Goal: Task Accomplishment & Management: Use online tool/utility

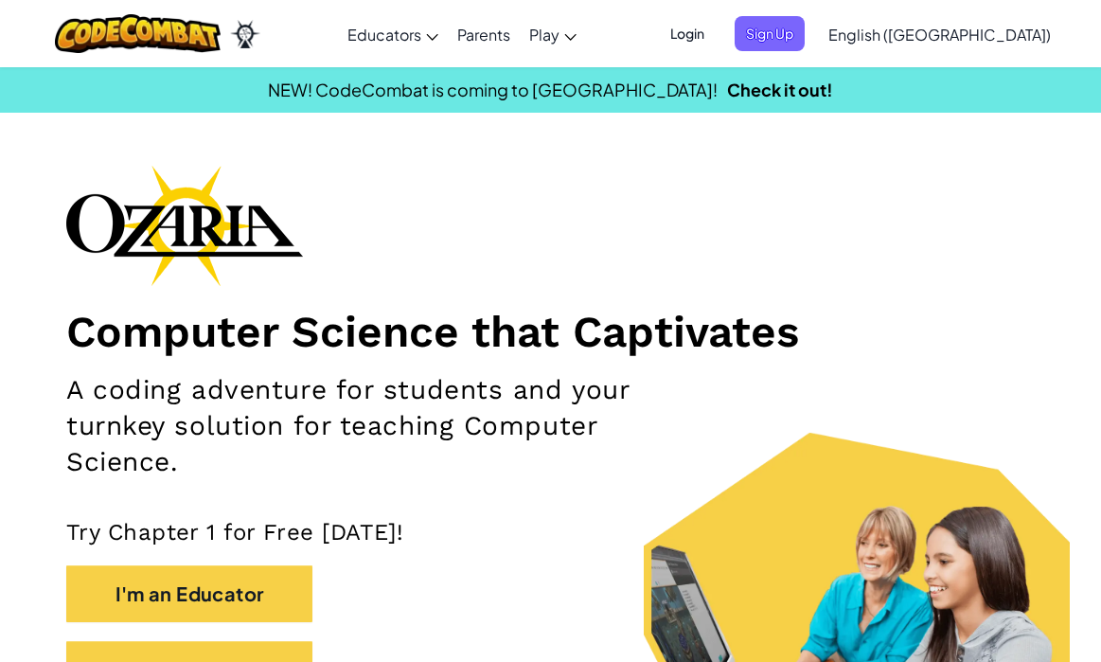
click at [716, 37] on span "Login" at bounding box center [687, 33] width 57 height 35
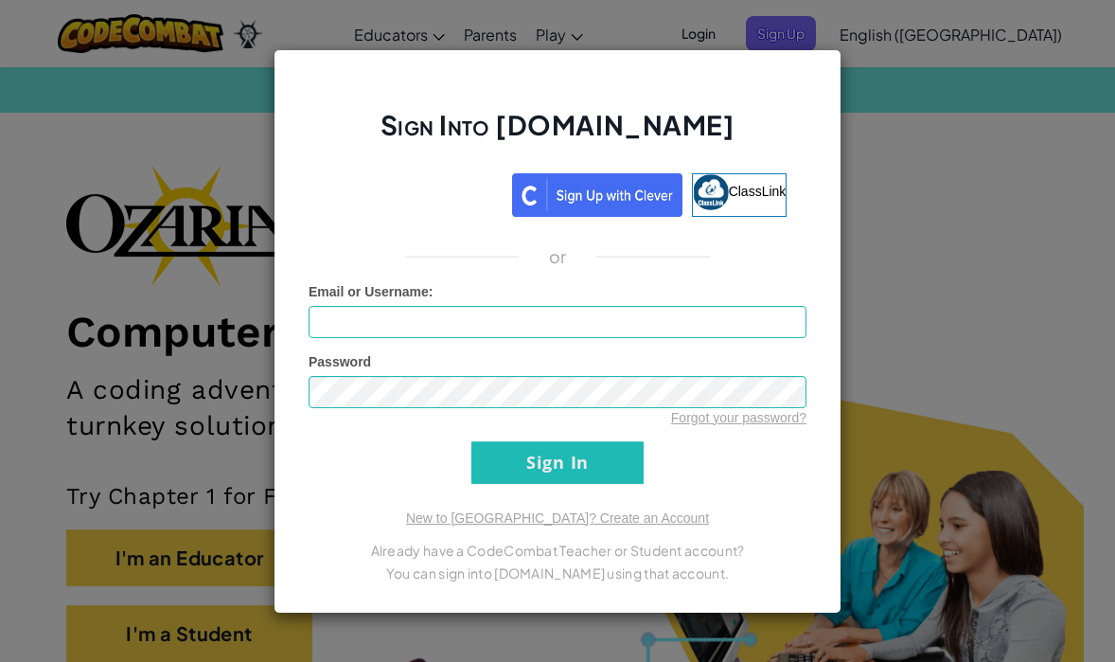
click at [546, 326] on input "Email or Username :" at bounding box center [558, 322] width 498 height 32
type input "oliver.myers@auburn.org"
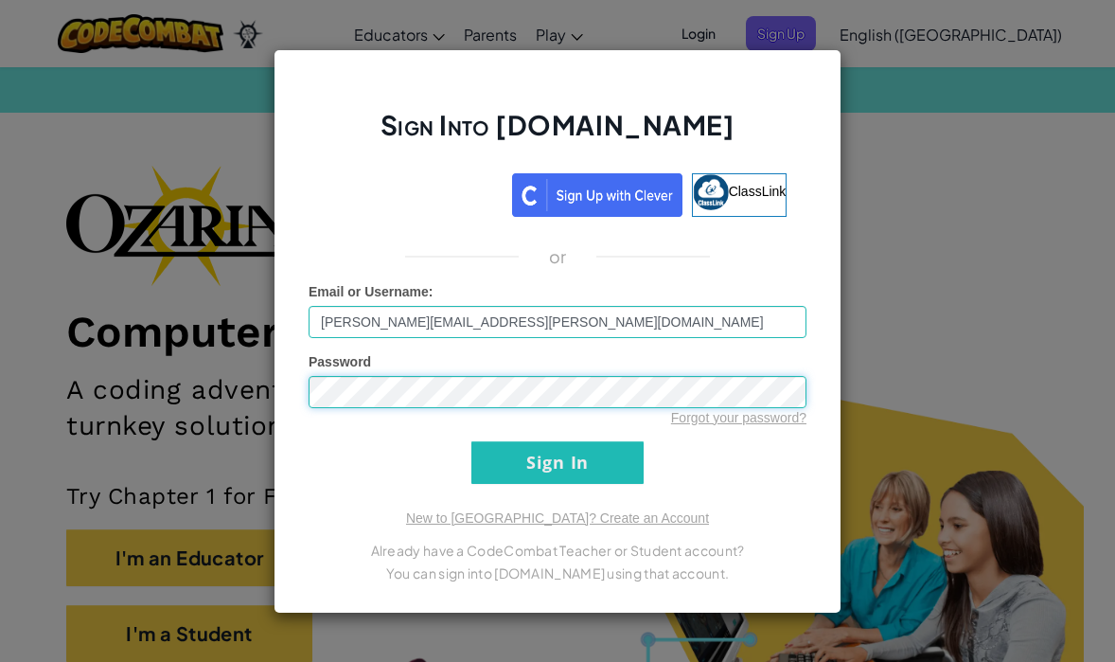
click at [558, 462] on input "Sign In" at bounding box center [557, 462] width 172 height 43
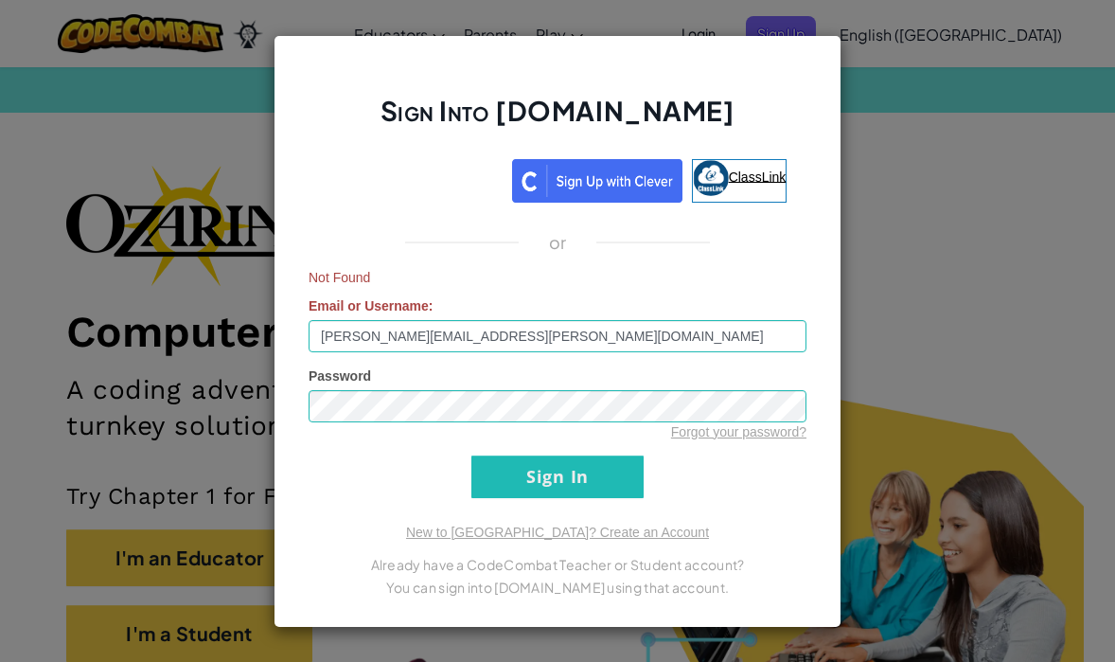
click at [728, 190] on link "ClassLink" at bounding box center [740, 181] width 96 height 44
click at [949, 150] on div "Sign Into Ozaria.com ClassLink or Not Found Email or Username : oliver.myers@au…" at bounding box center [557, 331] width 1115 height 662
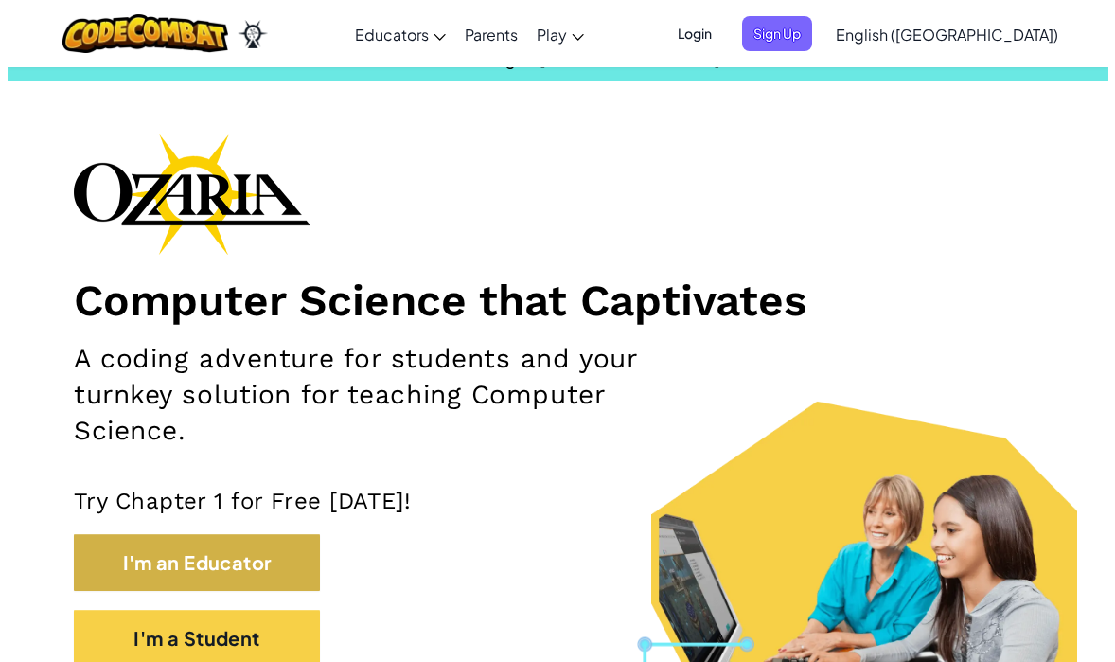
scroll to position [214, 0]
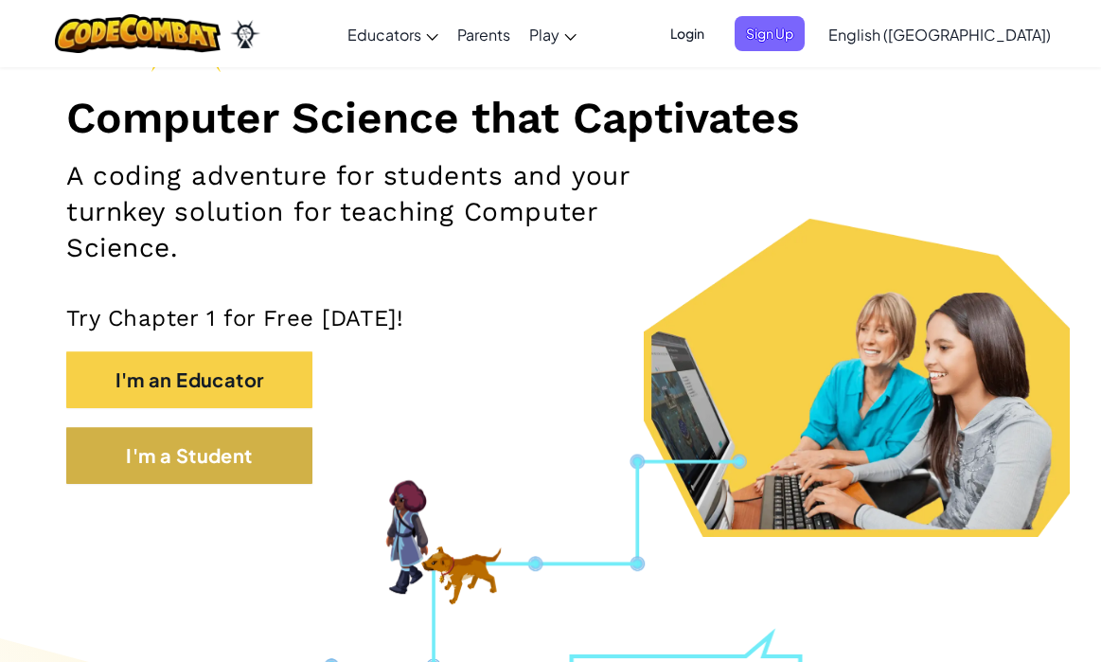
click at [187, 448] on button "I'm a Student" at bounding box center [189, 455] width 246 height 57
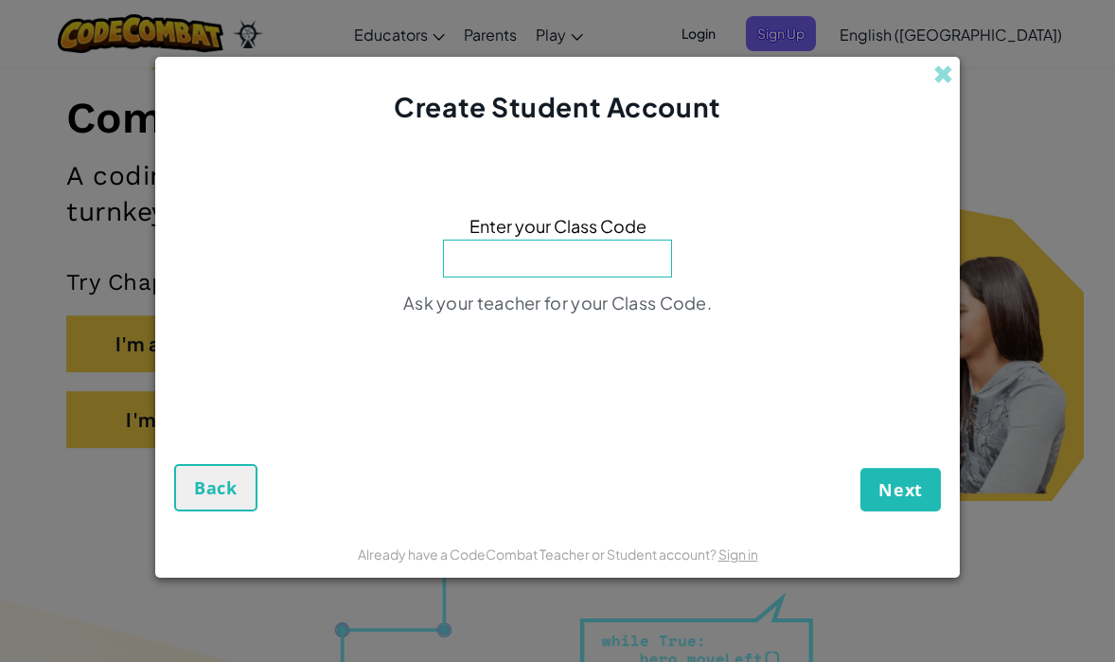
click at [548, 260] on input at bounding box center [557, 258] width 229 height 38
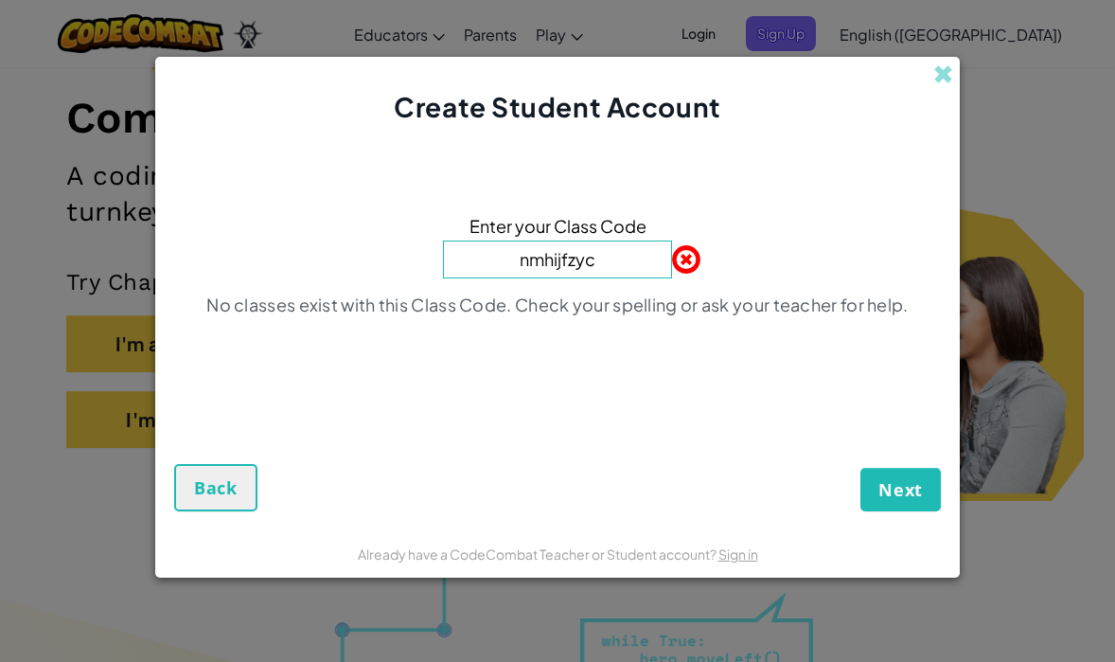
click at [900, 488] on button "Next" at bounding box center [900, 490] width 80 height 44
click at [915, 486] on span "Next" at bounding box center [900, 489] width 44 height 23
click at [650, 260] on input "nmhijfzyc" at bounding box center [557, 259] width 229 height 38
click at [775, 451] on div "Next Back" at bounding box center [557, 454] width 767 height 115
drag, startPoint x: 775, startPoint y: 451, endPoint x: 857, endPoint y: 477, distance: 85.3
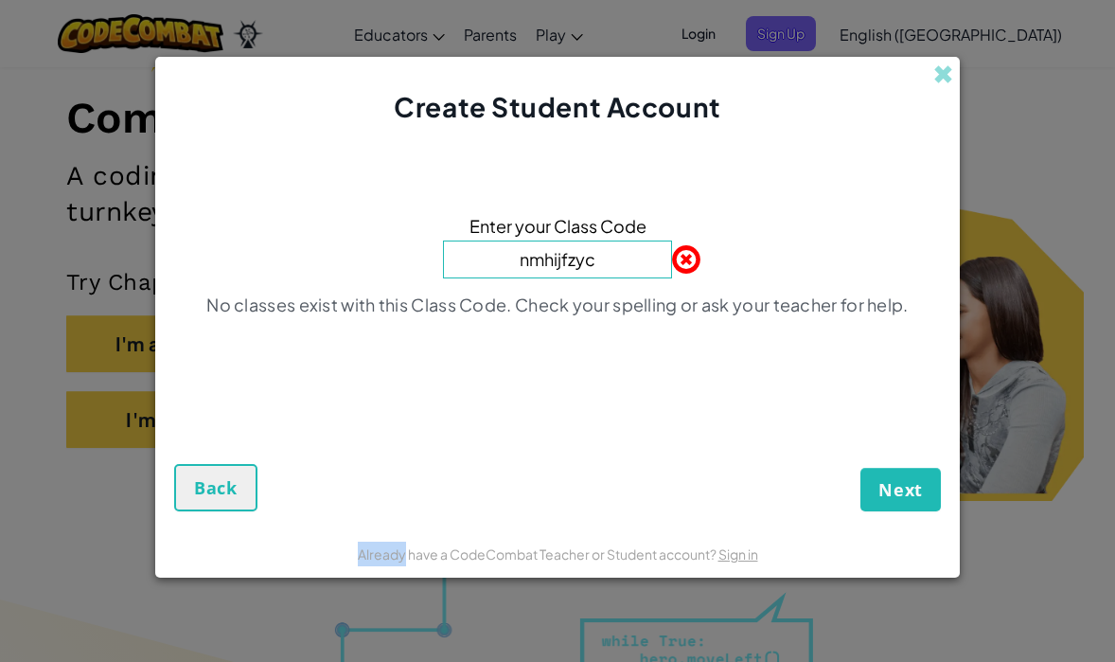
click at [775, 456] on div "Next Back" at bounding box center [557, 454] width 767 height 115
click at [912, 478] on span "Next" at bounding box center [900, 489] width 44 height 23
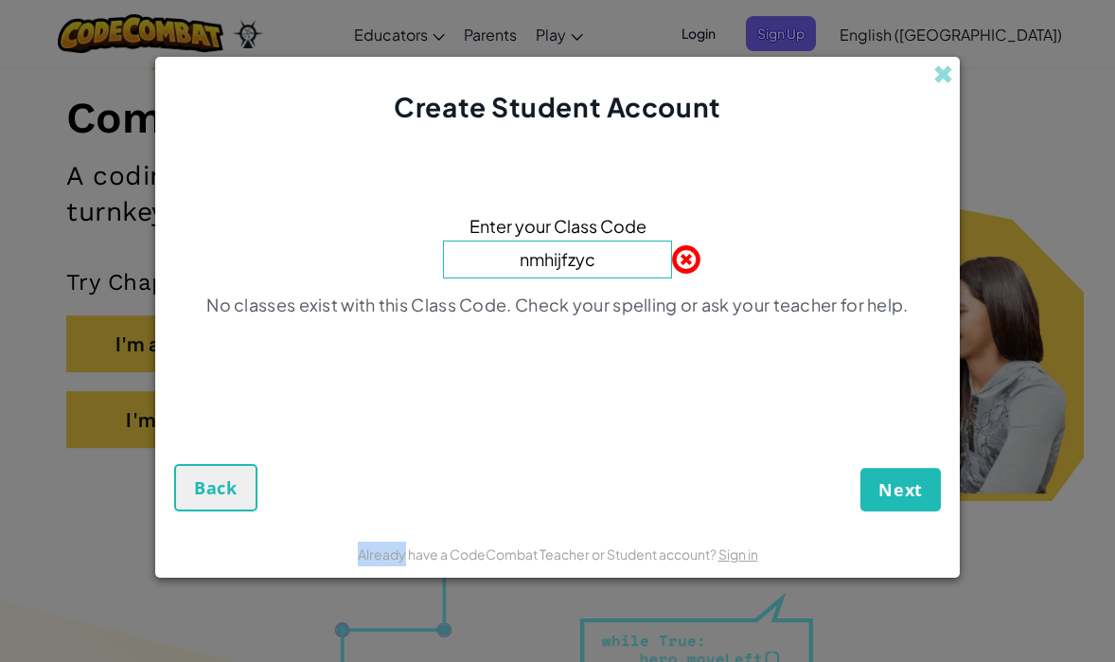
click at [912, 478] on span "Next" at bounding box center [900, 489] width 44 height 23
click at [913, 478] on span "Next" at bounding box center [900, 489] width 44 height 23
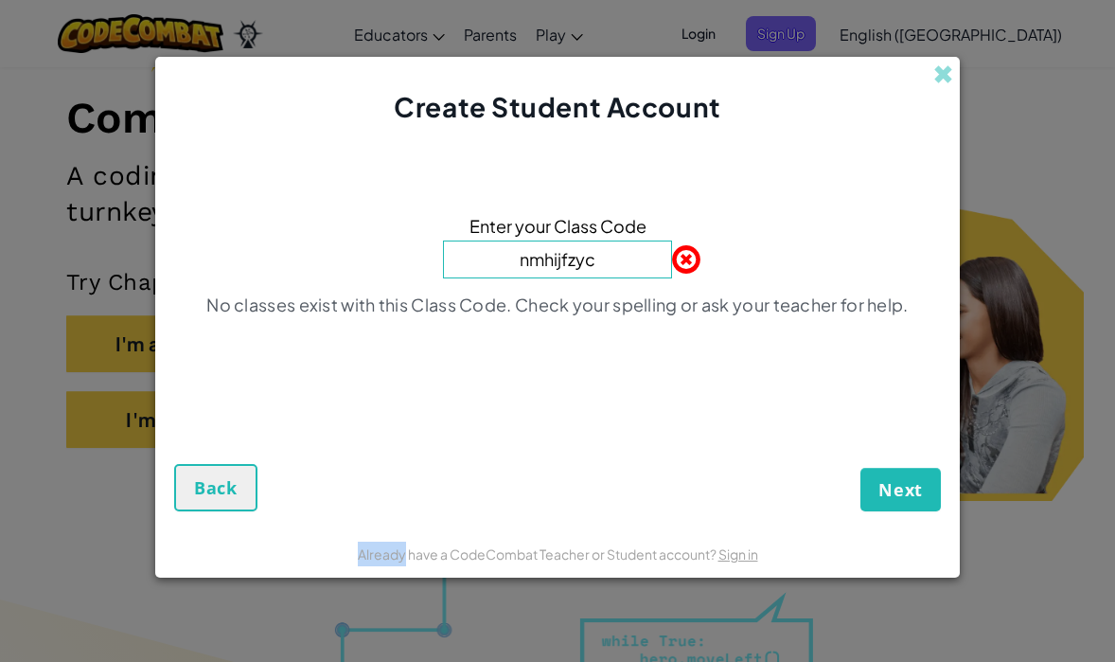
click at [913, 478] on span "Next" at bounding box center [900, 489] width 44 height 23
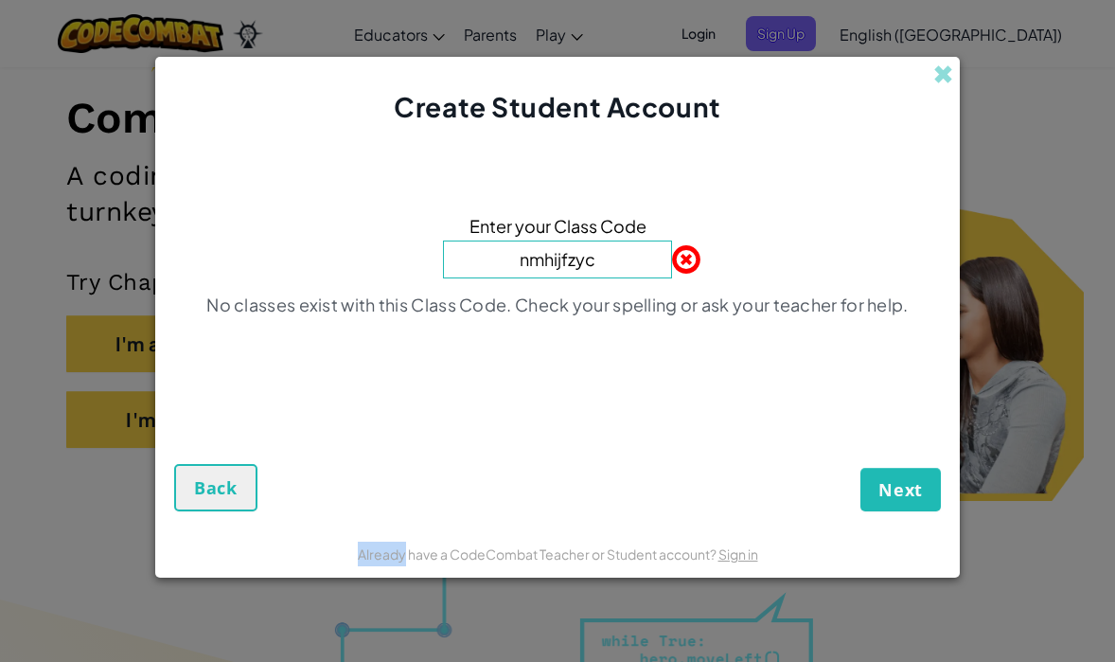
click at [913, 478] on span "Next" at bounding box center [900, 489] width 44 height 23
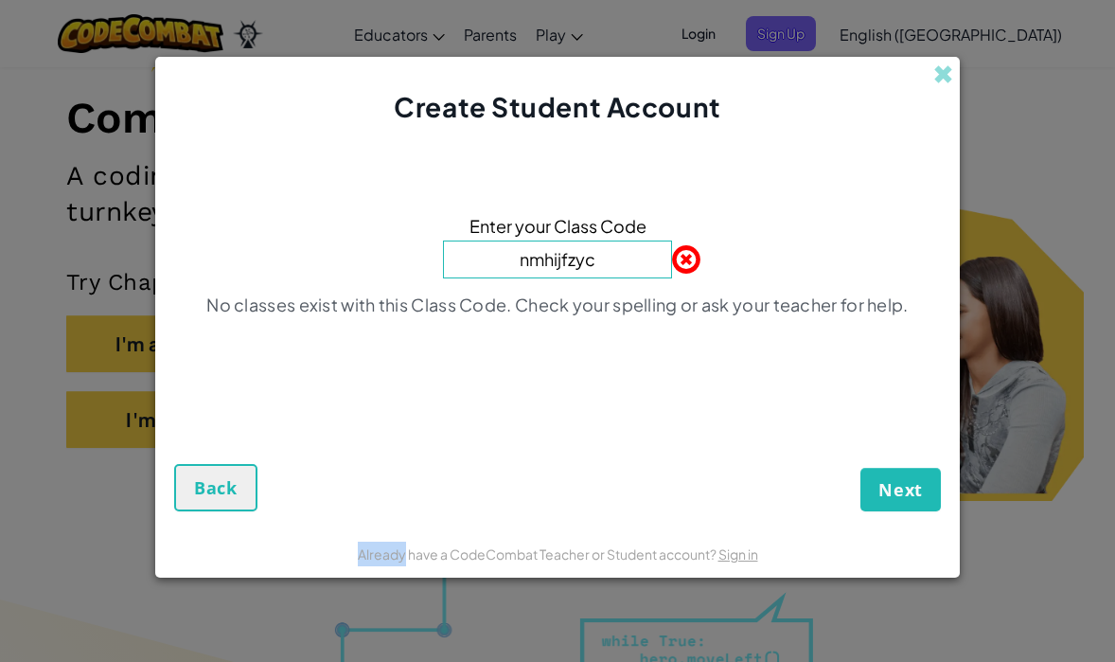
click at [913, 478] on span "Next" at bounding box center [900, 489] width 44 height 23
drag, startPoint x: 617, startPoint y: 265, endPoint x: 336, endPoint y: 288, distance: 282.0
click at [312, 280] on div "Enter your Class Code nmhijfzyc No classes exist with this Class Code. Check yo…" at bounding box center [557, 271] width 767 height 252
type input "n"
type input "WaterDryLate"
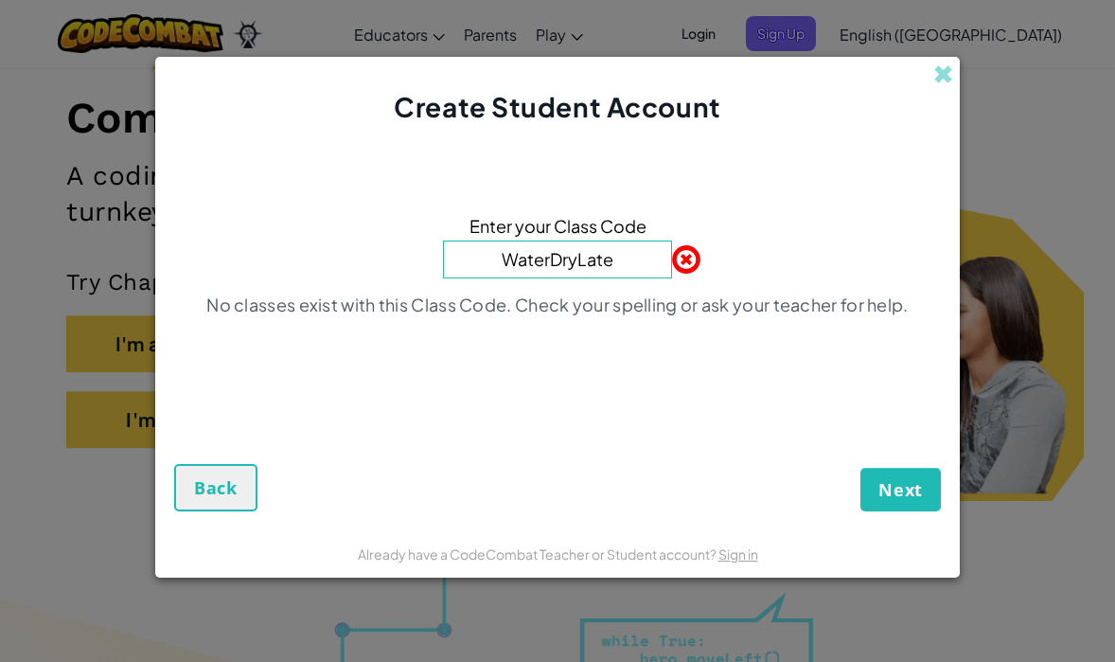
click at [900, 488] on button "Next" at bounding box center [900, 490] width 80 height 44
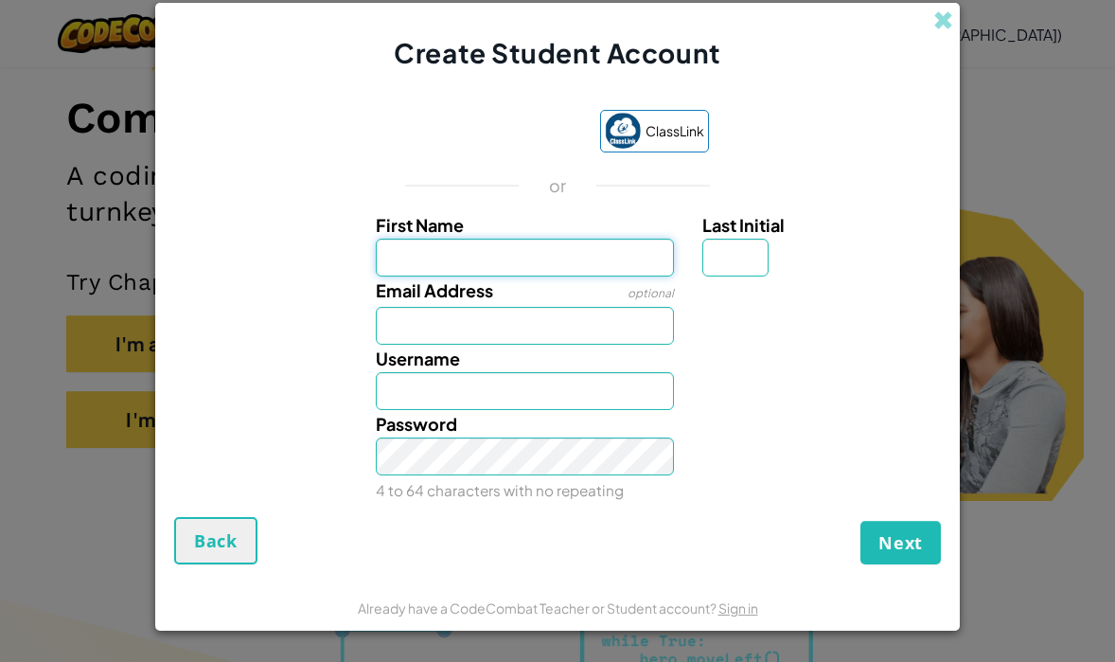
click at [461, 240] on input "First Name" at bounding box center [525, 258] width 299 height 38
type input "Oliver"
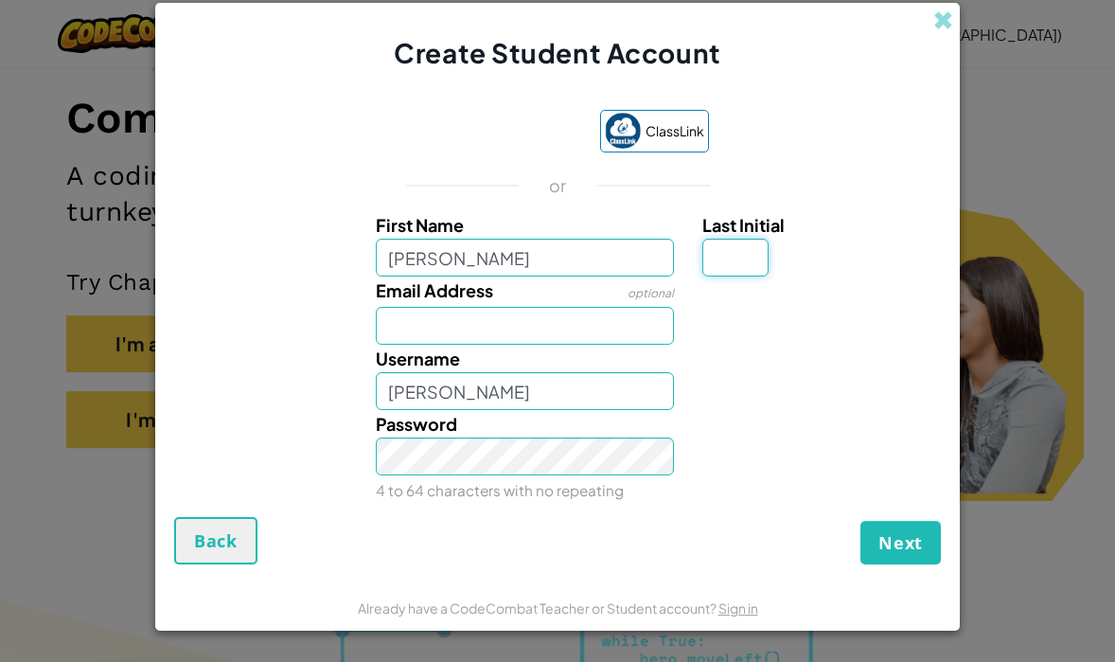
click at [734, 269] on input "Last Initial" at bounding box center [735, 258] width 66 height 38
type input "M"
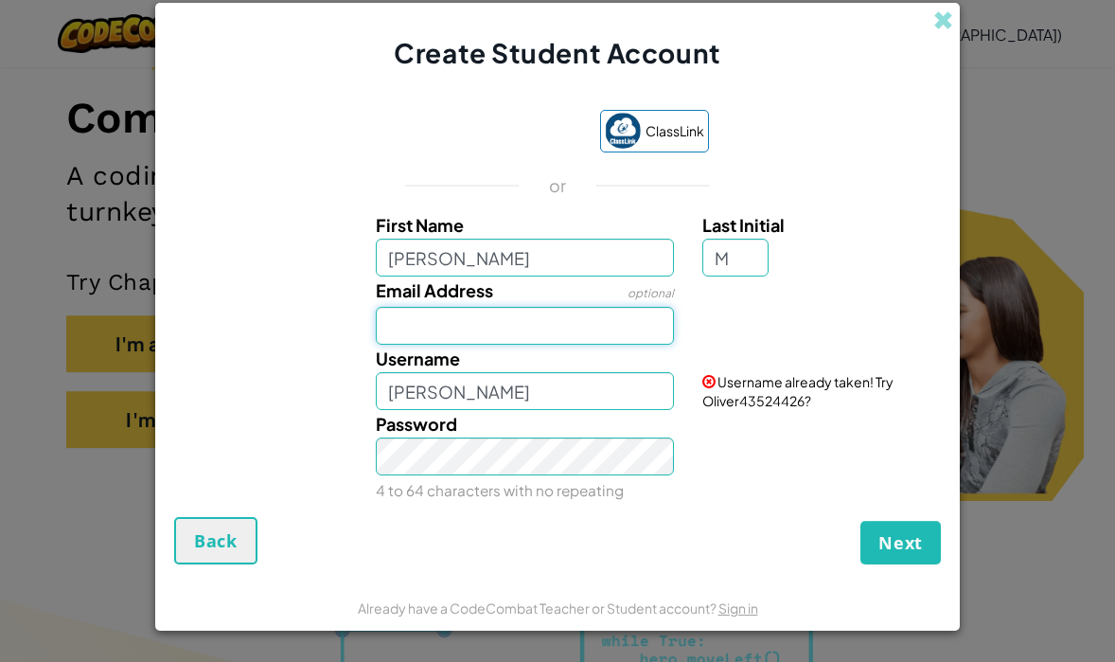
type input "OliverM"
type input "o"
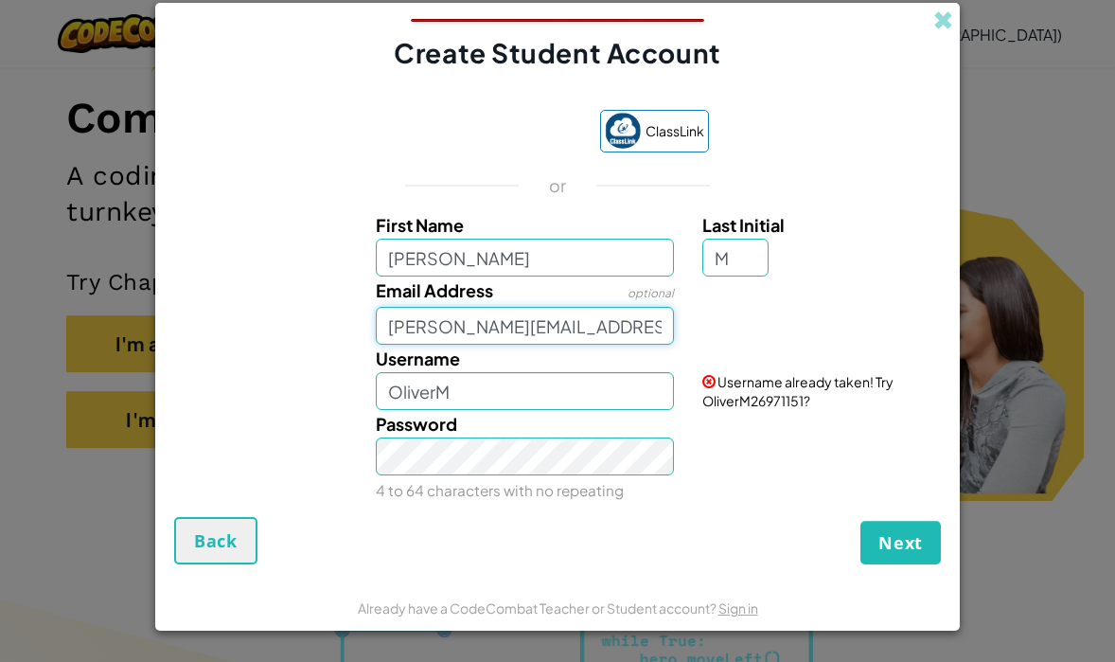
type input "oliver.myers@auburn.org"
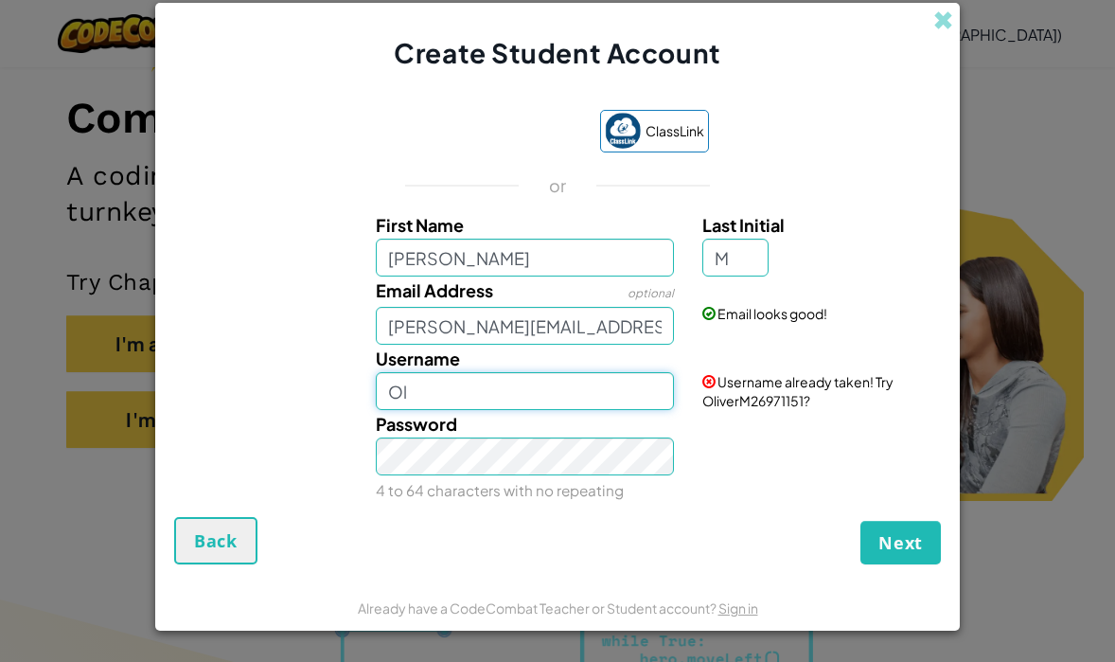
type input "O"
type input "McSmashking"
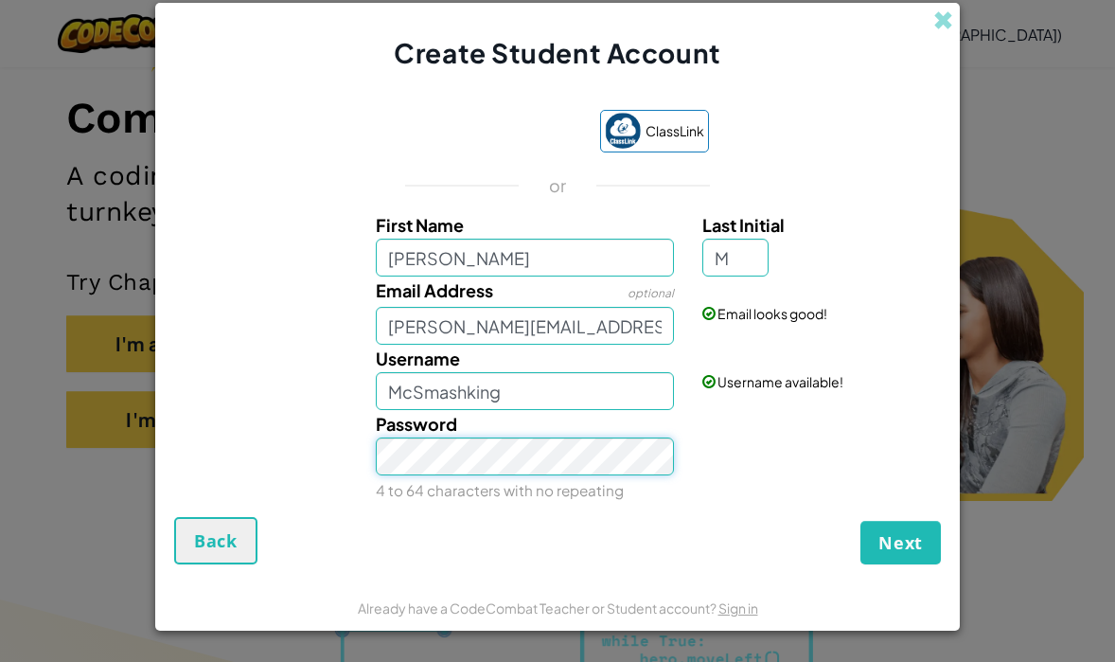
click at [10, 422] on div "Create Student Account ClassLink or First Name Oliver Last Initial M Email Addr…" at bounding box center [557, 331] width 1115 height 662
click at [900, 542] on button "Next" at bounding box center [900, 543] width 80 height 44
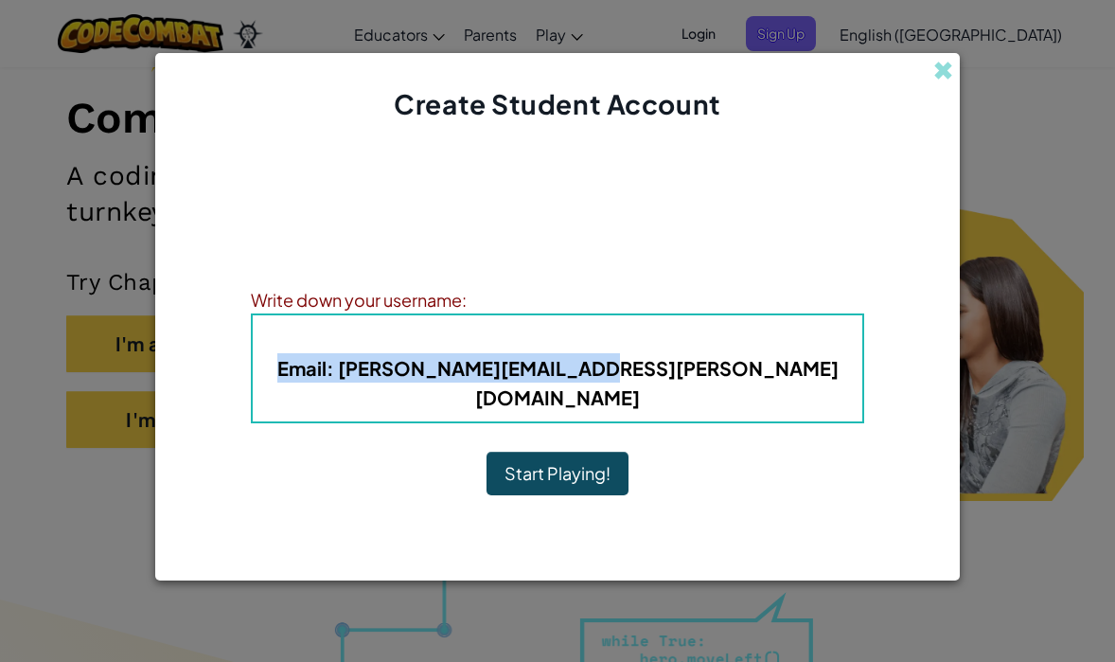
drag, startPoint x: 693, startPoint y: 388, endPoint x: 355, endPoint y: 370, distance: 338.4
click at [356, 370] on h5 "Email : oliver.myers@auburn.org" at bounding box center [558, 382] width 572 height 59
click at [556, 452] on button "Start Playing!" at bounding box center [558, 473] width 142 height 44
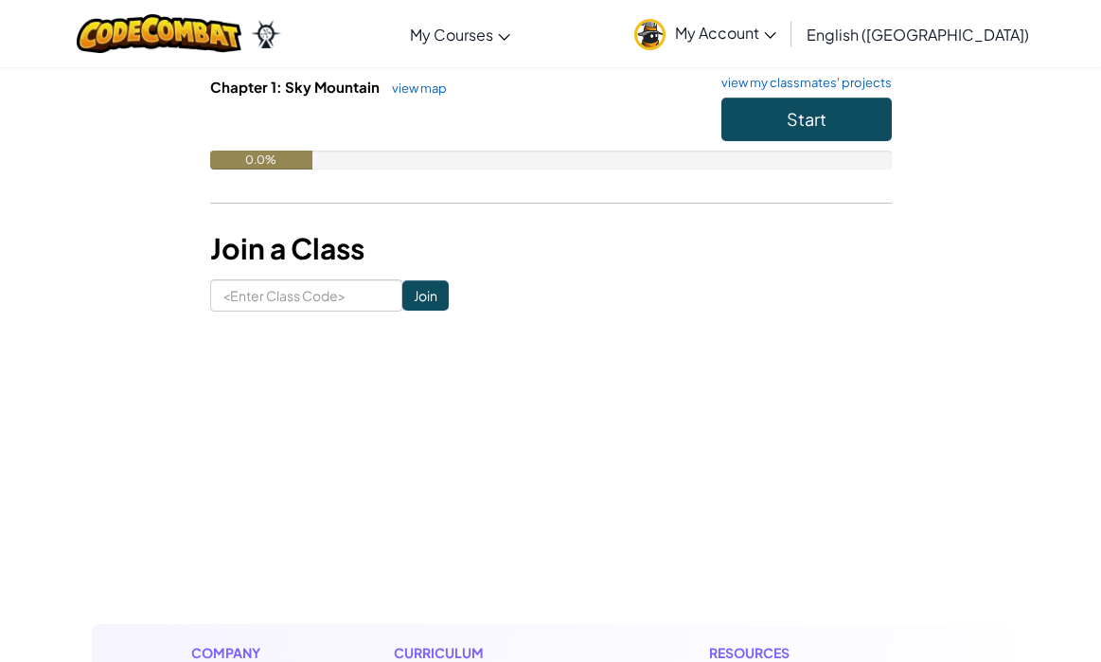
click at [337, 311] on div "Student Dashboard Current Classes Computer Science-8 Fall 2025 (Python) Teacher…" at bounding box center [551, 95] width 918 height 487
click at [298, 287] on input at bounding box center [306, 295] width 192 height 32
click at [725, 248] on h3 "Join a Class" at bounding box center [551, 248] width 682 height 43
click at [398, 250] on h3 "Join a Class" at bounding box center [551, 248] width 682 height 43
drag, startPoint x: 276, startPoint y: 90, endPoint x: 757, endPoint y: 131, distance: 482.6
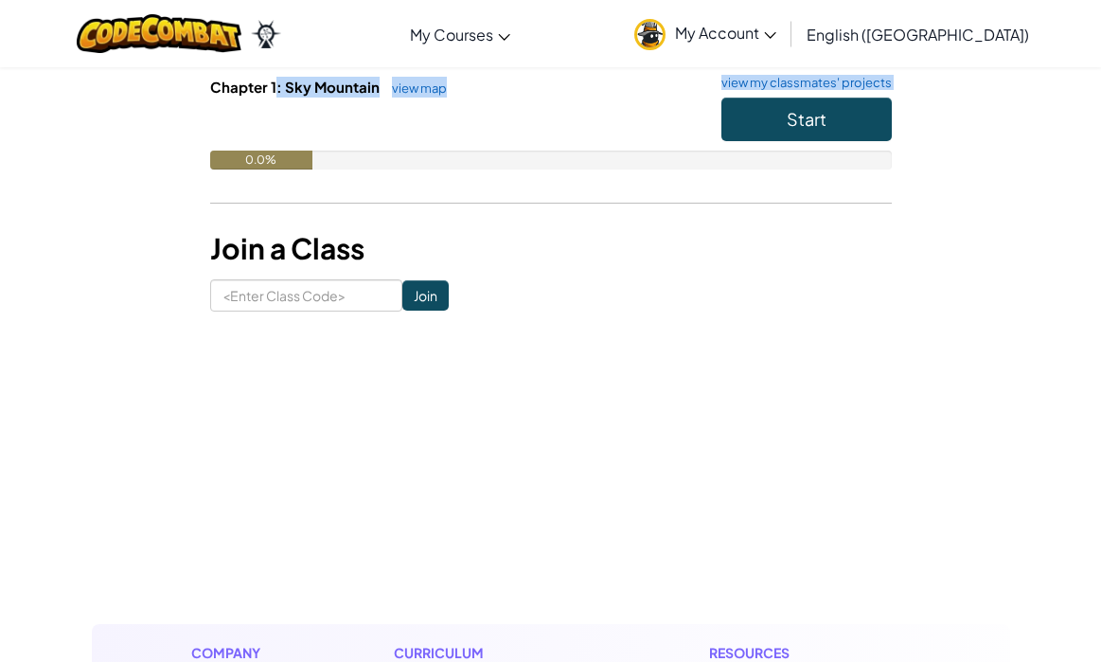
click at [757, 131] on div "Chapter 1: Sky Mountain view map view my classmates' projects Start 0.0%" at bounding box center [551, 137] width 682 height 121
click at [715, 179] on div "Chapter 1: Sky Mountain view map view my classmates' projects Start 0.0%" at bounding box center [551, 137] width 682 height 121
drag, startPoint x: 280, startPoint y: 87, endPoint x: 476, endPoint y: 93, distance: 196.0
click at [348, 87] on span "Chapter 1: Sky Mountain" at bounding box center [296, 87] width 172 height 18
click at [886, 120] on button "Start" at bounding box center [806, 119] width 170 height 44
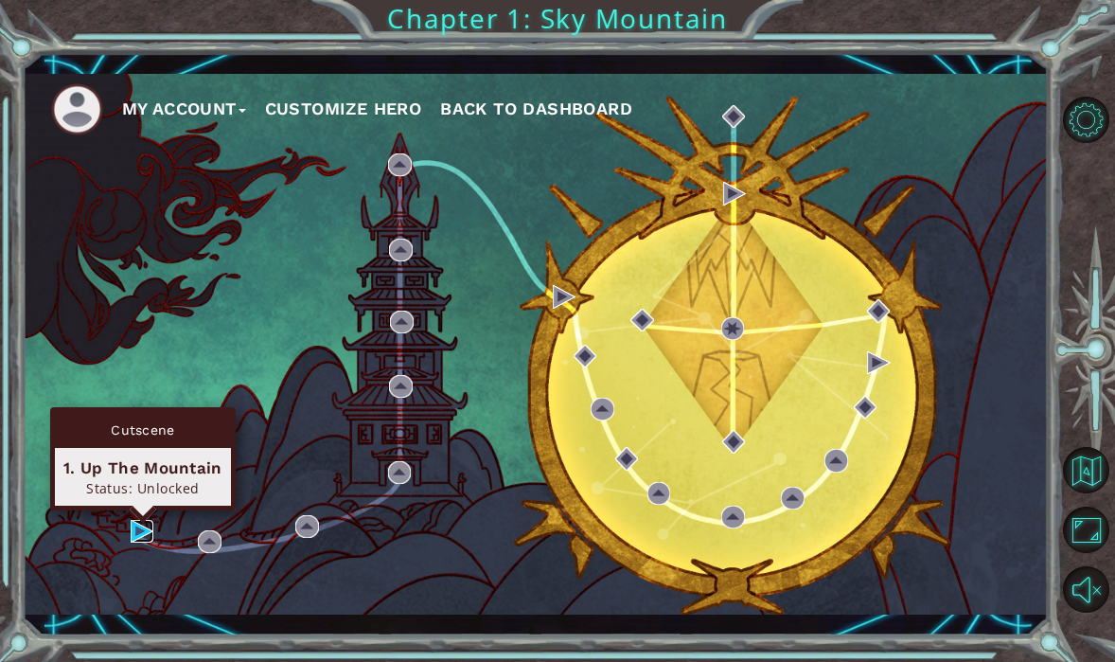
click at [132, 534] on img at bounding box center [142, 531] width 23 height 23
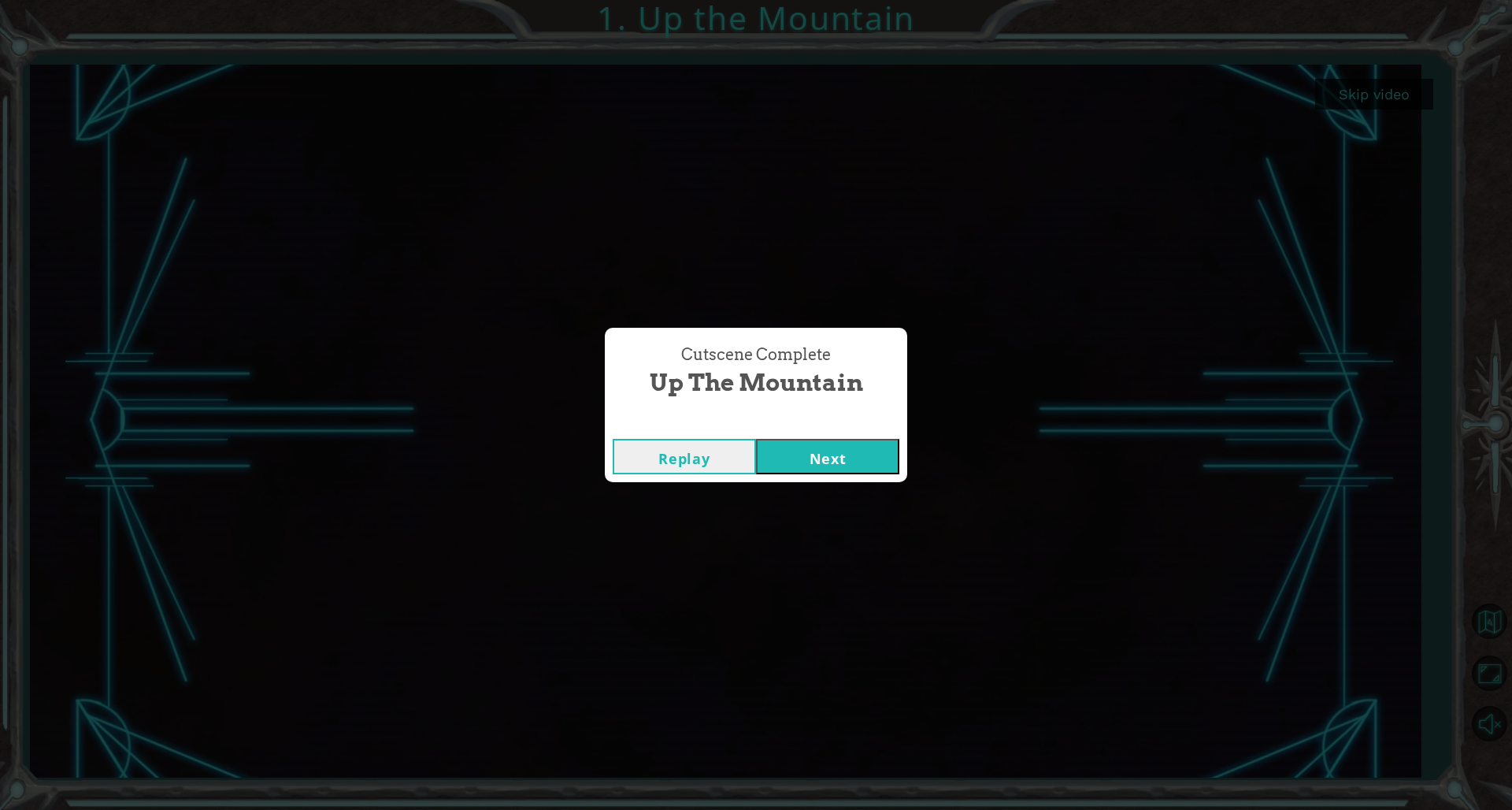
click at [817, 464] on button "Next" at bounding box center [828, 456] width 143 height 36
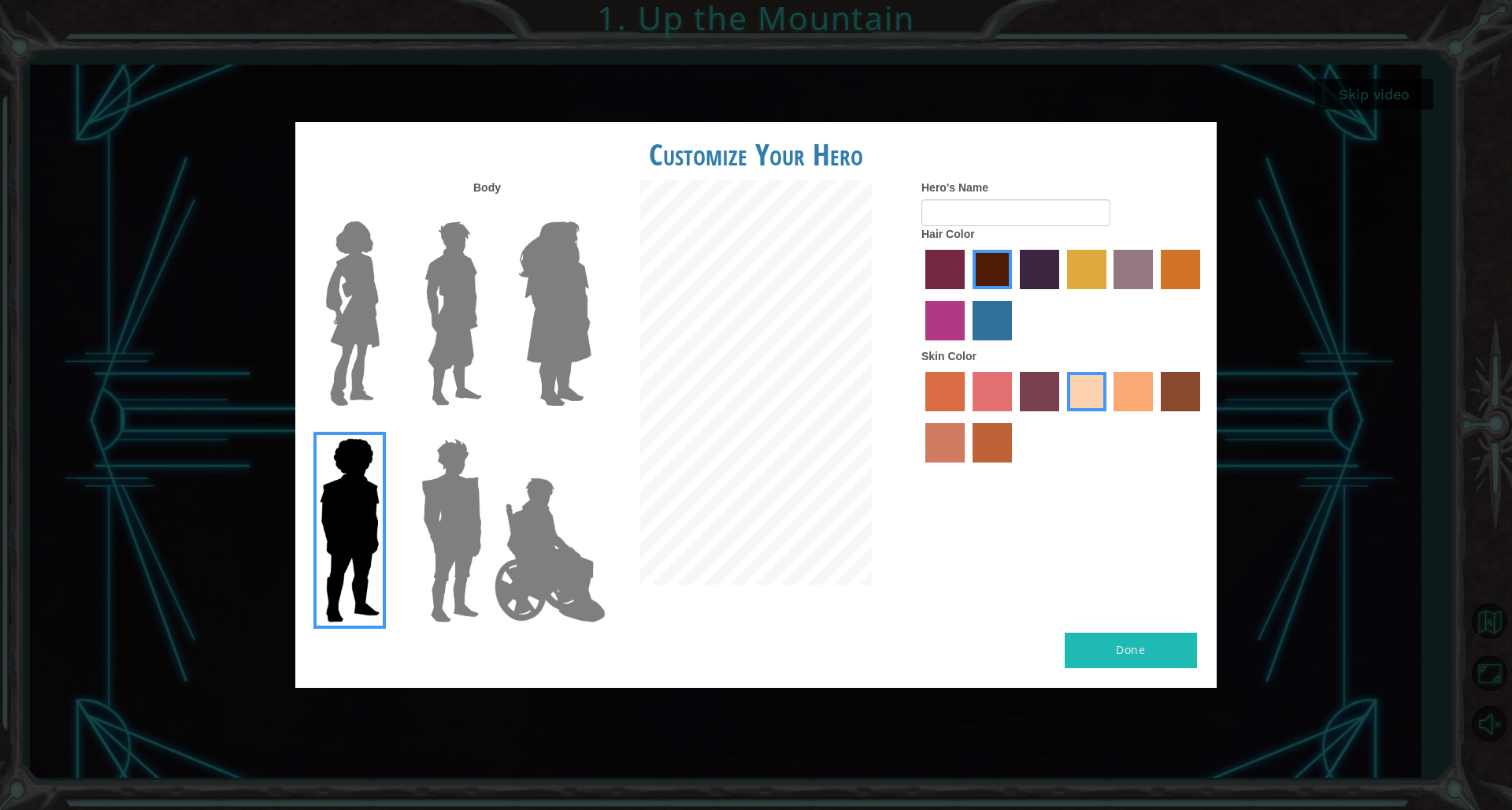
click at [915, 289] on label "paprika hair color" at bounding box center [944, 269] width 39 height 39
click at [915, 295] on input "paprika hair color" at bounding box center [920, 295] width 0 height 0
drag, startPoint x: 974, startPoint y: 286, endPoint x: 982, endPoint y: 281, distance: 9.4
click at [915, 286] on label "maroon hair color" at bounding box center [992, 269] width 39 height 39
click at [915, 295] on input "maroon hair color" at bounding box center [967, 295] width 0 height 0
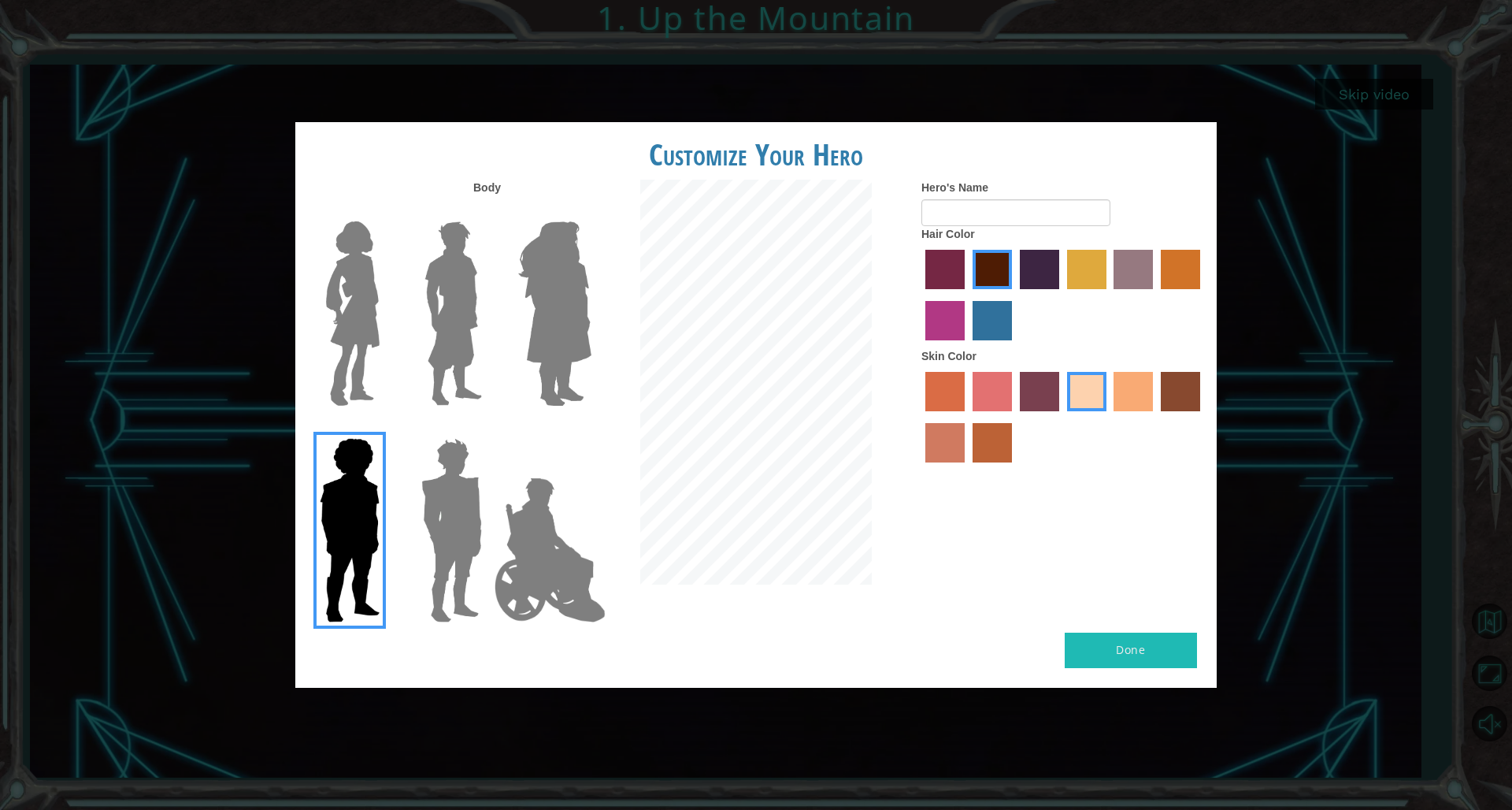
click at [915, 403] on div "Hero's Name Hair Color Skin Color" at bounding box center [1063, 325] width 307 height 291
click at [915, 406] on div at bounding box center [1063, 419] width 284 height 102
click at [915, 406] on label "tacao skin color" at bounding box center [1133, 391] width 39 height 39
click at [915, 417] on input "tacao skin color" at bounding box center [1109, 417] width 0 height 0
click at [502, 523] on img at bounding box center [550, 549] width 124 height 157
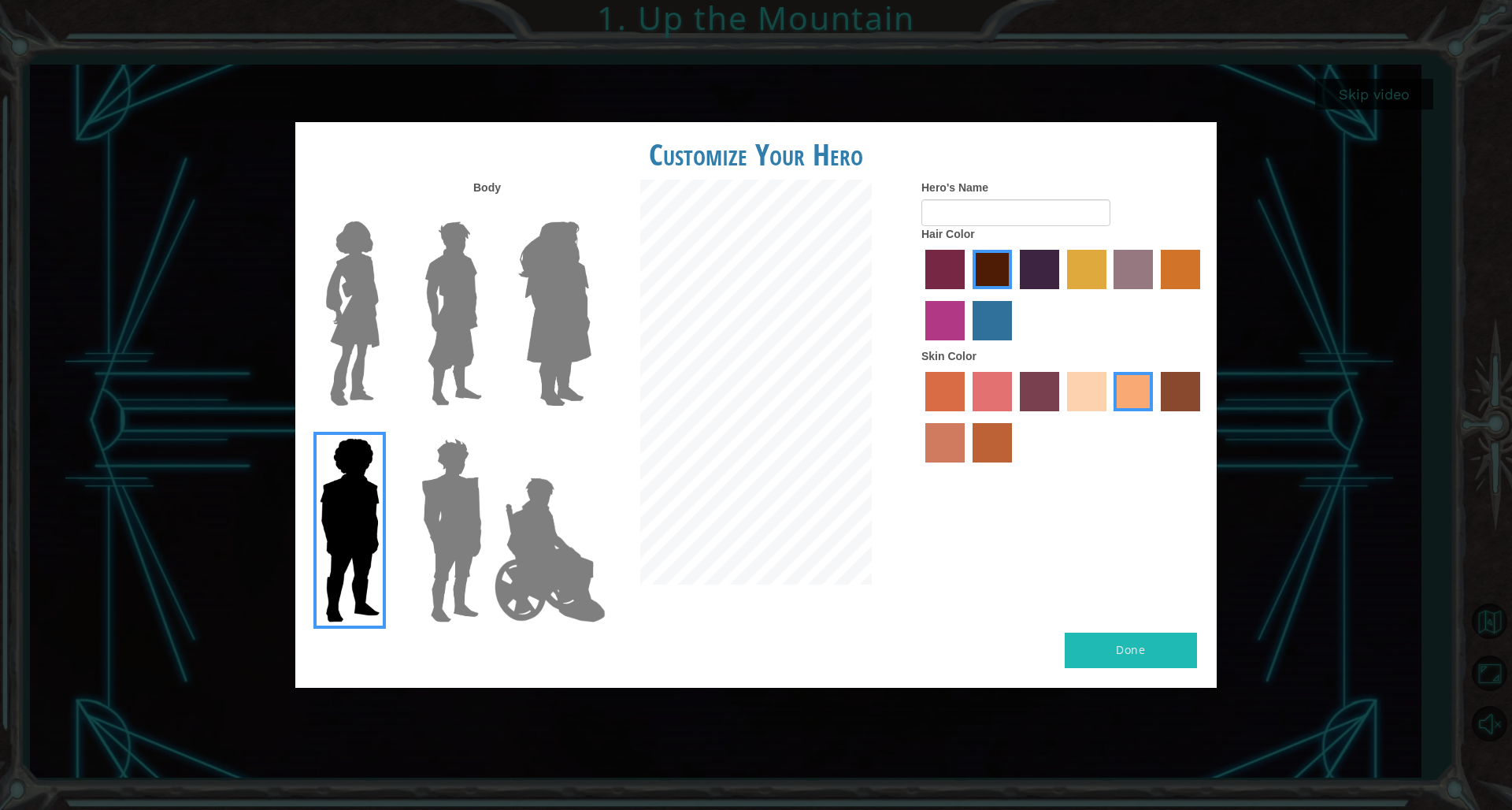
click at [591, 428] on input "Hero Jamie" at bounding box center [591, 428] width 0 height 0
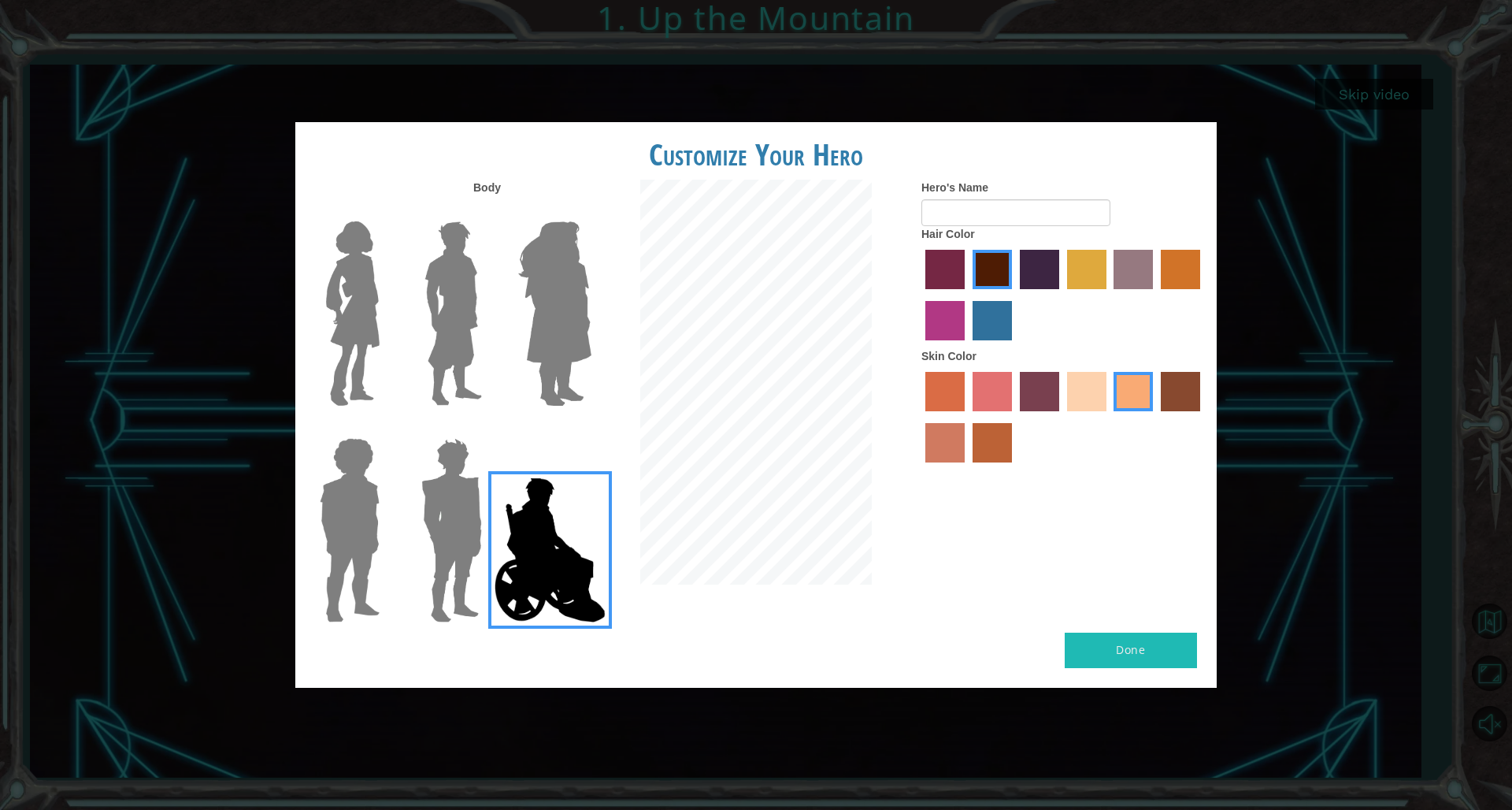
click at [536, 295] on img at bounding box center [554, 313] width 86 height 197
click at [591, 211] on input "Hero Amethyst" at bounding box center [591, 211] width 0 height 0
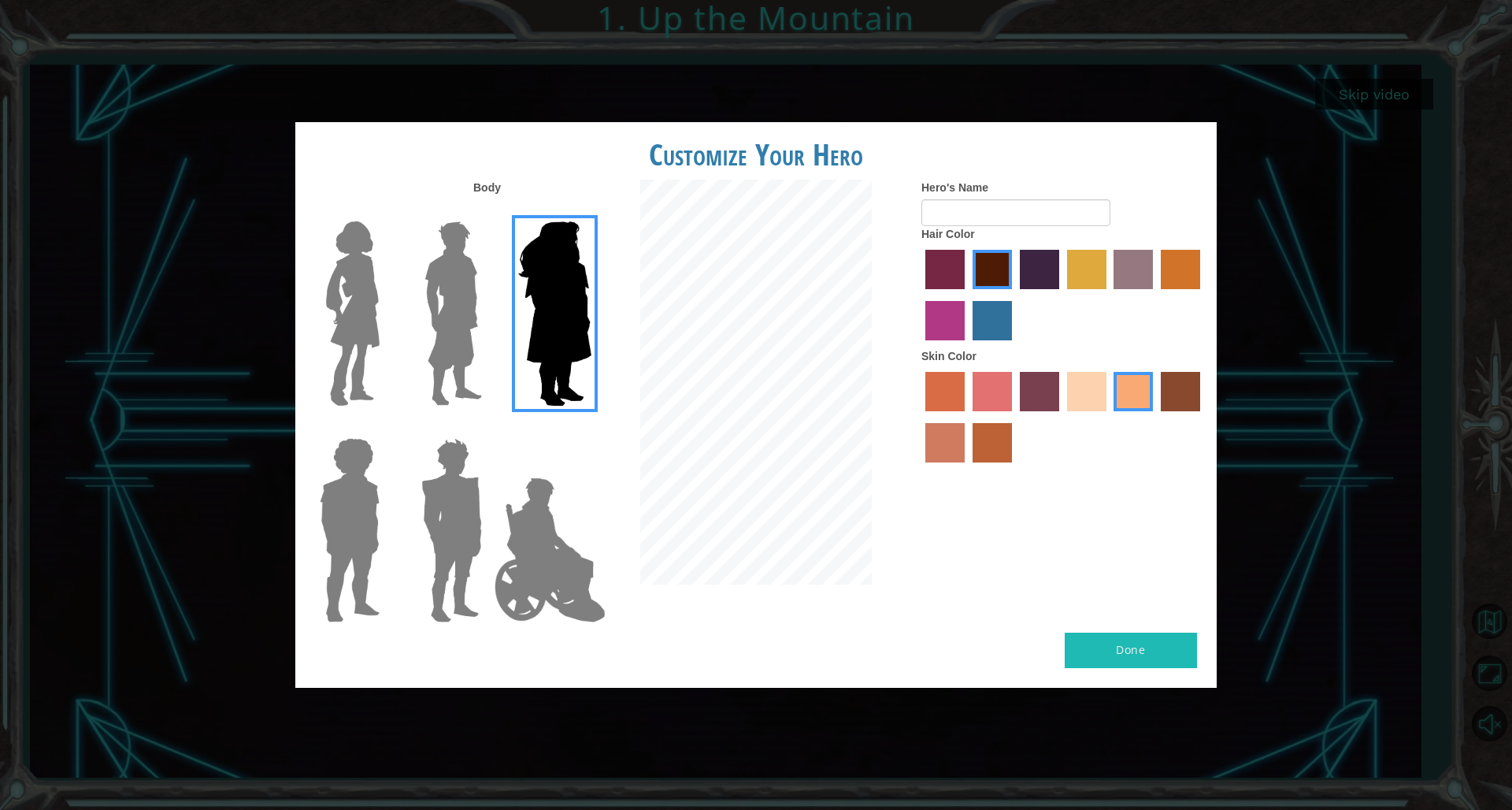
click at [451, 309] on img at bounding box center [454, 313] width 70 height 197
click at [488, 211] on input "Hero Lars" at bounding box center [488, 211] width 0 height 0
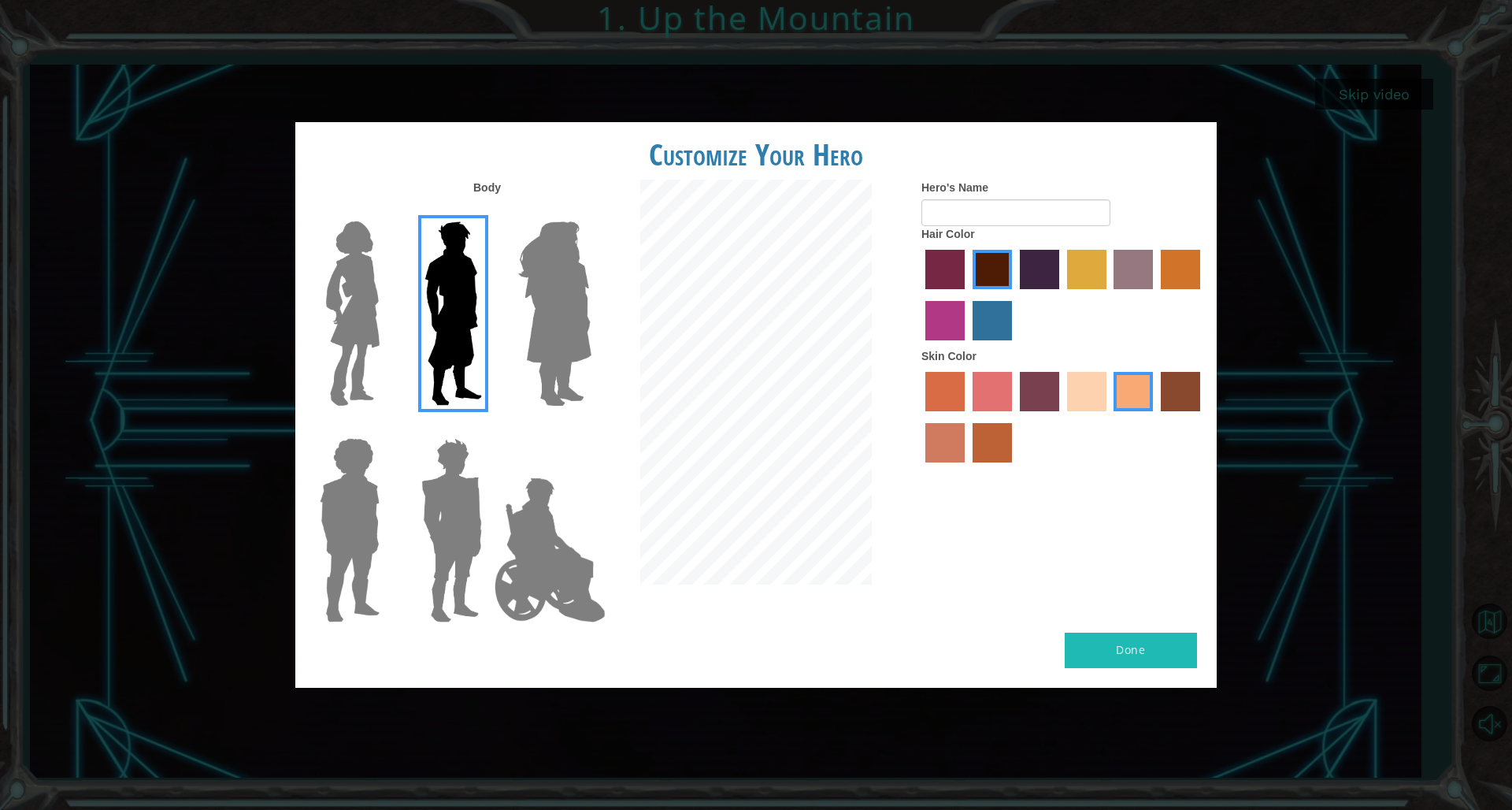
click at [351, 319] on img at bounding box center [353, 313] width 67 height 197
click at [386, 211] on input "Hero Connie" at bounding box center [386, 211] width 0 height 0
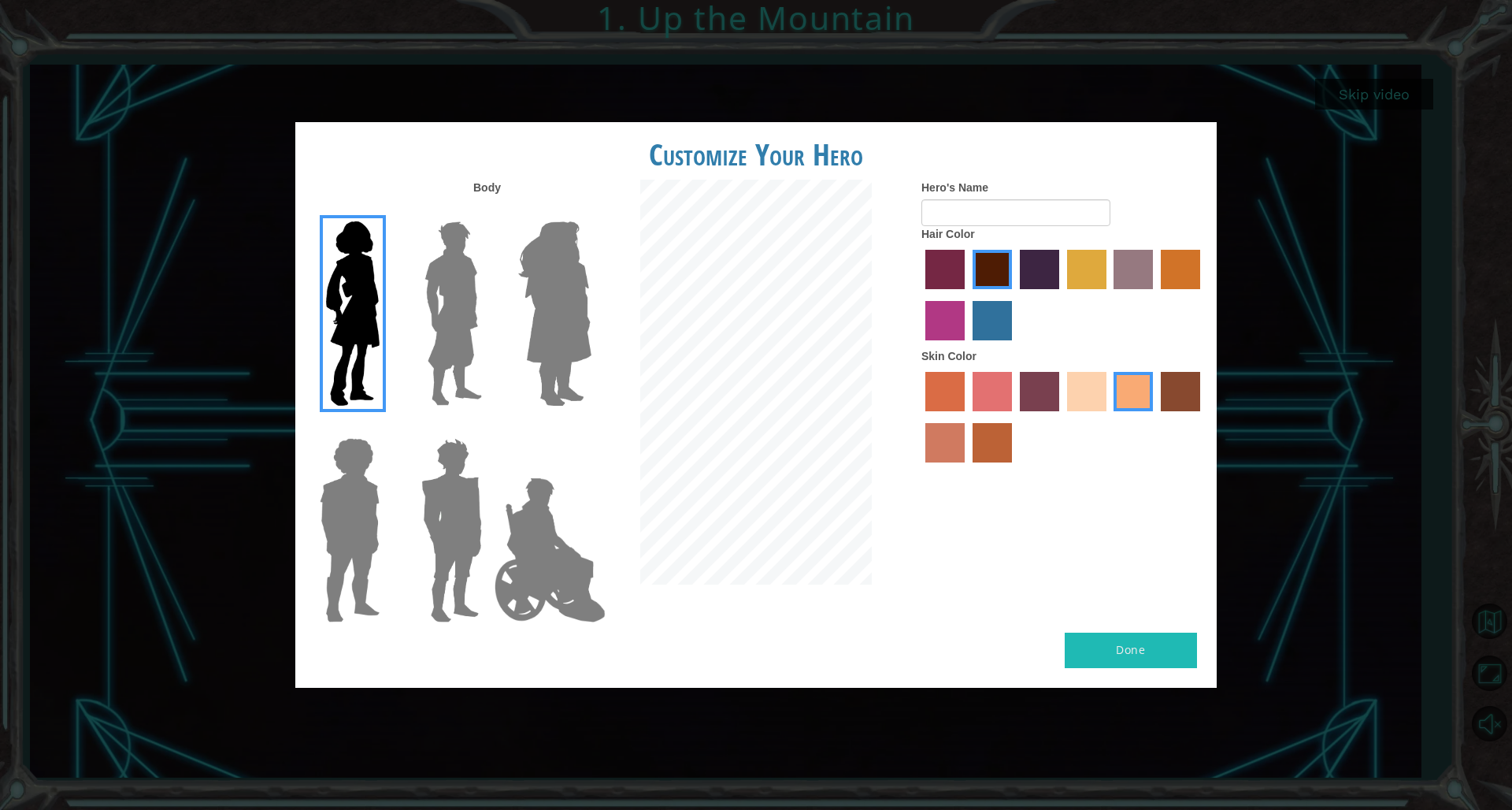
click at [373, 477] on img at bounding box center [349, 530] width 72 height 197
click at [386, 428] on input "Hero Steven" at bounding box center [386, 428] width 0 height 0
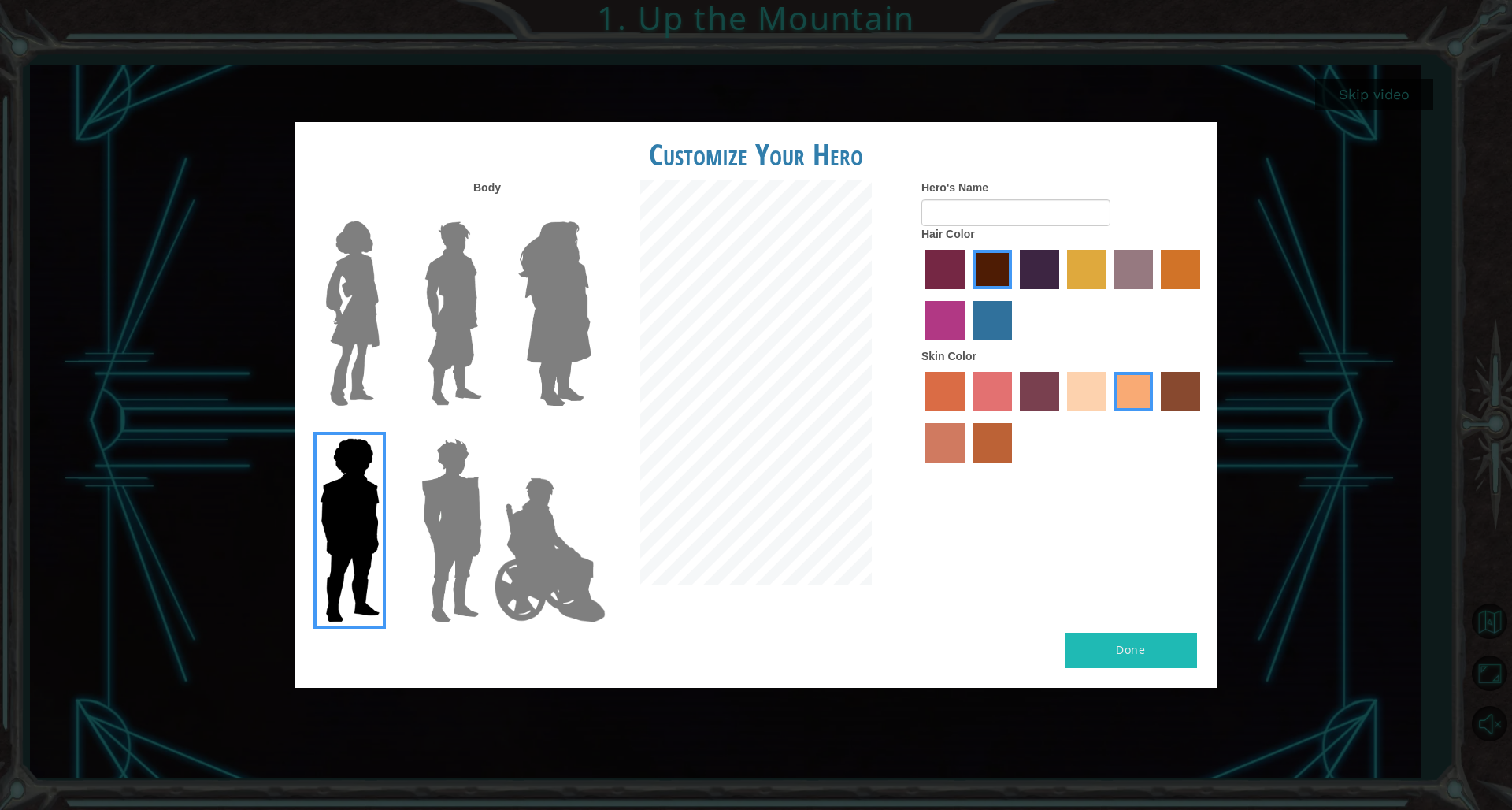
click at [477, 499] on img at bounding box center [452, 530] width 73 height 197
click at [488, 428] on input "Hero Garnet" at bounding box center [488, 428] width 0 height 0
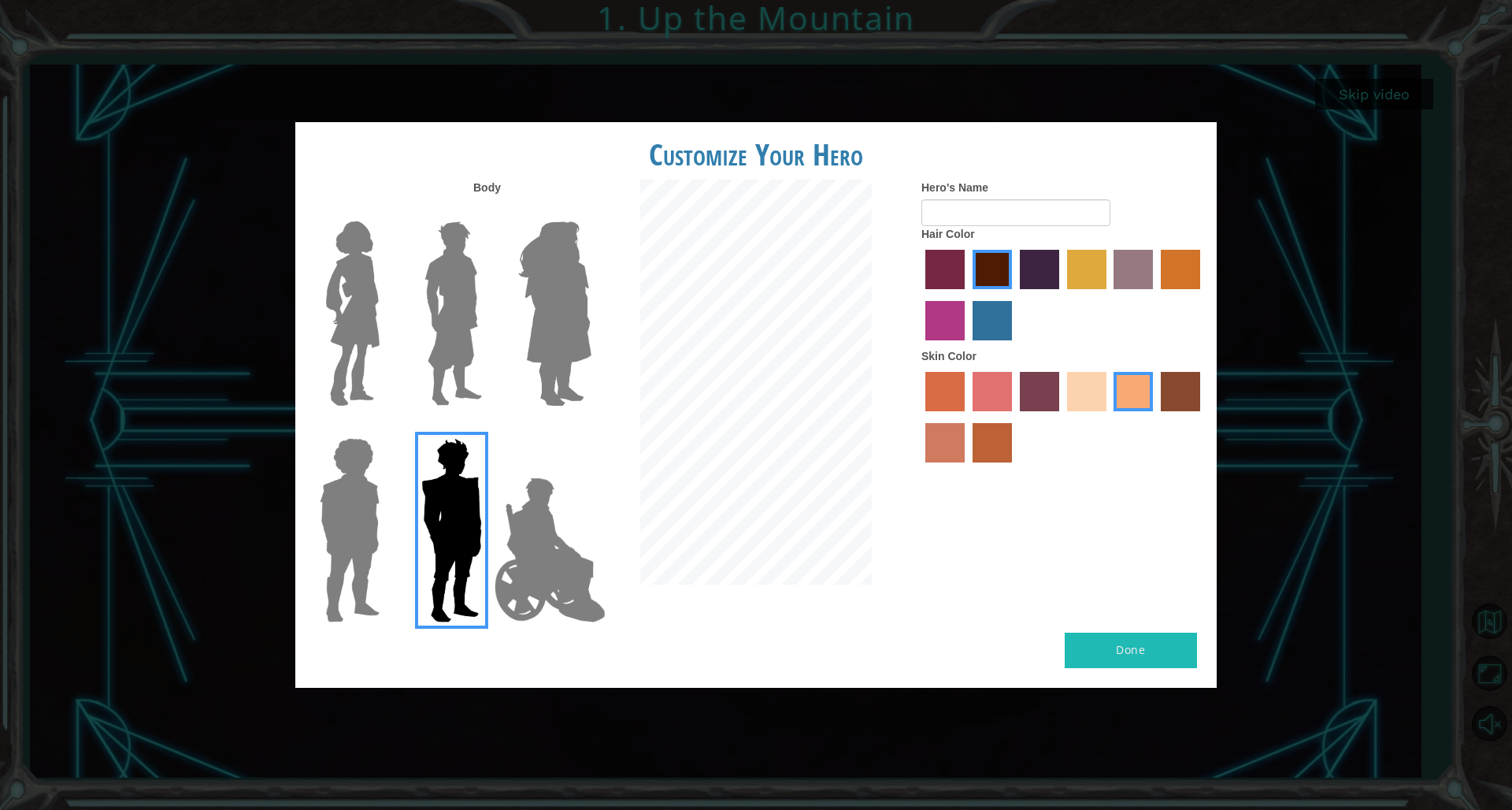
click at [434, 494] on img at bounding box center [452, 530] width 73 height 197
click at [488, 428] on input "Hero Garnet" at bounding box center [488, 428] width 0 height 0
click at [377, 520] on img at bounding box center [349, 530] width 72 height 197
click at [386, 428] on input "Hero Steven" at bounding box center [386, 428] width 0 height 0
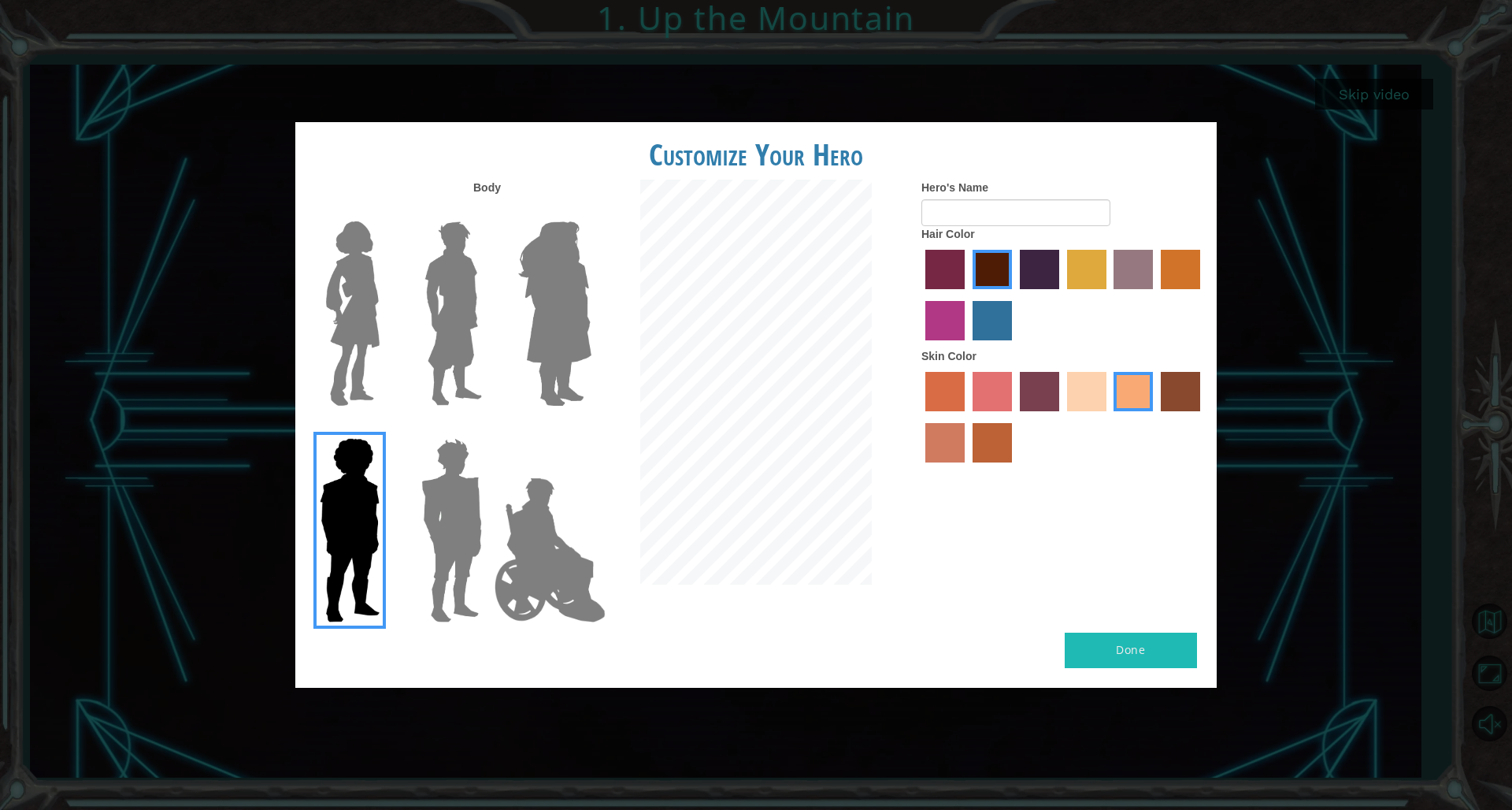
click at [452, 509] on img at bounding box center [452, 530] width 73 height 197
click at [488, 428] on input "Hero Garnet" at bounding box center [488, 428] width 0 height 0
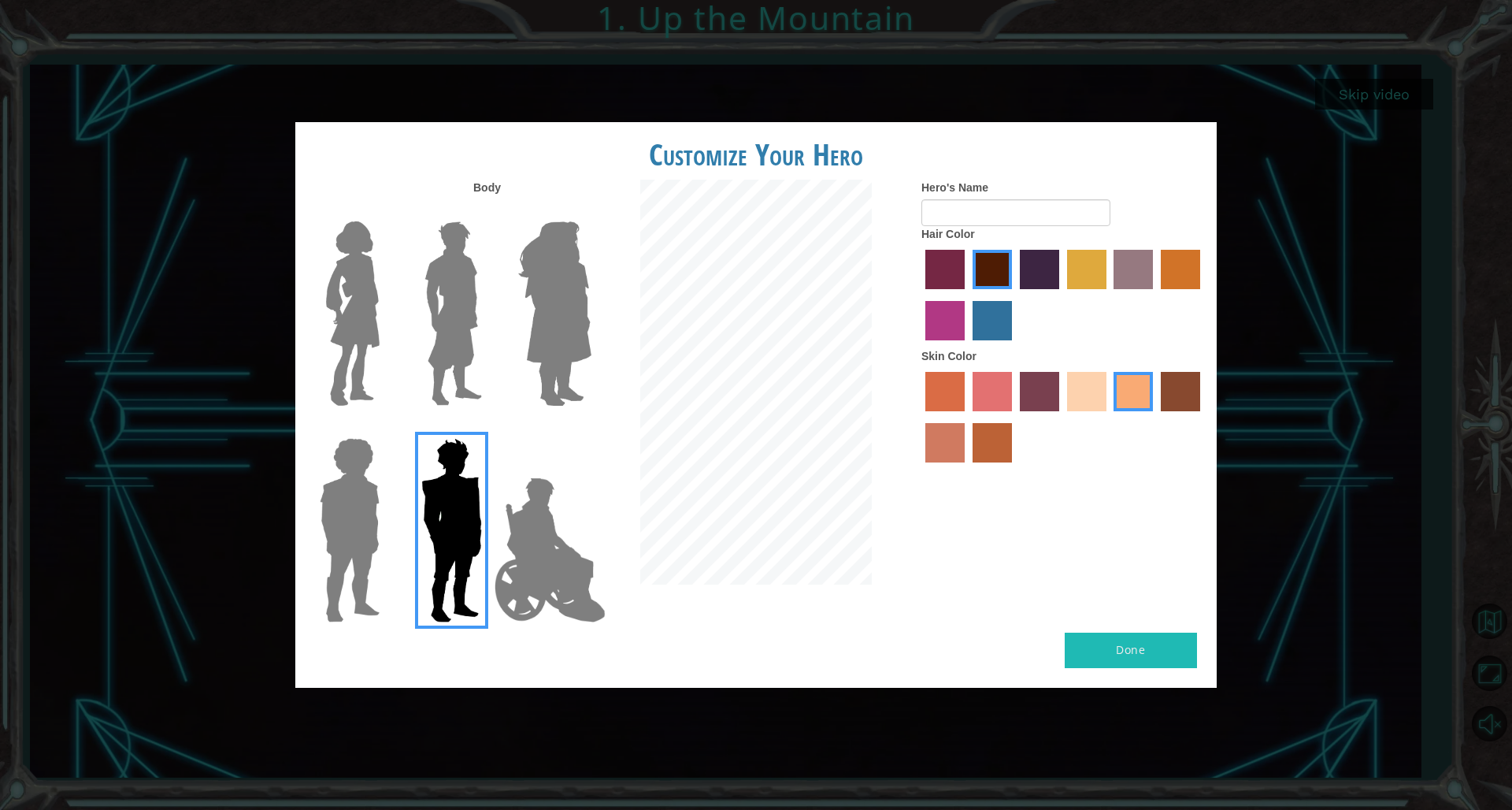
click at [544, 522] on img at bounding box center [550, 549] width 124 height 157
click at [591, 428] on input "Hero Jamie" at bounding box center [591, 428] width 0 height 0
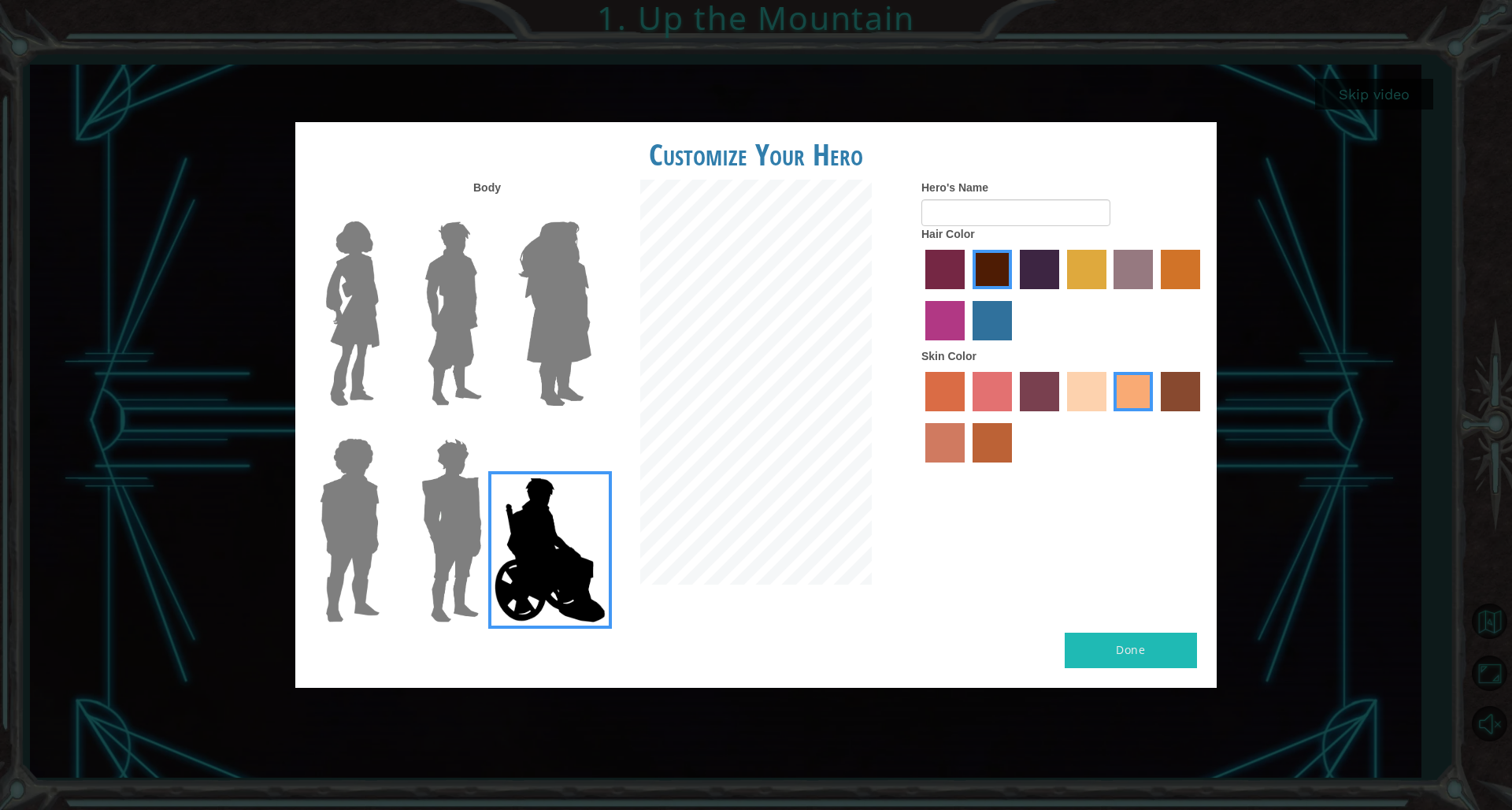
click at [439, 495] on img at bounding box center [452, 530] width 73 height 197
click at [488, 428] on input "Hero Garnet" at bounding box center [488, 428] width 0 height 0
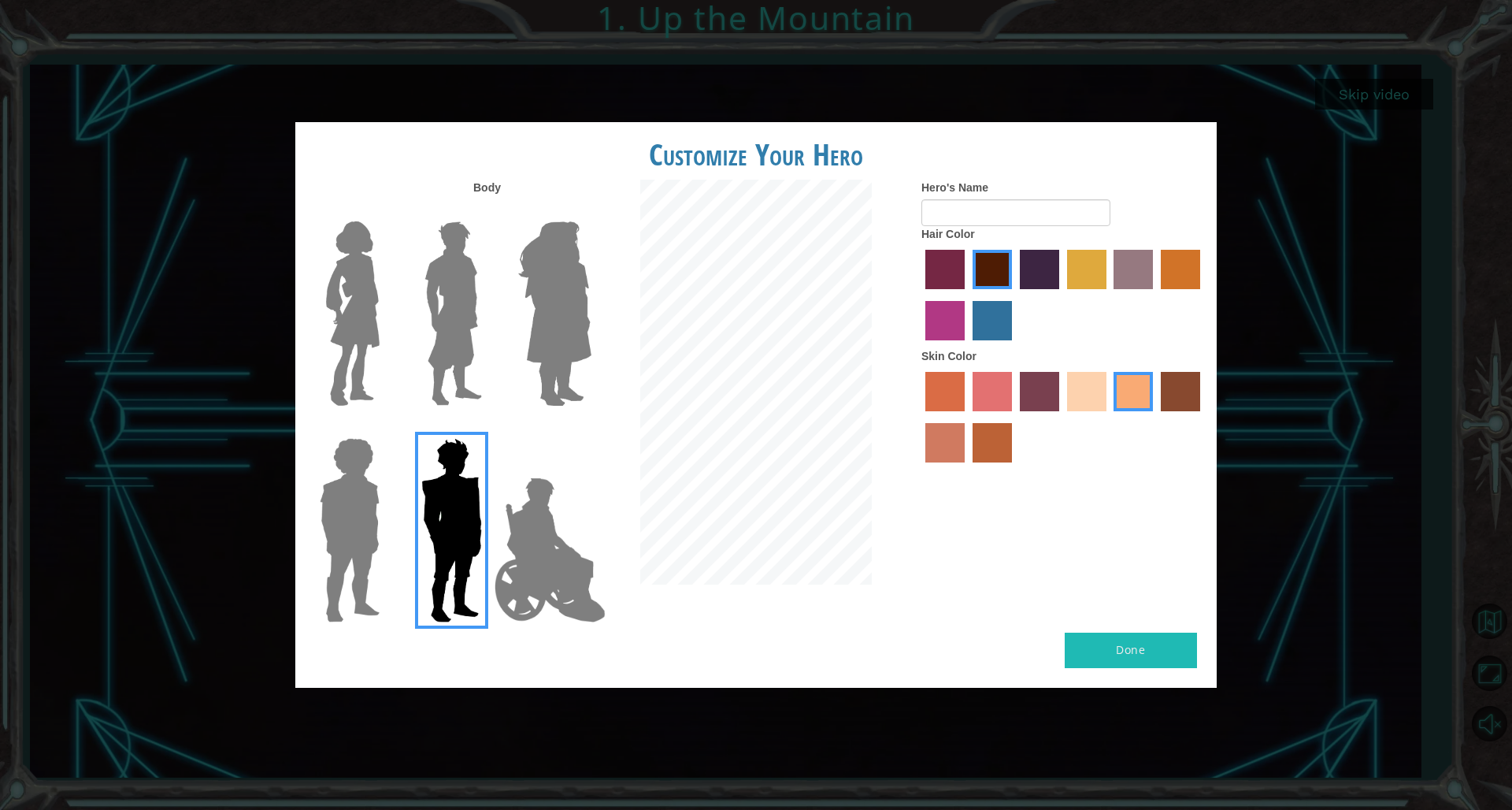
click at [464, 331] on img at bounding box center [454, 313] width 70 height 197
click at [488, 211] on input "Hero Lars" at bounding box center [488, 211] width 0 height 0
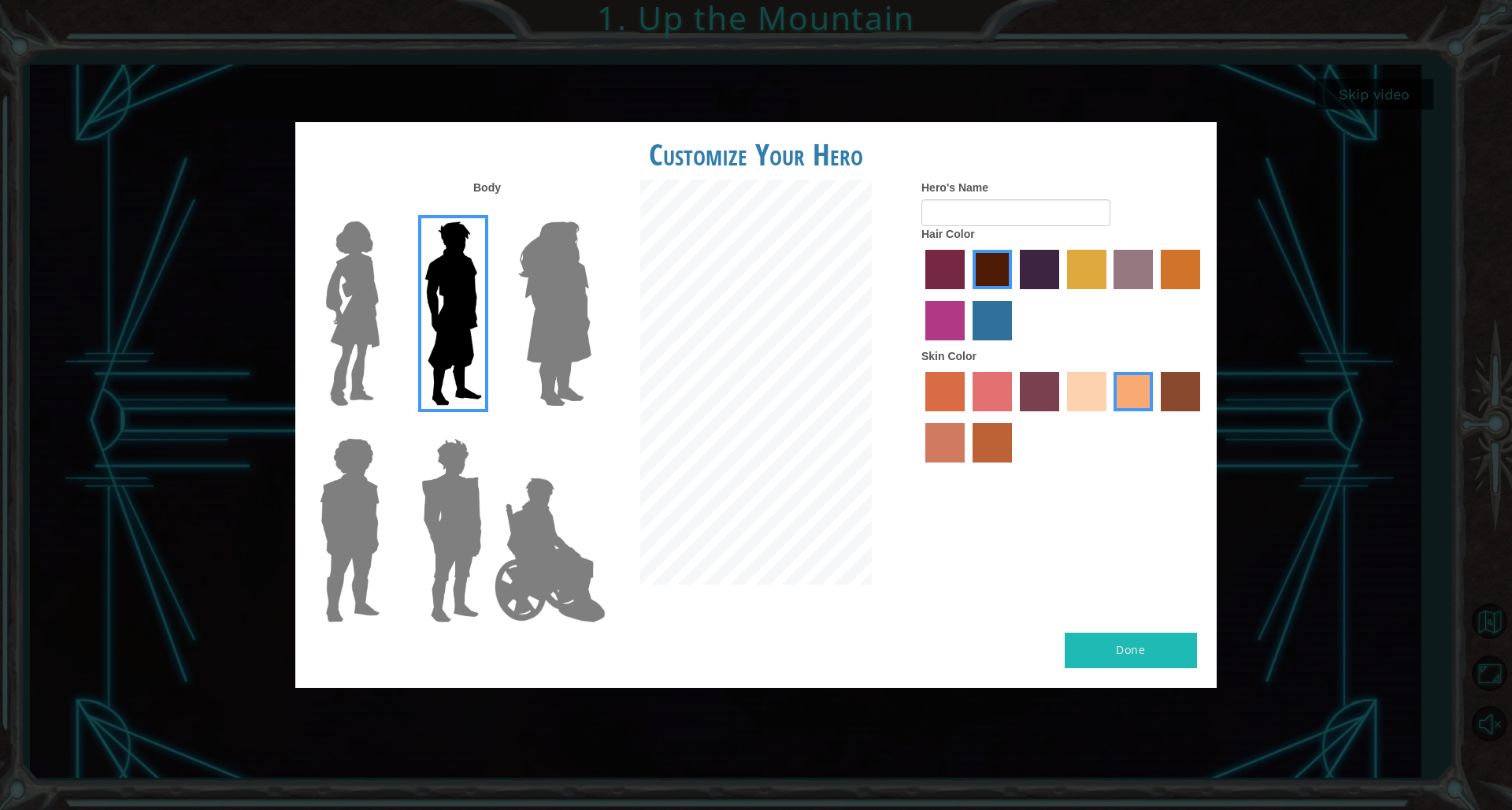
click at [915, 550] on button "Done" at bounding box center [1131, 650] width 132 height 36
click at [915, 243] on div "Hair Color" at bounding box center [1063, 287] width 284 height 122
click at [915, 226] on input "Hero's Name" at bounding box center [1015, 212] width 189 height 27
type input "Smash"
click at [915, 550] on button "Done" at bounding box center [1131, 650] width 132 height 36
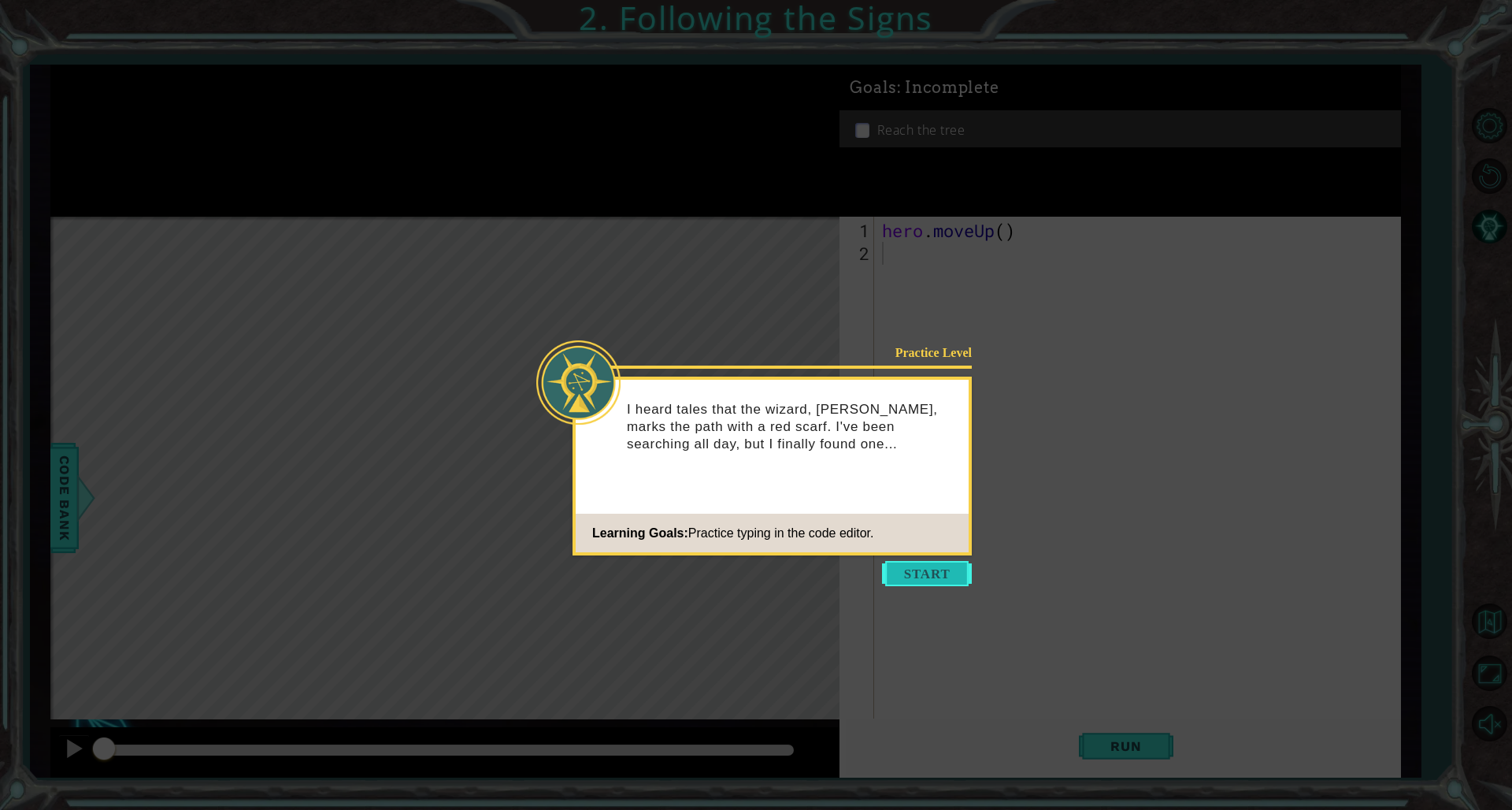
click at [915, 550] on button "Start" at bounding box center [927, 574] width 90 height 25
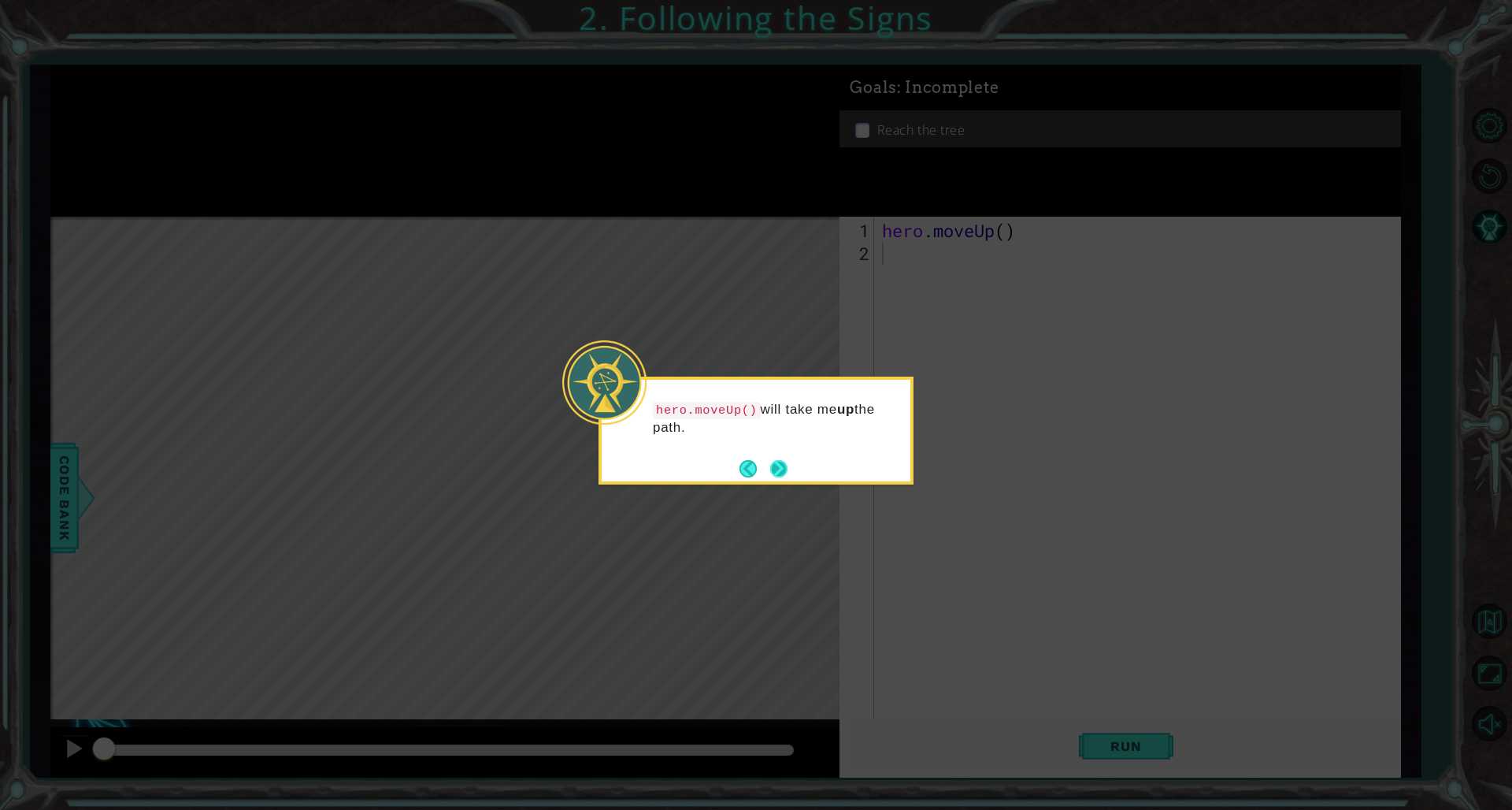
click at [771, 466] on button "Next" at bounding box center [779, 469] width 17 height 17
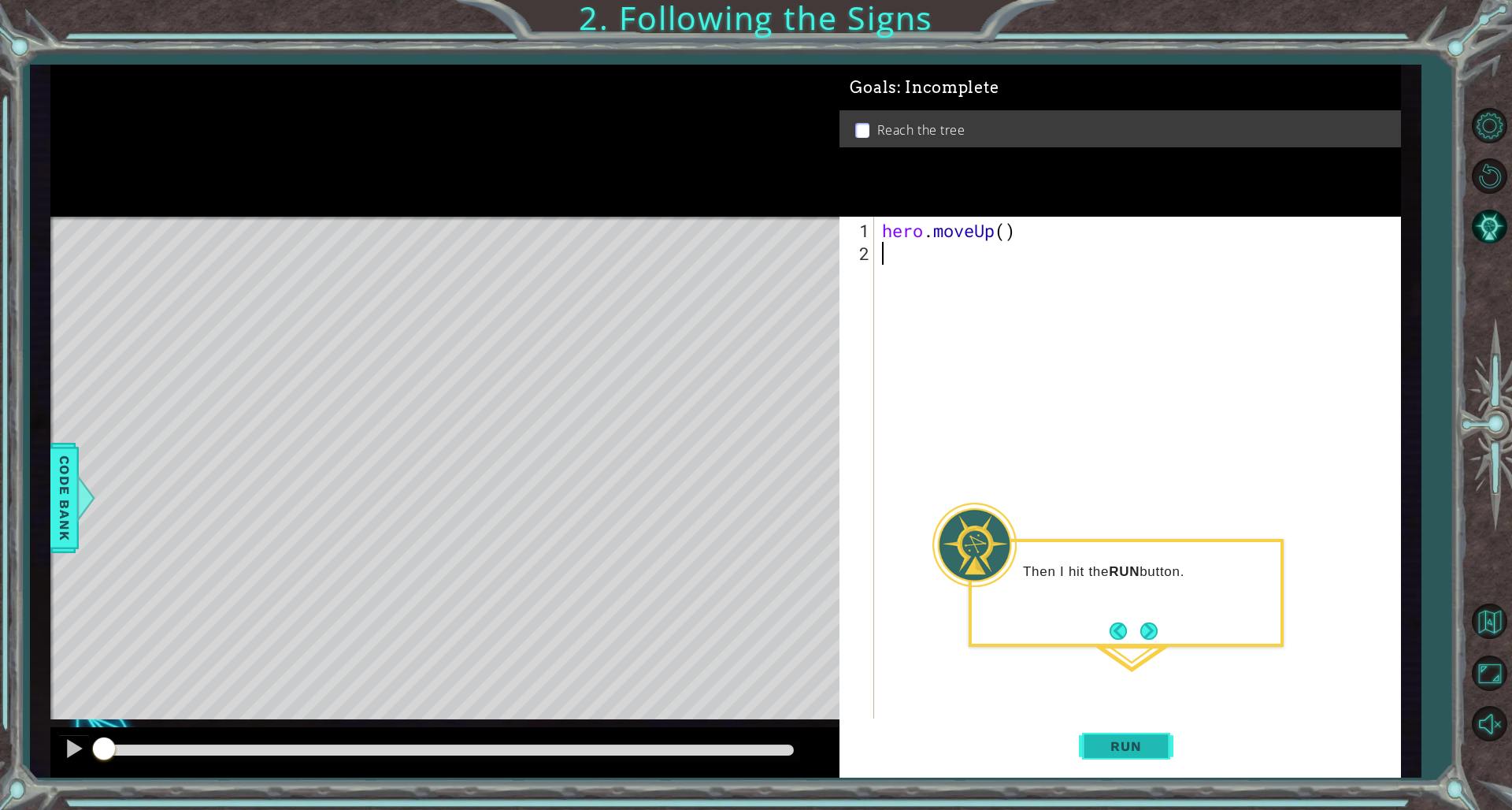
click at [915, 550] on button "Run" at bounding box center [1127, 746] width 95 height 56
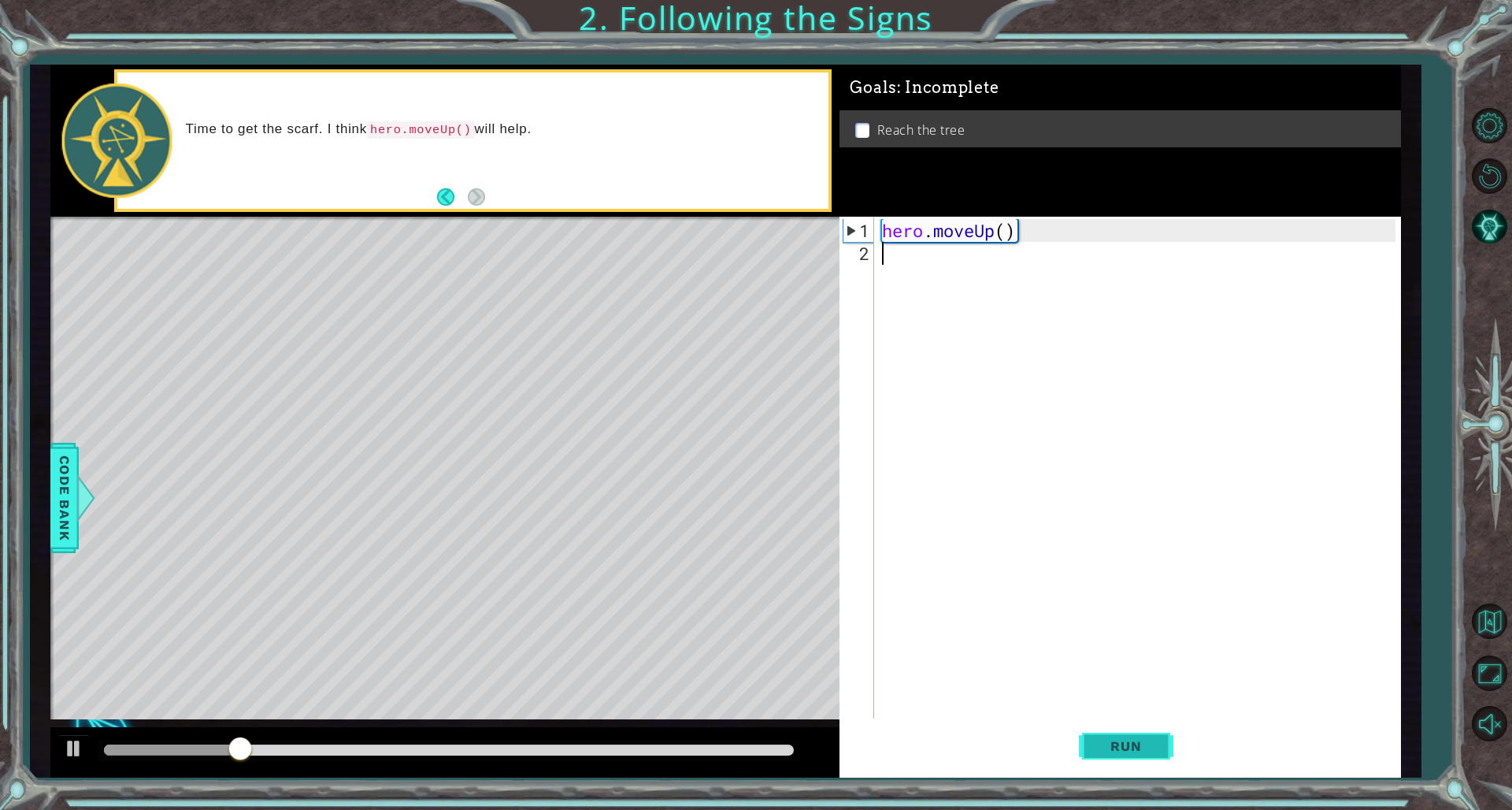
click at [915, 550] on button "Run" at bounding box center [1127, 746] width 95 height 56
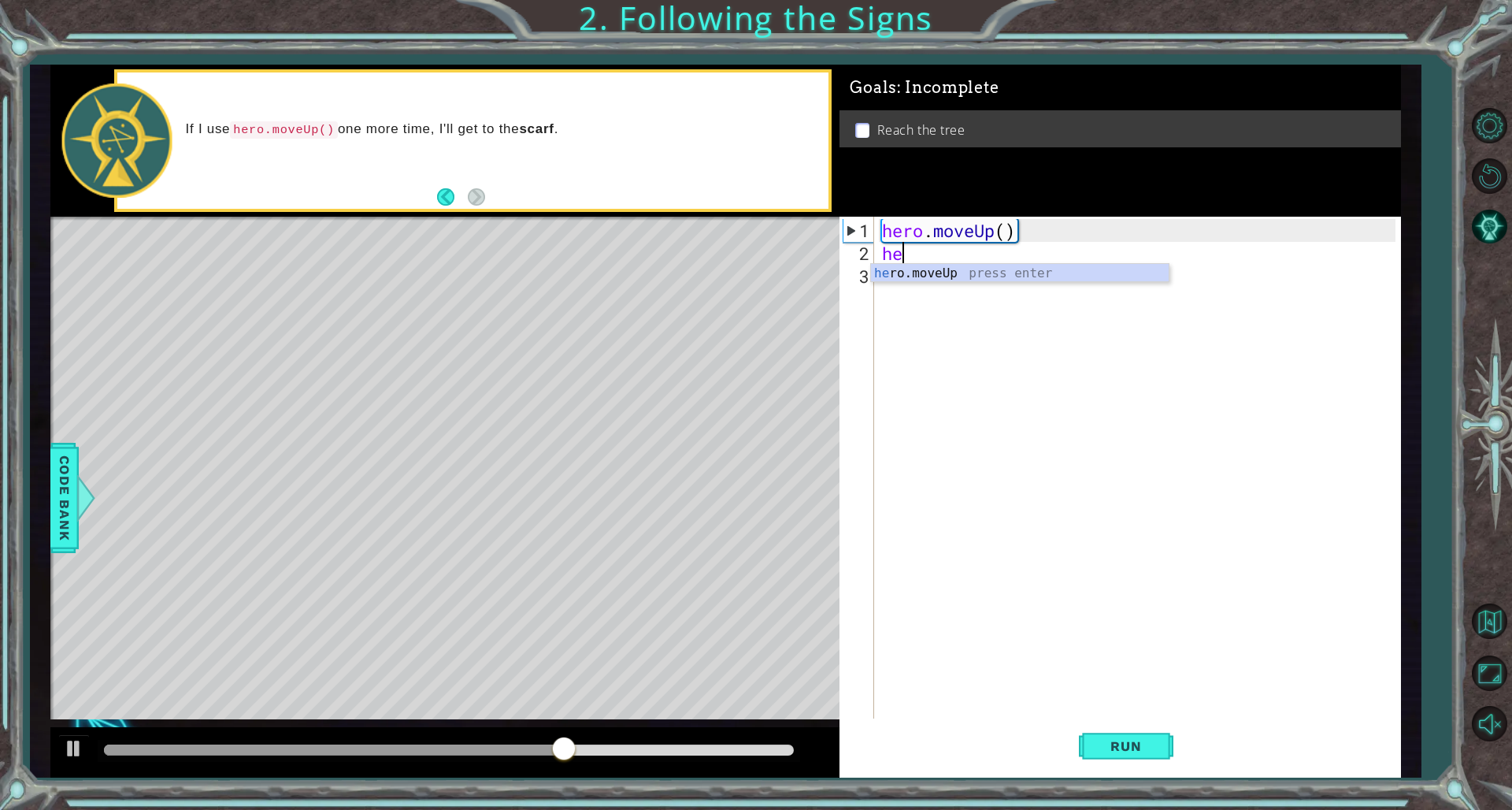
scroll to position [0, 1]
type textarea "hero"
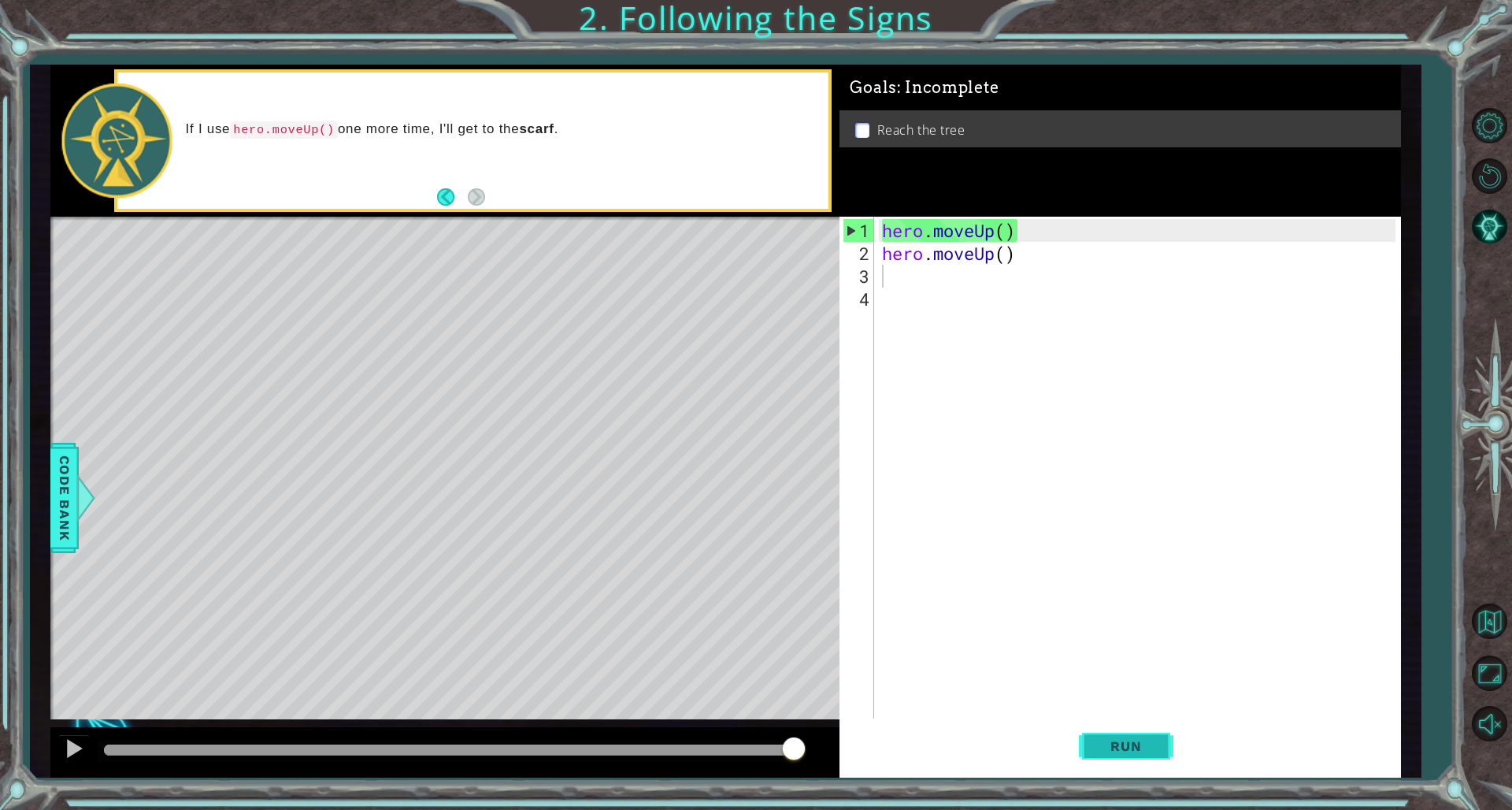
click at [915, 550] on button "Run" at bounding box center [1127, 746] width 95 height 56
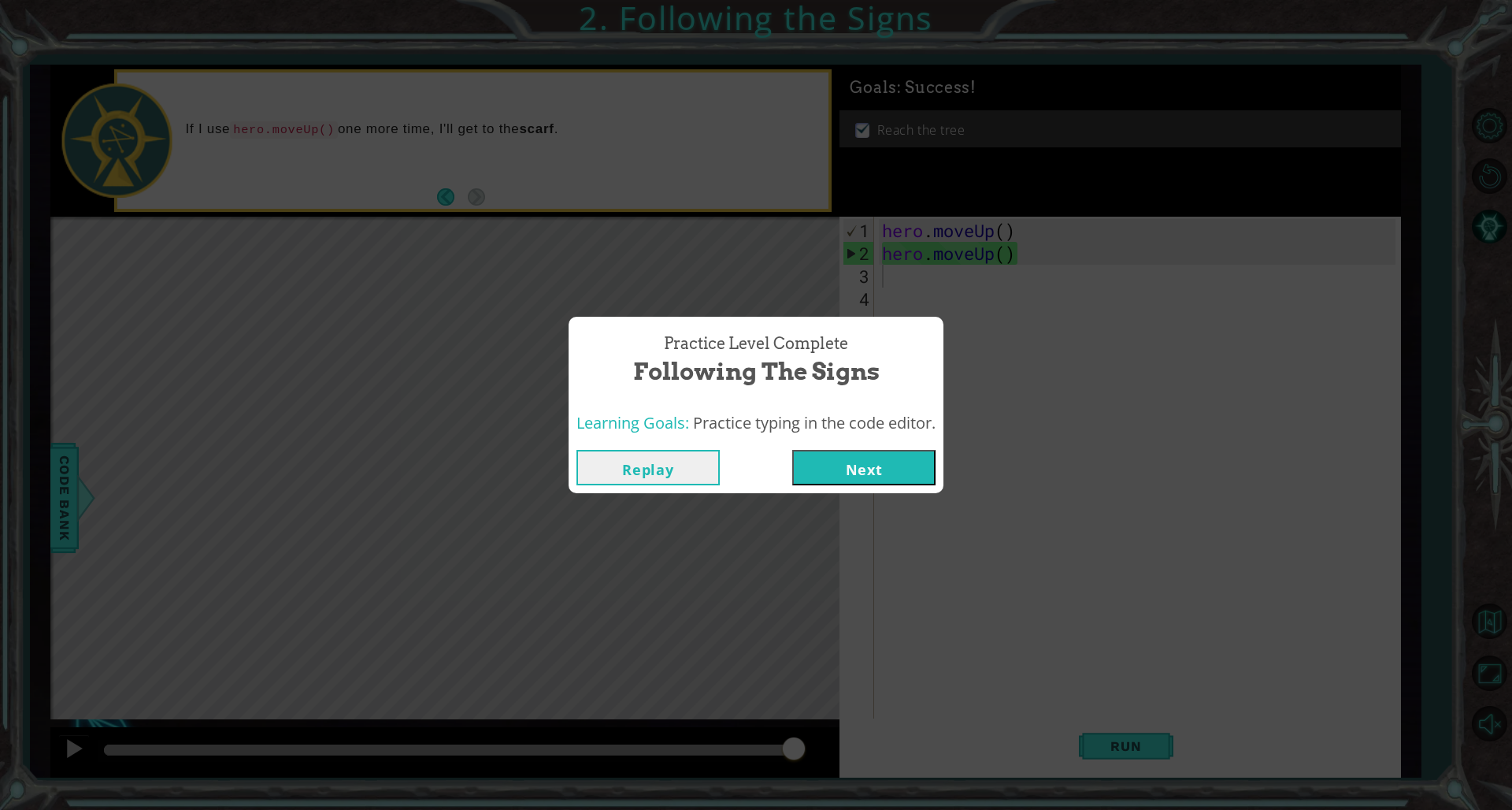
click at [857, 550] on div "Practice Level Complete Following the Signs Learning Goals: Practice typing in …" at bounding box center [756, 405] width 1512 height 810
click at [847, 473] on button "Next" at bounding box center [864, 467] width 143 height 36
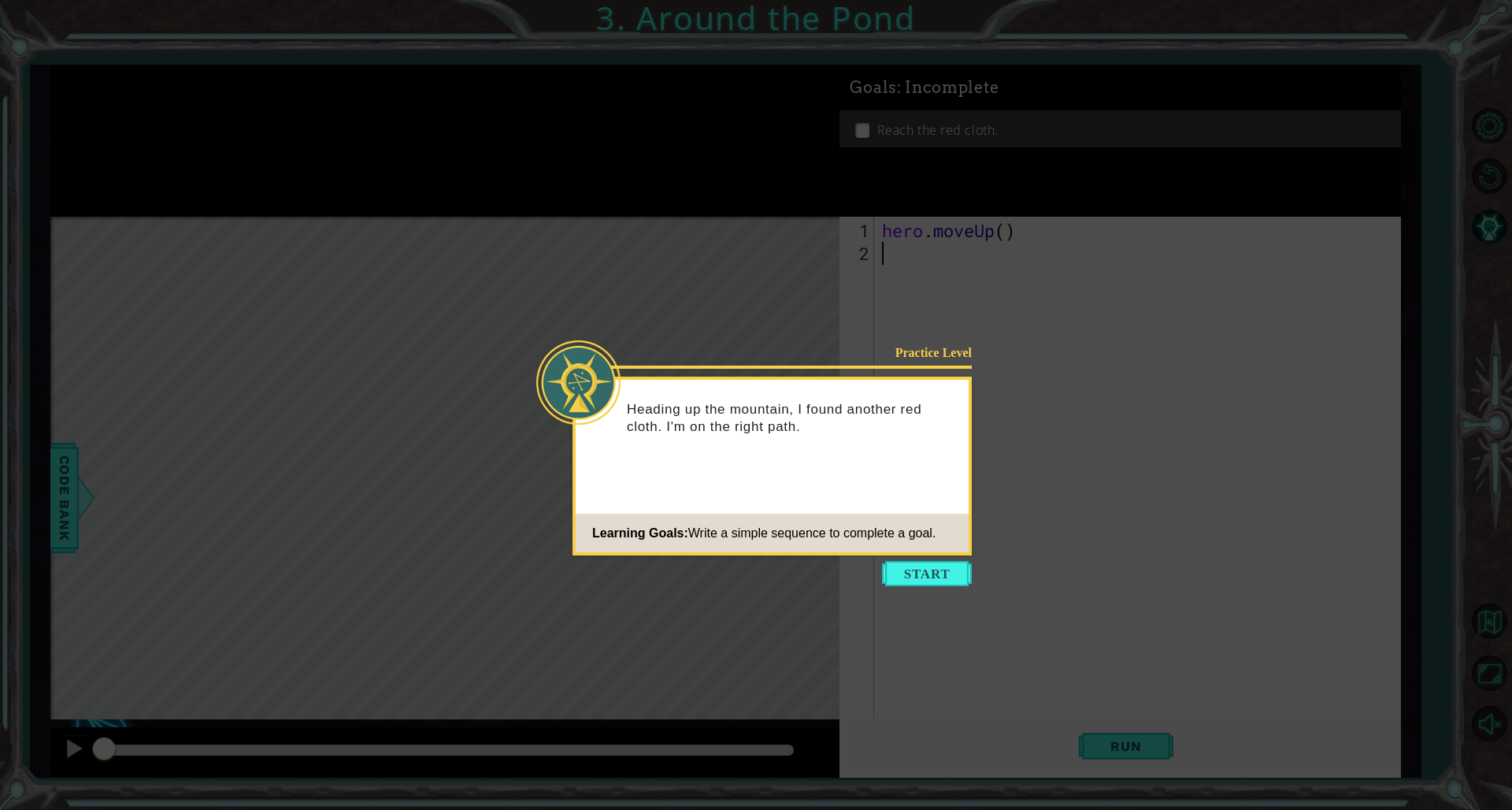
click at [915, 550] on button "Start" at bounding box center [927, 574] width 90 height 25
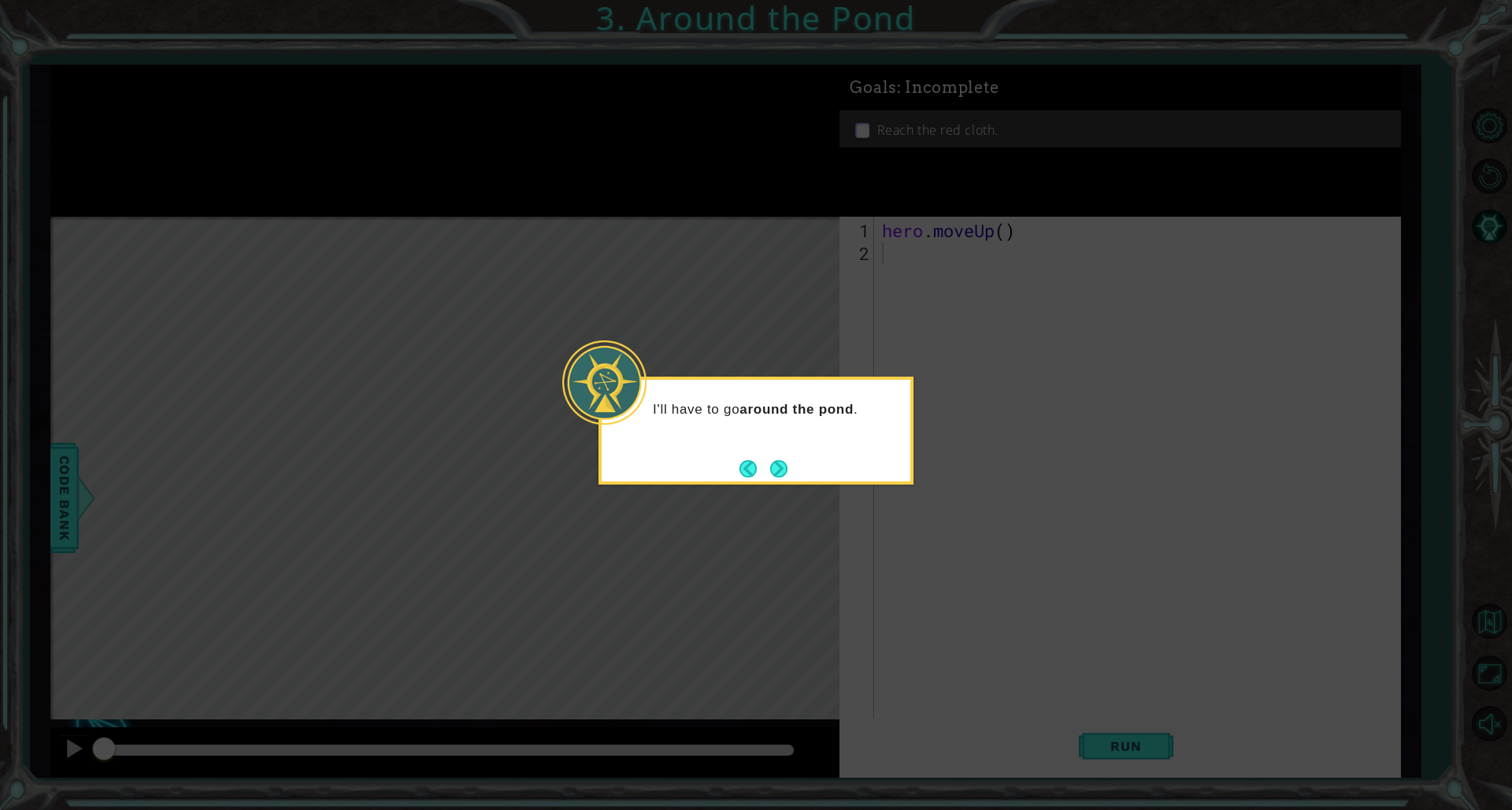
click at [794, 474] on div "I'll have to go around the pond ." at bounding box center [756, 430] width 315 height 108
click at [790, 473] on div "I'll have to go around the pond ." at bounding box center [756, 430] width 315 height 108
click at [784, 472] on button "Next" at bounding box center [779, 469] width 18 height 18
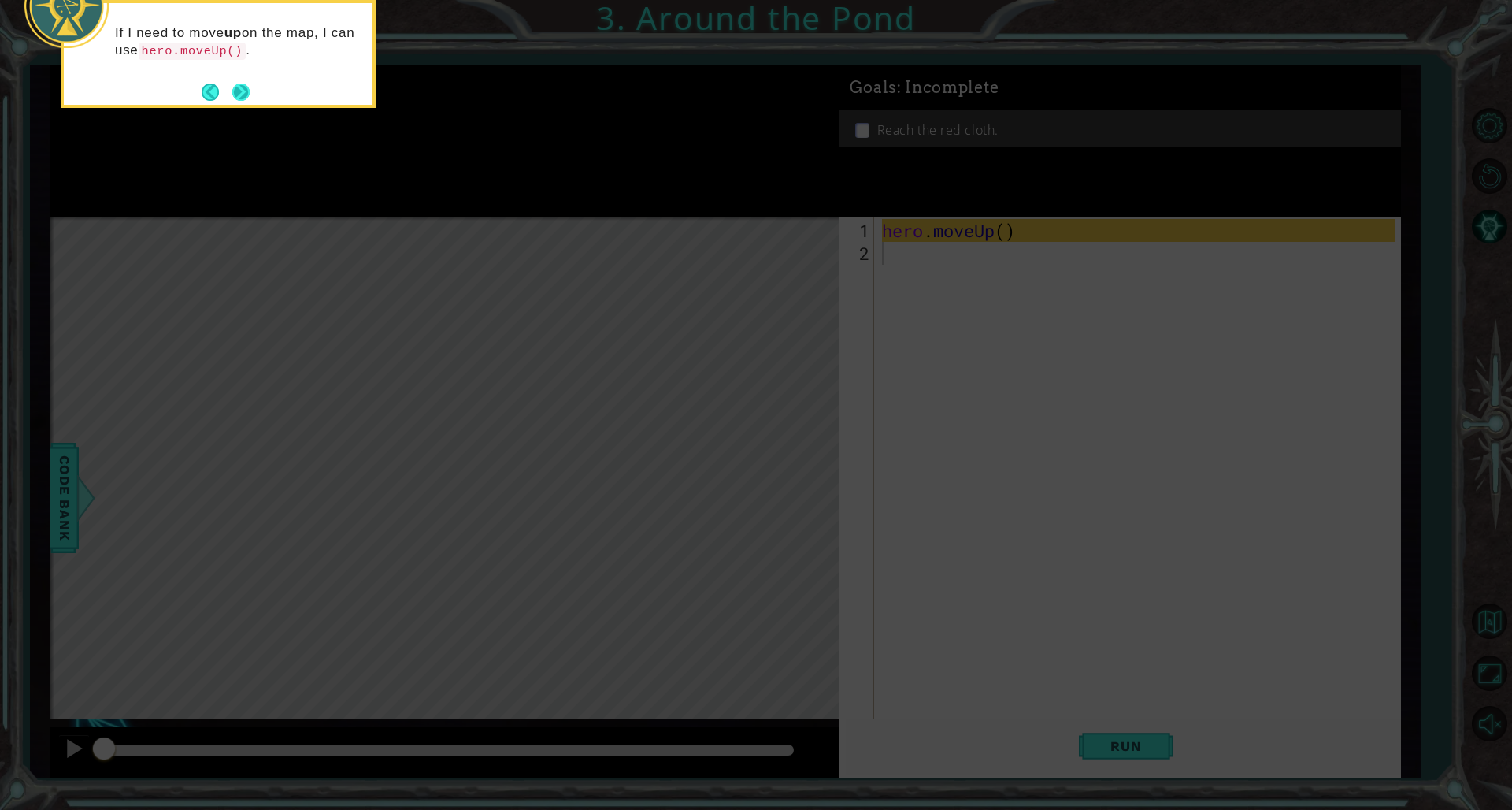
click at [243, 101] on button "Next" at bounding box center [240, 92] width 18 height 18
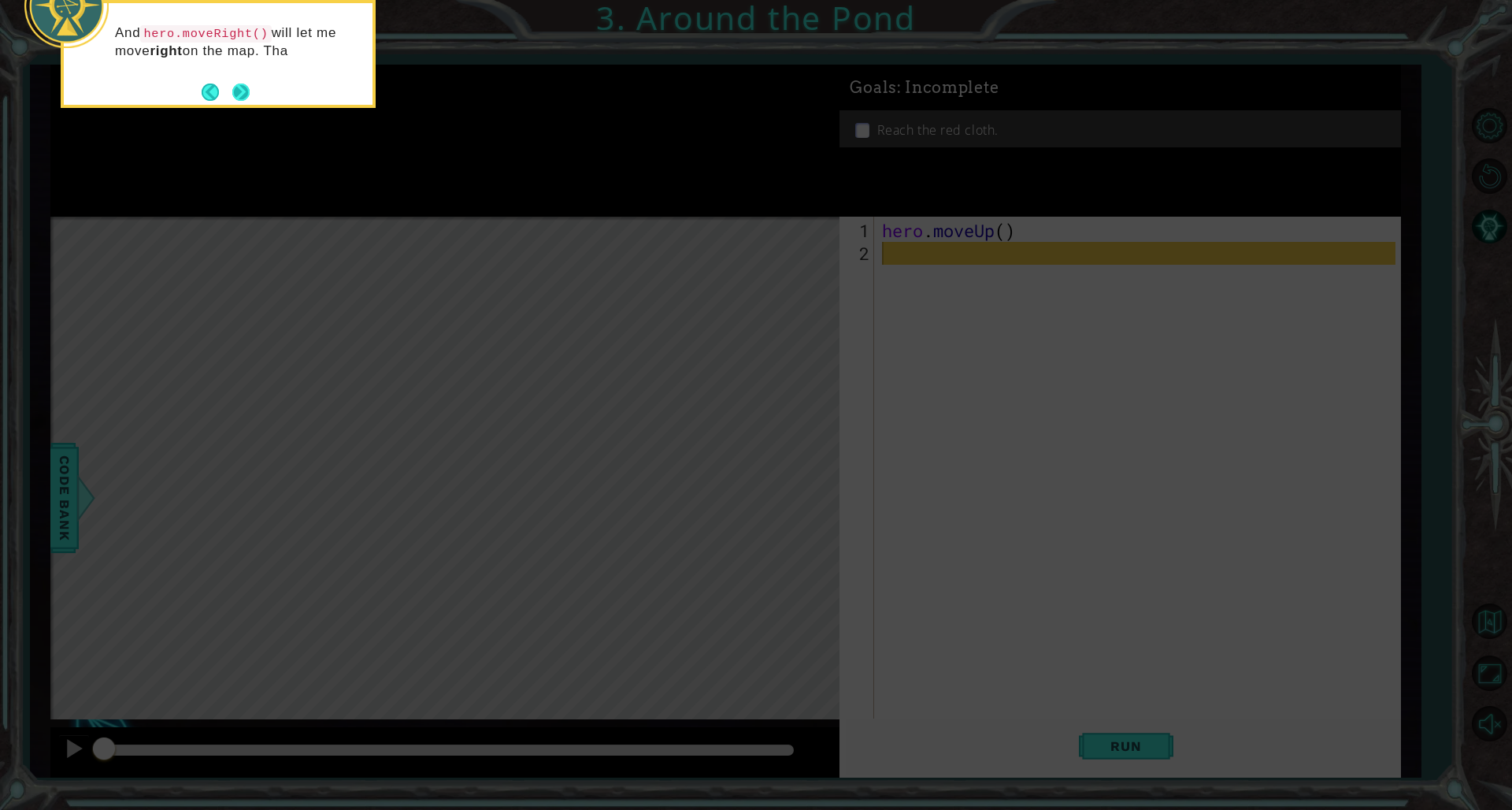
click at [243, 101] on button "Next" at bounding box center [240, 92] width 17 height 17
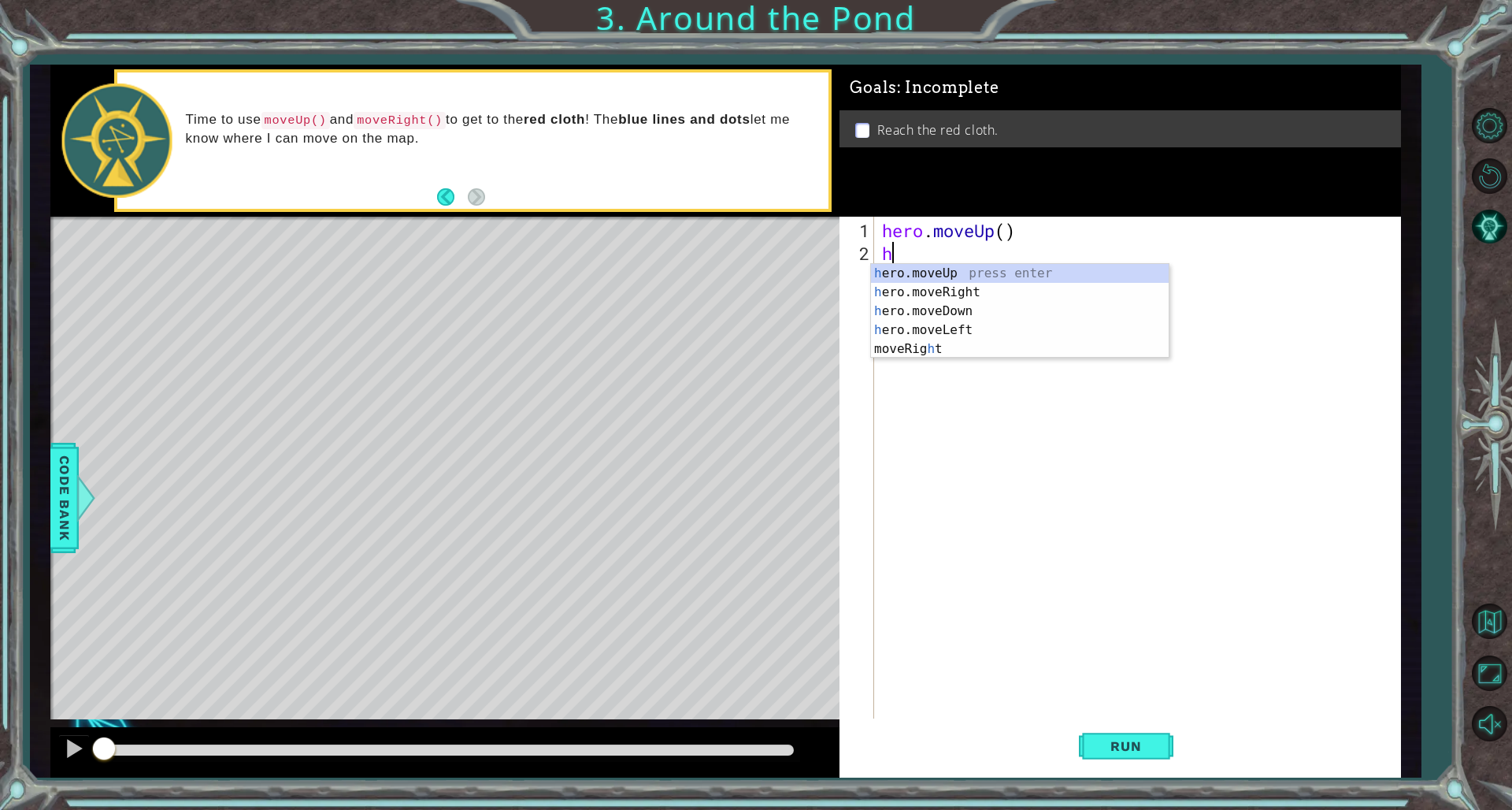
type textarea "hero"
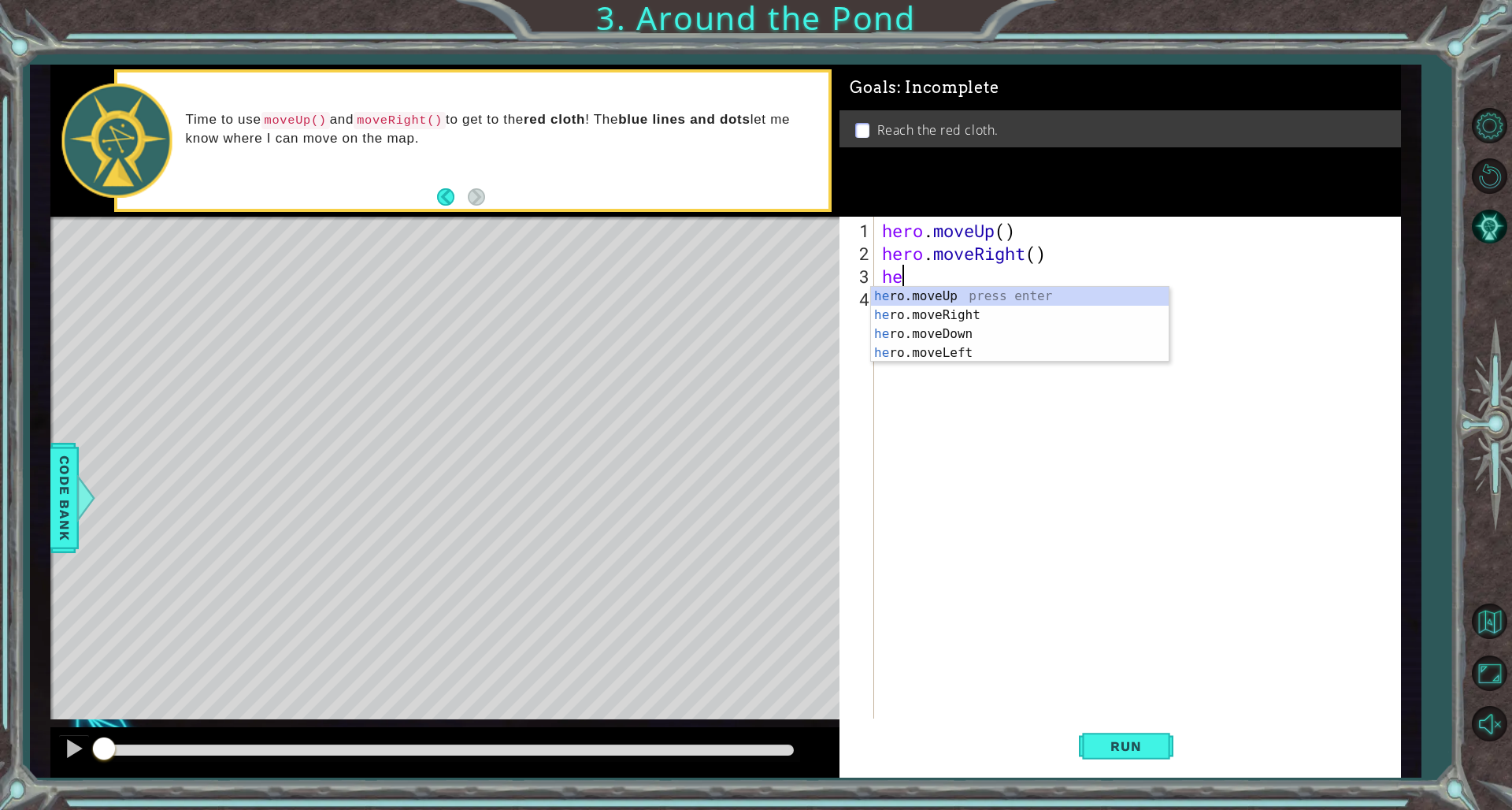
type textarea "her"
type textarea "h"
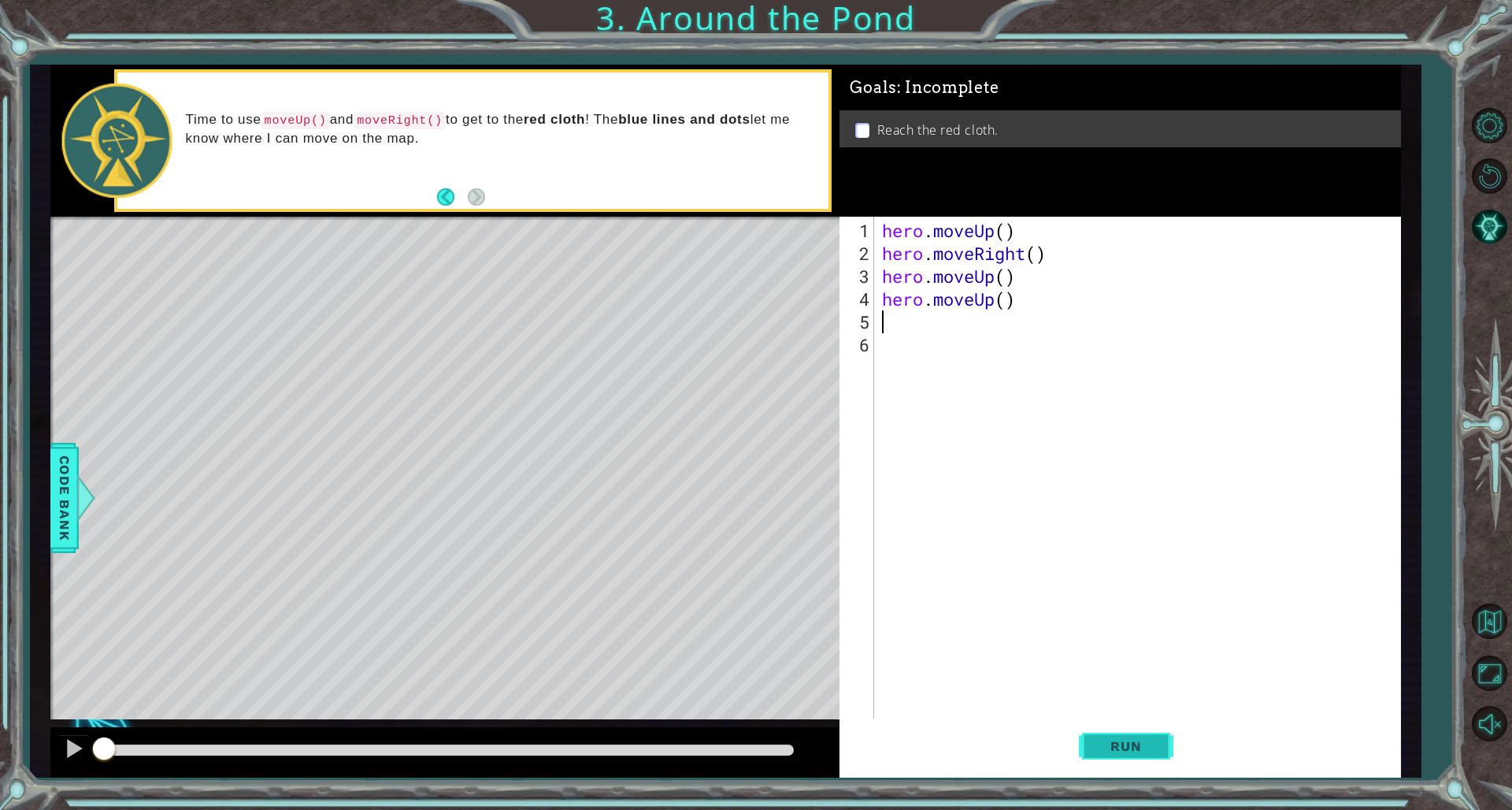
click at [915, 550] on span "Run" at bounding box center [1126, 746] width 62 height 16
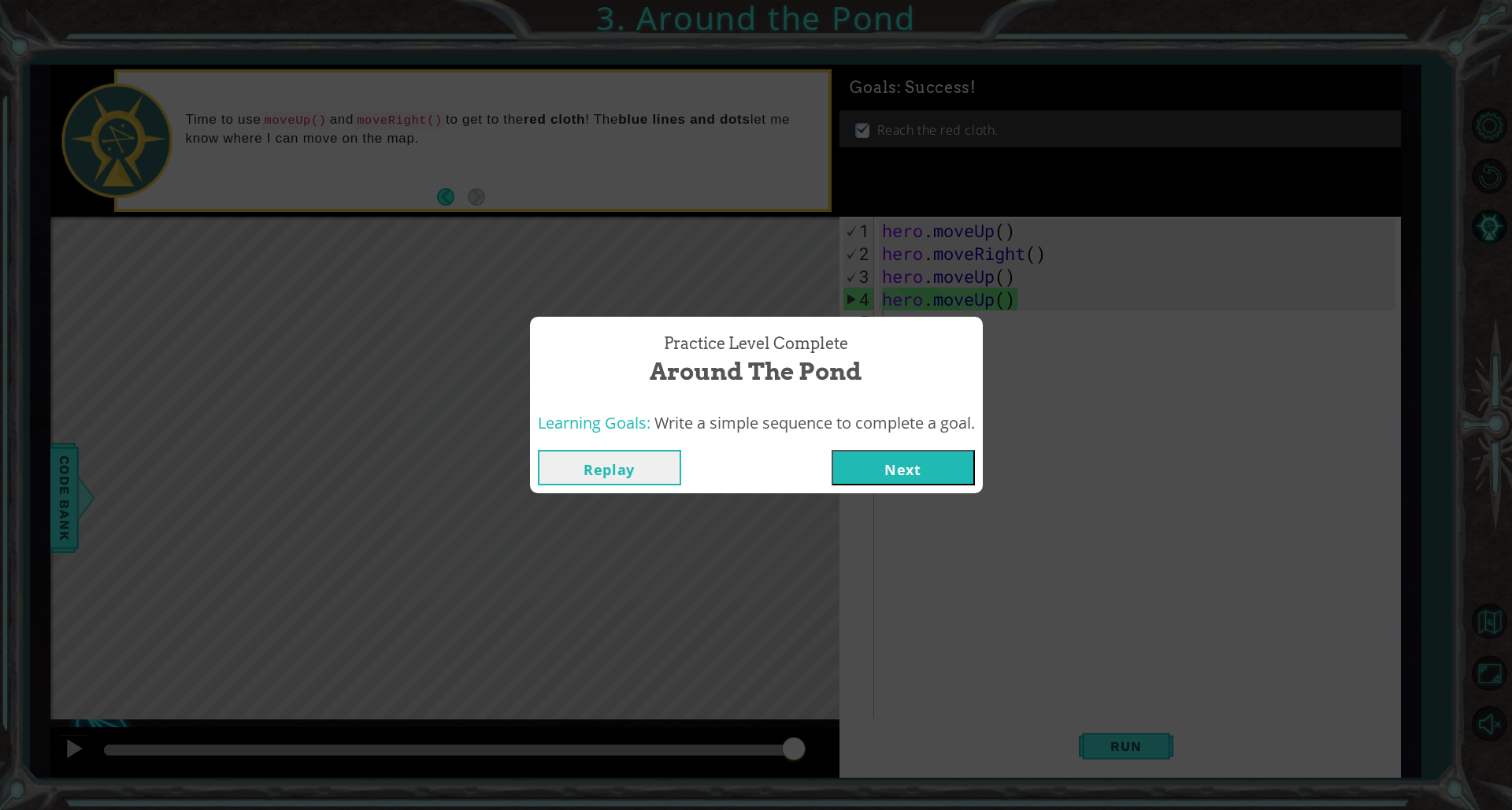
click at [915, 469] on button "Next" at bounding box center [904, 467] width 143 height 36
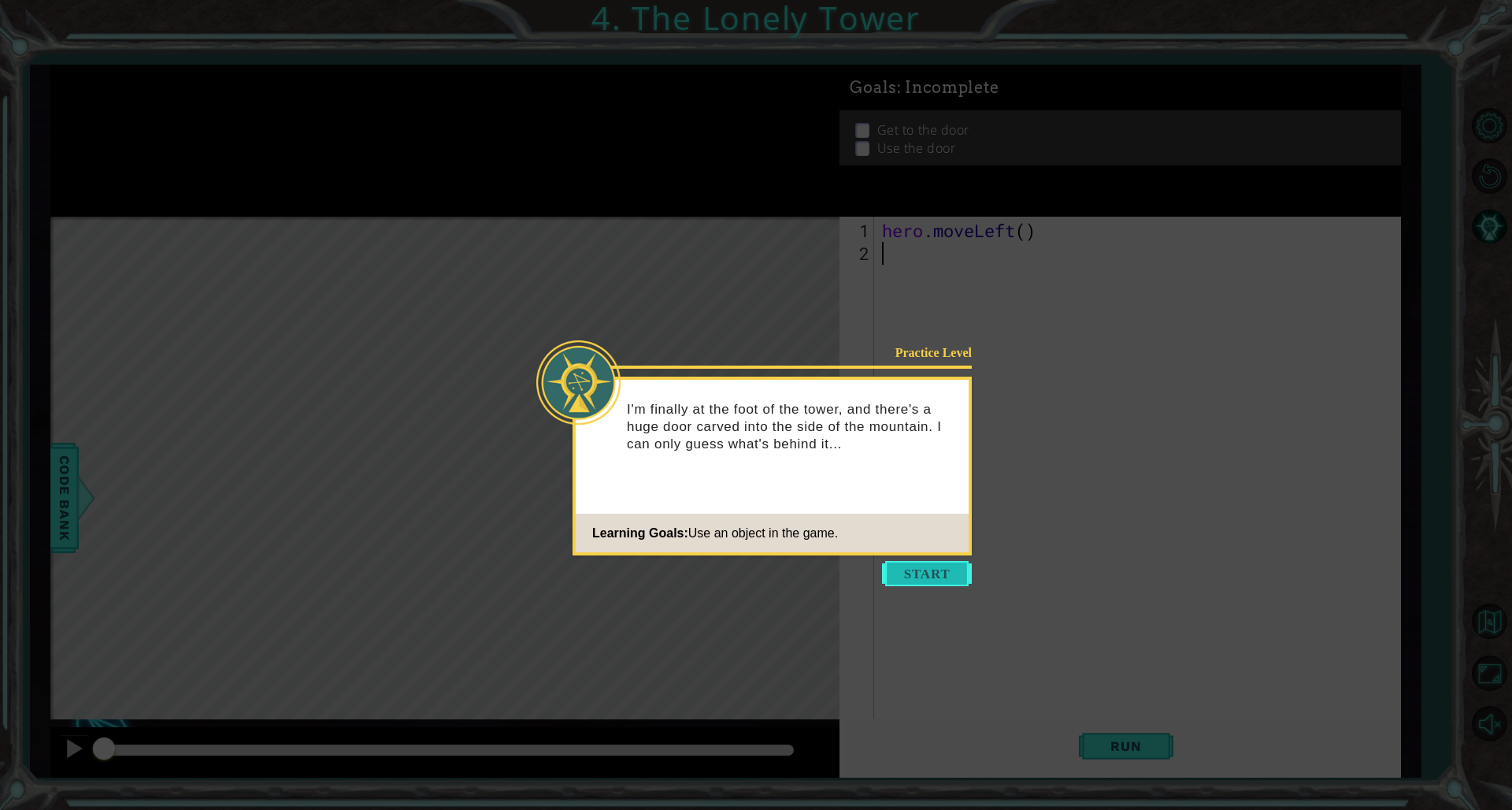
click at [915, 550] on button "Start" at bounding box center [927, 574] width 90 height 25
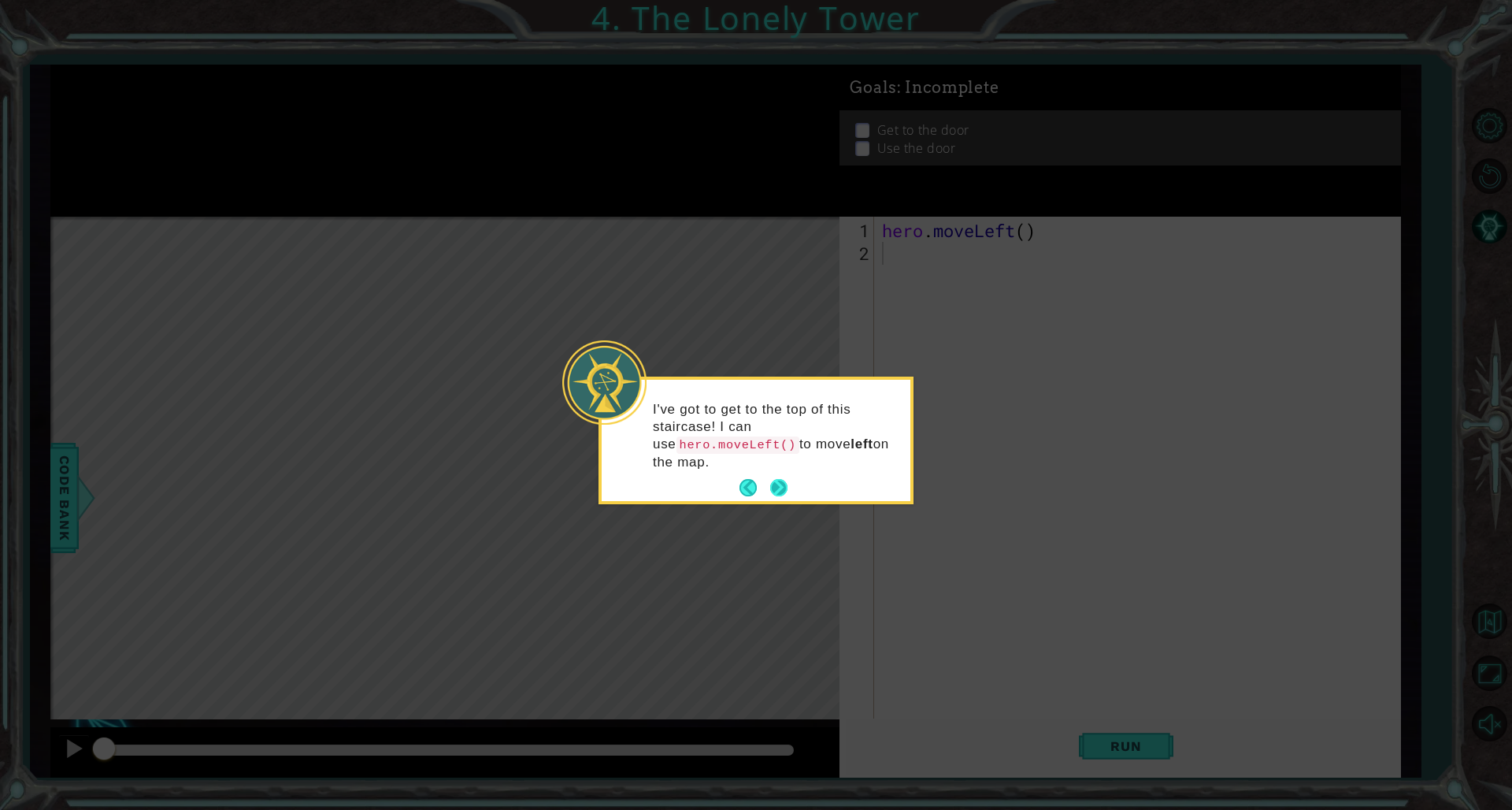
click at [783, 479] on button "Next" at bounding box center [779, 487] width 17 height 17
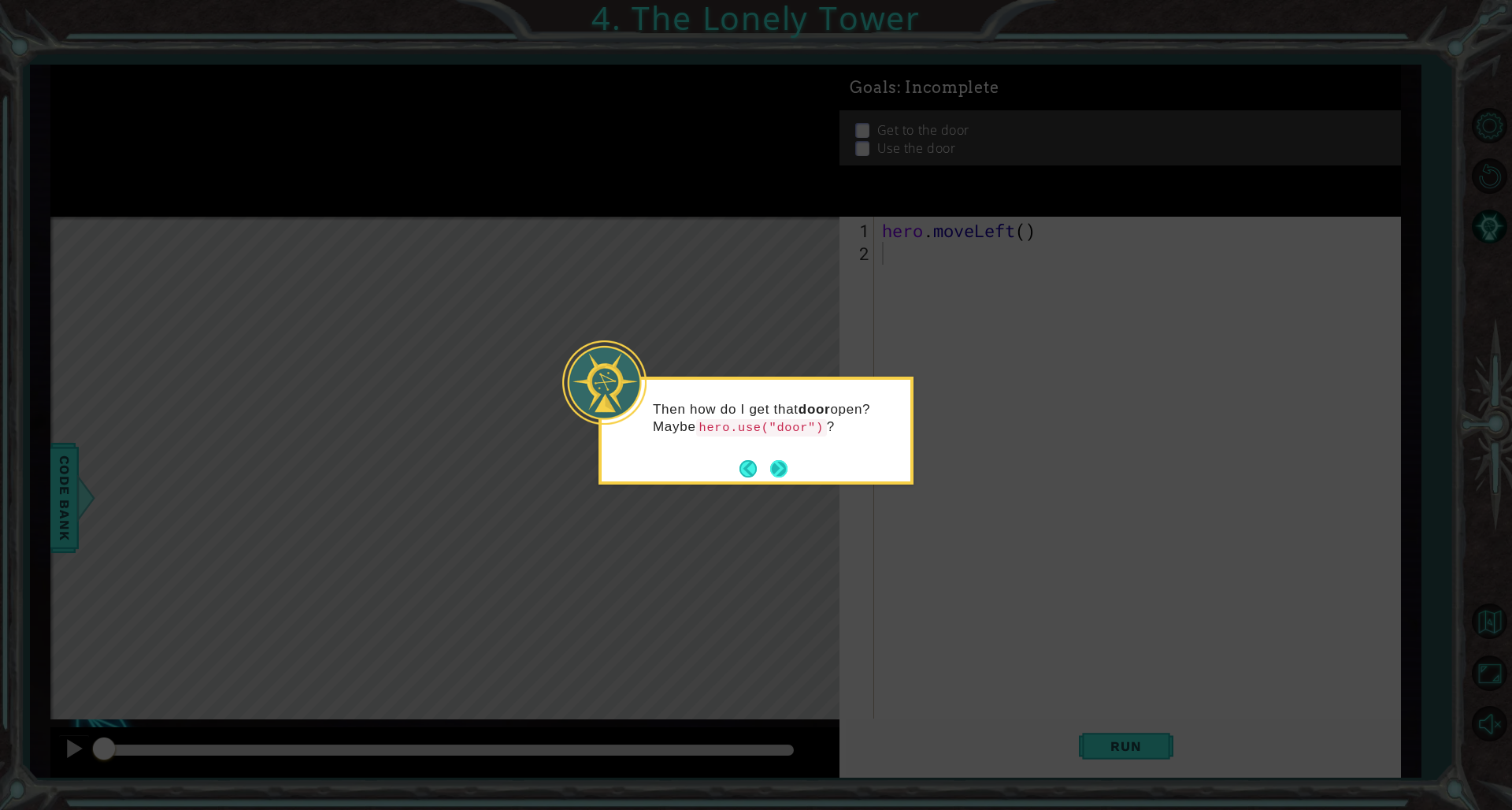
click at [783, 476] on button "Next" at bounding box center [779, 469] width 17 height 17
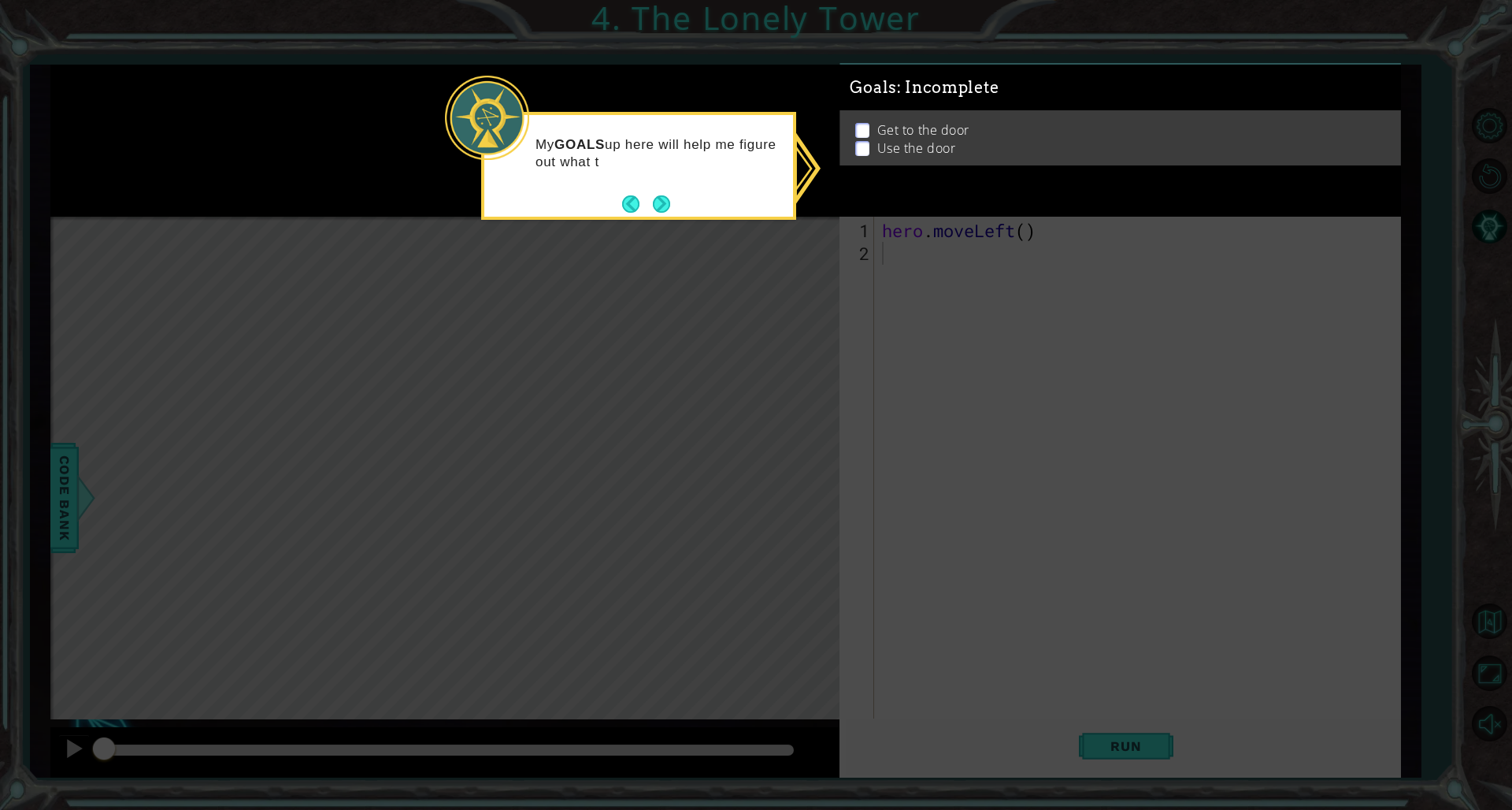
click at [915, 246] on icon at bounding box center [756, 405] width 1512 height 810
click at [667, 199] on button "Next" at bounding box center [662, 204] width 17 height 17
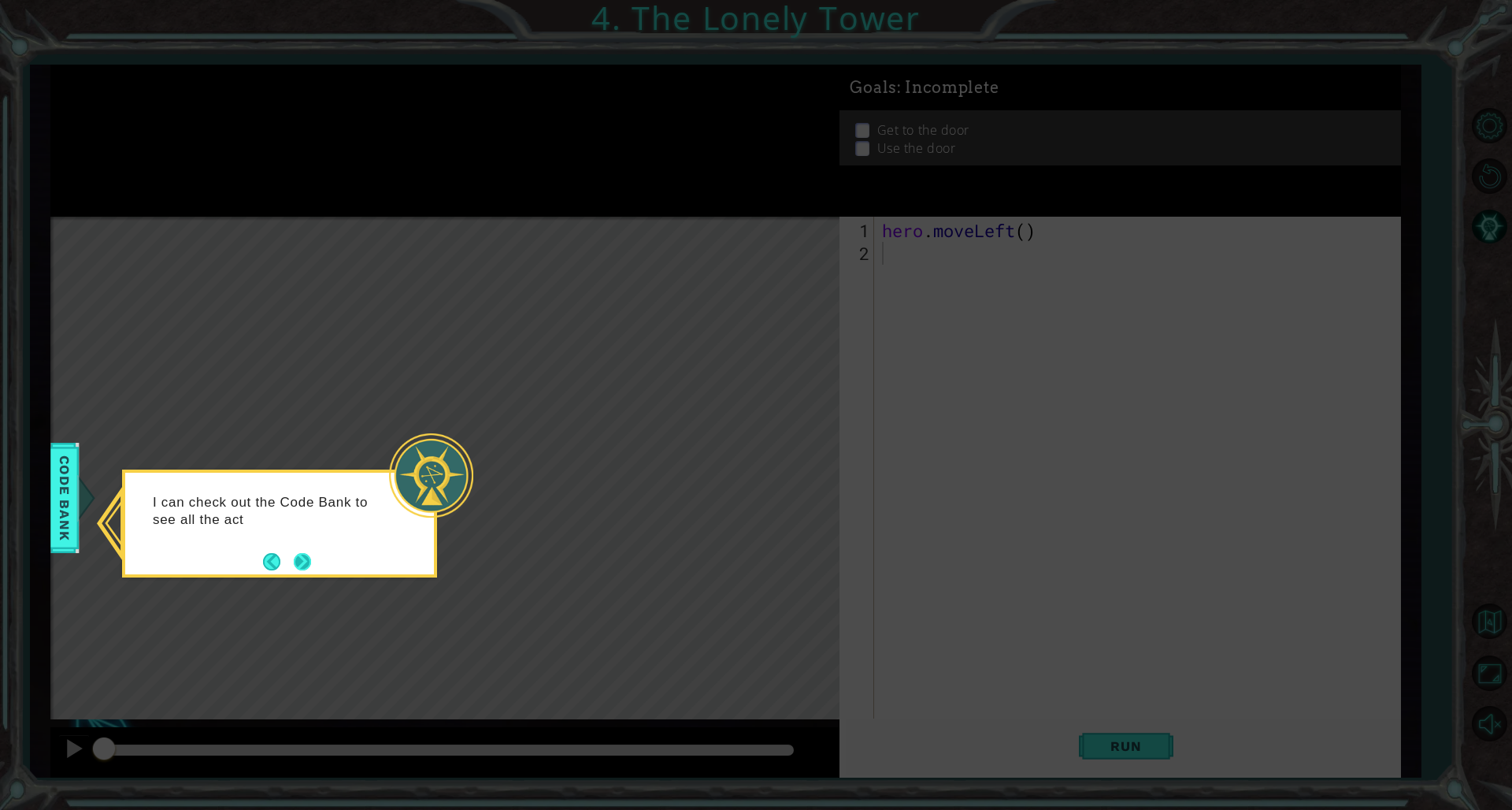
click at [301, 550] on button "Next" at bounding box center [302, 561] width 17 height 17
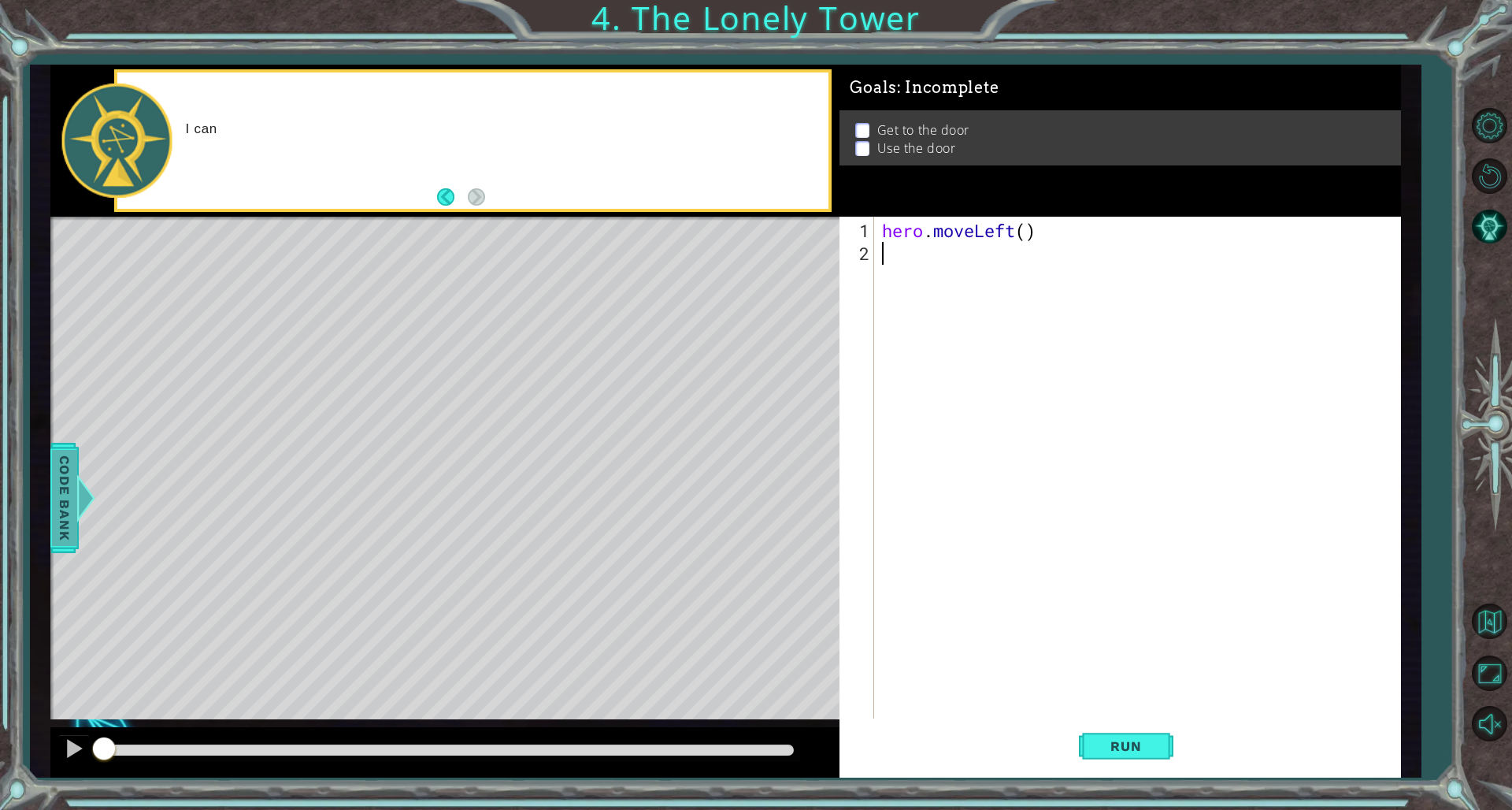
drag, startPoint x: 46, startPoint y: 518, endPoint x: 58, endPoint y: 522, distance: 12.6
click at [47, 518] on div "1 ההההההההההההההההההההההההההההההההההההההההההההההההההההההההההההההההההההההההההההה…" at bounding box center [726, 421] width 1391 height 713
click at [70, 525] on span "Code Bank" at bounding box center [64, 497] width 25 height 96
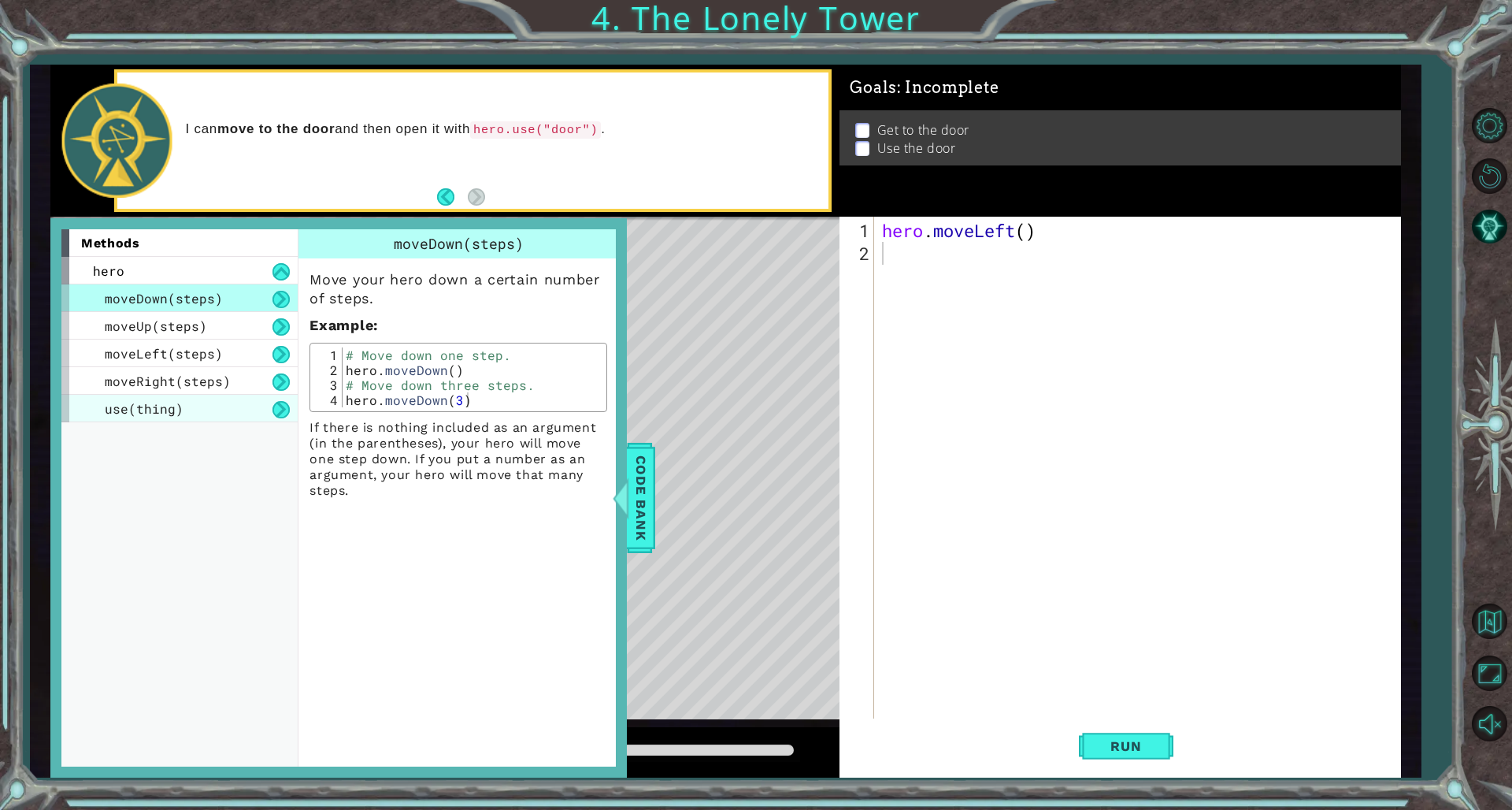
click at [115, 409] on span "use(thing)" at bounding box center [144, 409] width 79 height 17
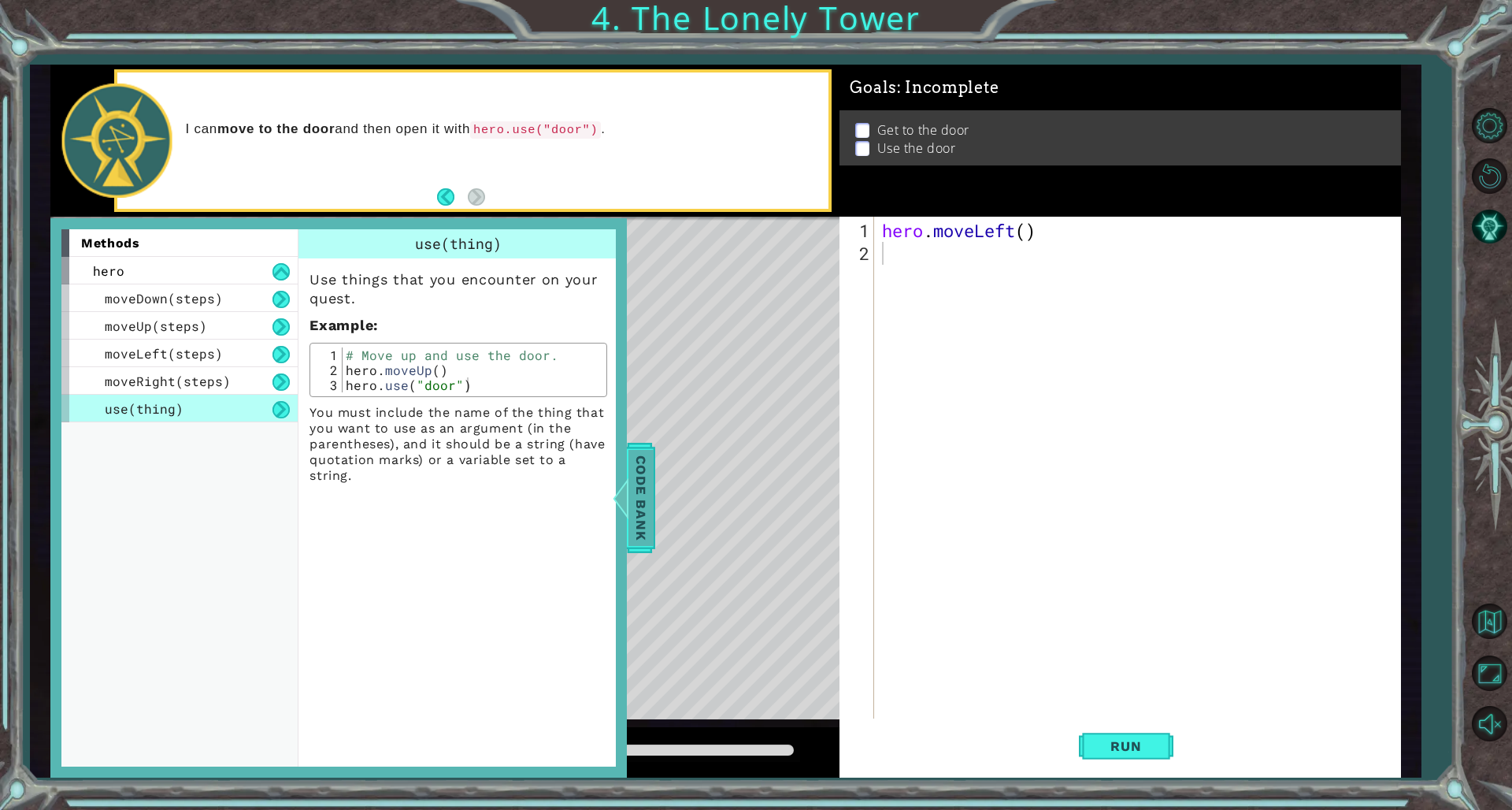
click at [631, 481] on span "Code Bank" at bounding box center [641, 497] width 25 height 96
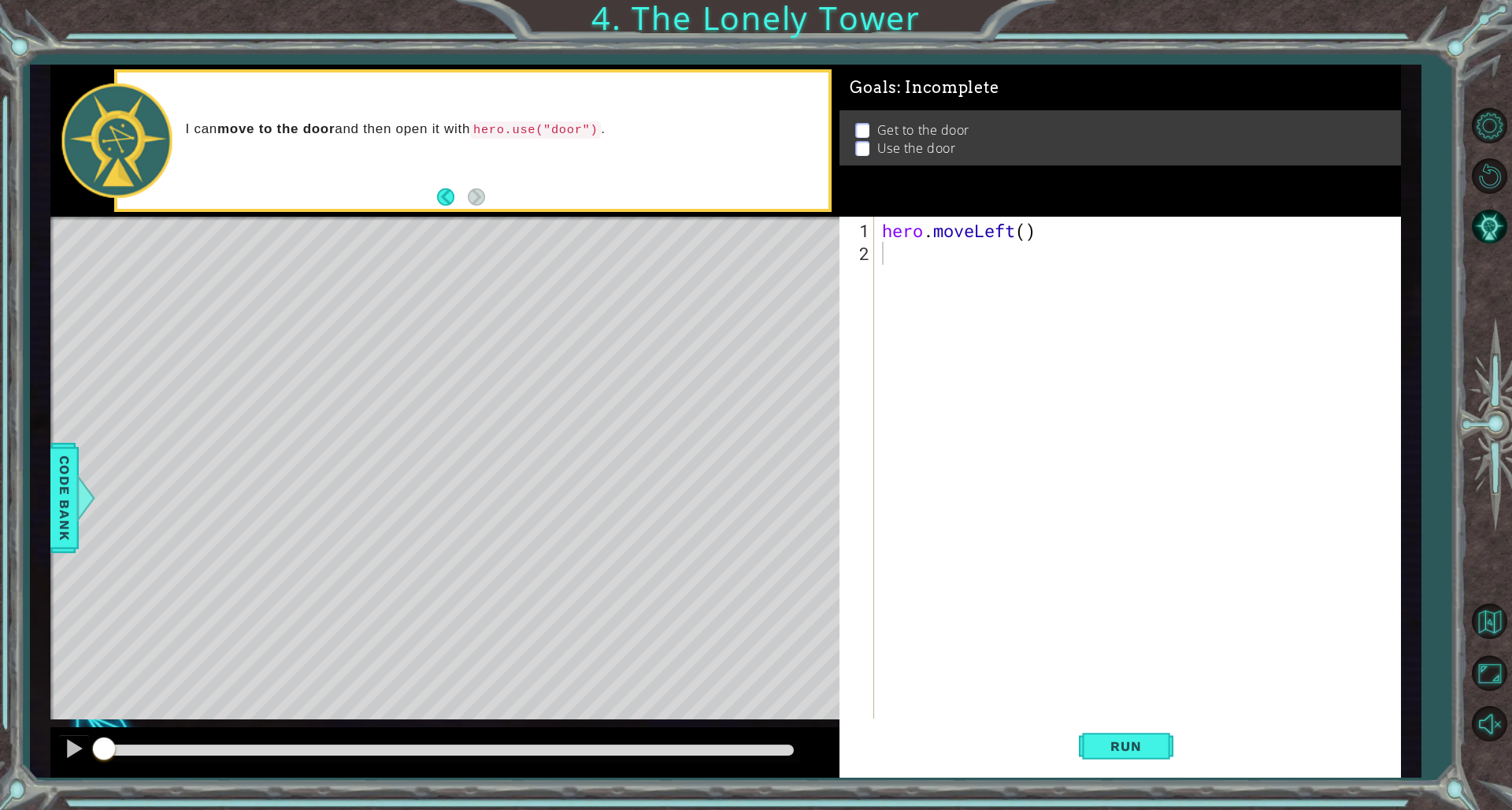
click at [915, 247] on div "hero . moveLeft ( )" at bounding box center [1140, 493] width 523 height 549
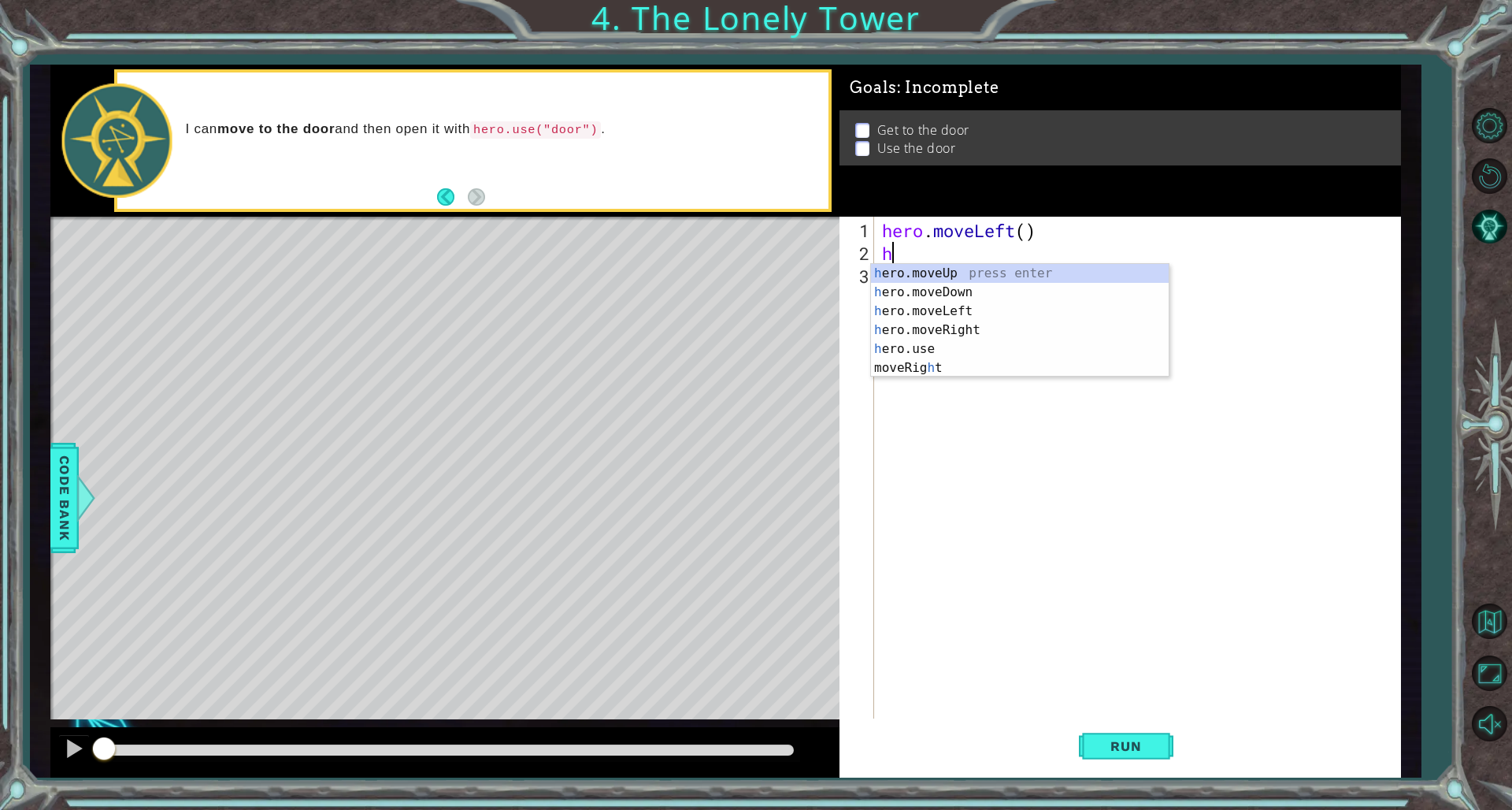
type textarea "her"
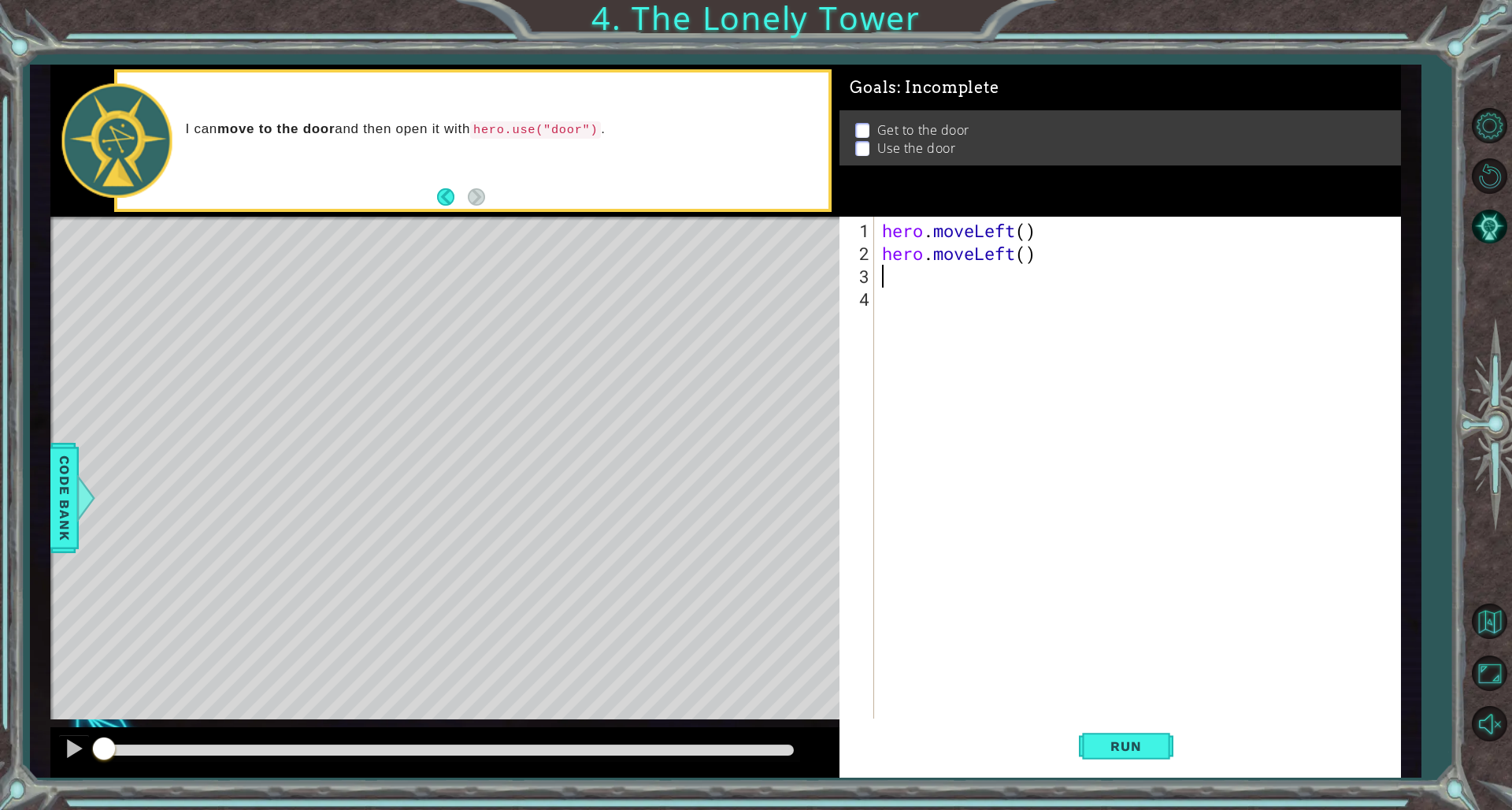
type textarea "h"
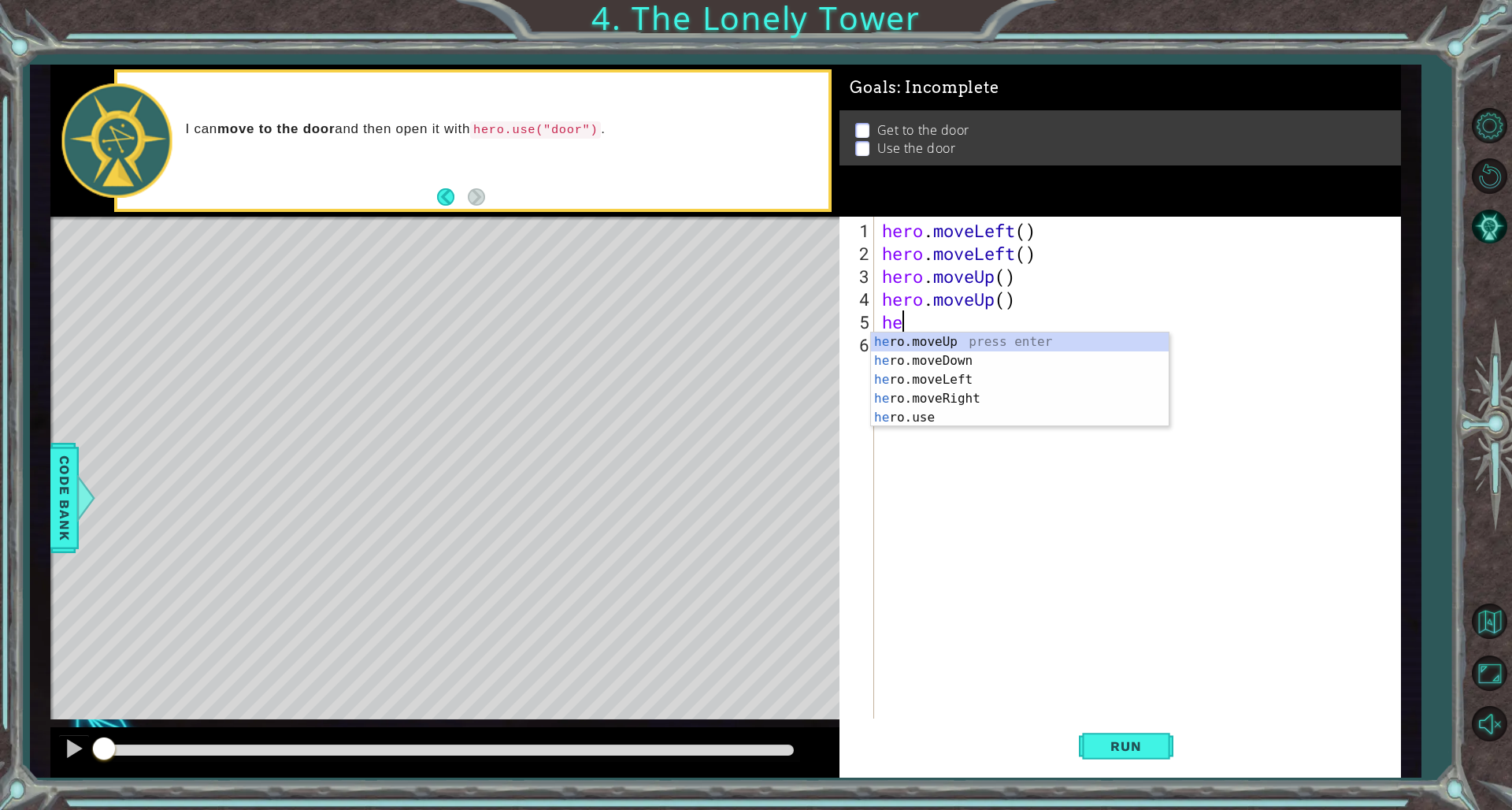
type textarea "her"
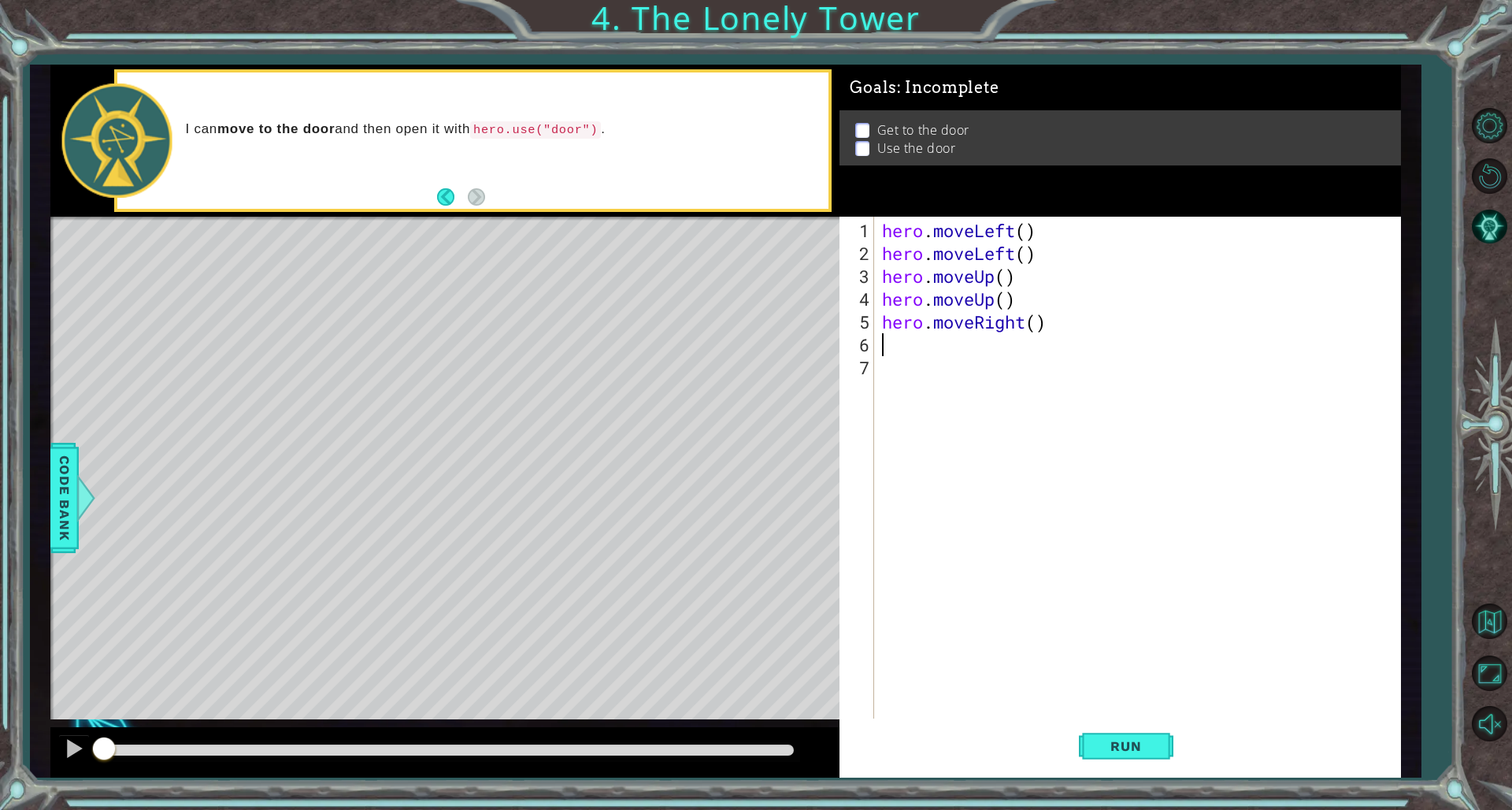
type textarea "her"
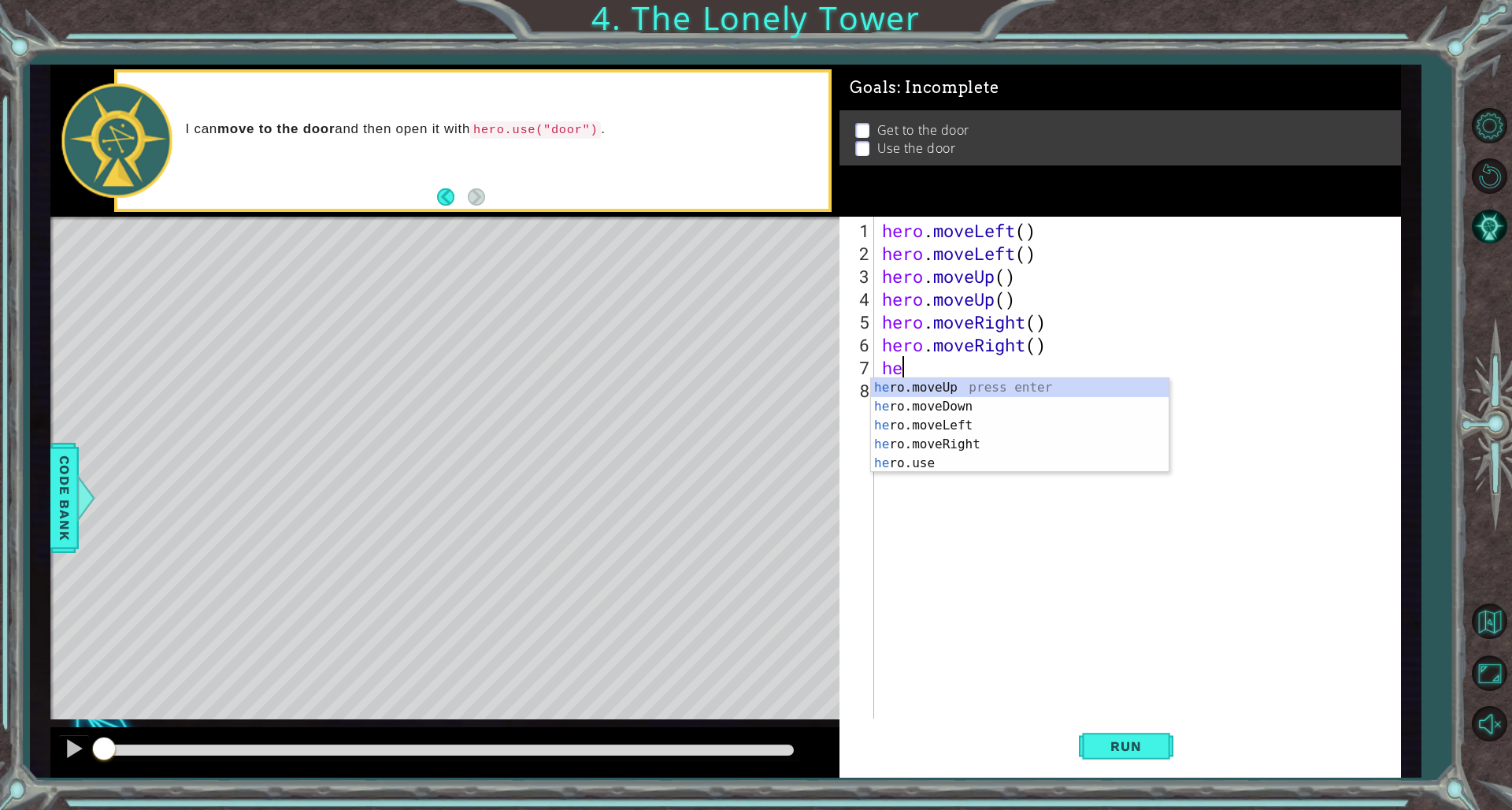
scroll to position [0, 1]
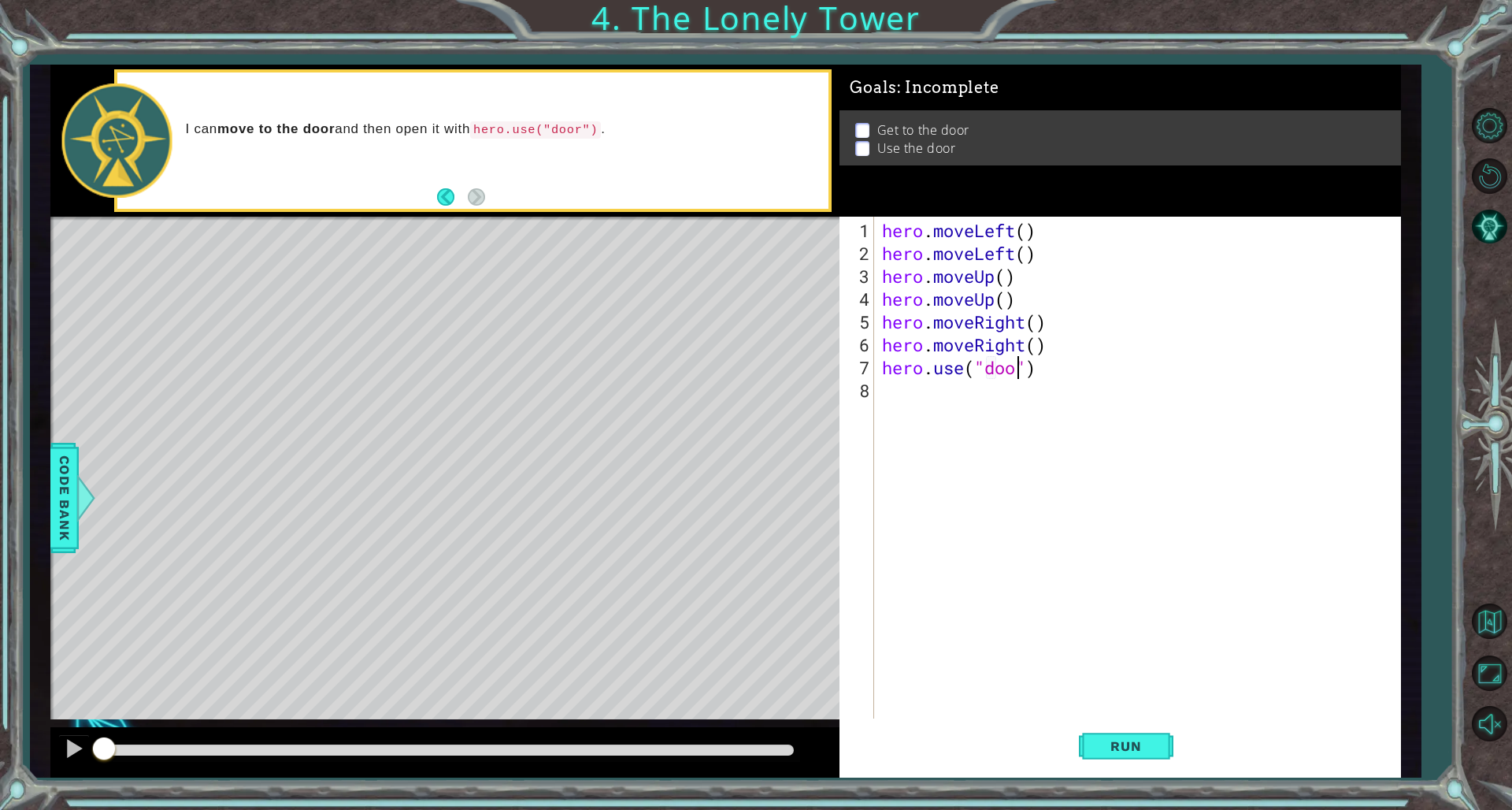
type textarea "hero.use("door")"
click at [915, 550] on button "Run" at bounding box center [1127, 746] width 95 height 56
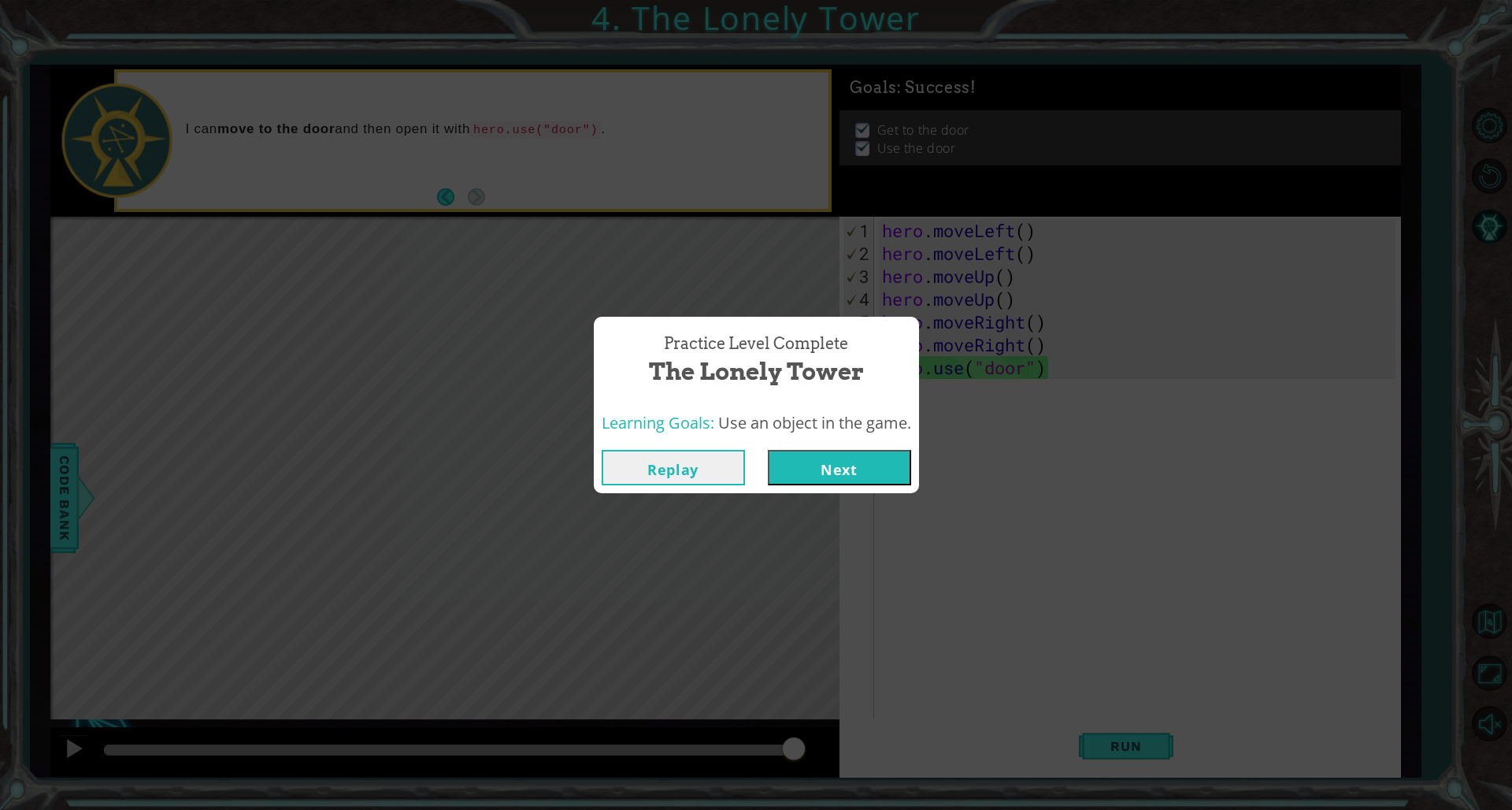
click at [864, 482] on button "Next" at bounding box center [840, 467] width 143 height 36
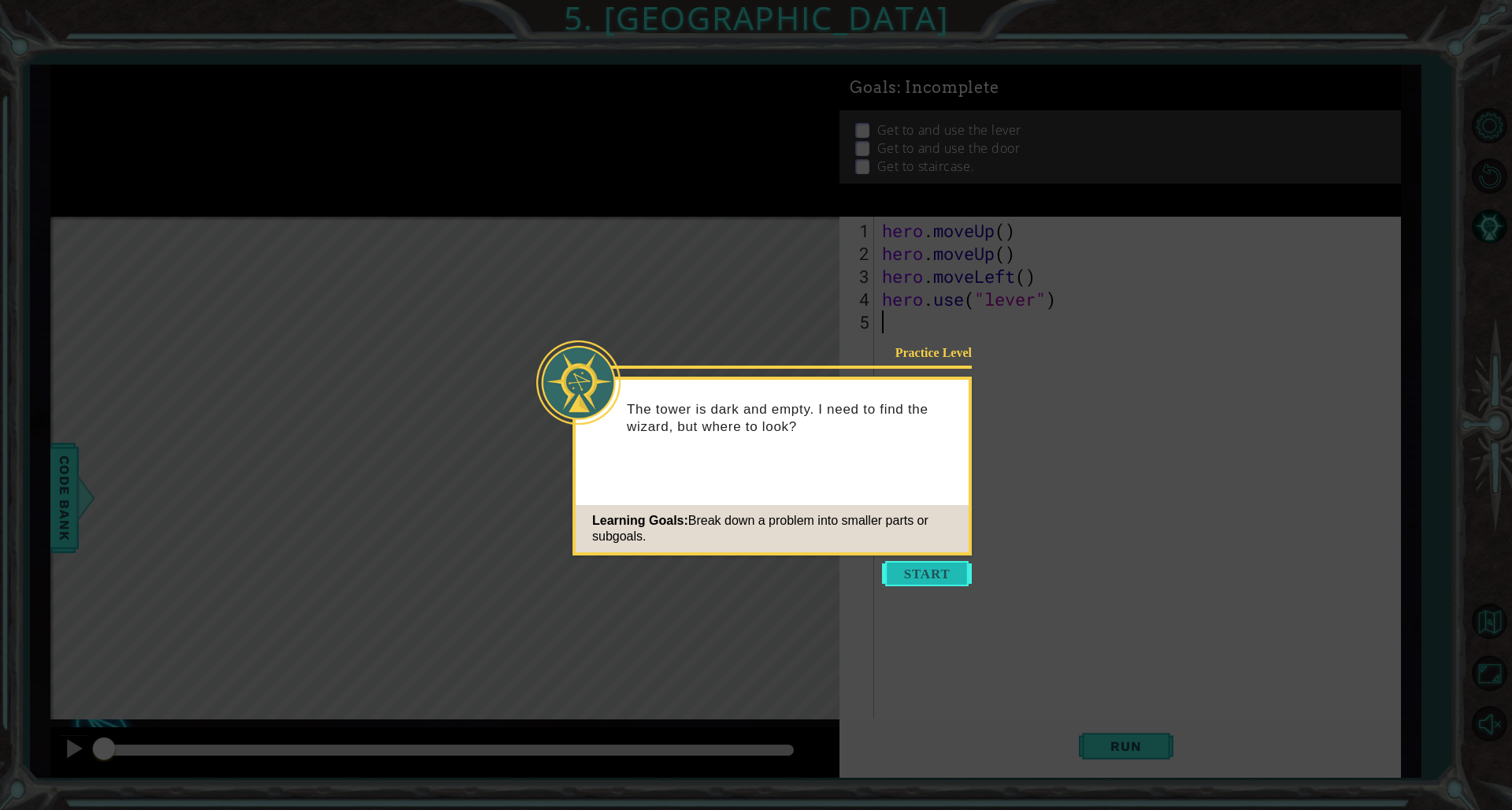
click at [894, 550] on button "Start" at bounding box center [927, 574] width 90 height 25
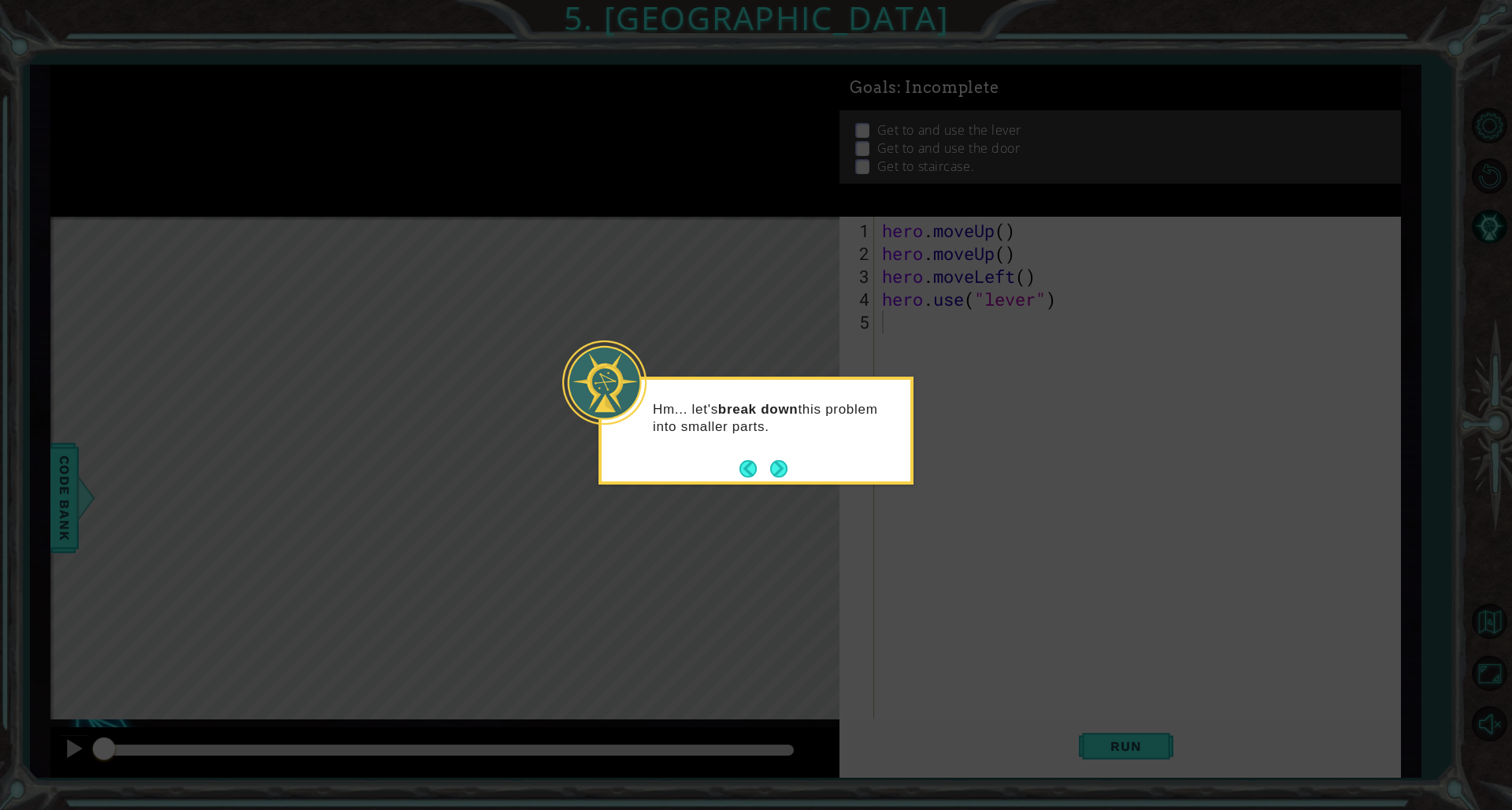
click at [780, 459] on footer at bounding box center [764, 469] width 48 height 23
click at [777, 464] on button "Next" at bounding box center [779, 469] width 17 height 17
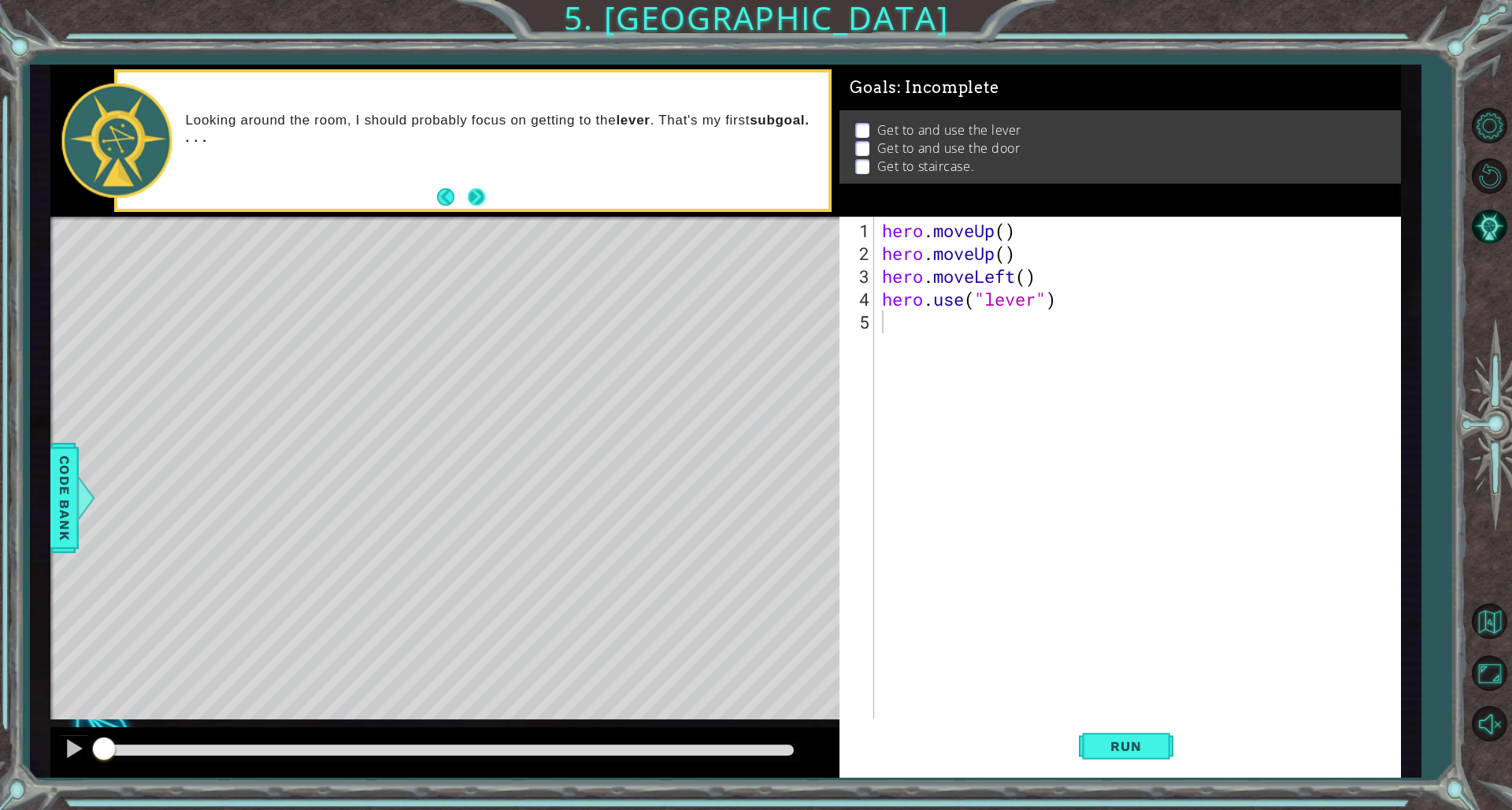
click at [473, 206] on button "Next" at bounding box center [476, 196] width 17 height 17
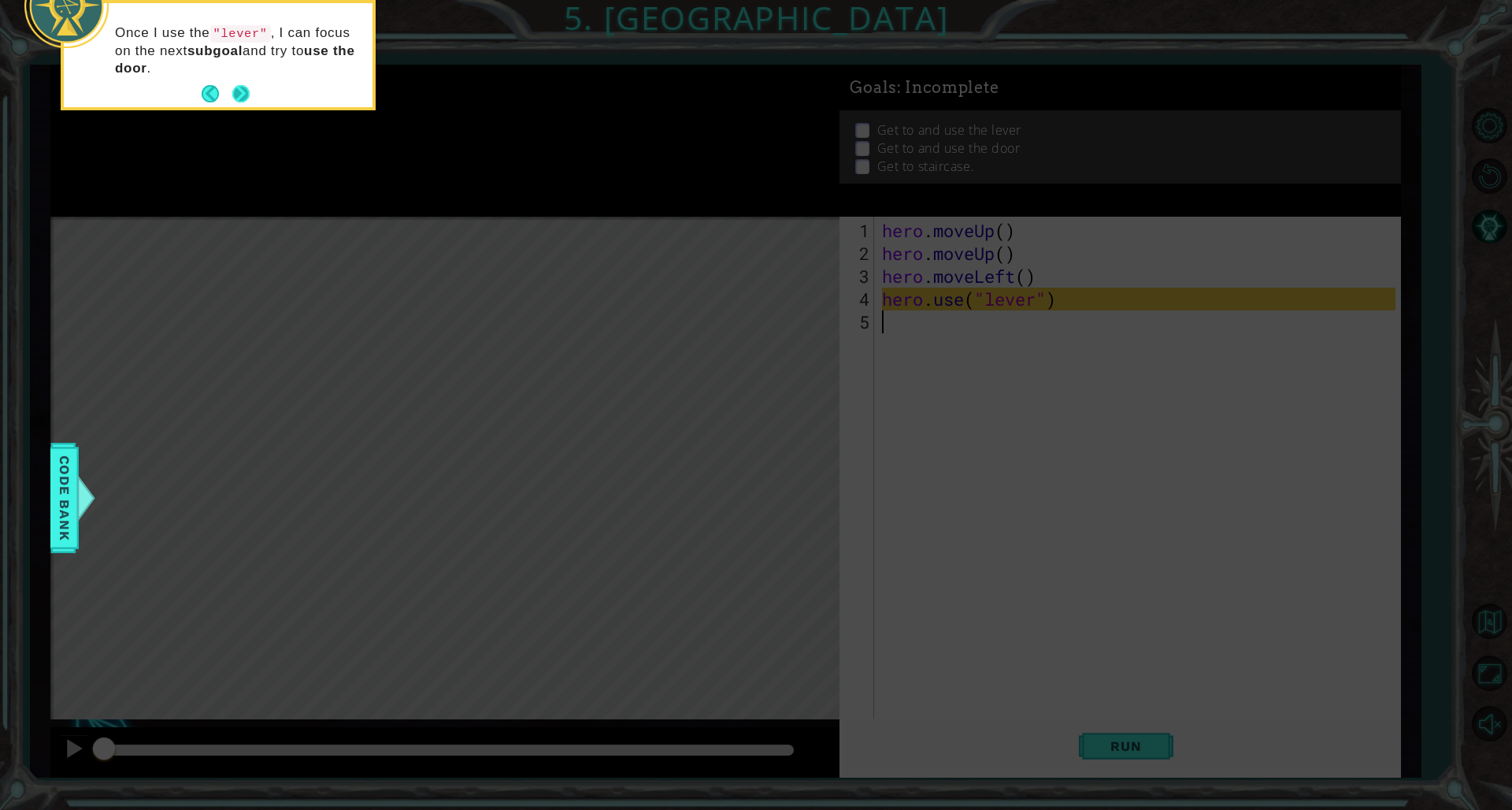
click at [249, 96] on button "Next" at bounding box center [240, 93] width 17 height 17
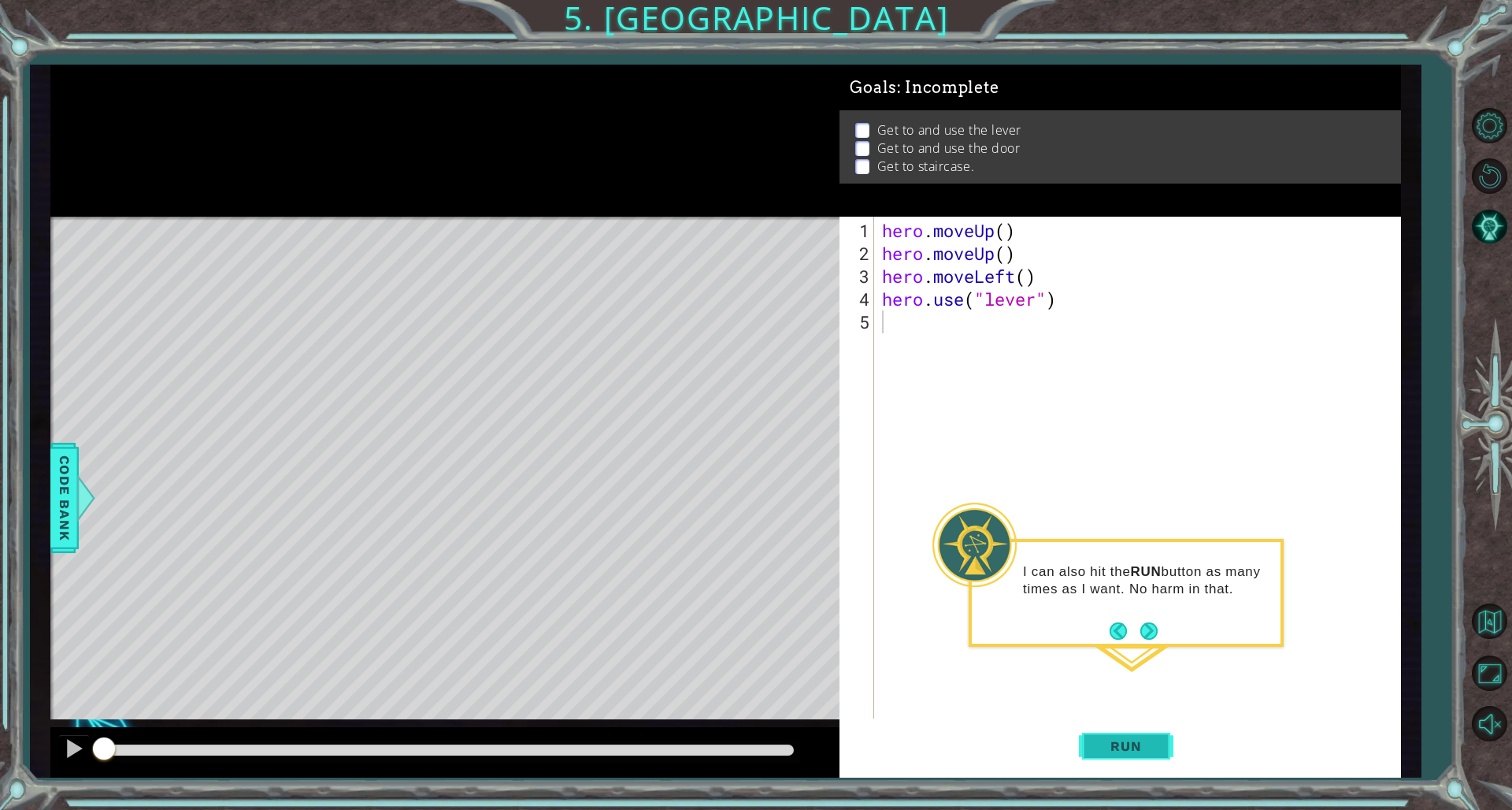
click at [915, 550] on button "Run" at bounding box center [1127, 746] width 95 height 56
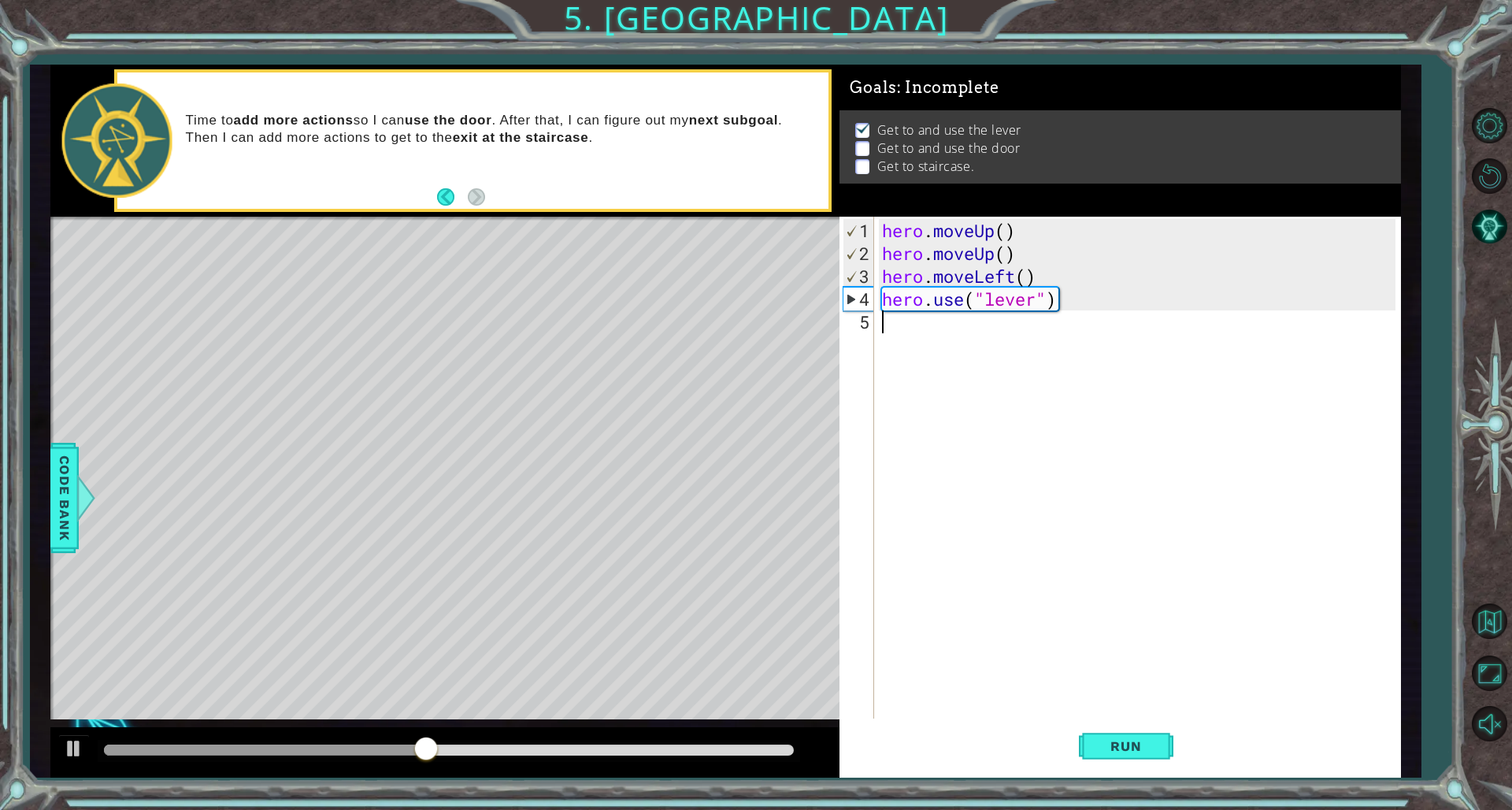
drag, startPoint x: 1090, startPoint y: 306, endPoint x: 485, endPoint y: 91, distance: 642.1
click at [485, 91] on div "1 ההההההההההההההההההההההההההההההההההההההההההההההההההההההההההההההההההההההההההההה…" at bounding box center [726, 421] width 1351 height 713
type textarea "hero.moveUp() hero.moveUp()"
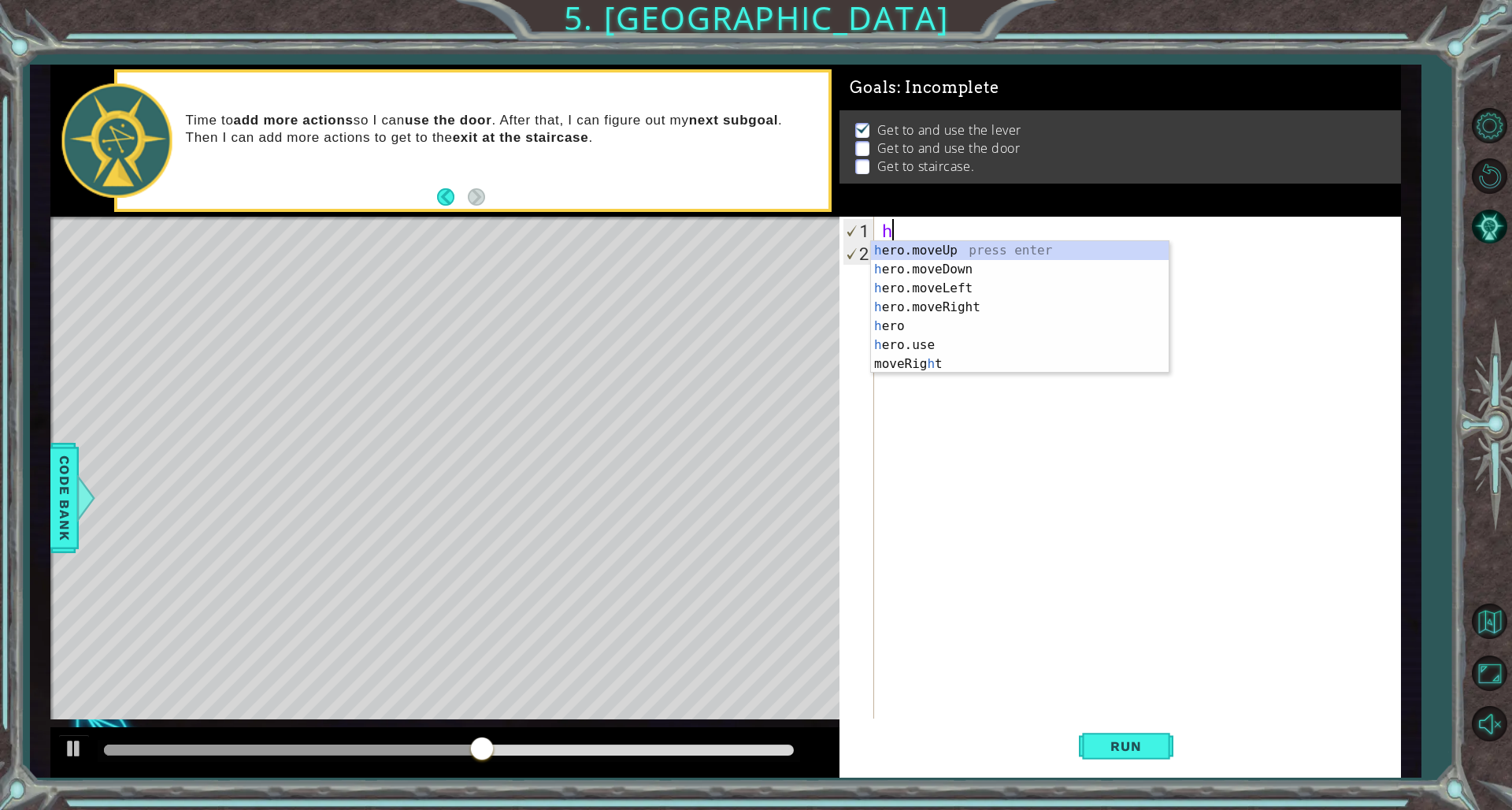
type textarea "her"
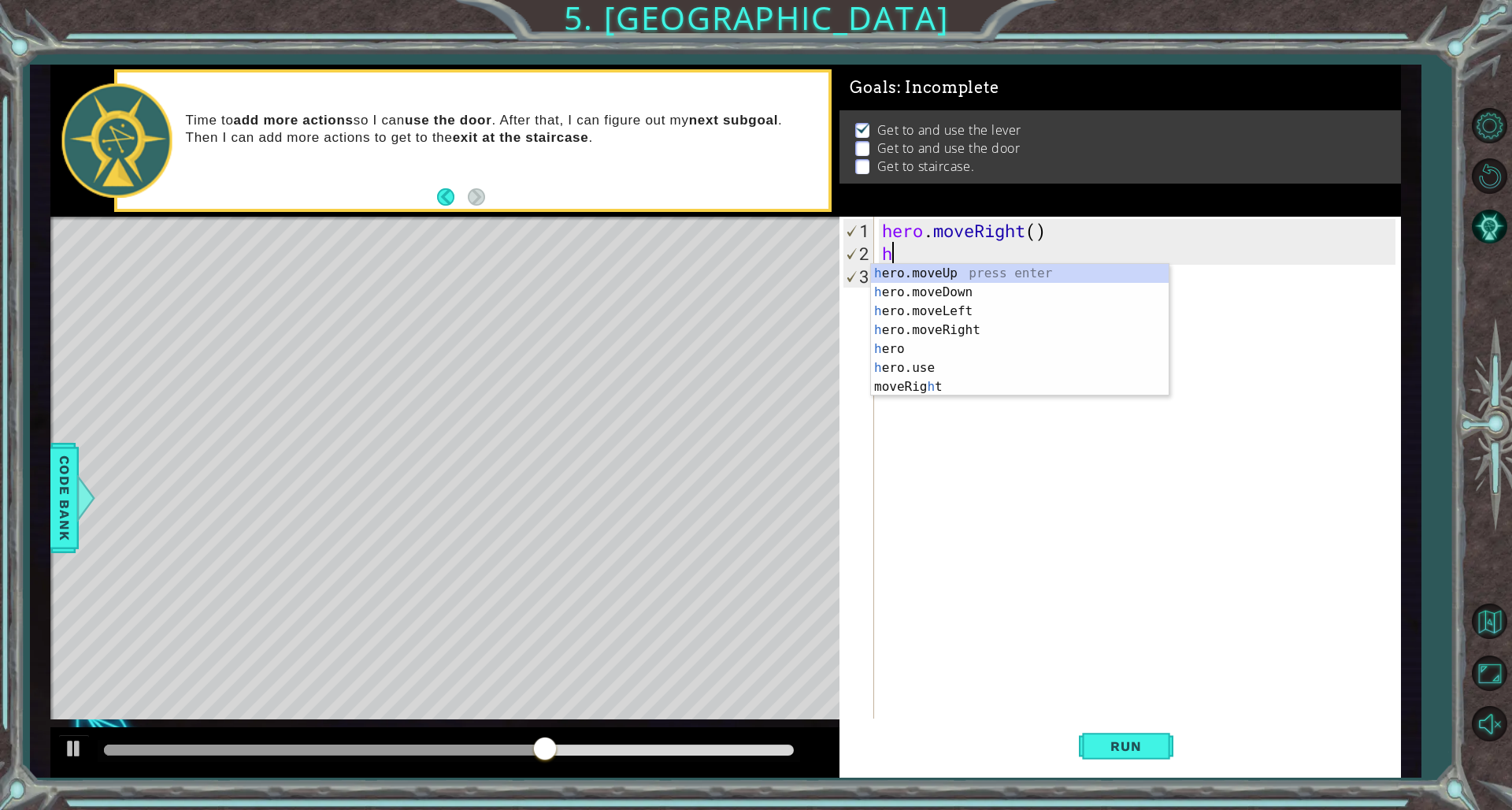
type textarea "her"
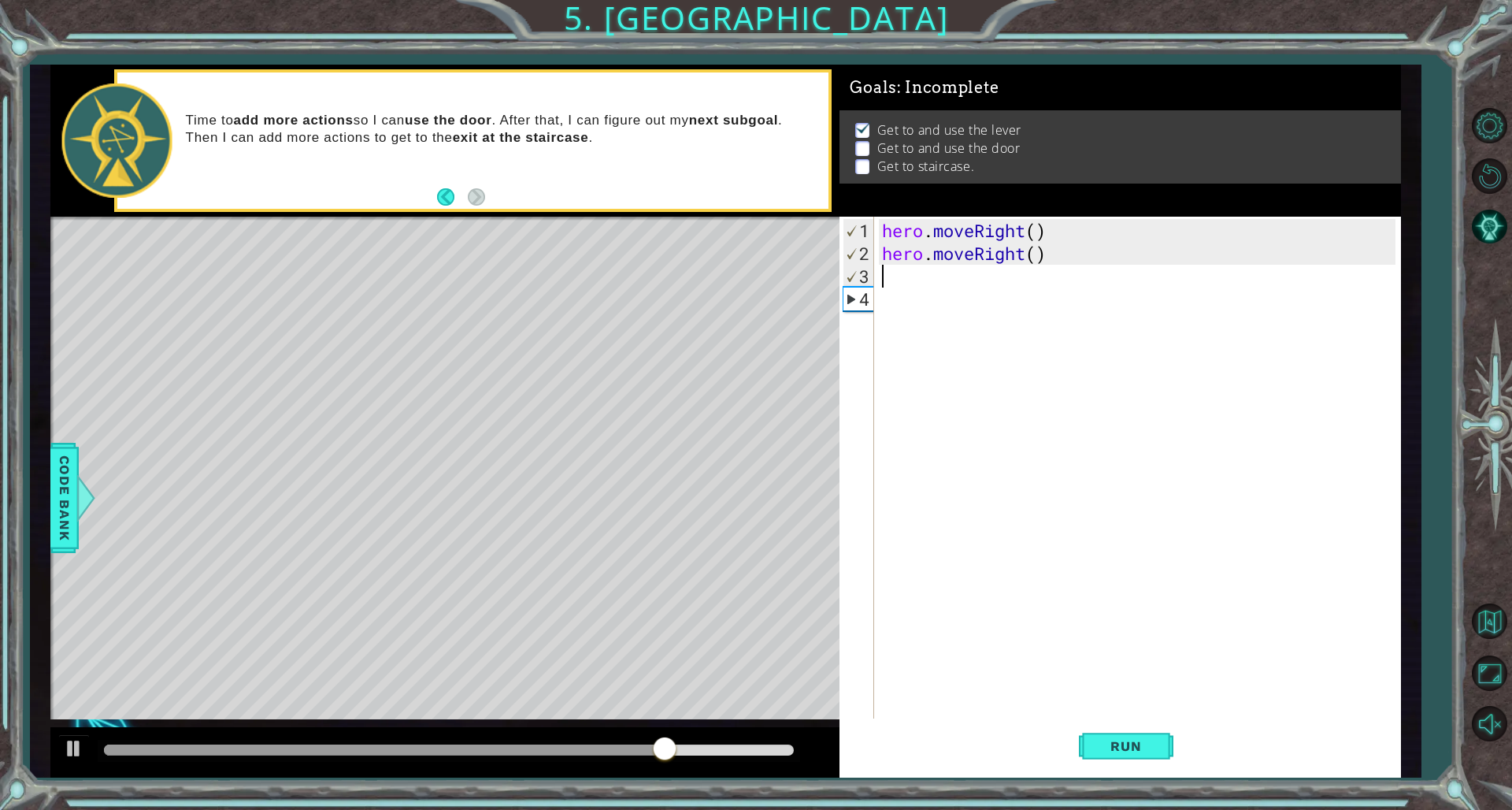
type textarea "h"
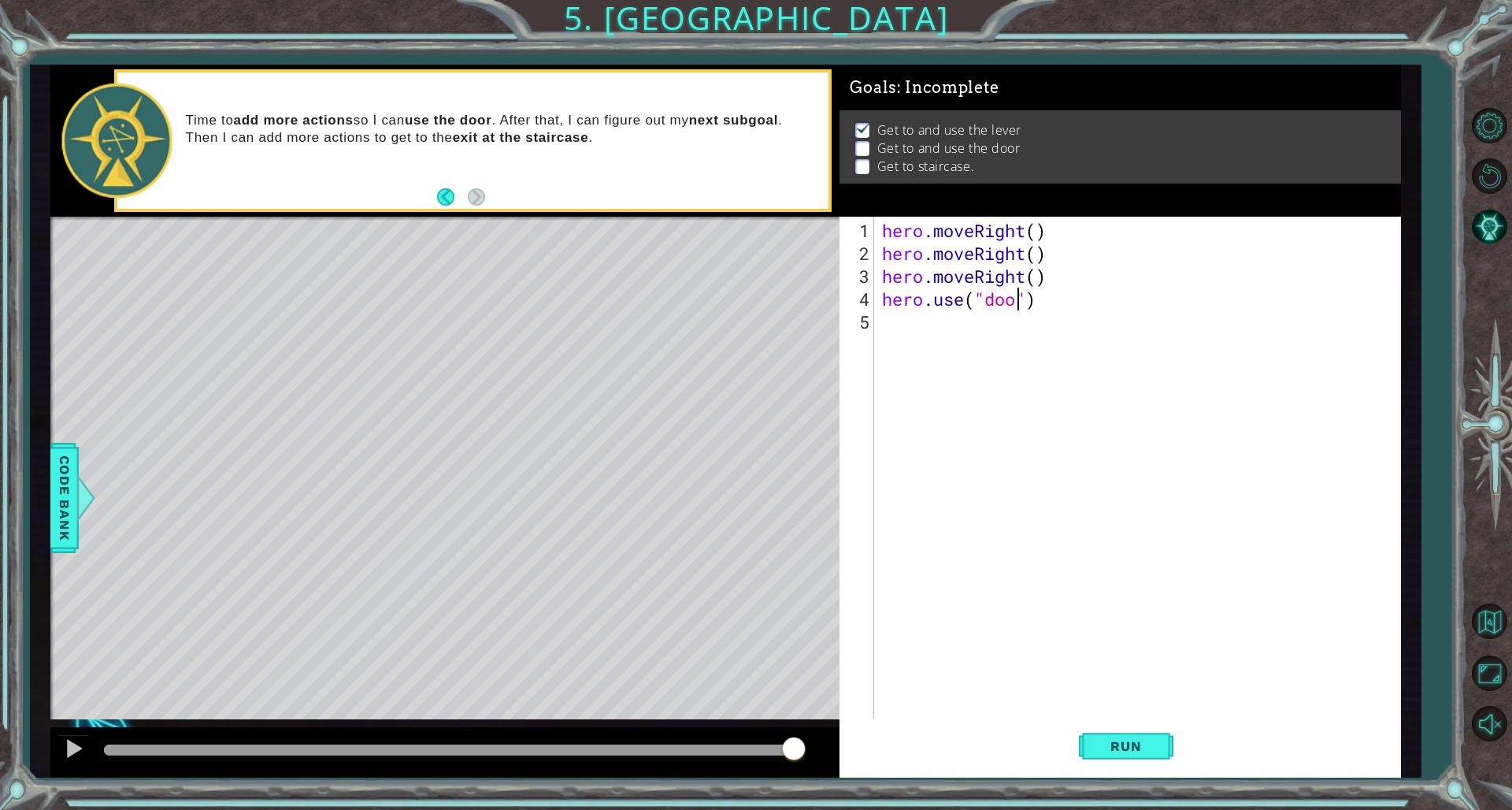
scroll to position [0, 7]
type textarea "hero.use("door")"
type textarea "j"
type textarea "her"
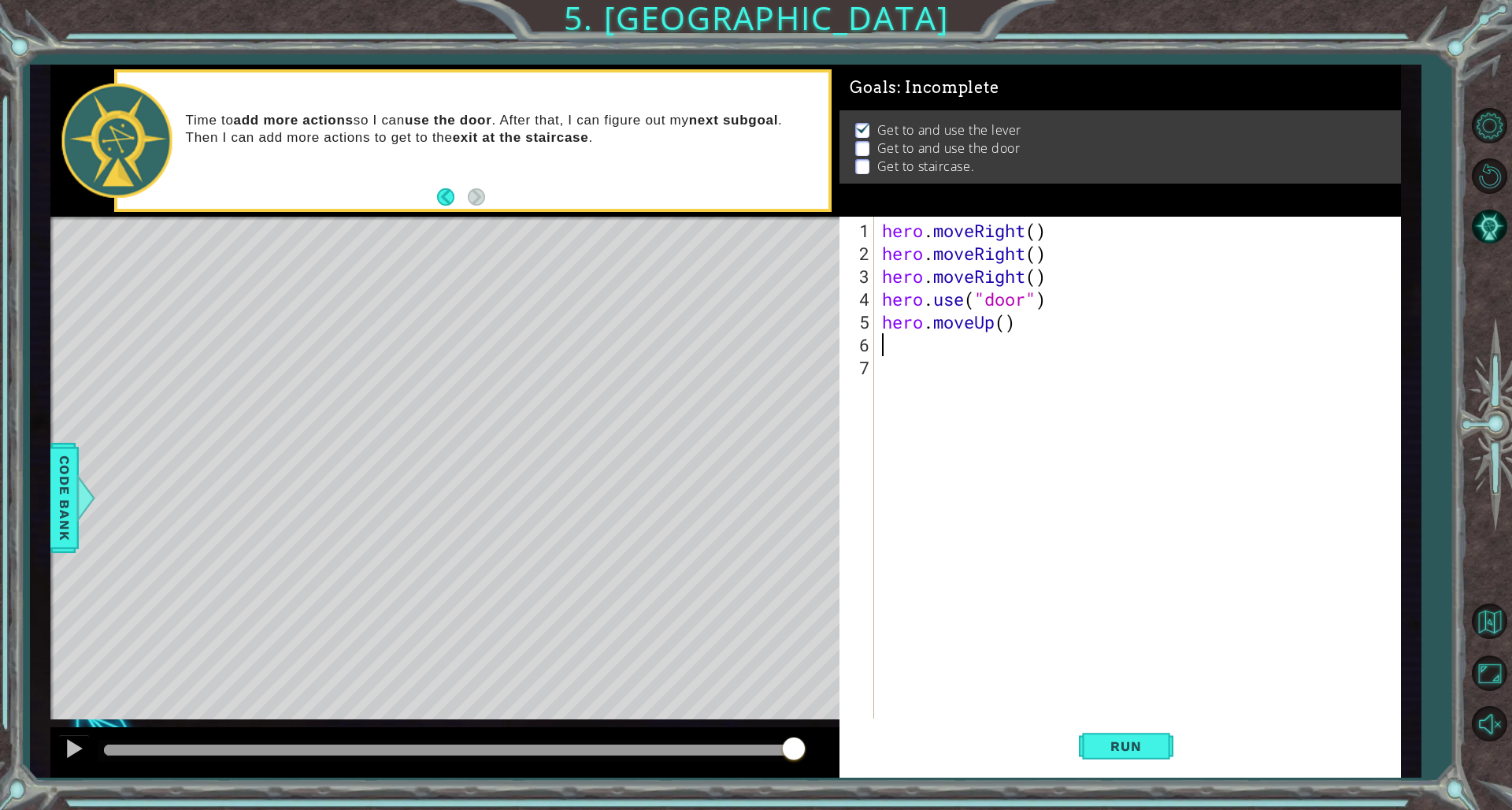
type textarea "h"
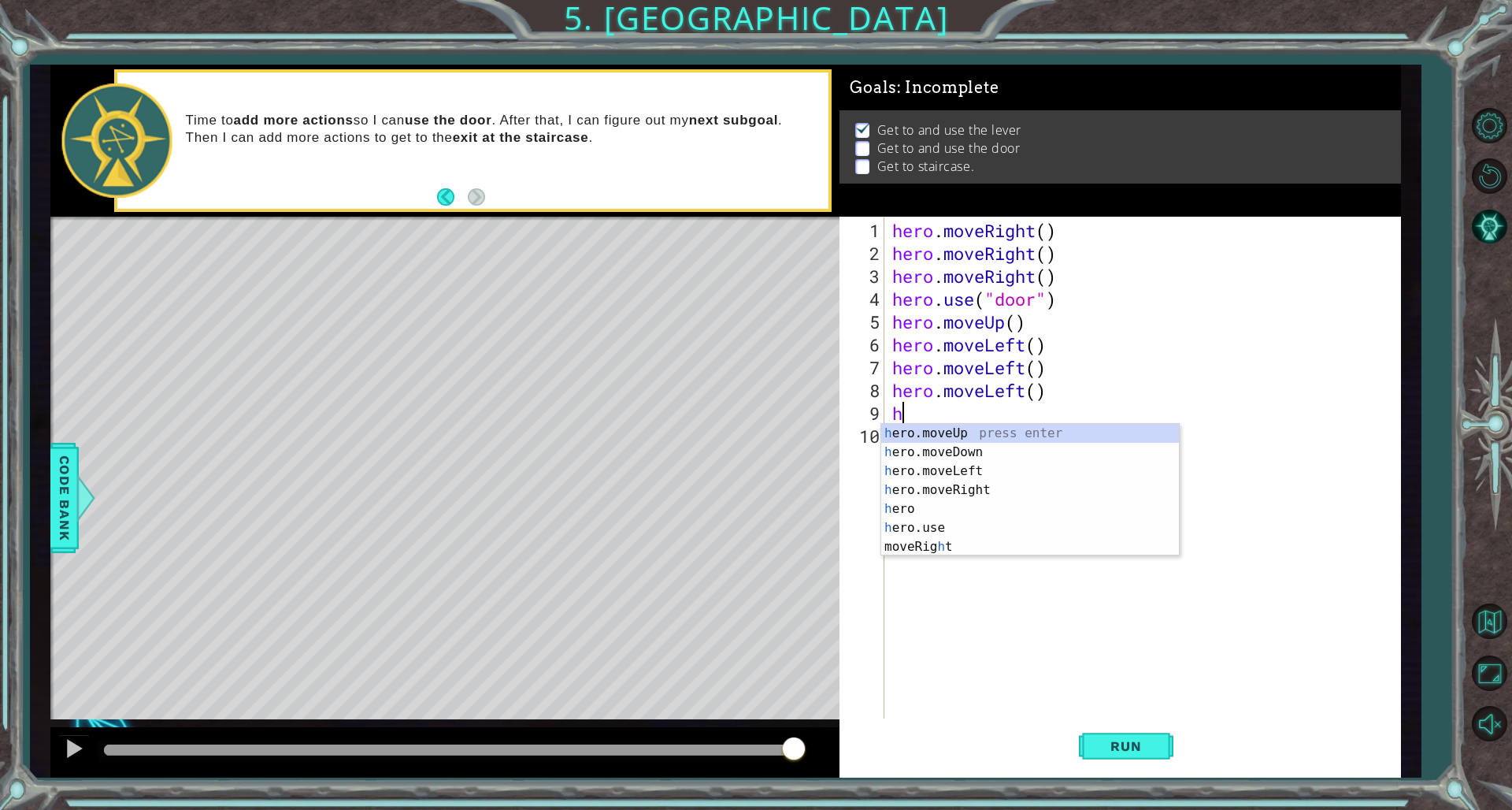
type textarea "her"
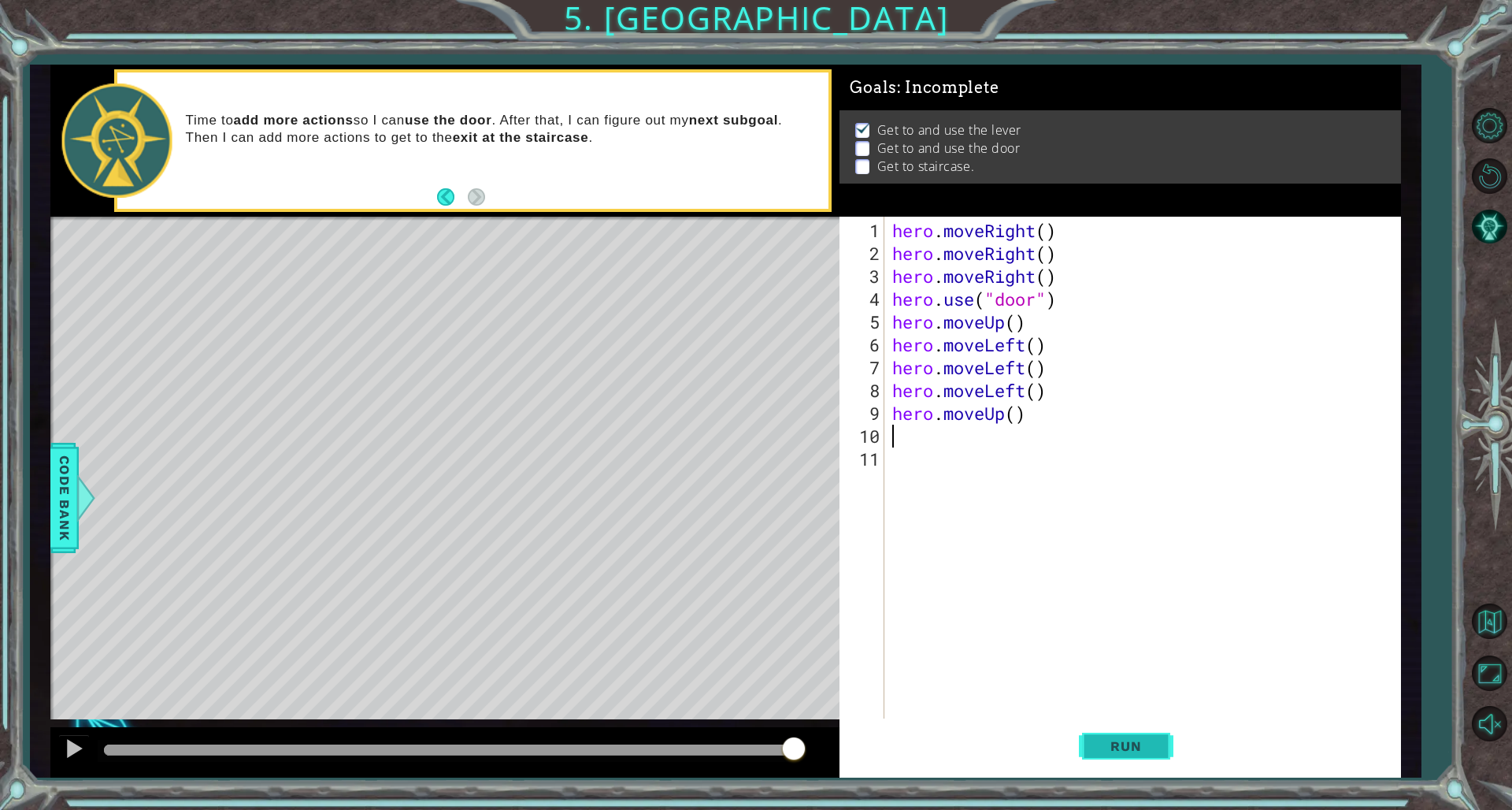
click at [915, 550] on button "Run" at bounding box center [1127, 746] width 95 height 56
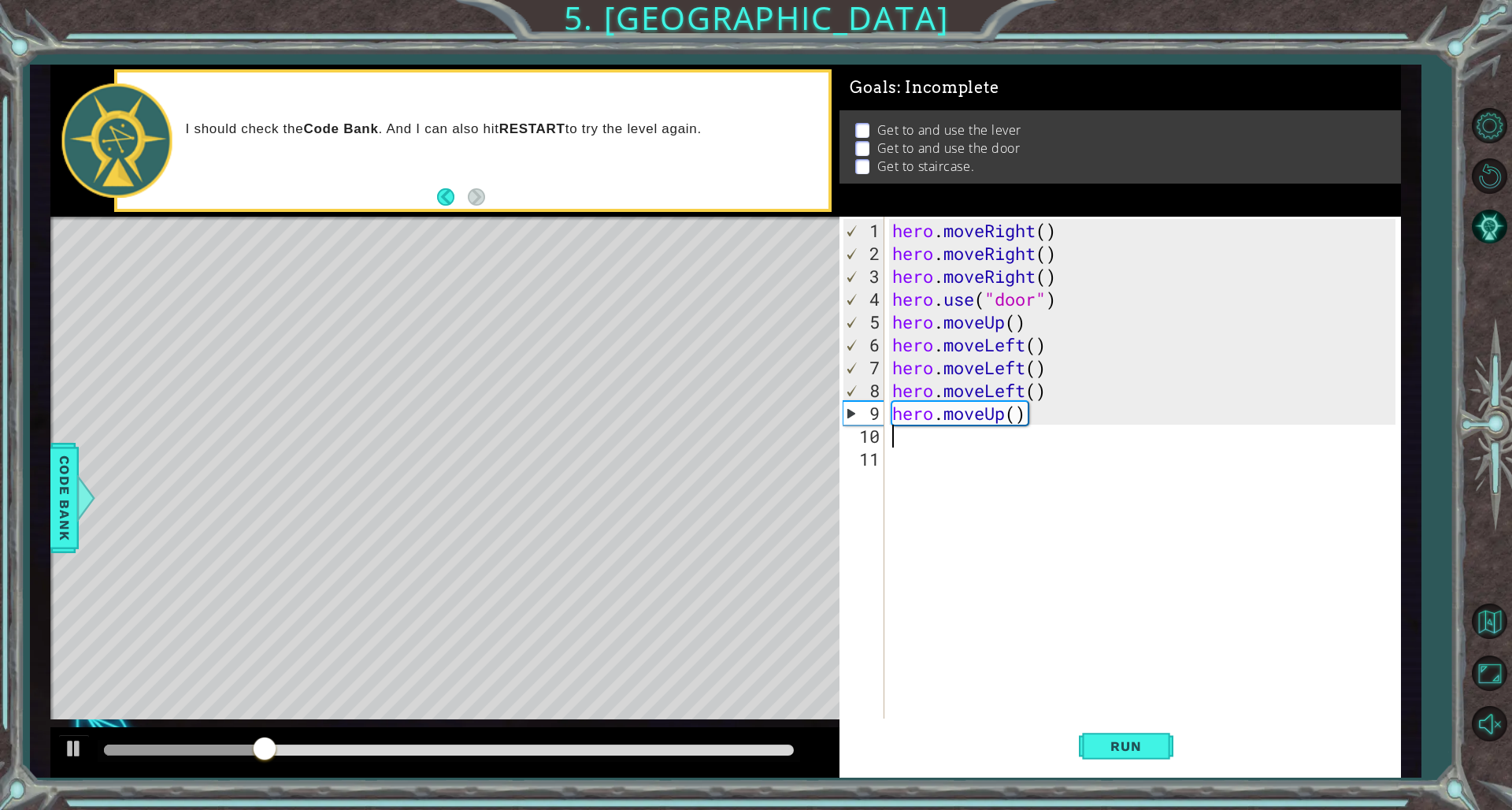
click at [898, 234] on div "hero . moveRight ( ) hero . moveRight ( ) hero . moveRight ( ) hero . use ( "do…" at bounding box center [1147, 493] width 514 height 549
click at [875, 216] on div "1 2 3 4 5 6 7 8 9 10 11" at bounding box center [864, 468] width 42 height 503
type textarea "hero.moveRight()"
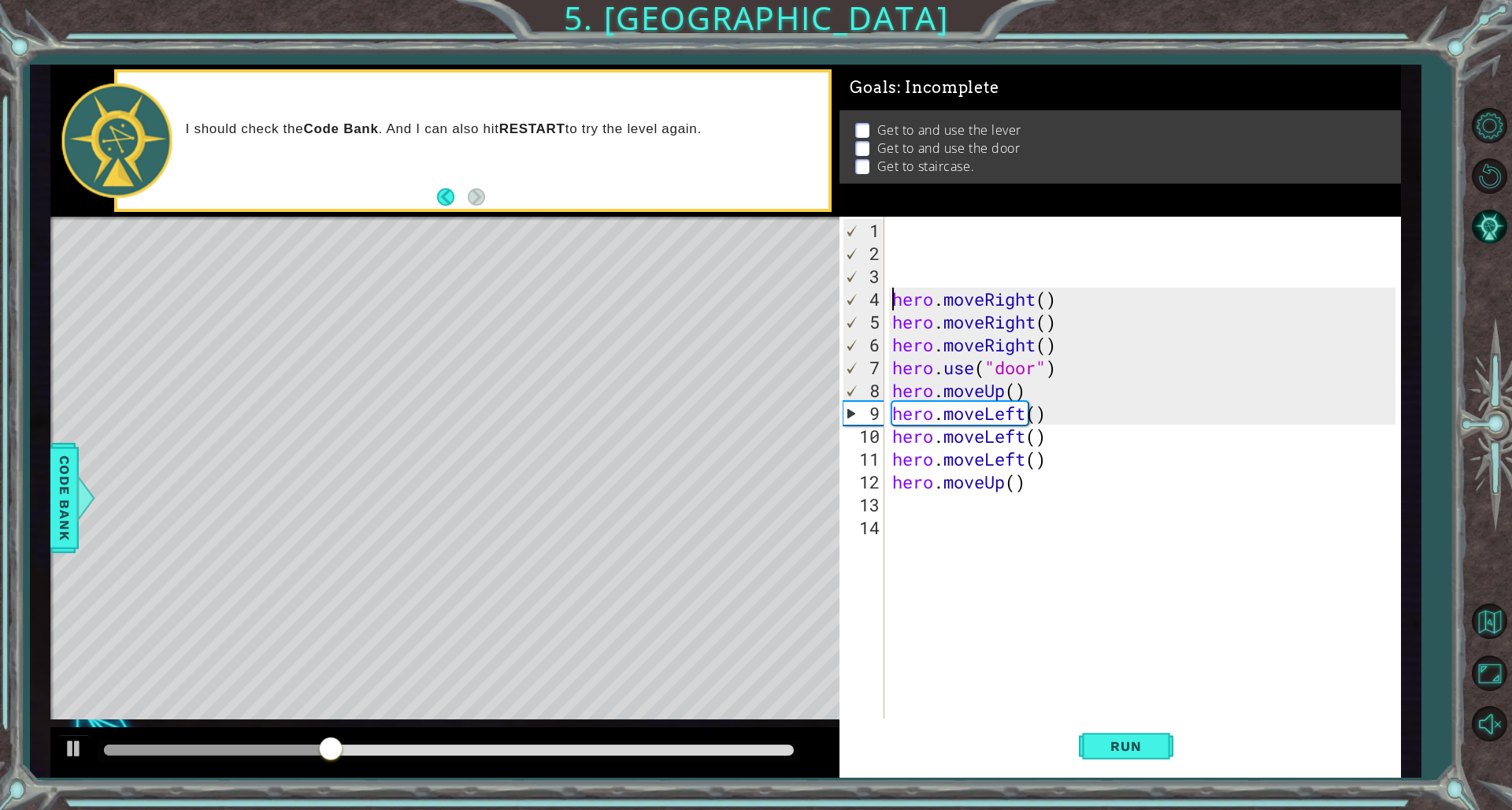
click at [913, 246] on div "hero . moveRight ( ) hero . moveRight ( ) hero . moveRight ( ) hero . use ( "do…" at bounding box center [1147, 493] width 514 height 549
click at [908, 232] on div "hero . moveRight ( ) hero . moveRight ( ) hero . moveRight ( ) hero . use ( "do…" at bounding box center [1147, 493] width 514 height 549
type textarea "h"
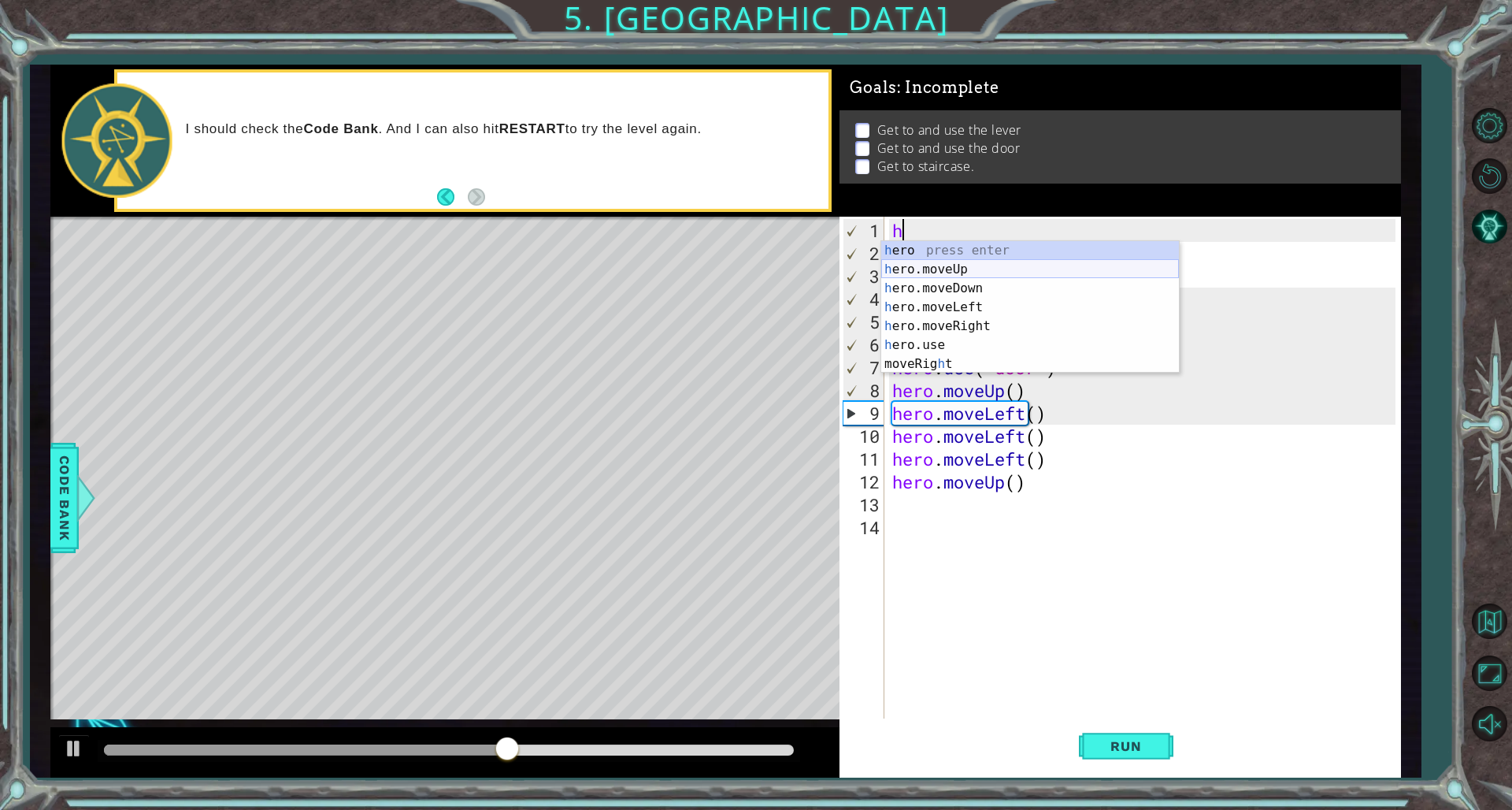
click at [915, 275] on div "h ero press enter h ero.moveUp press enter h ero.moveDown press enter h ero.mov…" at bounding box center [1030, 326] width 298 height 170
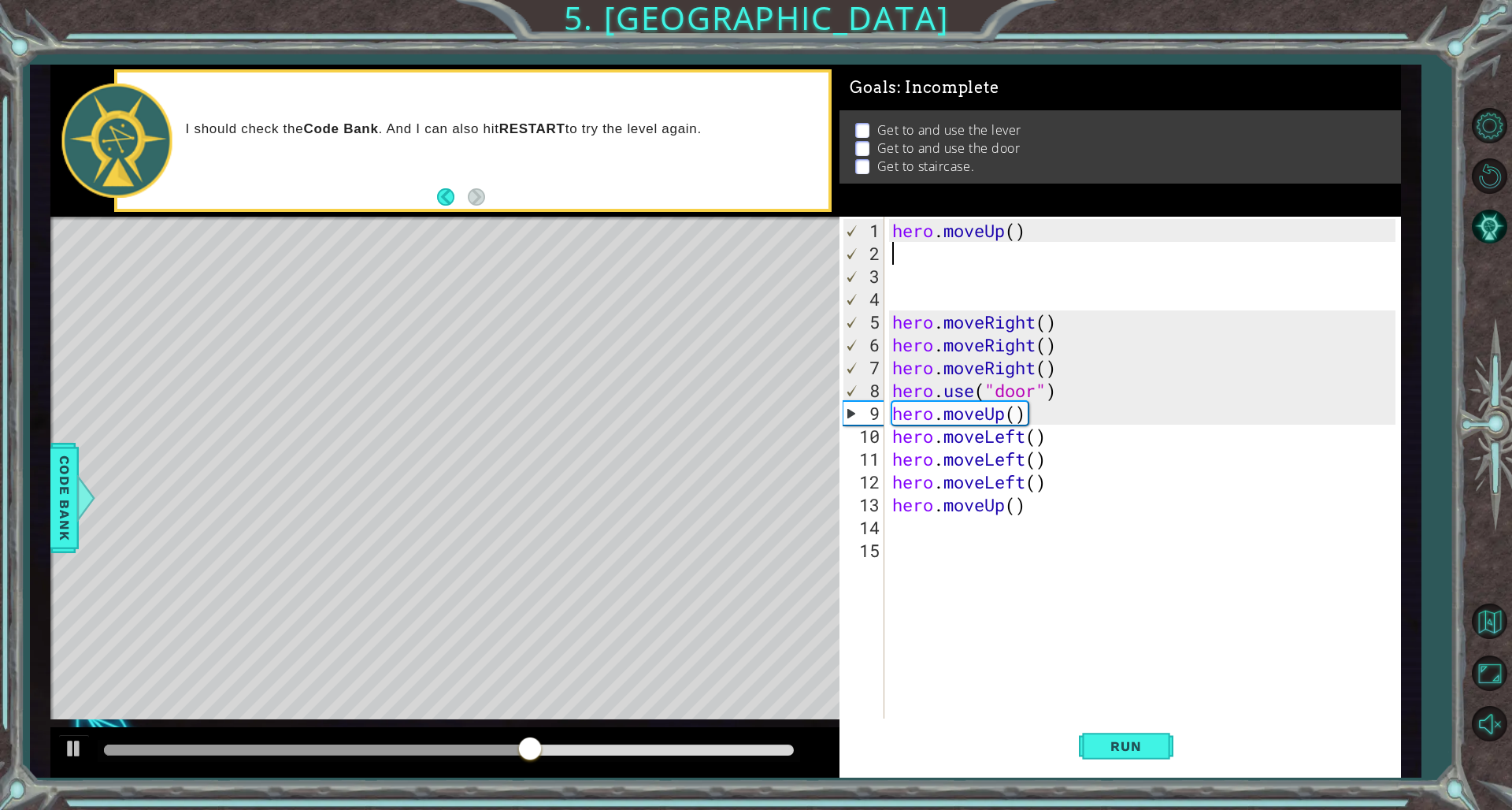
type textarea "h"
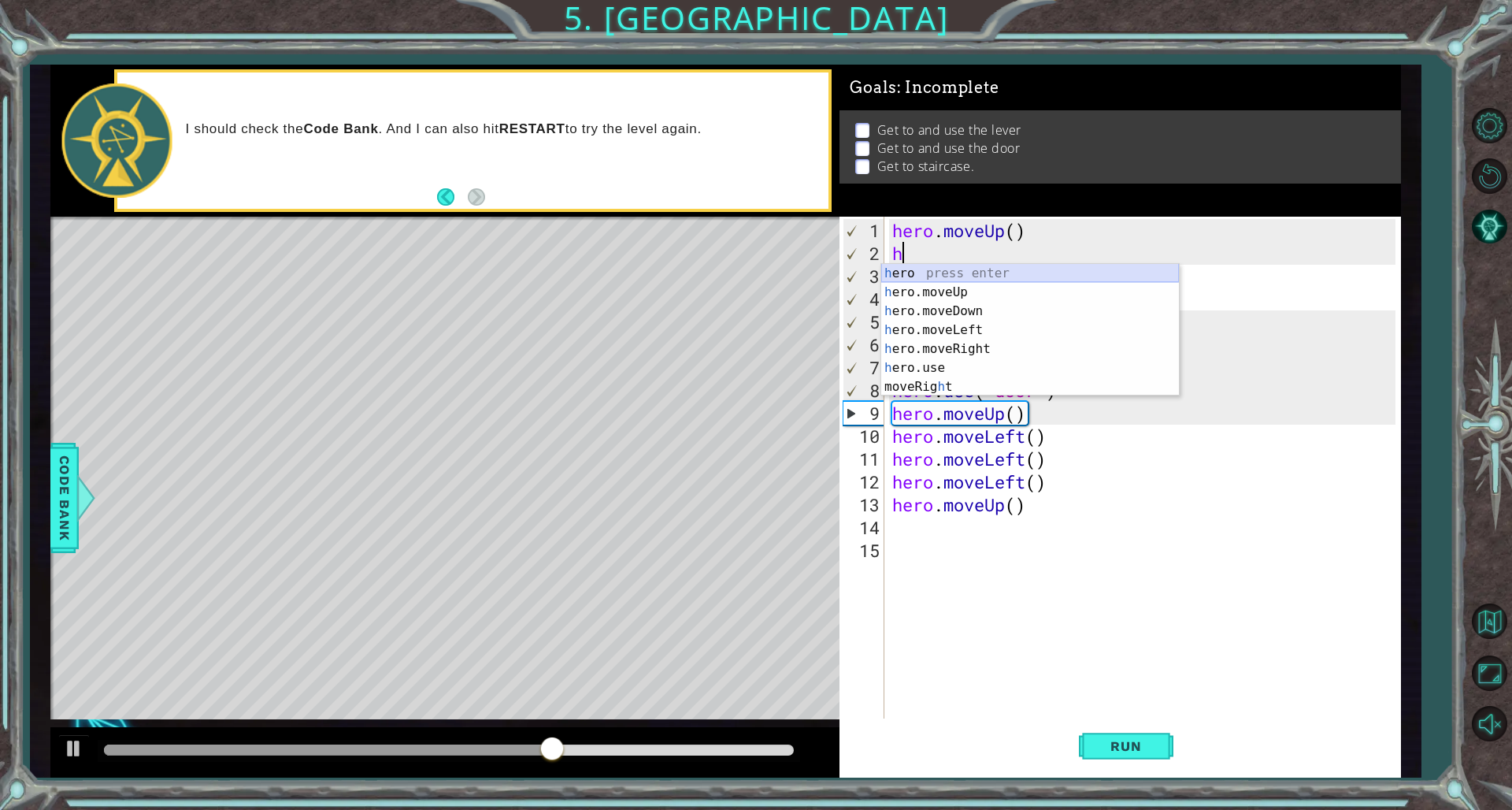
click at [915, 284] on div "h ero press enter h ero.moveUp press enter h ero.moveDown press enter h ero.mov…" at bounding box center [1030, 349] width 298 height 170
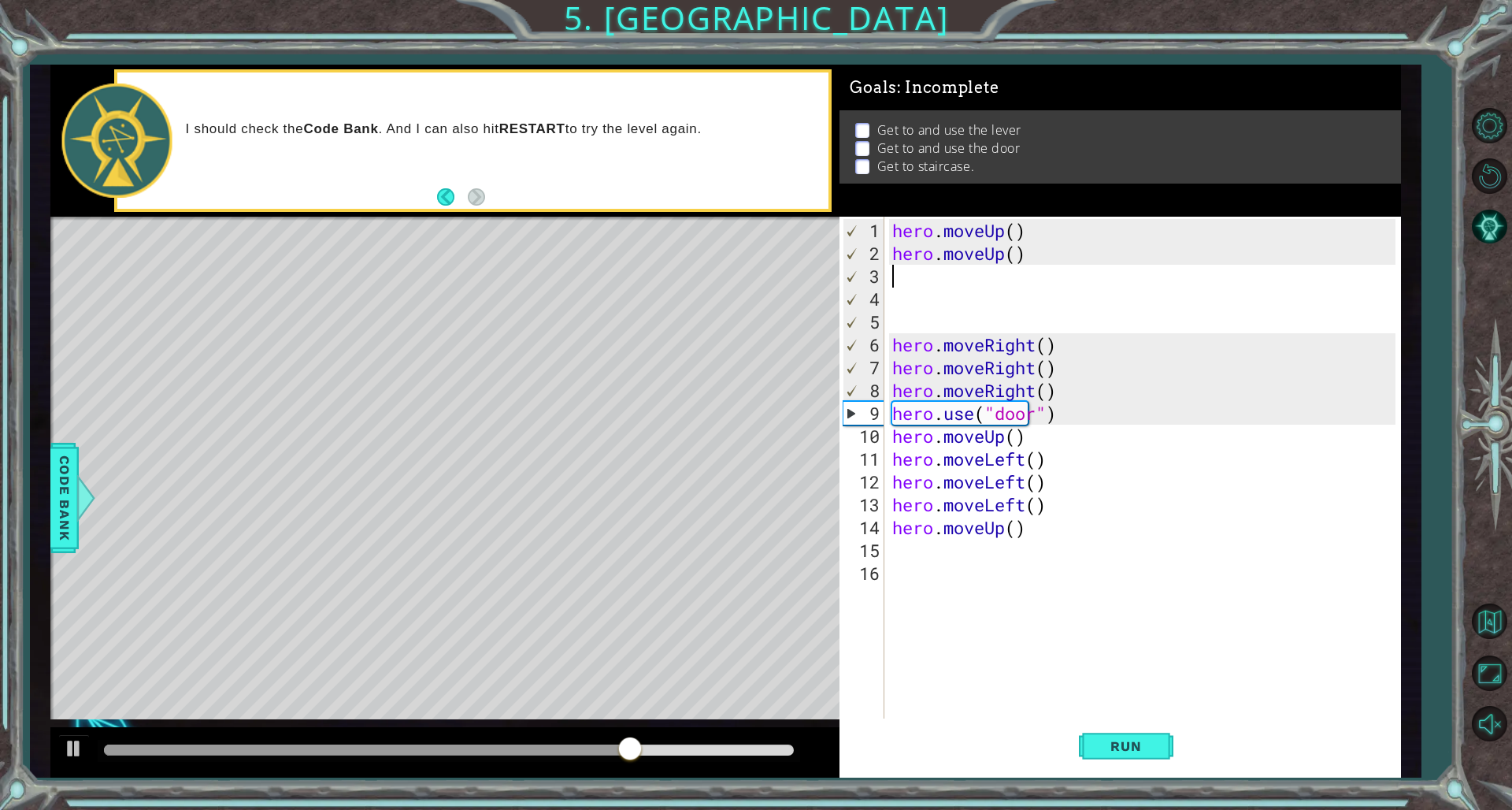
type textarea "h"
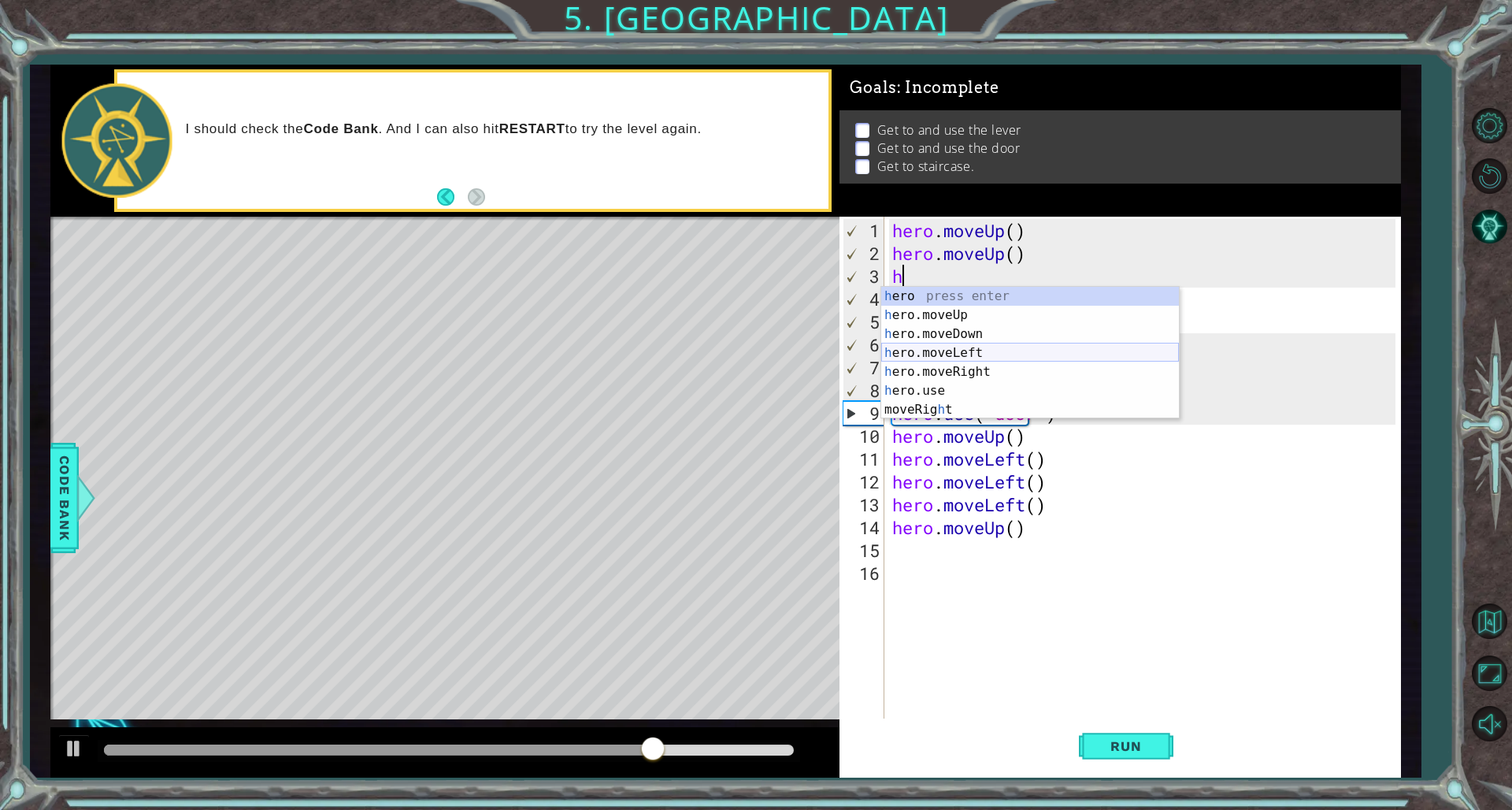
click at [915, 346] on div "h ero press enter h ero.moveUp press enter h ero.moveDown press enter h ero.mov…" at bounding box center [1030, 372] width 298 height 170
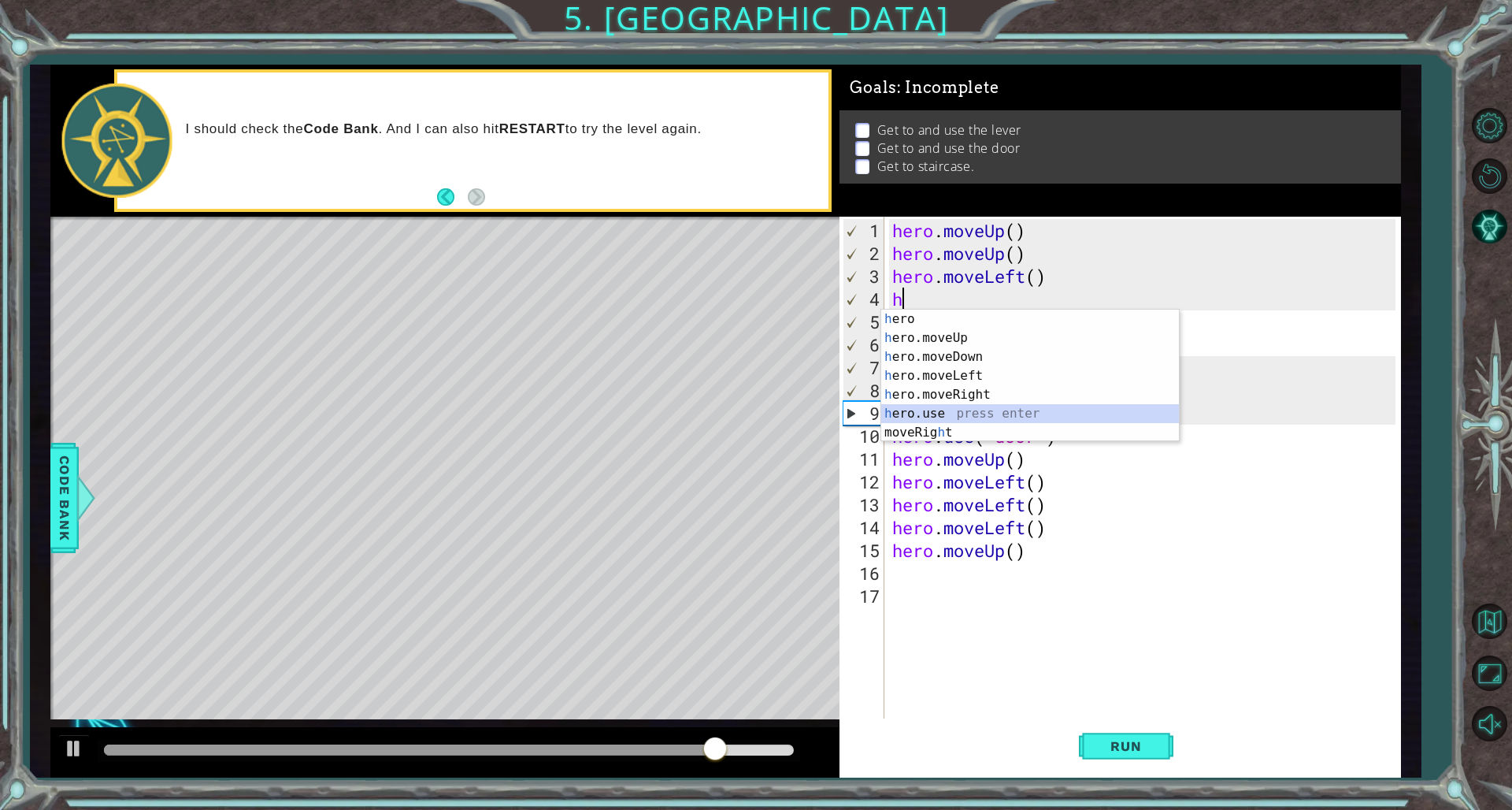
click at [915, 414] on div "h ero press enter h ero.moveUp press enter h ero.moveDown press enter h ero.mov…" at bounding box center [1030, 395] width 298 height 170
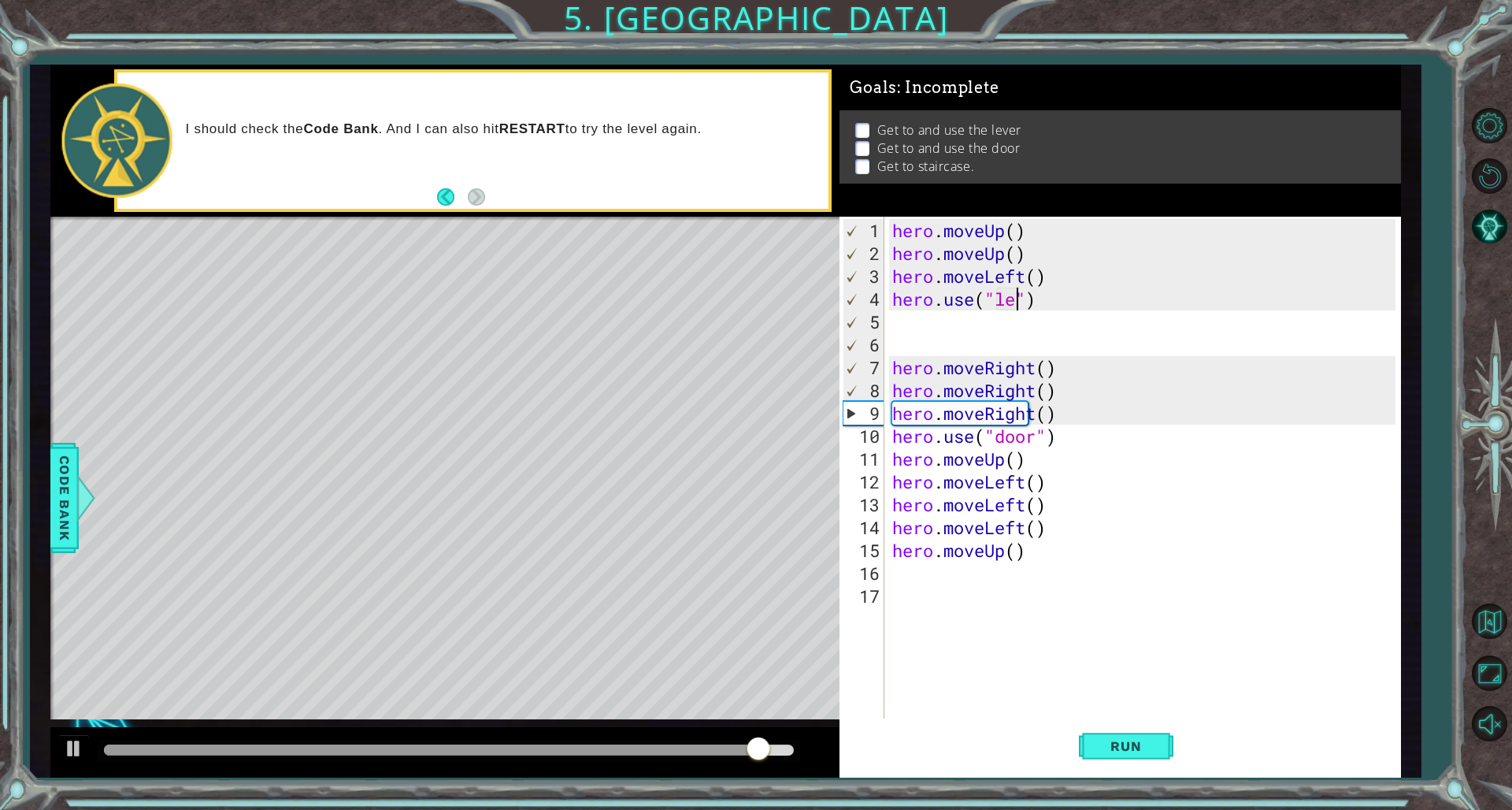
scroll to position [0, 7]
type textarea "hero.use("lever")"
click at [896, 351] on div "hero . moveUp ( ) hero . moveUp ( ) hero . moveLeft ( ) hero . use ( "lever" ) …" at bounding box center [1147, 493] width 514 height 549
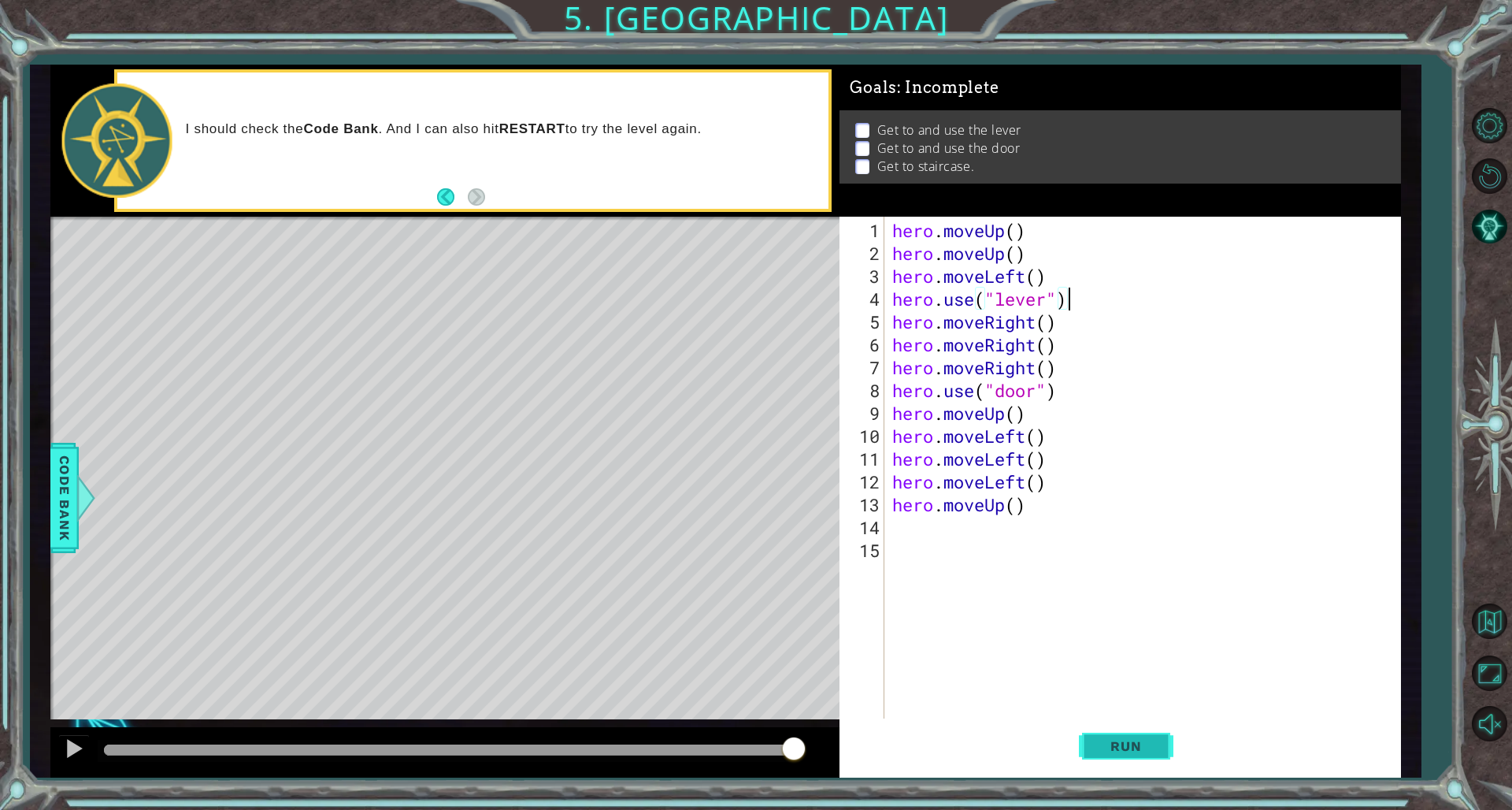
click at [915, 550] on button "Run" at bounding box center [1127, 746] width 95 height 56
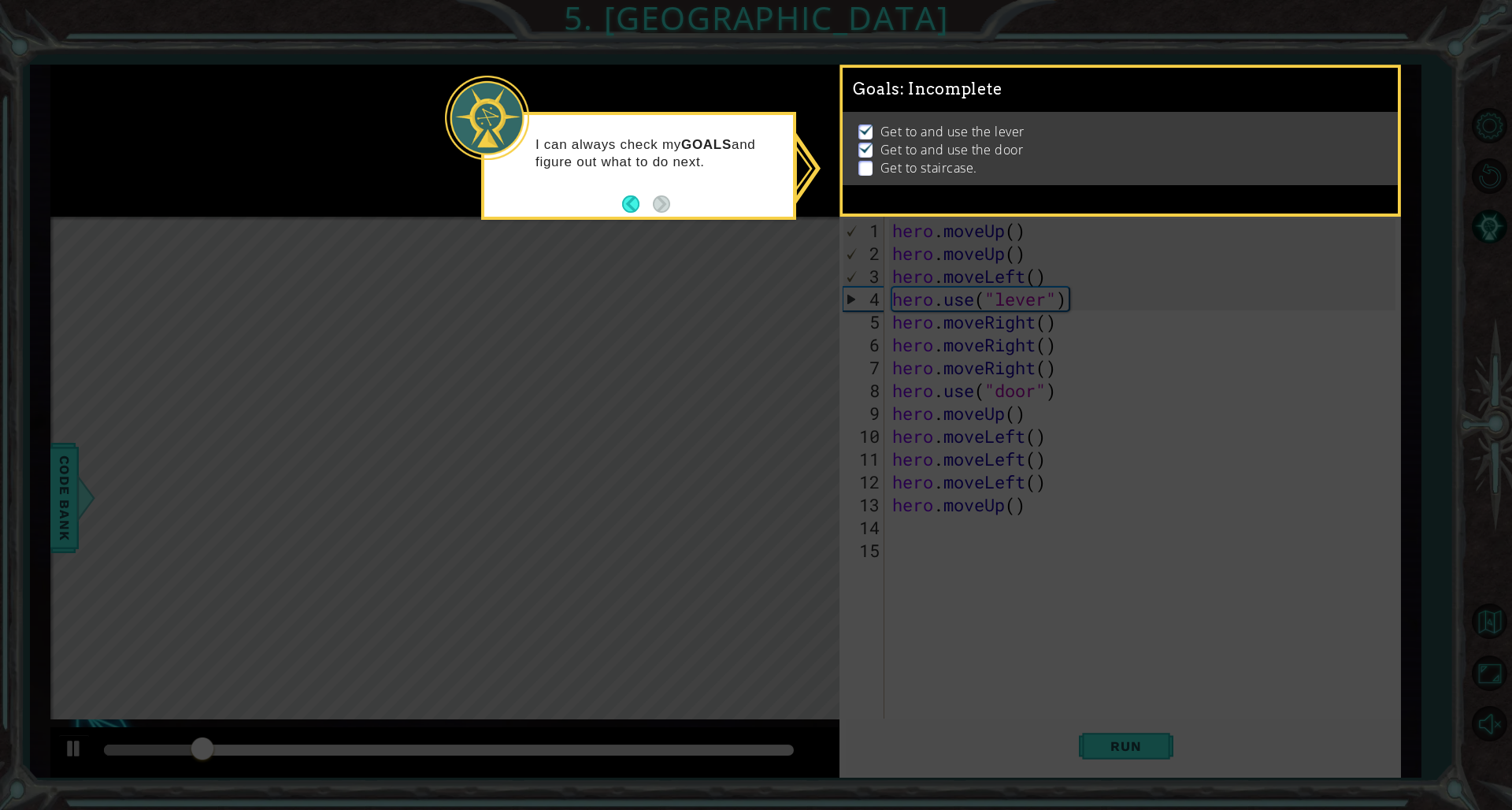
click at [739, 288] on icon at bounding box center [756, 405] width 1512 height 810
click at [716, 202] on div "I can always check my GOALS and figure out what to do next." at bounding box center [638, 166] width 315 height 108
click at [619, 202] on div "I can always check my GOALS and figure out what to do next." at bounding box center [638, 166] width 315 height 108
click at [626, 205] on button "Back" at bounding box center [637, 204] width 31 height 17
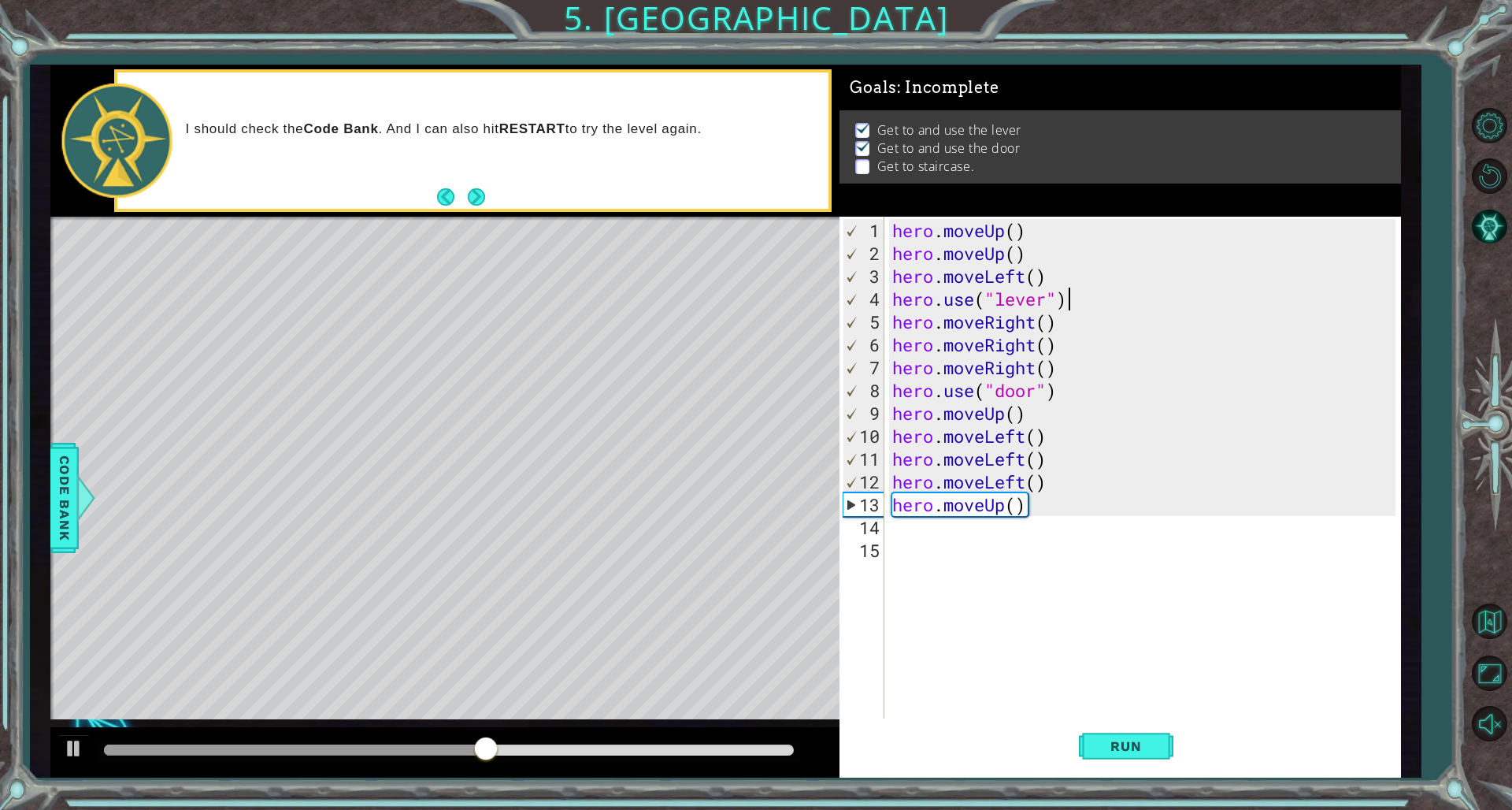
click at [915, 409] on div "hero . moveUp ( ) hero . moveUp ( ) hero . moveLeft ( ) hero . use ( "lever" ) …" at bounding box center [1147, 493] width 514 height 549
type textarea "hero.moveUp()"
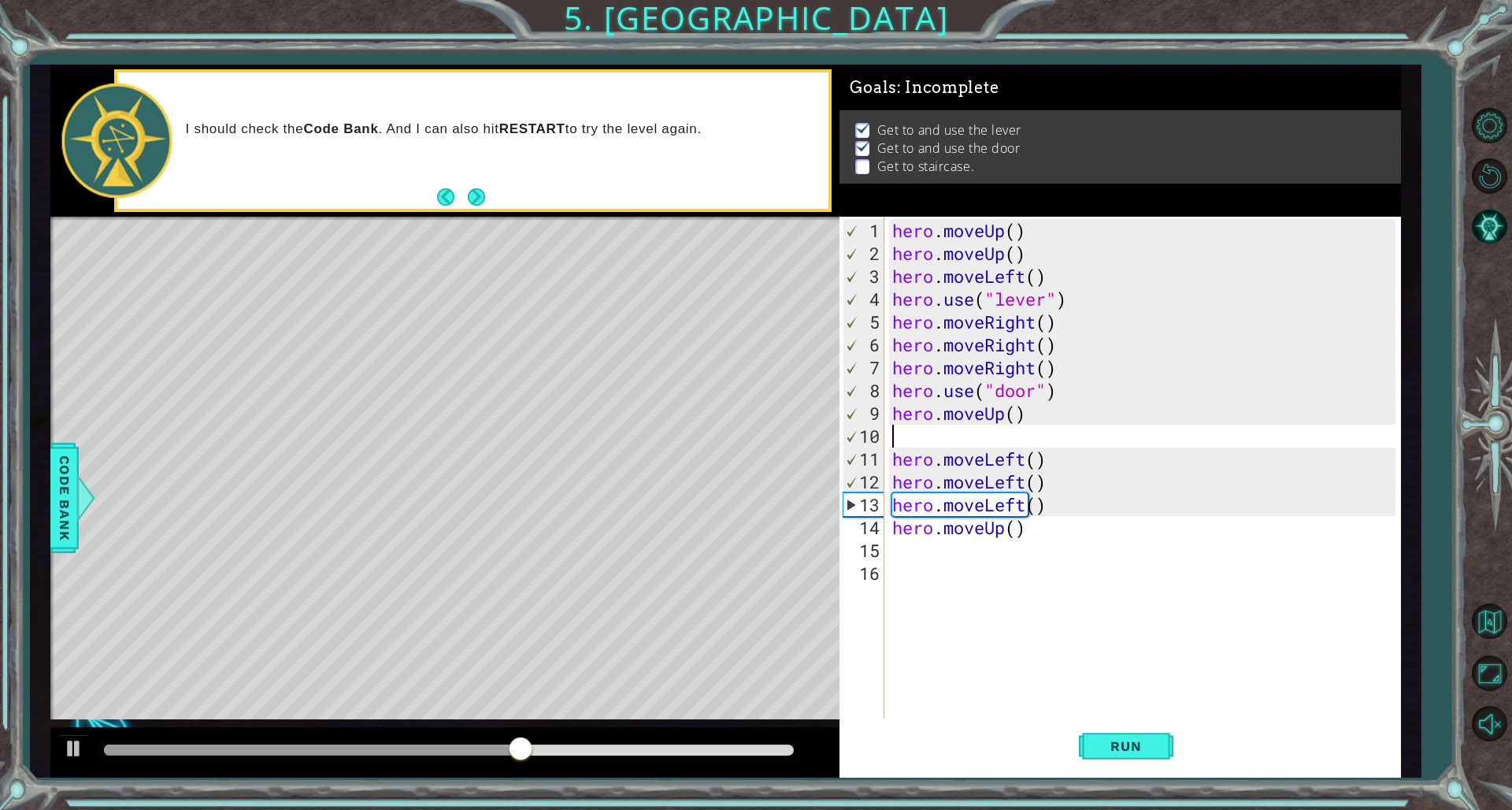
type textarea "h"
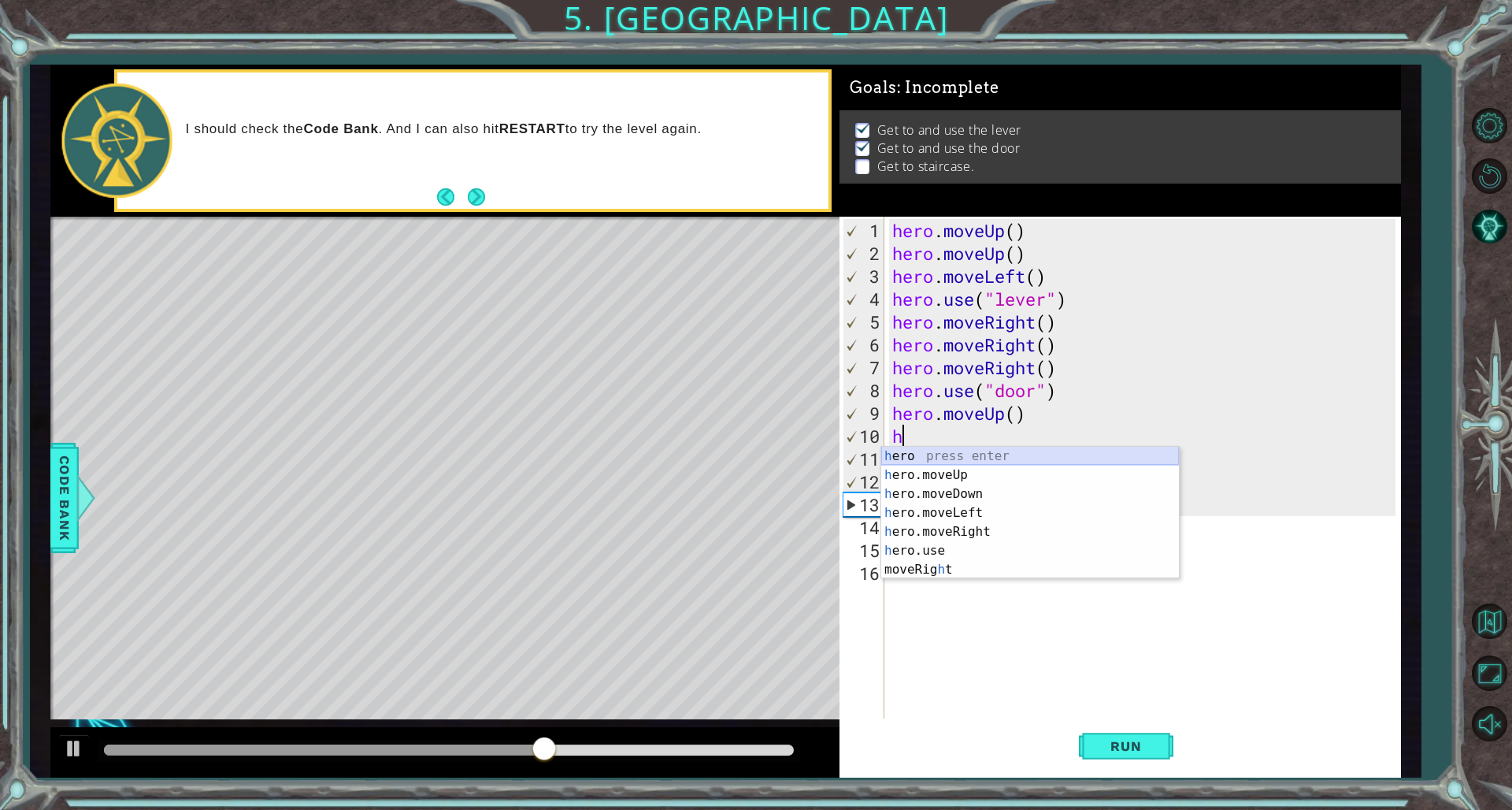
click at [915, 468] on div "h ero press enter h ero.moveUp press enter h ero.moveDown press enter h ero.mov…" at bounding box center [1030, 532] width 298 height 170
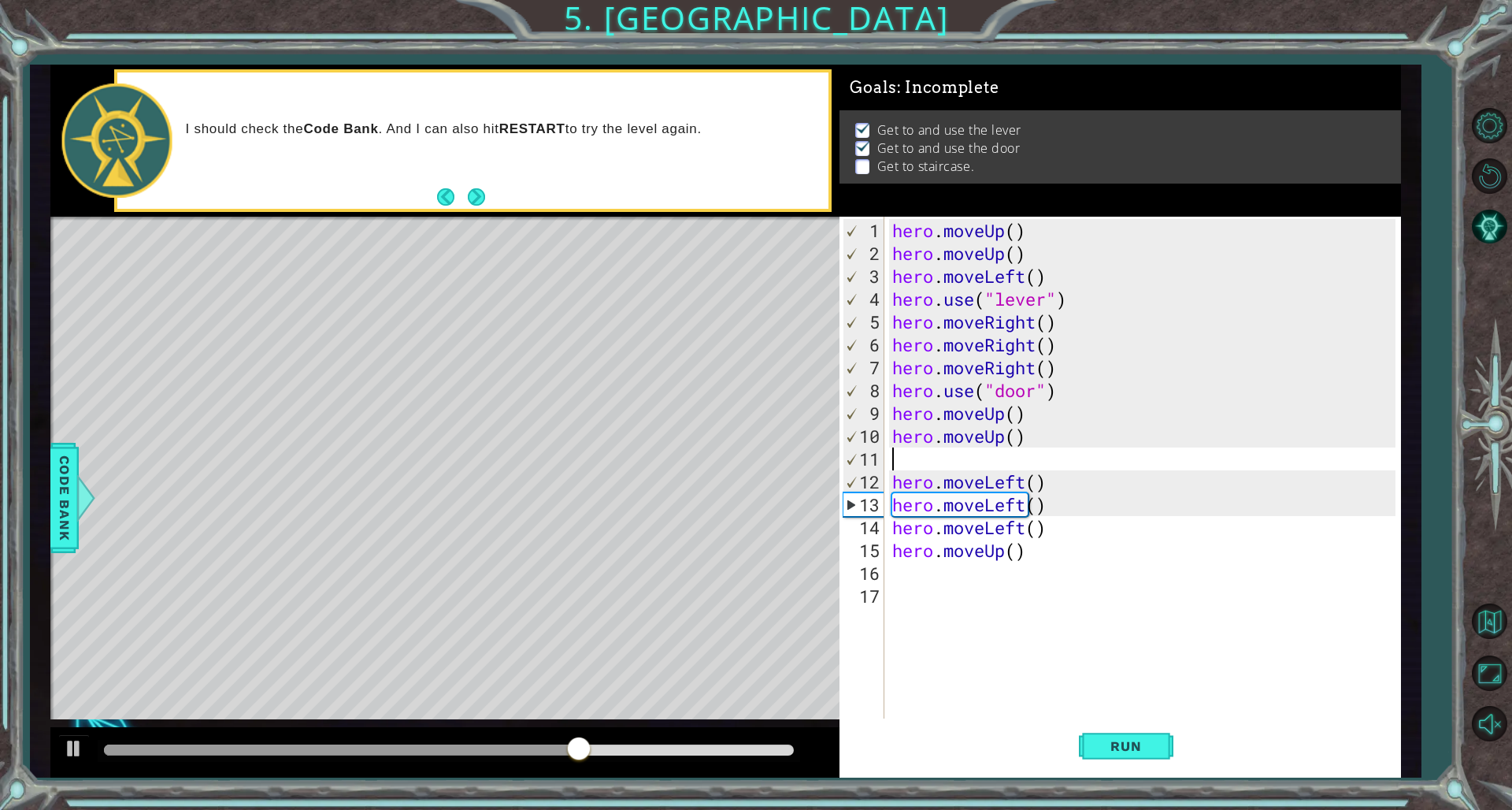
click at [915, 461] on div "hero . moveUp ( ) hero . moveUp ( ) hero . moveLeft ( ) hero . use ( "lever" ) …" at bounding box center [1147, 493] width 514 height 549
type textarea "hero.moveUp()"
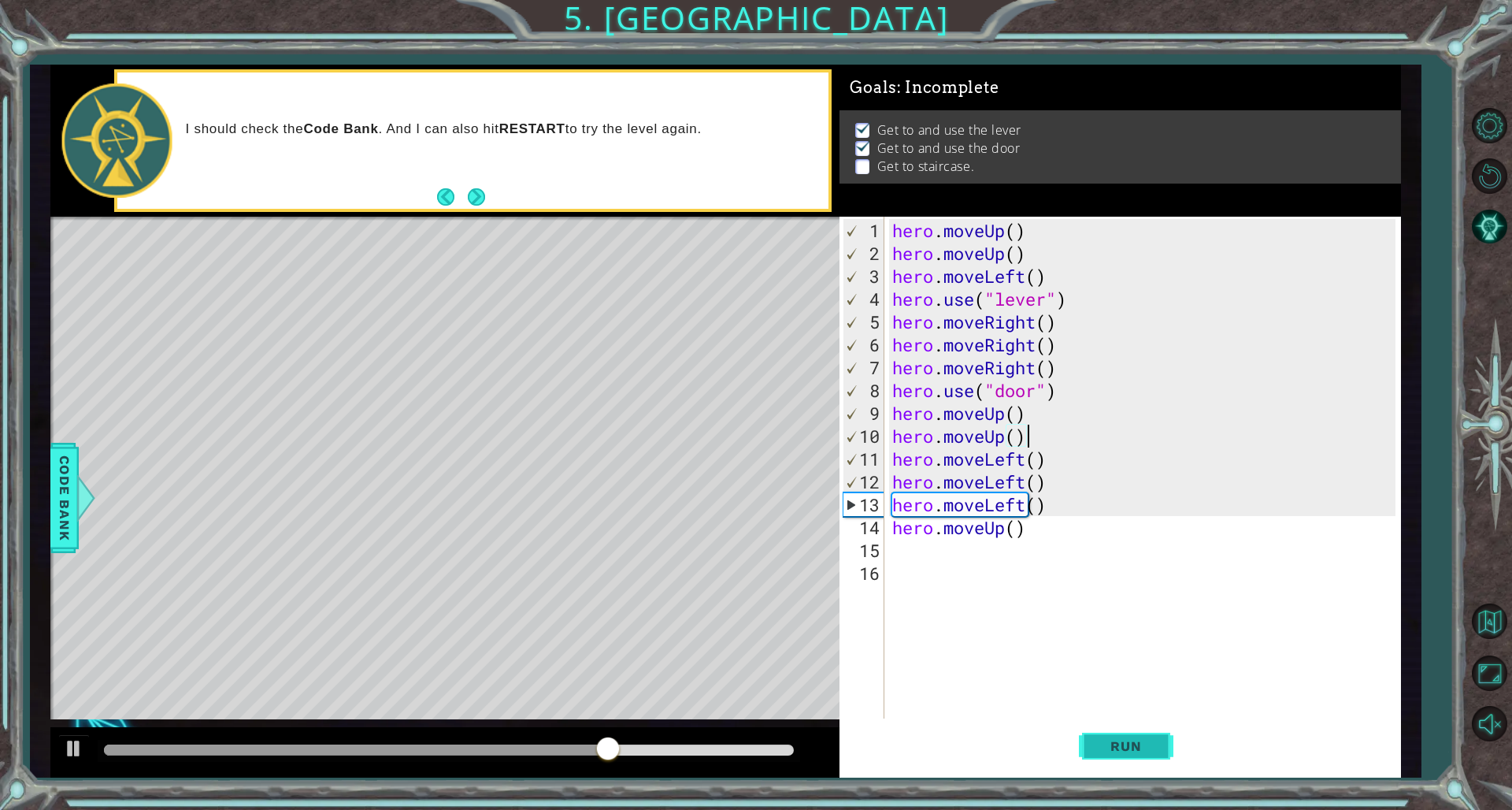
click at [915, 550] on span "Run" at bounding box center [1126, 746] width 62 height 16
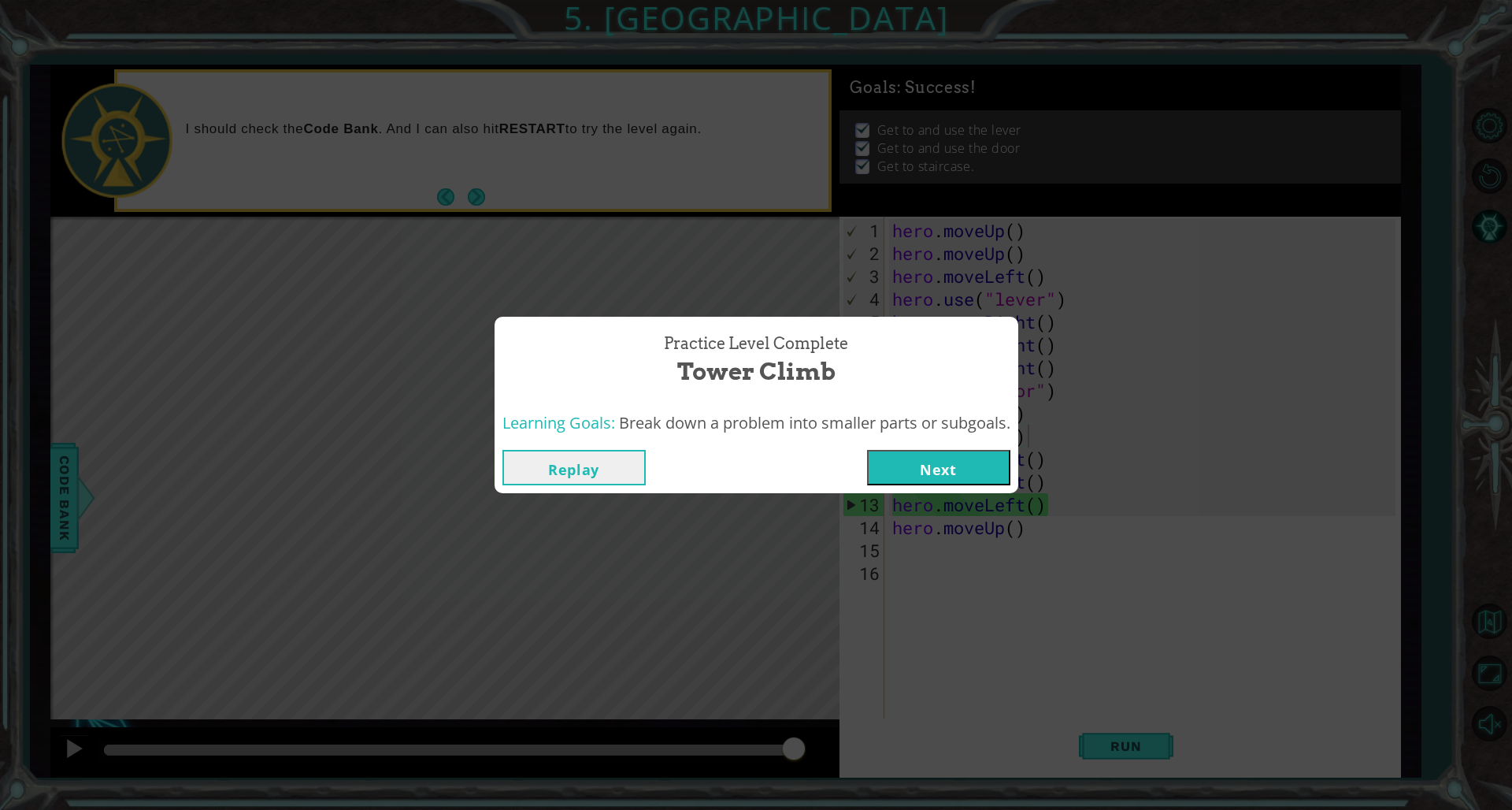
click at [915, 455] on button "Next" at bounding box center [939, 467] width 143 height 36
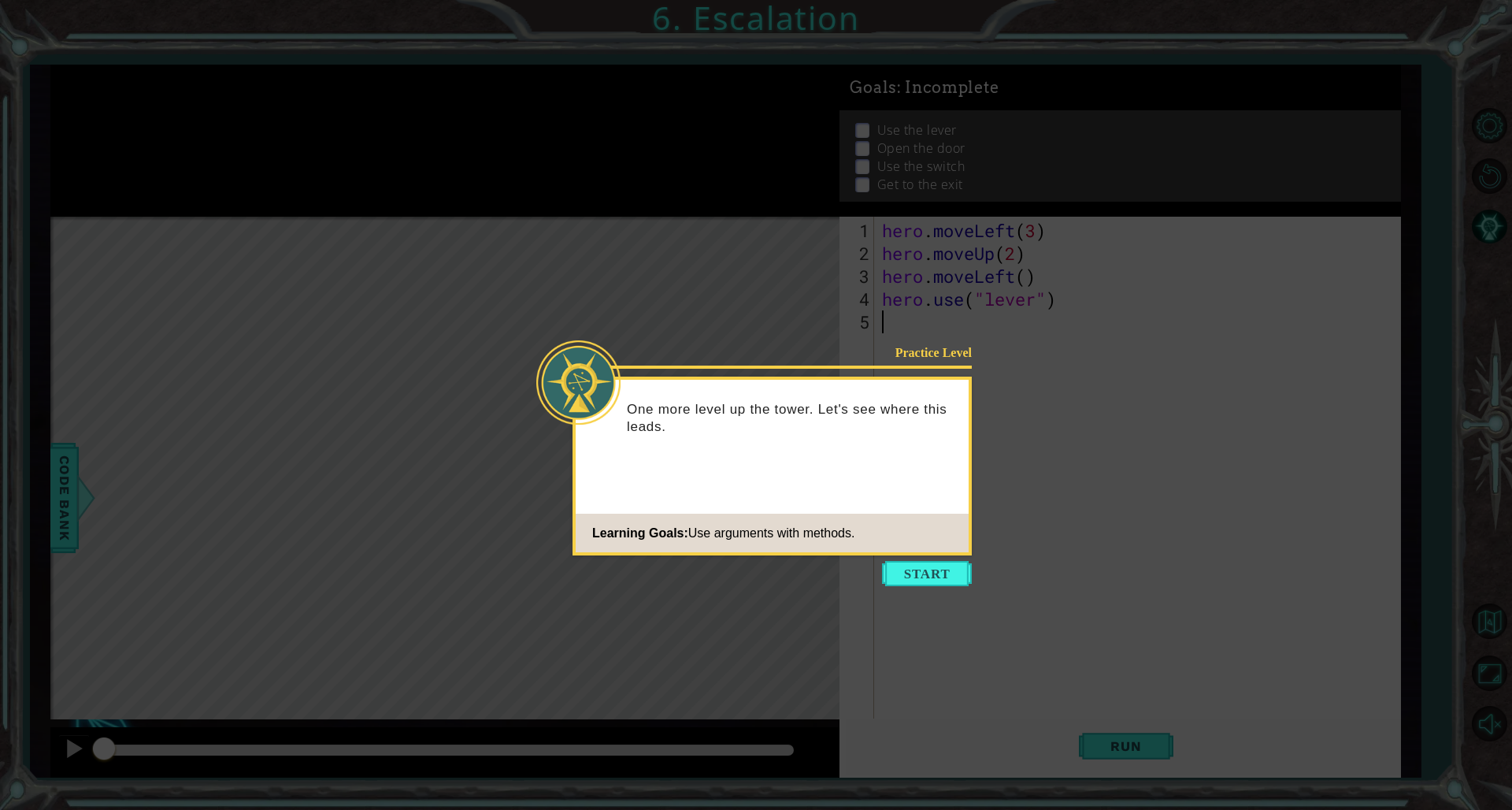
click at [915, 550] on icon at bounding box center [756, 405] width 1512 height 810
click at [915, 550] on button "Start" at bounding box center [927, 574] width 90 height 25
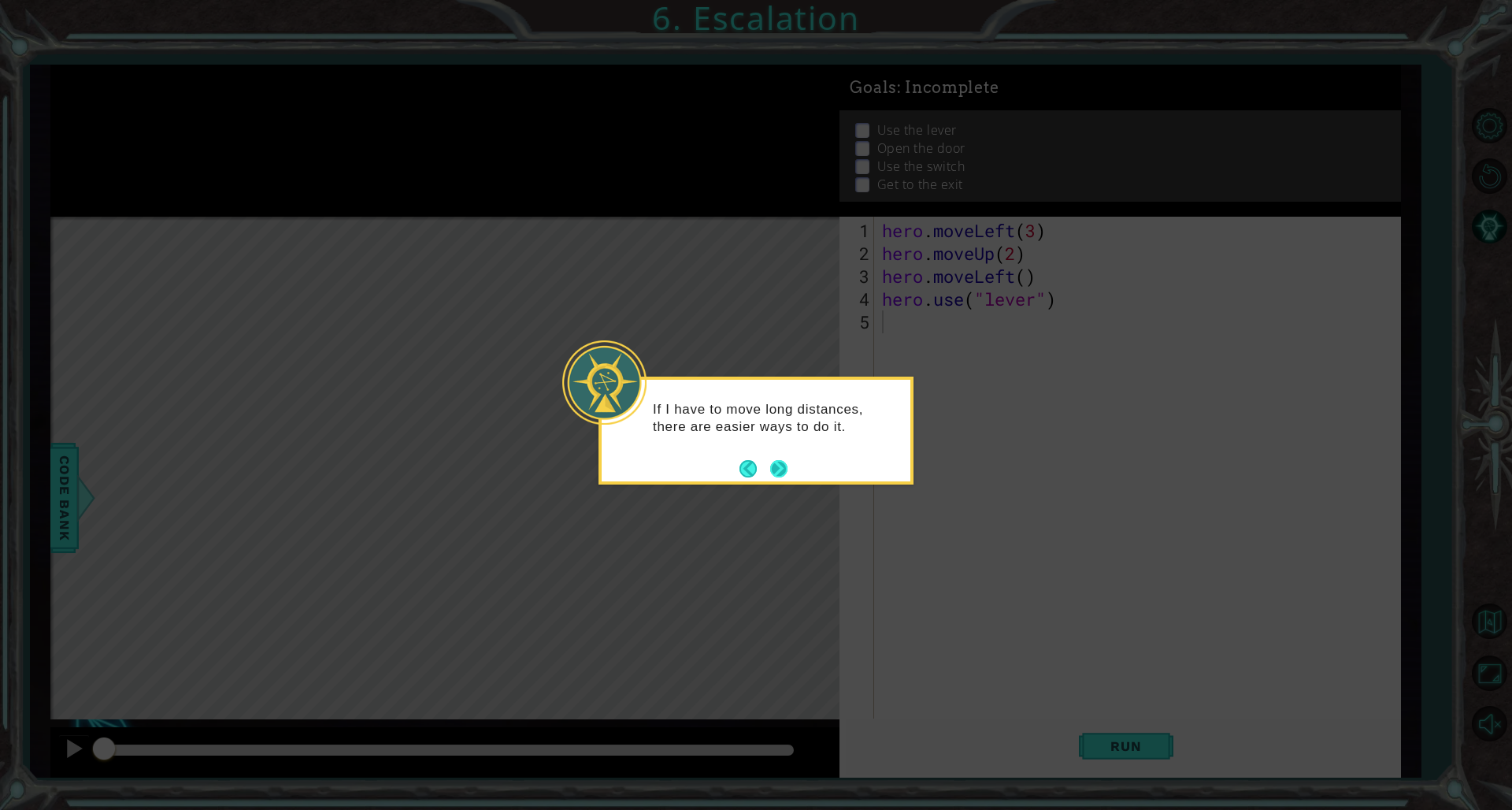
click at [790, 470] on div "If I have to move long distances, there are easier ways to do it." at bounding box center [756, 430] width 315 height 108
click at [788, 470] on button "Next" at bounding box center [779, 469] width 17 height 17
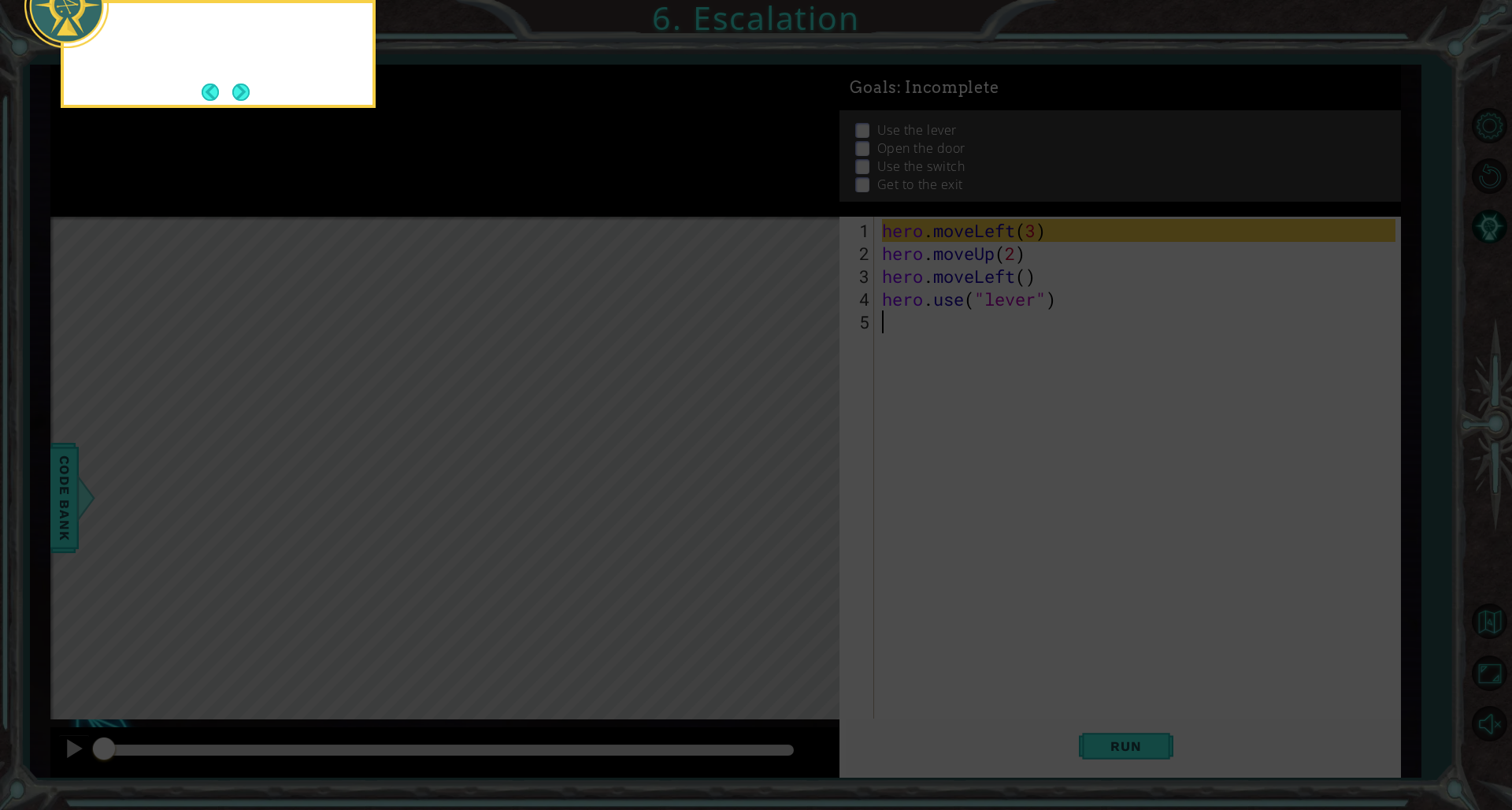
click at [789, 470] on icon at bounding box center [756, 121] width 1512 height 1378
click at [880, 455] on icon at bounding box center [756, 121] width 1512 height 1378
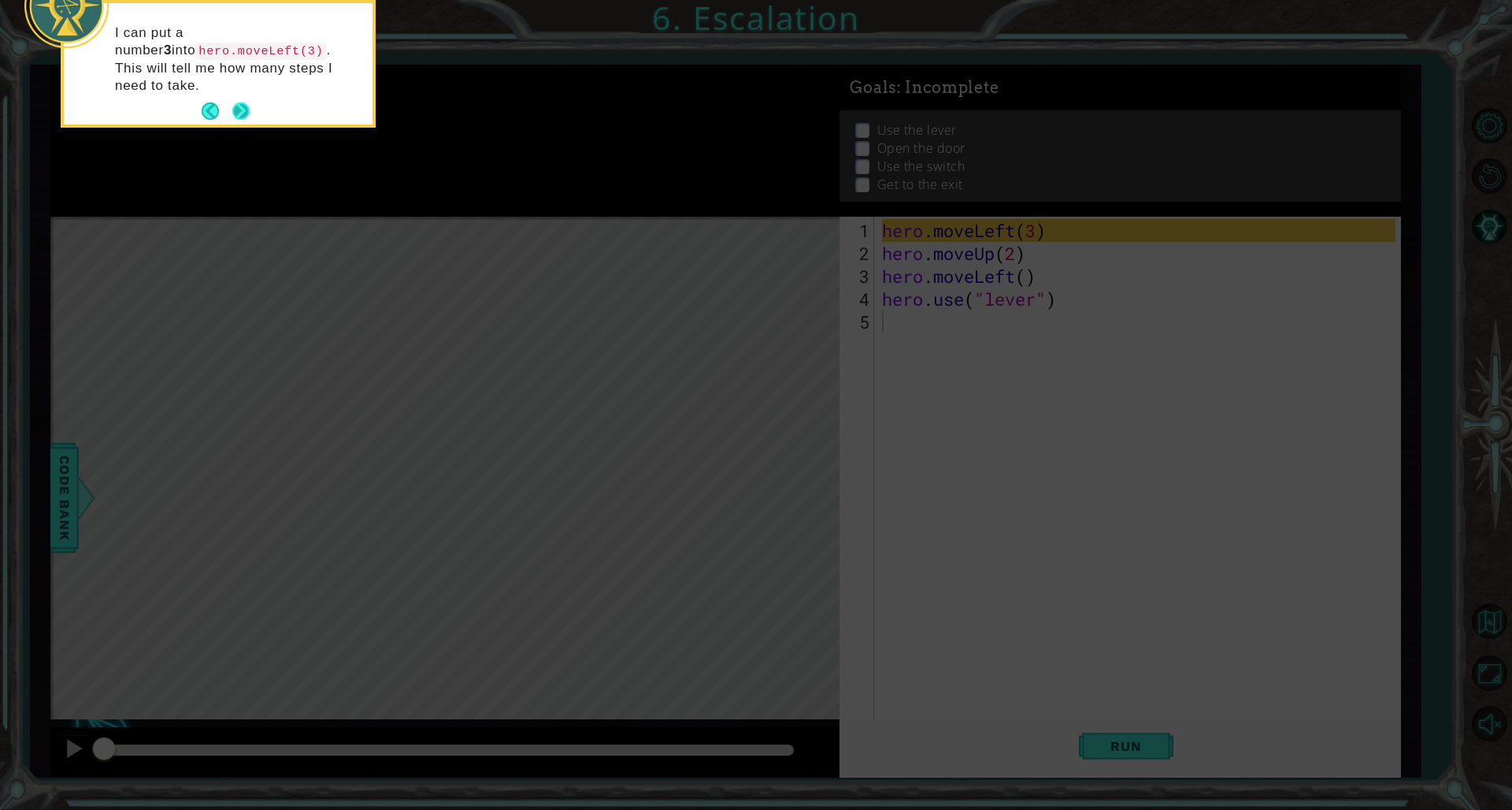
click at [232, 102] on button "Next" at bounding box center [240, 111] width 17 height 17
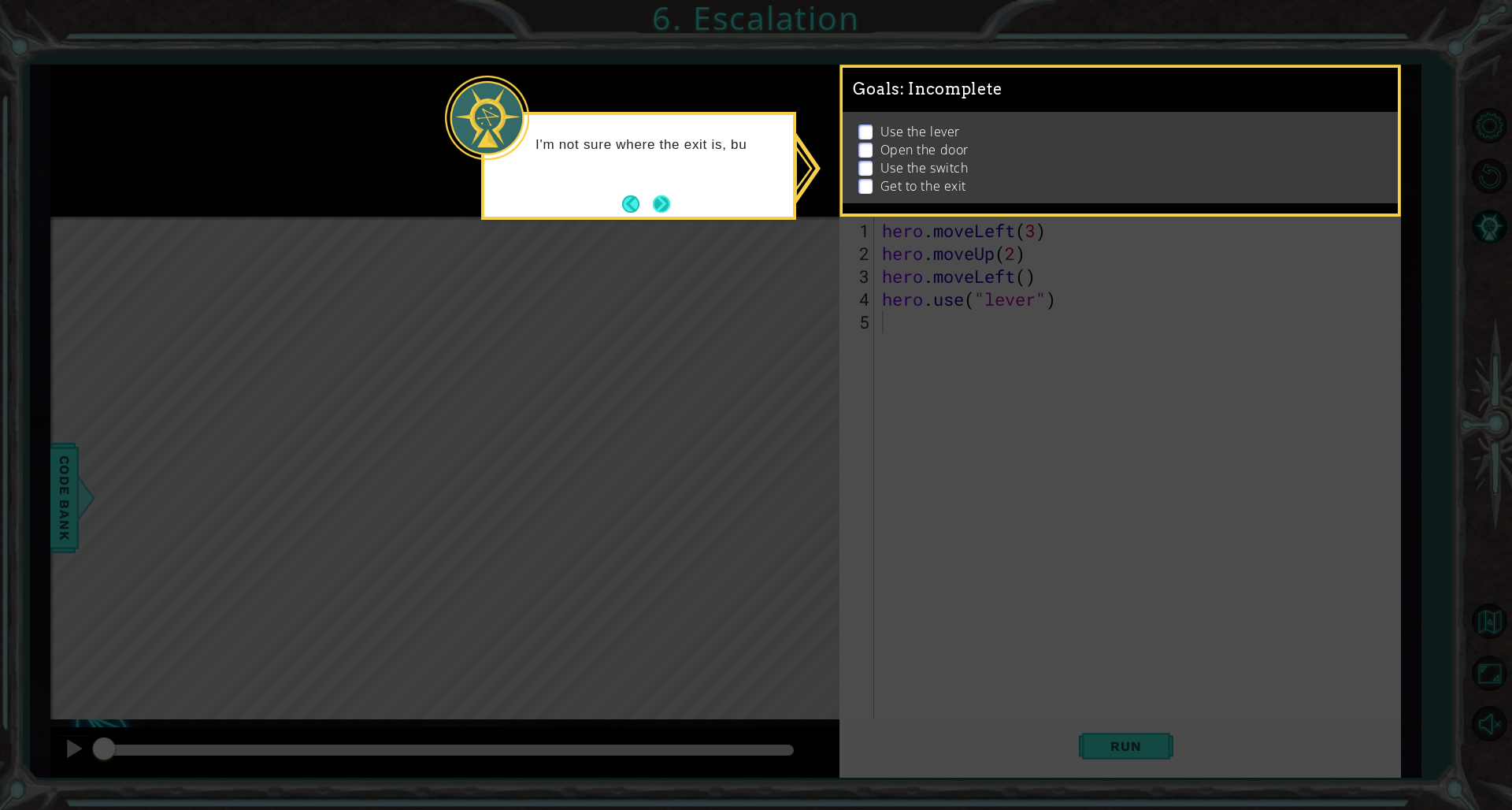
click at [670, 201] on button "Next" at bounding box center [662, 204] width 17 height 17
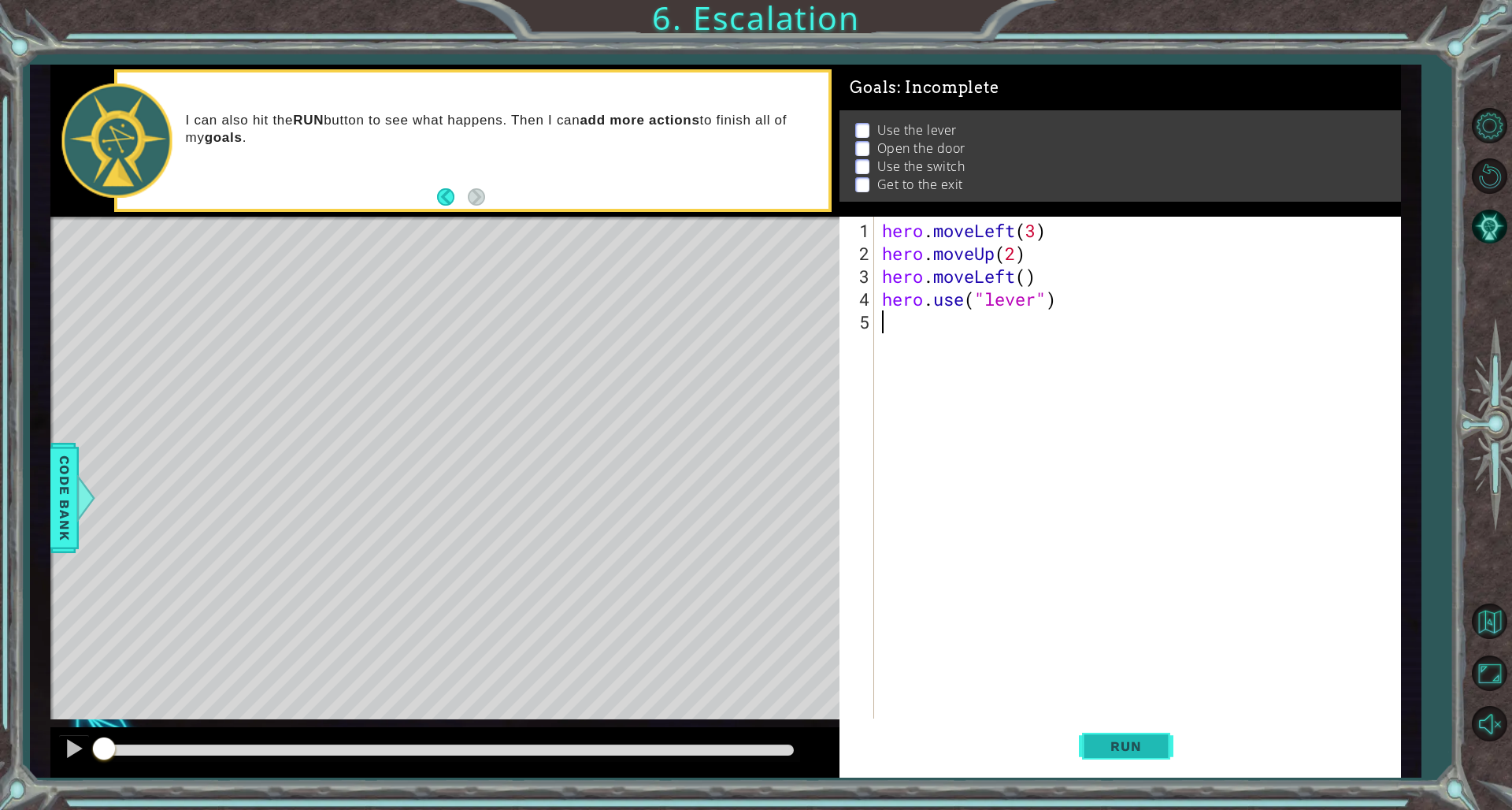
click at [915, 550] on button "Run" at bounding box center [1127, 746] width 95 height 56
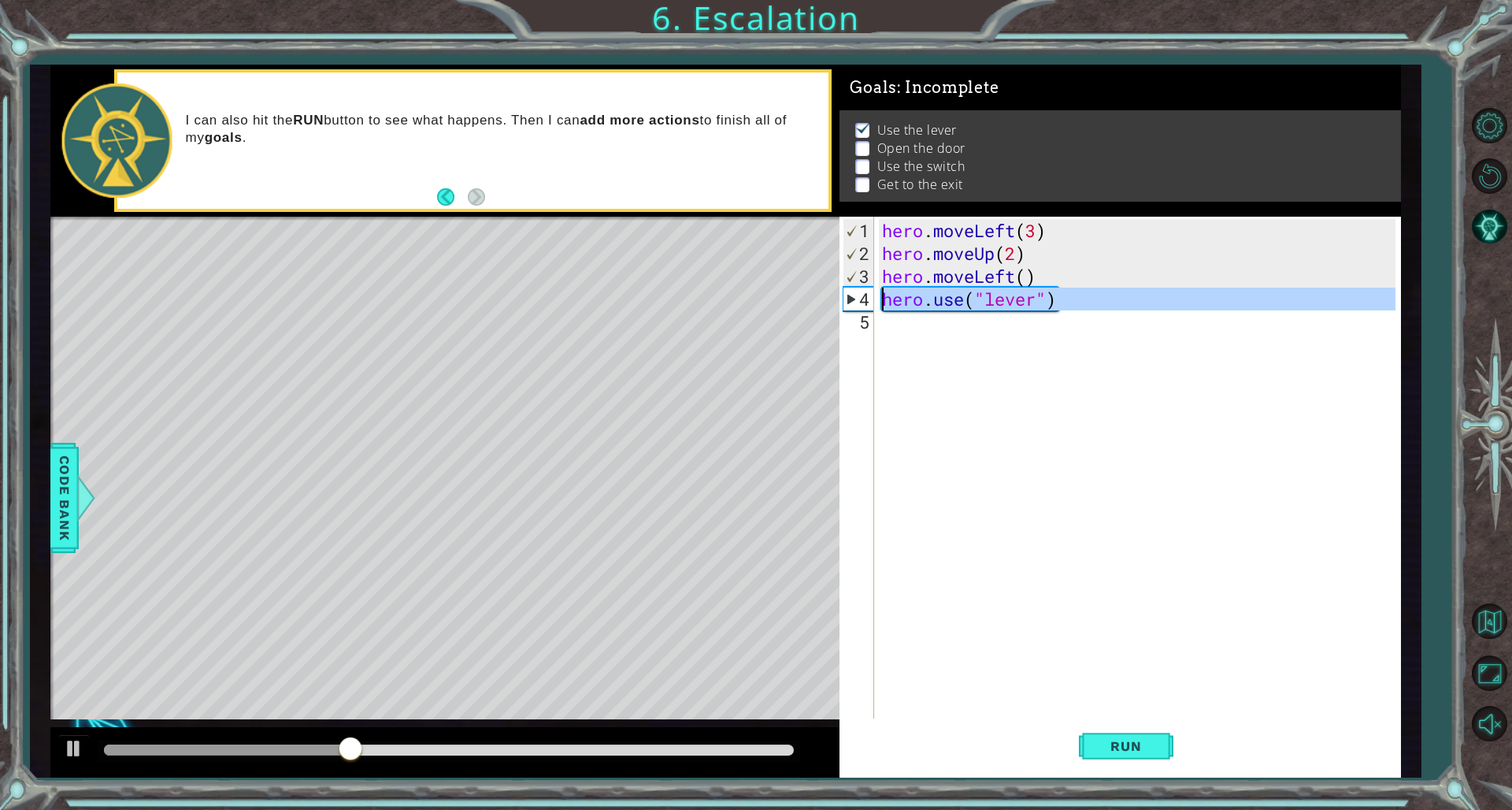
click at [861, 286] on div "3" at bounding box center [859, 276] width 31 height 22
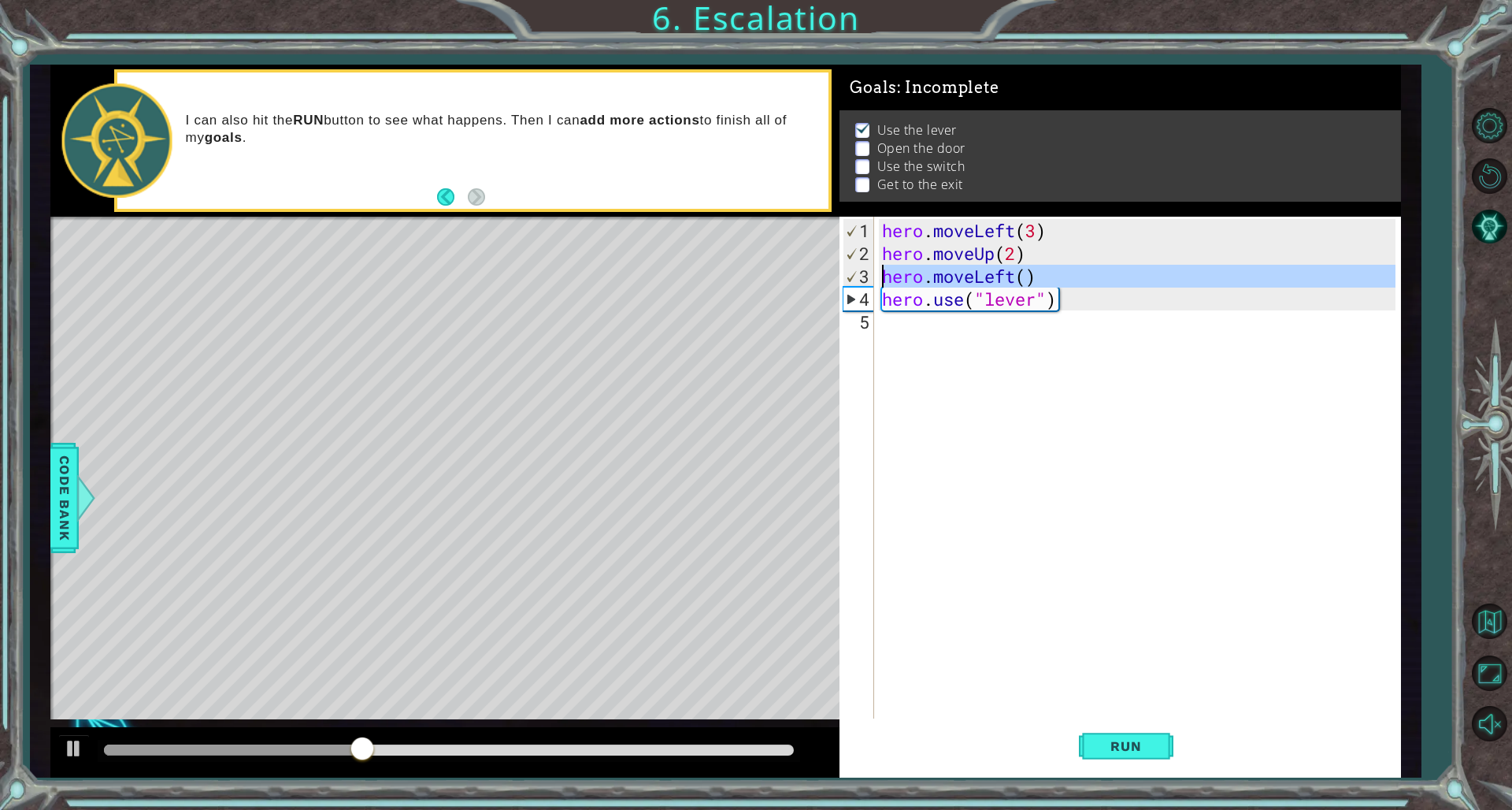
click at [861, 283] on div "3" at bounding box center [859, 276] width 31 height 22
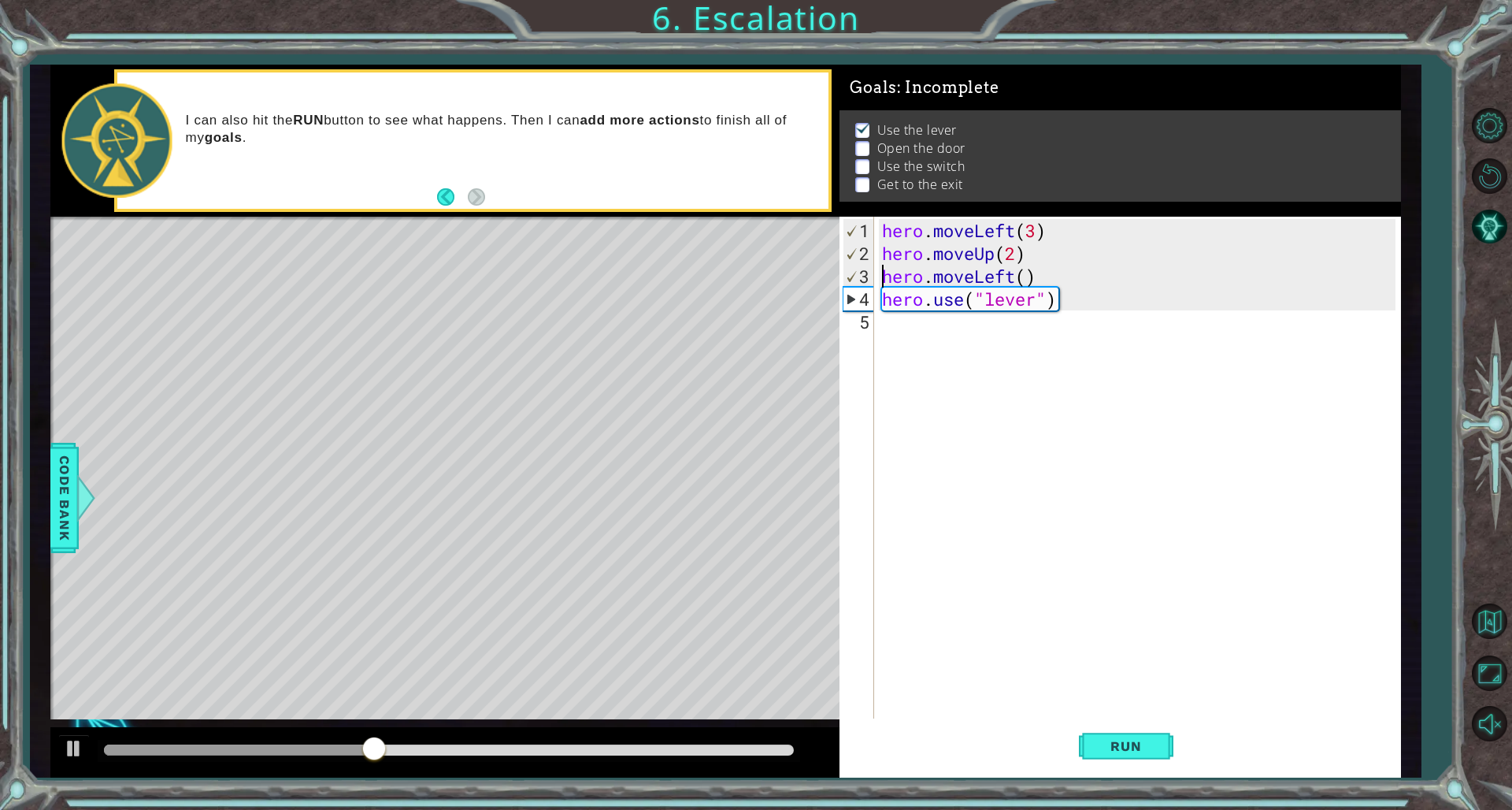
click at [862, 276] on div "3" at bounding box center [859, 276] width 31 height 22
type textarea "hero.moveLeft()"
click at [915, 550] on button "Run" at bounding box center [1127, 746] width 95 height 56
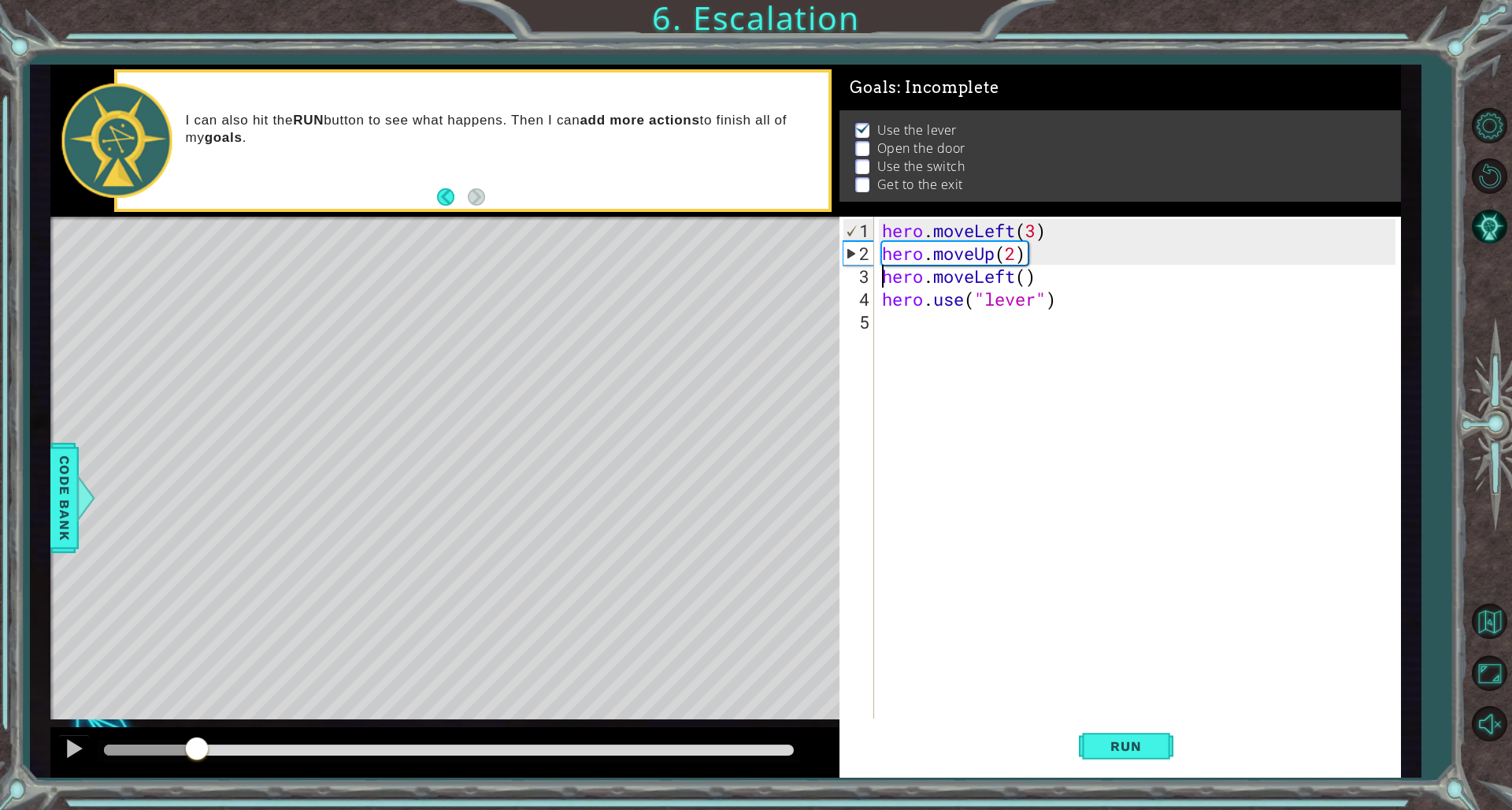
click at [196, 550] on div at bounding box center [449, 749] width 690 height 11
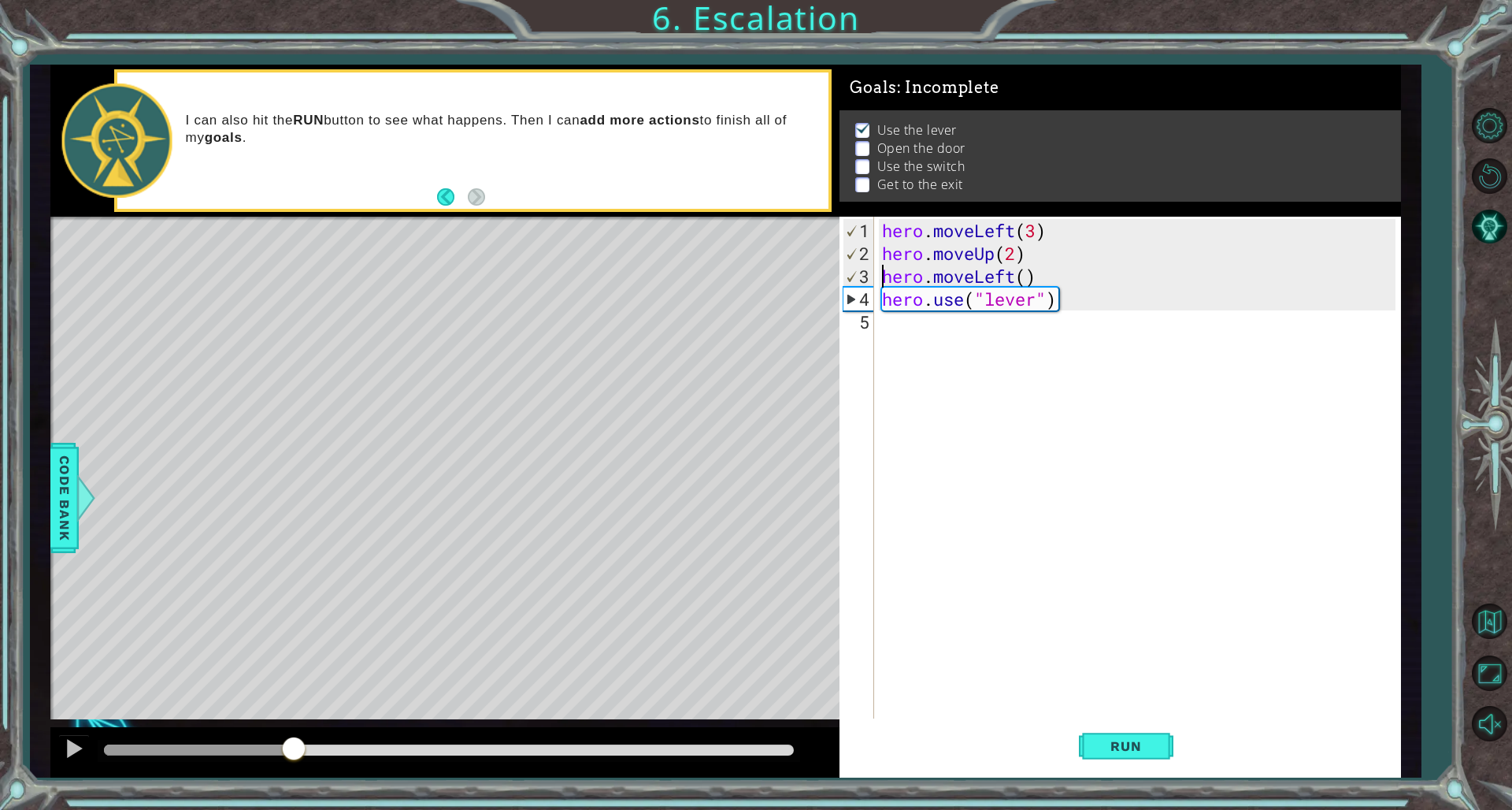
click at [294, 550] on div at bounding box center [449, 749] width 690 height 11
click at [67, 550] on div at bounding box center [74, 748] width 21 height 21
click at [283, 550] on div at bounding box center [449, 751] width 702 height 22
click at [287, 550] on div at bounding box center [235, 749] width 264 height 11
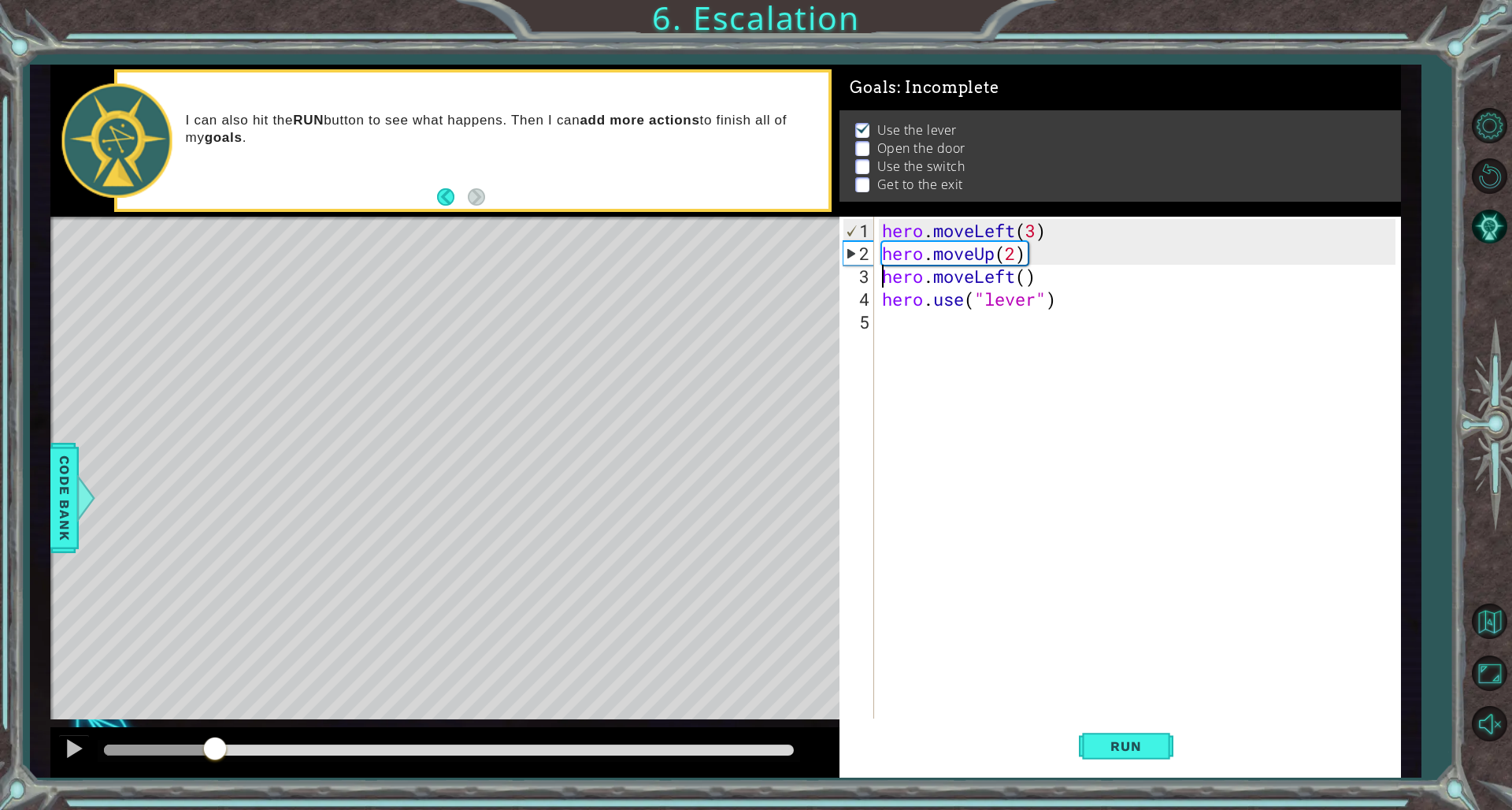
drag, startPoint x: 280, startPoint y: 752, endPoint x: 215, endPoint y: 752, distance: 65.0
click at [215, 550] on div at bounding box center [159, 749] width 111 height 11
click at [915, 550] on span "Run" at bounding box center [1126, 746] width 62 height 16
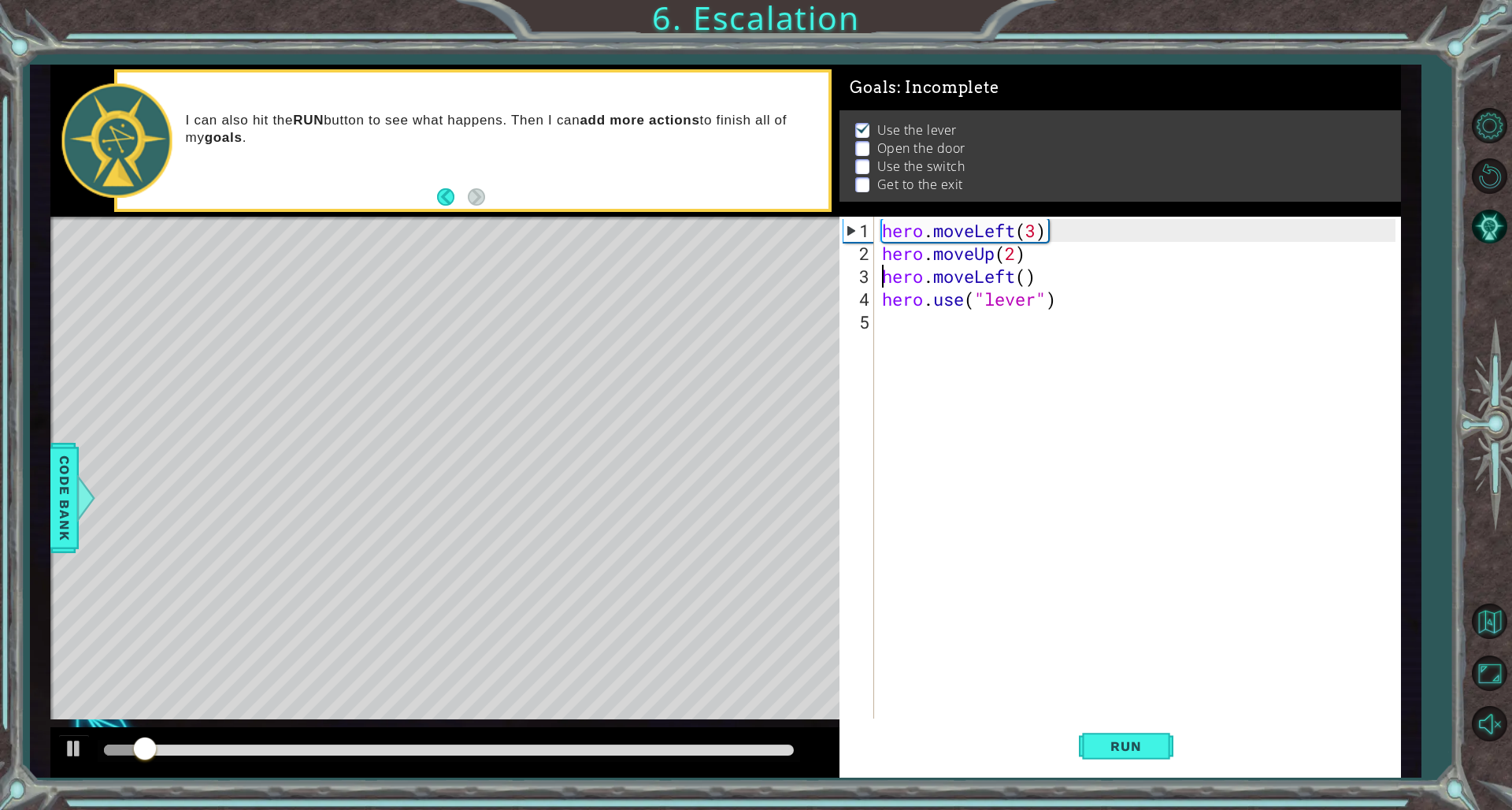
click at [159, 550] on div at bounding box center [145, 750] width 28 height 28
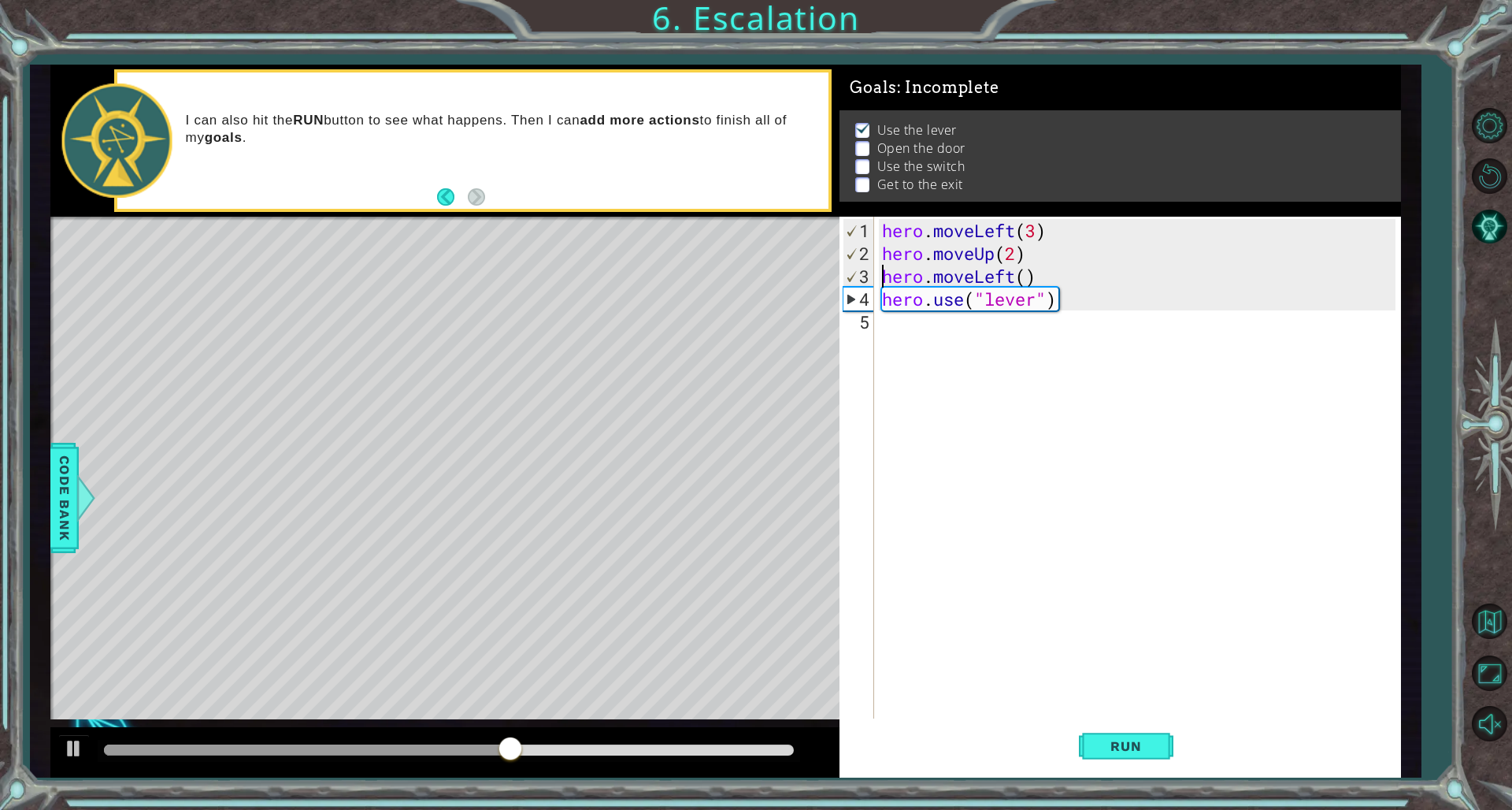
click at [915, 361] on div "hero . moveLeft ( 3 ) hero . moveUp ( 2 ) hero . moveLeft ( ) hero . use ( "lev…" at bounding box center [1140, 493] width 523 height 549
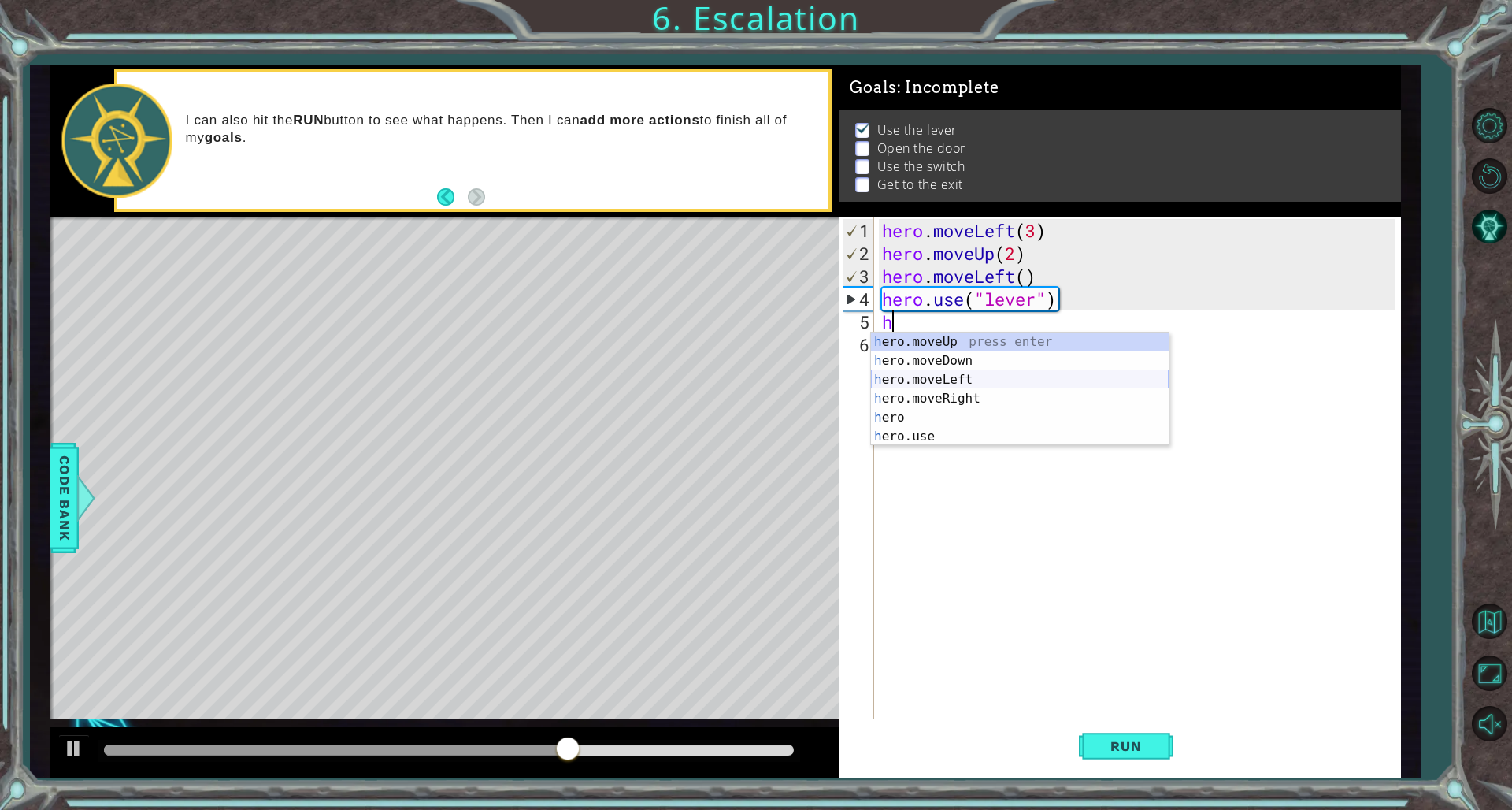
click at [915, 385] on div "h ero.moveUp press enter h ero.moveDown press enter h ero.moveLeft press enter …" at bounding box center [1020, 408] width 298 height 152
type textarea "hero.moveLeft(1)"
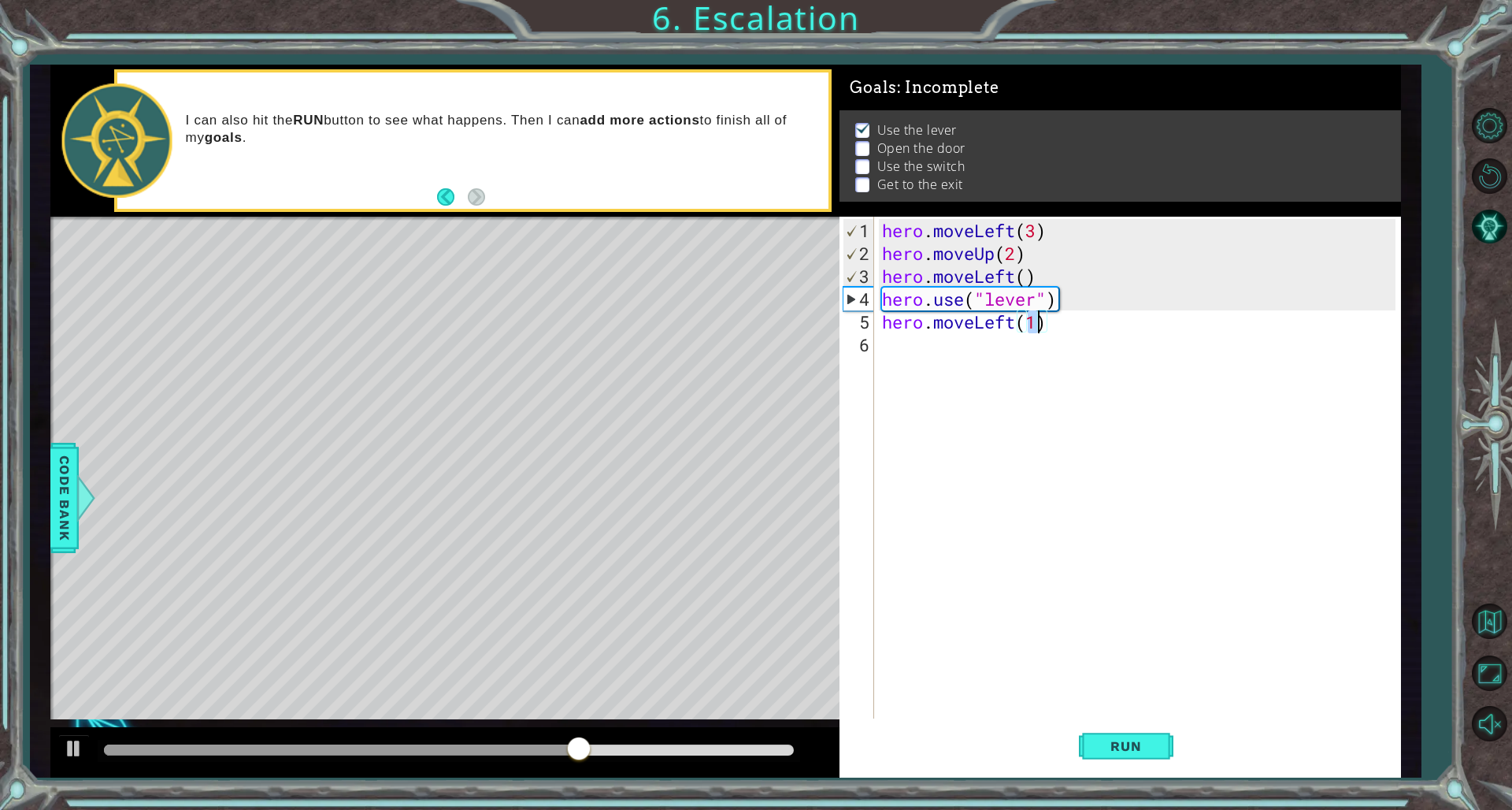
click at [915, 371] on div "hero . moveLeft ( 3 ) hero . moveUp ( 2 ) hero . moveLeft ( ) hero . use ( "lev…" at bounding box center [1140, 493] width 523 height 549
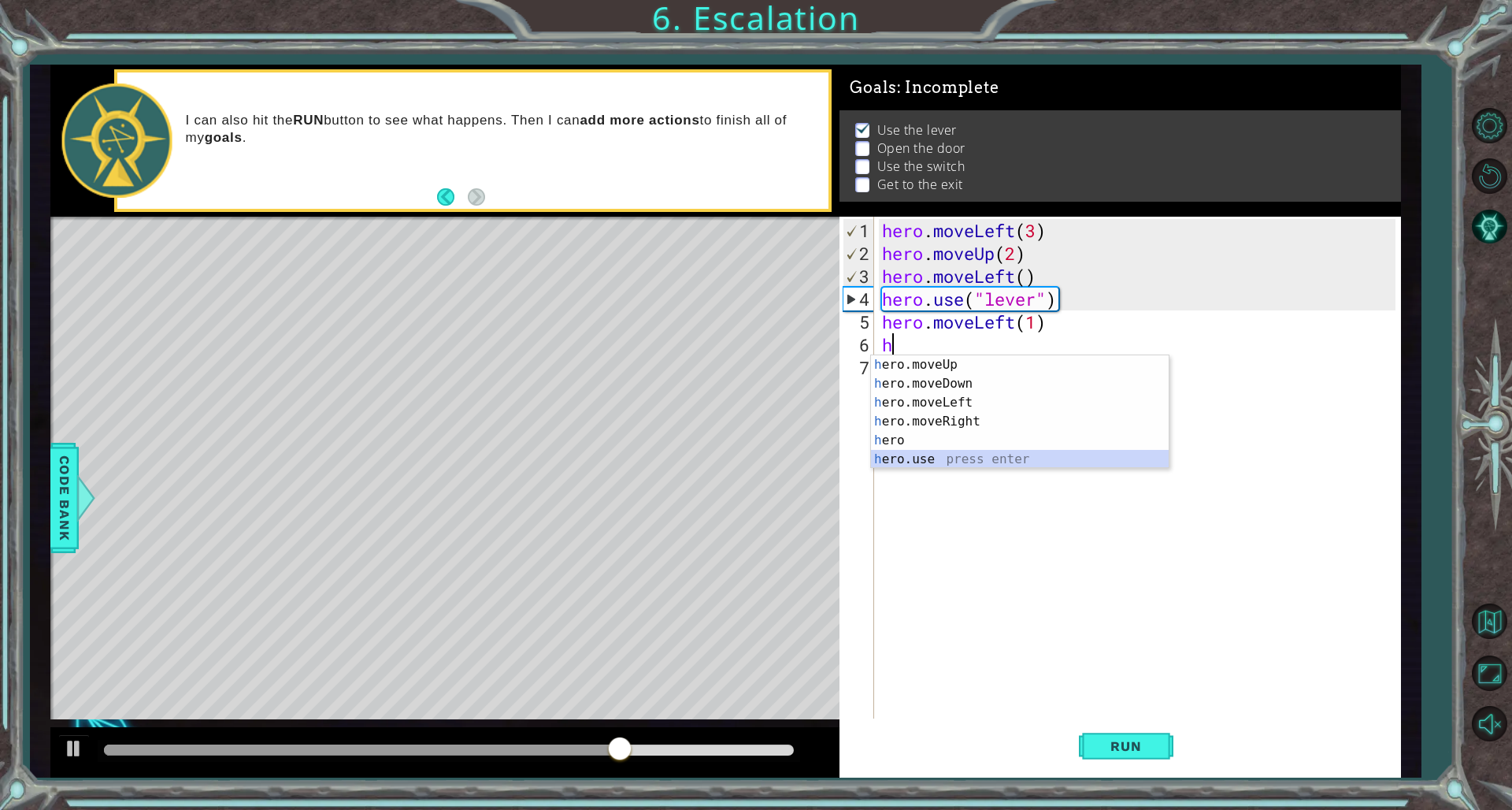
click at [915, 460] on div "h ero.moveUp press enter h ero.moveDown press enter h ero.moveLeft press enter …" at bounding box center [1020, 431] width 298 height 152
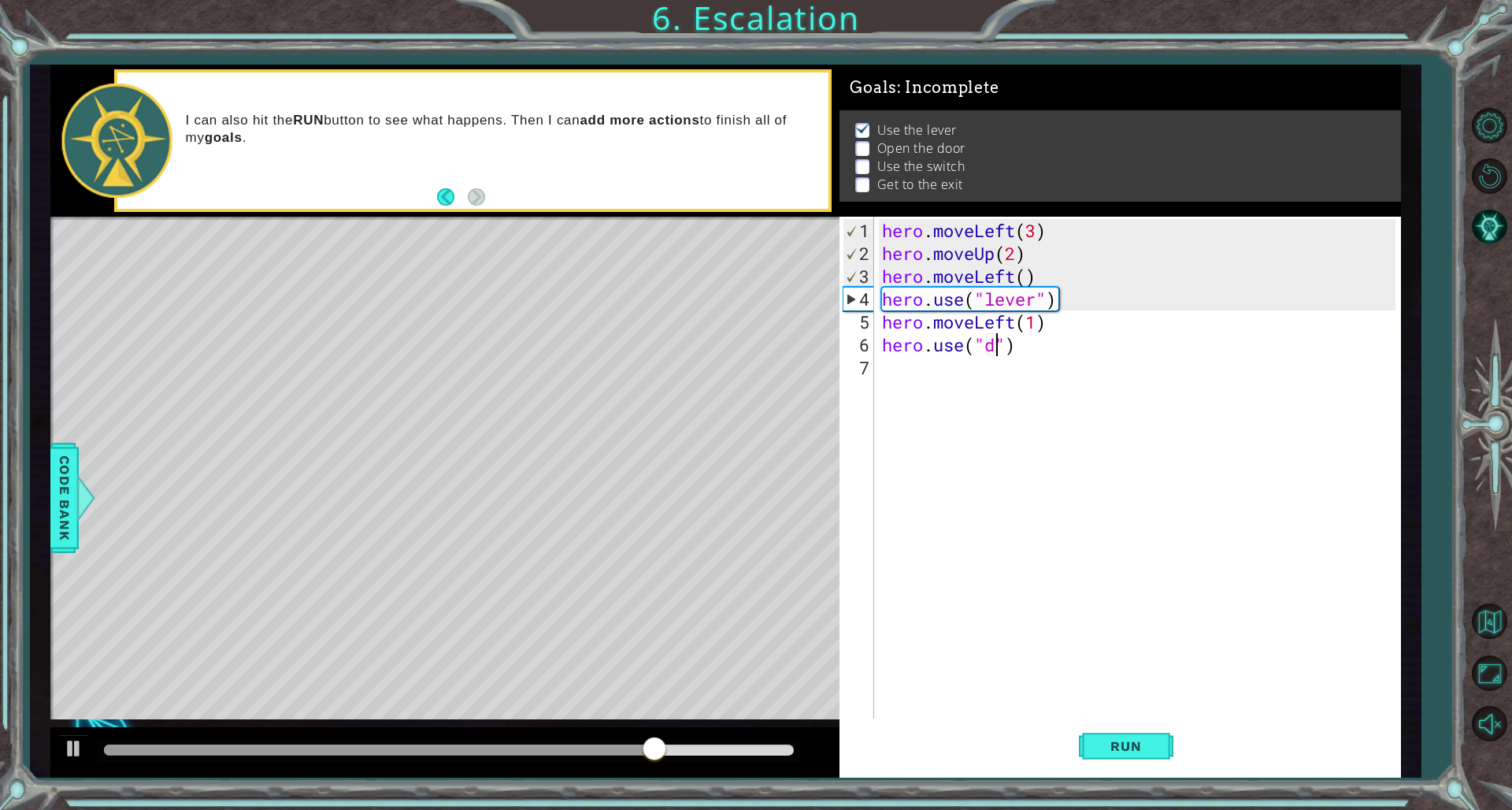
type textarea "hero.use("door")"
click at [915, 381] on div "hero . moveLeft ( 3 ) hero . moveUp ( 2 ) hero . moveLeft ( ) hero . use ( "lev…" at bounding box center [1140, 493] width 523 height 549
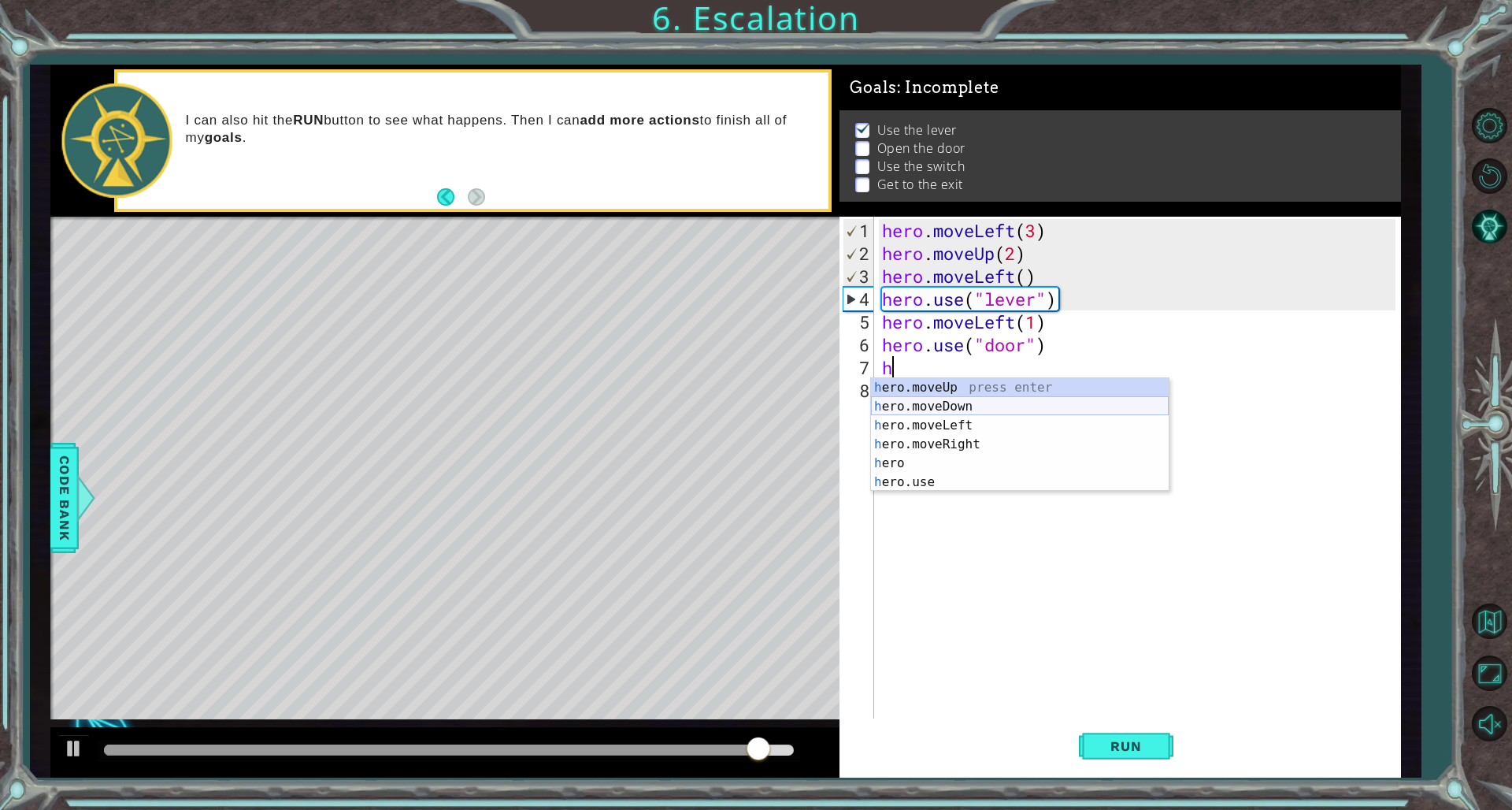
click at [915, 390] on div "h ero.moveUp press enter h ero.moveDown press enter h ero.moveLeft press enter …" at bounding box center [1020, 454] width 298 height 152
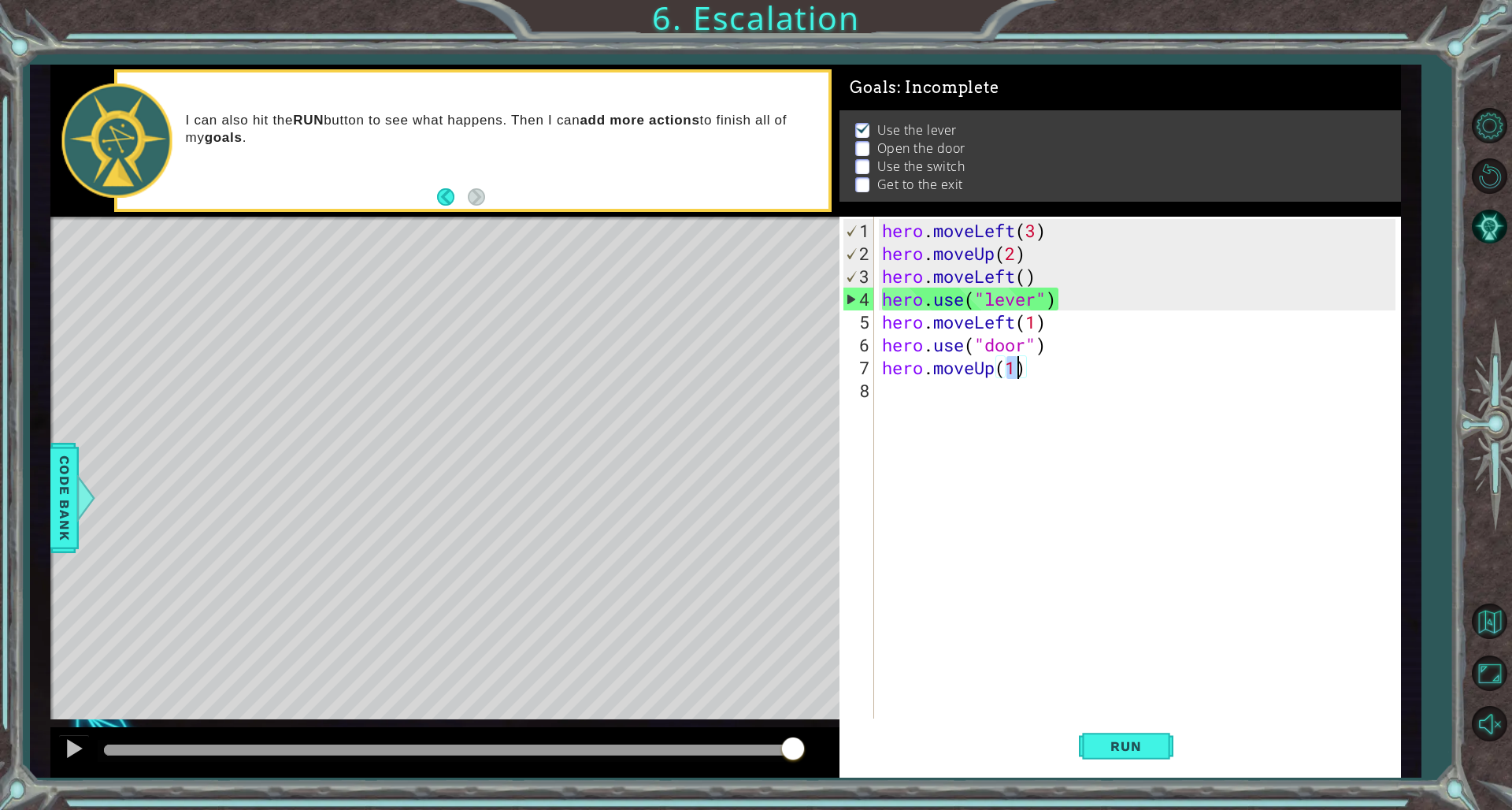
type textarea "hero.moveUp(2)"
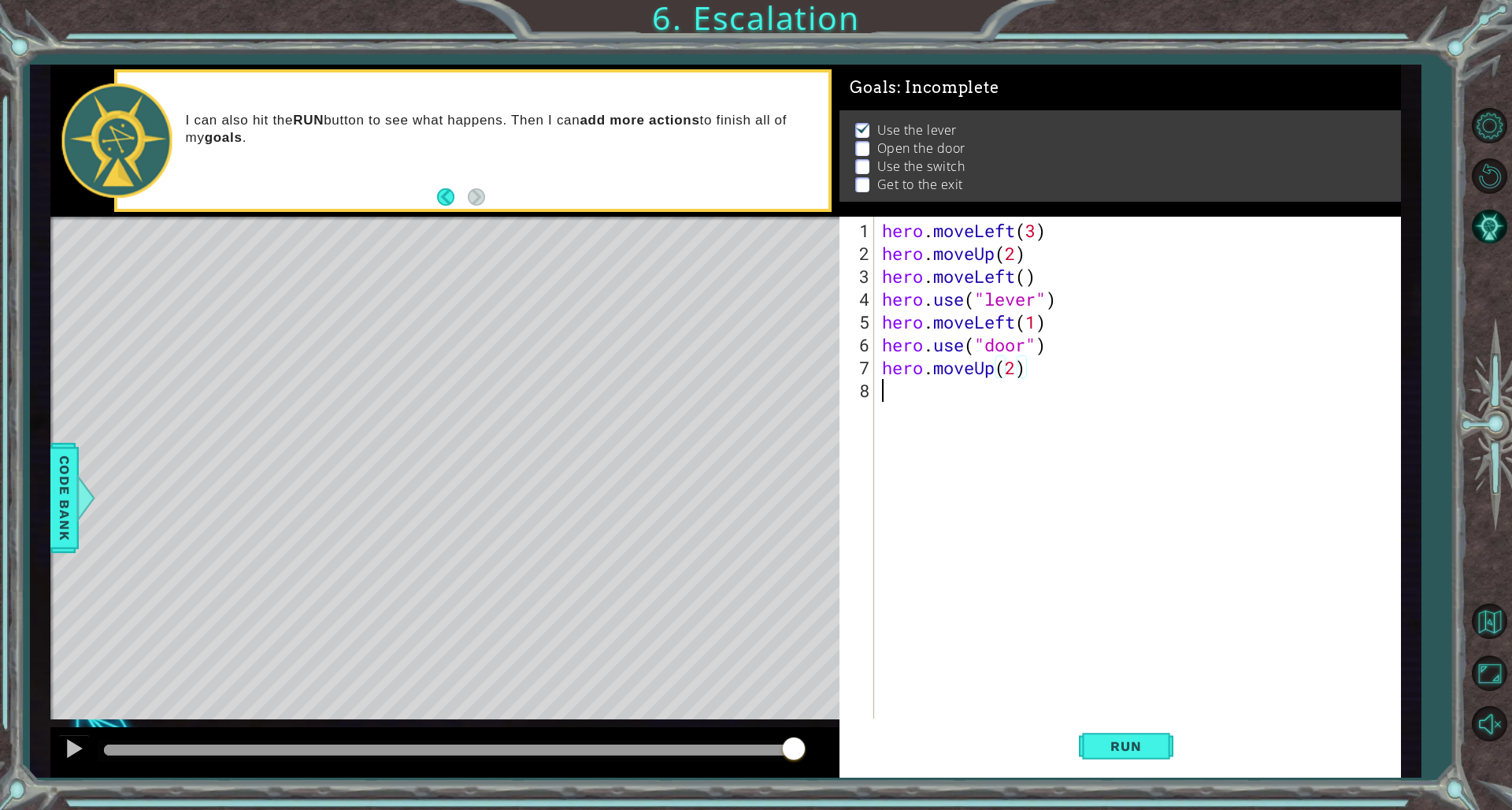
click at [915, 394] on div "hero . moveLeft ( 3 ) hero . moveUp ( 2 ) hero . moveLeft ( ) hero . use ( "lev…" at bounding box center [1140, 493] width 523 height 549
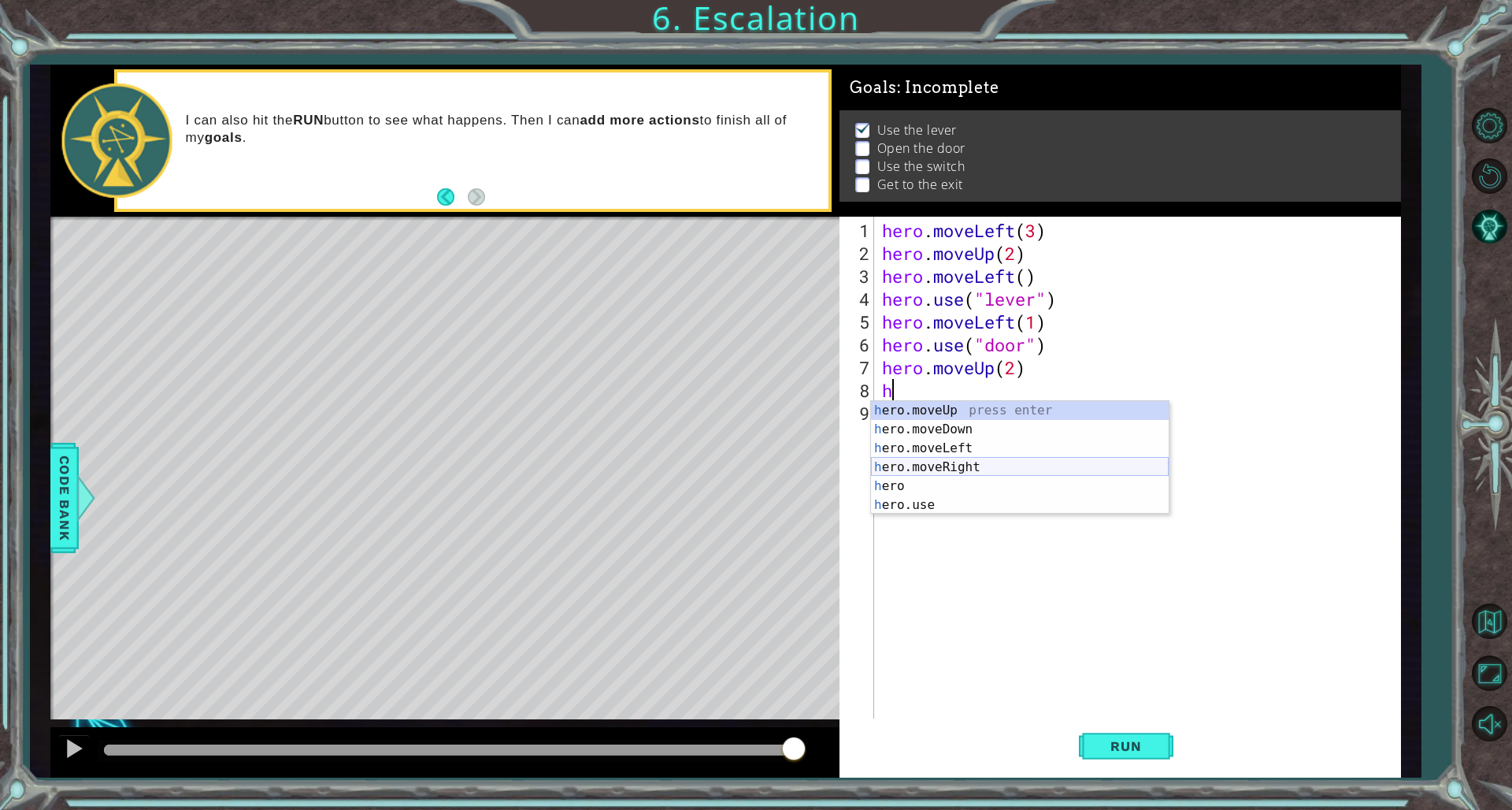
click at [915, 465] on div "h ero.moveUp press enter h ero.moveDown press enter h ero.moveLeft press enter …" at bounding box center [1020, 477] width 298 height 152
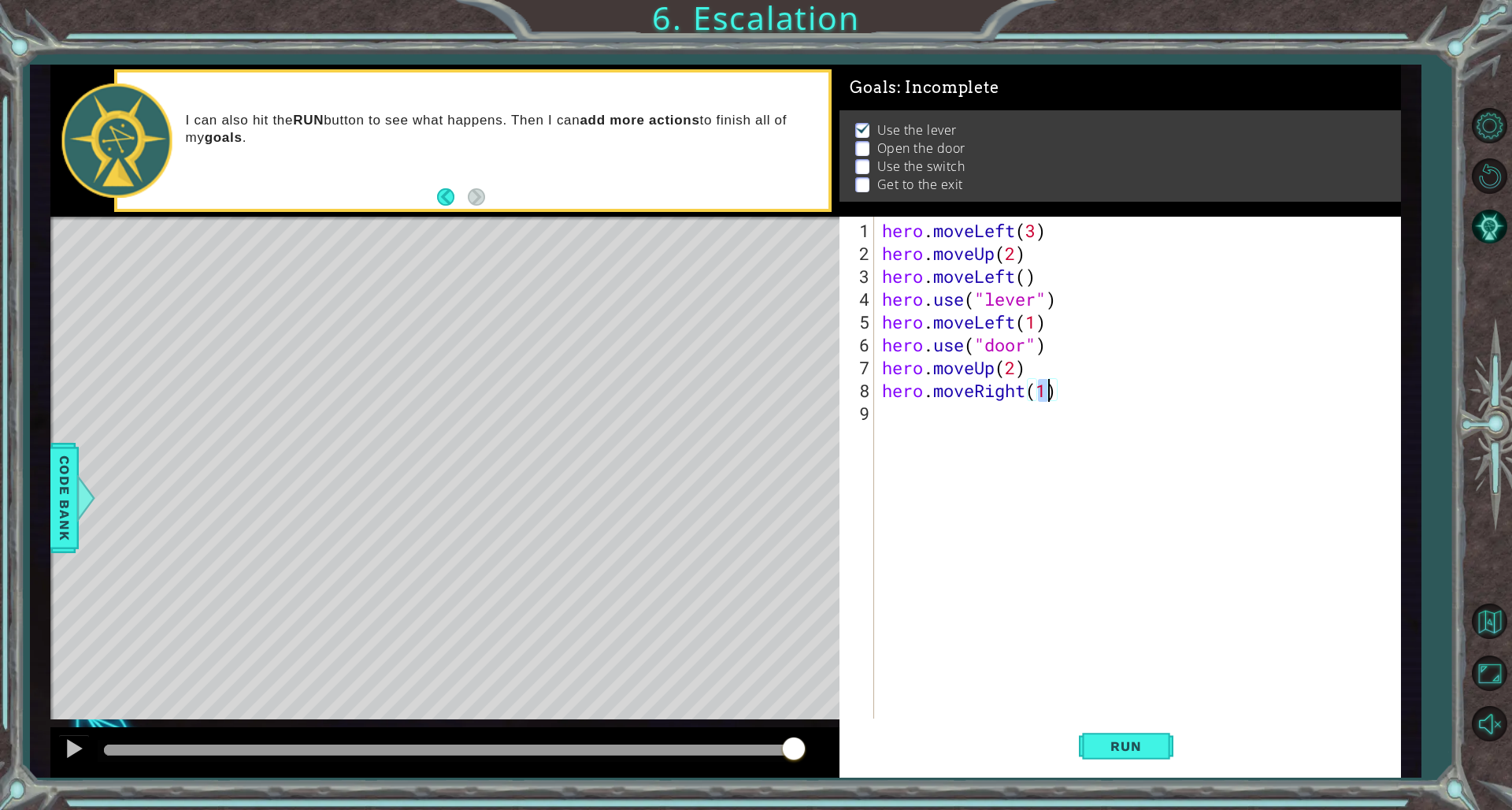
type textarea "hero.moveRight(2)"
click at [915, 415] on div "hero . moveLeft ( 3 ) hero . moveUp ( 2 ) hero . moveLeft ( ) hero . use ( "lev…" at bounding box center [1140, 493] width 523 height 549
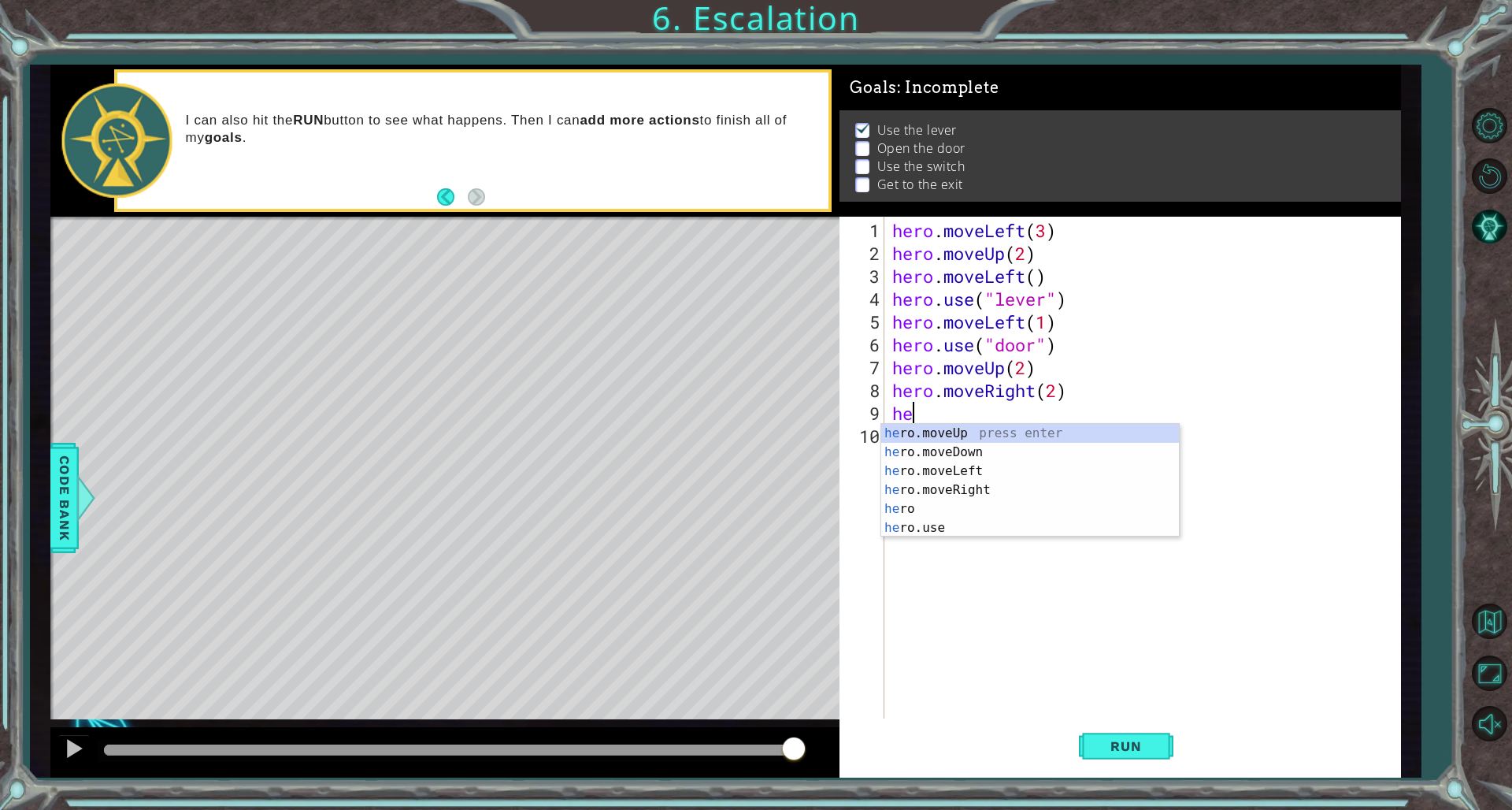
scroll to position [0, 1]
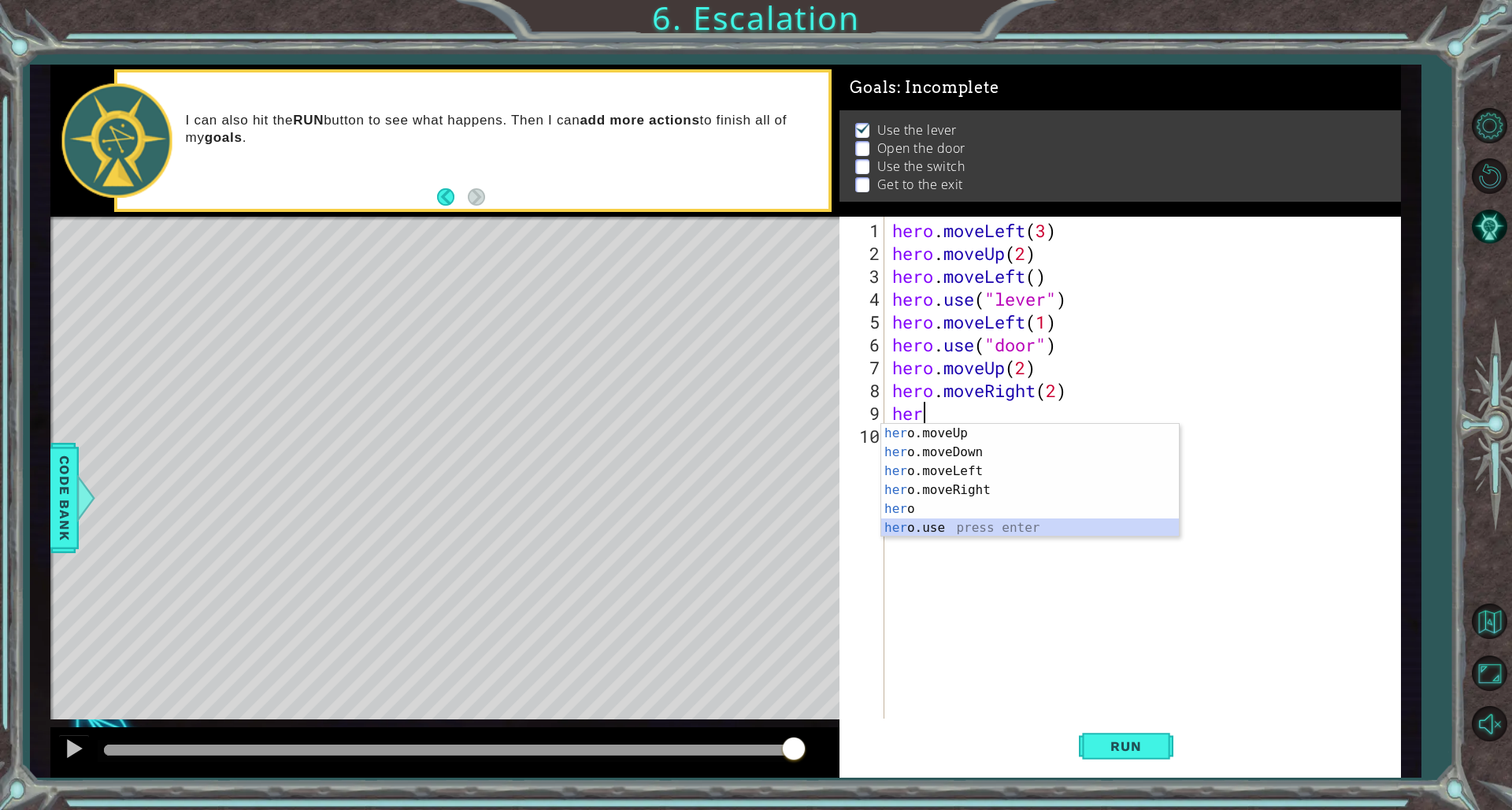
click at [915, 531] on div "her o.moveUp press enter her o.moveDown press enter her o.moveLeft press enter …" at bounding box center [1030, 499] width 298 height 152
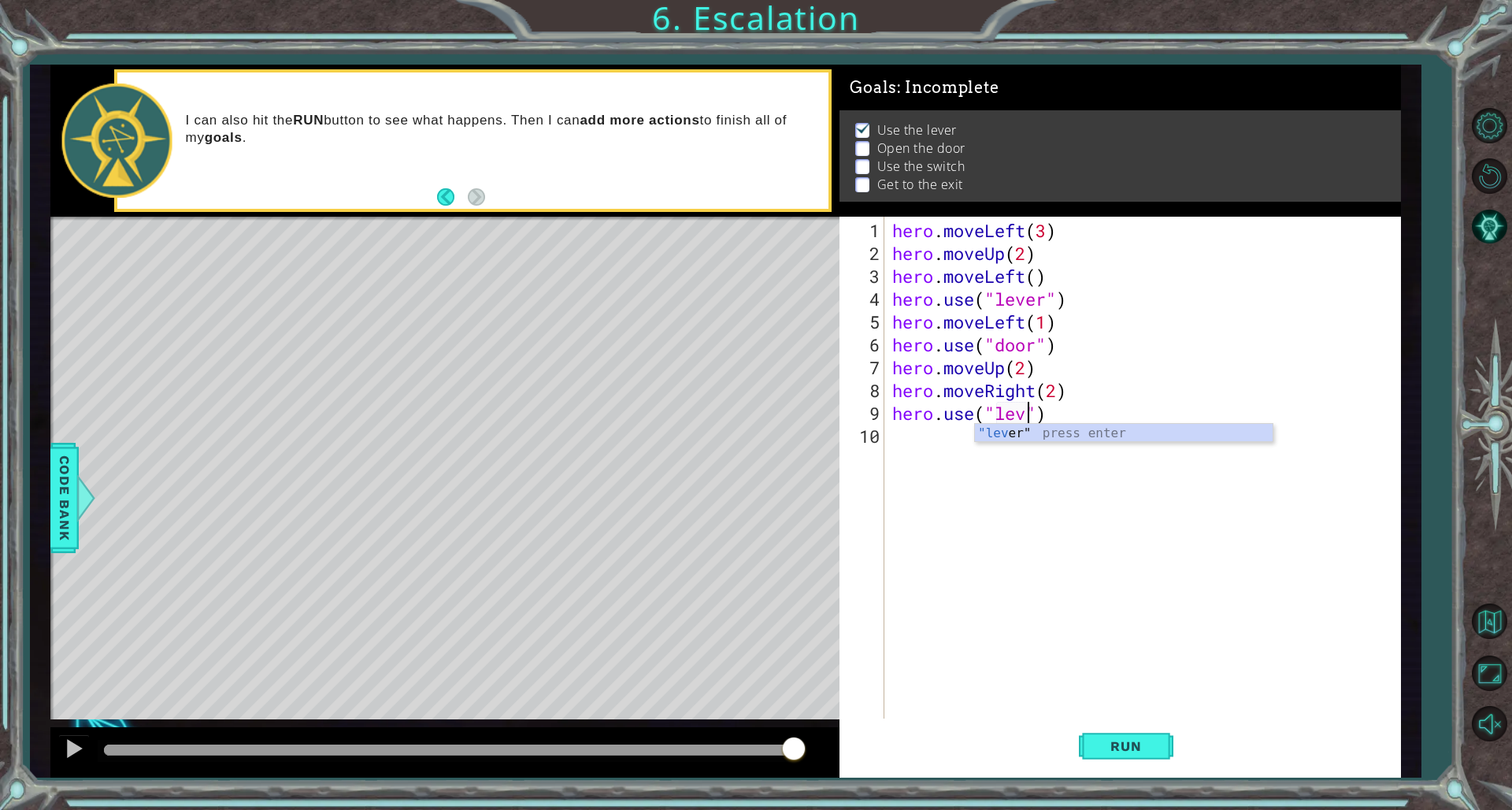
scroll to position [0, 7]
type textarea "hero.use("lever")"
click at [915, 450] on div "hero . moveLeft ( 3 ) hero . moveUp ( 2 ) hero . moveLeft ( ) hero . use ( "lev…" at bounding box center [1147, 493] width 514 height 549
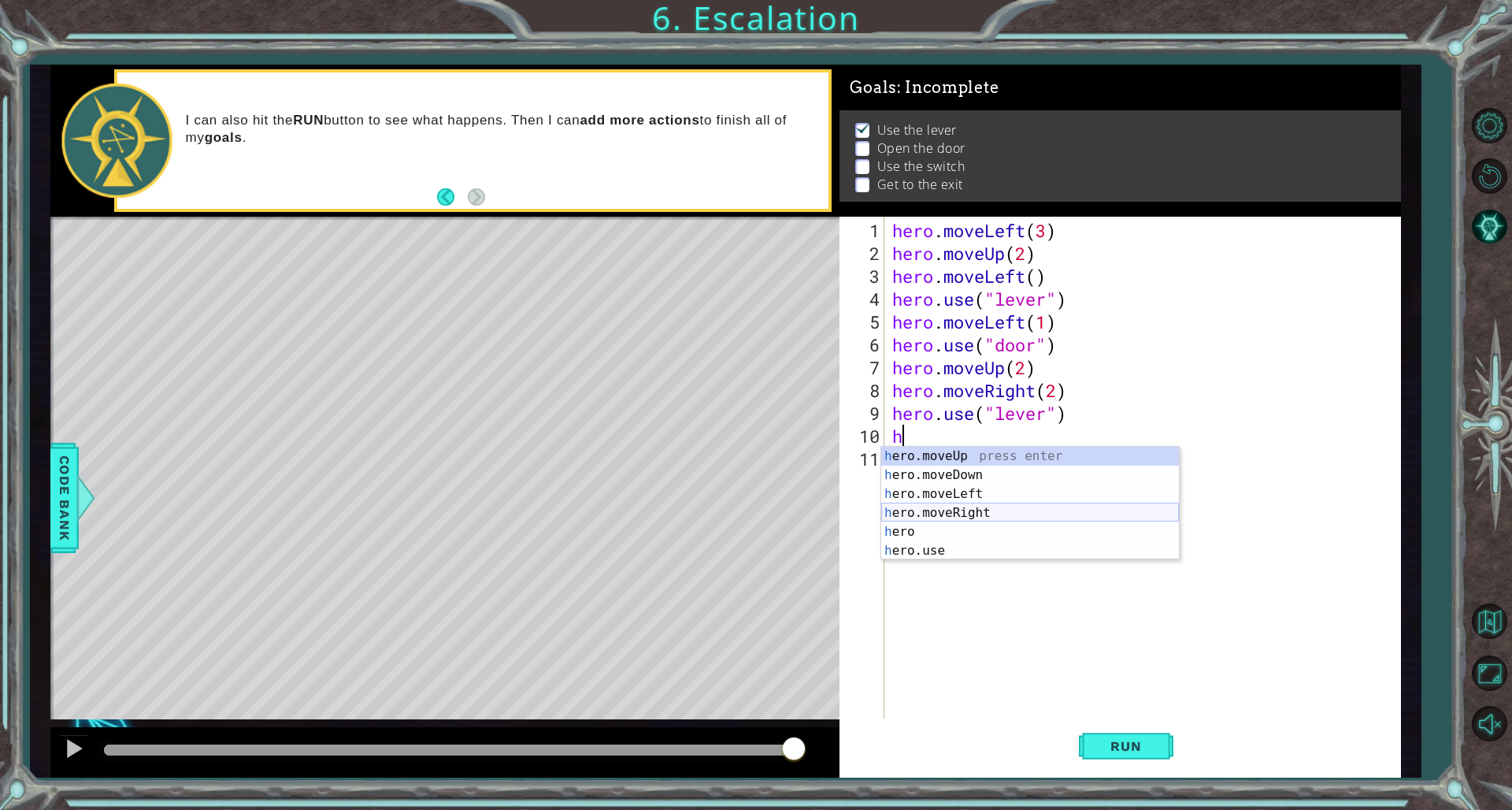
click at [915, 519] on div "h ero.moveUp press enter h ero.moveDown press enter h ero.moveLeft press enter …" at bounding box center [1030, 523] width 298 height 152
type textarea "hero.moveRight(1)"
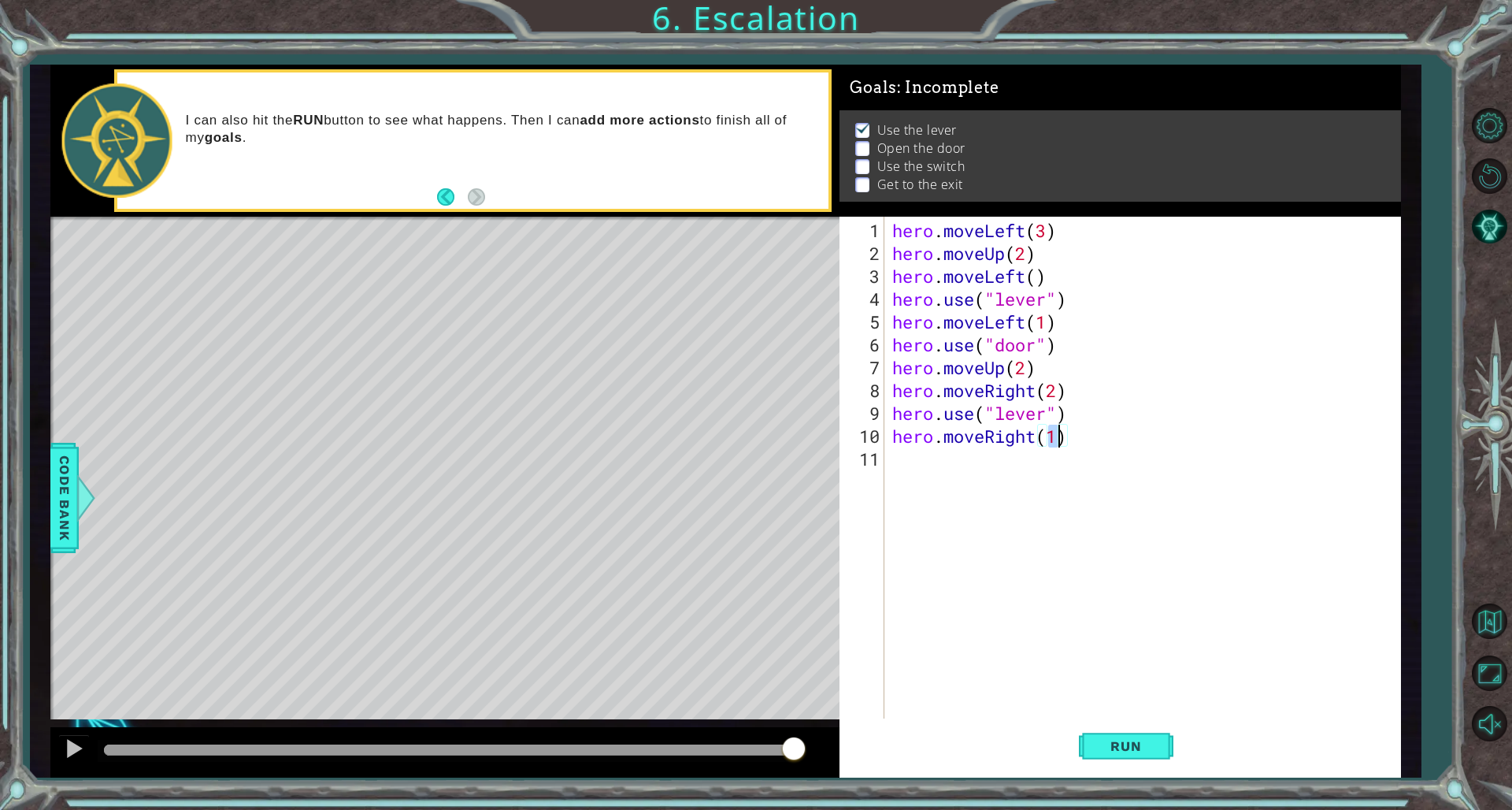
click at [912, 474] on div "hero . moveLeft ( 3 ) hero . moveUp ( 2 ) hero . moveLeft ( ) hero . use ( "lev…" at bounding box center [1147, 493] width 514 height 549
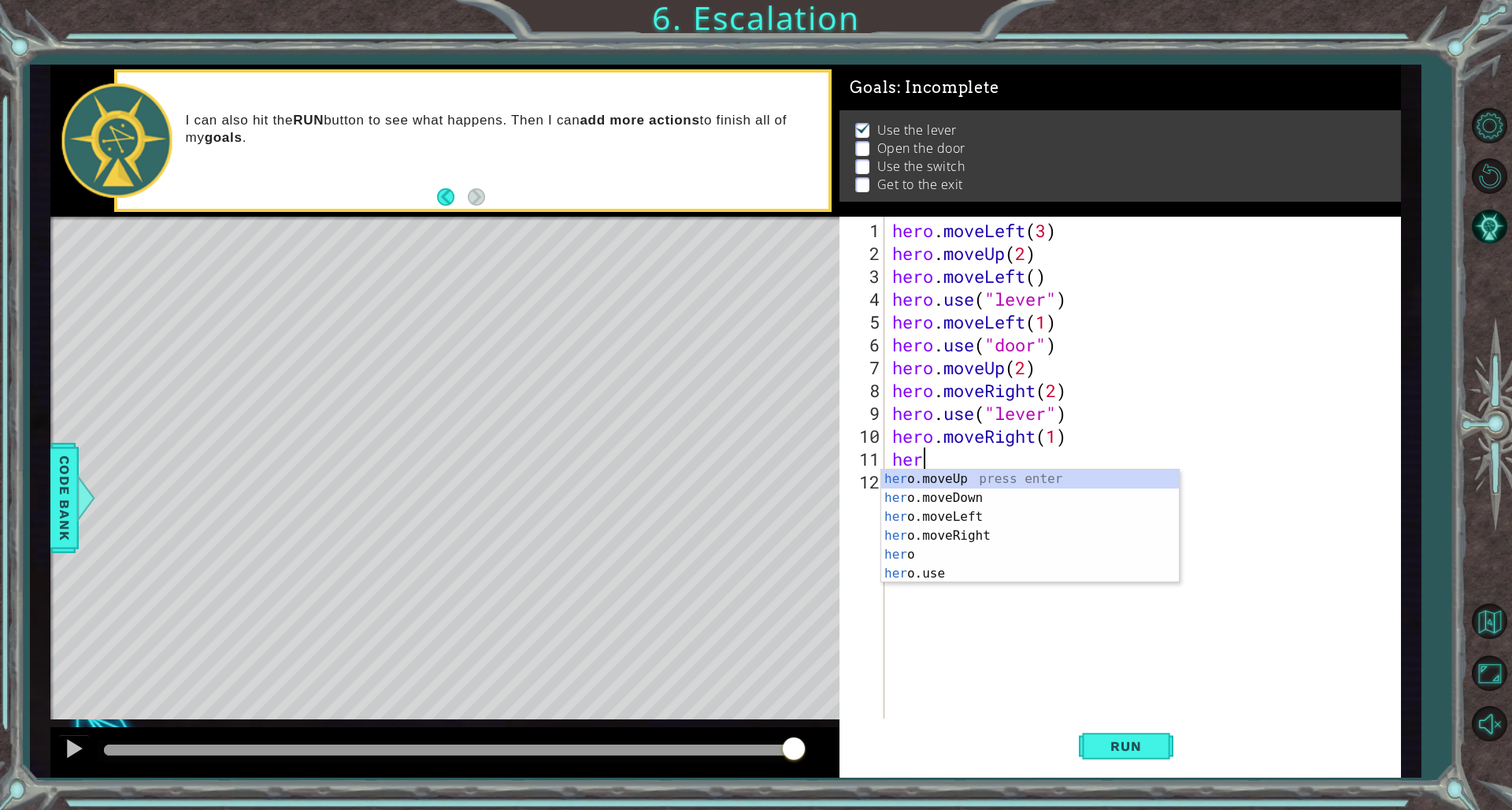
scroll to position [0, 1]
click at [907, 483] on div "her o.moveUp press enter her o.moveDown press enter her o.moveLeft press enter …" at bounding box center [1030, 545] width 298 height 152
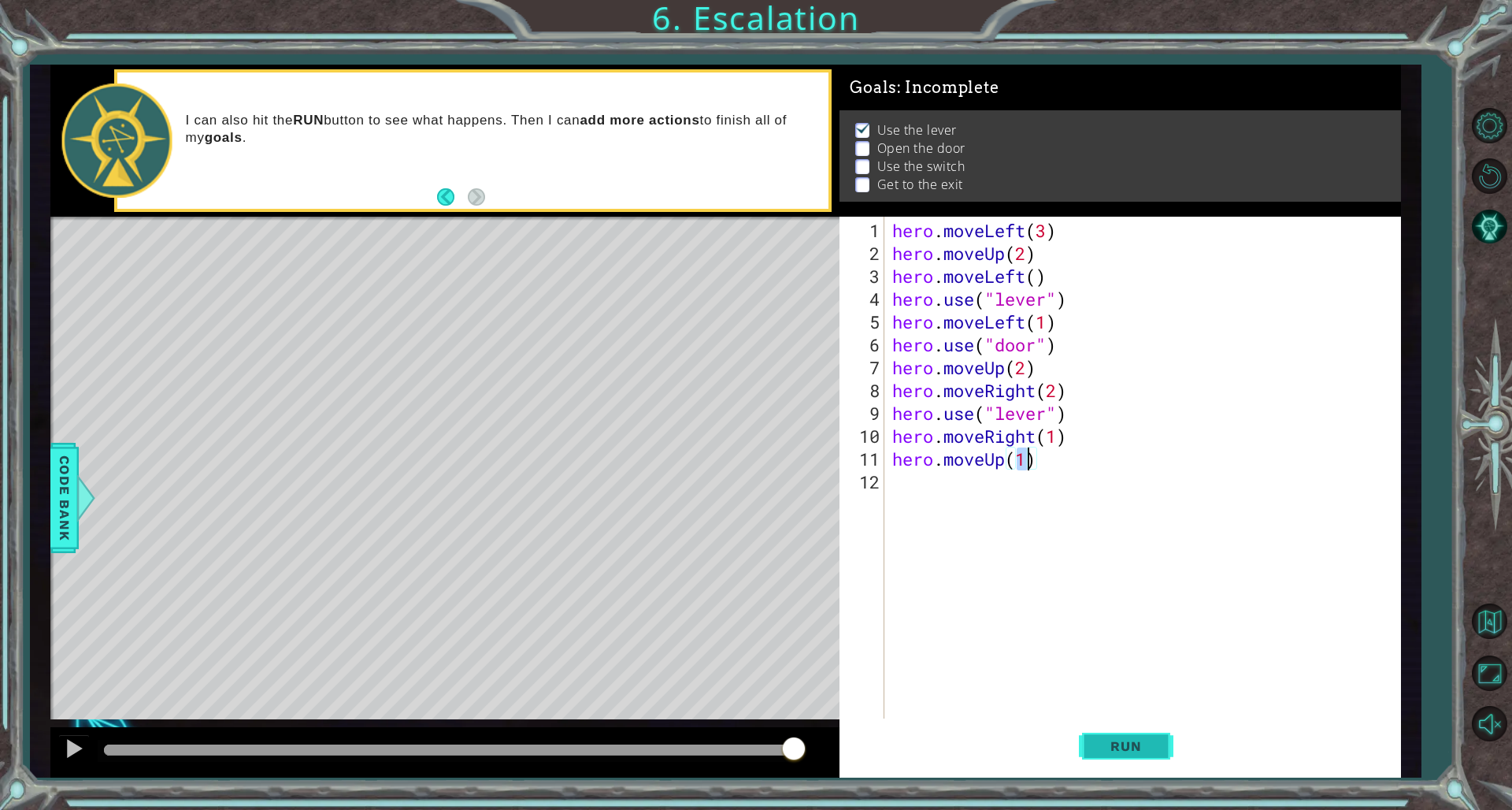
click at [915, 550] on button "Run" at bounding box center [1127, 746] width 95 height 56
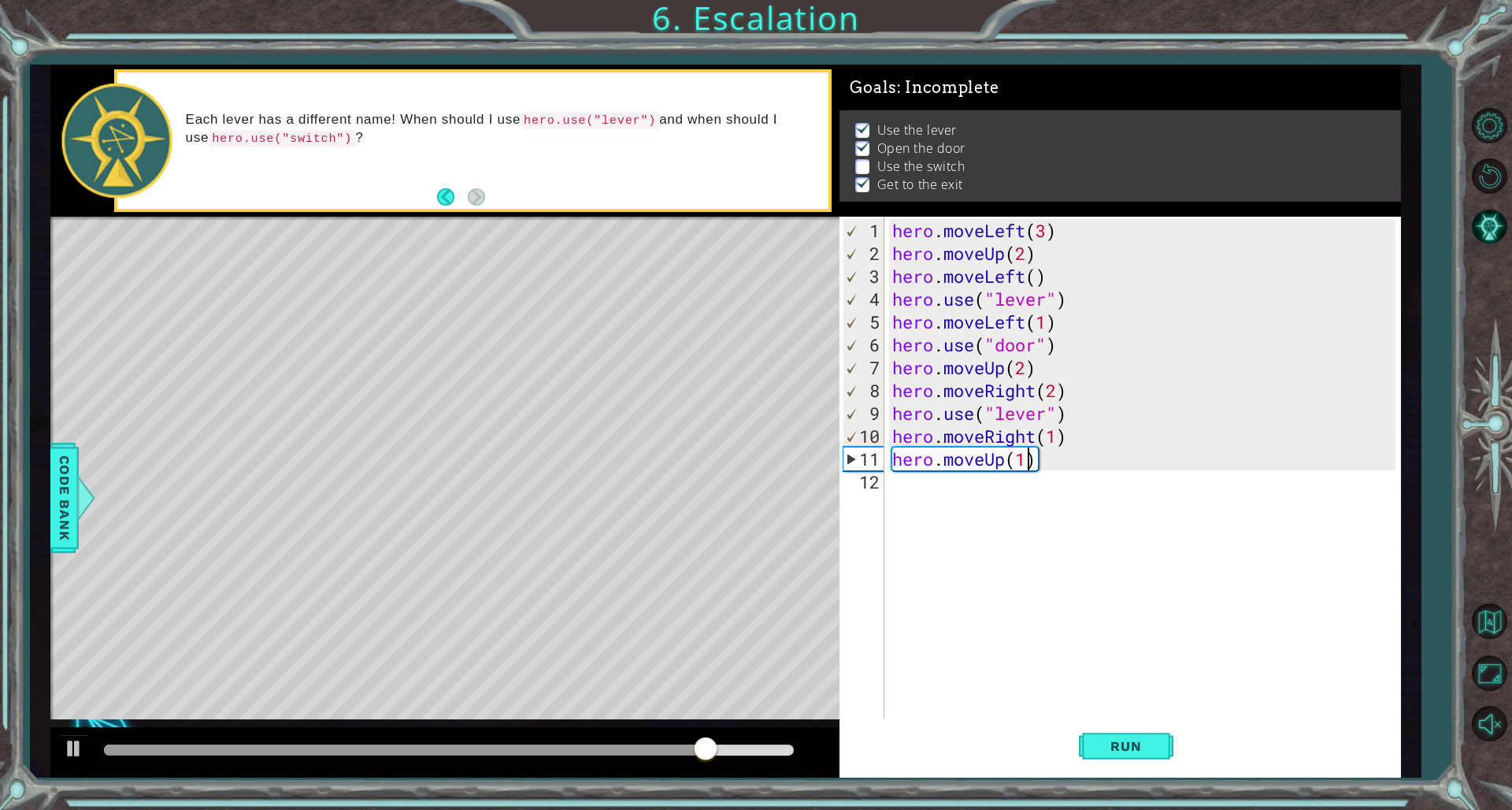
click at [915, 413] on div "hero . moveLeft ( 3 ) hero . moveUp ( 2 ) hero . moveLeft ( ) hero . use ( "lev…" at bounding box center [1147, 493] width 514 height 549
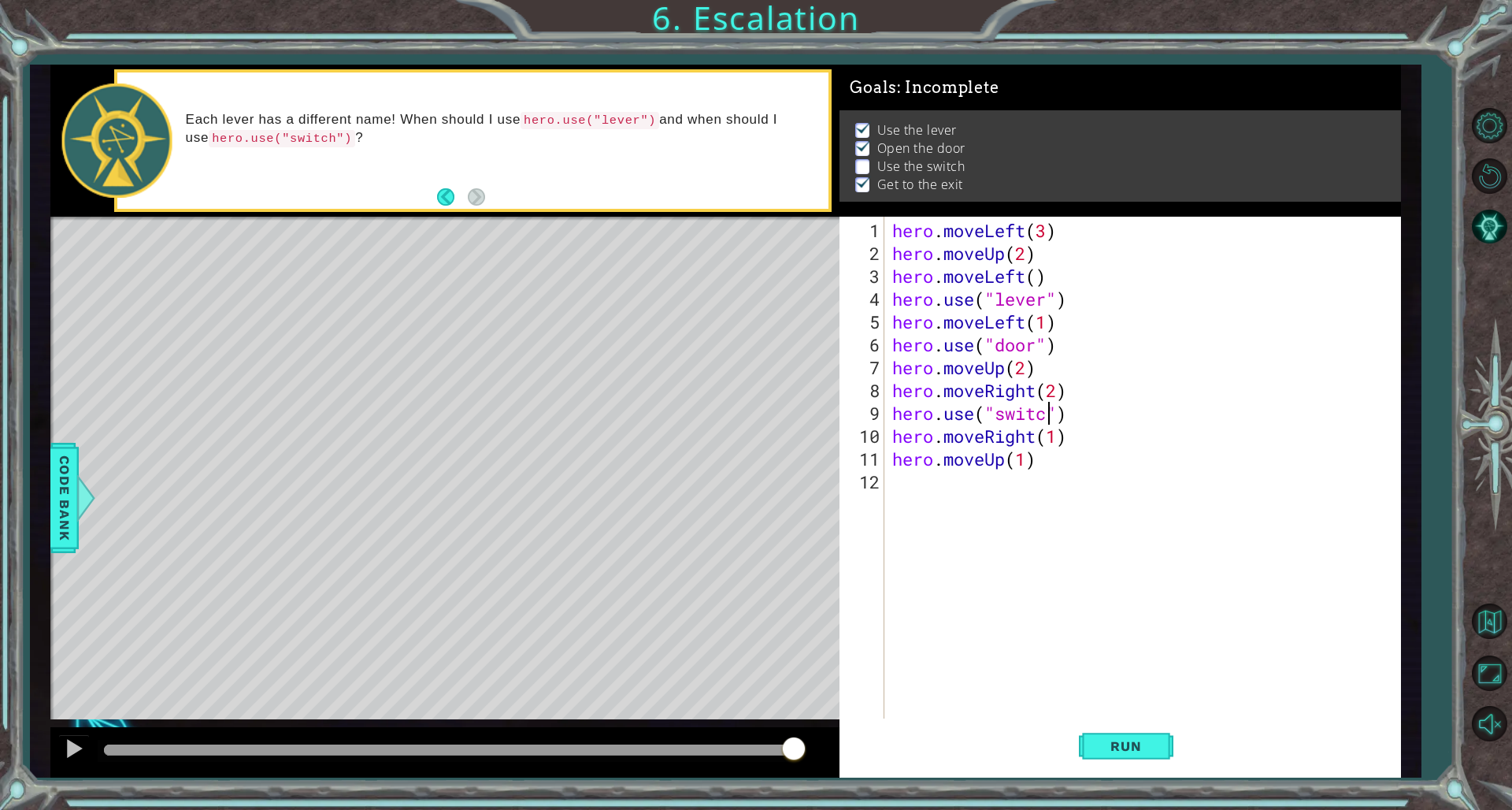
scroll to position [0, 7]
type textarea "hero.use("switch")"
click at [915, 550] on span "Run" at bounding box center [1126, 746] width 62 height 16
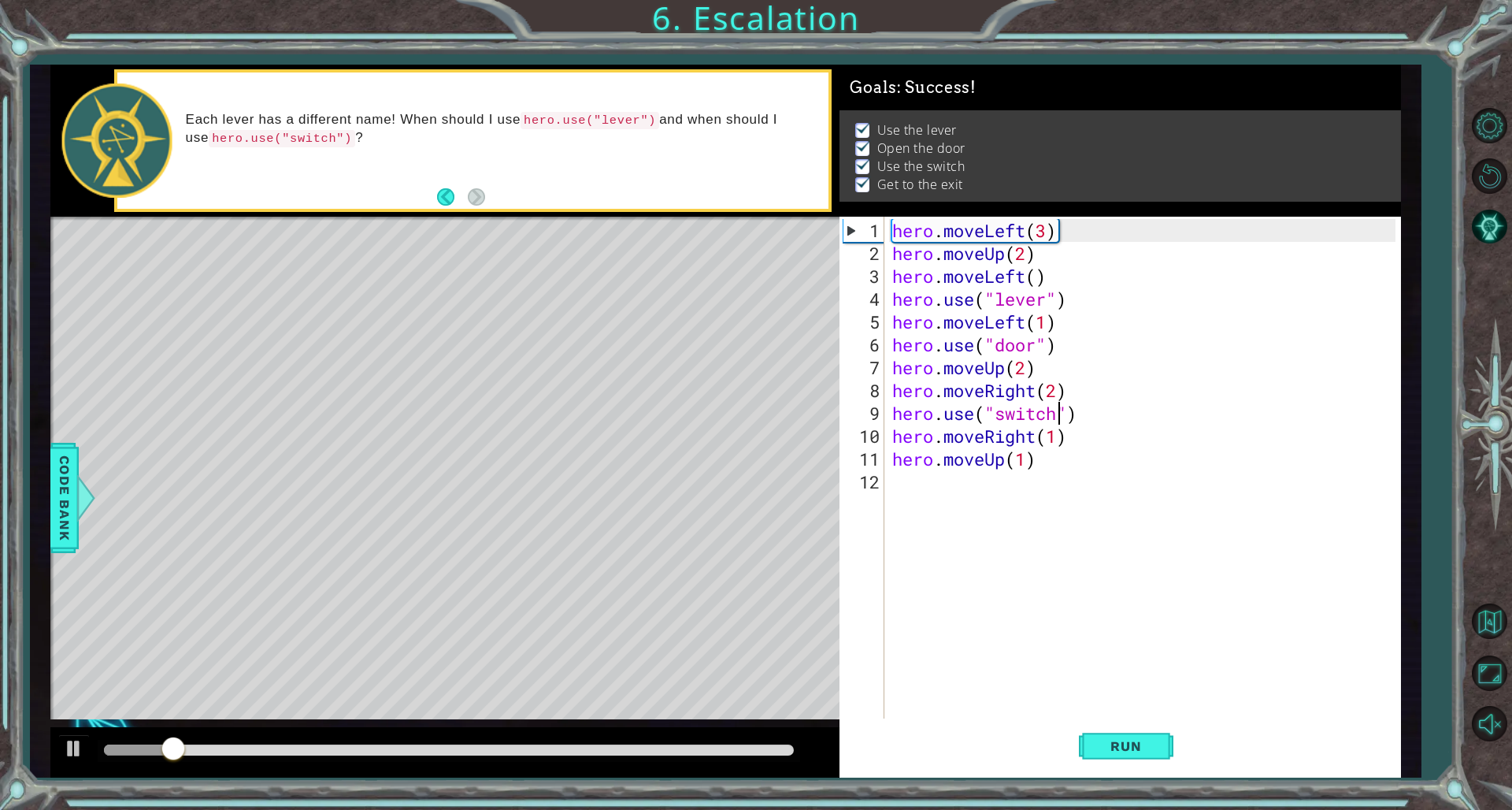
click at [506, 550] on div at bounding box center [449, 749] width 690 height 11
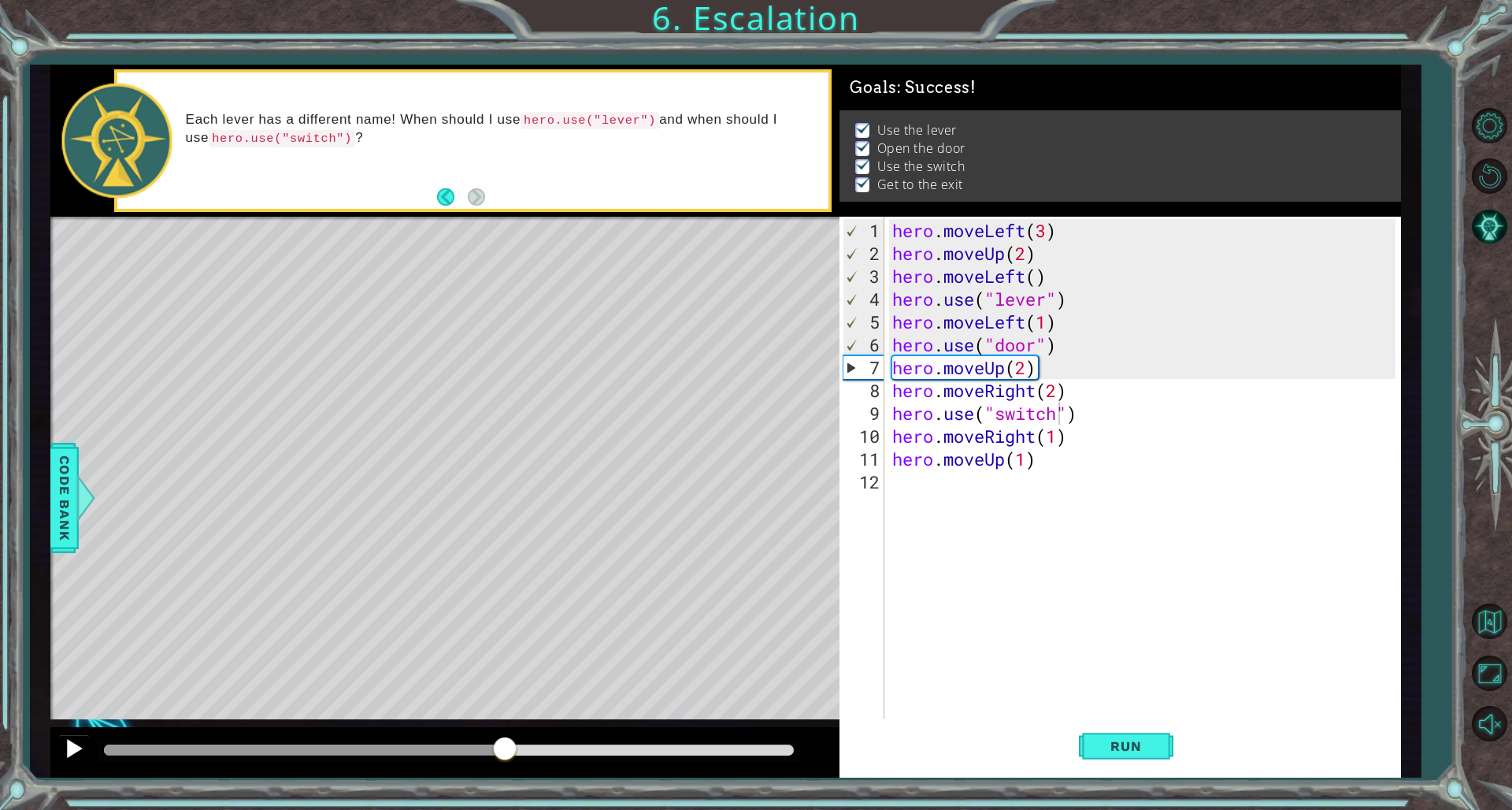
click at [73, 550] on div at bounding box center [74, 748] width 21 height 21
click at [650, 550] on div at bounding box center [449, 751] width 702 height 22
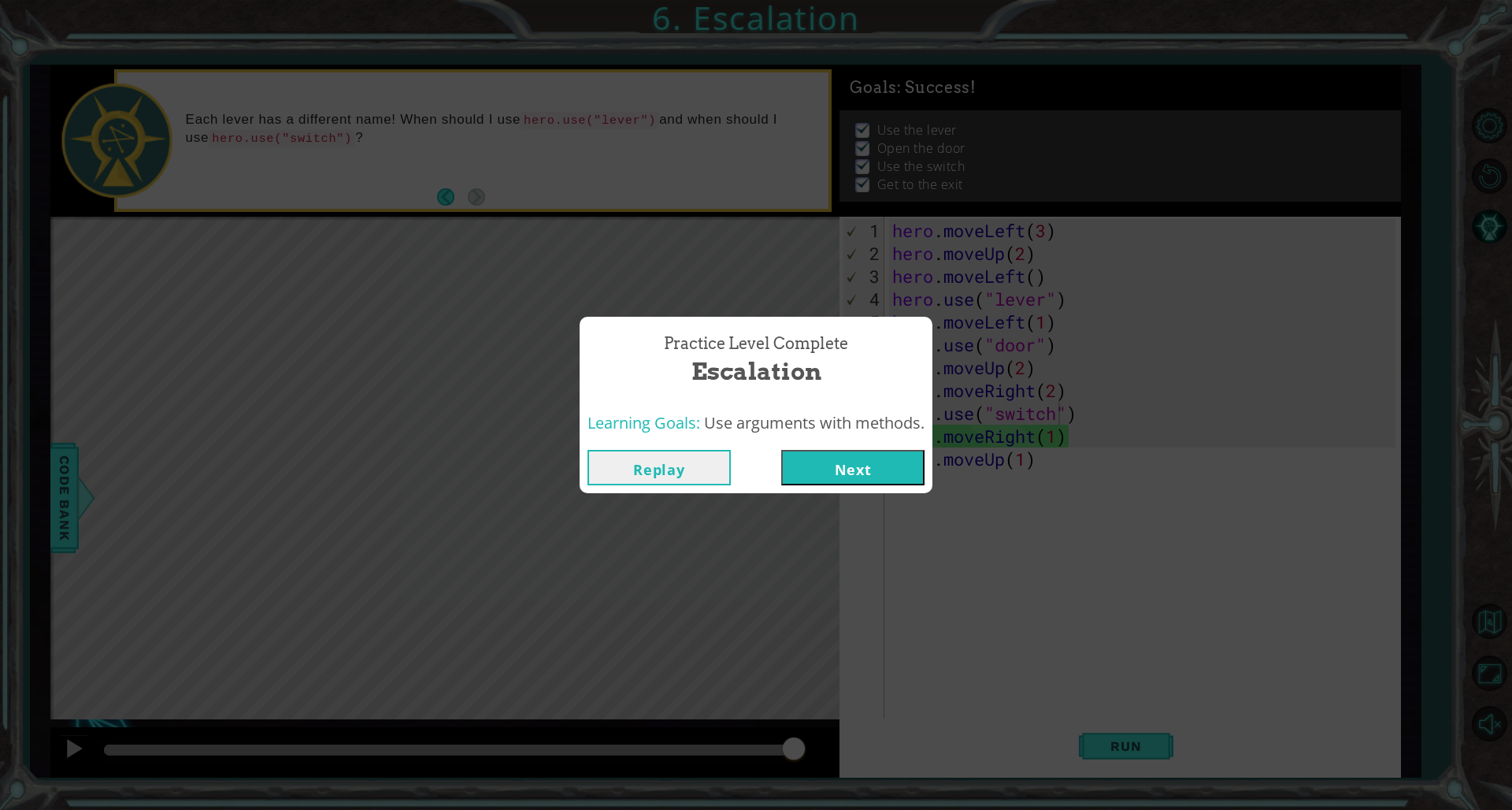
click at [866, 449] on div "Replay Next" at bounding box center [756, 468] width 353 height 52
click at [876, 465] on button "Next" at bounding box center [853, 467] width 143 height 36
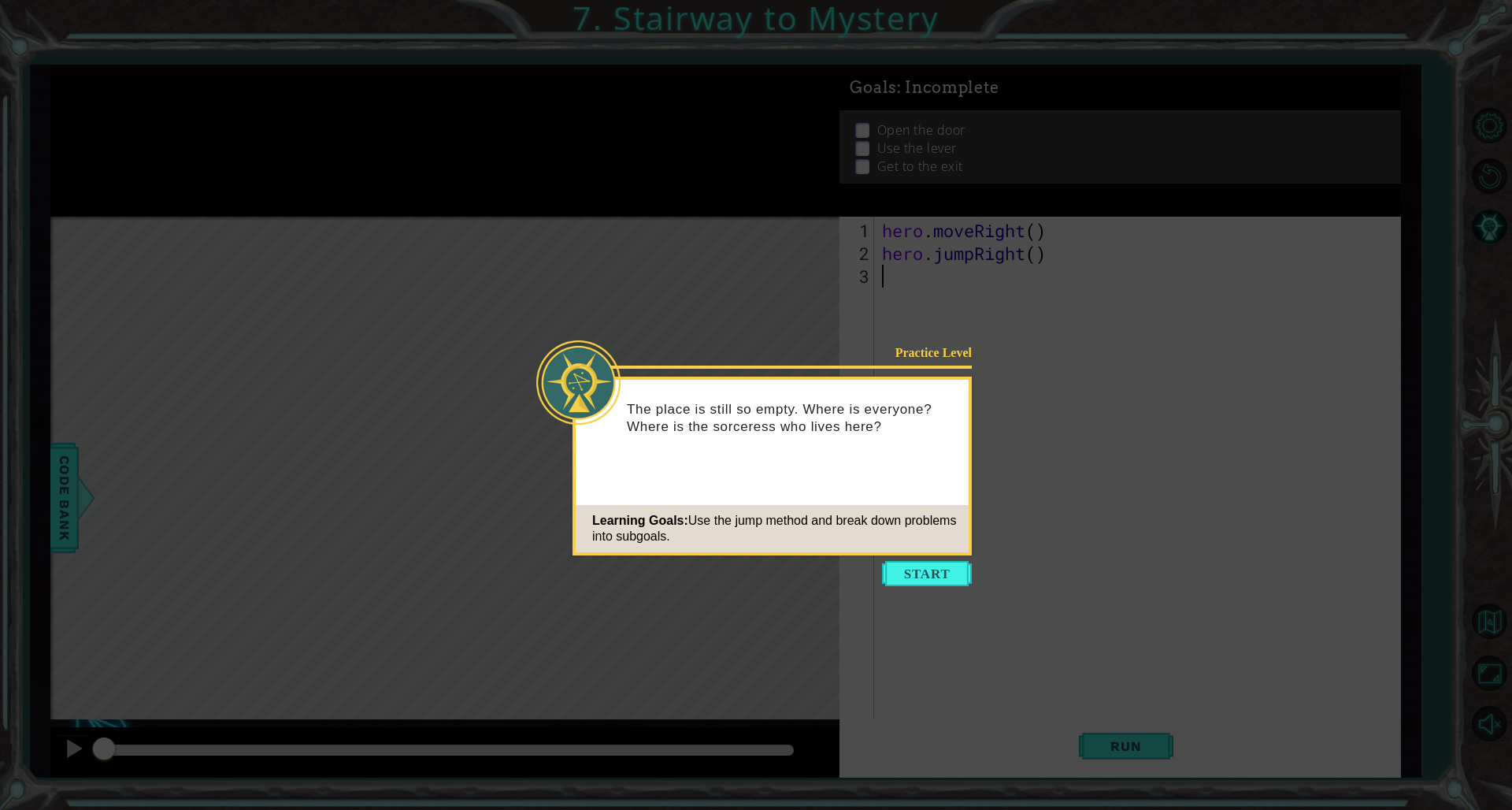
click at [915, 550] on icon at bounding box center [756, 405] width 1512 height 810
click at [915, 550] on button "Start" at bounding box center [927, 574] width 90 height 25
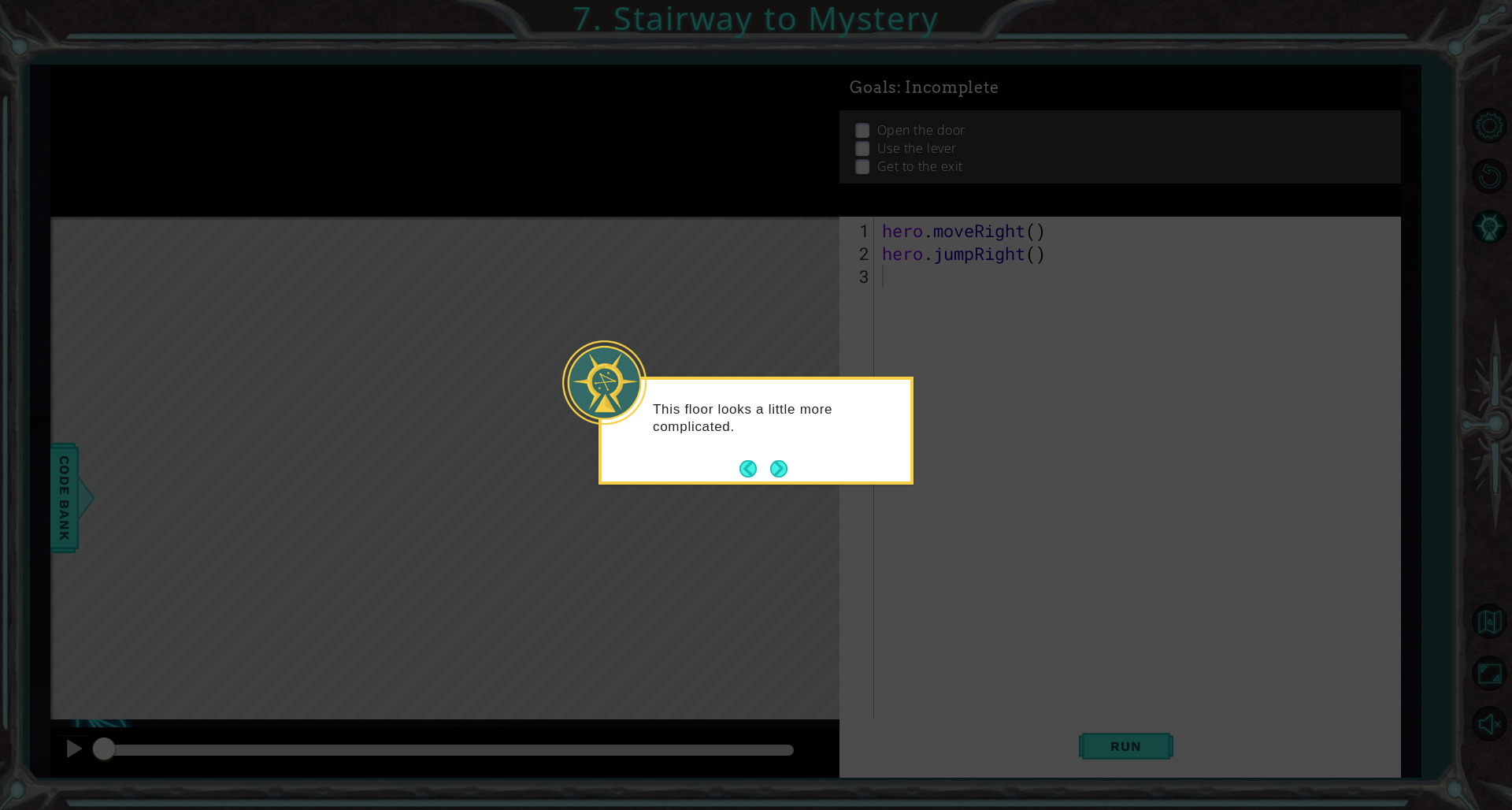
click at [791, 469] on div "This floor looks a little more complicated." at bounding box center [756, 430] width 315 height 108
click at [789, 472] on div "This floor looks a little more complicated." at bounding box center [756, 430] width 315 height 108
click at [782, 477] on button "Next" at bounding box center [779, 469] width 17 height 17
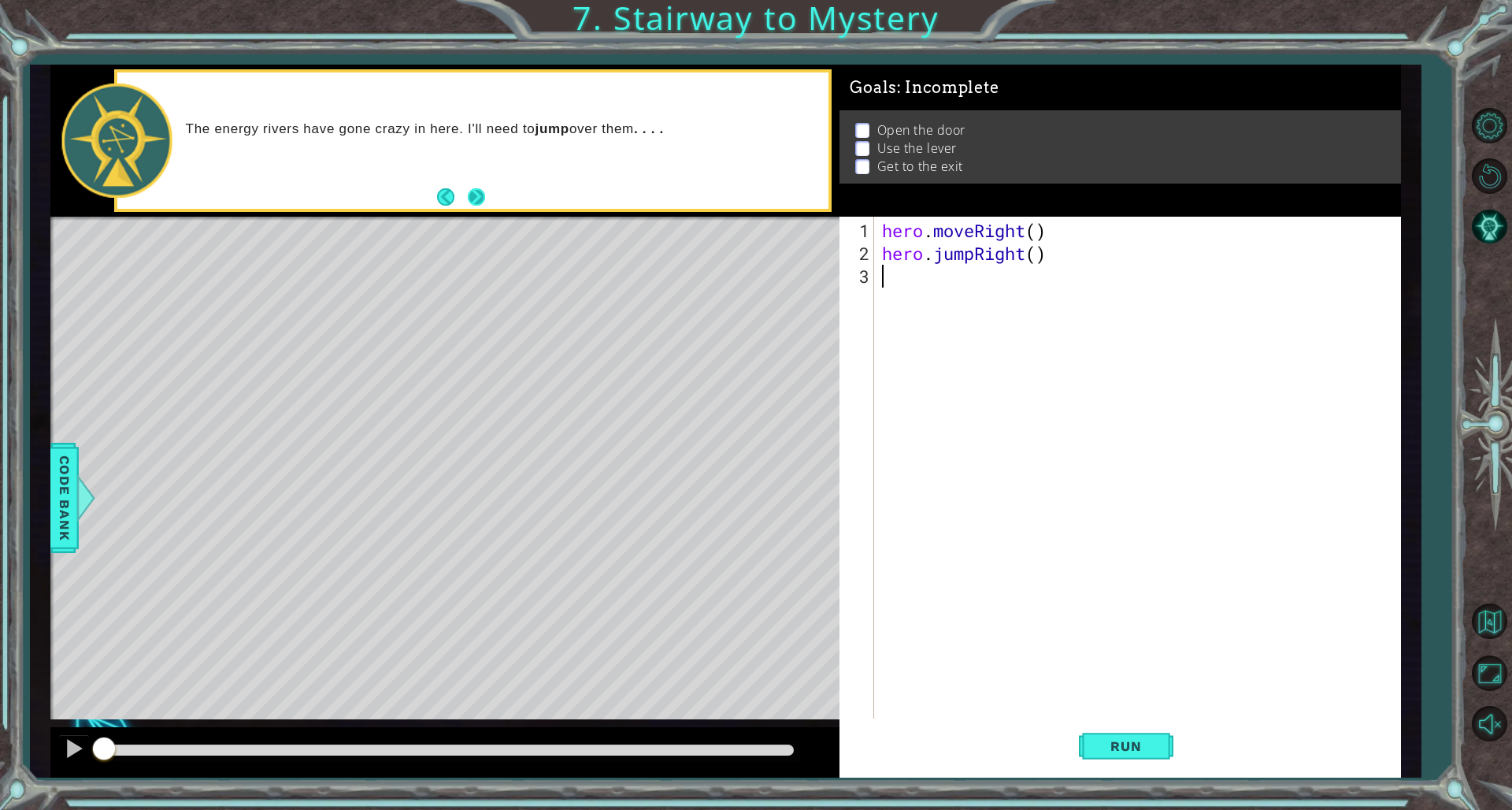
click at [478, 196] on button "Next" at bounding box center [476, 196] width 17 height 17
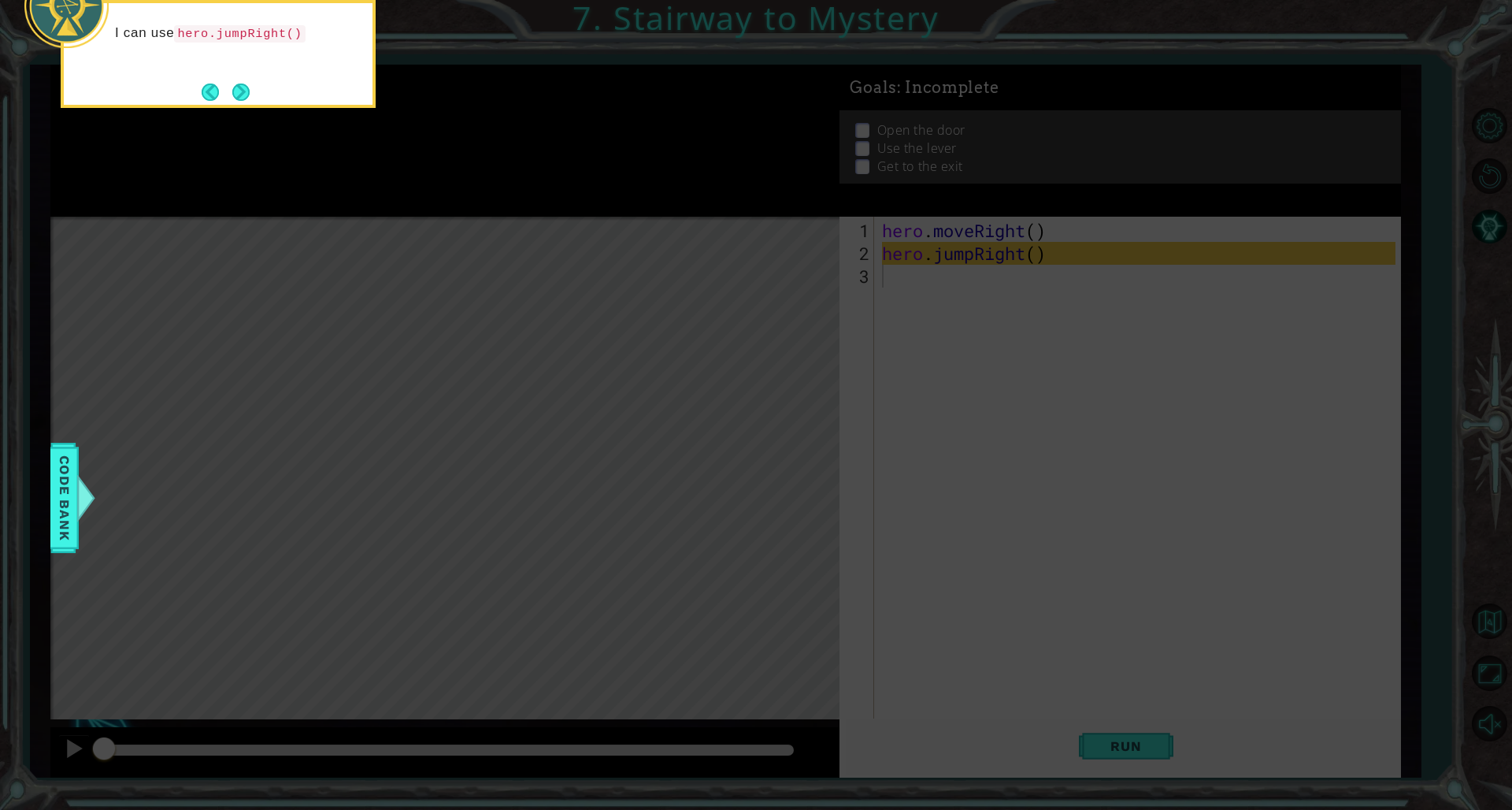
click at [876, 275] on icon at bounding box center [756, 121] width 1512 height 1378
click at [242, 102] on button "Next" at bounding box center [240, 93] width 17 height 17
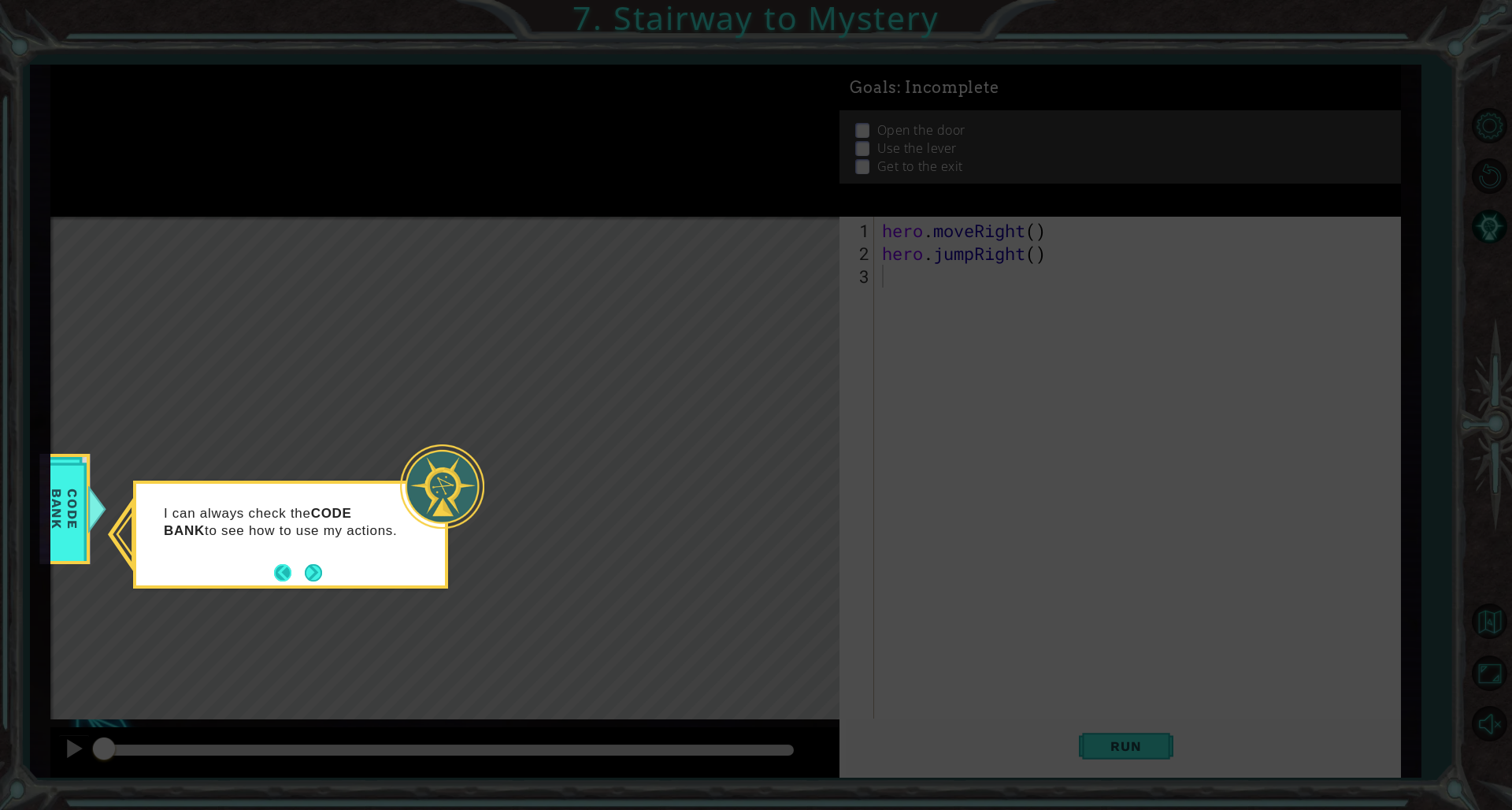
click at [303, 550] on button "Back" at bounding box center [289, 573] width 31 height 17
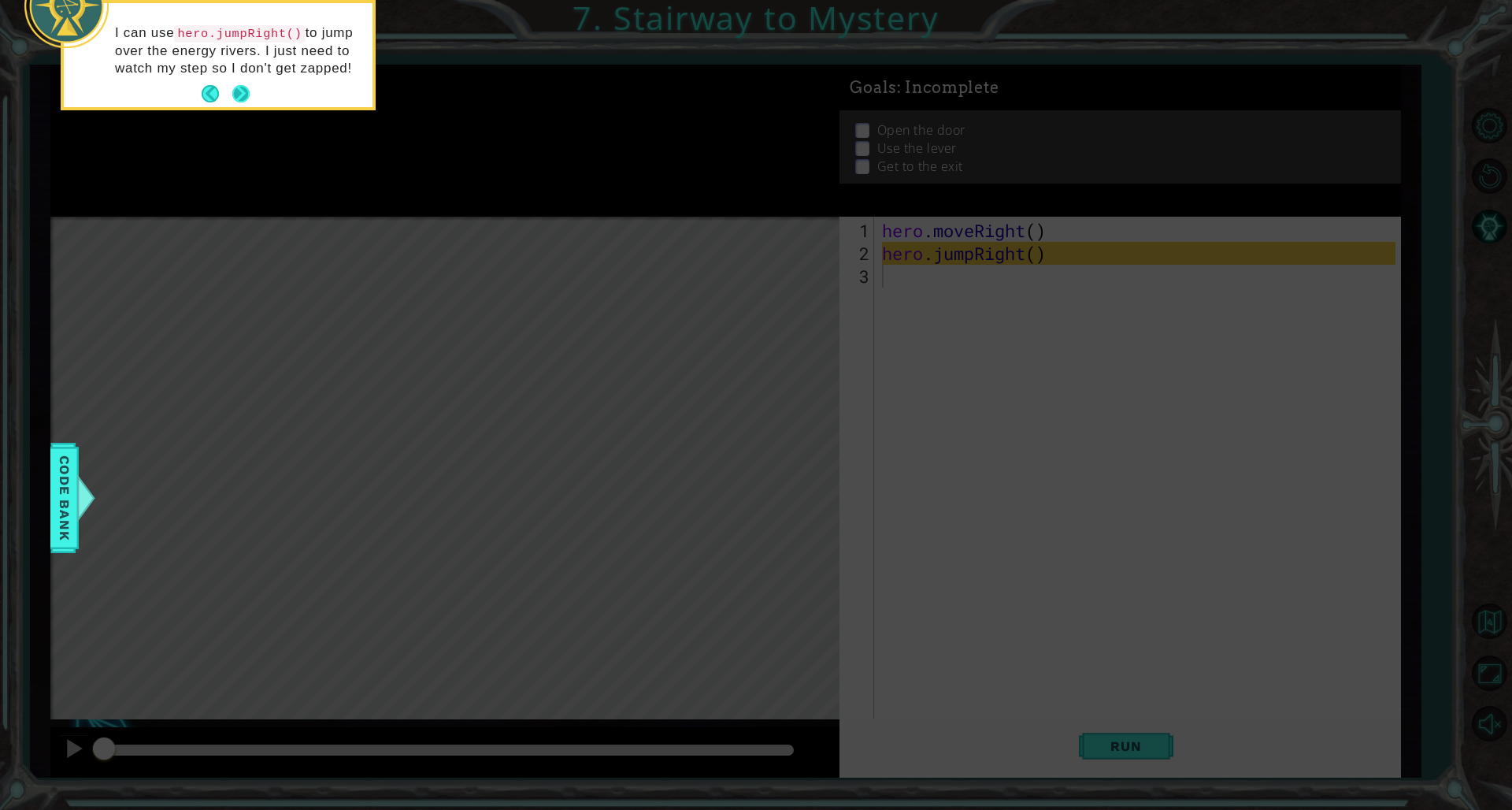
click at [234, 102] on button "Next" at bounding box center [240, 93] width 17 height 17
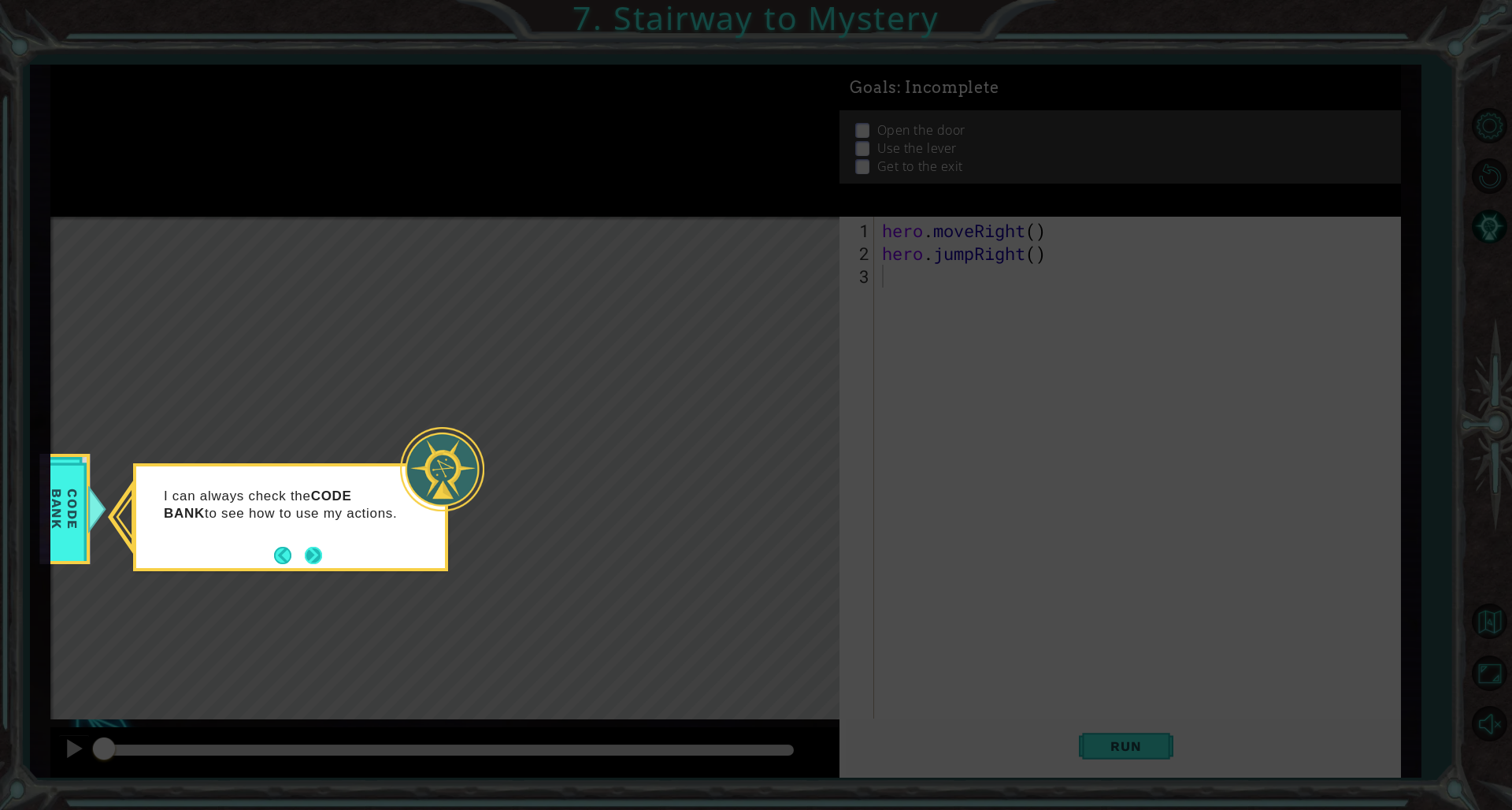
click at [316, 550] on button "Next" at bounding box center [313, 555] width 17 height 17
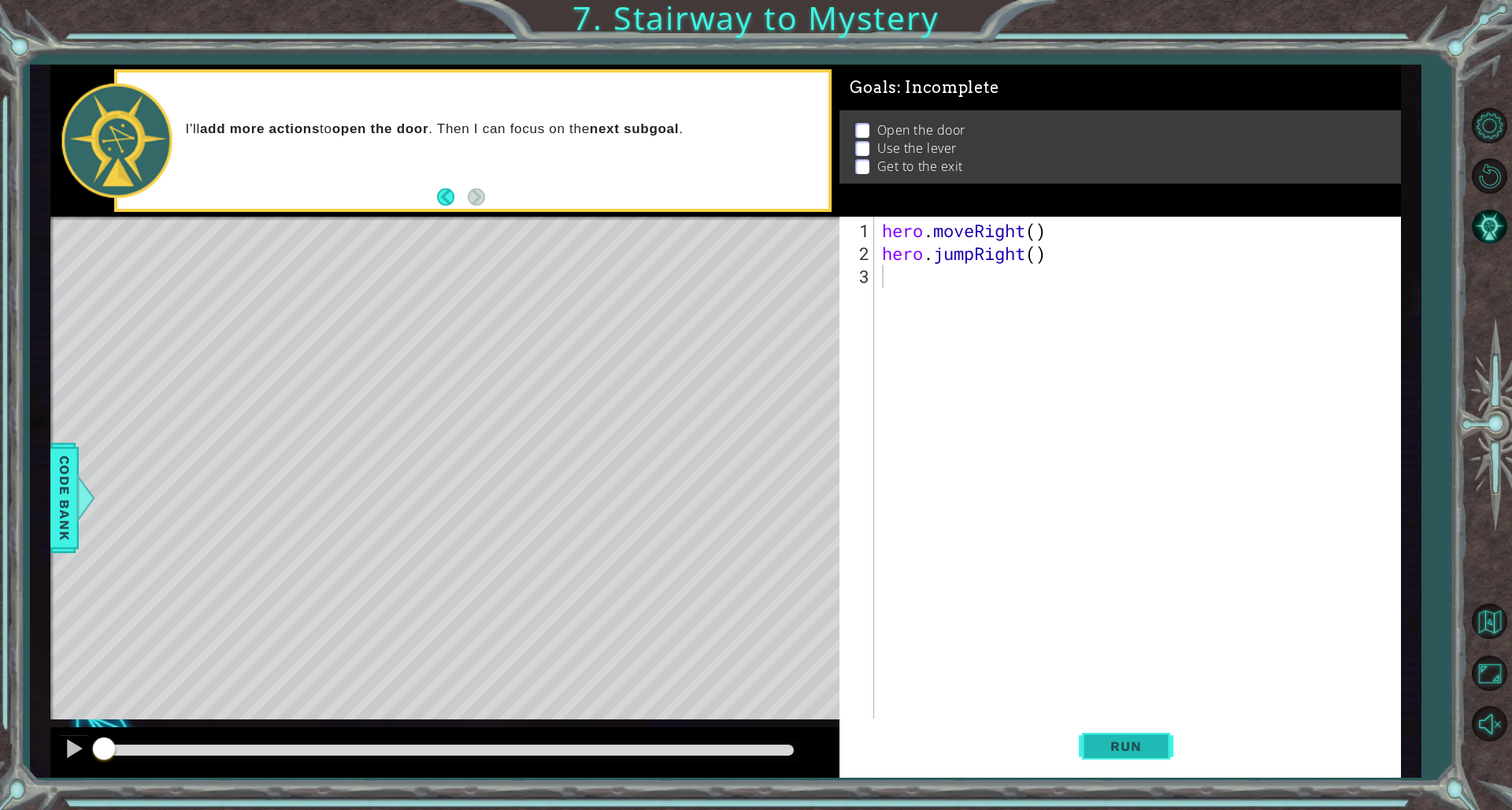
click at [915, 550] on span "Run" at bounding box center [1126, 746] width 62 height 16
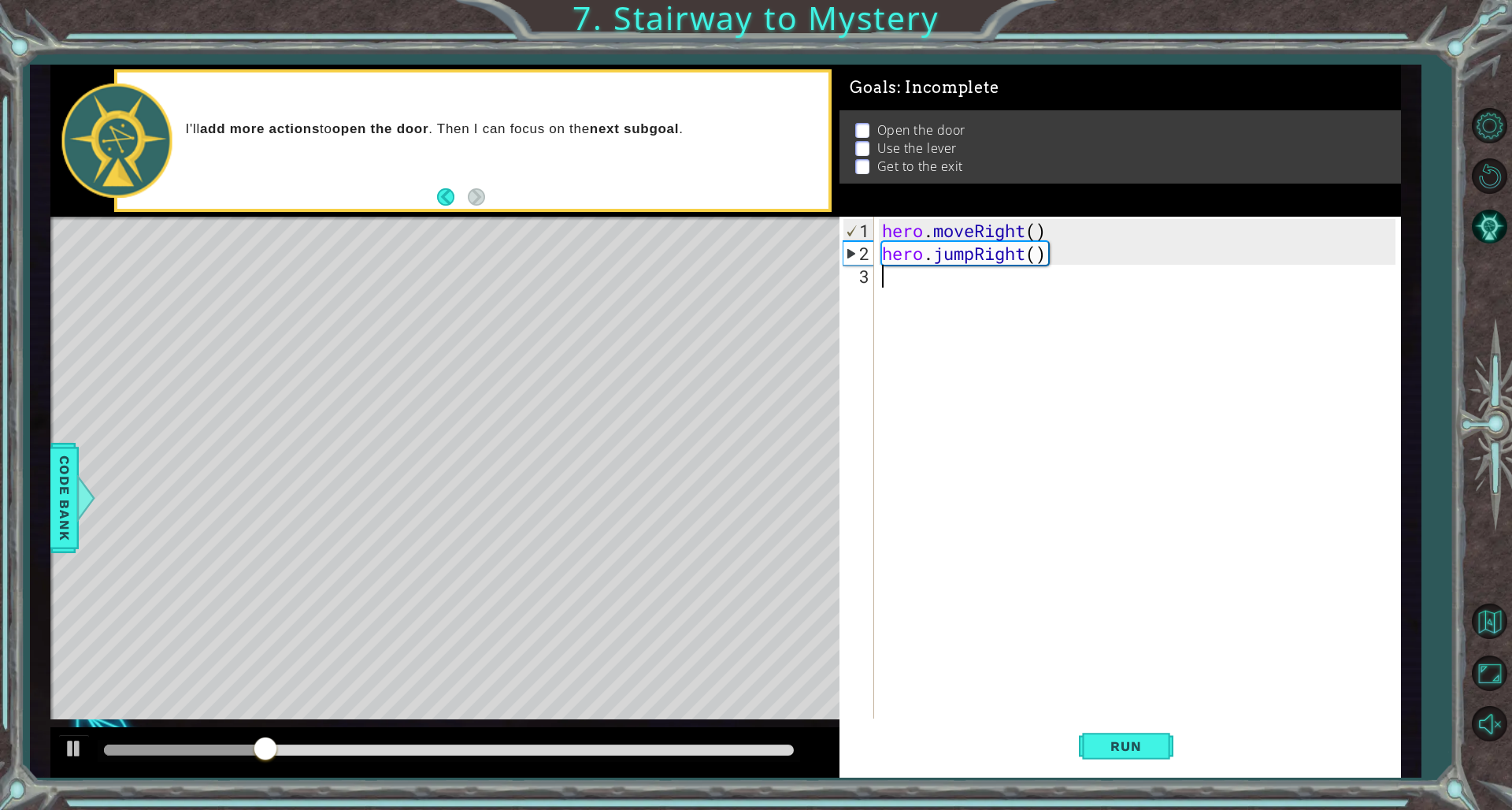
drag, startPoint x: 960, startPoint y: 287, endPoint x: 979, endPoint y: 300, distance: 23.0
click at [915, 288] on div "hero . moveRight ( ) hero . jumpRight ( )" at bounding box center [1140, 493] width 523 height 549
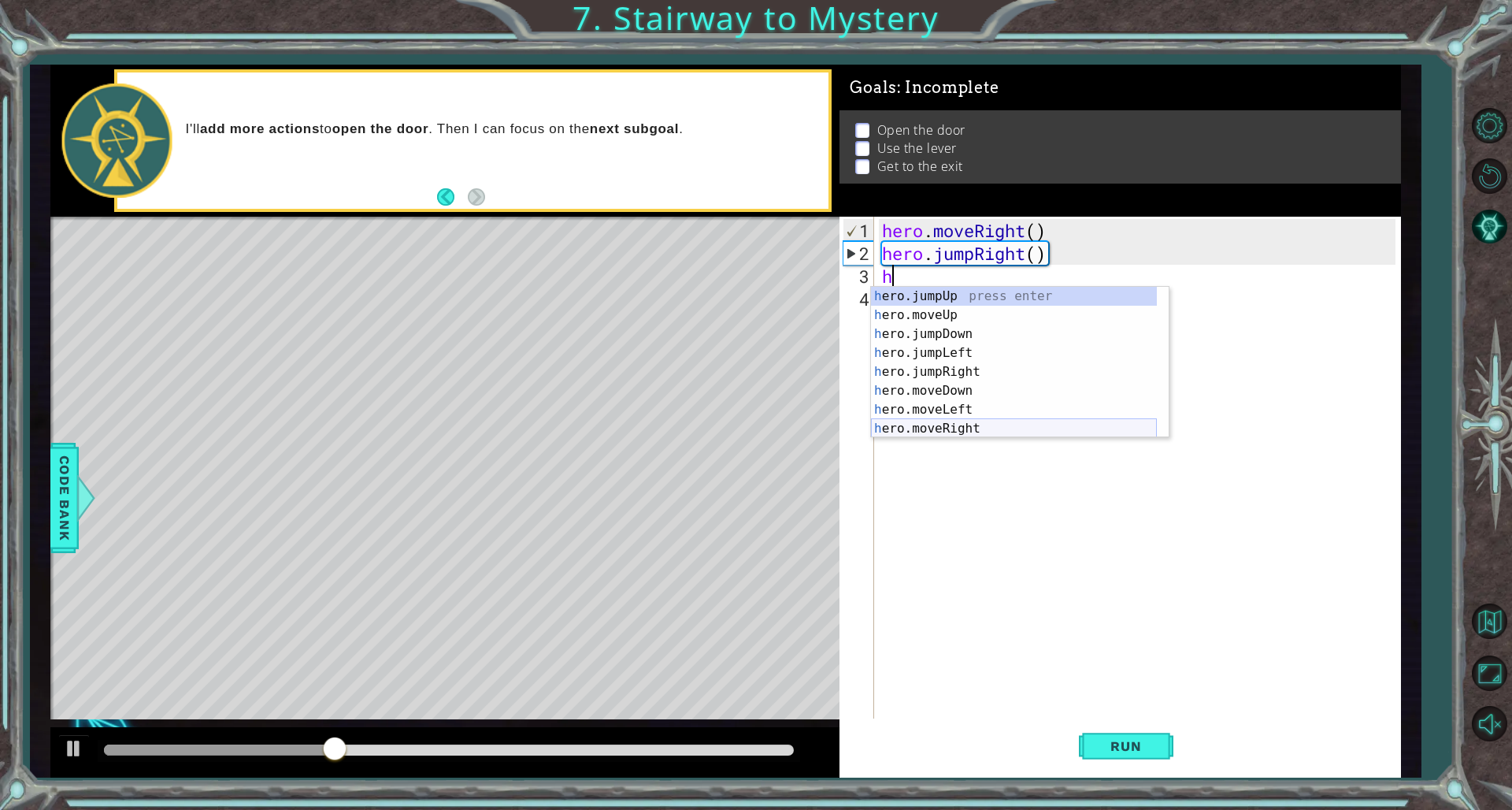
click at [915, 425] on div "h ero.jumpUp press enter h ero.moveUp press enter h ero.jumpDown press enter h …" at bounding box center [1014, 381] width 286 height 189
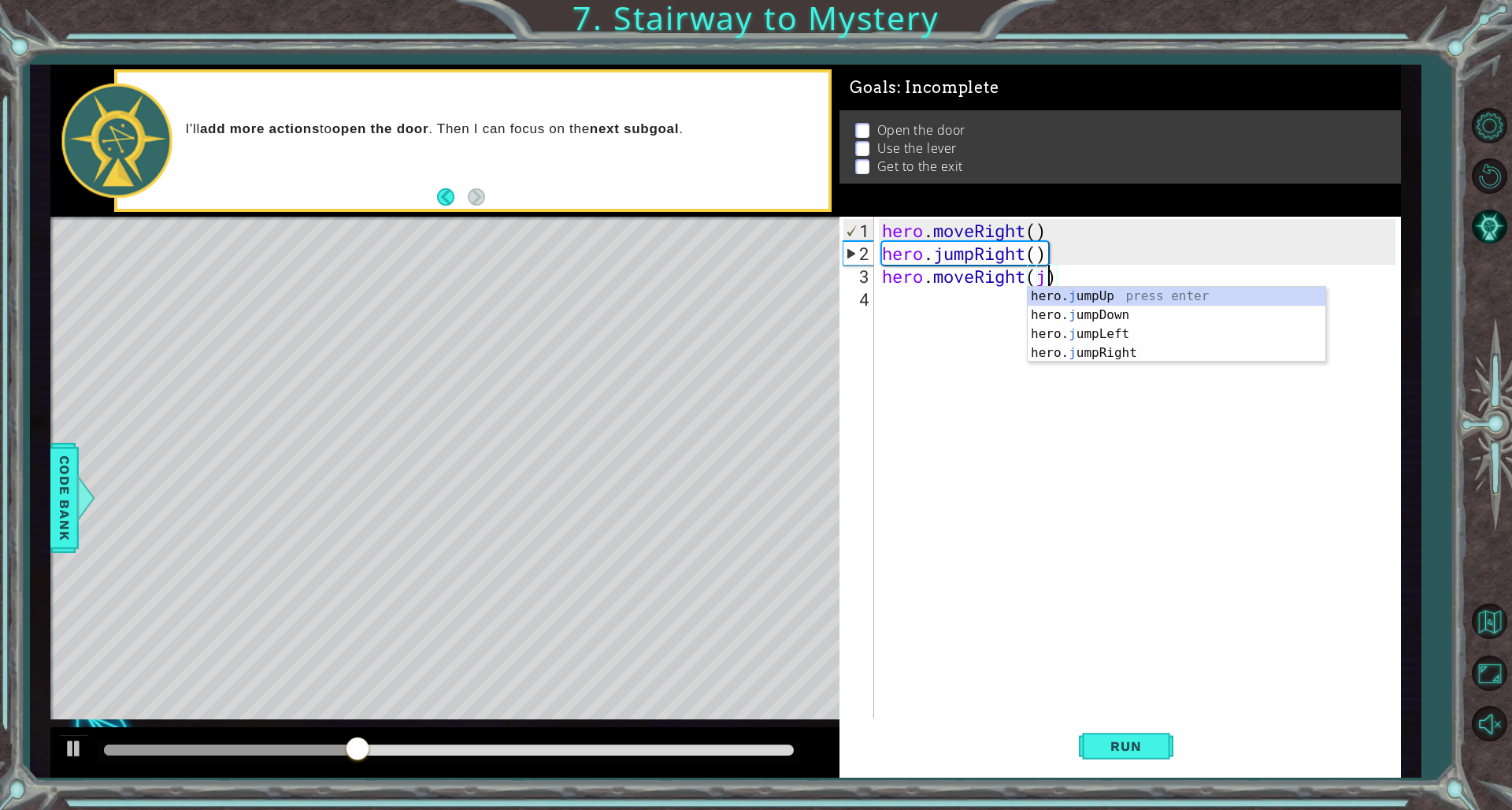
scroll to position [0, 7]
type textarea "hero.moveRight()"
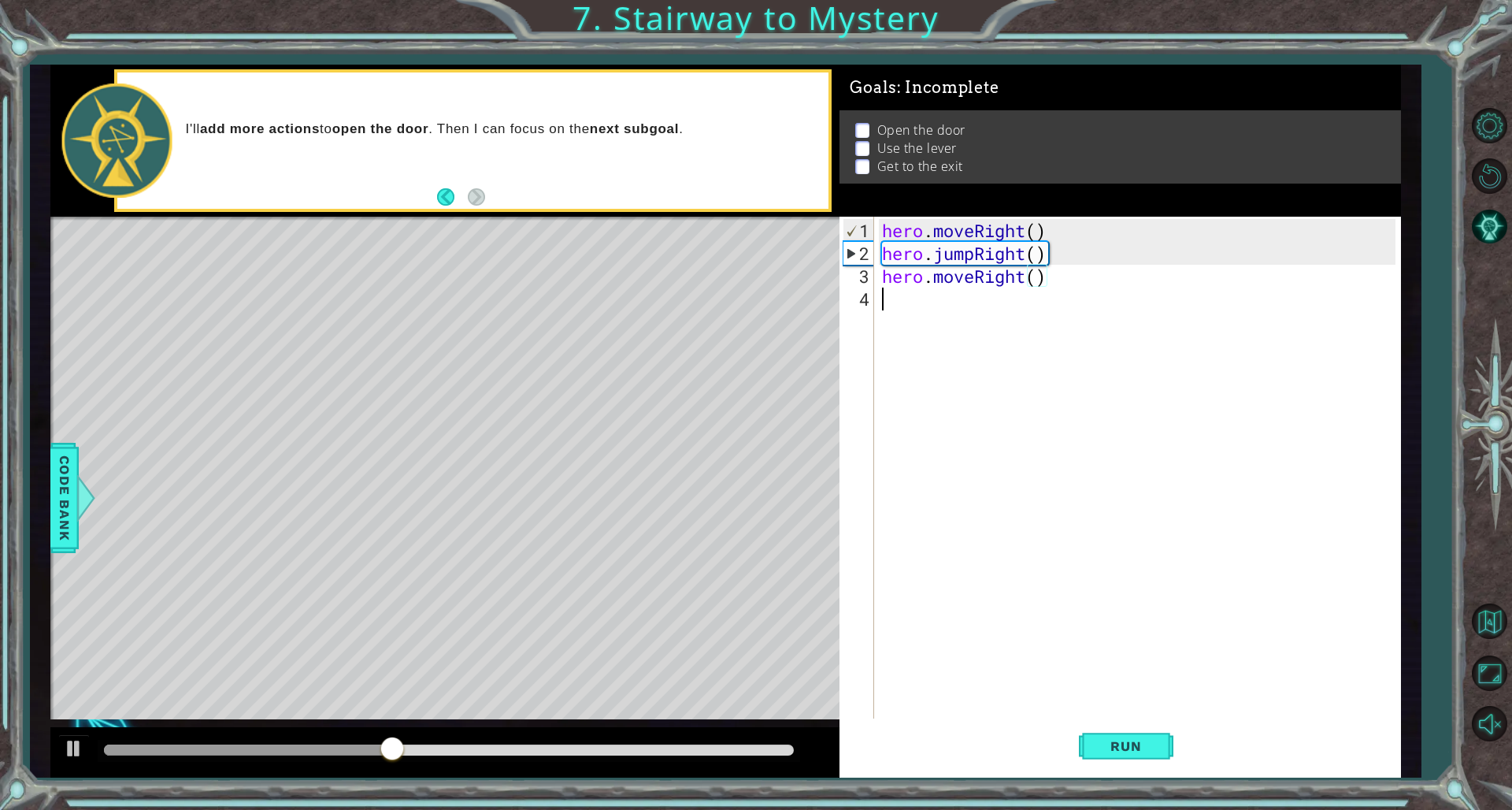
click at [911, 311] on div "hero . moveRight ( ) hero . jumpRight ( ) hero . moveRight ( )" at bounding box center [1140, 493] width 523 height 549
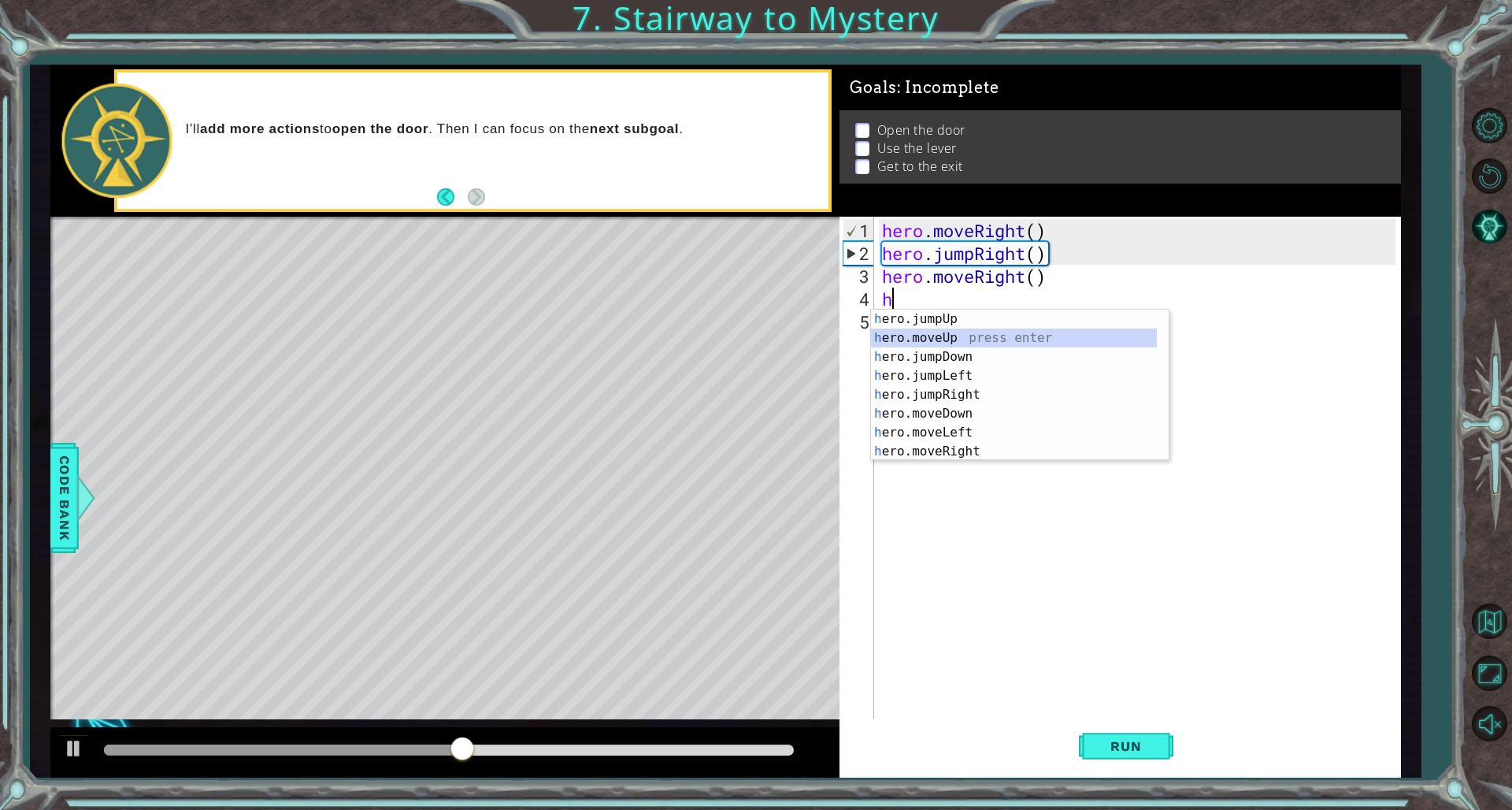
click at [915, 333] on div "h ero.jumpUp press enter h ero.moveUp press enter h ero.jumpDown press enter h …" at bounding box center [1014, 404] width 286 height 189
type textarea "hero.moveUp(1)"
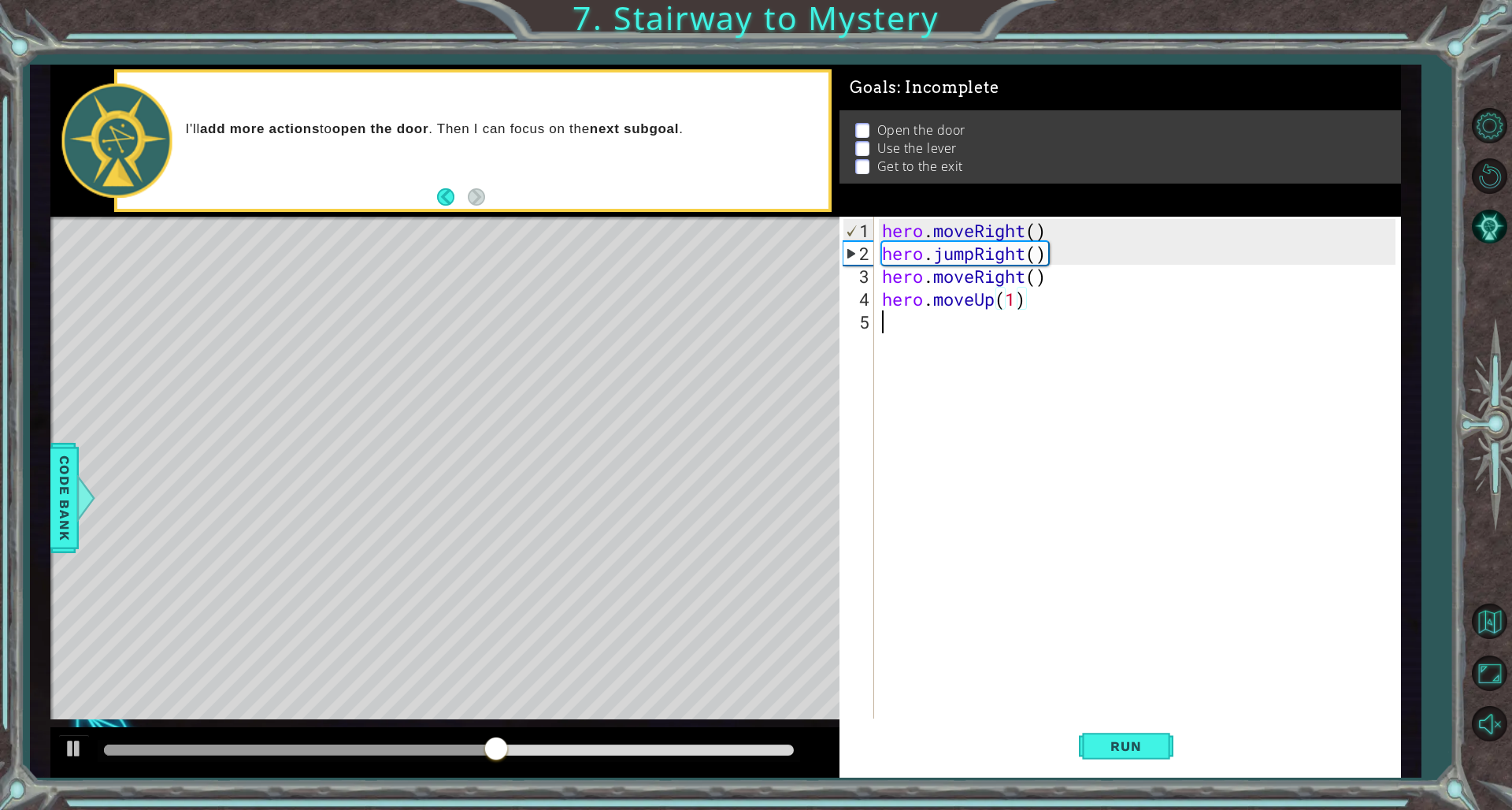
click at [915, 335] on div "hero . moveRight ( ) hero . jumpRight ( ) hero . moveRight ( ) hero . moveUp ( …" at bounding box center [1140, 493] width 523 height 549
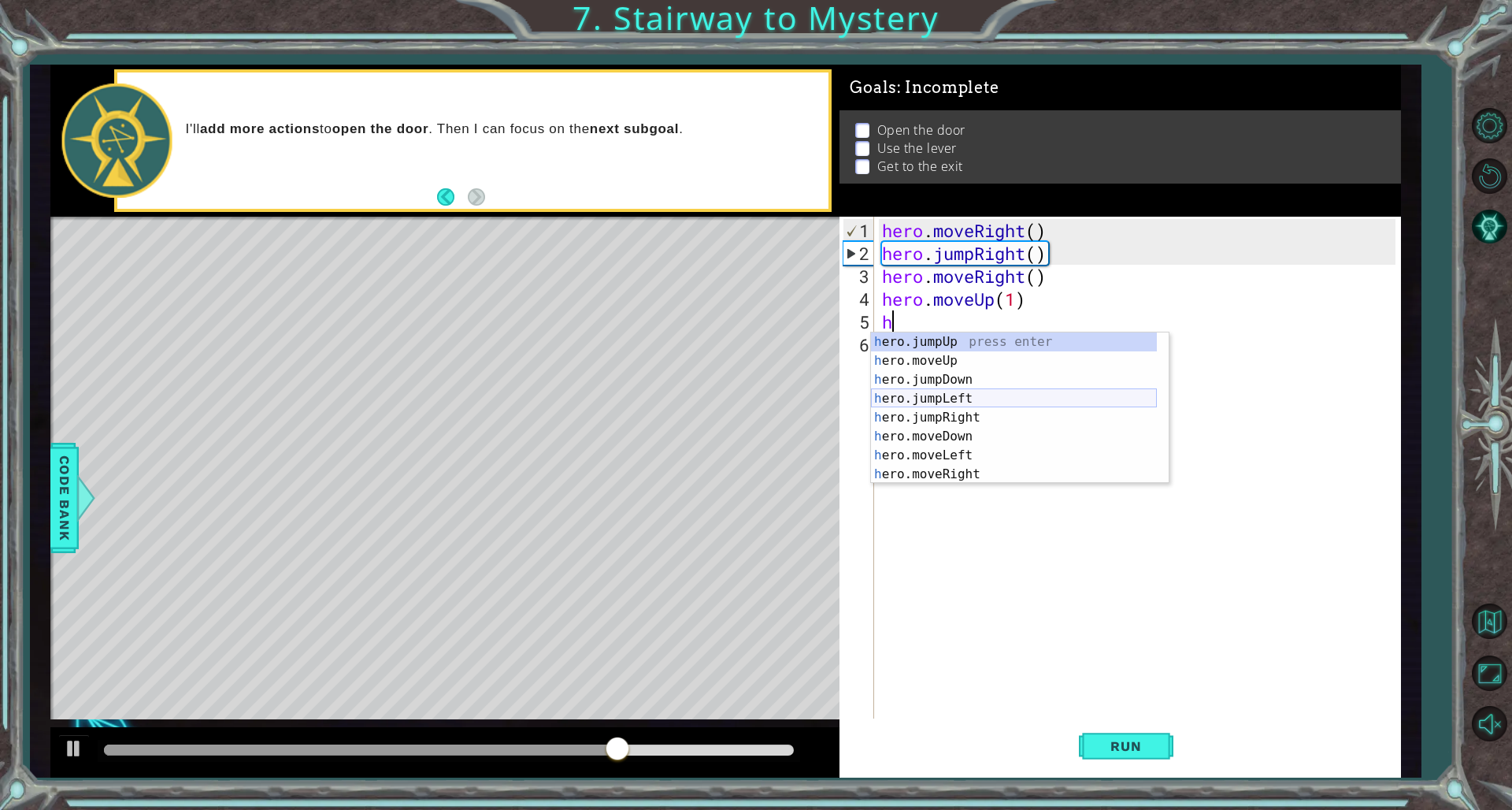
scroll to position [19, 0]
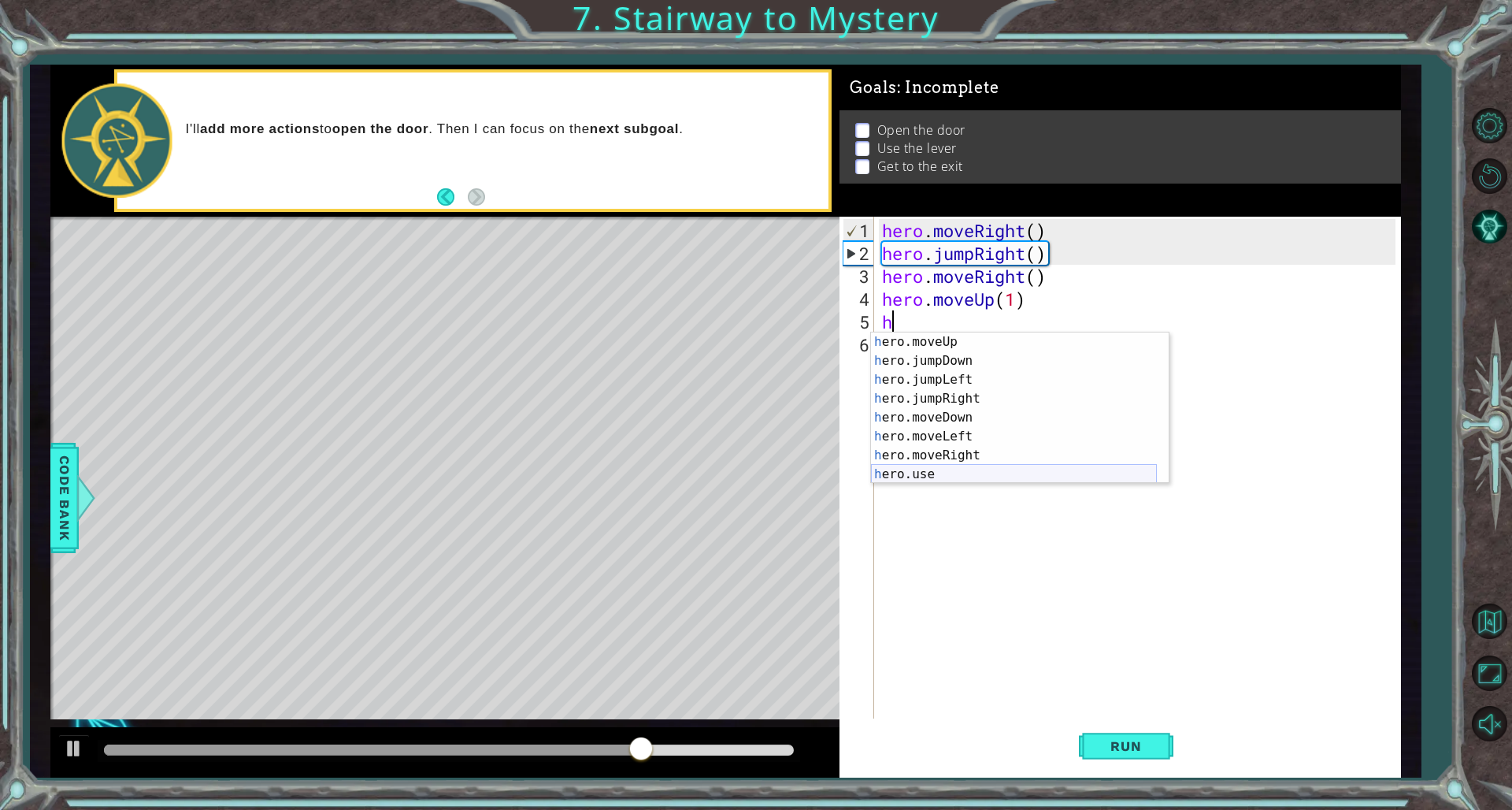
click at [915, 475] on div "h ero.moveUp press enter h ero.jumpDown press enter h ero.jumpLeft press enter …" at bounding box center [1014, 426] width 286 height 189
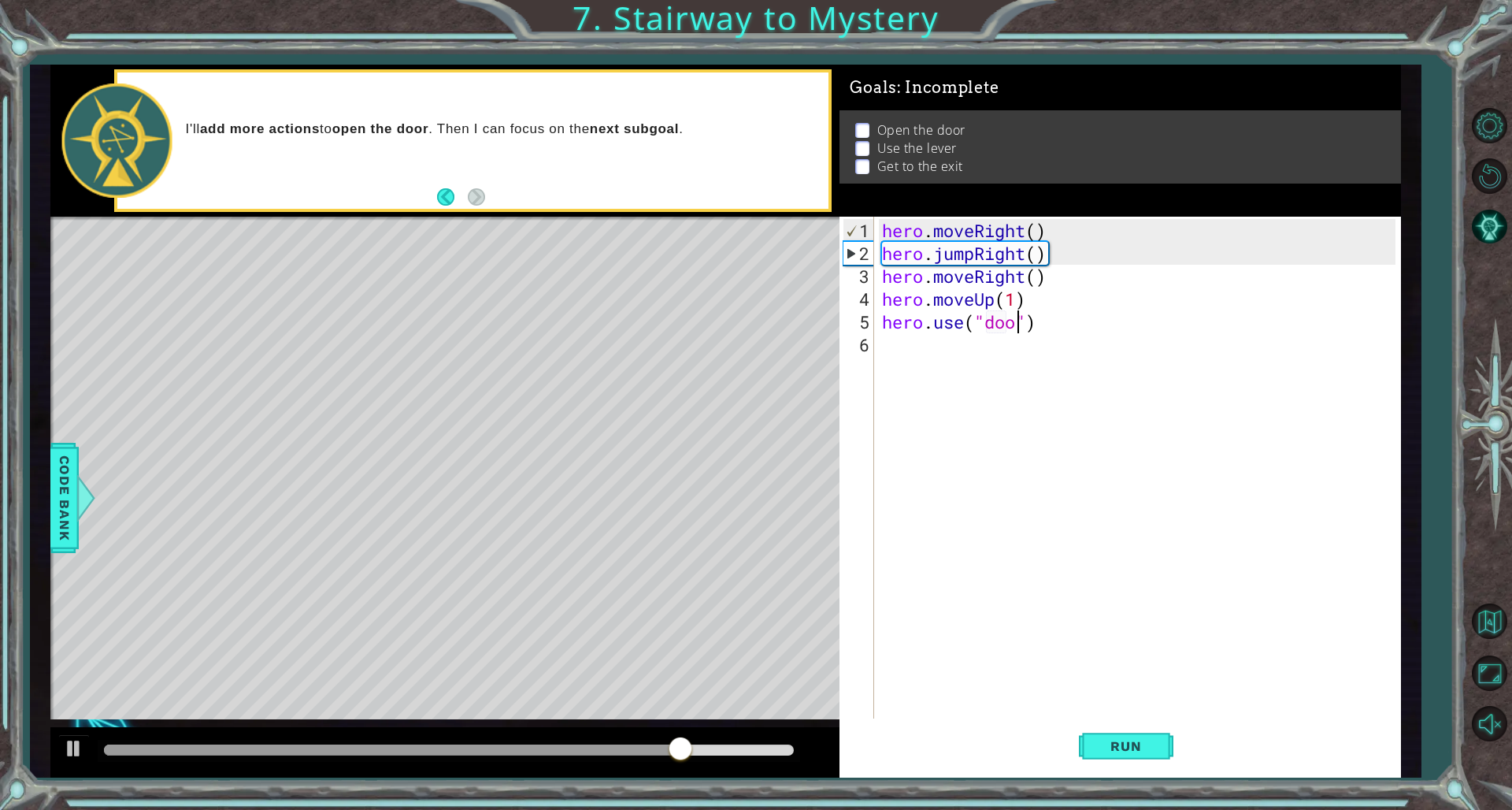
type textarea "hero.use("door")"
click at [915, 366] on div "hero . moveRight ( ) hero . jumpRight ( ) hero . moveRight ( ) hero . moveUp ( …" at bounding box center [1140, 493] width 523 height 549
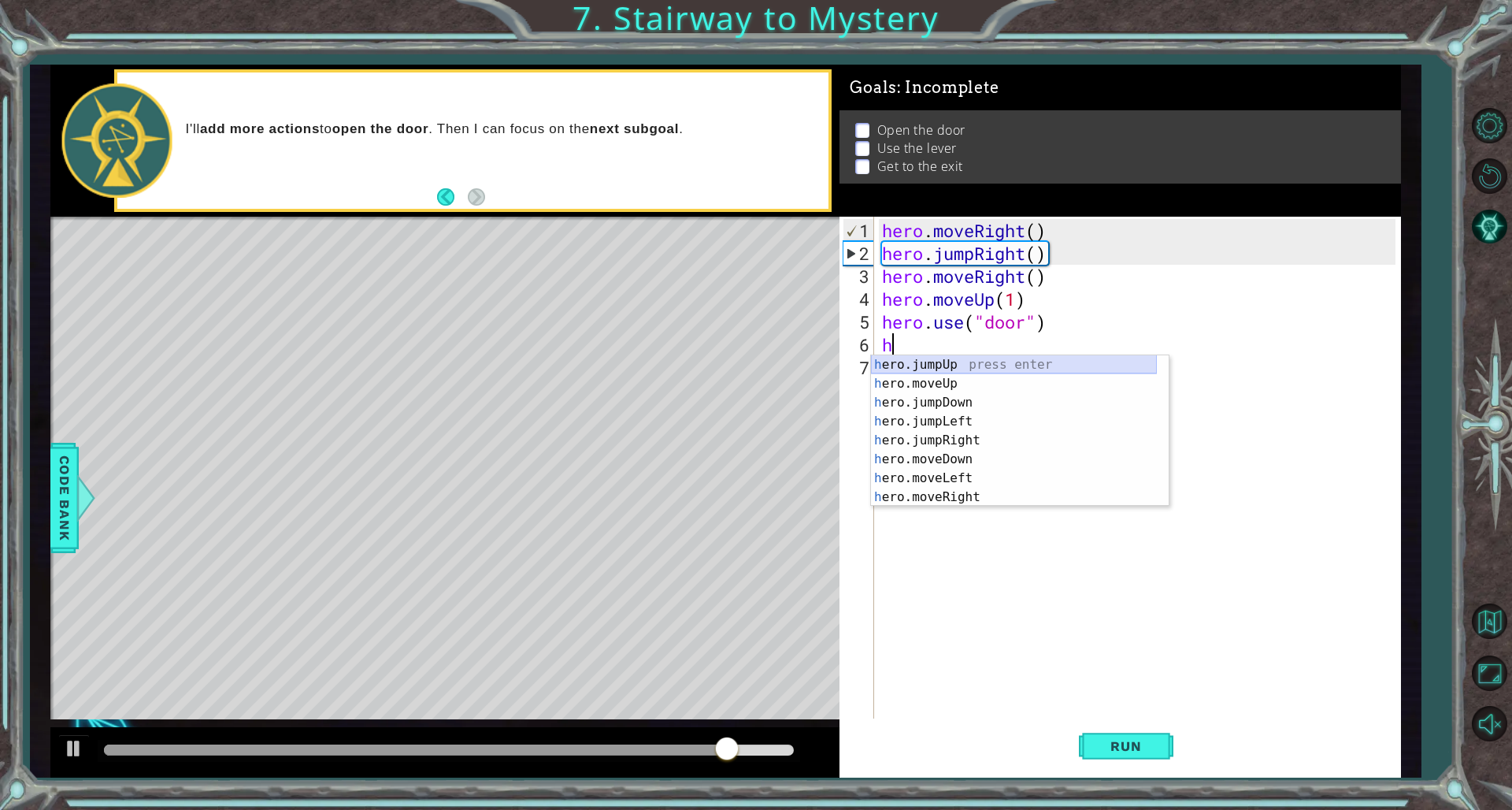
scroll to position [0, 0]
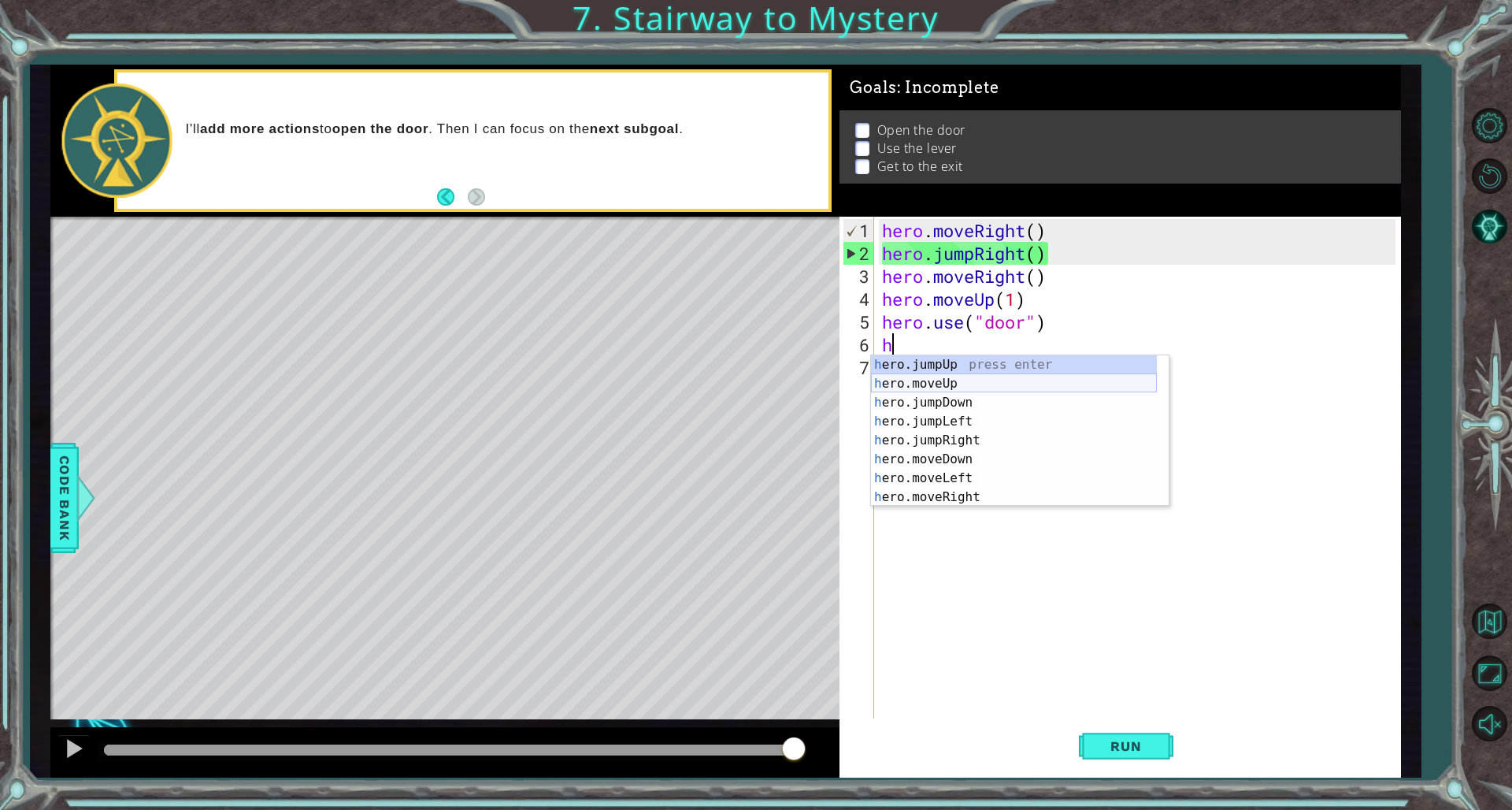
click at [915, 386] on div "h ero.jumpUp press enter h ero.moveUp press enter h ero.jumpDown press enter h …" at bounding box center [1014, 450] width 286 height 189
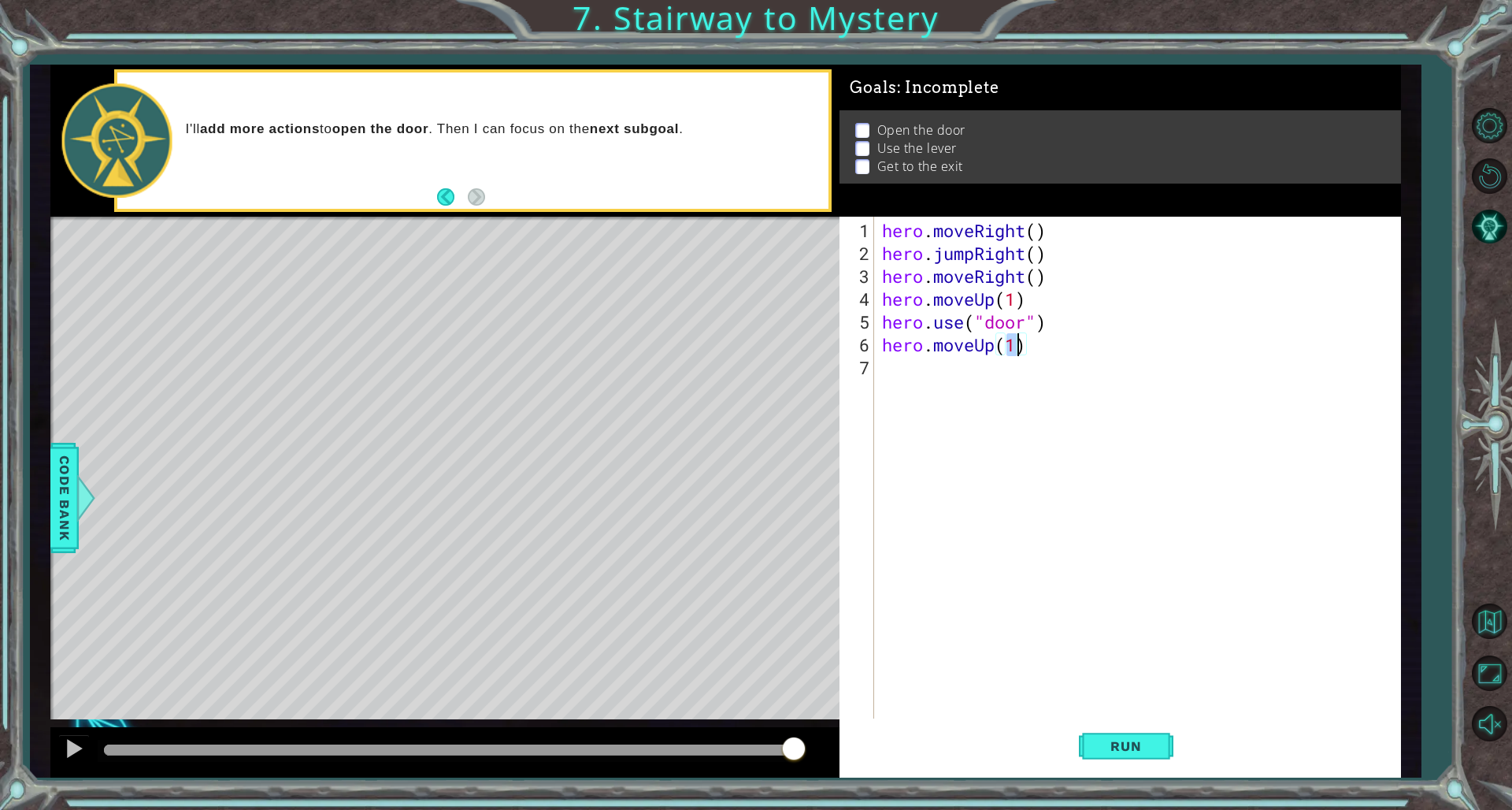
type textarea "hero.moveUp(2)"
click at [915, 385] on div "hero . moveRight ( ) hero . jumpRight ( ) hero . moveRight ( ) hero . moveUp ( …" at bounding box center [1140, 493] width 523 height 549
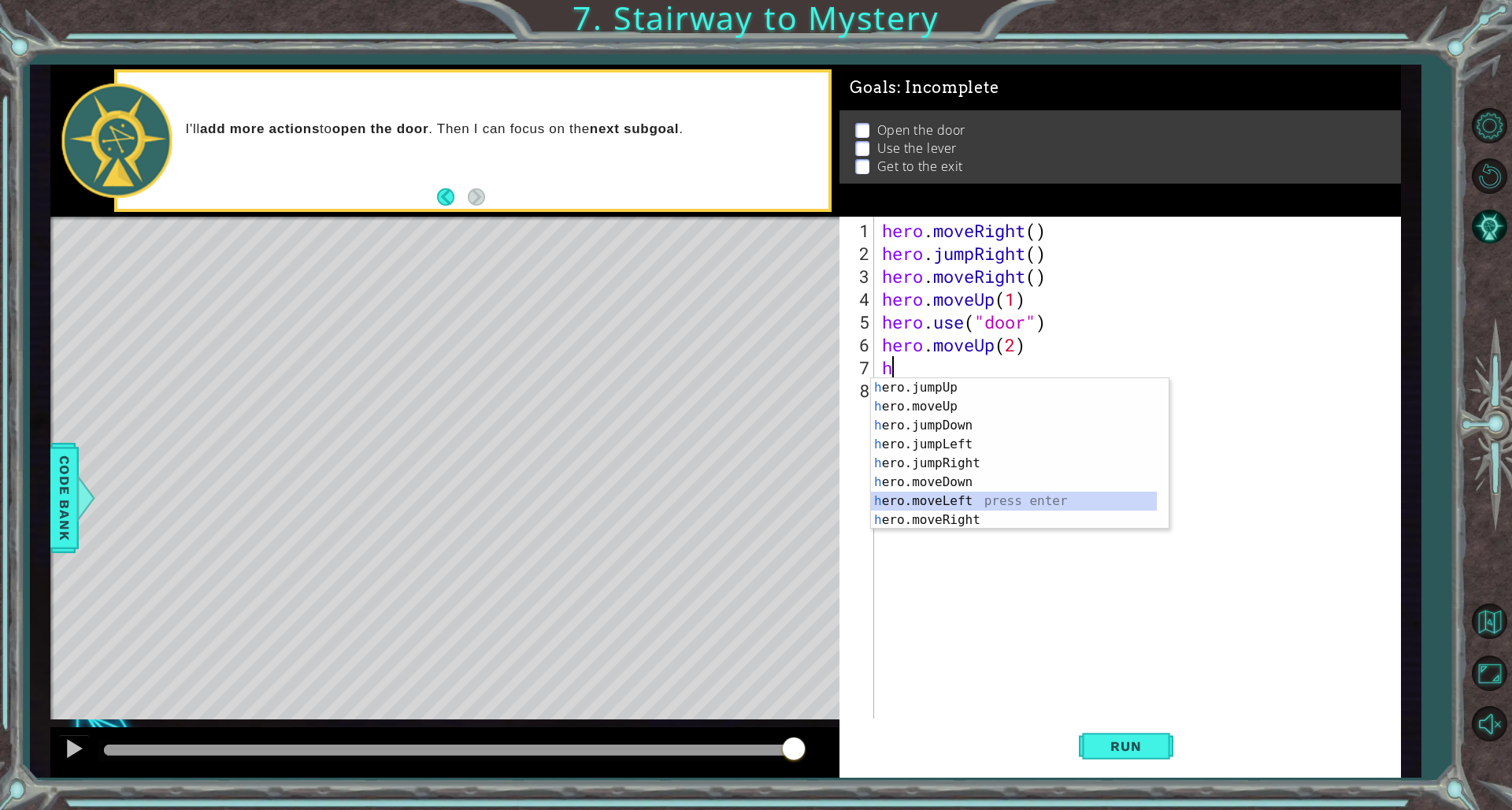
click at [915, 503] on div "h ero.jumpUp press enter h ero.moveUp press enter h ero.jumpDown press enter h …" at bounding box center [1014, 472] width 286 height 189
type textarea "hero.moveLeft(1)"
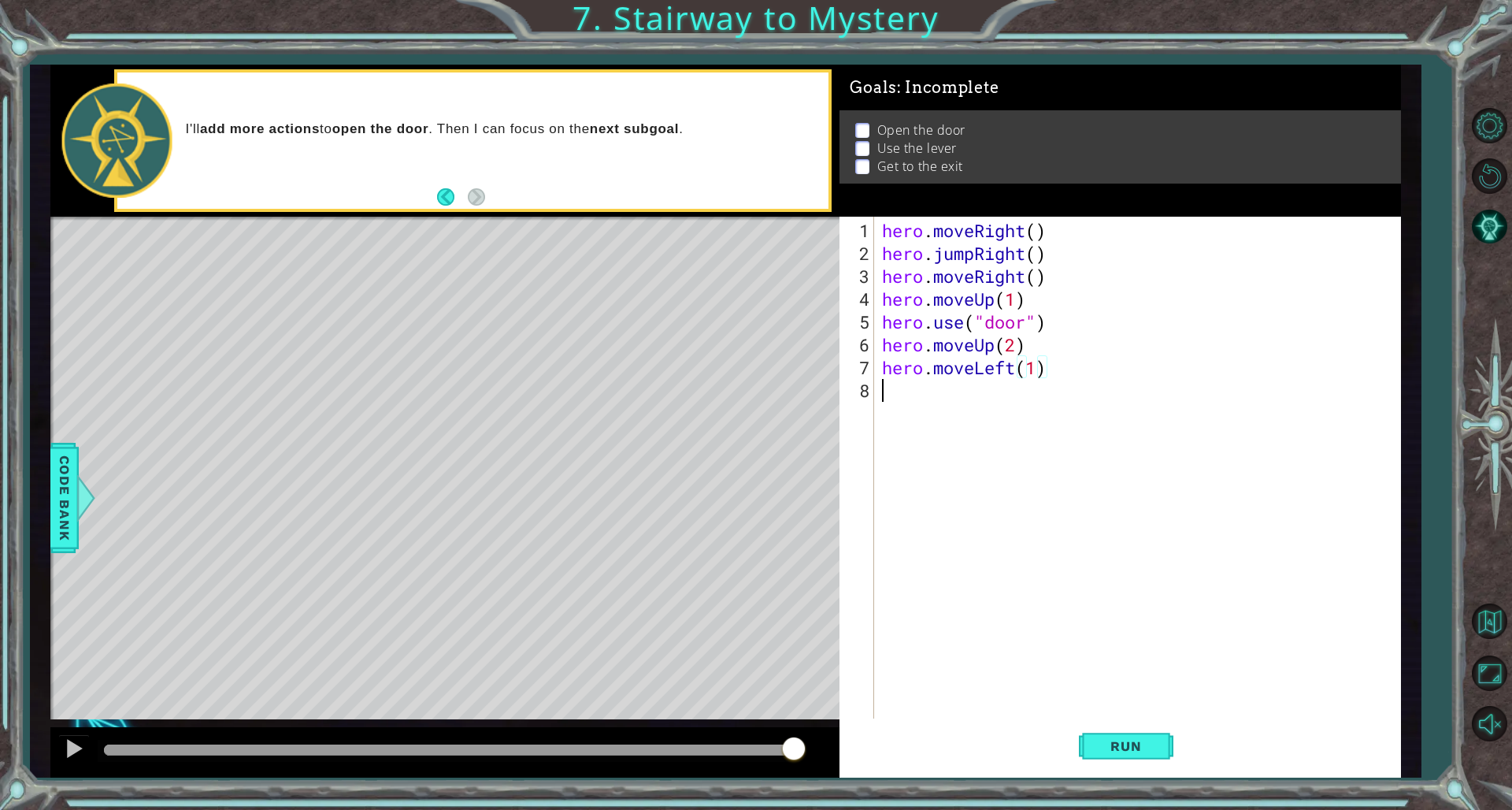
click at [915, 395] on div "hero . moveRight ( ) hero . jumpRight ( ) hero . moveRight ( ) hero . moveUp ( …" at bounding box center [1140, 493] width 523 height 549
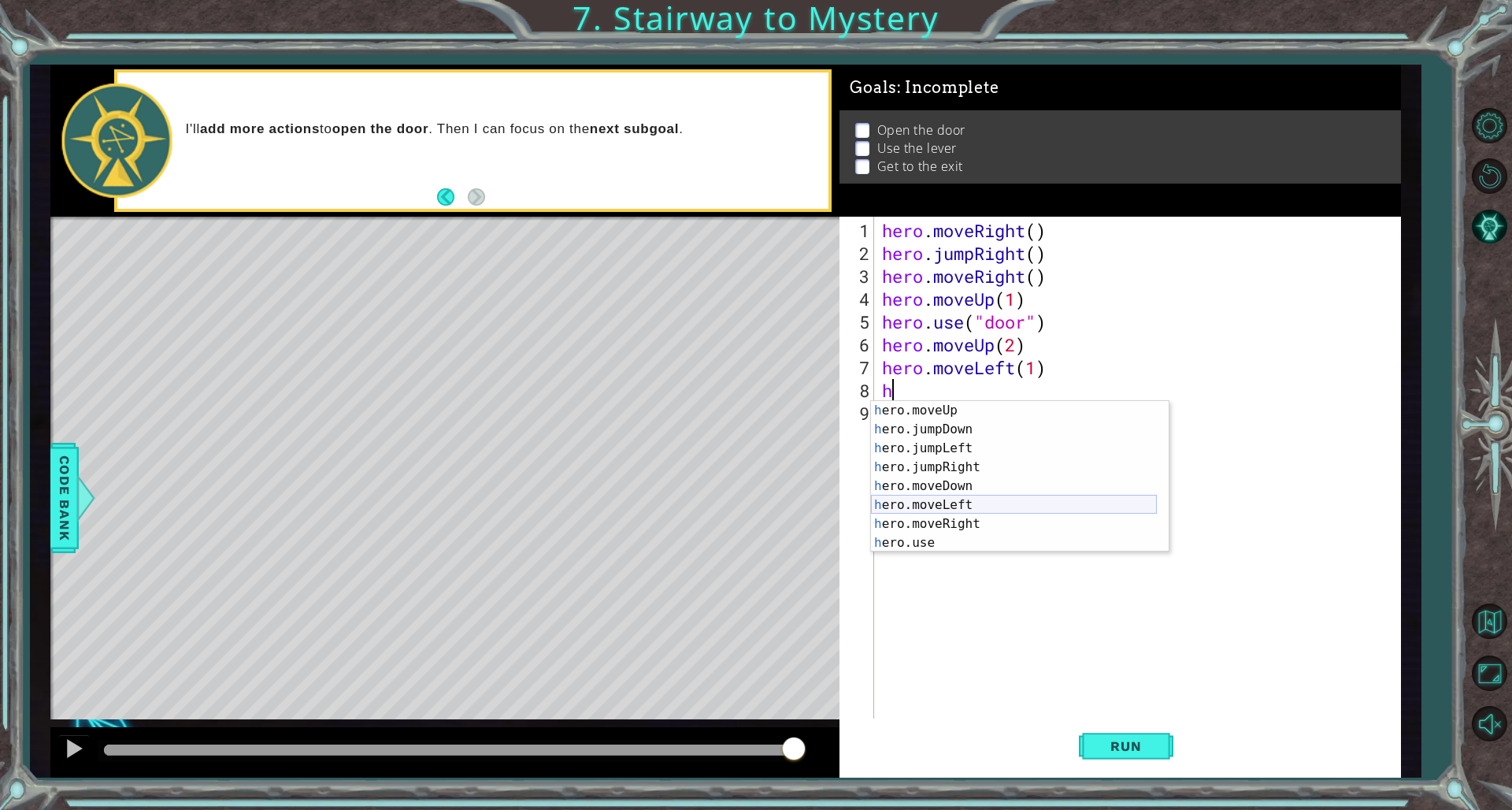
scroll to position [19, 0]
click at [915, 544] on div "h ero.moveUp press enter h ero.jumpDown press enter h ero.jumpLeft press enter …" at bounding box center [1014, 495] width 286 height 189
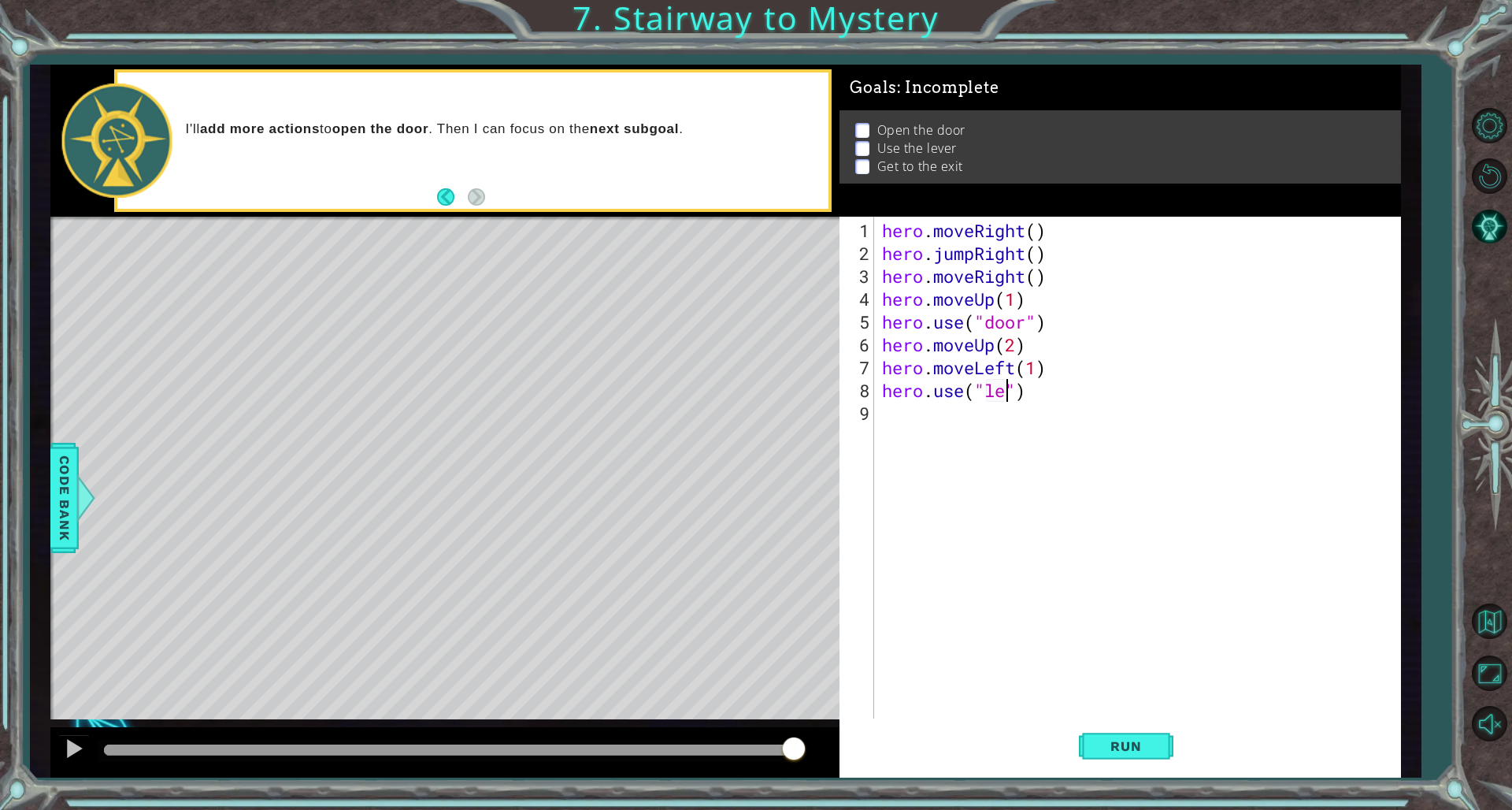
scroll to position [0, 7]
type textarea "hero.use("lever")"
click at [915, 435] on div "hero . moveRight ( ) hero . jumpRight ( ) hero . moveRight ( ) hero . moveUp ( …" at bounding box center [1140, 493] width 523 height 549
click at [903, 424] on div "hero . moveRight ( ) hero . jumpRight ( ) hero . moveRight ( ) hero . moveUp ( …" at bounding box center [1140, 493] width 523 height 549
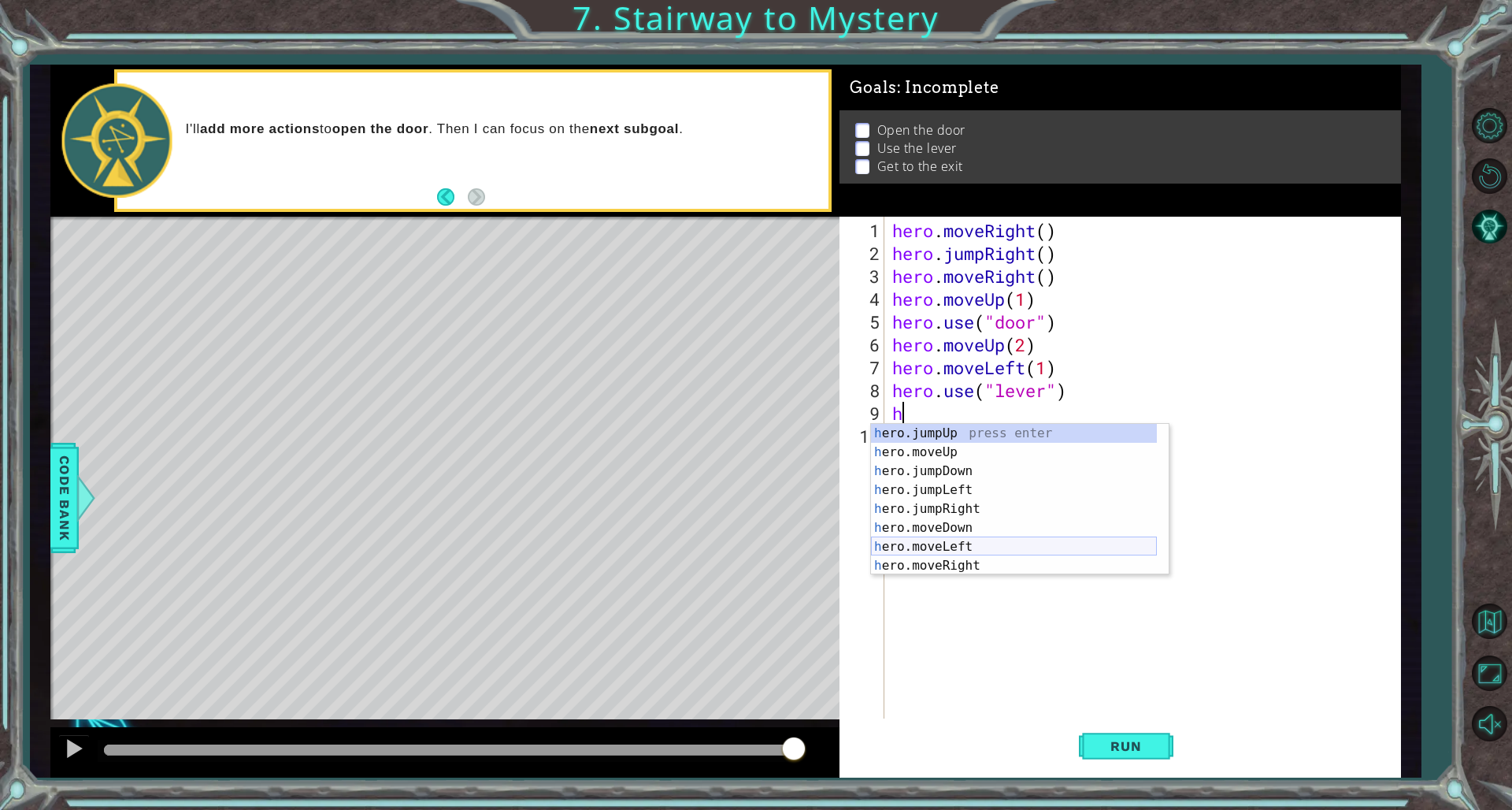
click at [915, 539] on div "h ero.jumpUp press enter h ero.moveUp press enter h ero.jumpDown press enter h …" at bounding box center [1014, 518] width 286 height 189
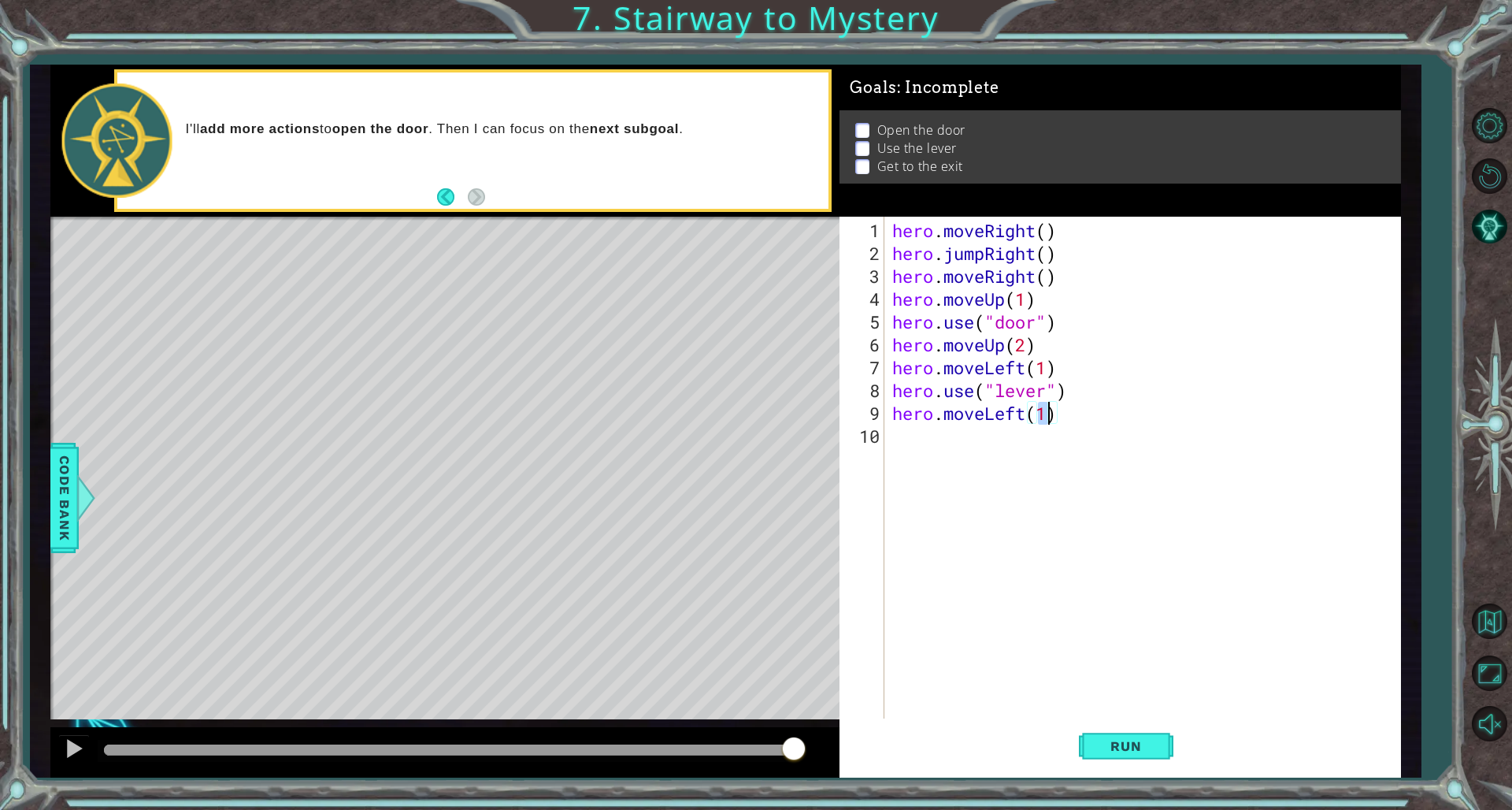
type textarea "hero.moveLeft(2)"
click at [915, 458] on div "hero . moveRight ( ) hero . jumpRight ( ) hero . moveRight ( ) hero . moveUp ( …" at bounding box center [1147, 493] width 514 height 549
type textarea "h"
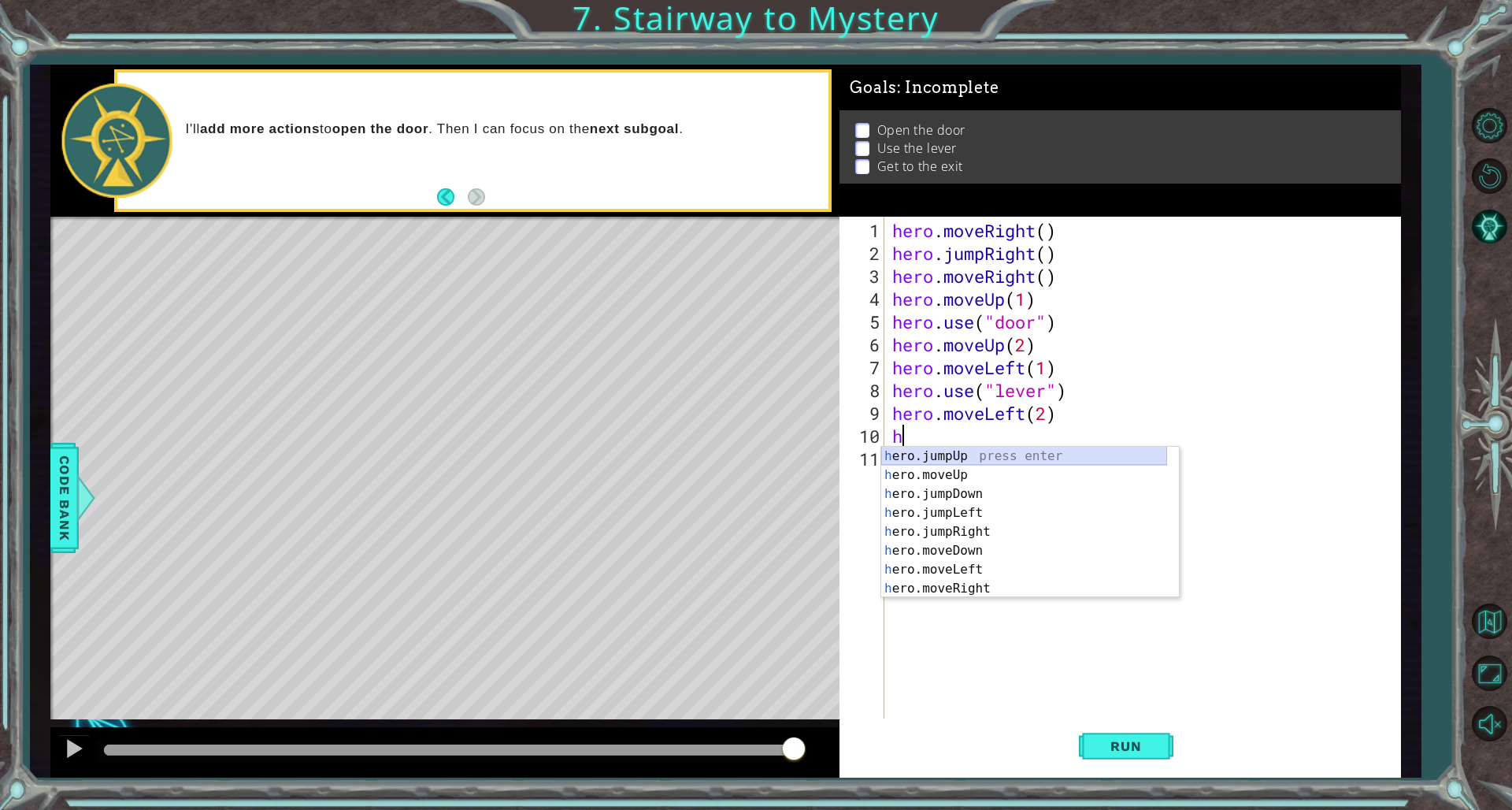
click at [915, 459] on div "h ero.jumpUp press enter h ero.moveUp press enter h ero.jumpDown press enter h …" at bounding box center [1024, 541] width 286 height 189
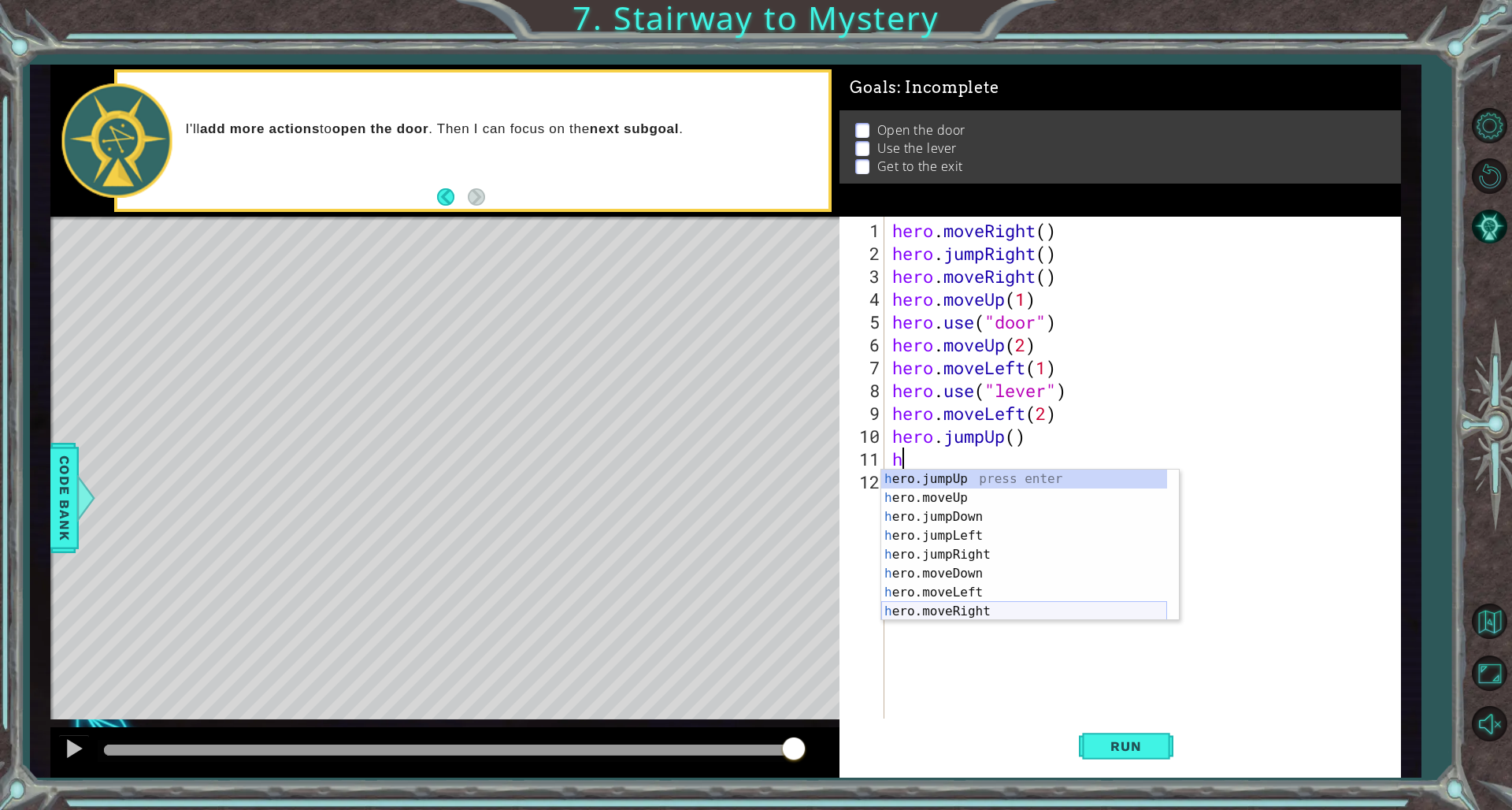
click at [915, 550] on div "h ero.jumpUp press enter h ero.moveUp press enter h ero.jumpDown press enter h …" at bounding box center [1024, 564] width 286 height 189
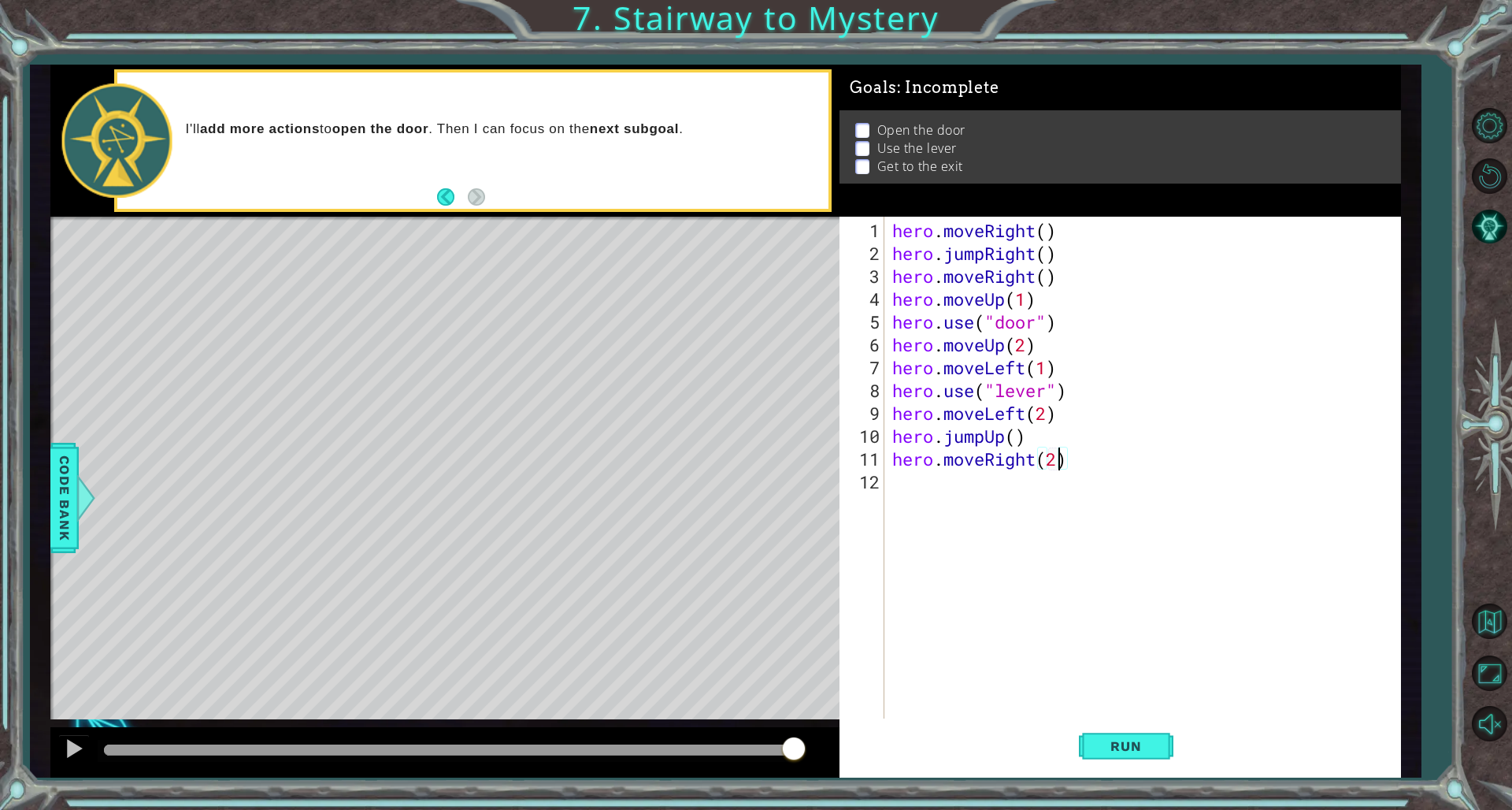
scroll to position [0, 7]
type textarea "hero.moveRight(2)"
click at [915, 550] on button "Run" at bounding box center [1127, 746] width 95 height 56
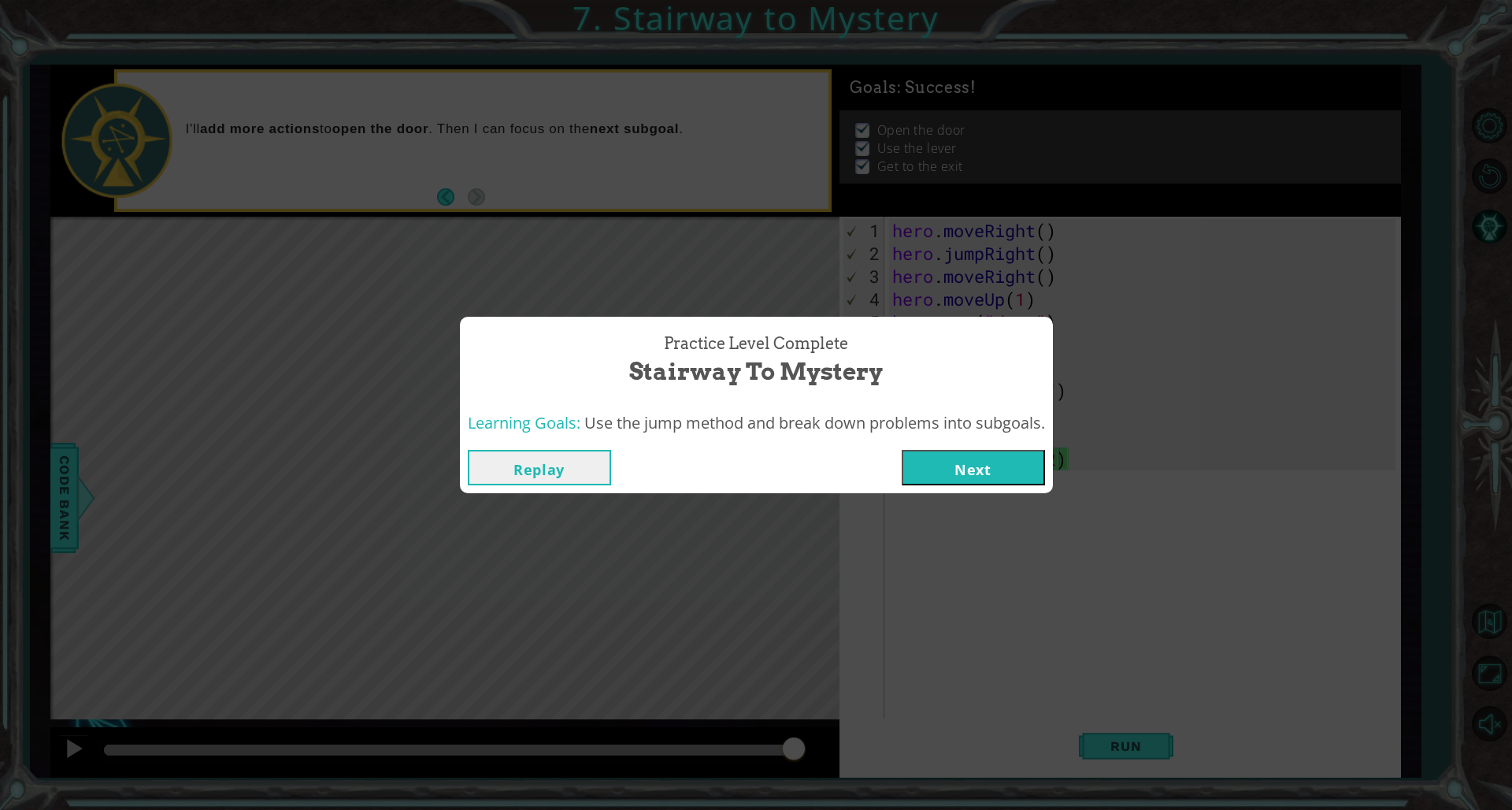
click at [915, 484] on button "Next" at bounding box center [974, 467] width 143 height 36
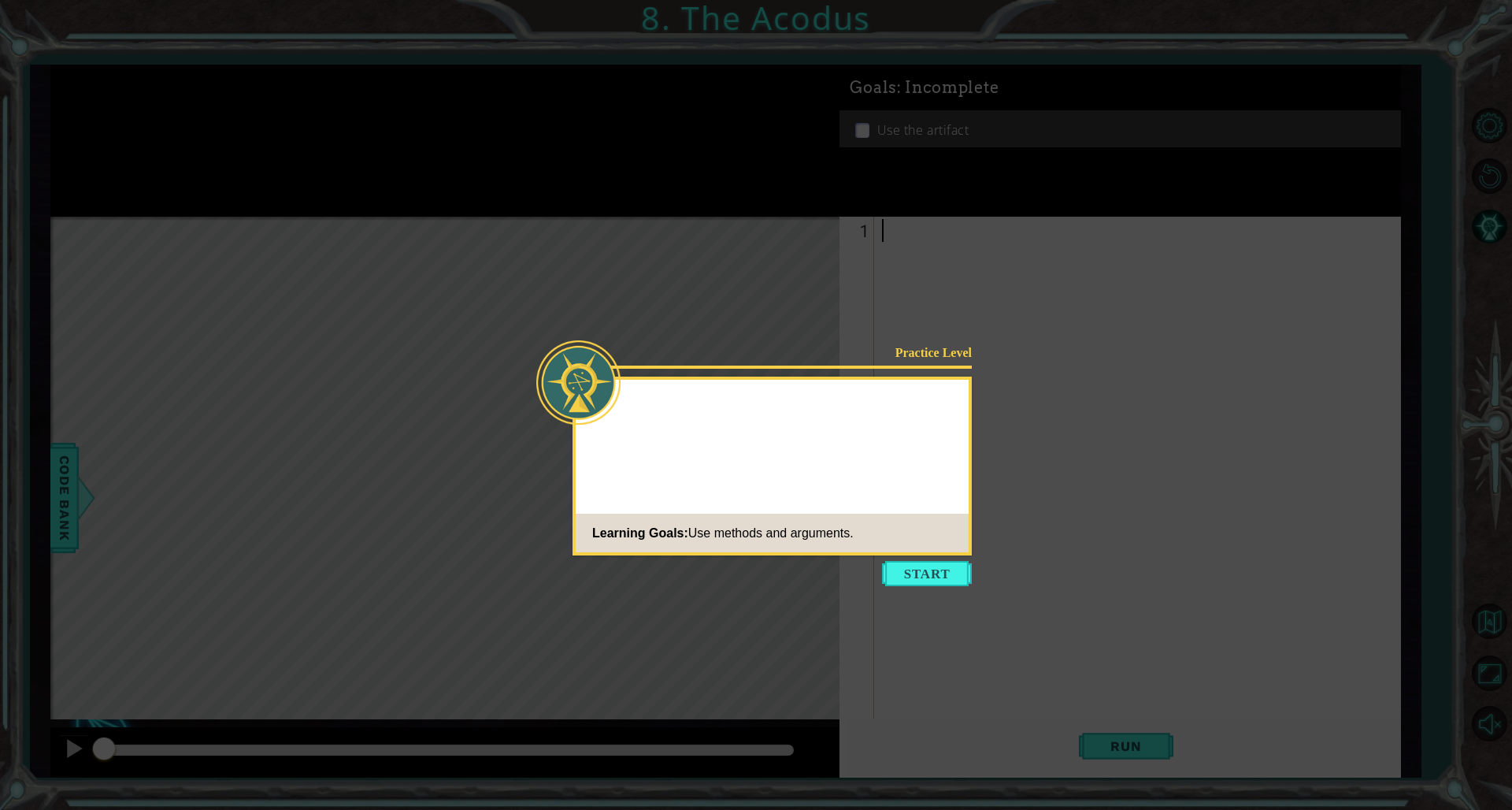
click at [915, 450] on div "Practice Level Learning Goals: Use methods and arguments." at bounding box center [772, 465] width 399 height 179
click at [915, 550] on icon at bounding box center [756, 405] width 1512 height 810
click at [915, 550] on button "Start" at bounding box center [927, 574] width 90 height 25
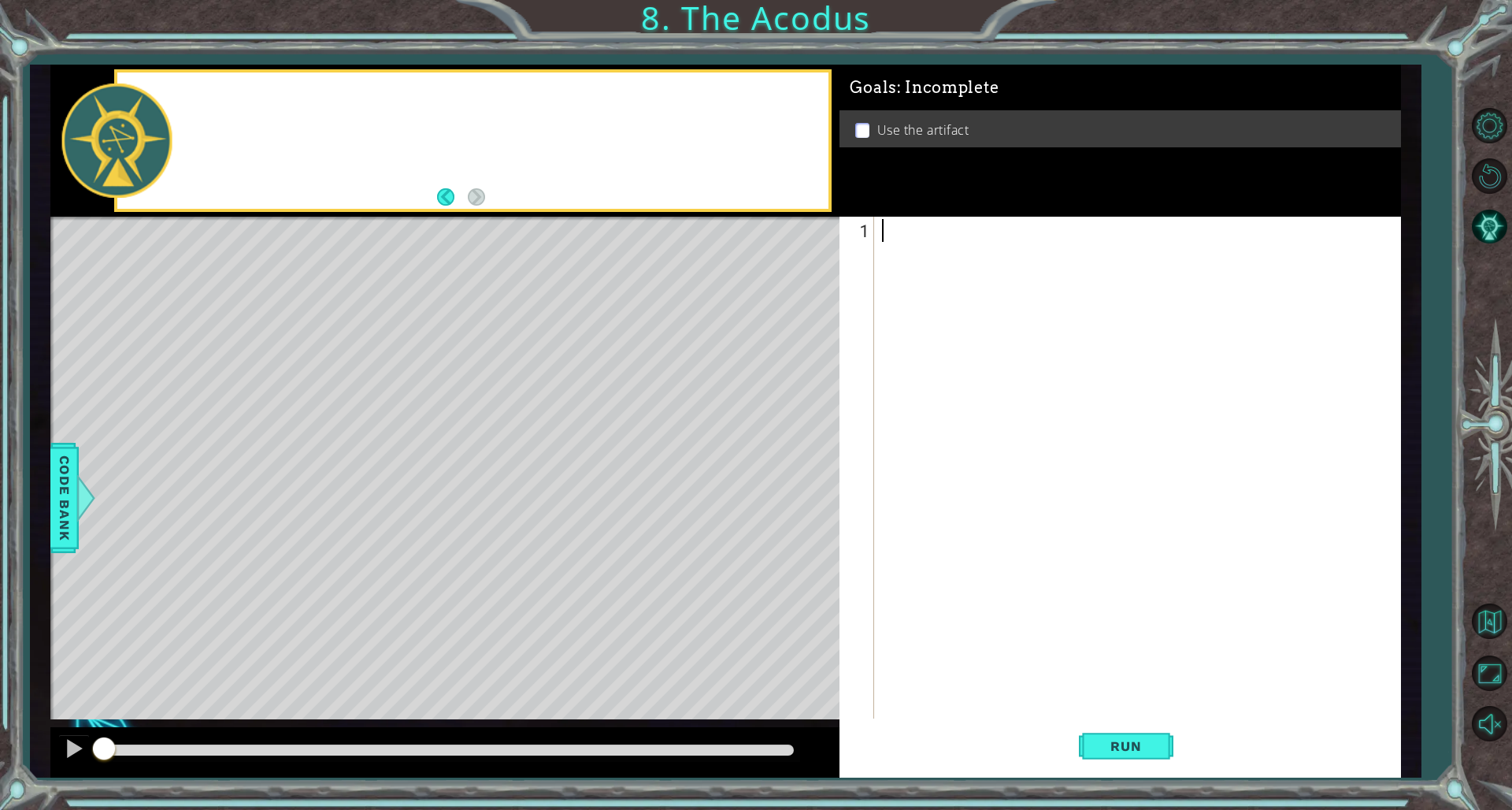
click at [915, 550] on div at bounding box center [1140, 493] width 523 height 549
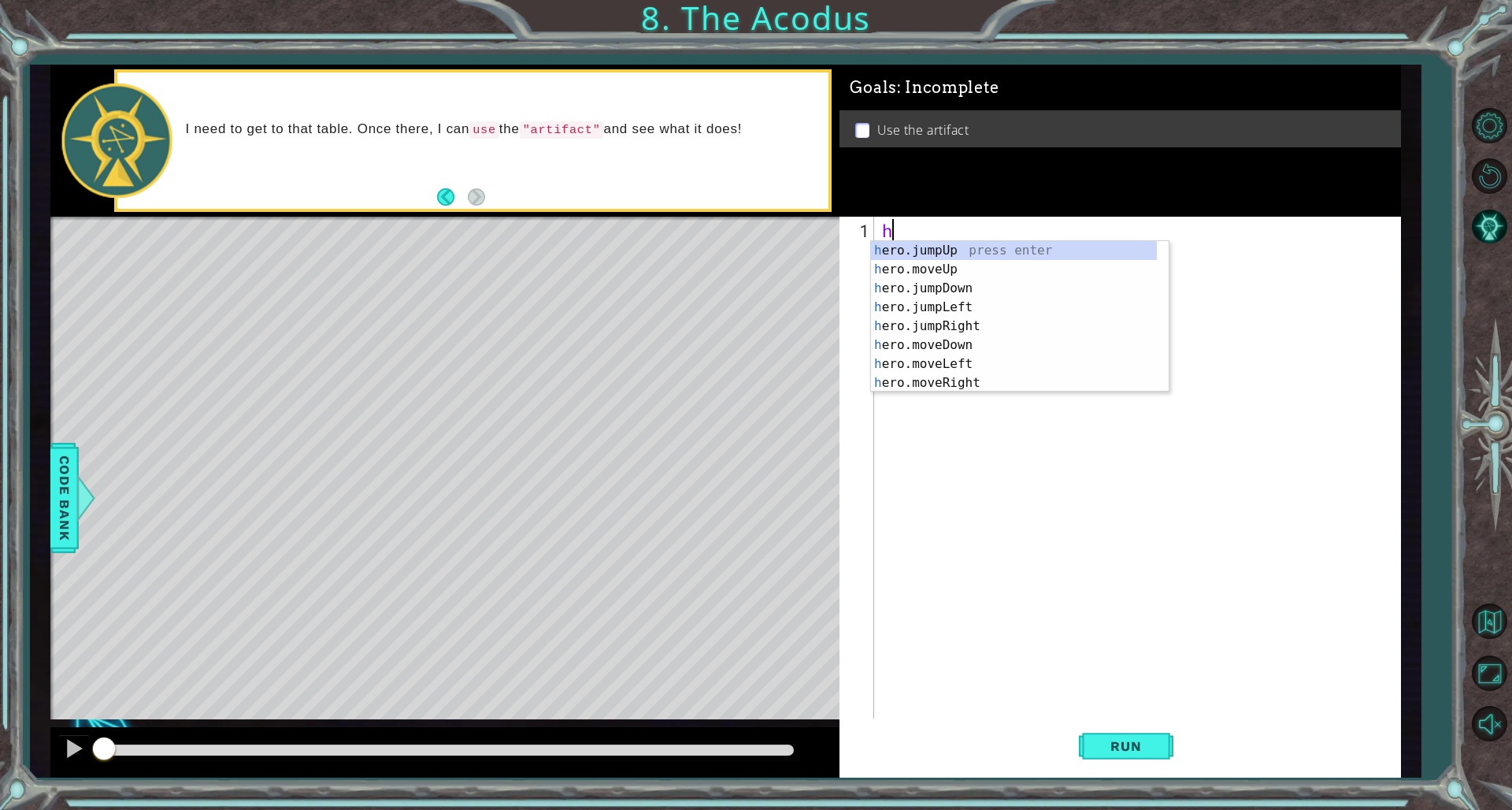
scroll to position [0, 1]
click at [915, 307] on div "her o.jumpUp press enter her o.jumpDown press enter her o.jumpLeft press enter …" at bounding box center [1014, 335] width 286 height 189
type textarea "hero.moveUp(1)"
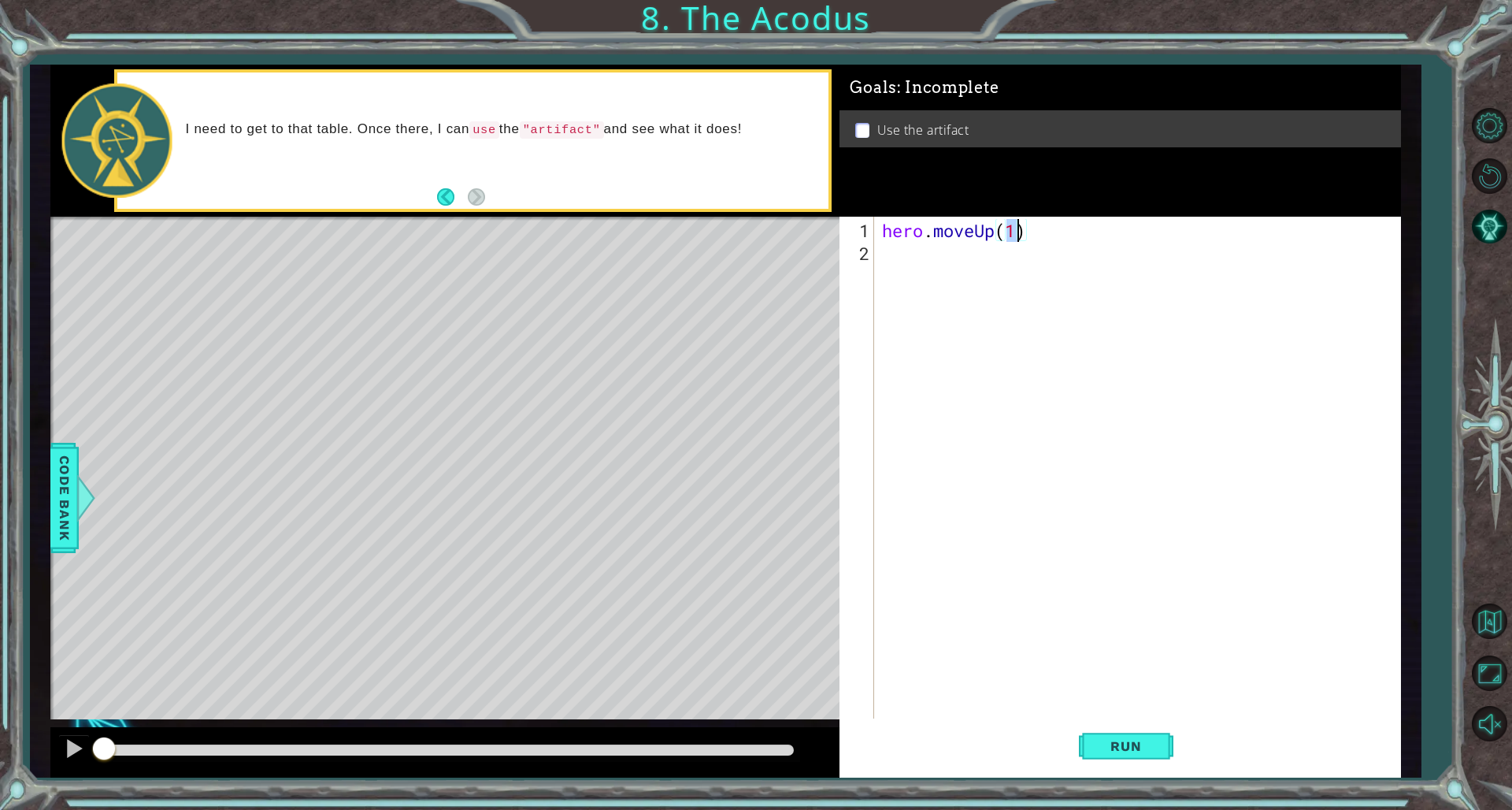
click at [915, 292] on div "hero . moveUp ( 1 )" at bounding box center [1140, 493] width 523 height 549
click at [915, 227] on div "hero . moveUp ( 1 )" at bounding box center [1140, 493] width 523 height 549
click at [915, 231] on div "hero . moveUp ( 1 )" at bounding box center [1140, 493] width 523 height 549
type textarea "hero.moveUp(2)"
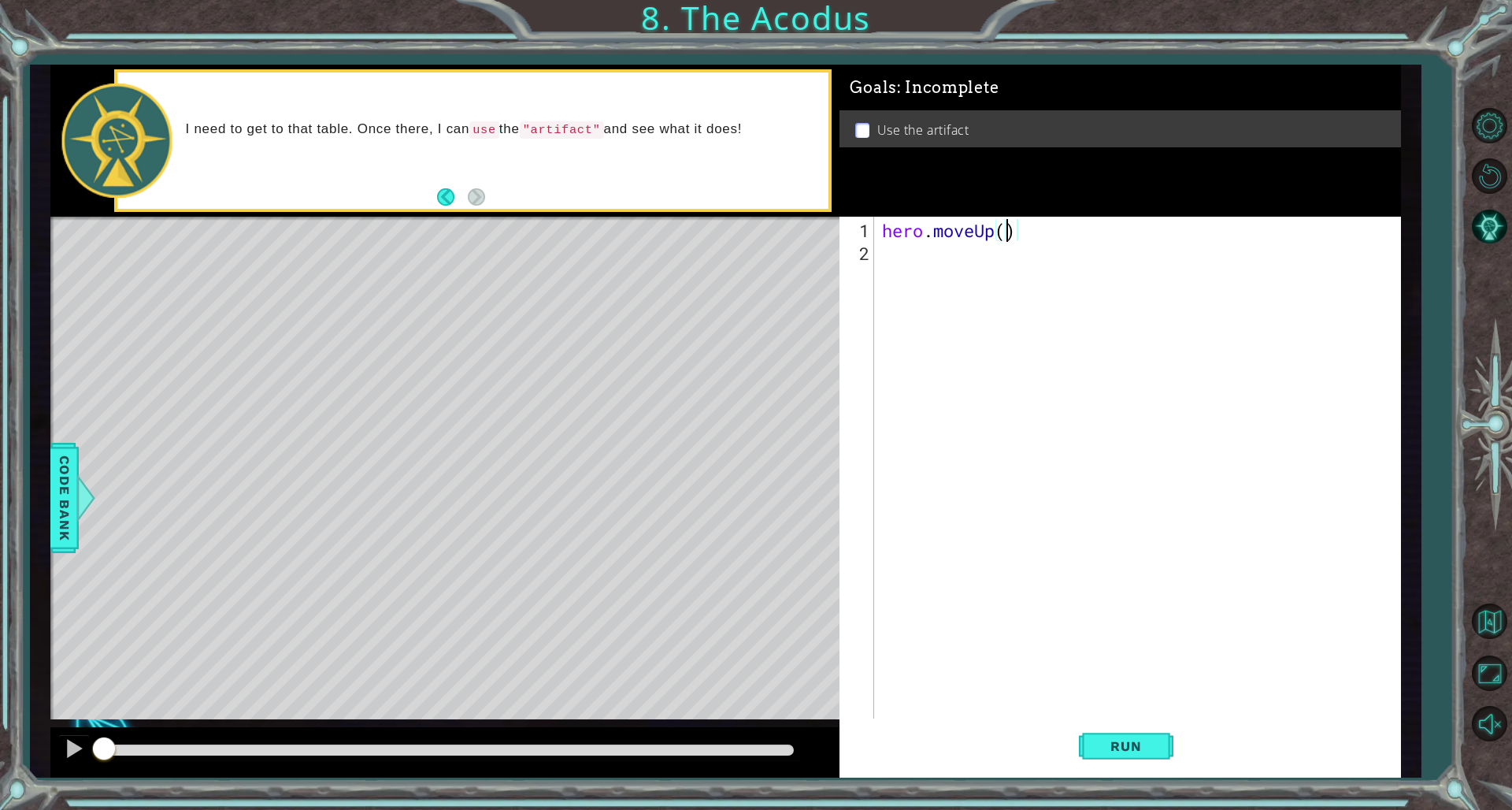
scroll to position [0, 6]
click at [915, 271] on div "hero . moveUp ( 2 )" at bounding box center [1140, 493] width 523 height 549
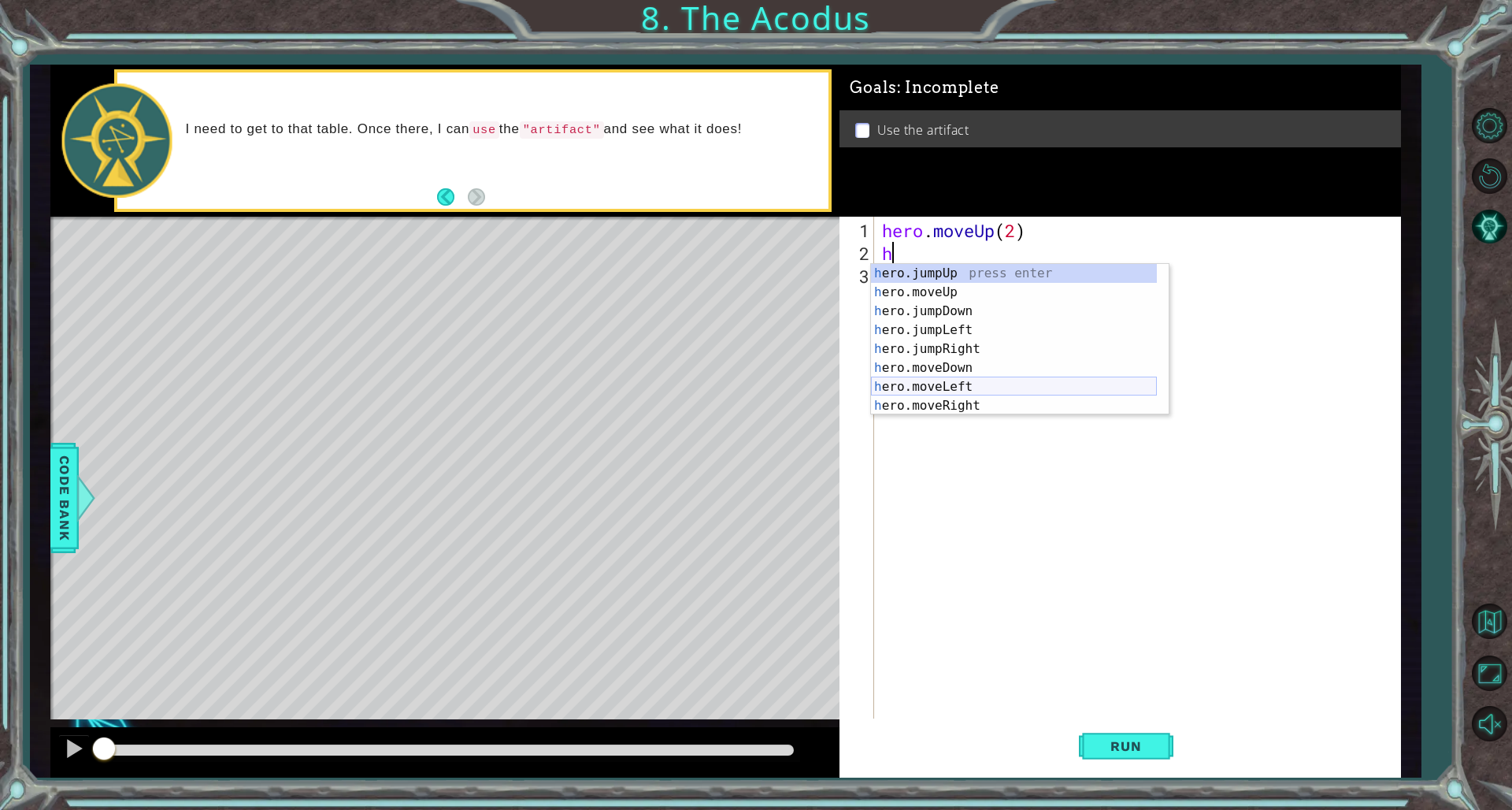
click at [915, 383] on div "h ero.jumpUp press enter h ero.moveUp press enter h ero.jumpDown press enter h …" at bounding box center [1014, 358] width 286 height 189
type textarea "hero.moveLeft(1)"
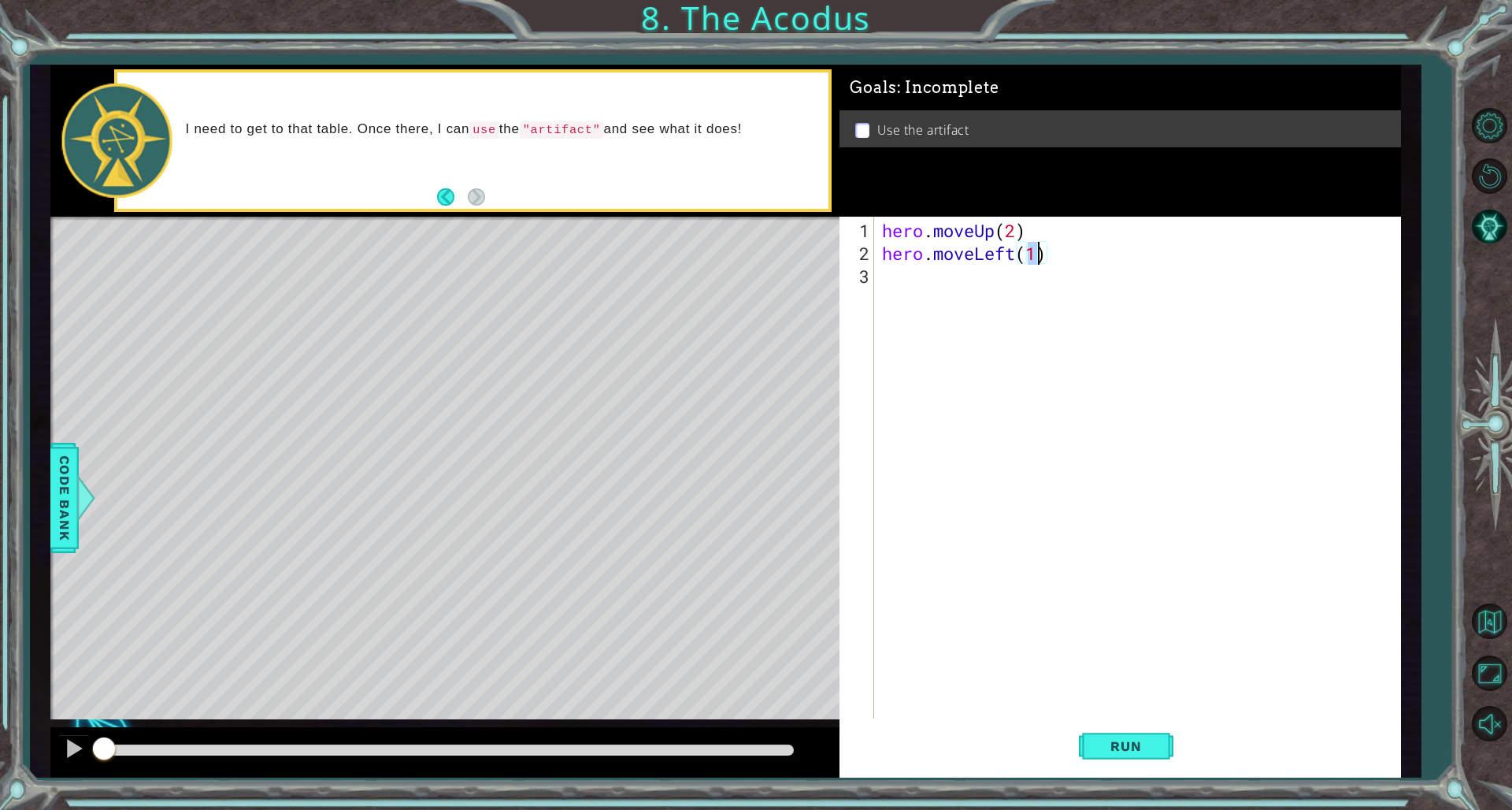
click at [915, 282] on div "hero . moveUp ( 2 ) hero . moveLeft ( 1 )" at bounding box center [1140, 493] width 523 height 549
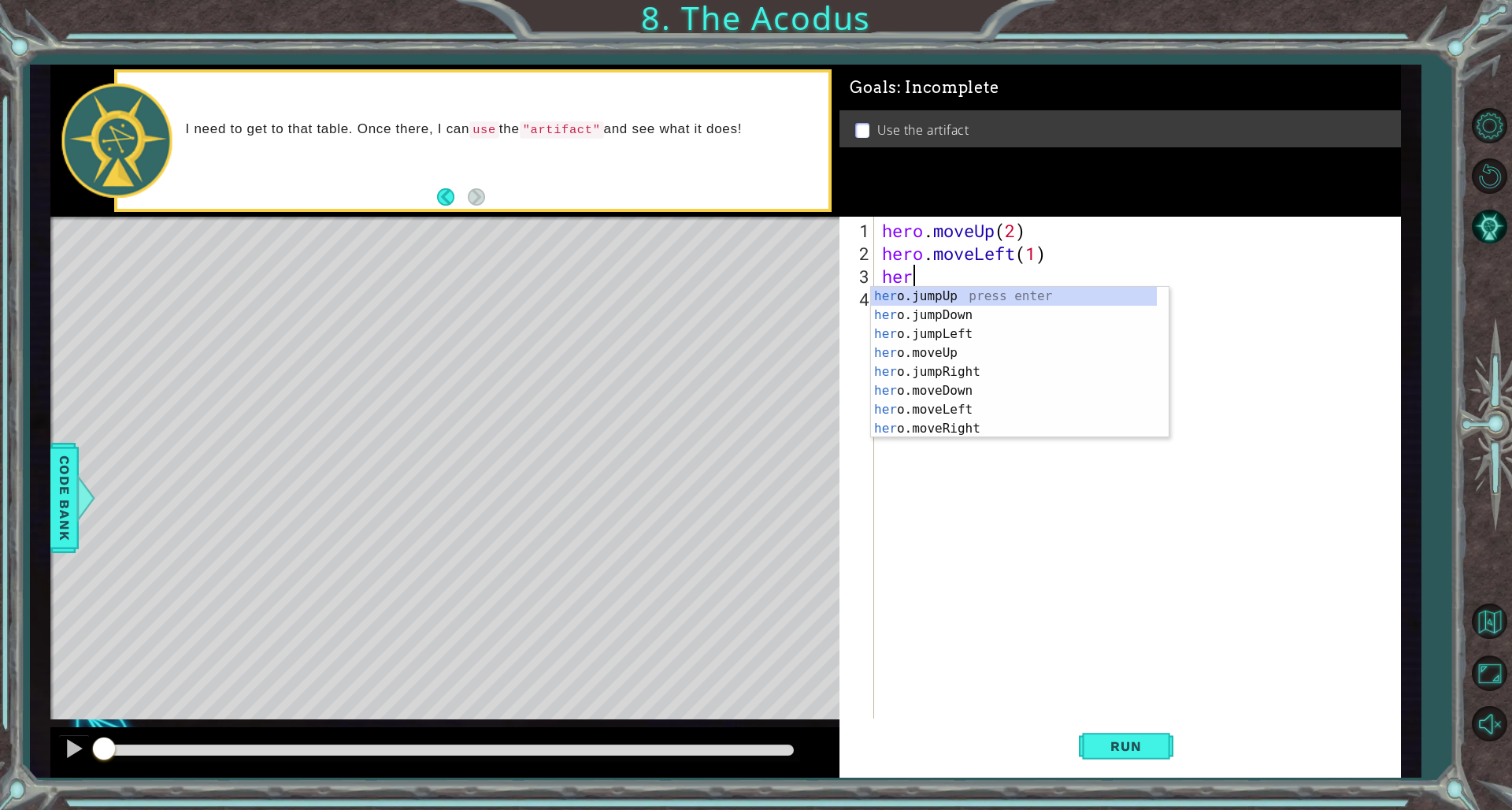
scroll to position [0, 1]
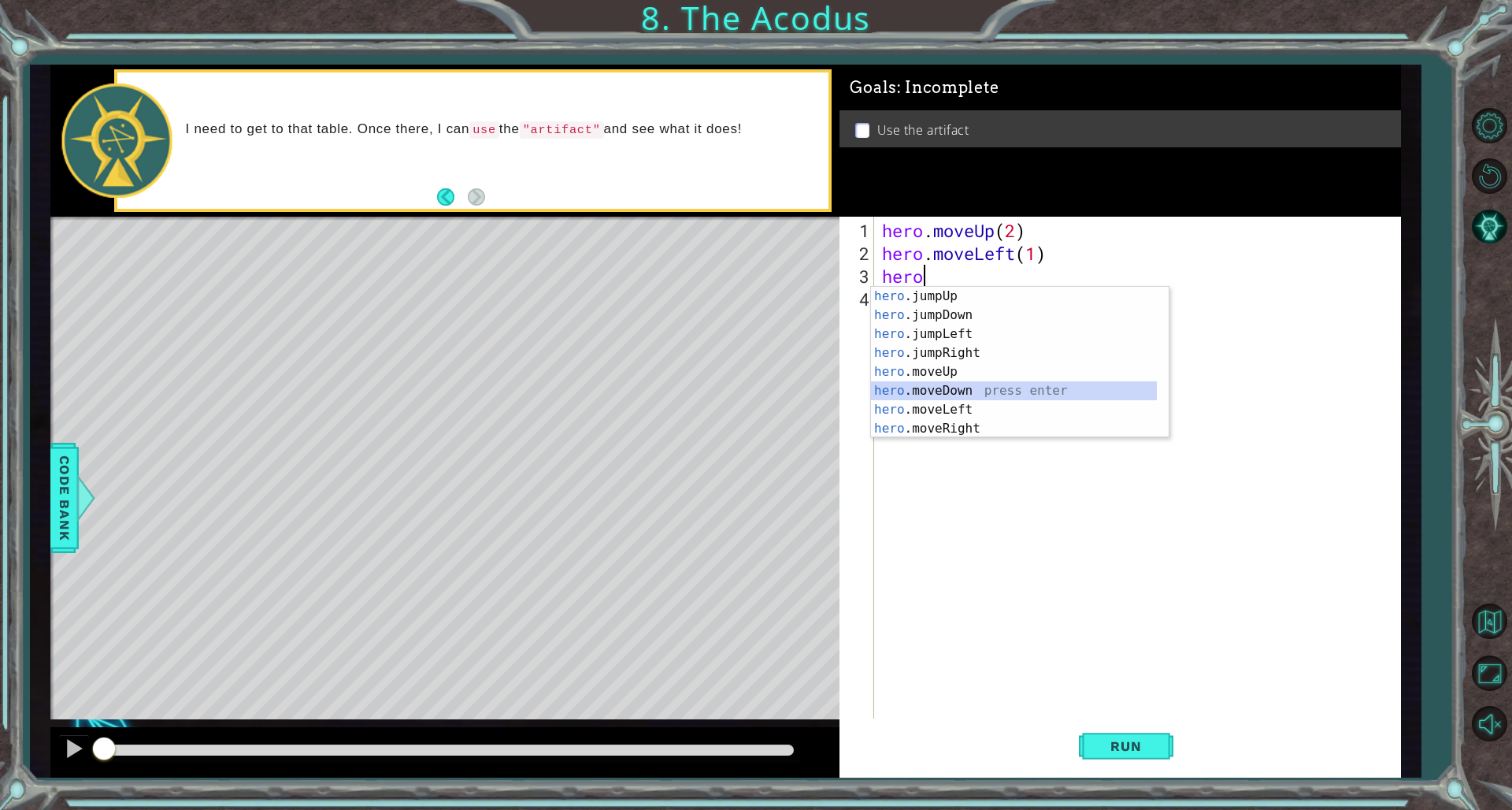
click at [915, 397] on div "hero .jumpUp press enter hero .jumpDown press enter hero .jumpLeft press enter …" at bounding box center [1014, 381] width 286 height 189
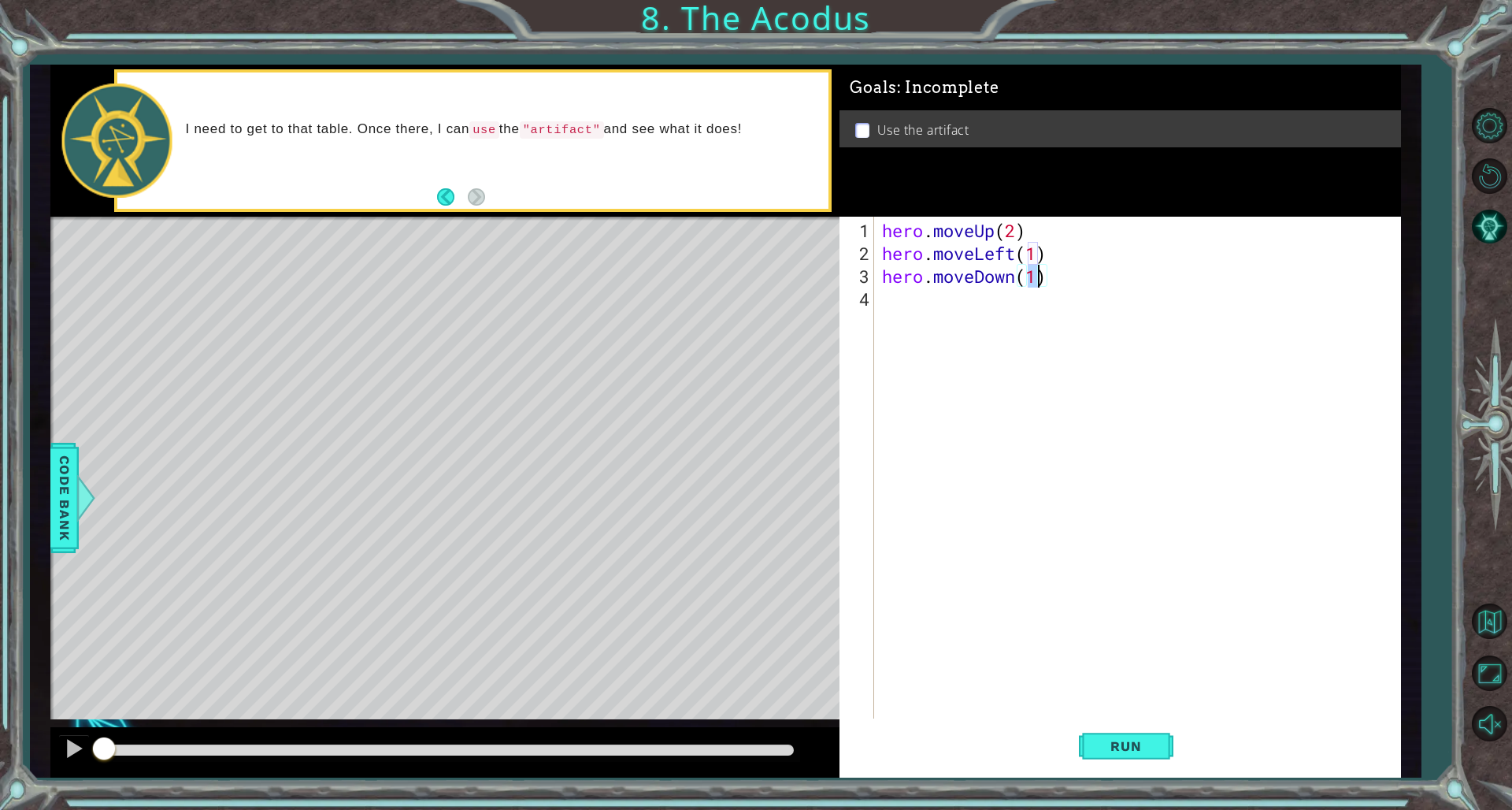
type textarea "hero.moveDown(2)"
click at [915, 314] on div "hero . moveUp ( 2 ) hero . moveLeft ( 1 ) hero . moveDown ( 2 )" at bounding box center [1140, 493] width 523 height 549
type textarea "h"
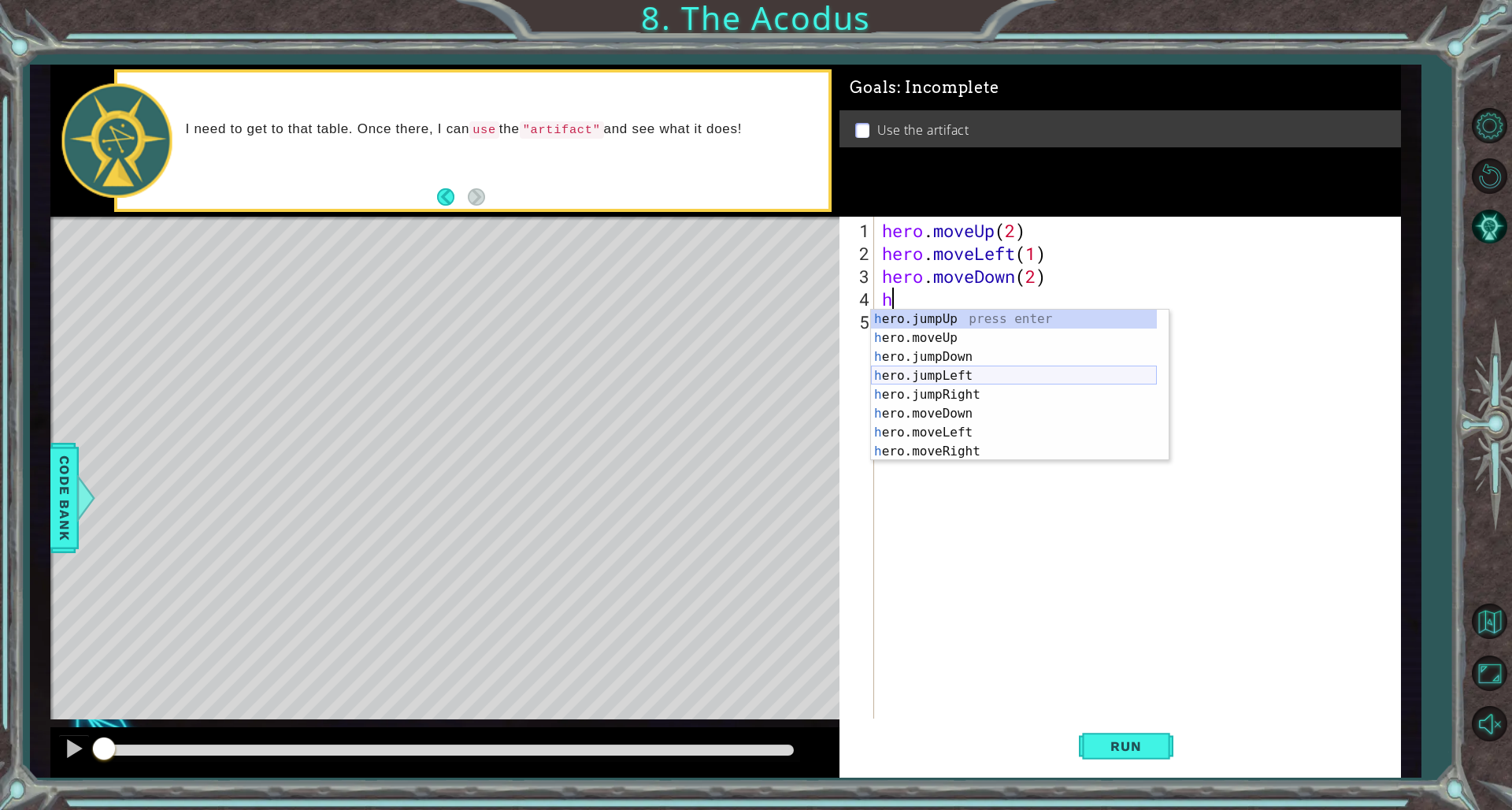
click at [915, 375] on div "h ero.jumpUp press enter h ero.moveUp press enter h ero.jumpDown press enter h …" at bounding box center [1014, 404] width 286 height 189
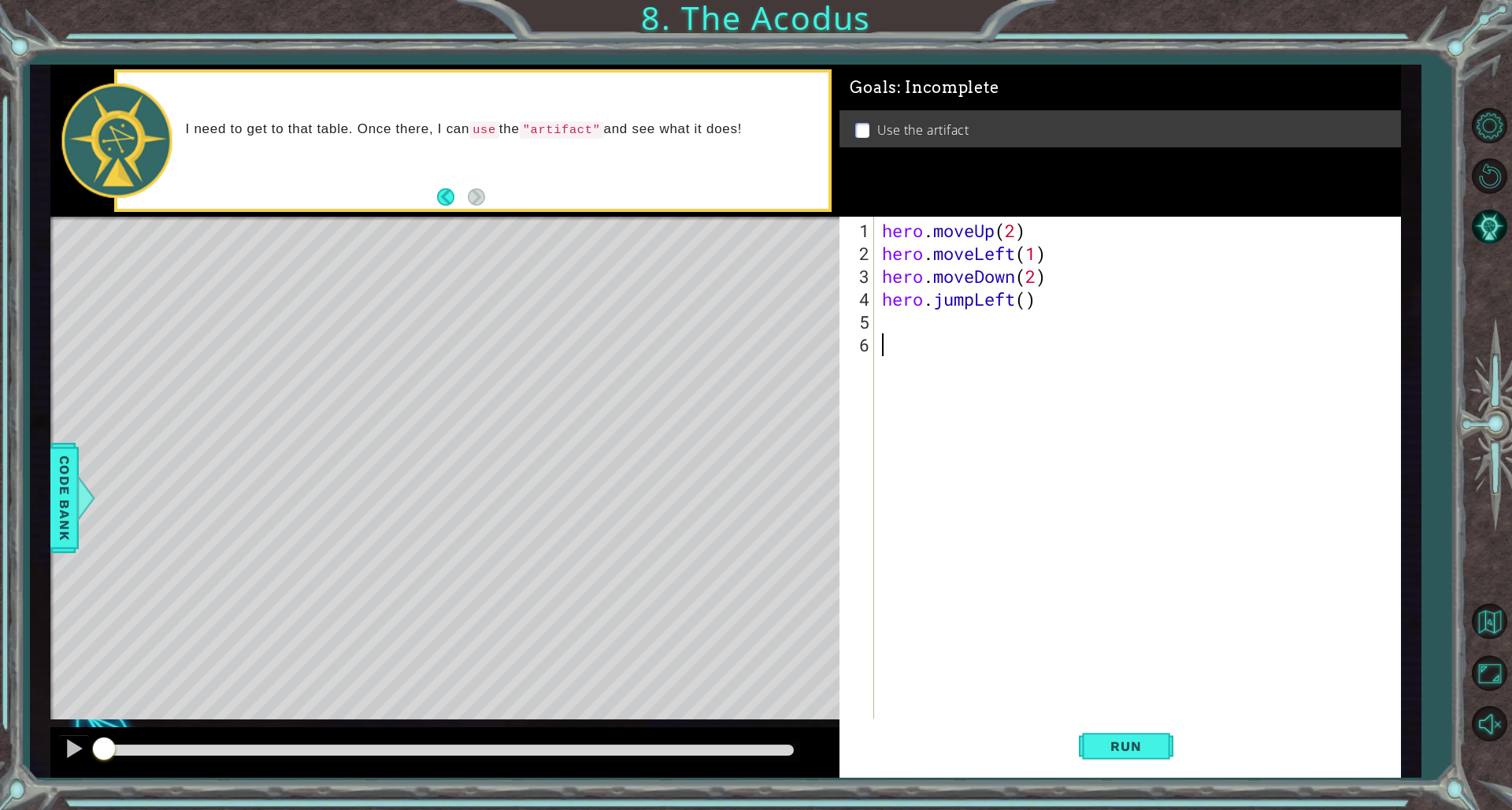
click at [915, 338] on div "hero . moveUp ( 2 ) hero . moveLeft ( 1 ) hero . moveDown ( 2 ) hero . jumpLeft…" at bounding box center [1140, 493] width 523 height 549
click at [915, 325] on div "hero . moveUp ( 2 ) hero . moveLeft ( 1 ) hero . moveDown ( 2 ) hero . jumpLeft…" at bounding box center [1140, 493] width 523 height 549
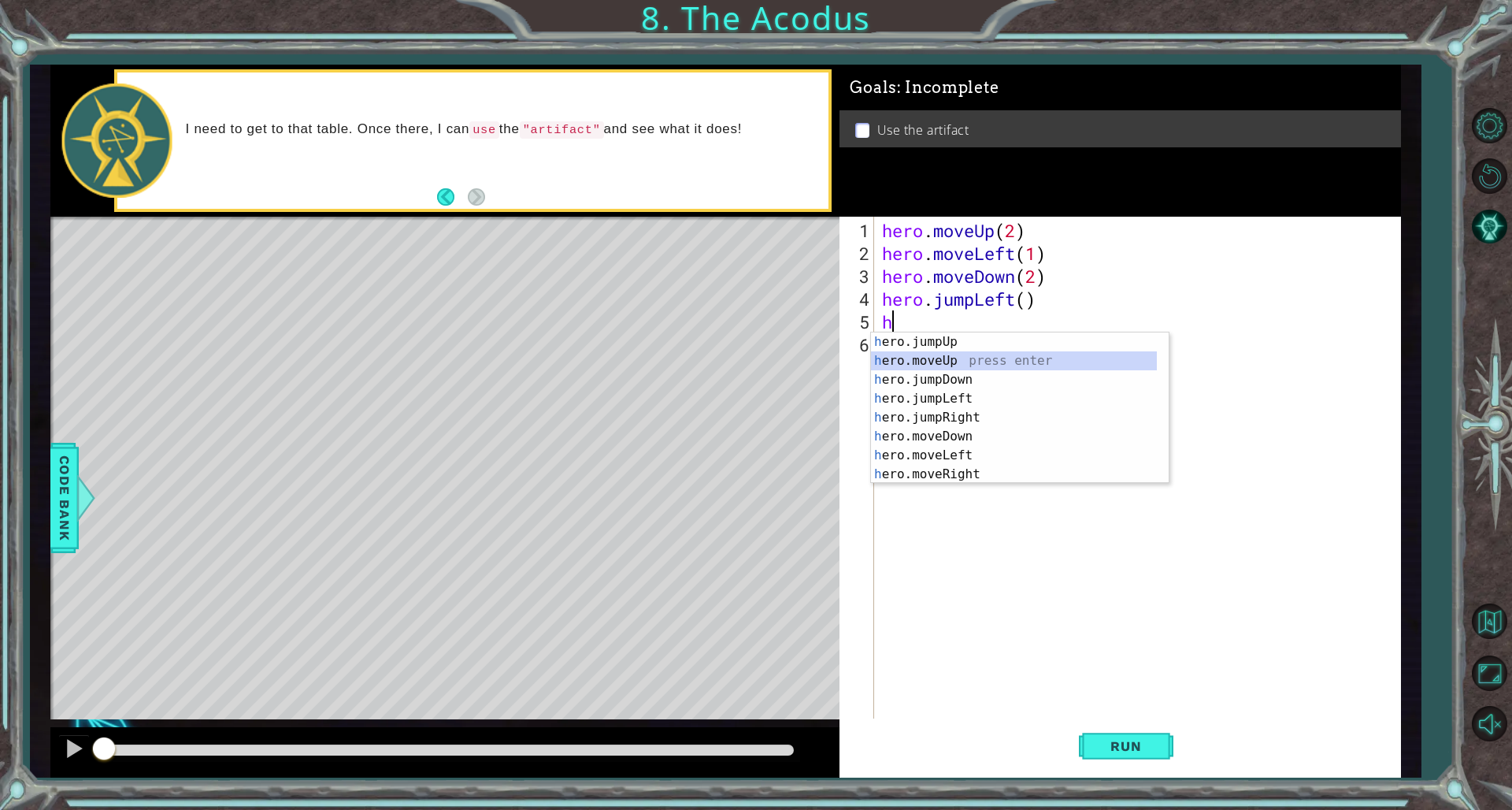
click at [915, 364] on div "h ero.jumpUp press enter h ero.moveUp press enter h ero.jumpDown press enter h …" at bounding box center [1014, 426] width 286 height 189
type textarea "hero.moveUp(2)"
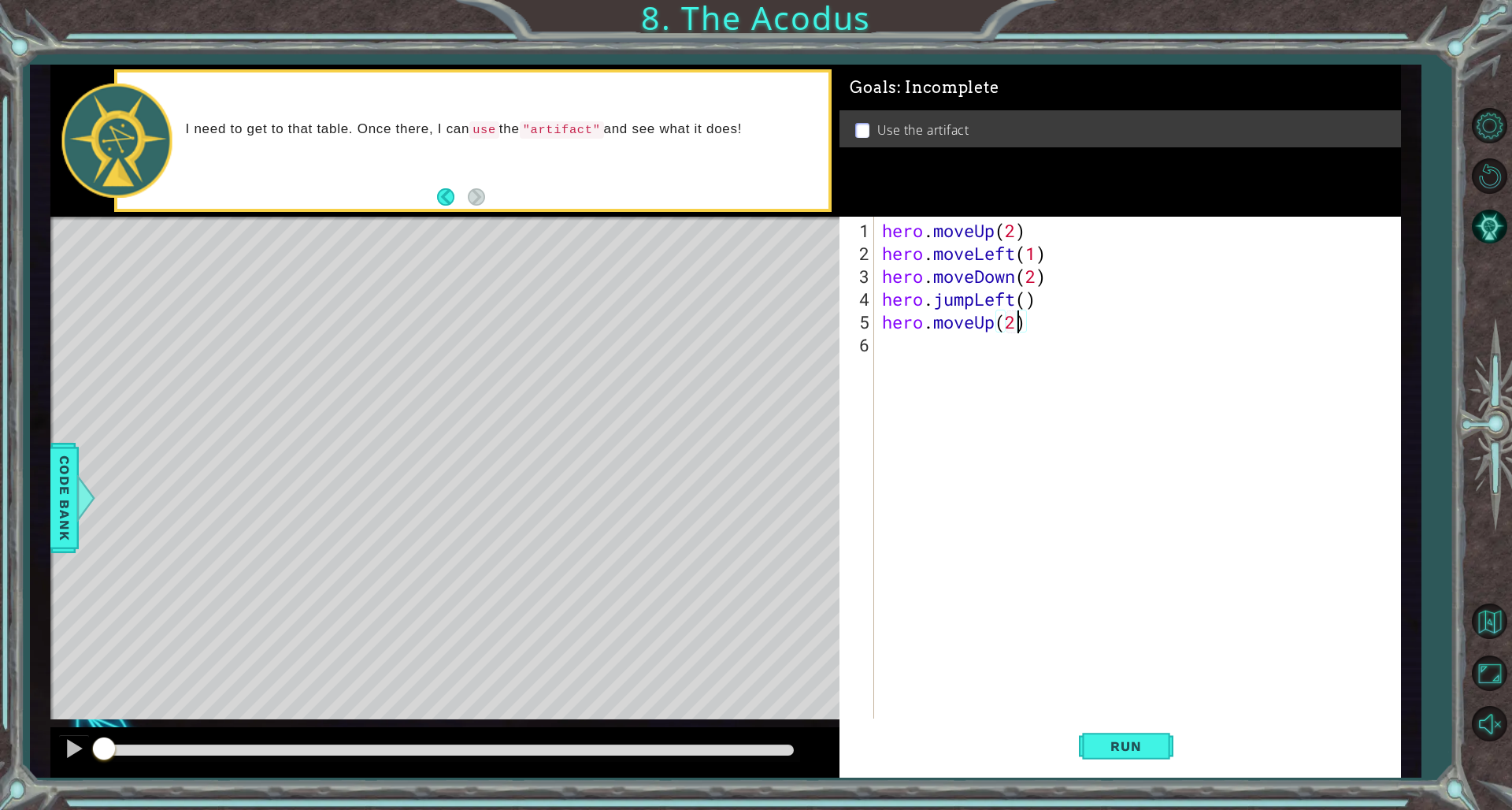
click at [915, 353] on div "hero . moveUp ( 2 ) hero . moveLeft ( 1 ) hero . moveDown ( 2 ) hero . jumpLeft…" at bounding box center [1140, 493] width 523 height 549
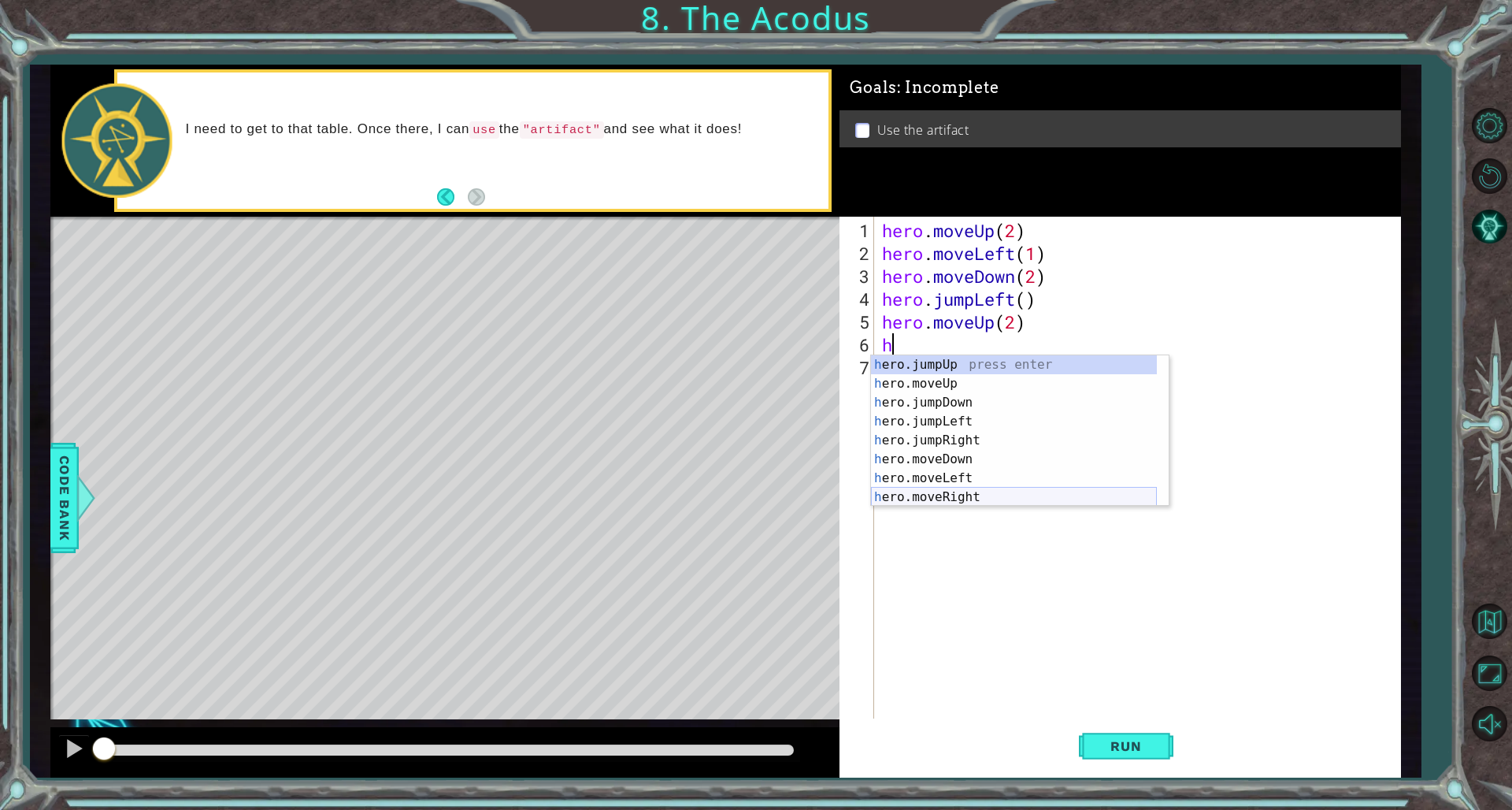
click at [915, 502] on div "h ero.jumpUp press enter h ero.moveUp press enter h ero.jumpDown press enter h …" at bounding box center [1014, 450] width 286 height 189
type textarea "hero.moveRight(1)"
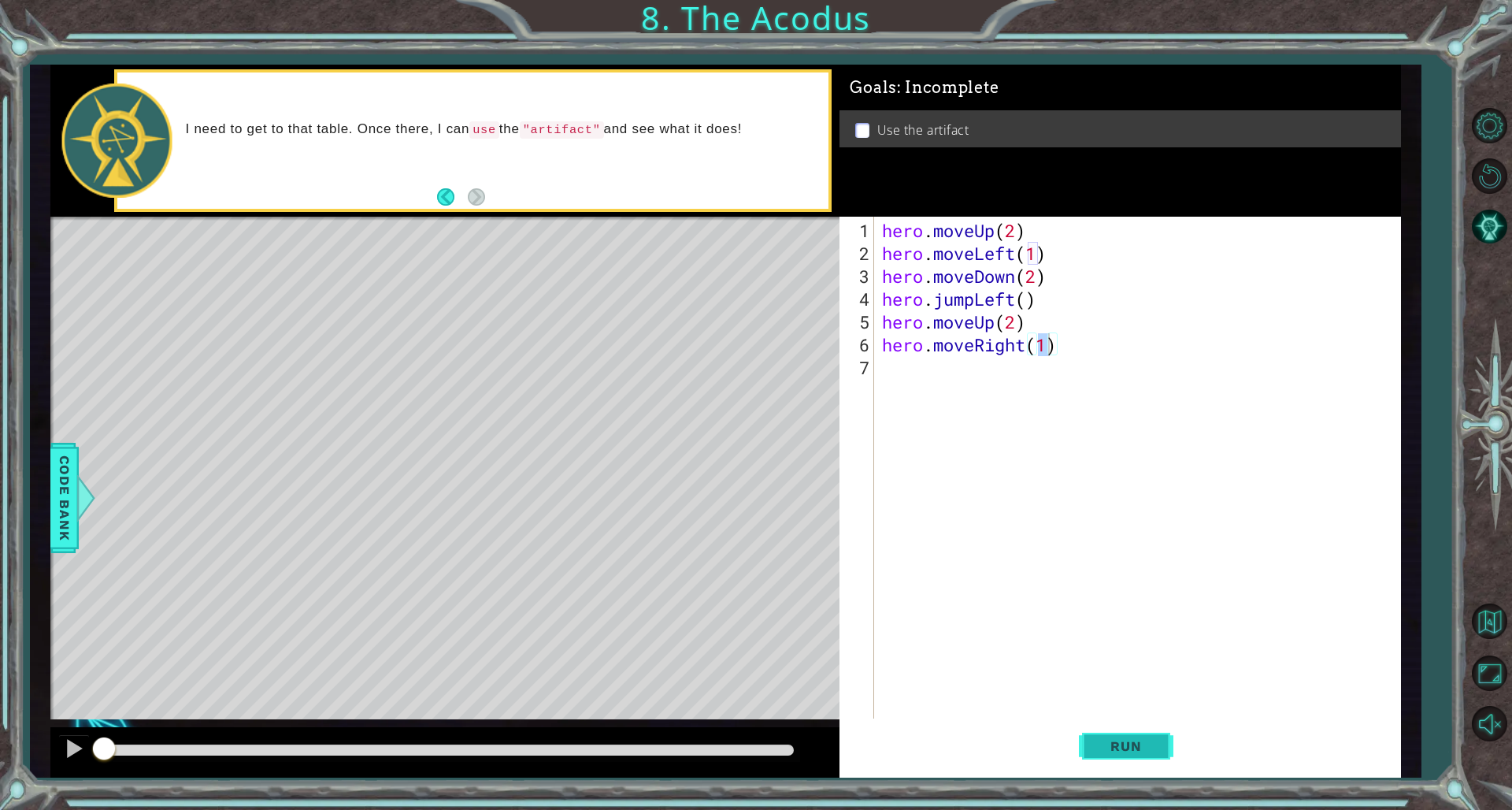
click at [915, 550] on button "Run" at bounding box center [1127, 746] width 95 height 56
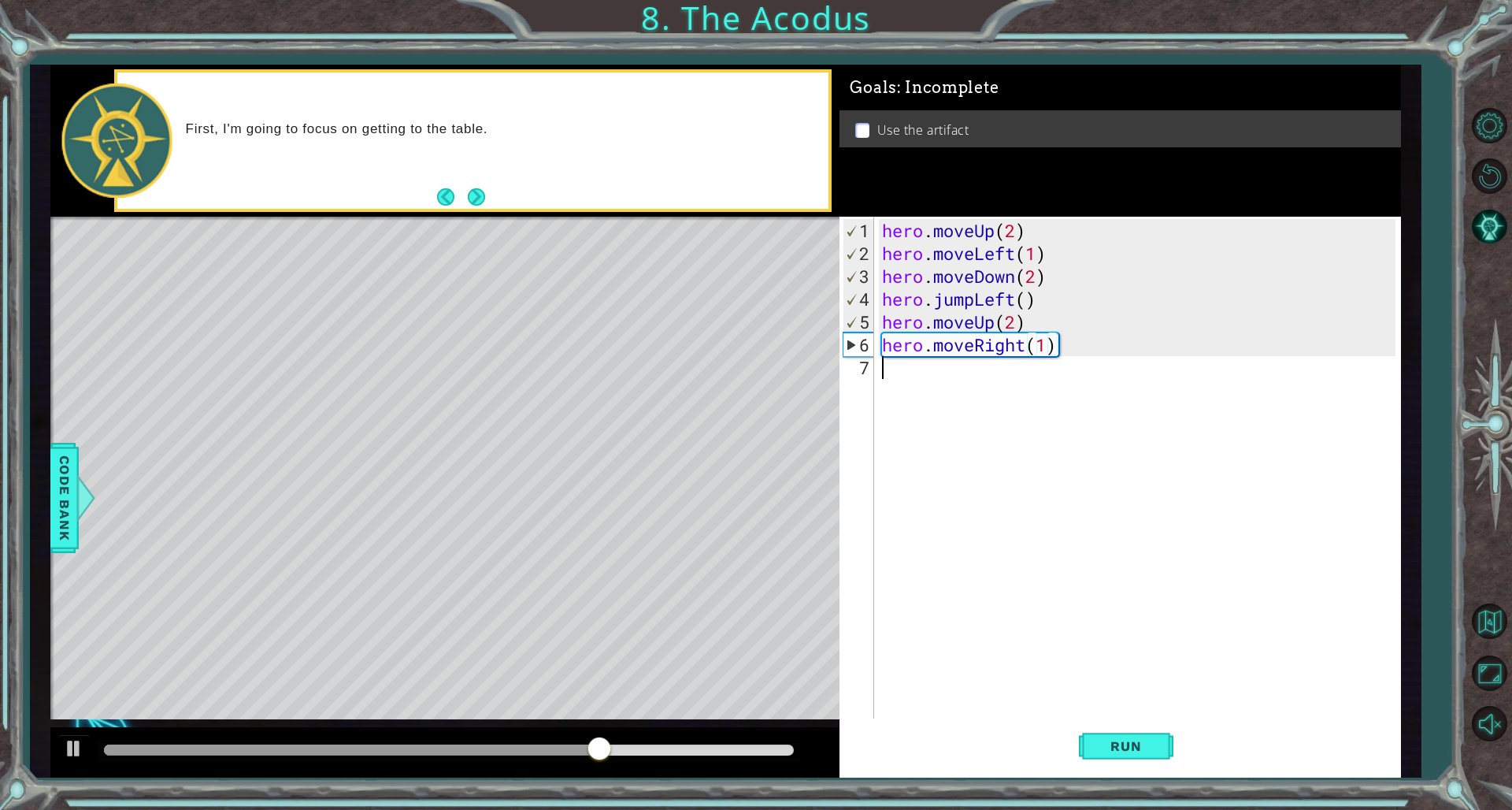
click at [915, 370] on div "hero . moveUp ( 2 ) hero . moveLeft ( 1 ) hero . moveDown ( 2 ) hero . jumpLeft…" at bounding box center [1140, 493] width 523 height 549
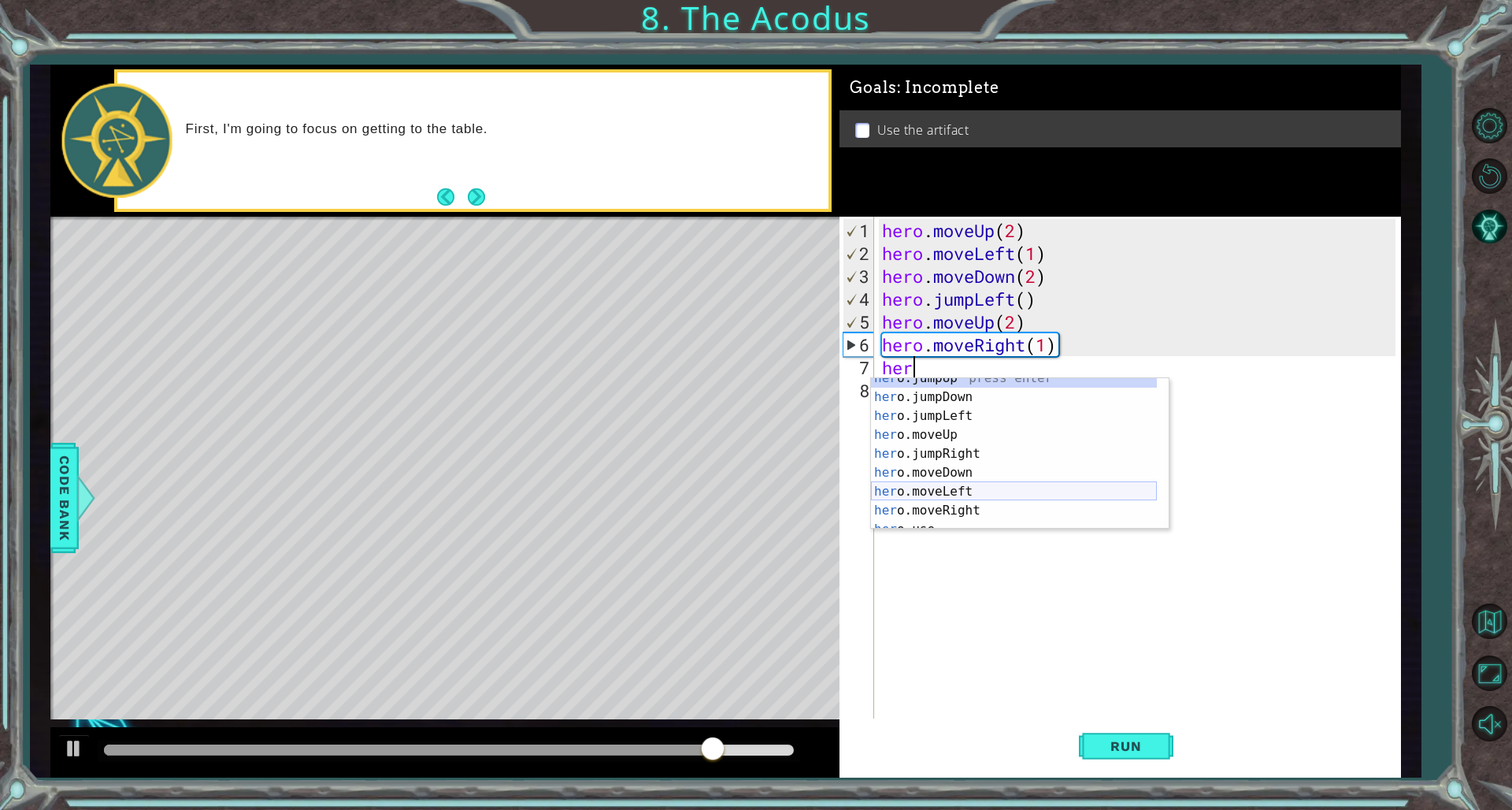
scroll to position [19, 0]
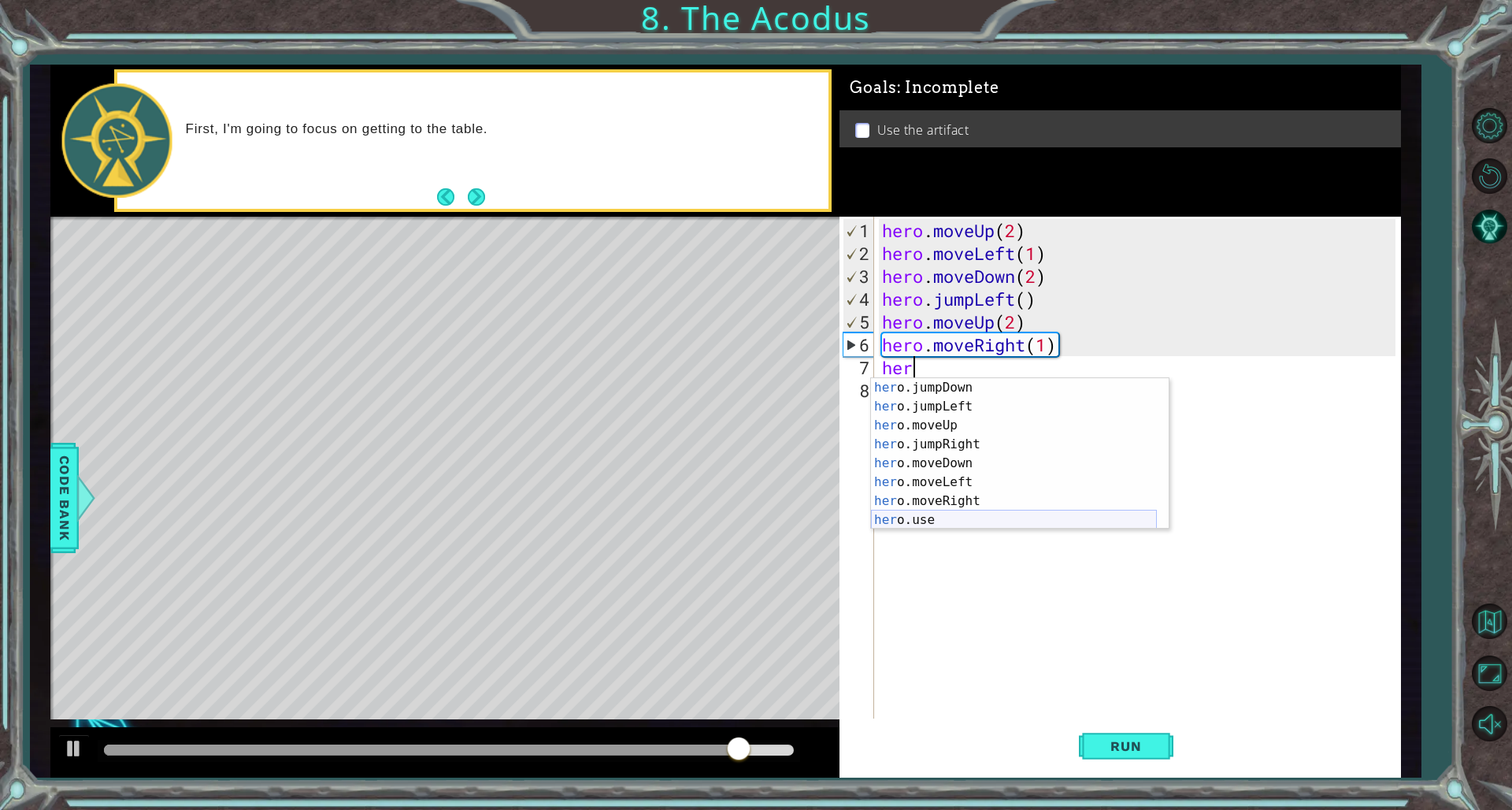
click at [915, 513] on div "her o.jumpDown press enter her o.jumpLeft press enter her o.moveUp press enter …" at bounding box center [1014, 472] width 286 height 189
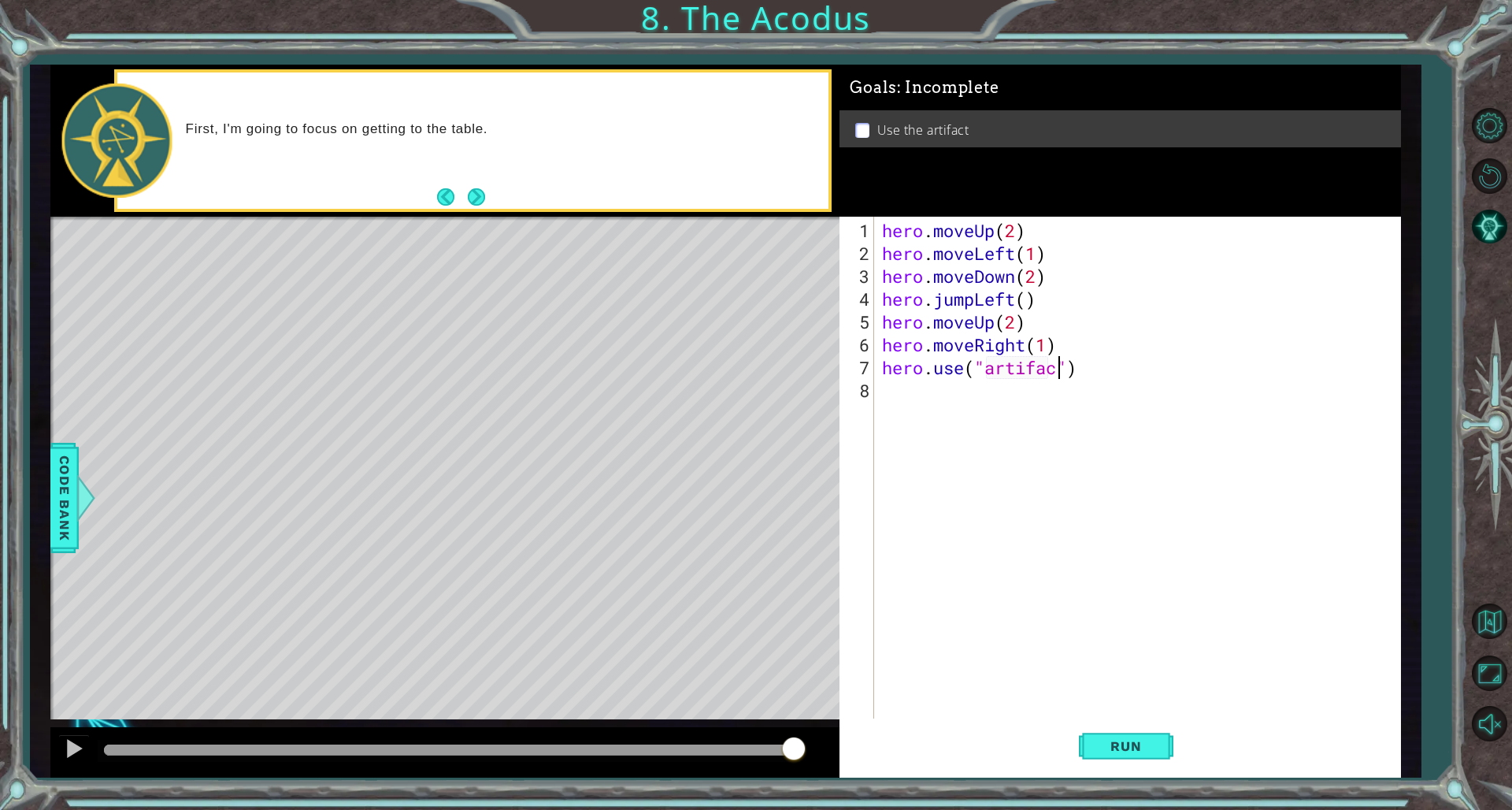
type textarea "hero.use("artifact")"
click at [915, 550] on div "hero . moveUp ( 2 ) hero . moveLeft ( 1 ) hero . moveDown ( 2 ) hero . jumpLeft…" at bounding box center [1140, 493] width 523 height 549
click at [915, 550] on button "Run" at bounding box center [1127, 746] width 95 height 56
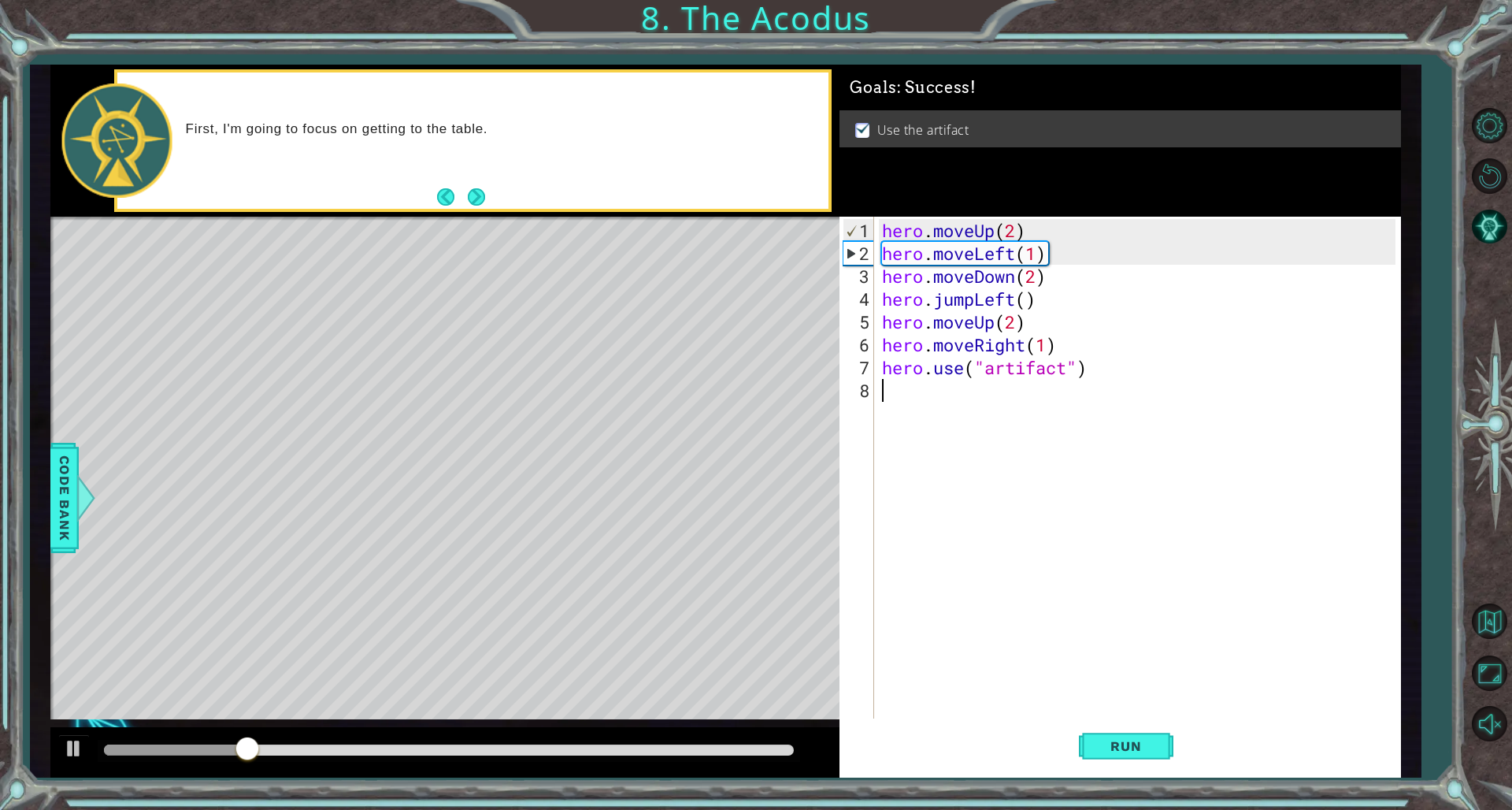
drag, startPoint x: 766, startPoint y: 748, endPoint x: 753, endPoint y: 748, distance: 13.0
click at [766, 550] on div at bounding box center [449, 749] width 690 height 11
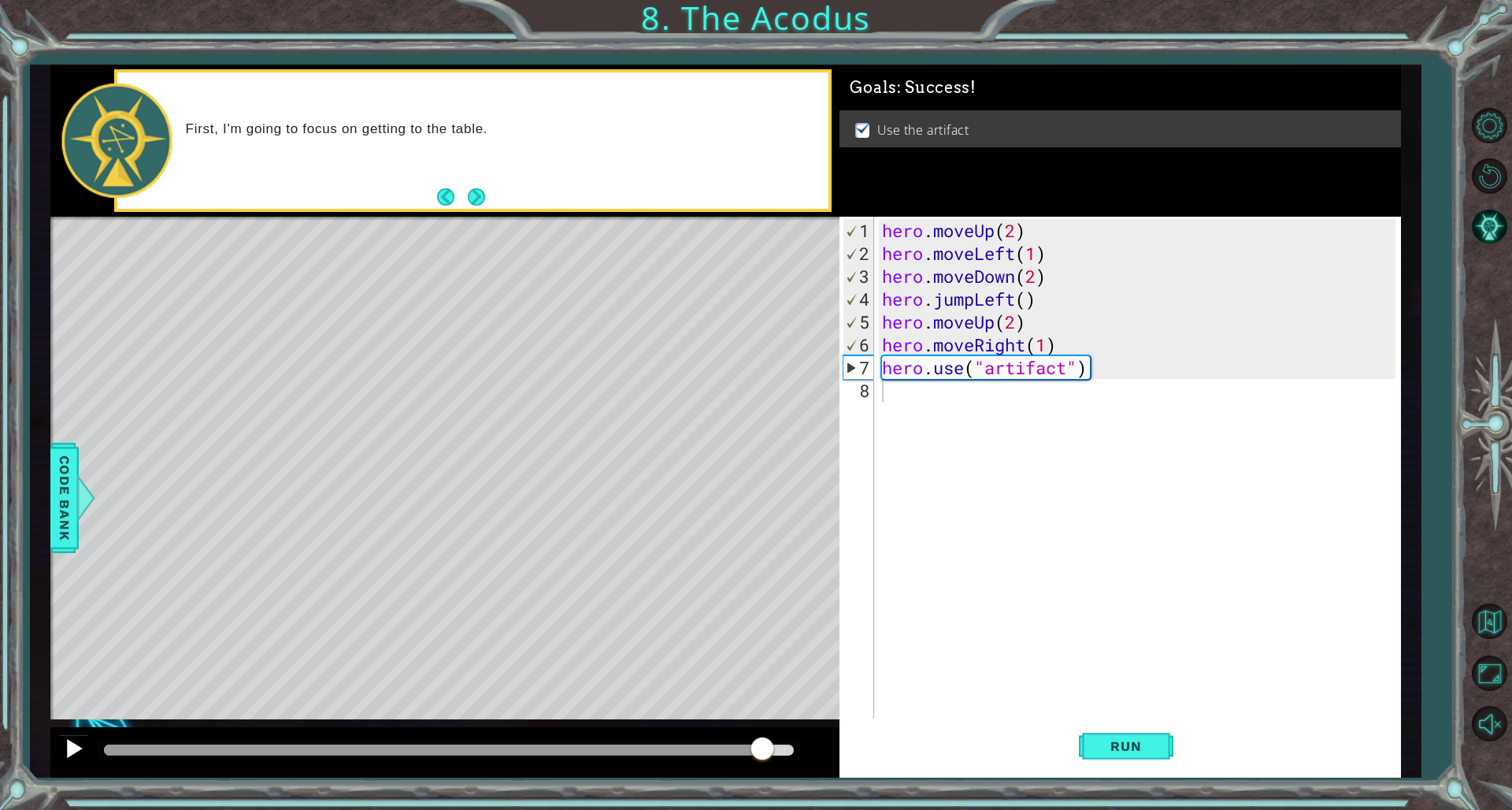
click at [89, 550] on button at bounding box center [74, 750] width 32 height 32
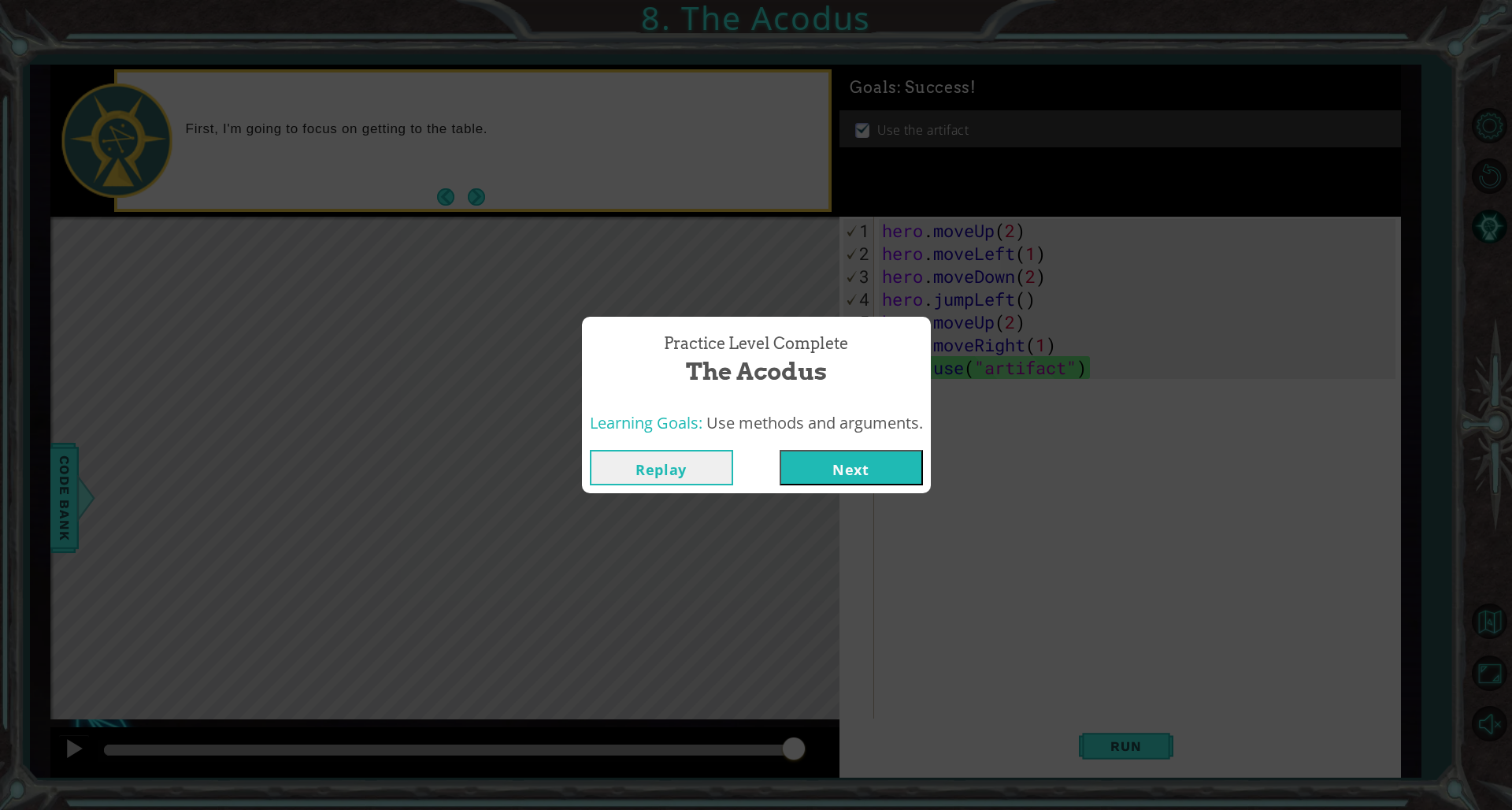
click at [887, 452] on button "Next" at bounding box center [851, 467] width 143 height 36
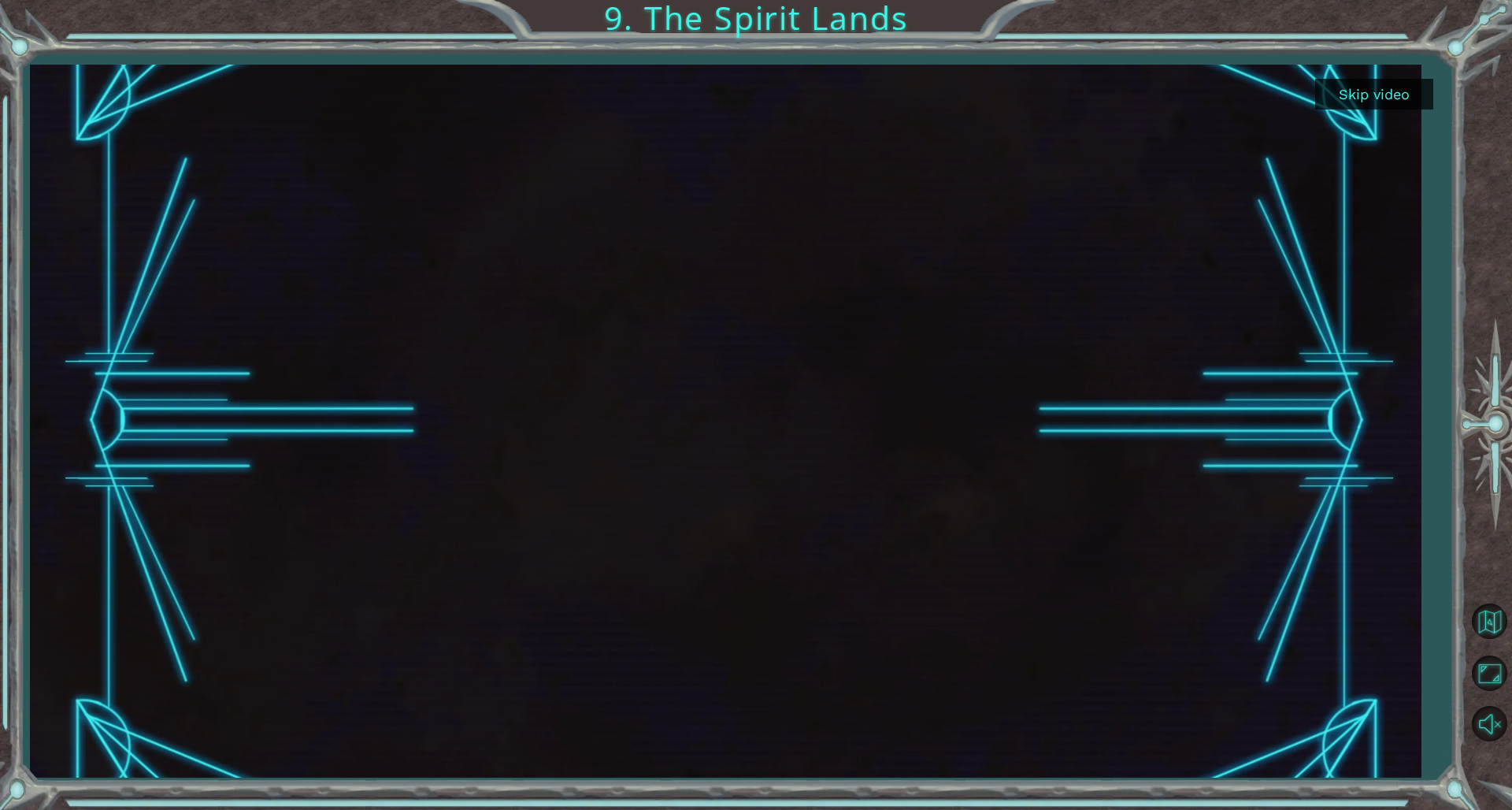
click at [915, 87] on button "Skip video" at bounding box center [1375, 94] width 118 height 31
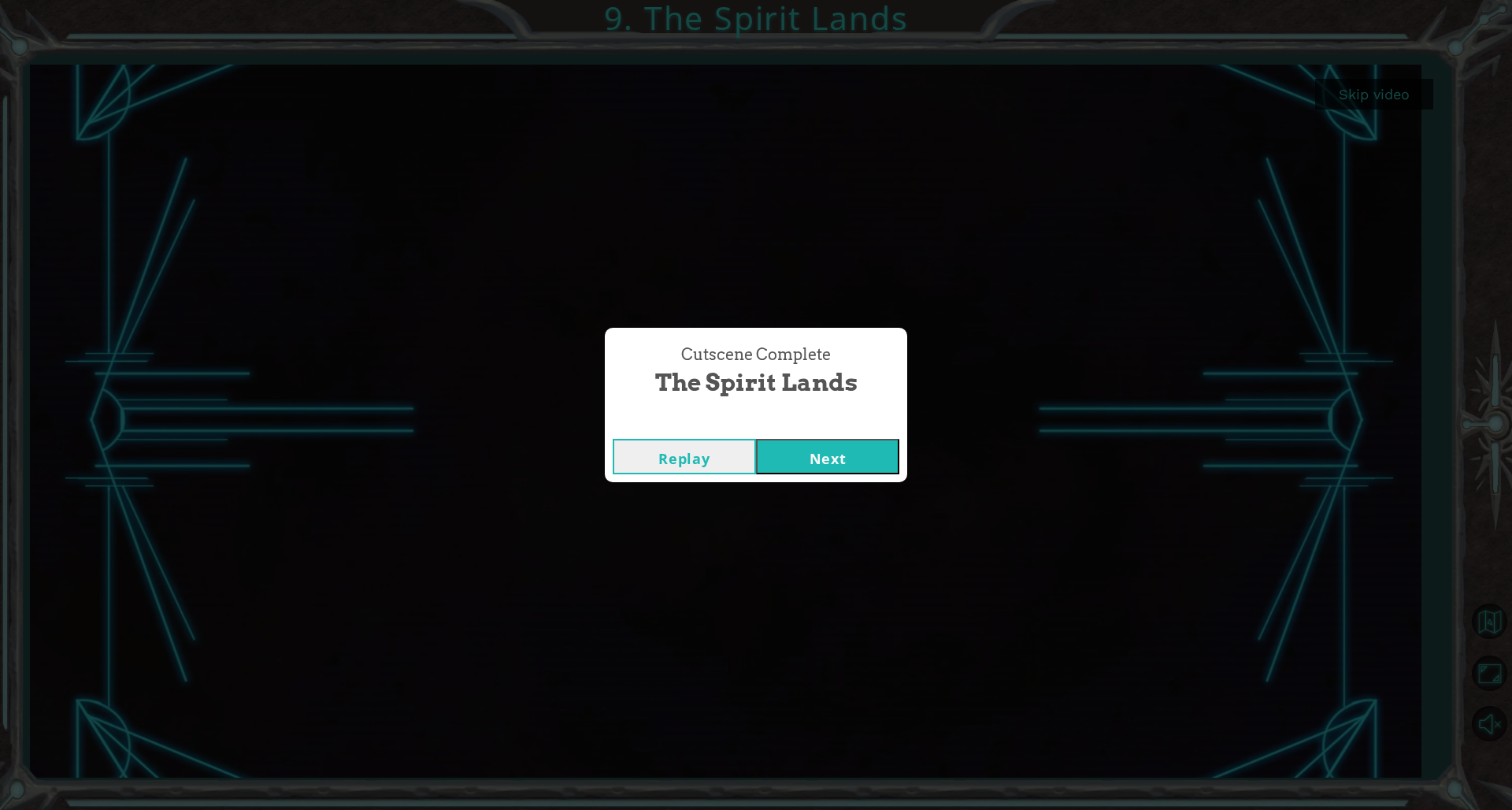
click at [838, 453] on button "Next" at bounding box center [828, 456] width 143 height 36
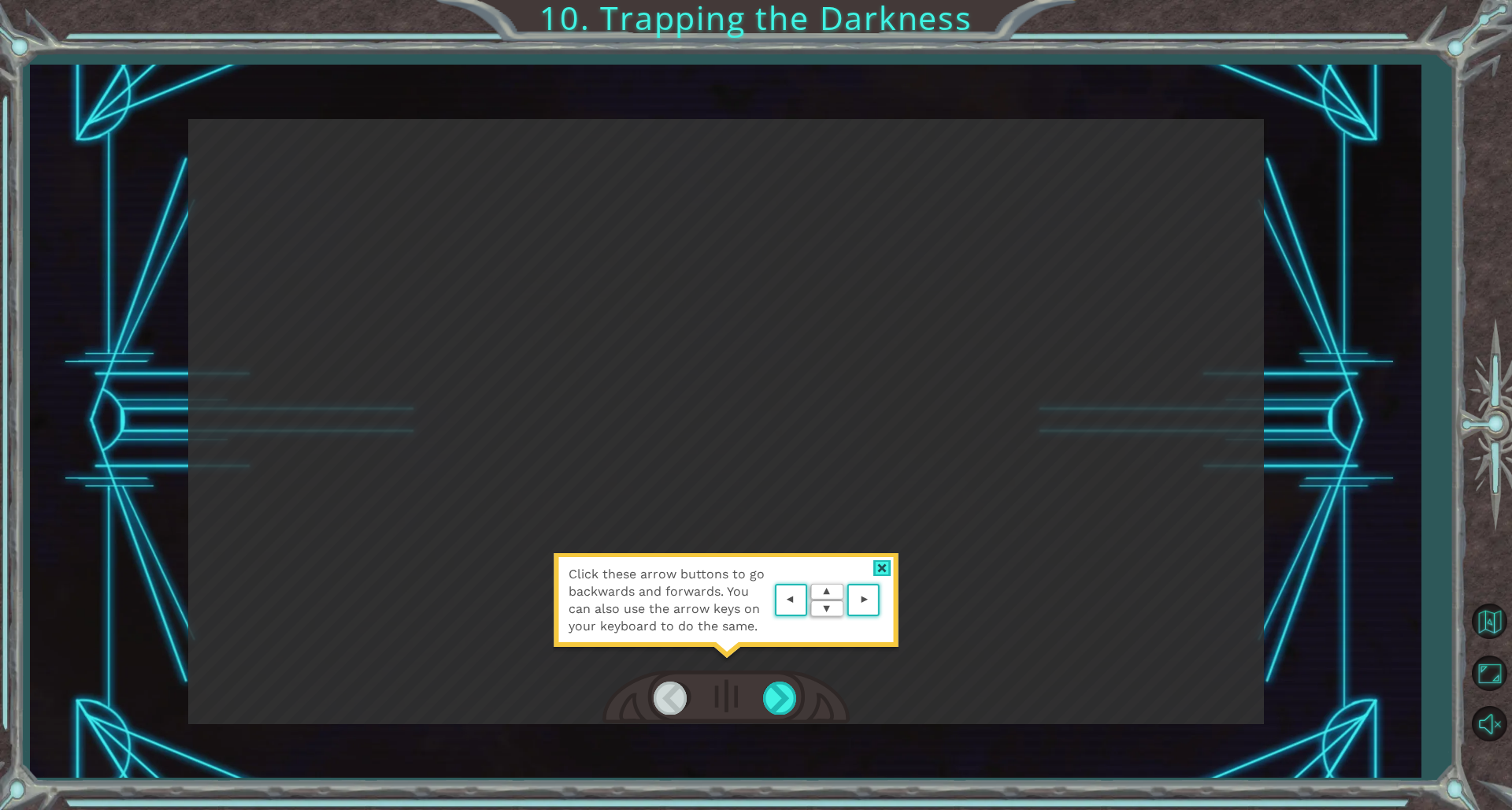
click at [888, 550] on div at bounding box center [883, 569] width 18 height 17
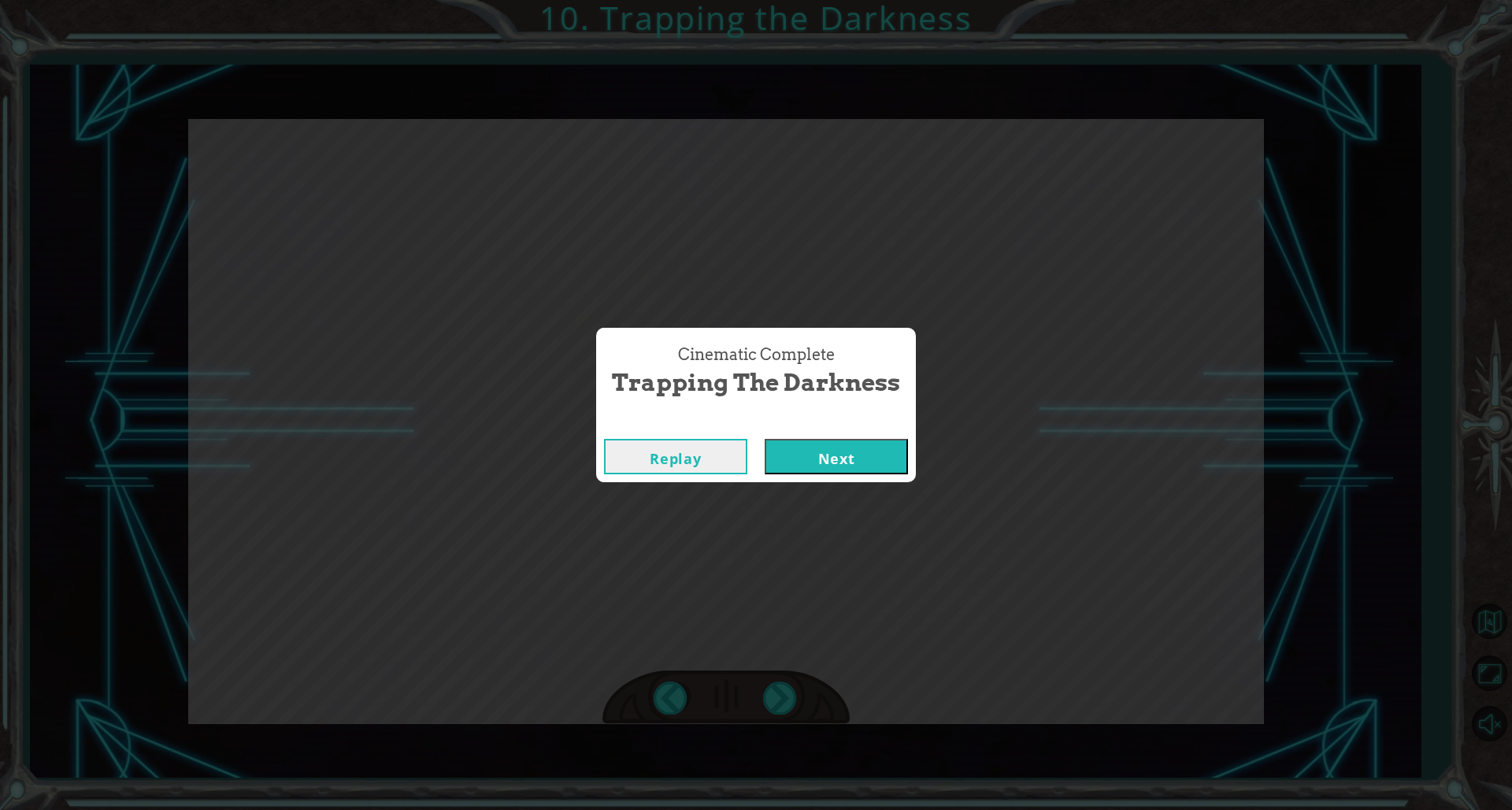
click at [804, 434] on div "Replay Next" at bounding box center [756, 457] width 320 height 52
click at [804, 462] on button "Next" at bounding box center [836, 456] width 143 height 36
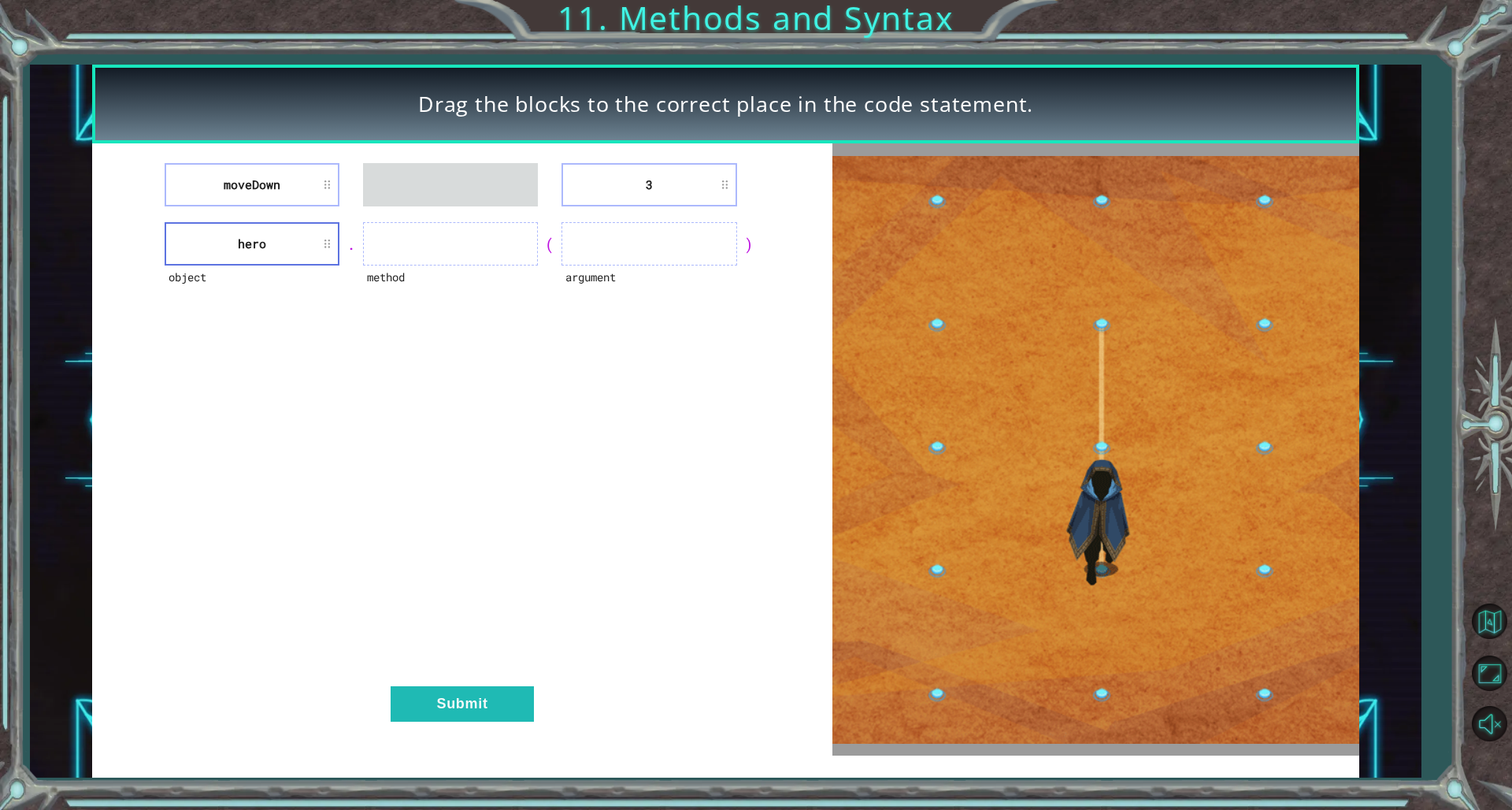
drag, startPoint x: 310, startPoint y: 242, endPoint x: 405, endPoint y: 195, distance: 106.0
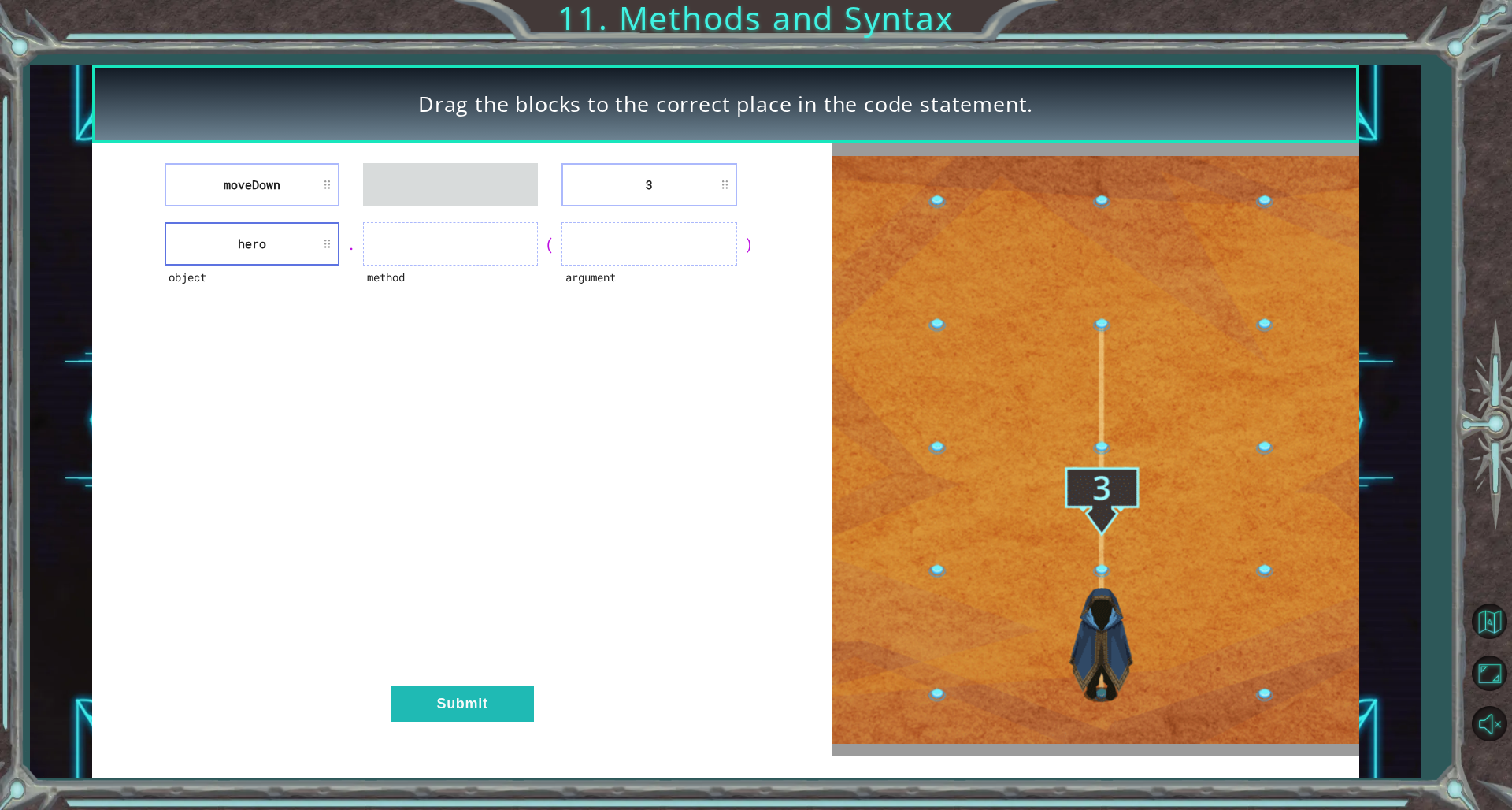
click at [405, 196] on div "moveDown 3 object hero . method ( argument ) Submit" at bounding box center [462, 449] width 740 height 612
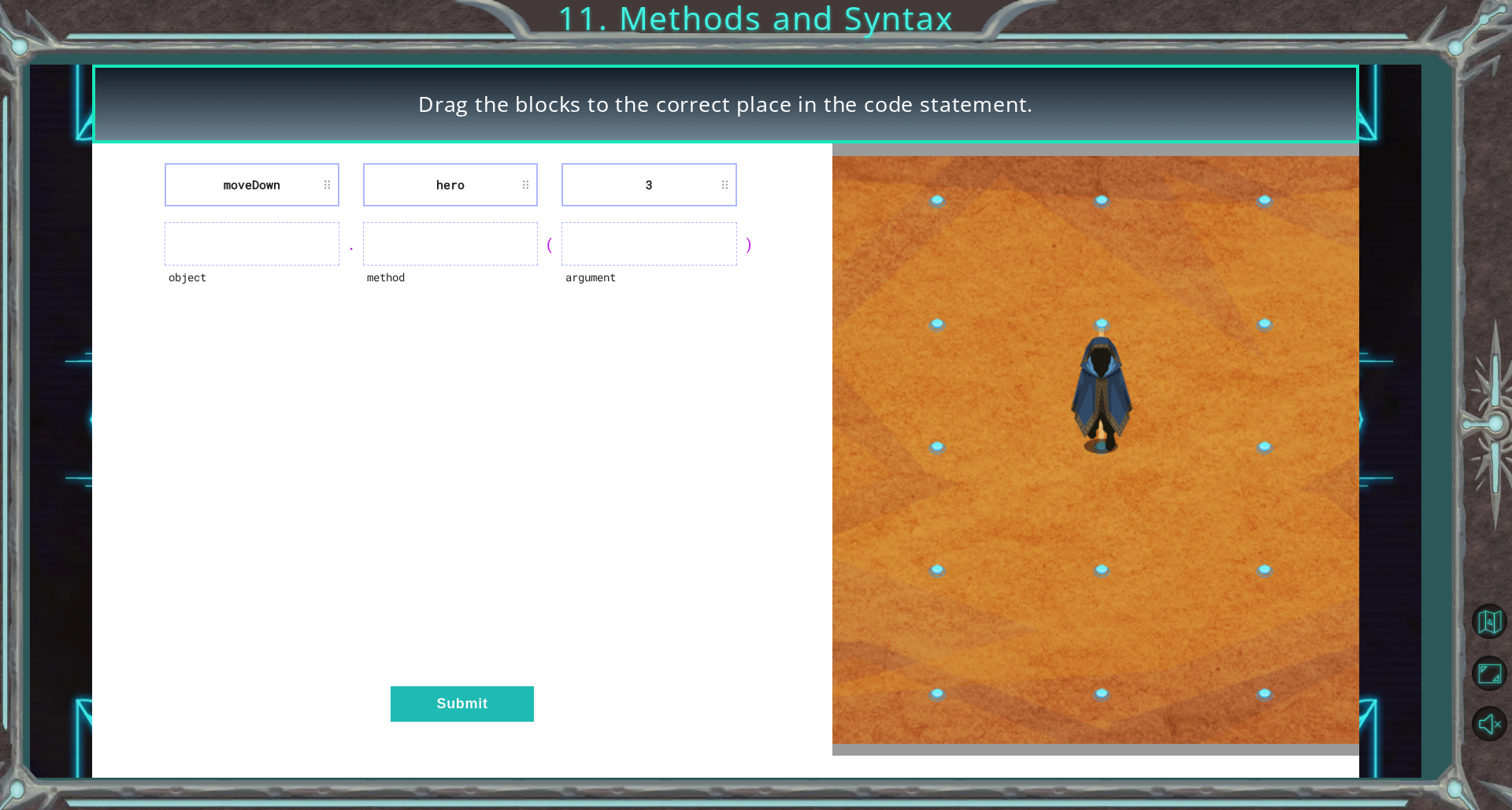
drag, startPoint x: 501, startPoint y: 186, endPoint x: 302, endPoint y: 241, distance: 206.5
click at [302, 241] on div "moveDown hero 3 object . method ( argument ) Submit" at bounding box center [462, 449] width 740 height 612
click at [536, 182] on li "hero" at bounding box center [450, 185] width 175 height 43
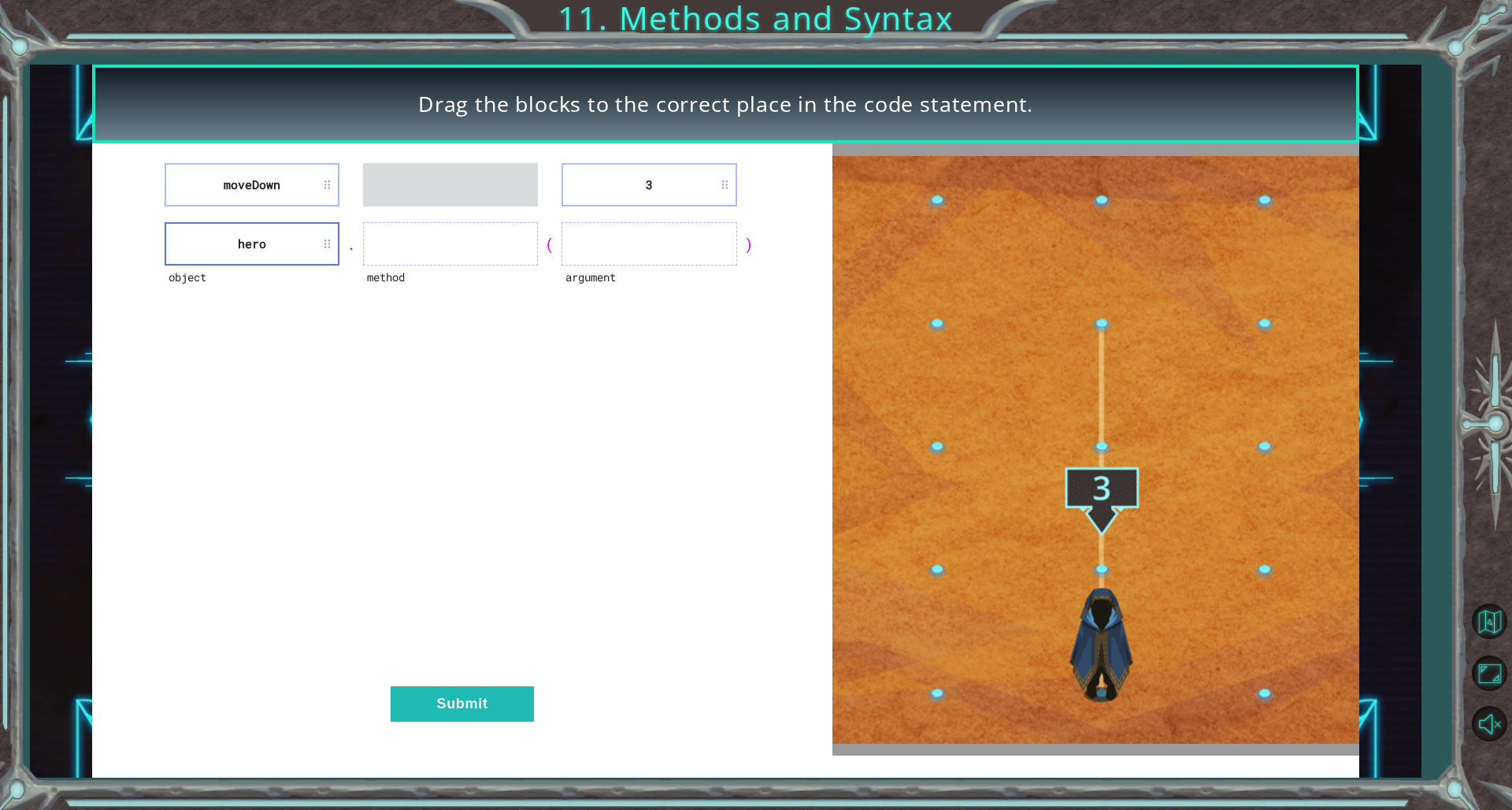
drag, startPoint x: 492, startPoint y: 170, endPoint x: 478, endPoint y: 181, distance: 17.8
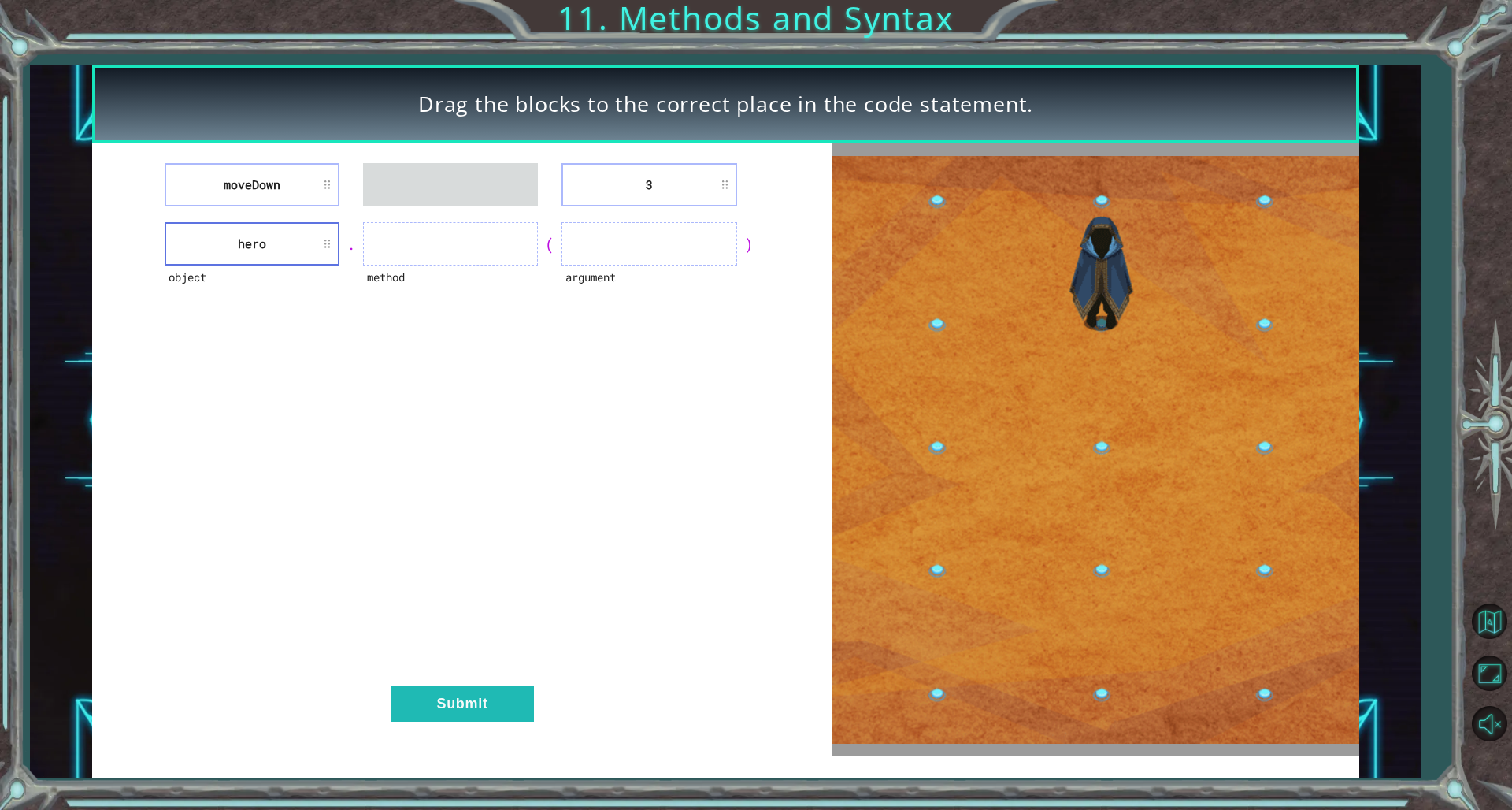
click at [478, 181] on ul at bounding box center [450, 185] width 175 height 43
drag, startPoint x: 269, startPoint y: 195, endPoint x: 457, endPoint y: 253, distance: 196.7
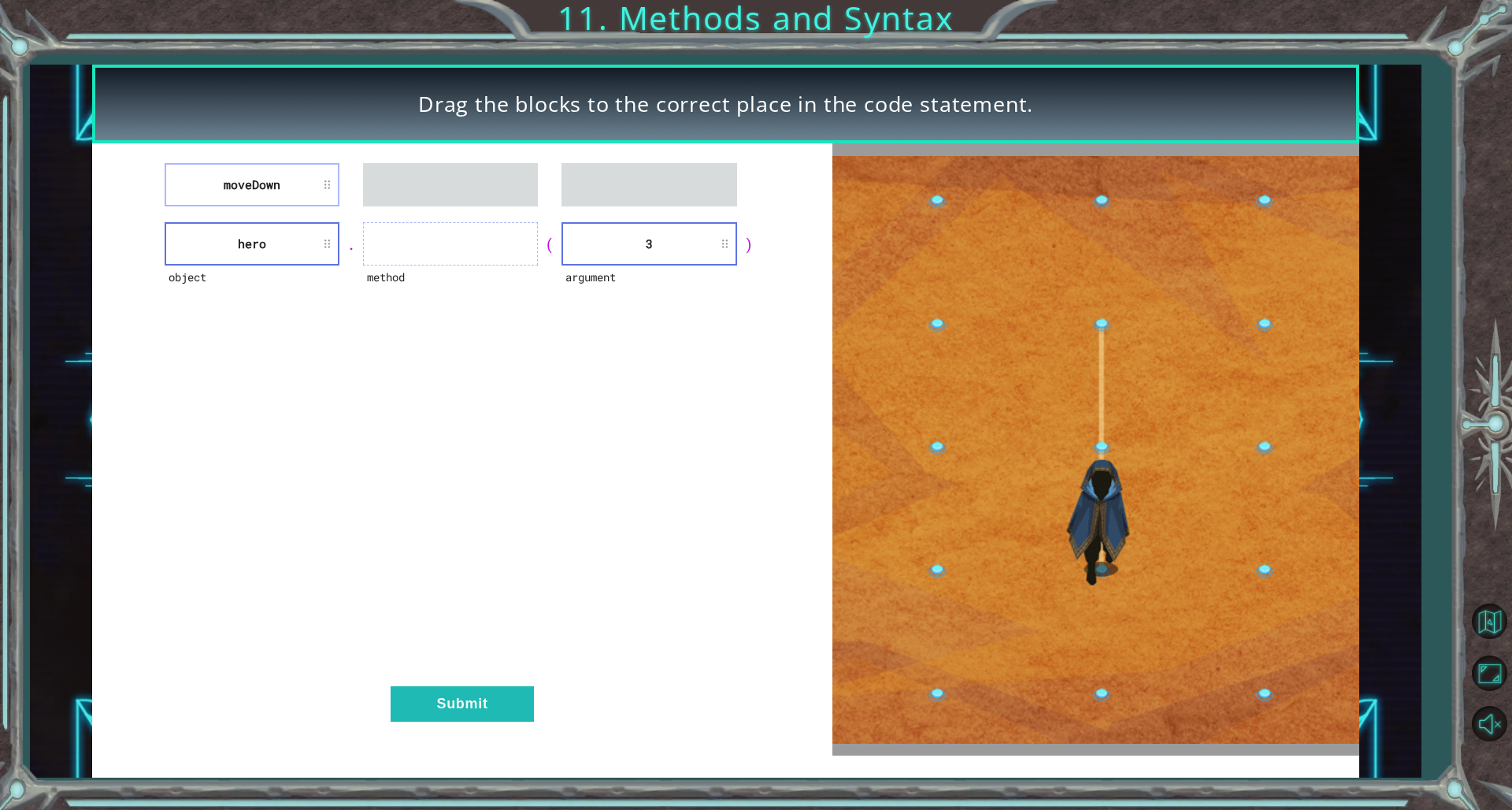
click at [457, 253] on div "moveDown object hero . method ( argument 3 ) Submit" at bounding box center [462, 449] width 740 height 612
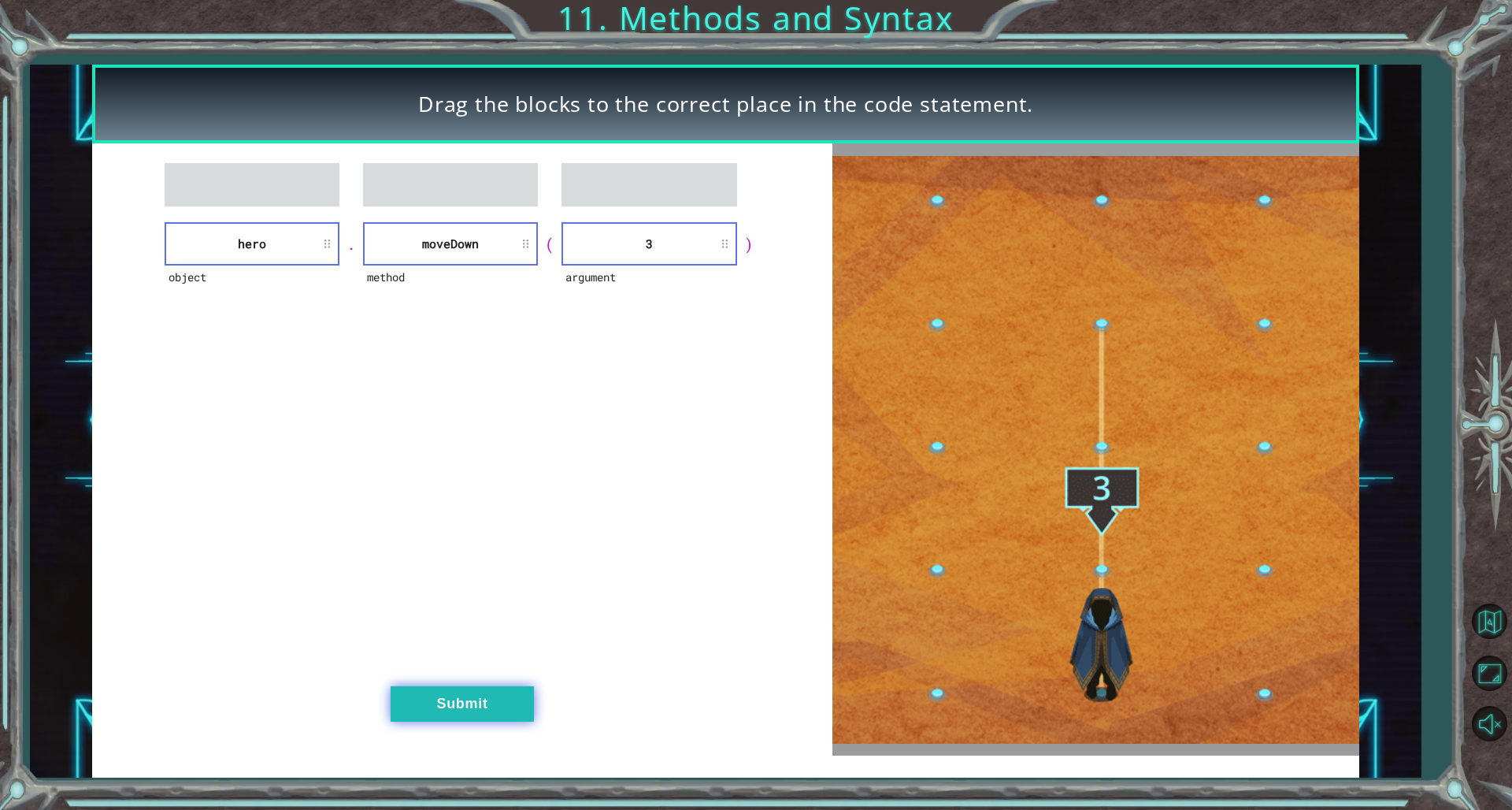
drag, startPoint x: 483, startPoint y: 704, endPoint x: 488, endPoint y: 697, distance: 8.6
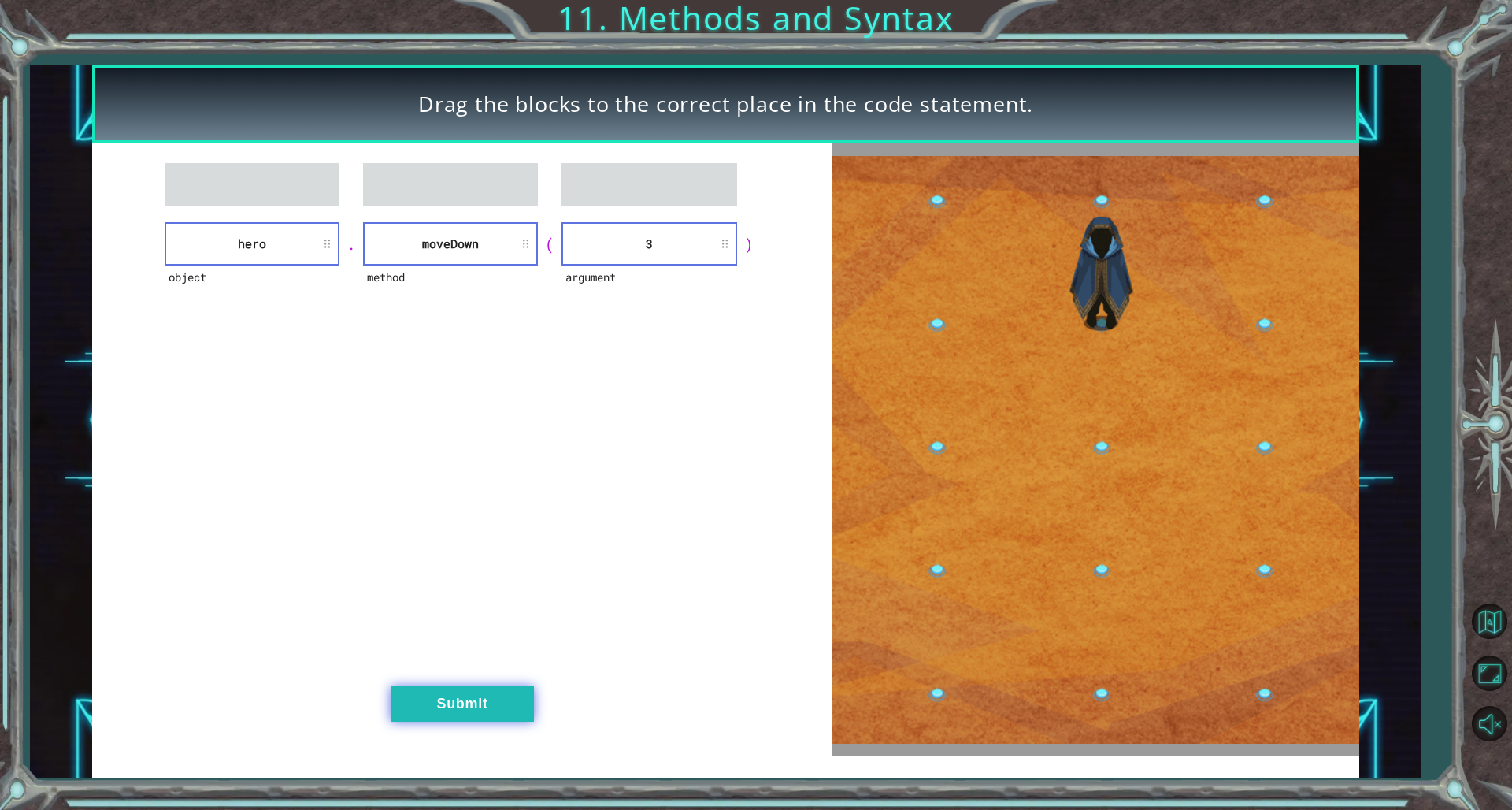
click at [483, 550] on button "Submit" at bounding box center [462, 703] width 143 height 36
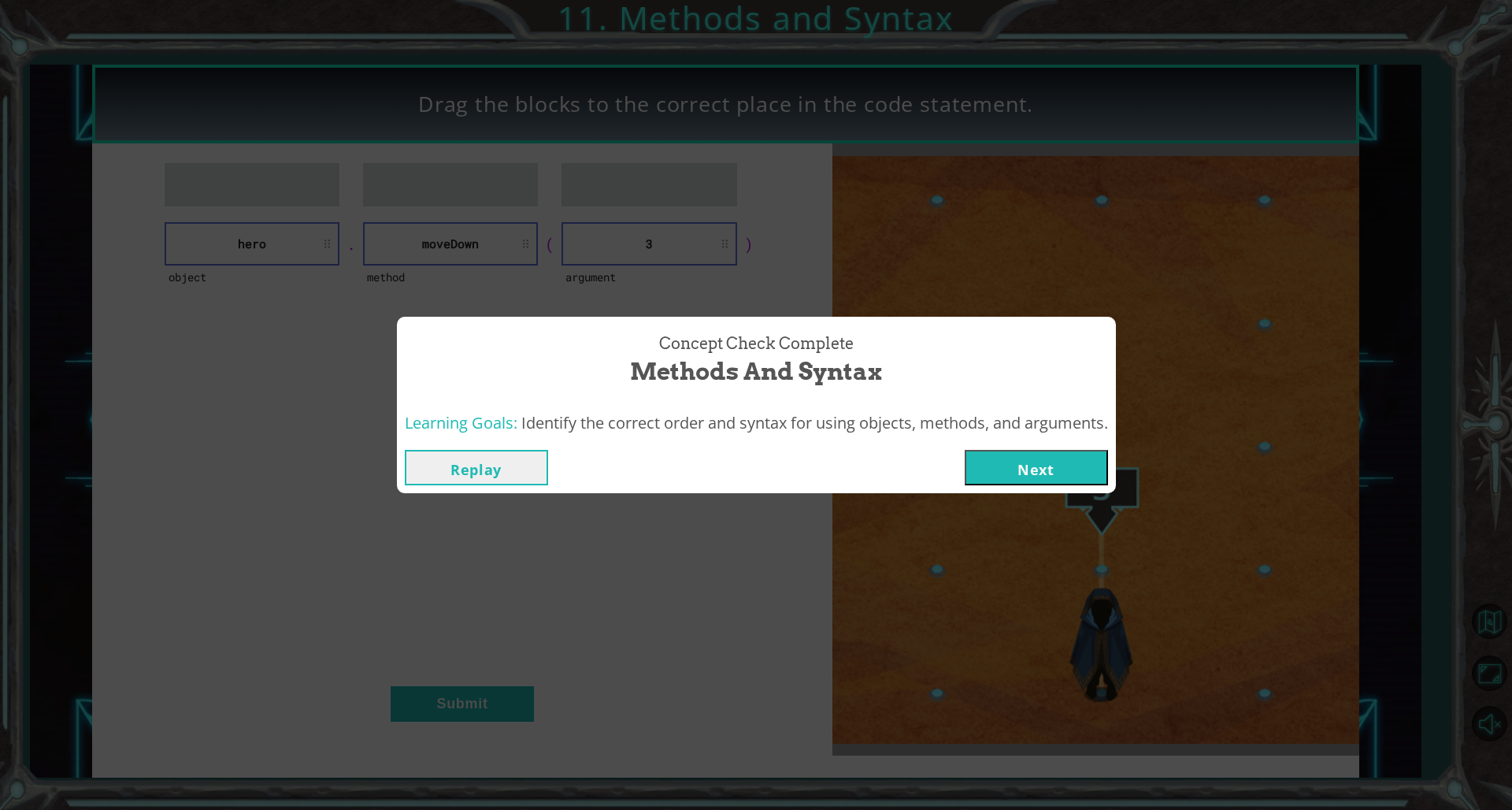
click at [915, 465] on button "Next" at bounding box center [1036, 467] width 143 height 36
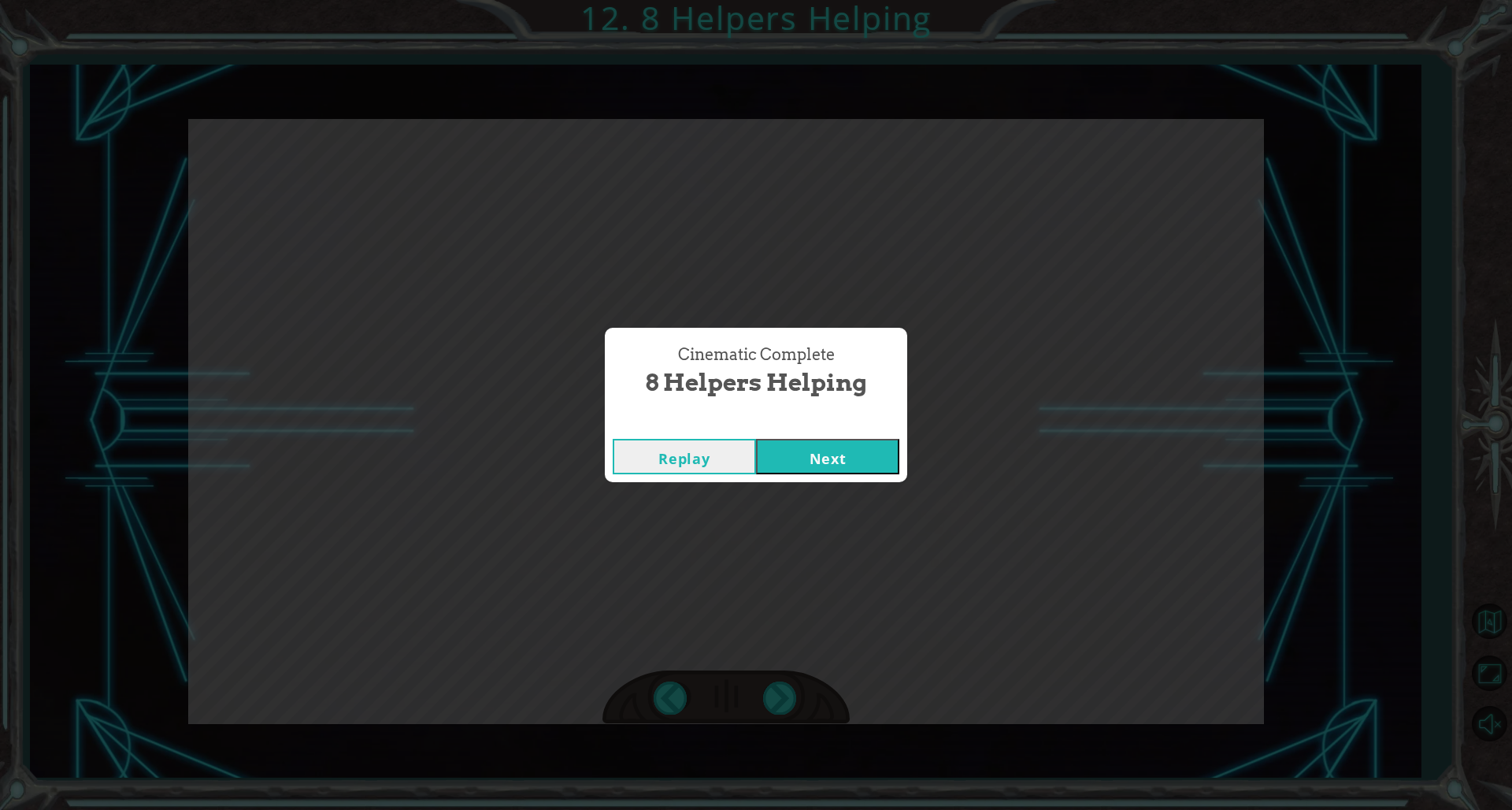
click at [793, 461] on button "Next" at bounding box center [828, 456] width 143 height 36
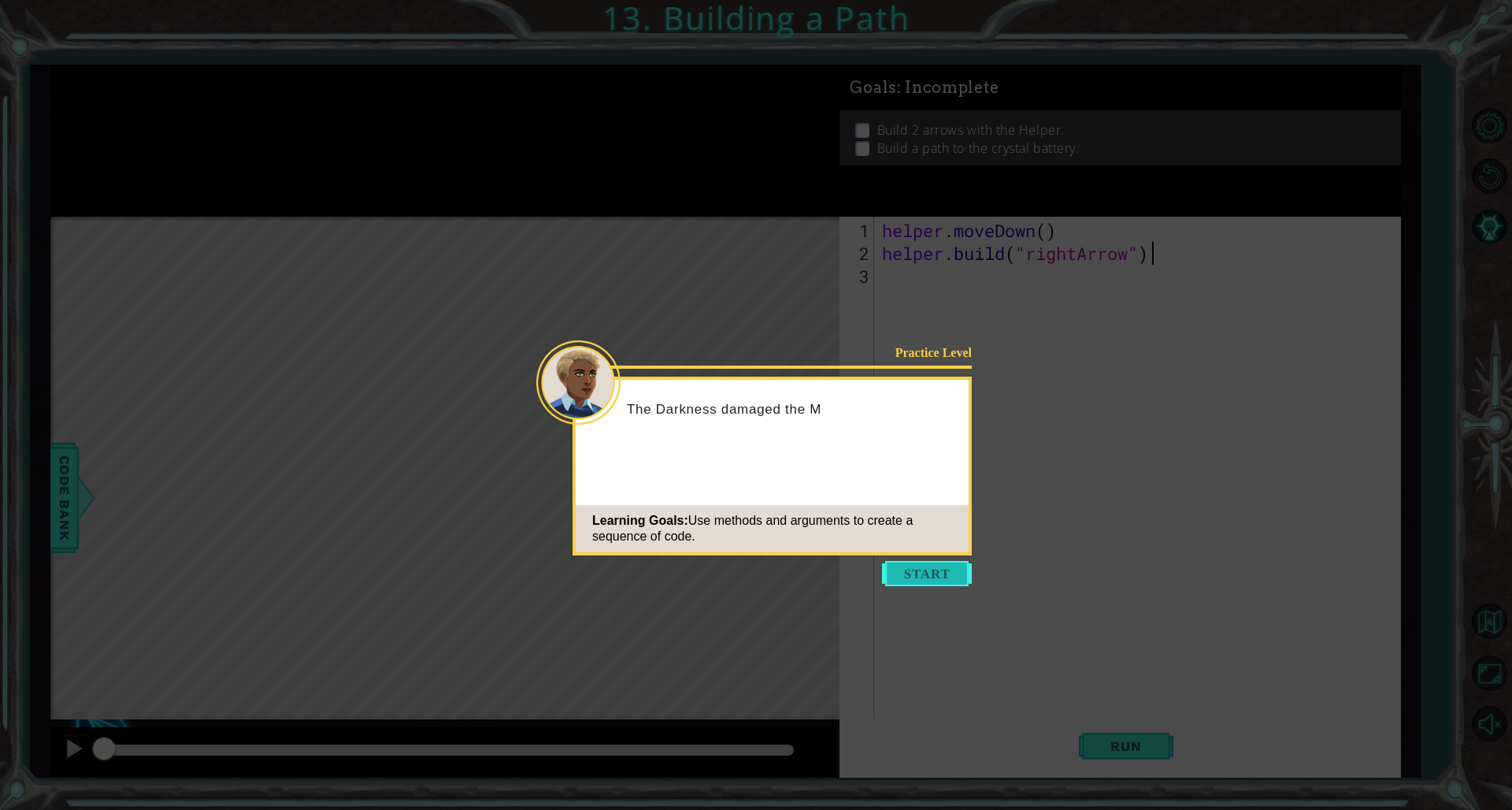
click at [915, 550] on button "Start" at bounding box center [927, 574] width 90 height 25
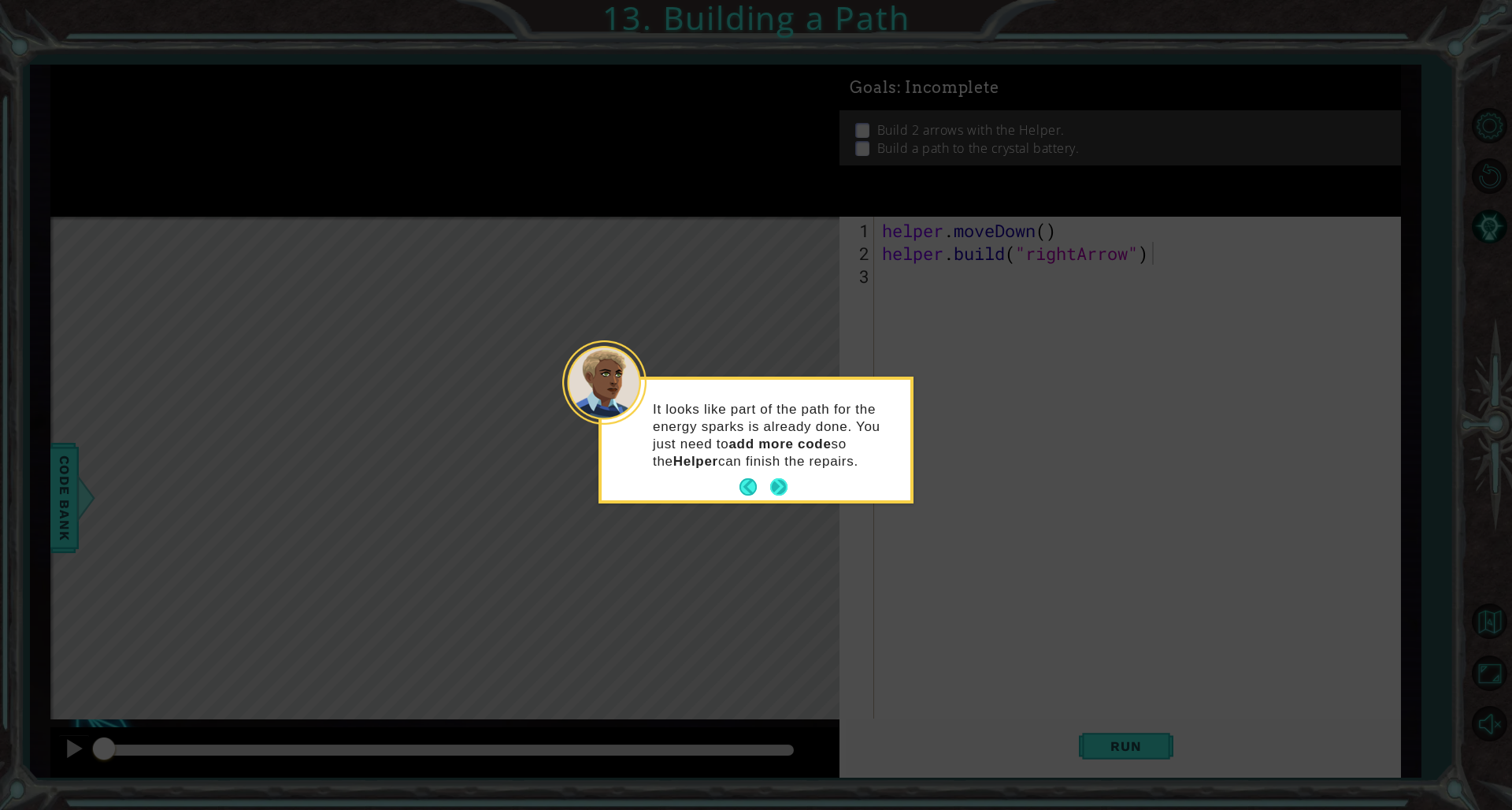
click at [776, 492] on button "Next" at bounding box center [779, 487] width 17 height 17
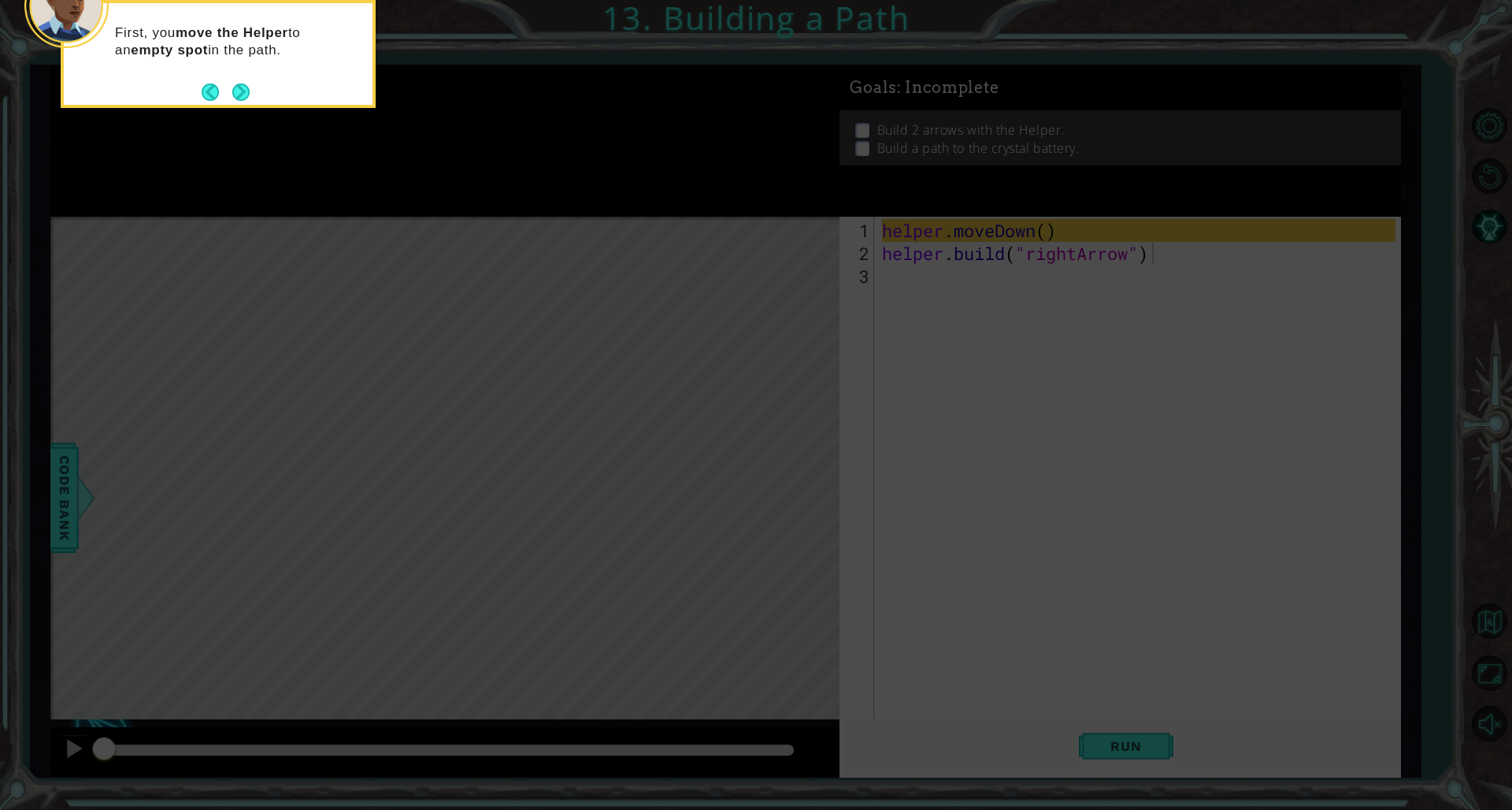
click at [915, 475] on icon at bounding box center [756, 121] width 1512 height 1378
click at [915, 550] on icon at bounding box center [756, 121] width 1512 height 1378
click at [246, 101] on button "Next" at bounding box center [240, 92] width 17 height 17
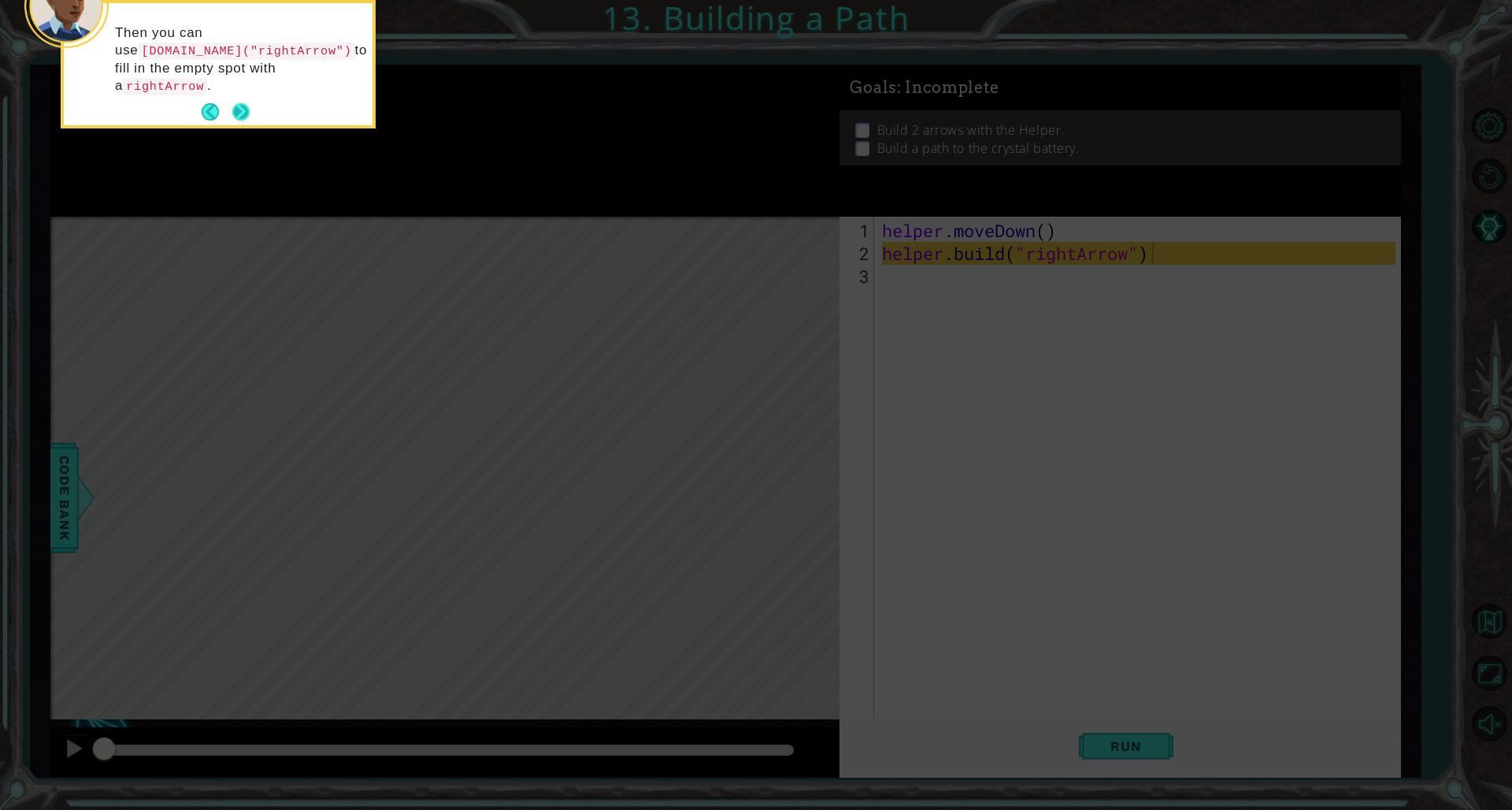
click at [244, 107] on button "Next" at bounding box center [240, 112] width 17 height 17
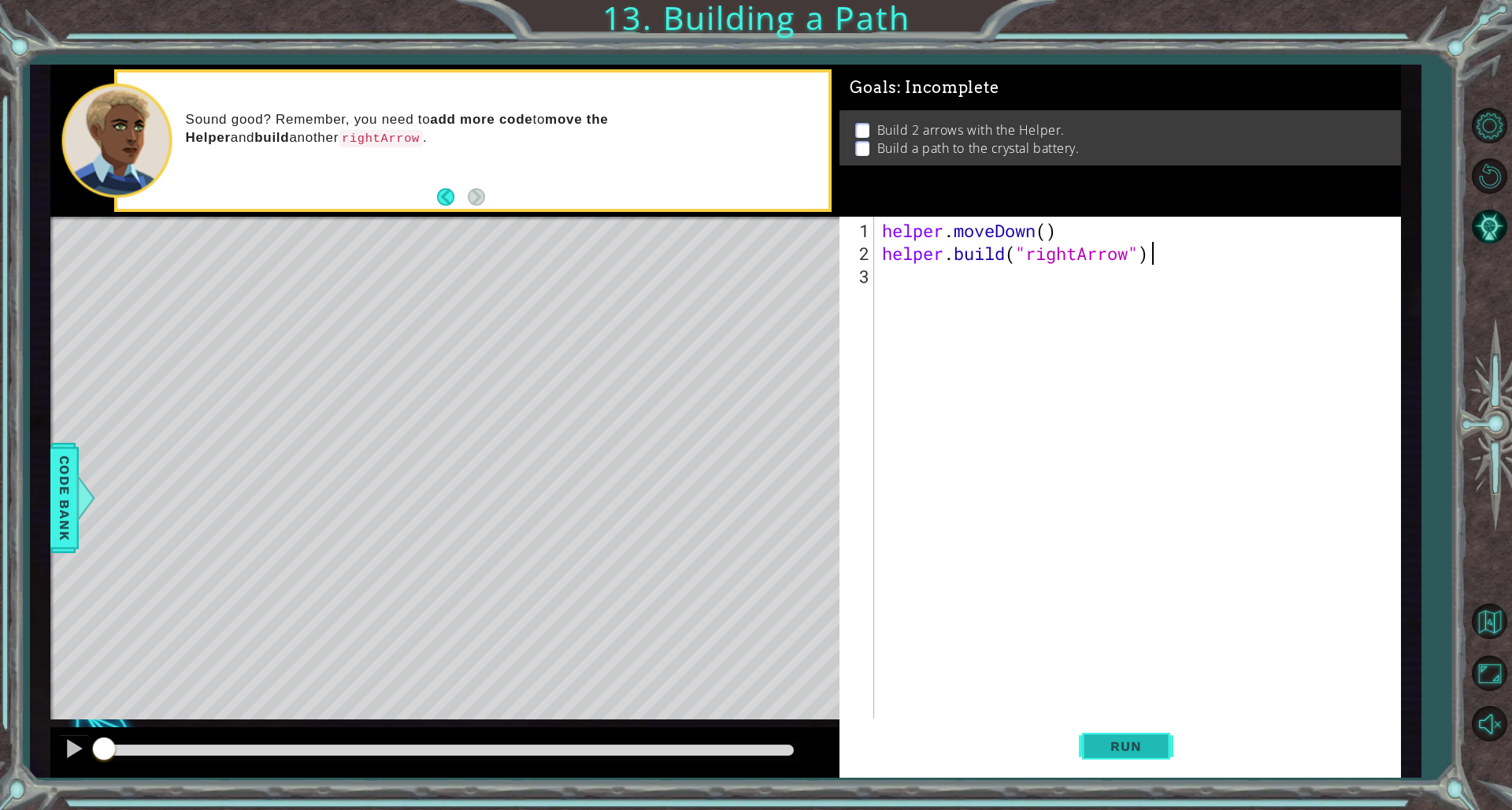
click at [915, 550] on button "Run" at bounding box center [1127, 746] width 95 height 56
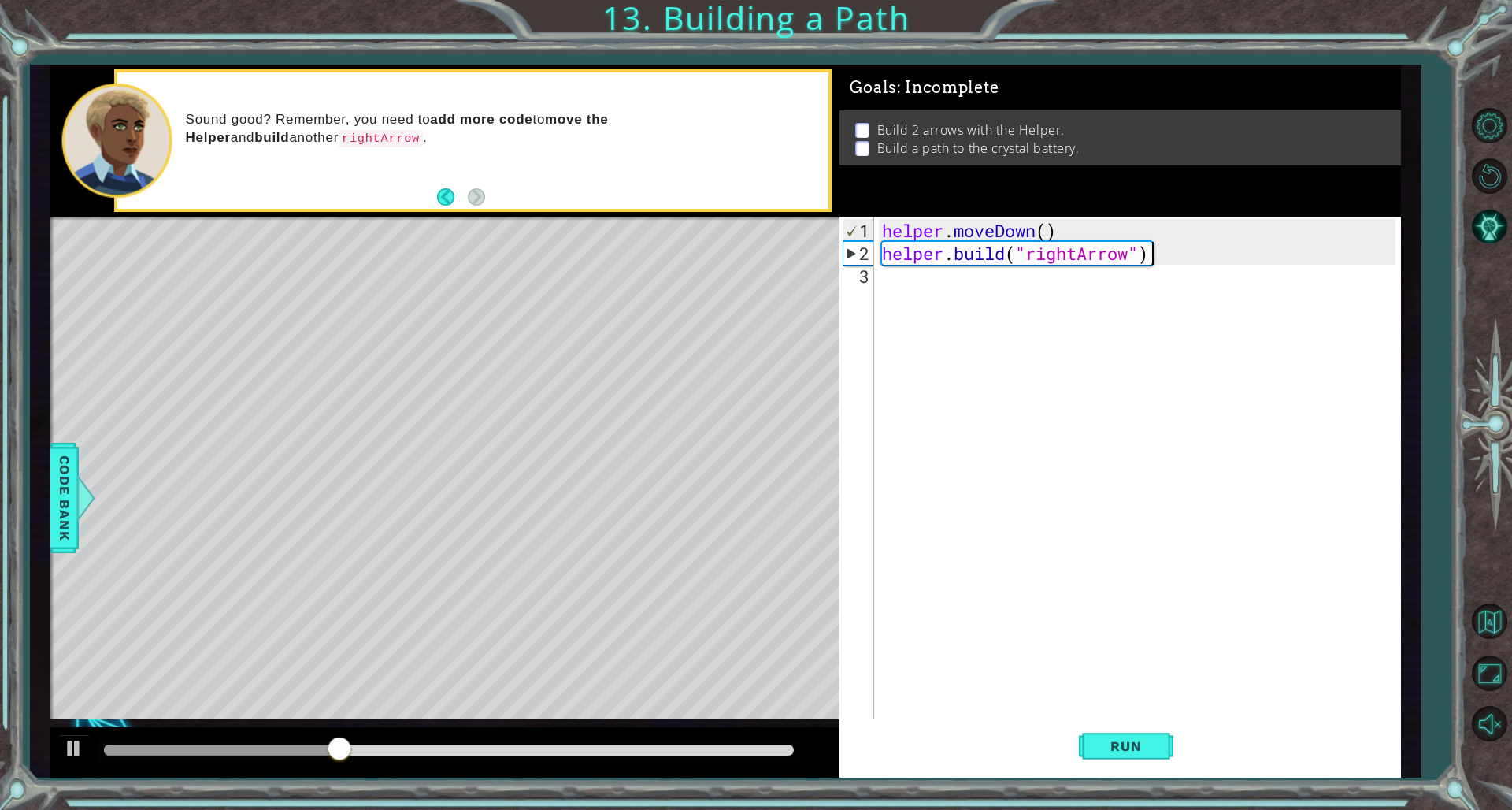
click at [915, 316] on div "helper . moveDown ( ) helper . build ( "rightArrow" )" at bounding box center [1140, 493] width 523 height 549
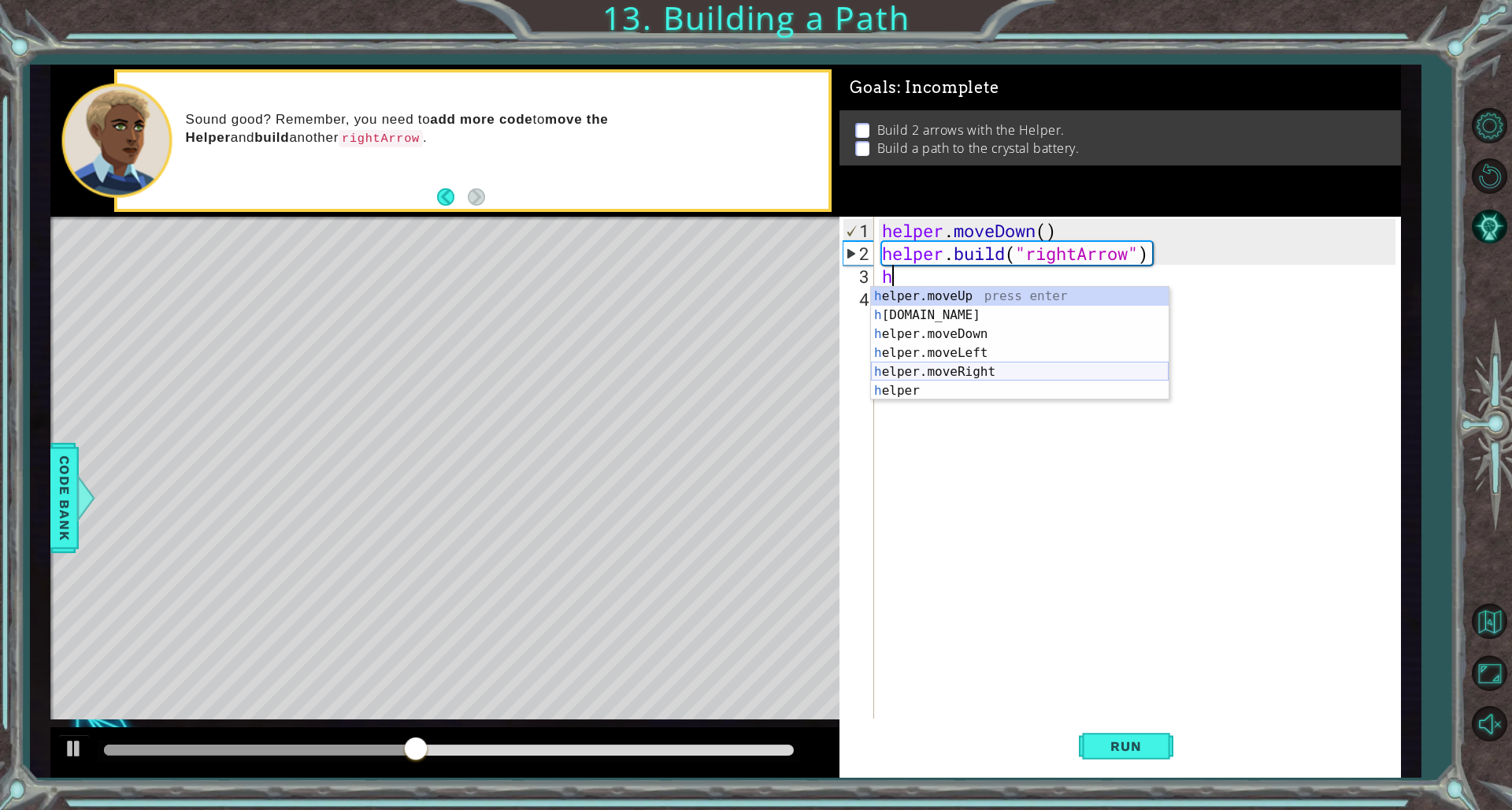
click at [915, 372] on div "h elper.moveUp press enter h [DOMAIN_NAME] press enter h elper.moveDown press e…" at bounding box center [1020, 363] width 298 height 152
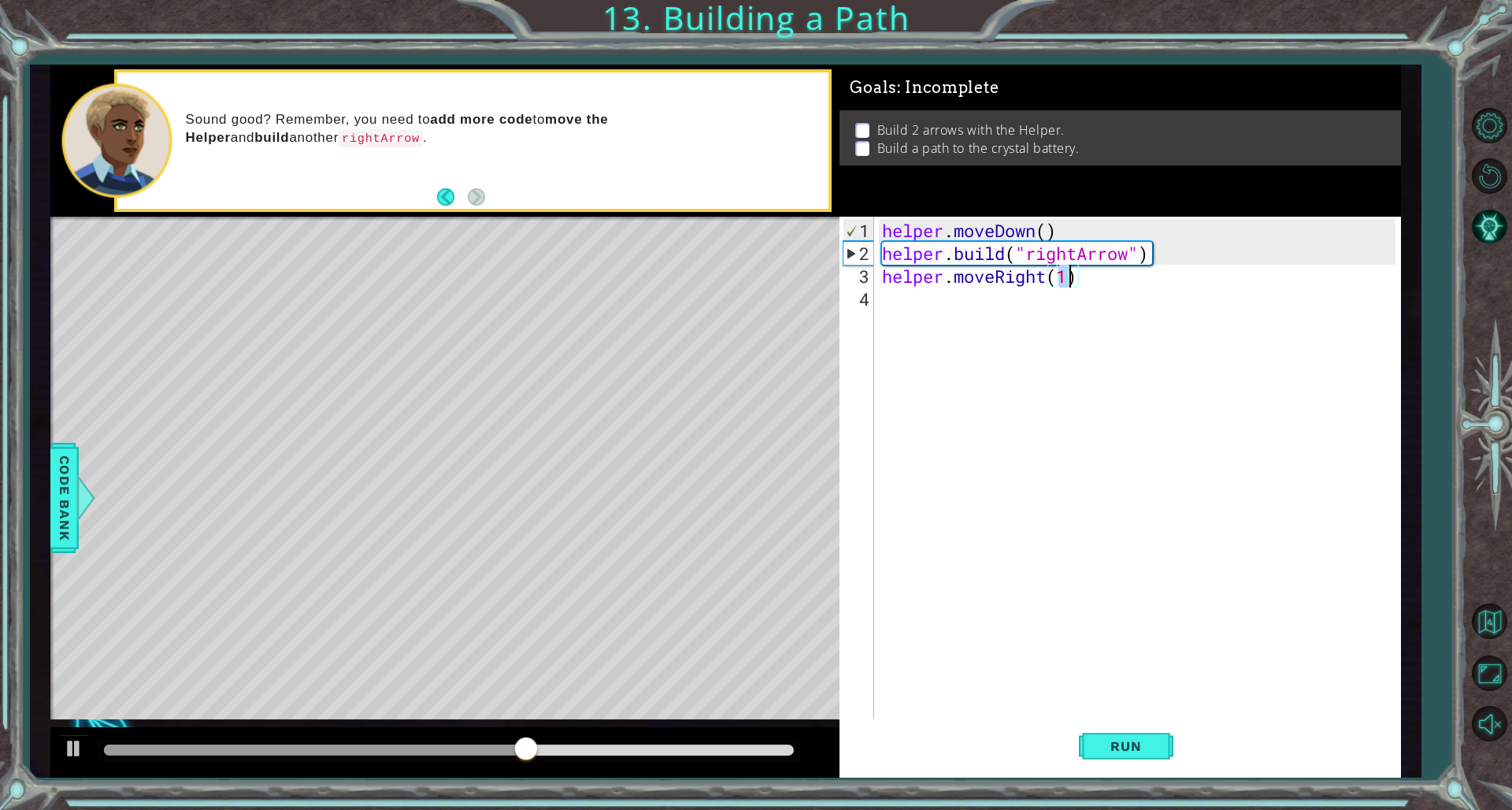
type textarea "helper.moveRight(3)"
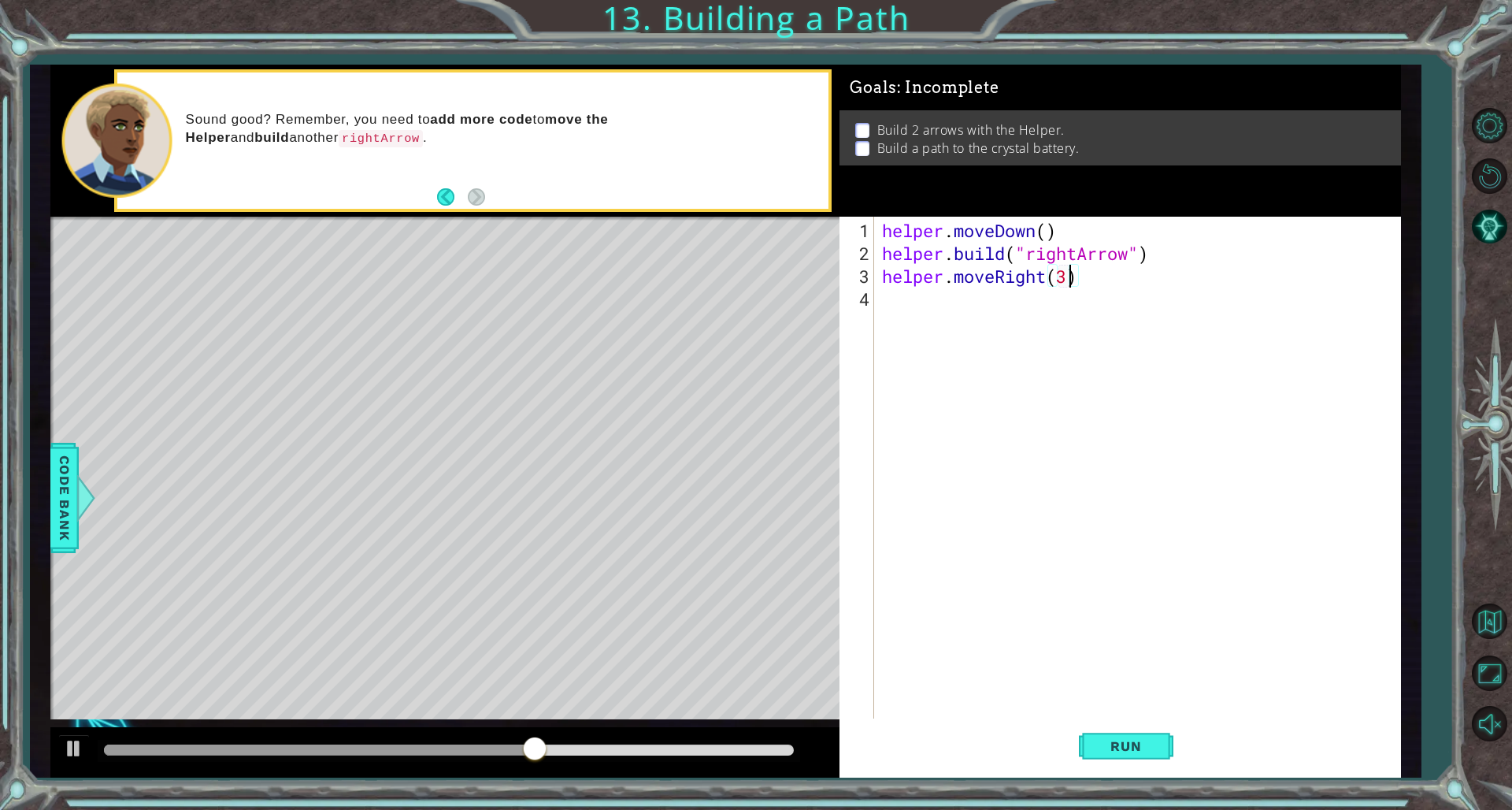
scroll to position [0, 7]
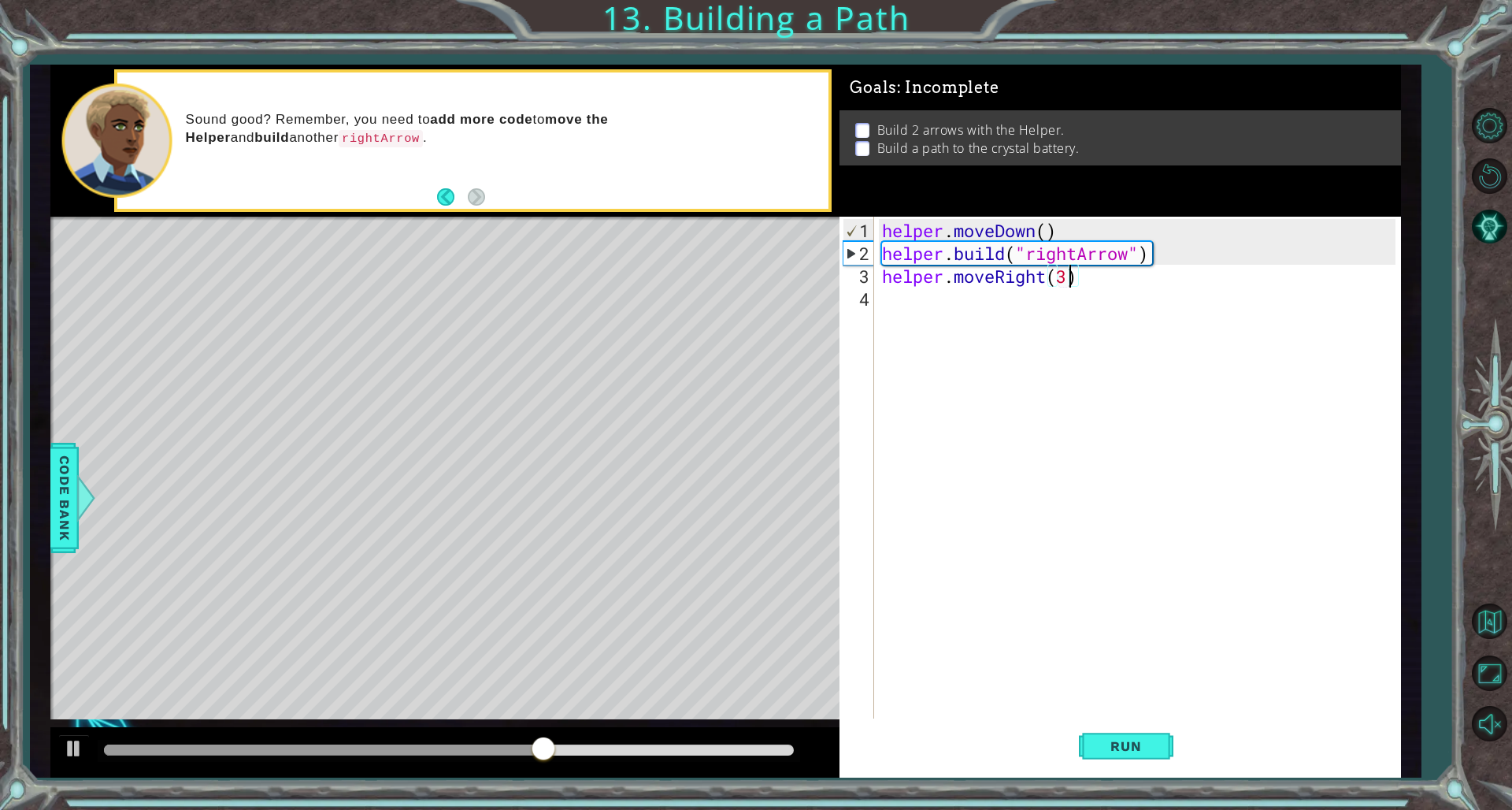
click at [915, 329] on div "helper . moveDown ( ) helper . build ( "rightArrow" ) helper . moveRight ( 3 )" at bounding box center [1140, 493] width 523 height 549
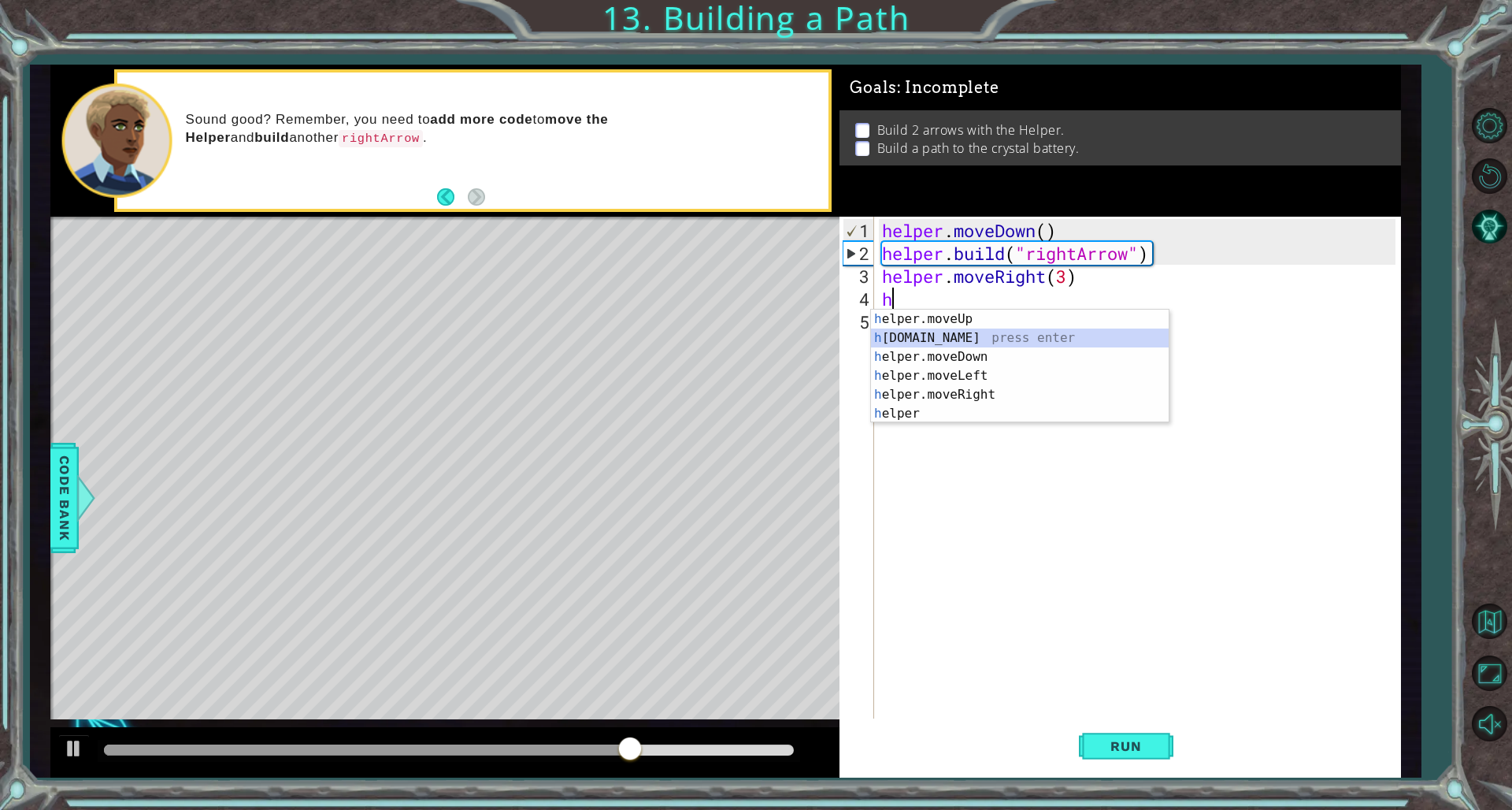
click at [915, 344] on div "h elper.moveUp press enter h [DOMAIN_NAME] press enter h elper.moveDown press e…" at bounding box center [1020, 385] width 298 height 152
type textarea "[DOMAIN_NAME]("rightArrow")"
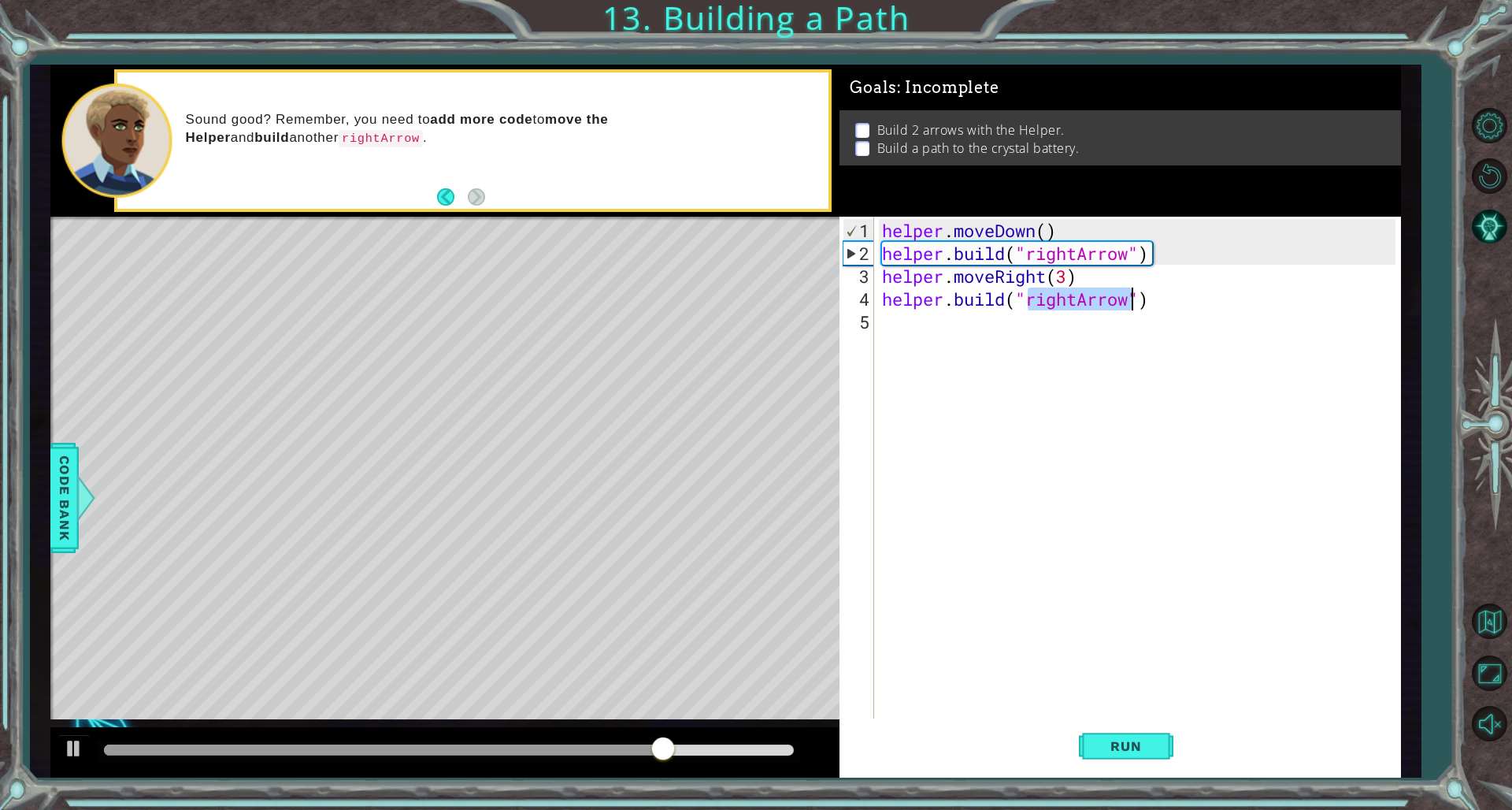
click at [915, 375] on div "helper . moveDown ( ) helper . build ( "rightArrow" ) helper . moveRight ( 3 ) …" at bounding box center [1140, 493] width 523 height 549
click at [915, 550] on button "Run" at bounding box center [1127, 746] width 95 height 56
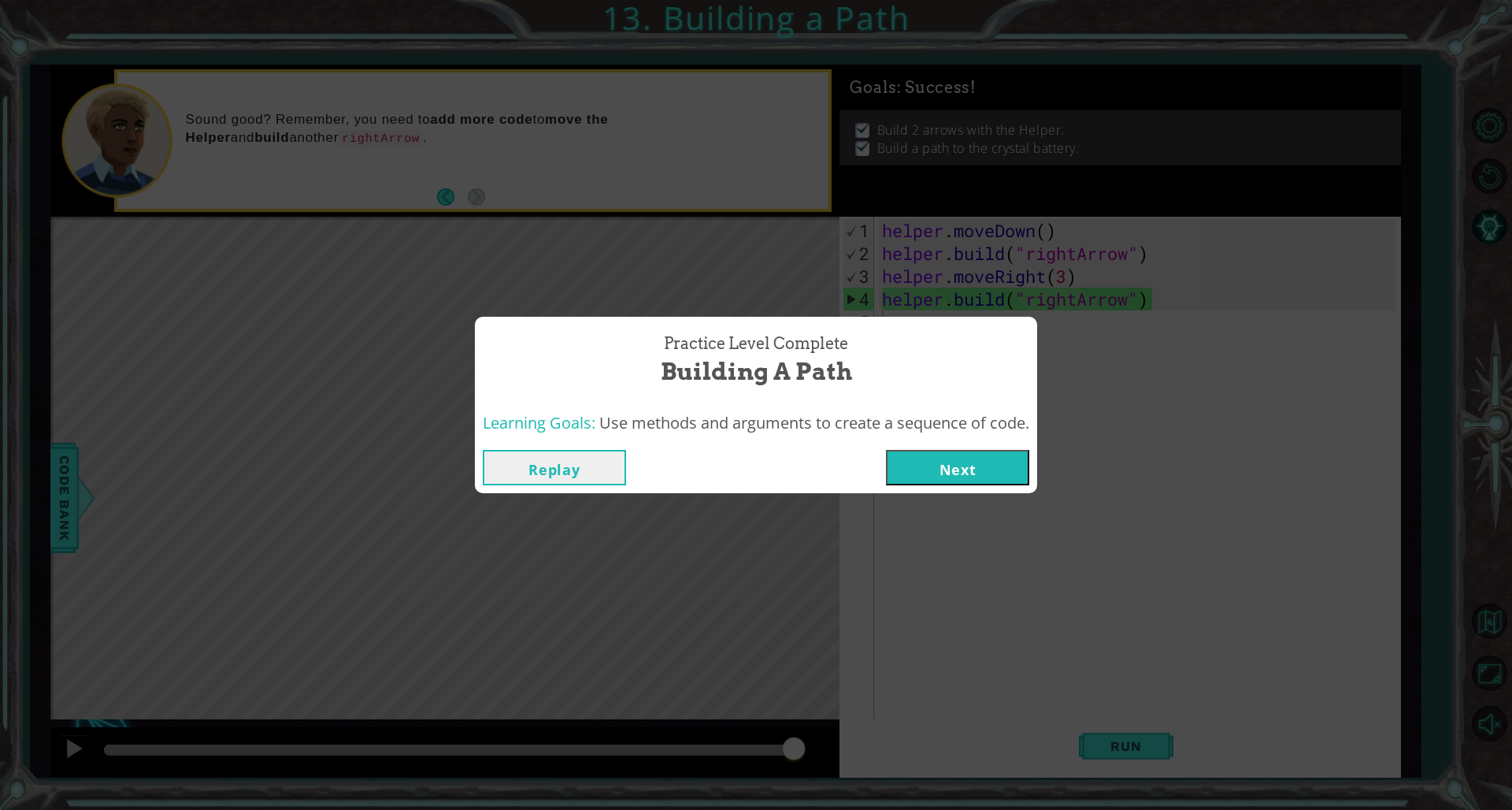
click at [915, 434] on div "Learning Goals: Use methods and arguments to create a sequence of code." at bounding box center [756, 423] width 547 height 22
click at [915, 450] on button "Next" at bounding box center [958, 467] width 143 height 36
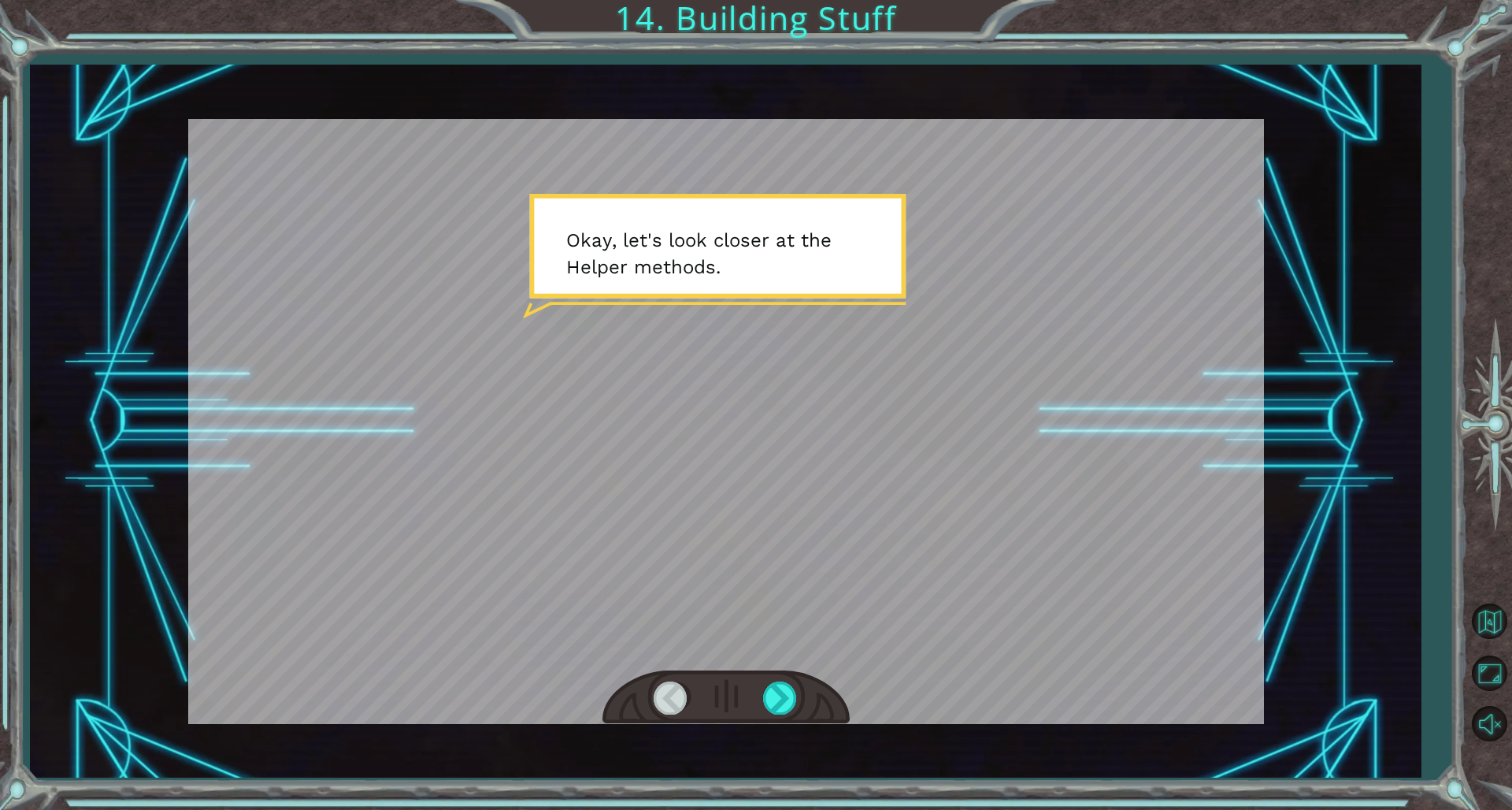
click at [815, 550] on div at bounding box center [726, 697] width 247 height 54
click at [794, 550] on div at bounding box center [781, 698] width 36 height 32
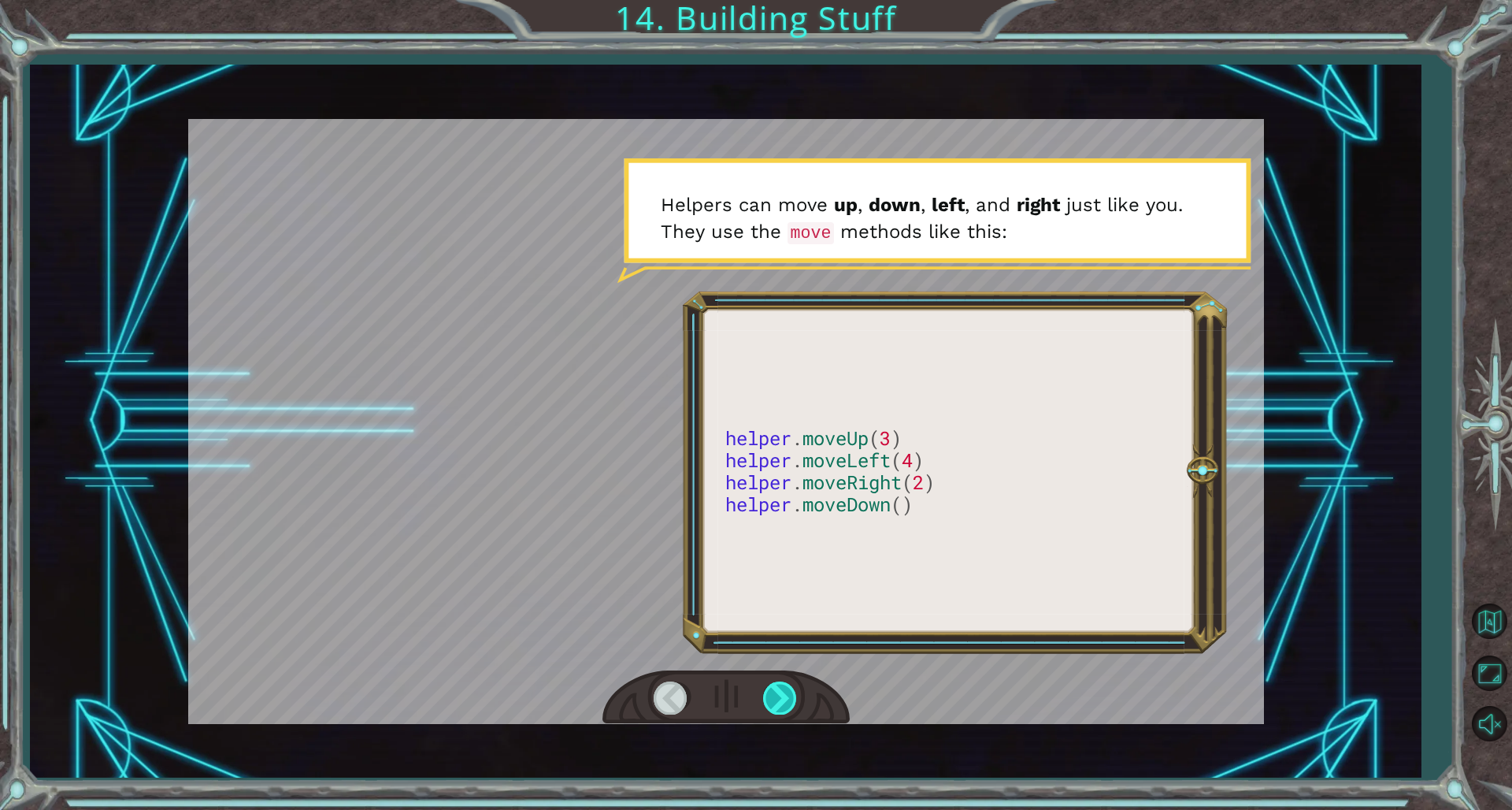
click at [790, 550] on div at bounding box center [781, 698] width 36 height 32
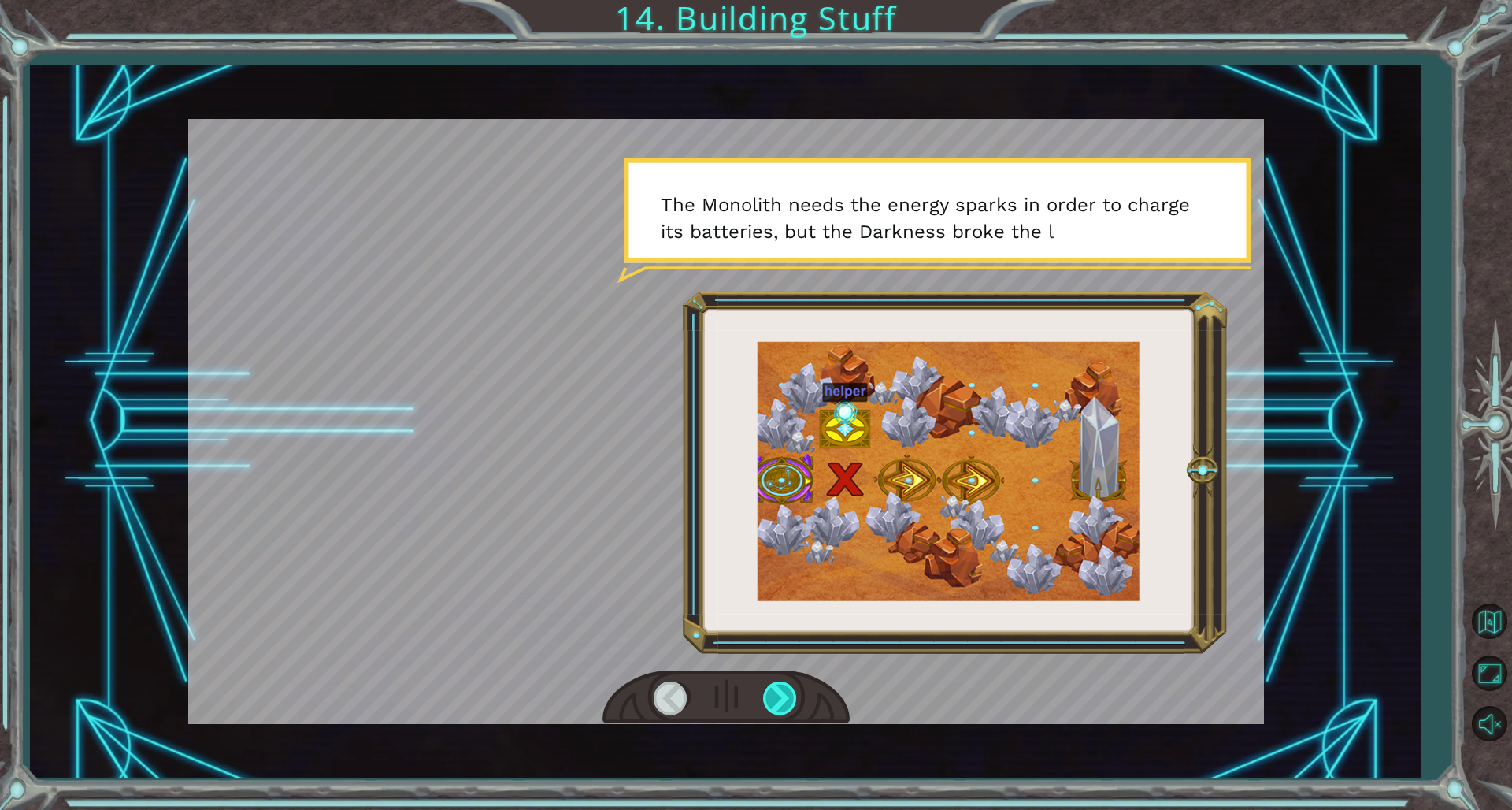
click at [790, 550] on div at bounding box center [781, 698] width 36 height 32
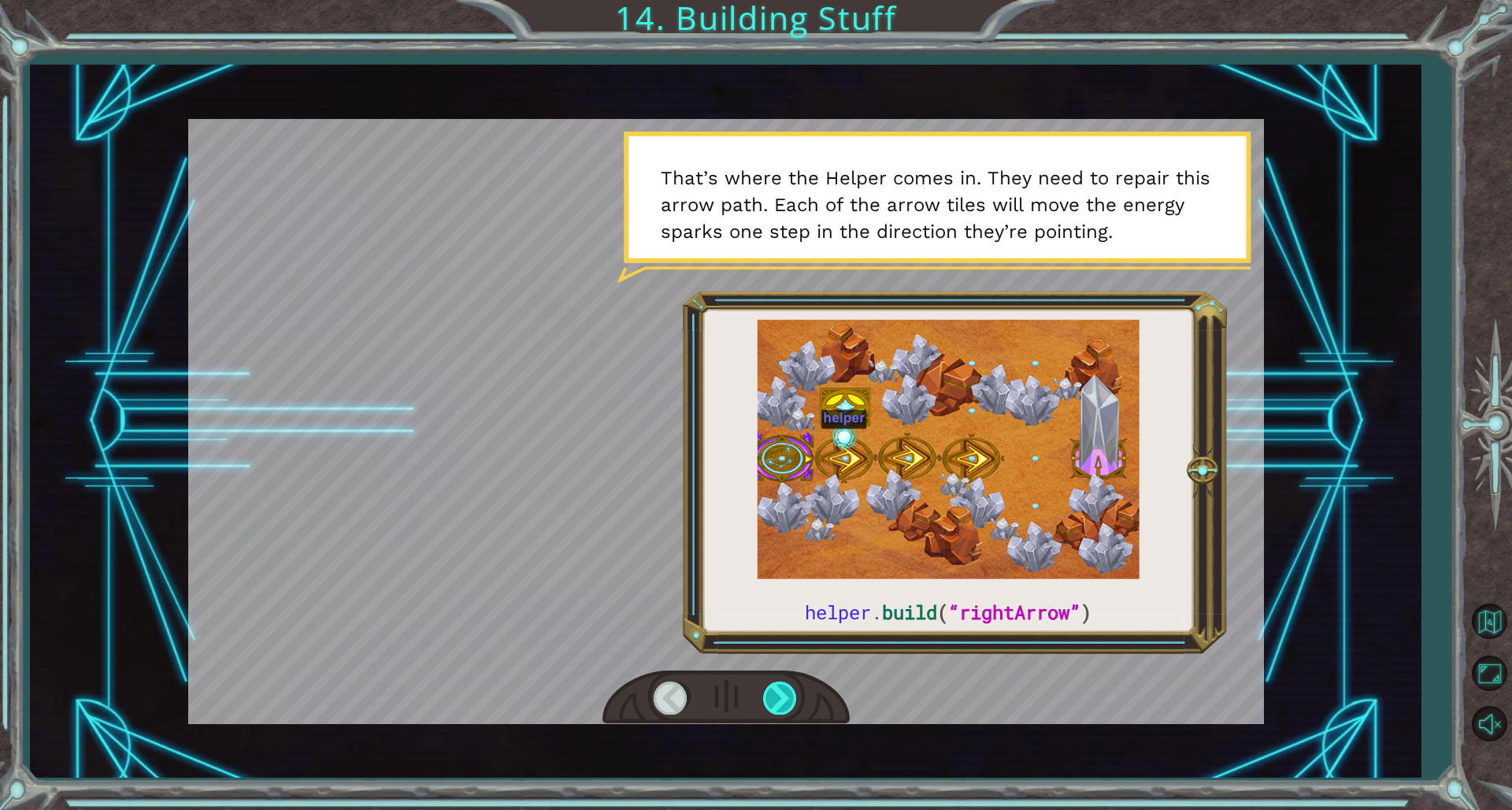
click at [786, 550] on div at bounding box center [781, 698] width 36 height 32
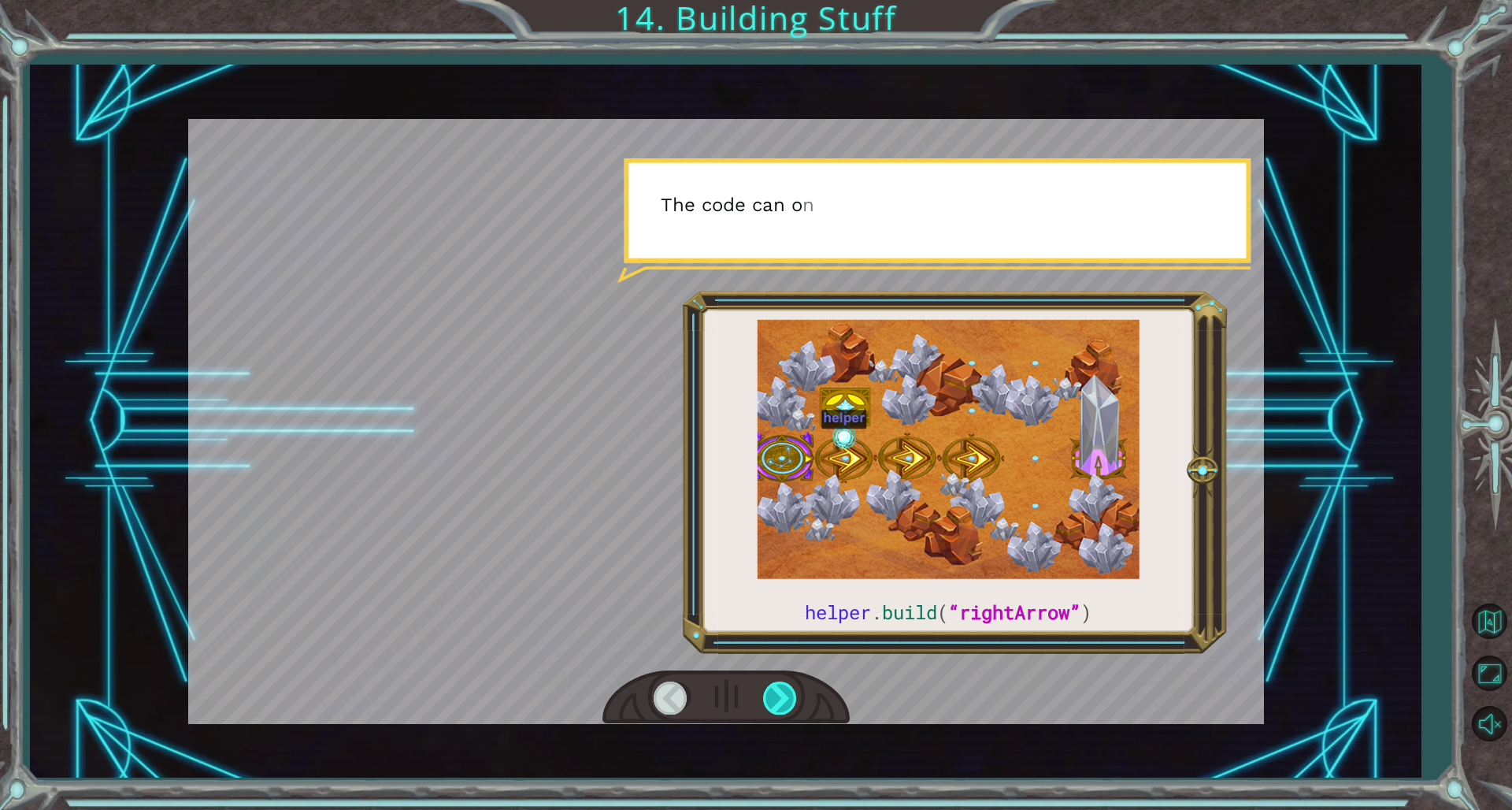
click at [786, 550] on div at bounding box center [781, 698] width 36 height 32
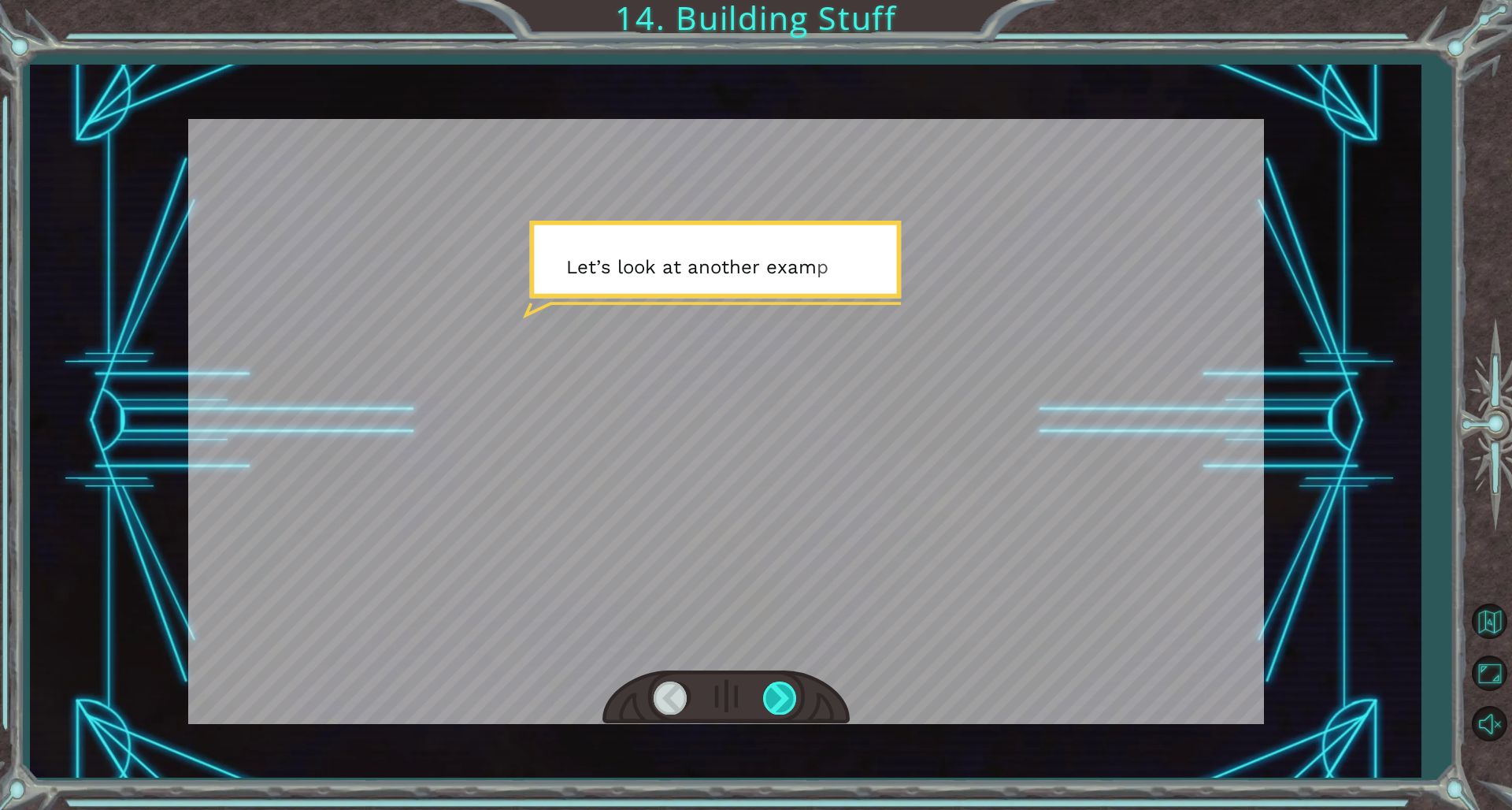
click at [786, 550] on div at bounding box center [781, 698] width 36 height 32
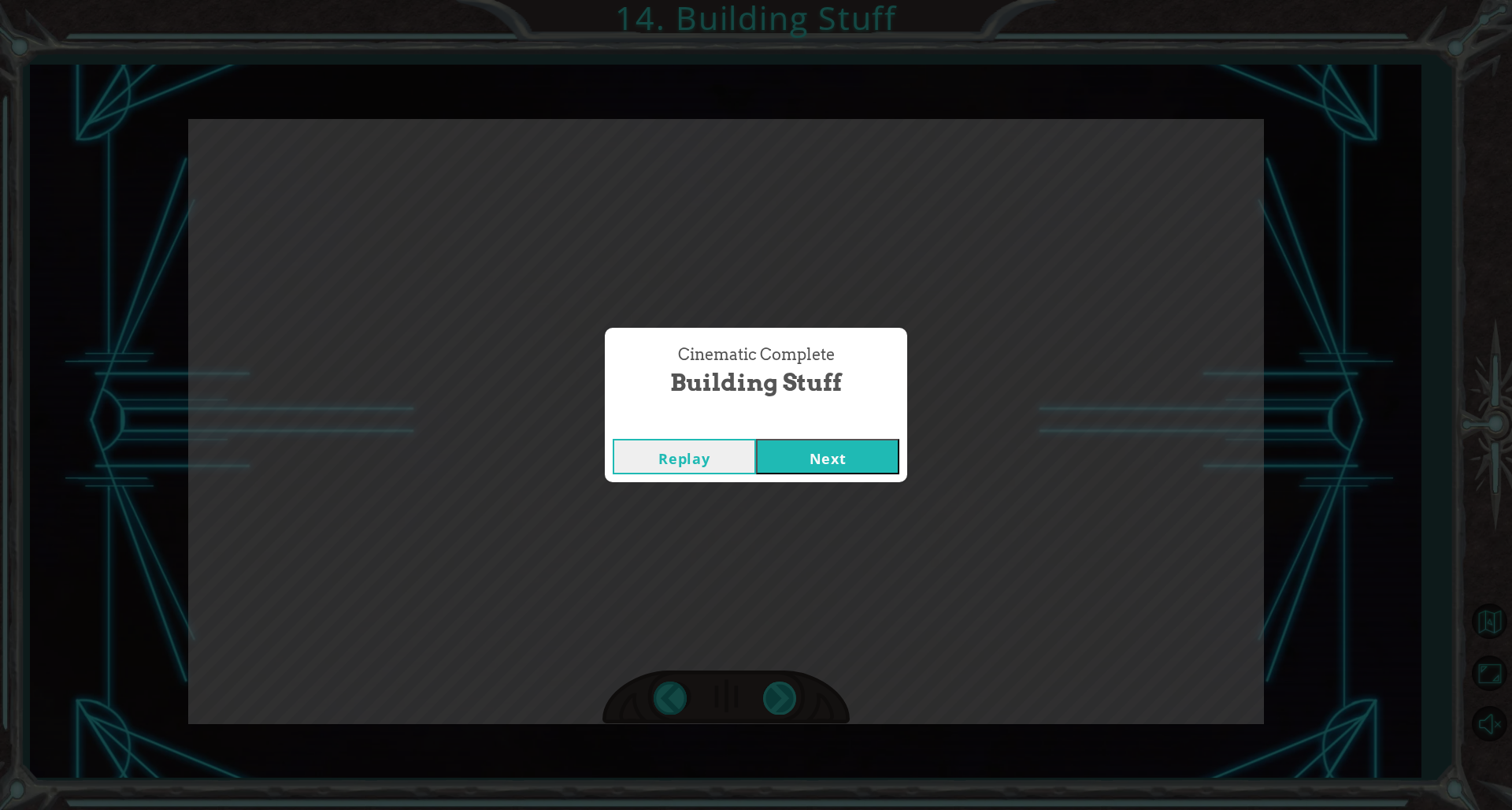
click at [786, 550] on div "Cinematic Complete Building Stuff Replay Next" at bounding box center [756, 405] width 1512 height 810
click at [834, 449] on button "Next" at bounding box center [828, 456] width 143 height 36
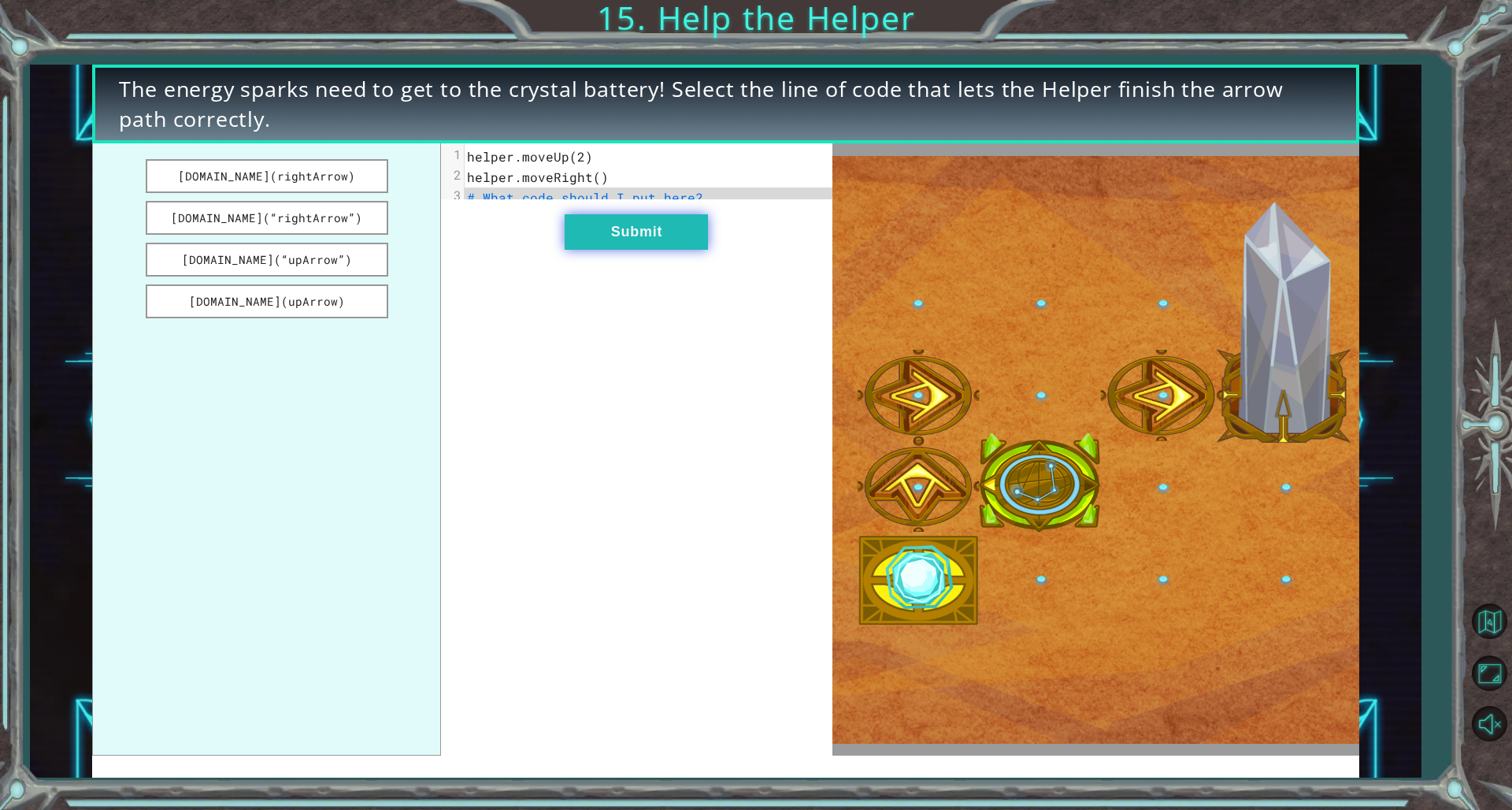
click at [617, 244] on button "Submit" at bounding box center [637, 231] width 143 height 36
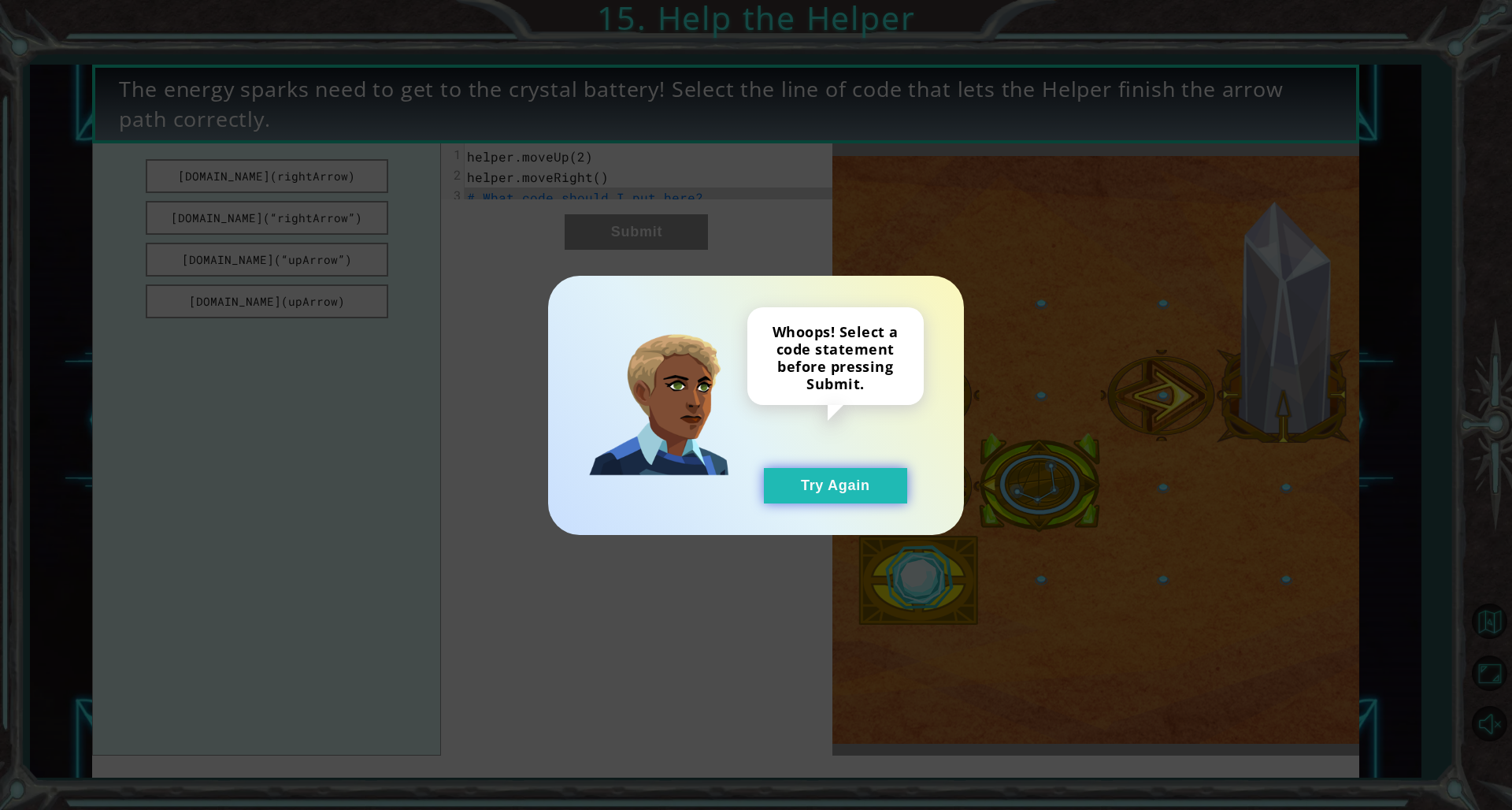
click at [870, 484] on button "Try Again" at bounding box center [835, 485] width 143 height 36
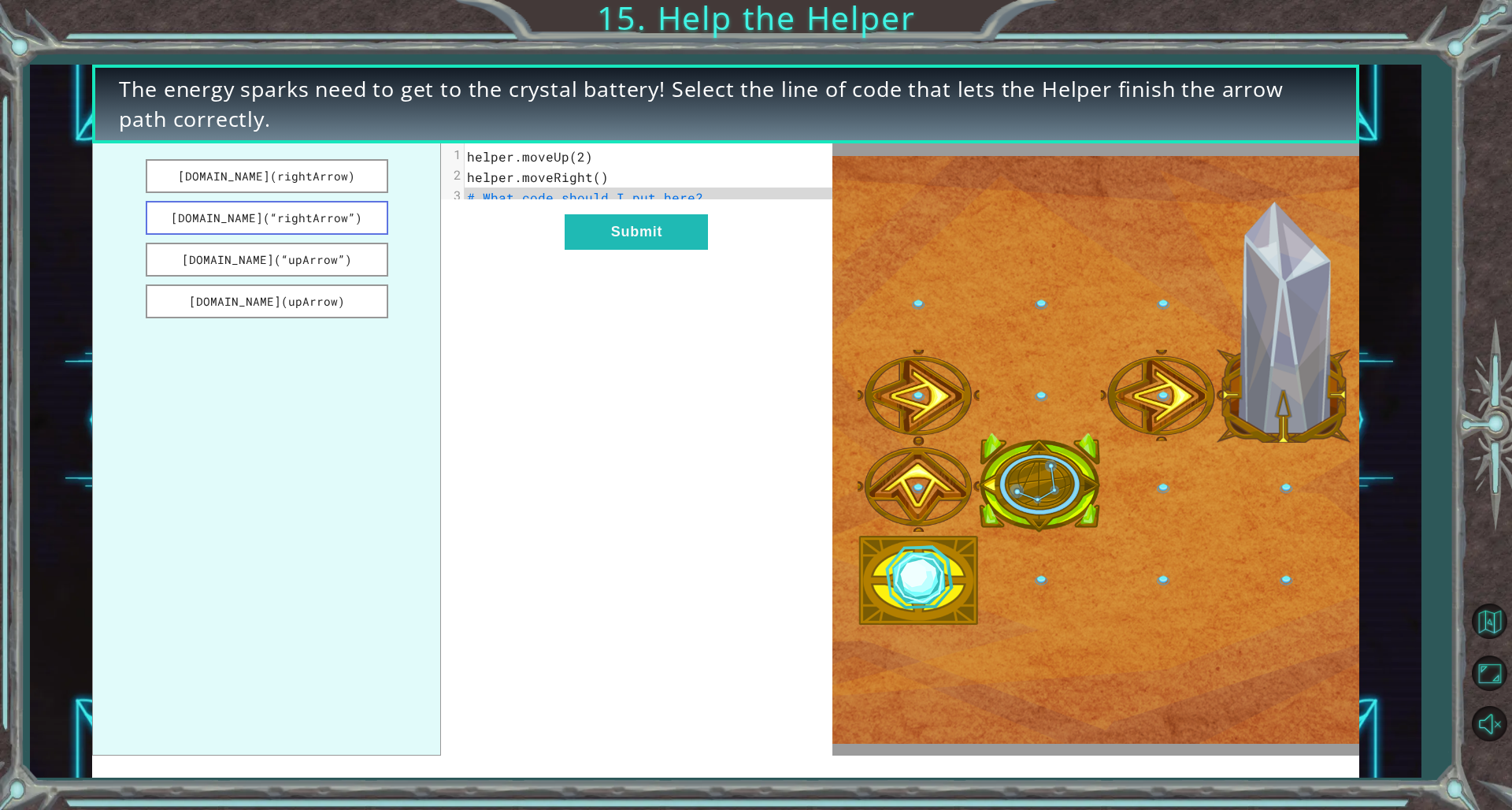
click at [336, 230] on button "[DOMAIN_NAME](“rightArrow”)" at bounding box center [267, 217] width 243 height 34
click at [610, 233] on button "Submit" at bounding box center [637, 231] width 143 height 36
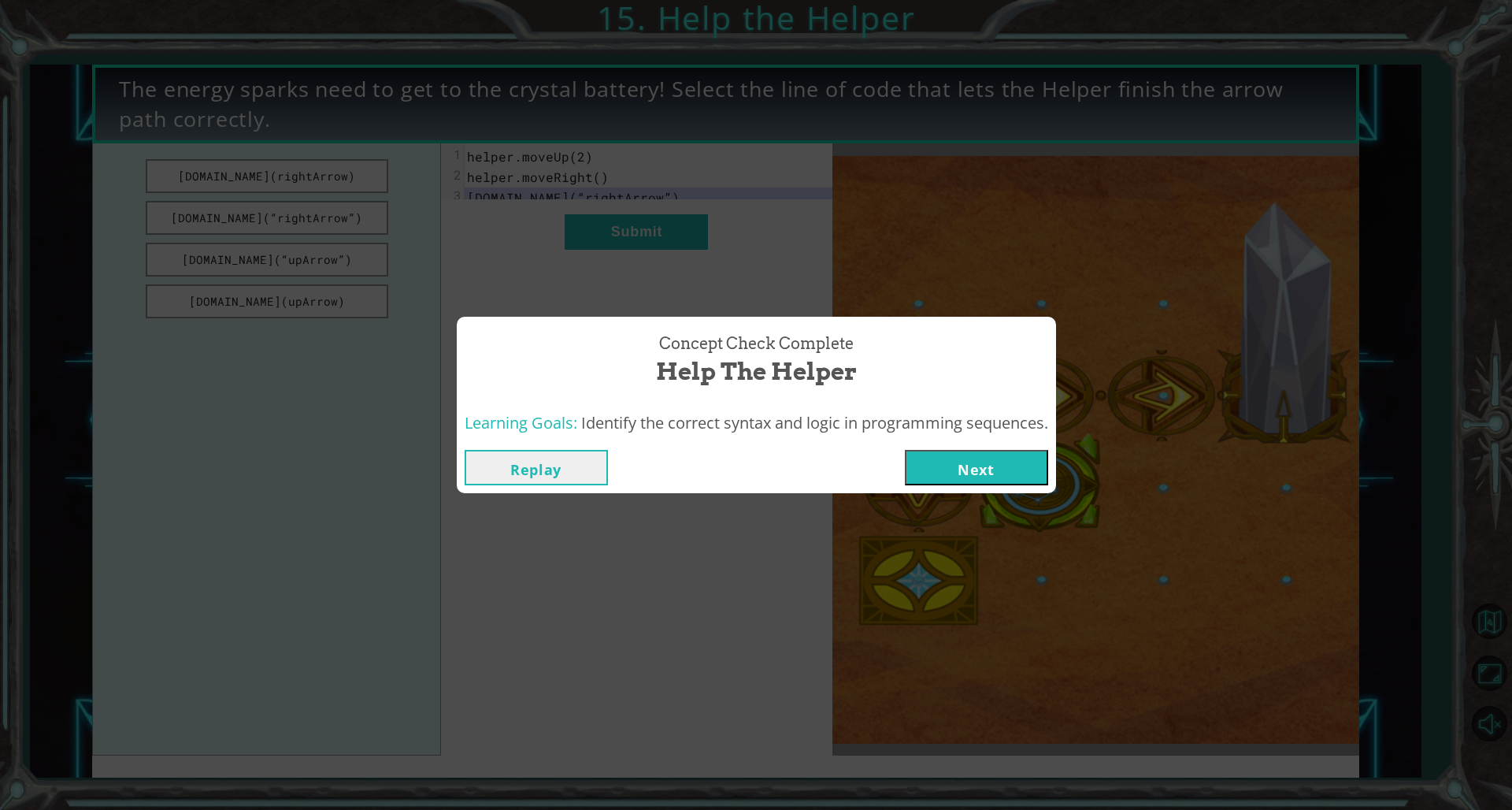
click at [915, 450] on button "Next" at bounding box center [977, 467] width 143 height 36
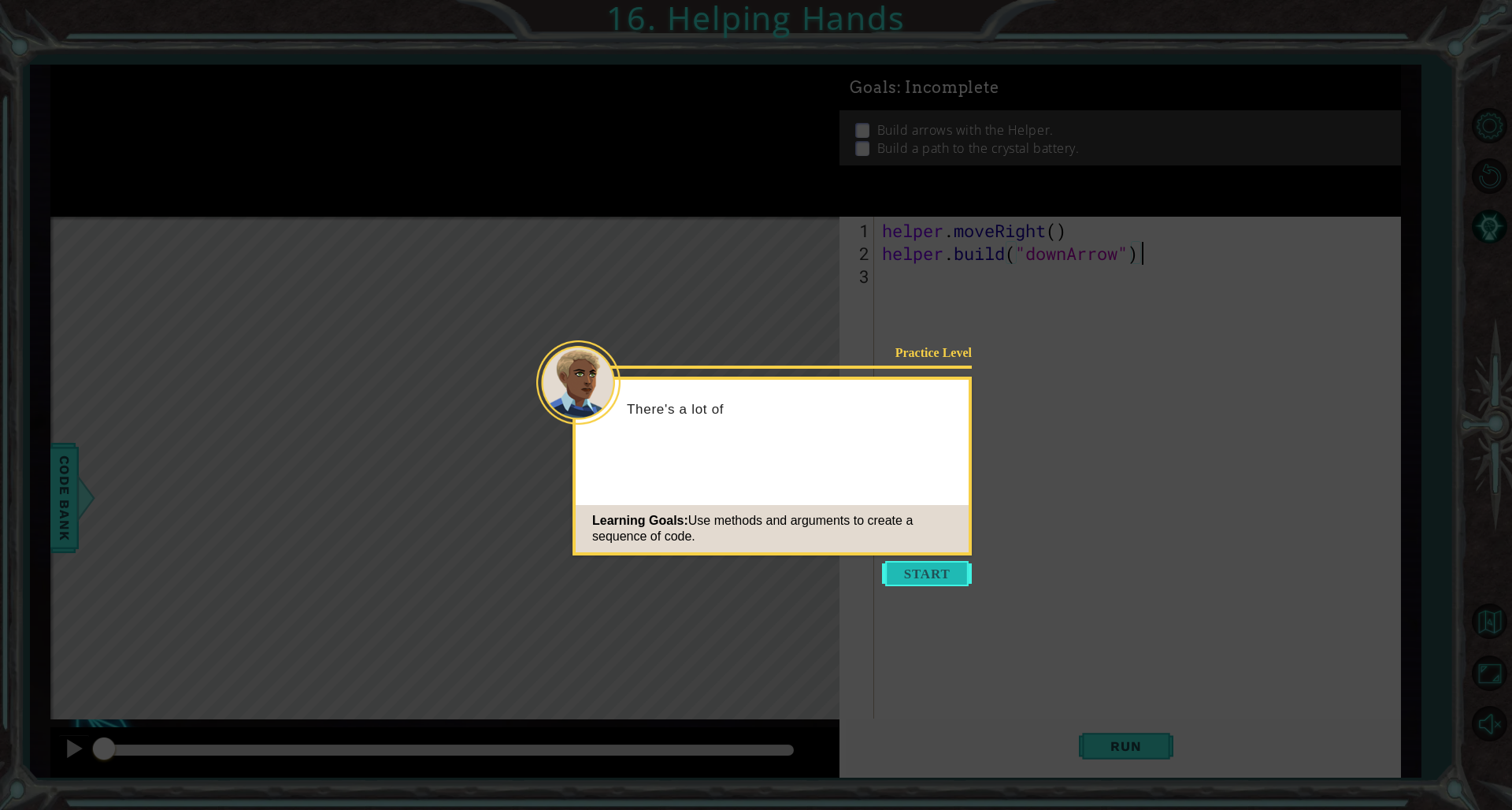
click at [914, 550] on button "Start" at bounding box center [927, 574] width 90 height 25
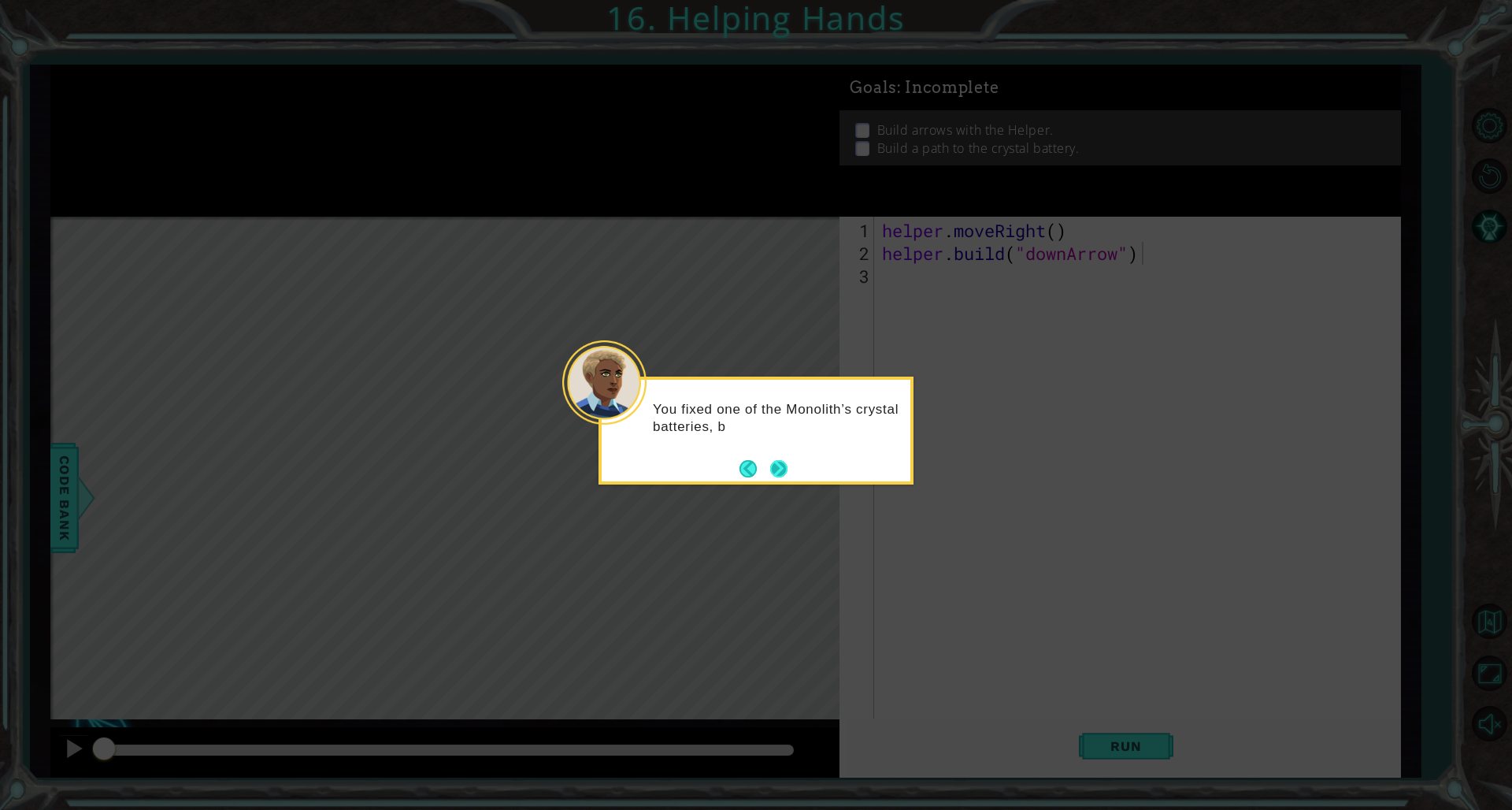
click at [788, 476] on button "Next" at bounding box center [779, 469] width 17 height 17
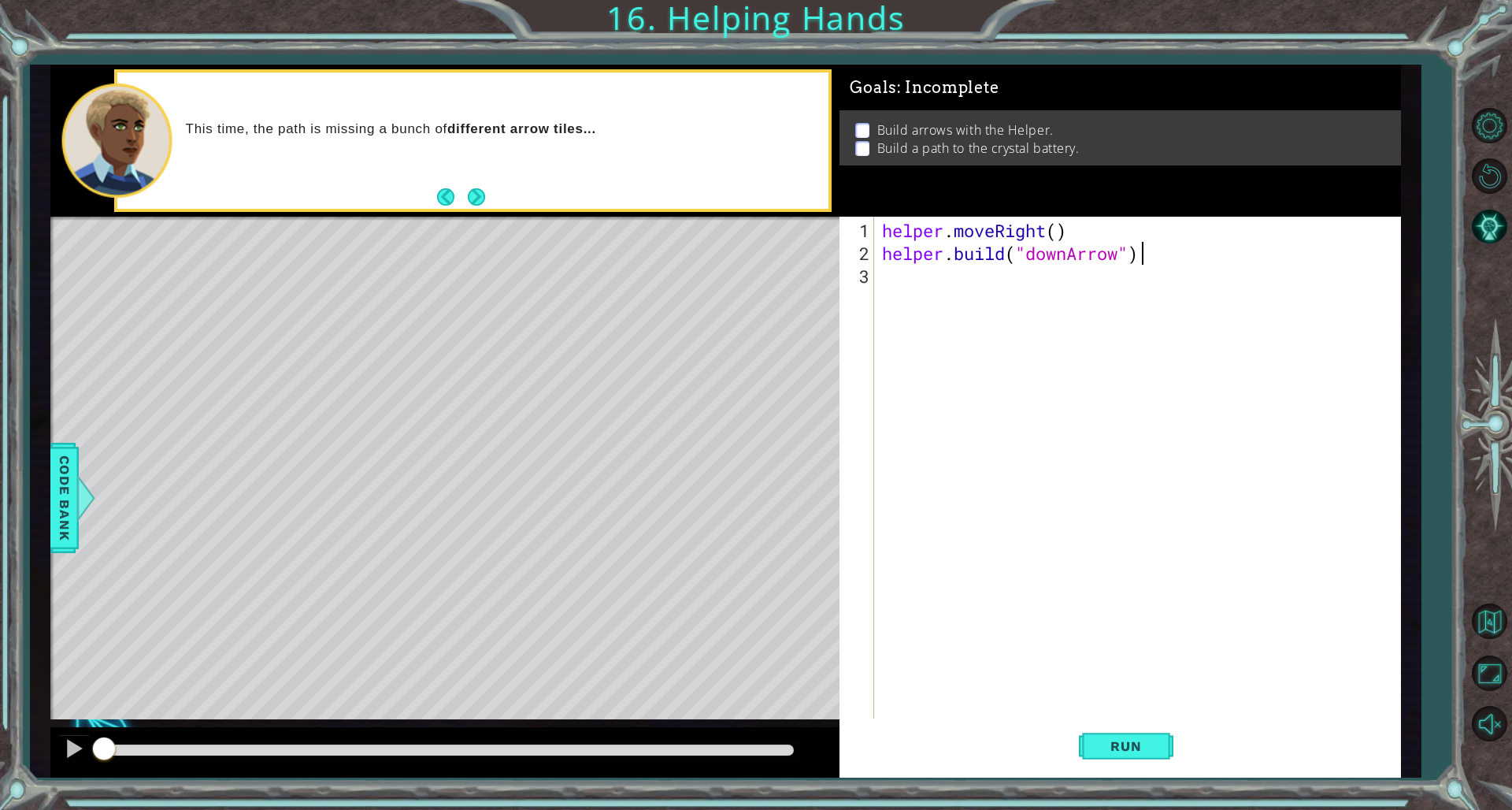
click at [915, 313] on div "helper . moveRight ( ) helper . build ( "downArrow" )" at bounding box center [1140, 493] width 523 height 549
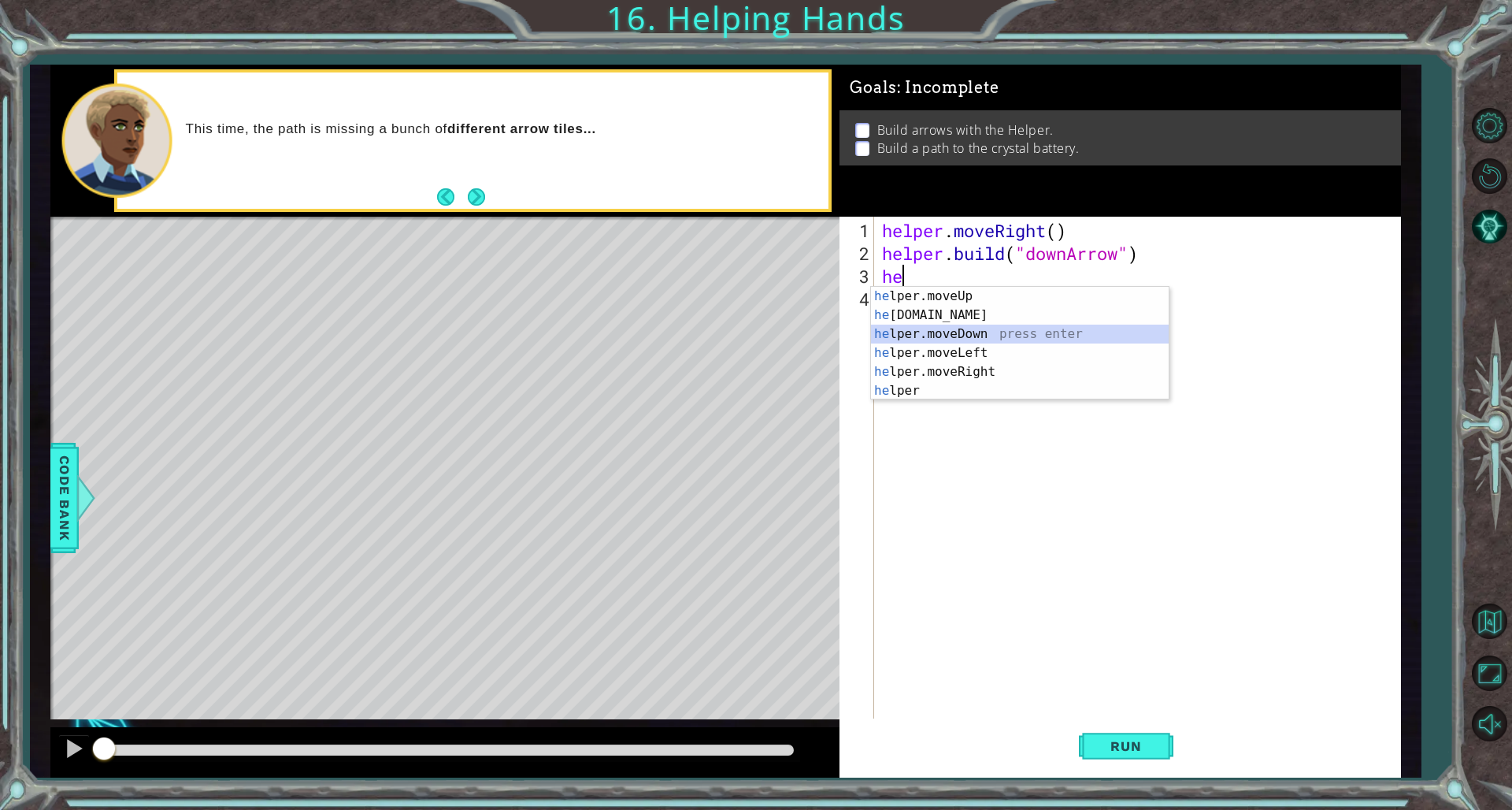
click at [915, 335] on div "he lper.moveUp press enter he [DOMAIN_NAME] press enter he lper.moveDown press …" at bounding box center [1020, 363] width 298 height 152
type textarea "helper.moveDown(1)"
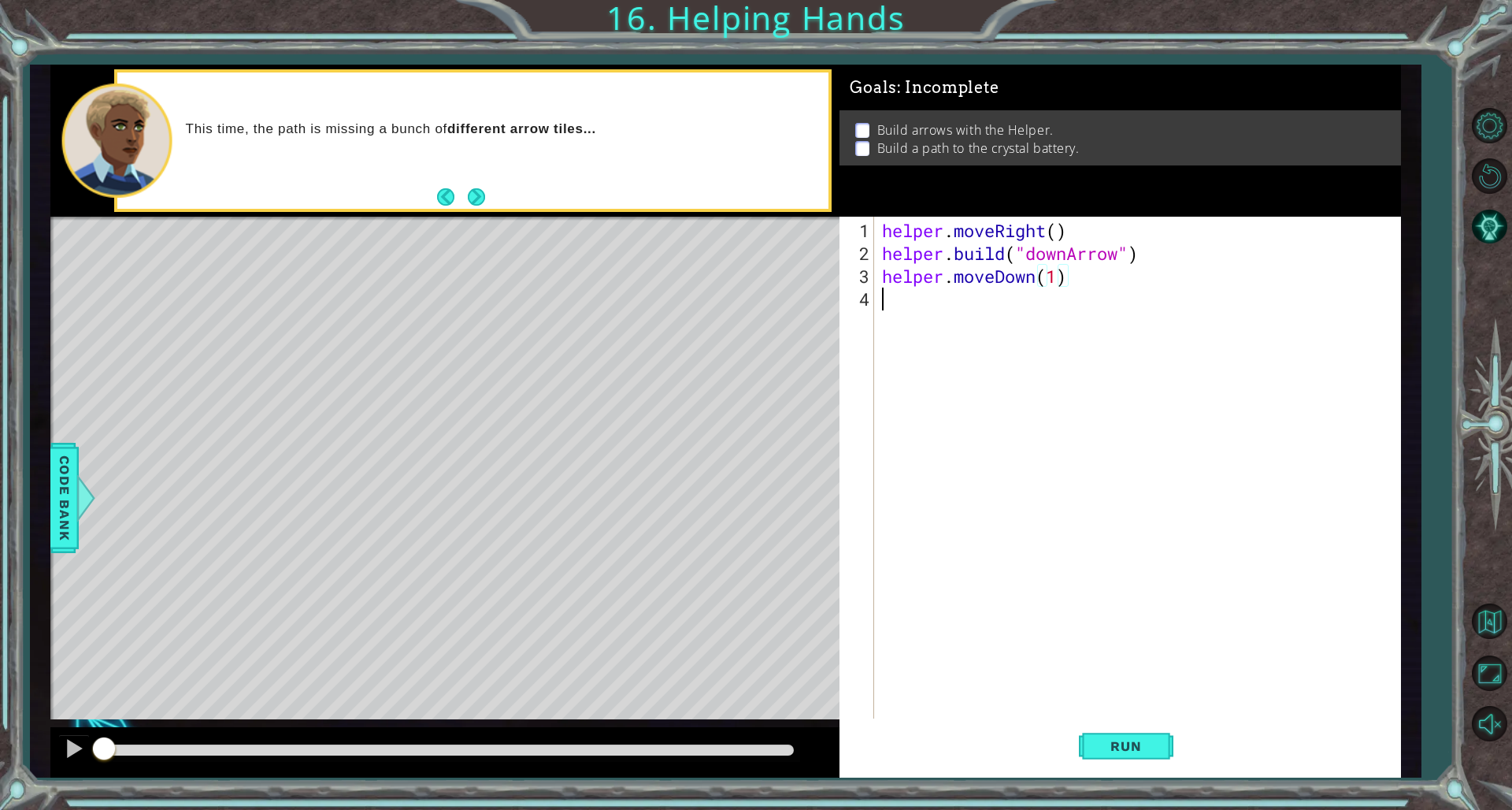
click at [915, 323] on div "helper . moveRight ( ) helper . build ( "downArrow" ) helper . moveDown ( 1 )" at bounding box center [1140, 493] width 523 height 549
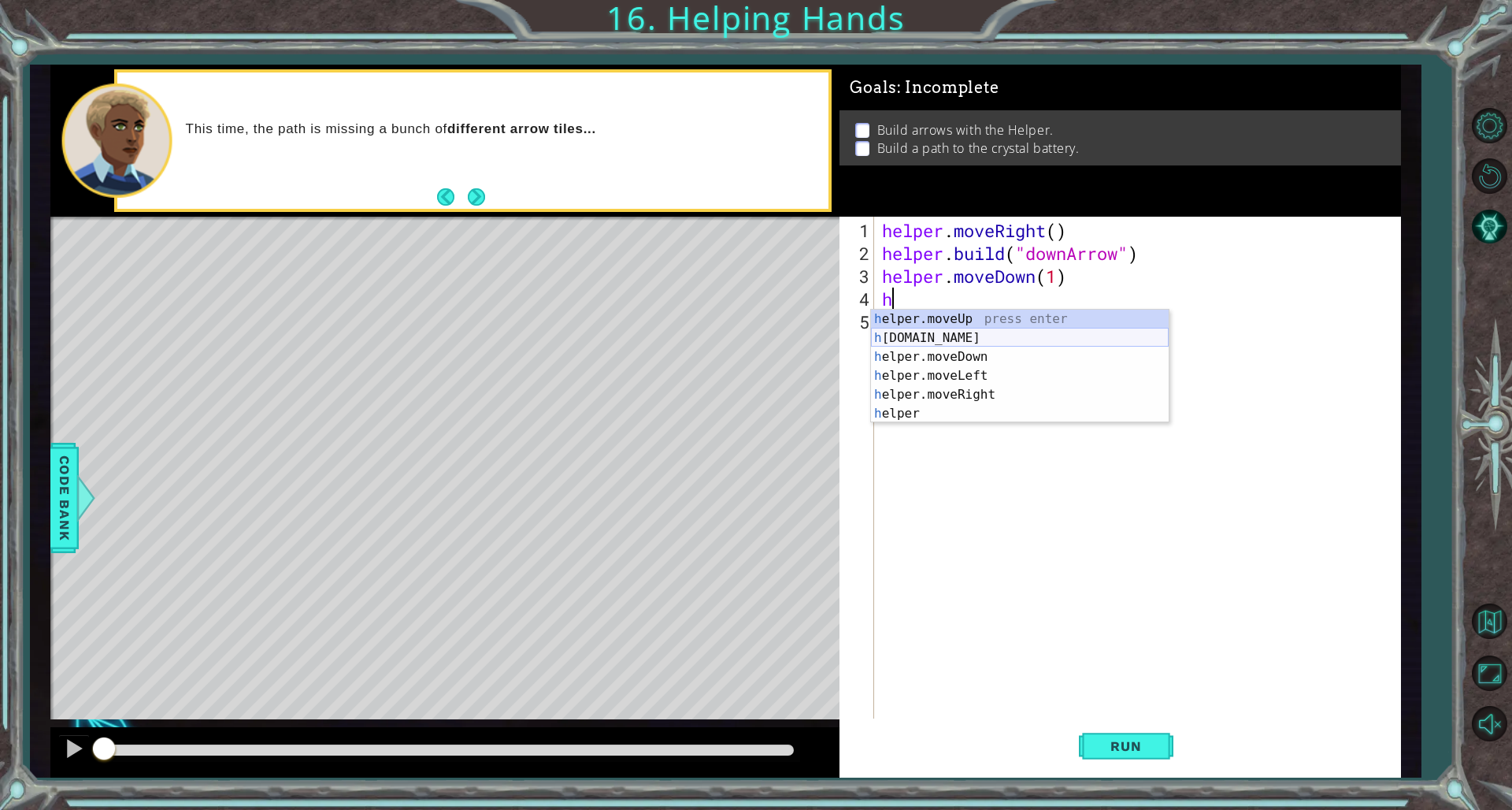
click at [915, 344] on div "h elper.moveUp press enter h [DOMAIN_NAME] press enter h elper.moveDown press e…" at bounding box center [1020, 385] width 298 height 152
type textarea "[DOMAIN_NAME]("rightArrow")"
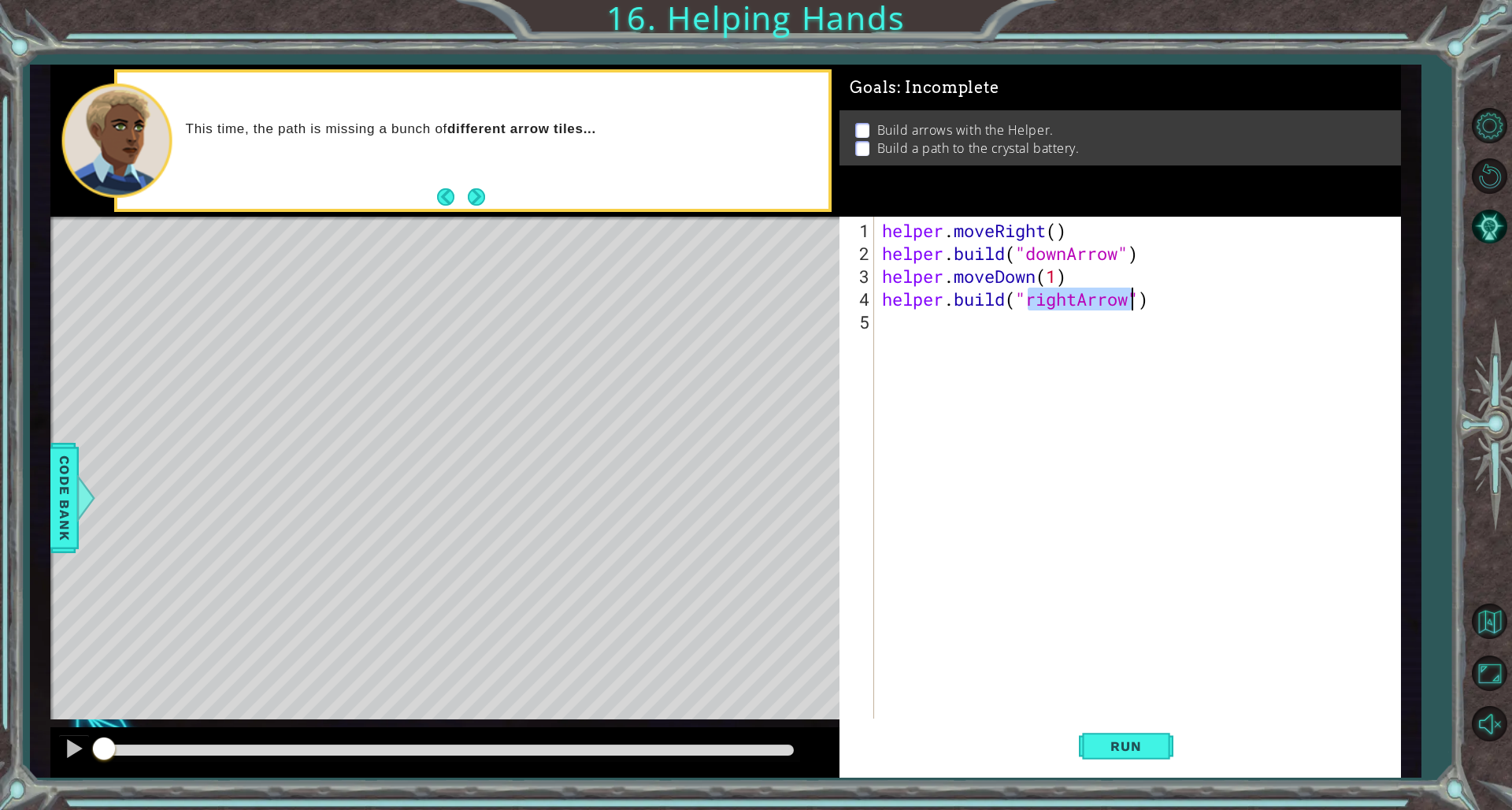
click at [915, 354] on div "helper . moveRight ( ) helper . build ( "downArrow" ) helper . moveDown ( 1 ) h…" at bounding box center [1140, 493] width 523 height 549
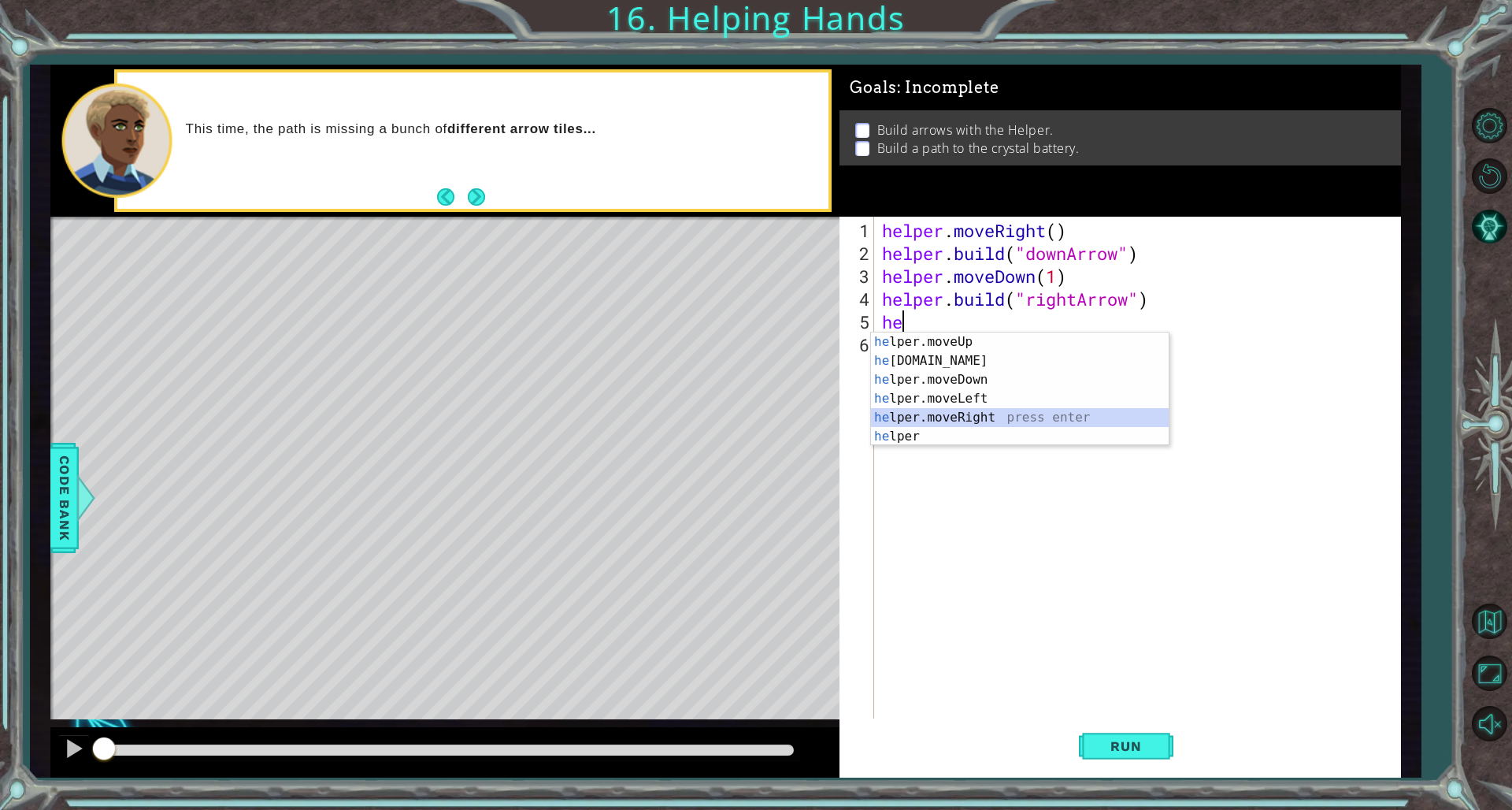
click at [915, 413] on div "he lper.moveUp press enter he [DOMAIN_NAME] press enter he lper.moveDown press …" at bounding box center [1020, 408] width 298 height 152
type textarea "helper.moveRight(1)"
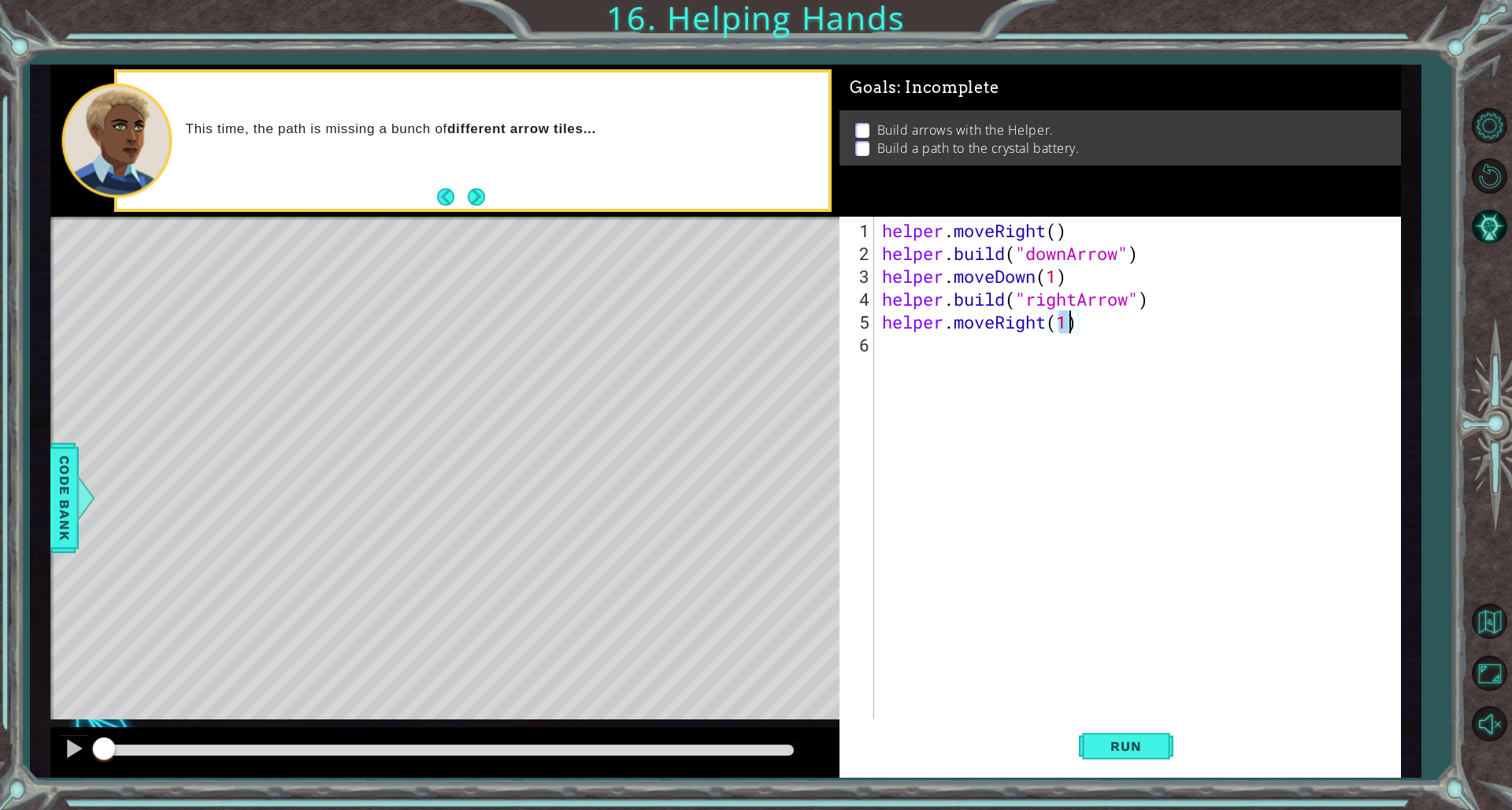
click at [915, 370] on div "helper . moveRight ( ) helper . build ( "downArrow" ) helper . moveDown ( 1 ) h…" at bounding box center [1140, 493] width 523 height 549
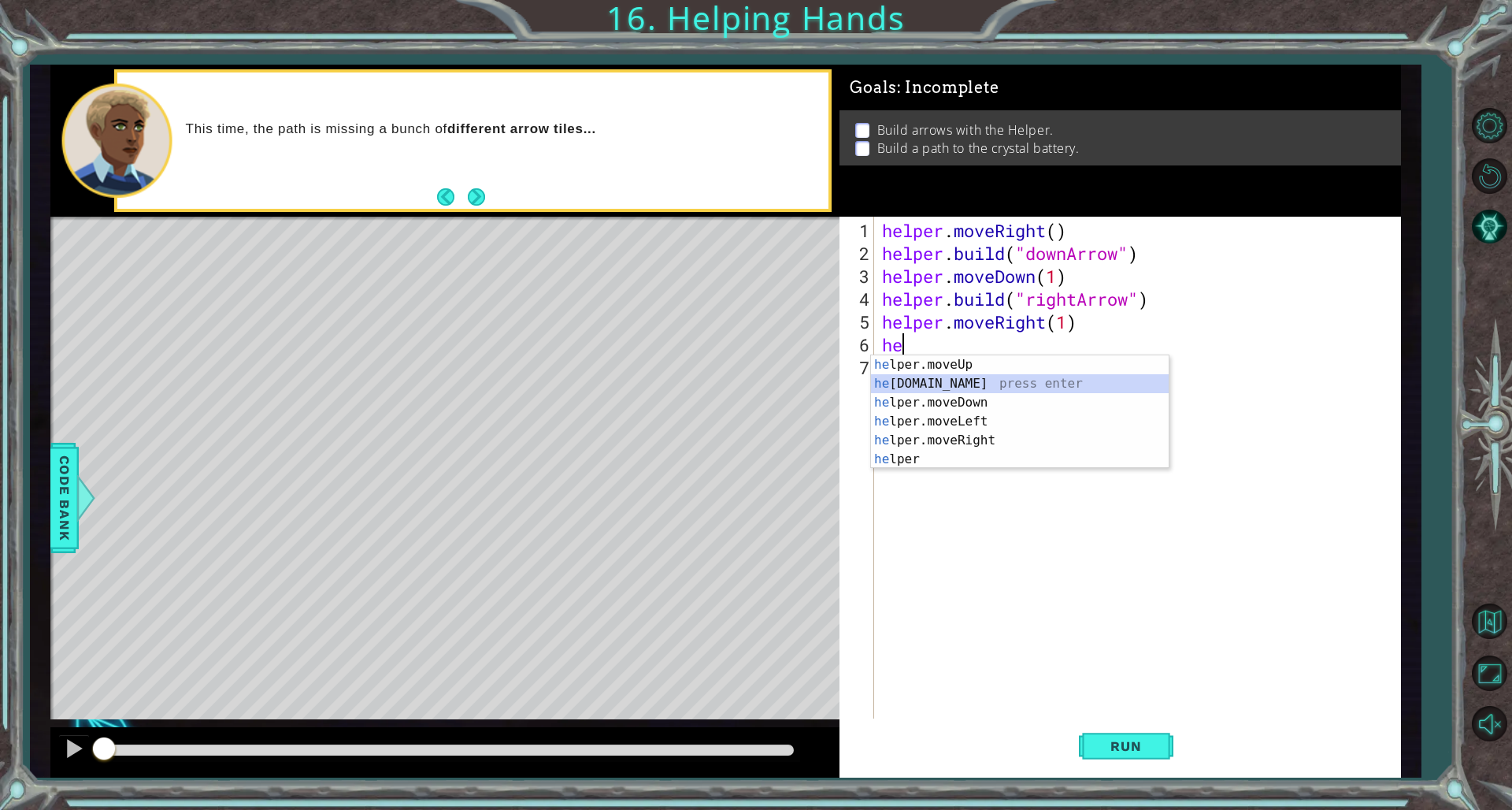
click at [915, 380] on div "he lper.moveUp press enter he [DOMAIN_NAME] press enter he lper.moveDown press …" at bounding box center [1020, 431] width 298 height 152
type textarea "[DOMAIN_NAME]("rightArrow")"
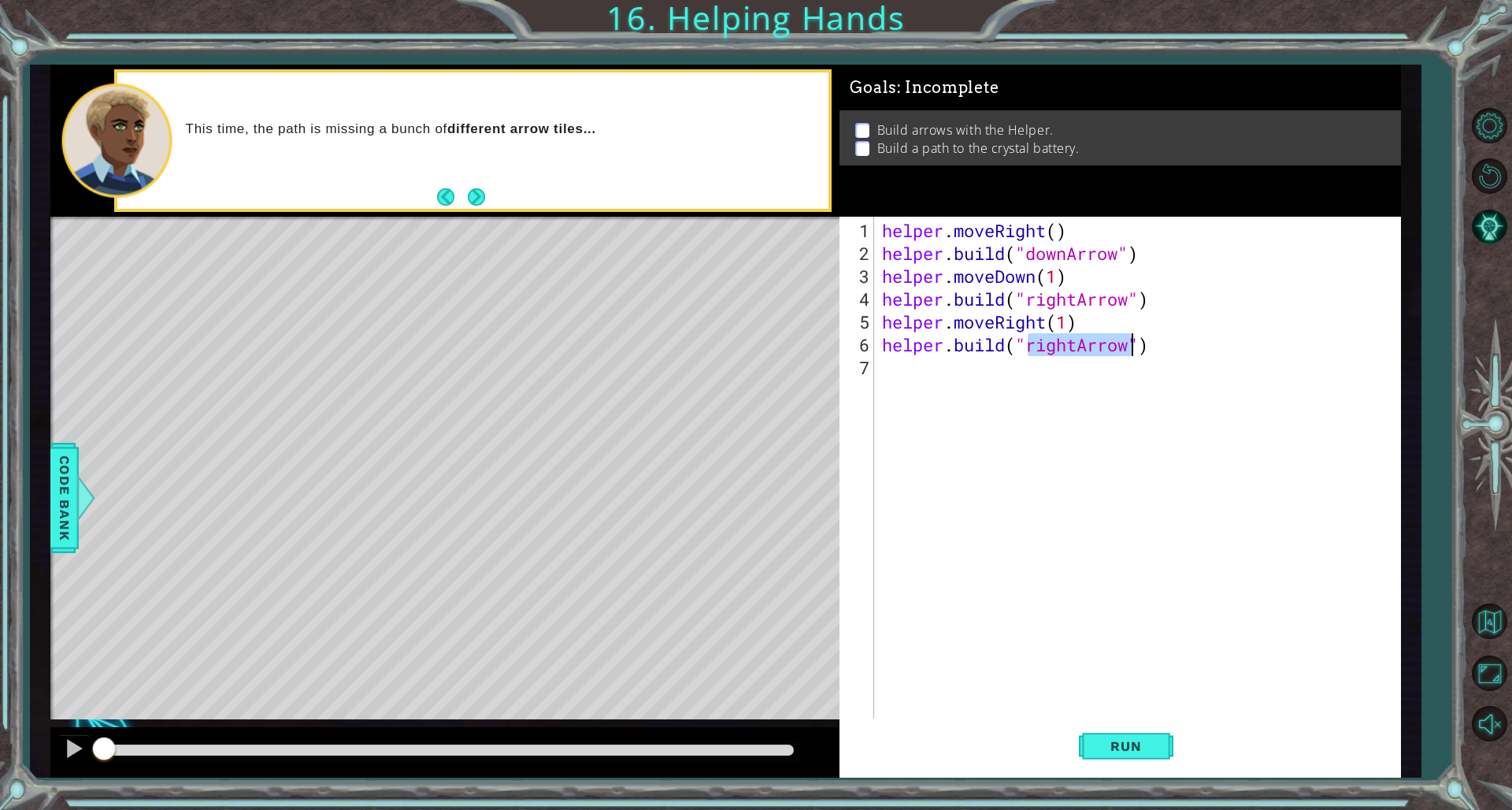
click at [915, 383] on div "helper . moveRight ( ) helper . build ( "downArrow" ) helper . moveDown ( 1 ) h…" at bounding box center [1140, 493] width 523 height 549
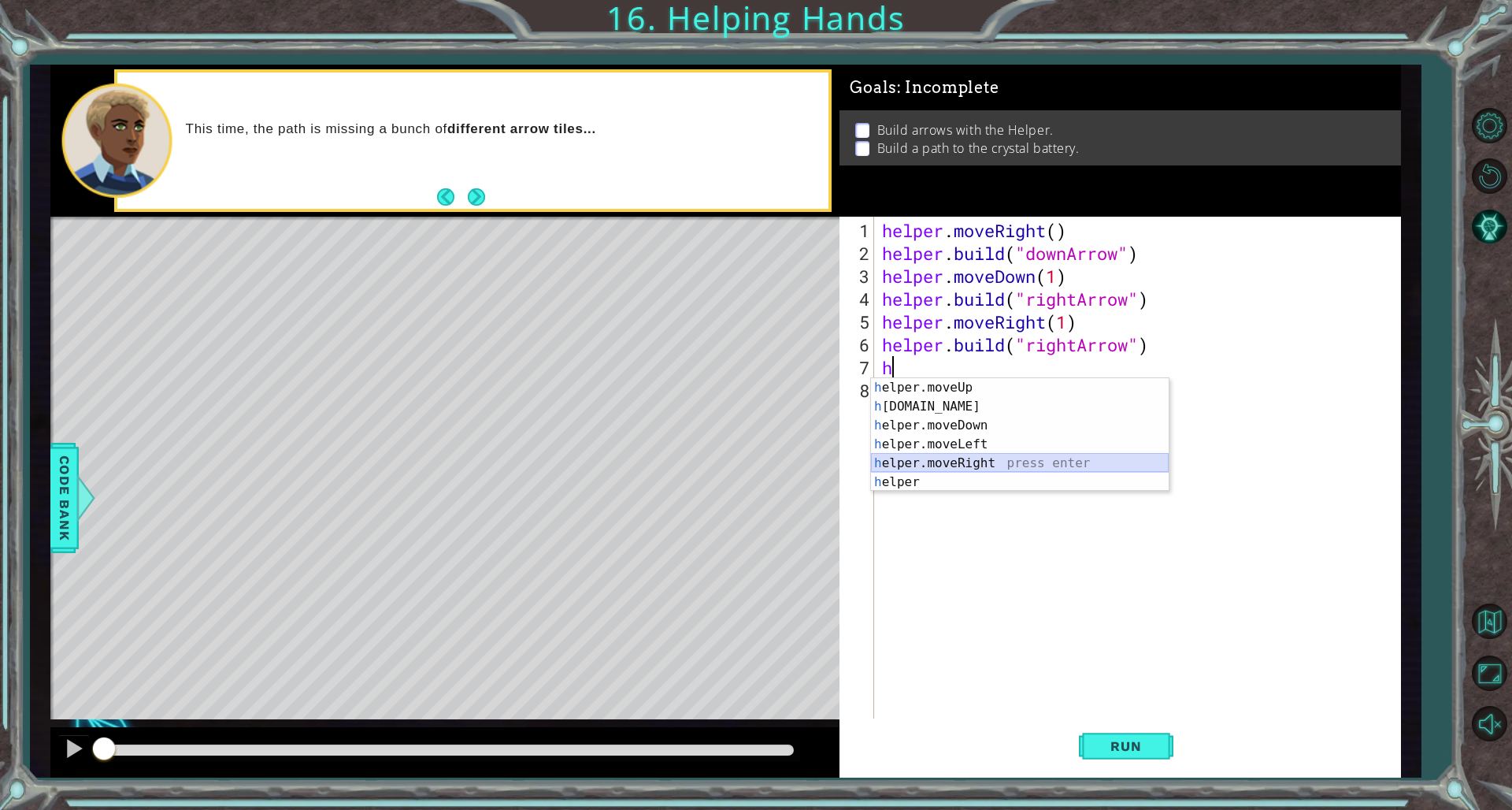
click at [915, 456] on div "h elper.moveUp press enter h [DOMAIN_NAME] press enter h elper.moveDown press e…" at bounding box center [1020, 454] width 298 height 152
type textarea "helper.moveRight(1)"
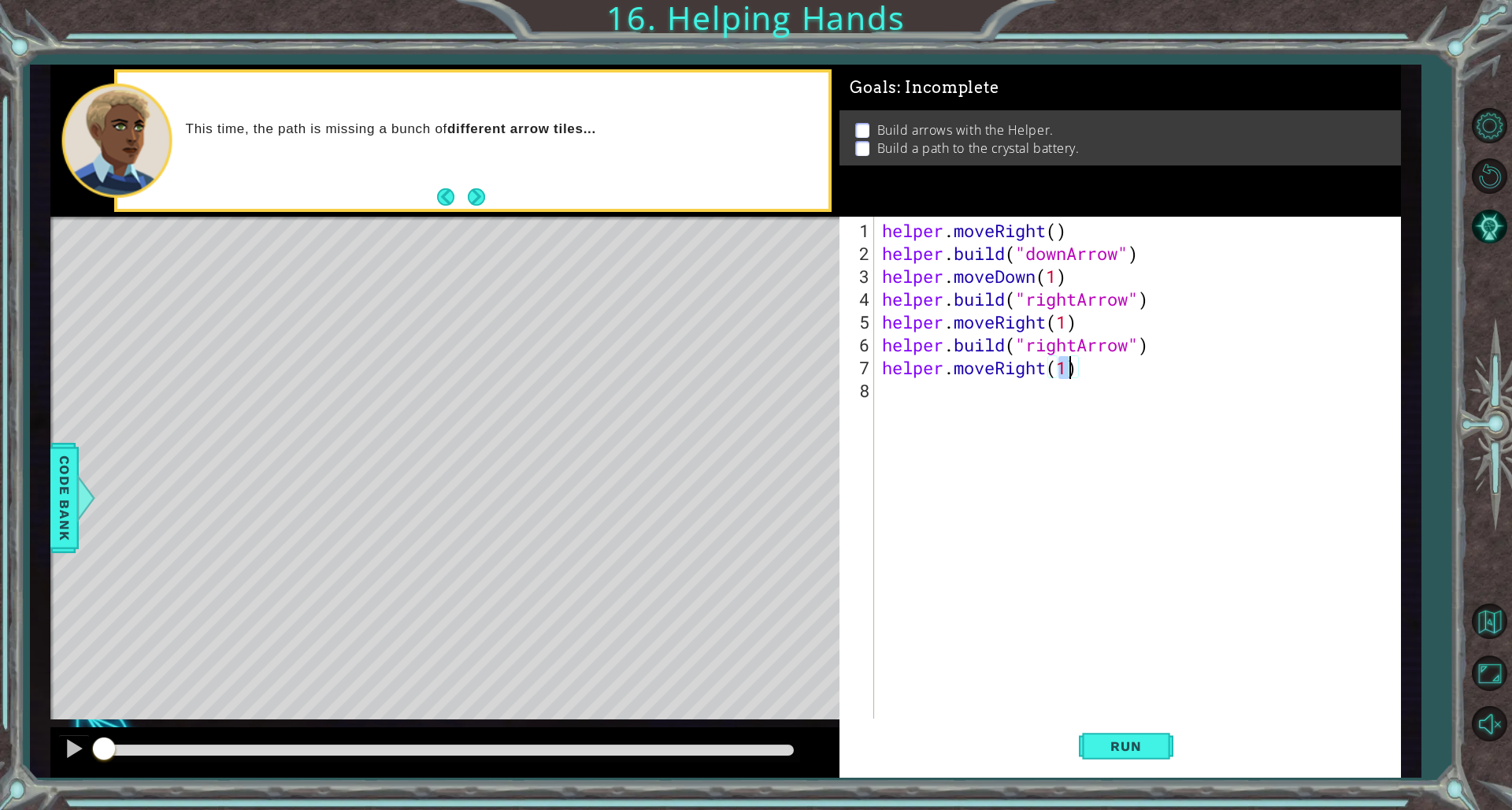
click at [915, 408] on div "helper . moveRight ( ) helper . build ( "downArrow" ) helper . moveDown ( 1 ) h…" at bounding box center [1140, 493] width 523 height 549
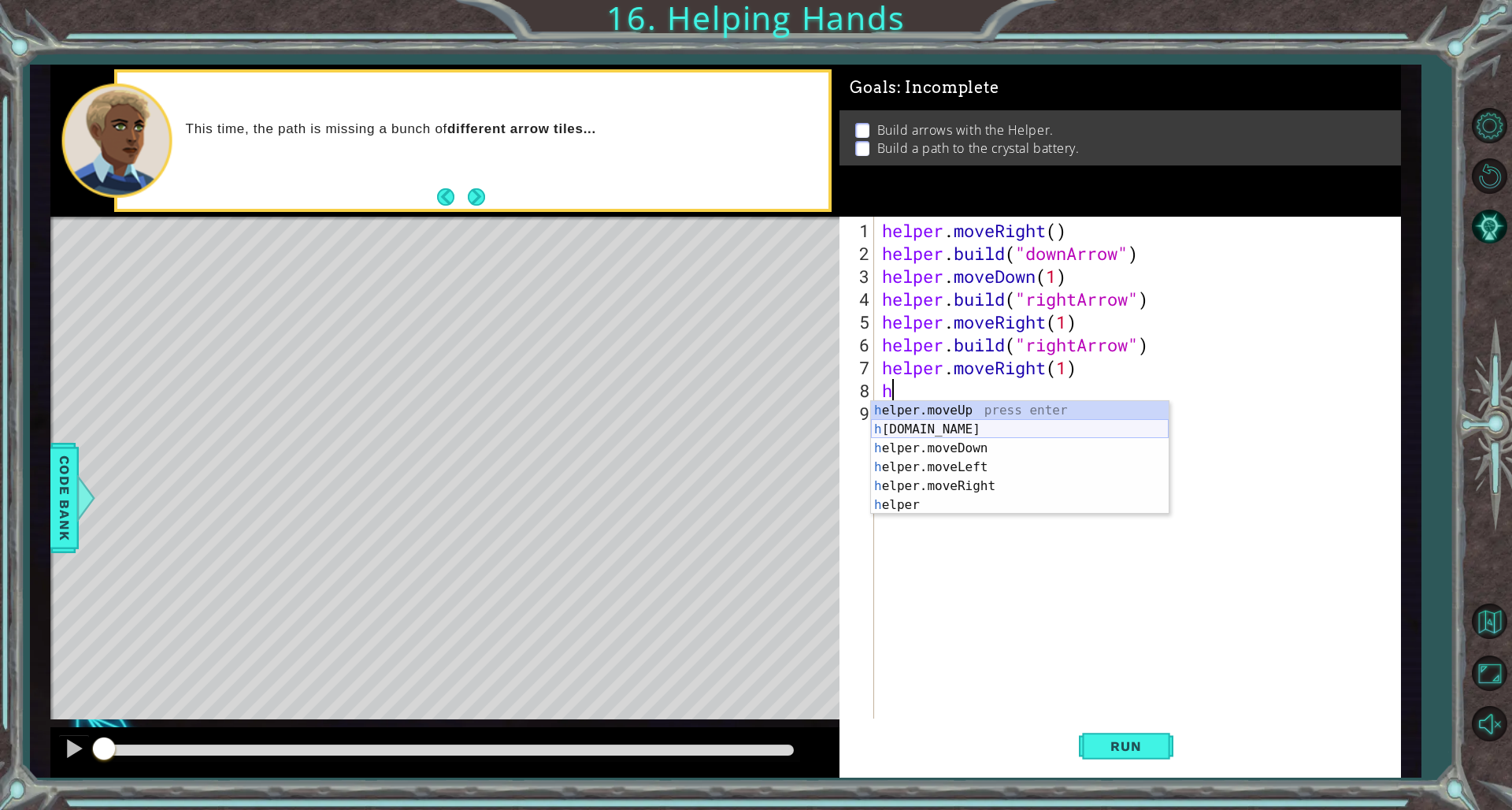
click at [915, 427] on div "h elper.moveUp press enter h [DOMAIN_NAME] press enter h elper.moveDown press e…" at bounding box center [1020, 477] width 298 height 152
type textarea "[DOMAIN_NAME]("rightArrow")"
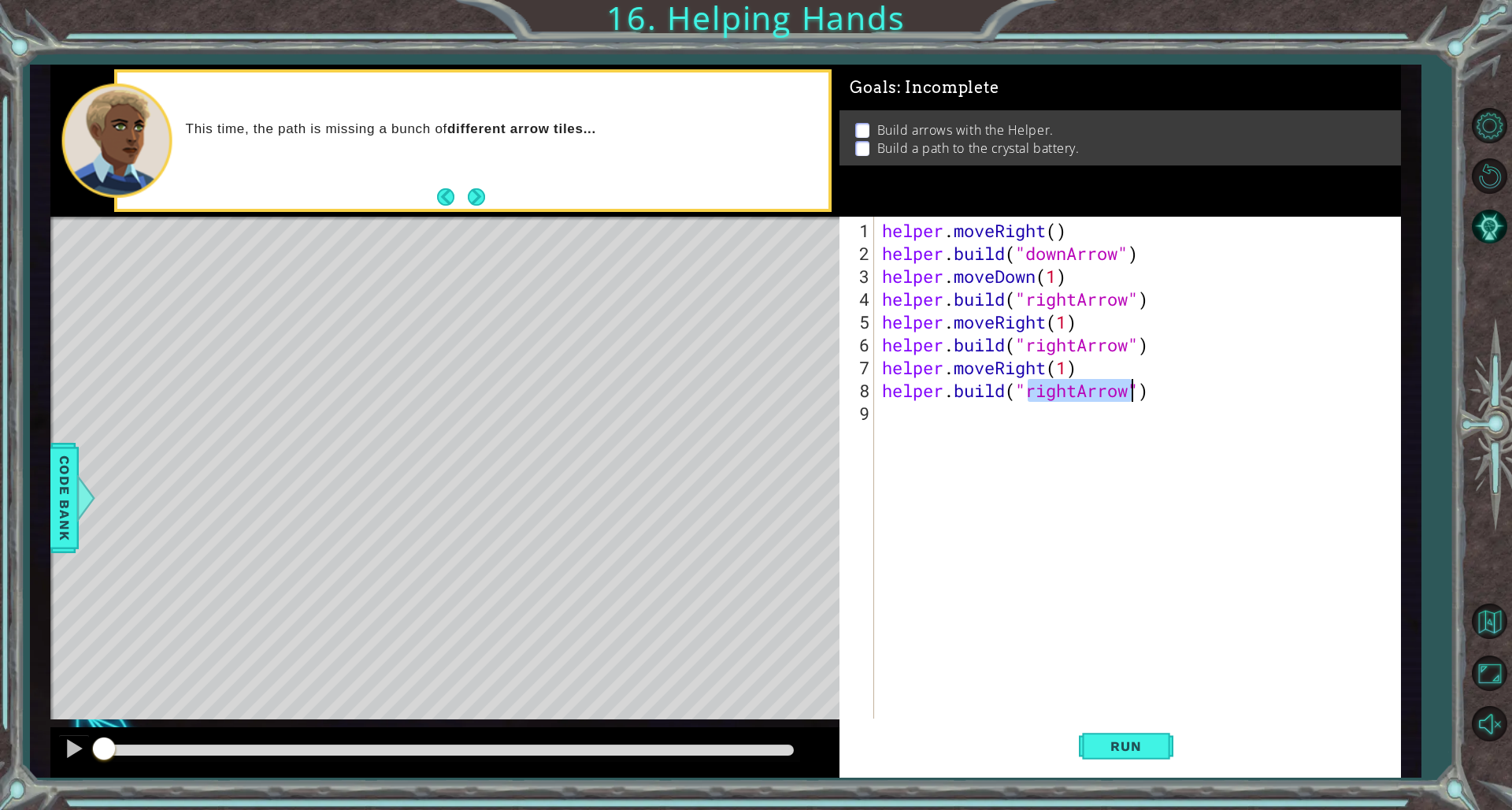
click at [915, 427] on div "helper . moveRight ( ) helper . build ( "downArrow" ) helper . moveDown ( 1 ) h…" at bounding box center [1140, 493] width 523 height 549
click at [915, 387] on div "helper . moveRight ( ) helper . build ( "downArrow" ) helper . moveDown ( 1 ) h…" at bounding box center [1140, 493] width 523 height 549
type textarea "[DOMAIN_NAME]("upArrow")"
click at [915, 479] on div "helper . moveRight ( ) helper . build ( "downArrow" ) helper . moveDown ( 1 ) h…" at bounding box center [1140, 493] width 523 height 549
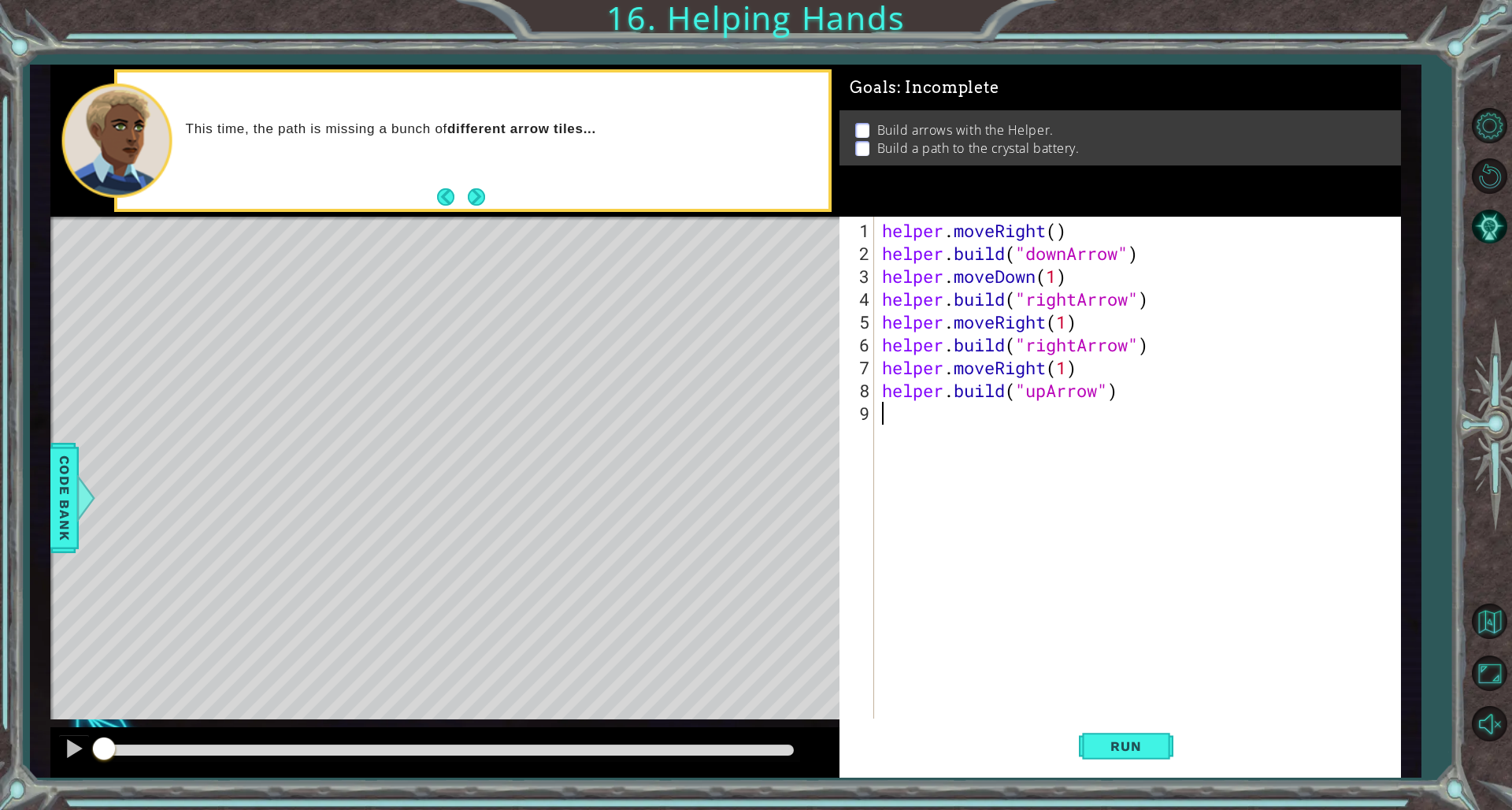
scroll to position [0, 0]
click at [915, 550] on span "Run" at bounding box center [1126, 746] width 62 height 16
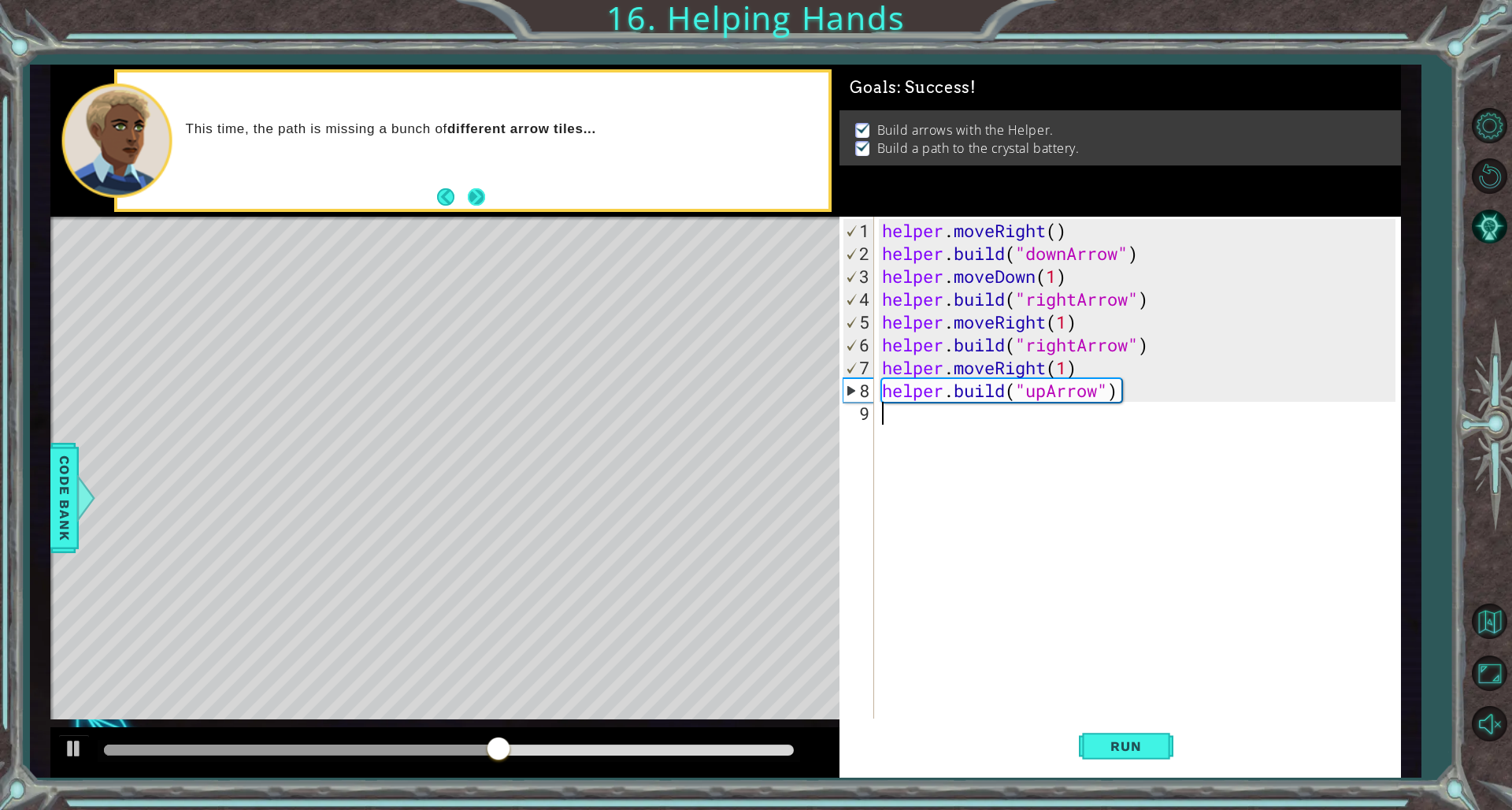
click at [487, 187] on button "Next" at bounding box center [477, 197] width 20 height 20
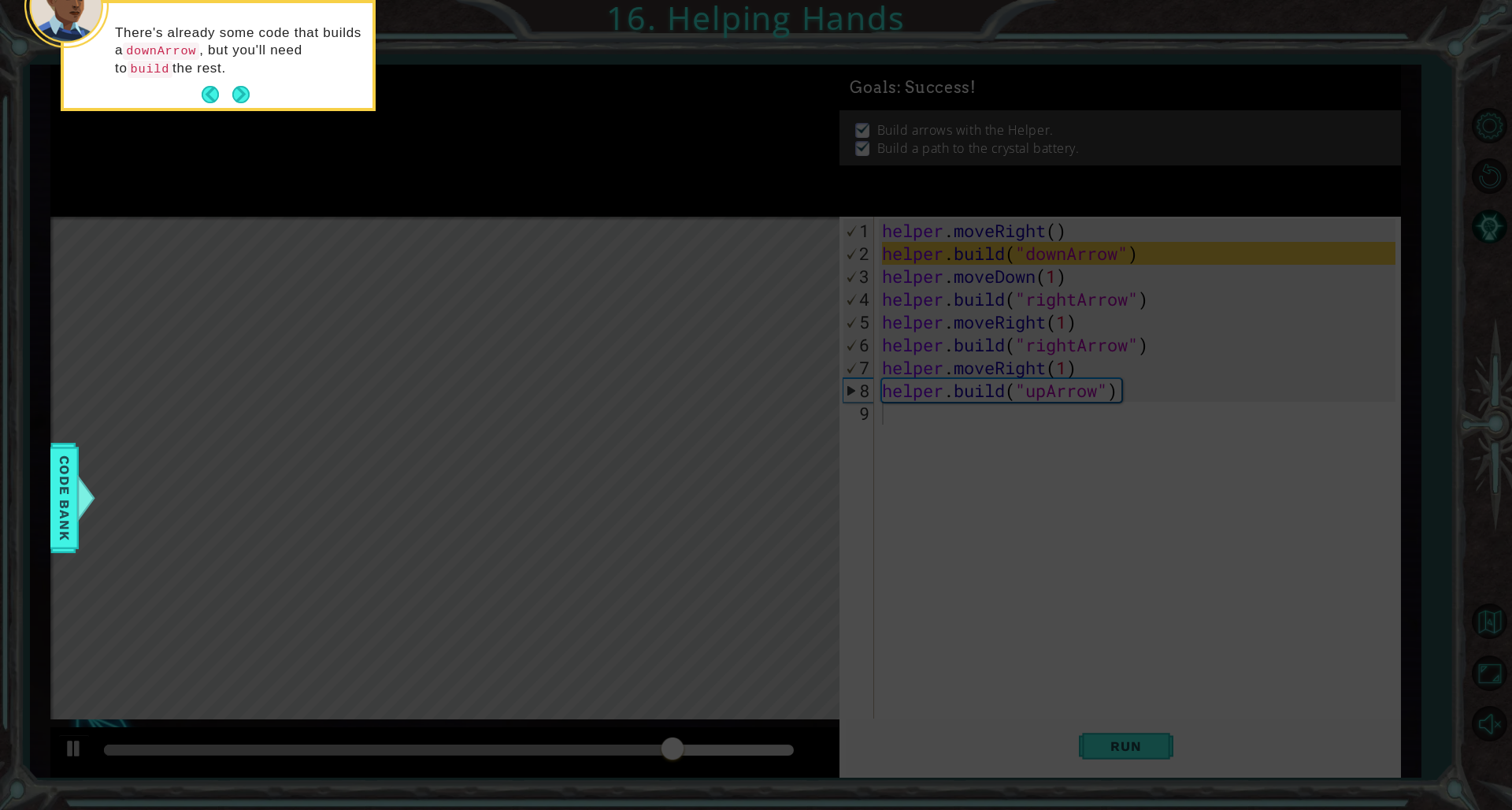
click at [256, 76] on p "There's already some code that builds a downArrow , but you'll need to build th…" at bounding box center [238, 51] width 246 height 53
click at [242, 102] on button "Next" at bounding box center [240, 94] width 17 height 17
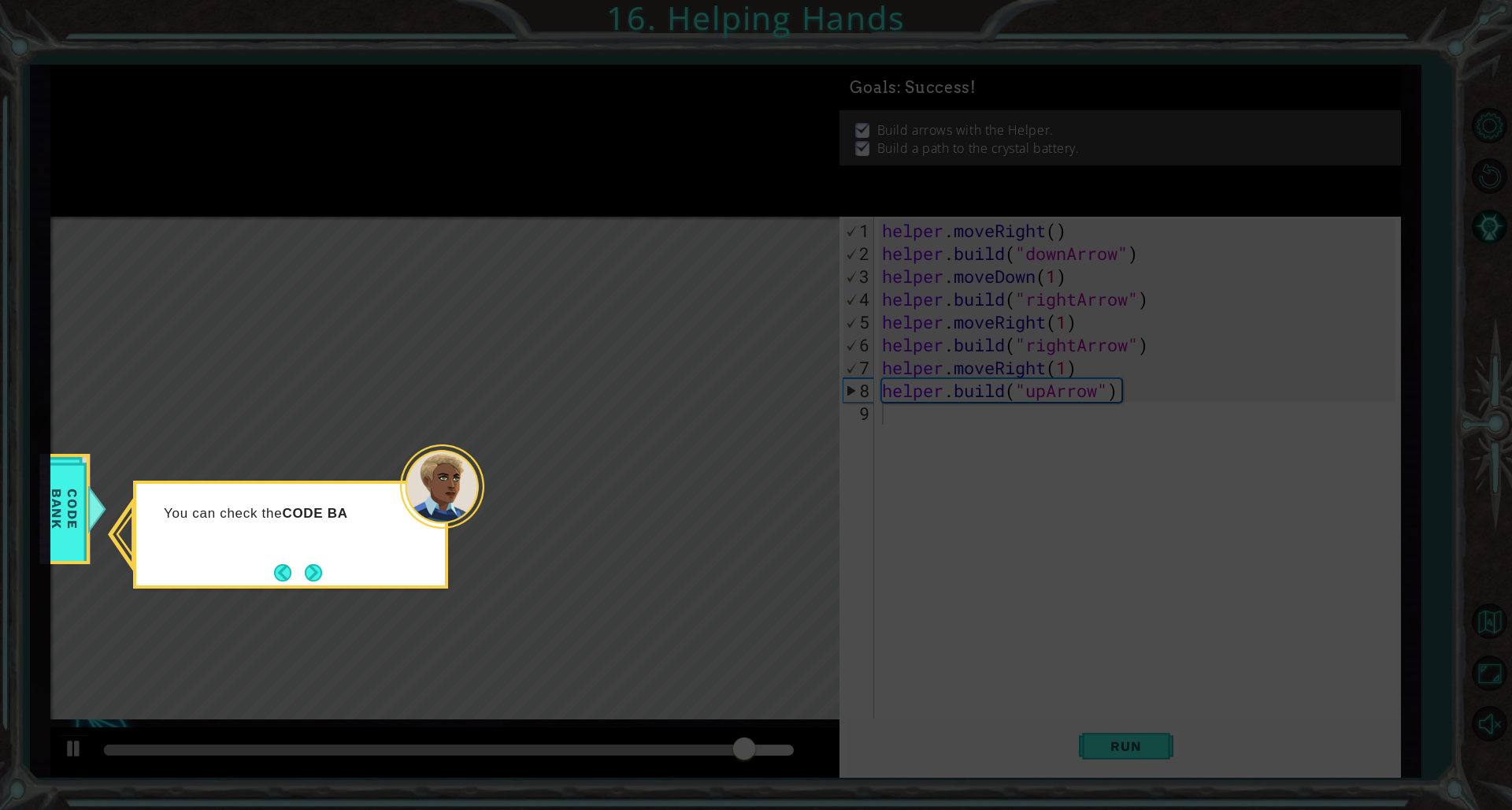
click at [302, 550] on icon at bounding box center [756, 405] width 1512 height 810
drag, startPoint x: 302, startPoint y: 548, endPoint x: 309, endPoint y: 552, distance: 8.1
click at [304, 549] on div "You can check the CODE BANK to learn more" at bounding box center [290, 530] width 309 height 80
click at [315, 550] on button "Next" at bounding box center [313, 573] width 17 height 17
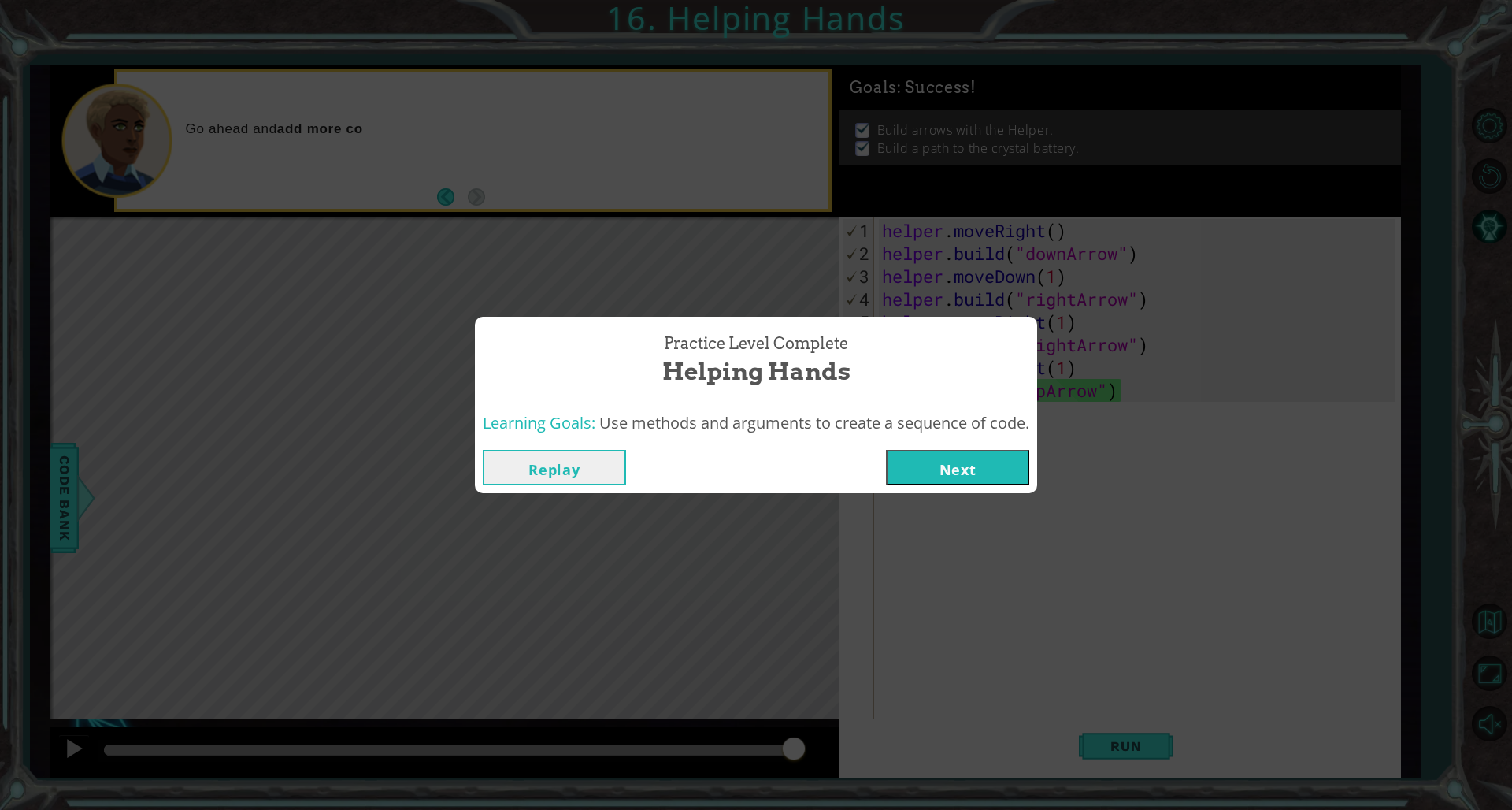
click at [915, 461] on button "Next" at bounding box center [958, 467] width 143 height 36
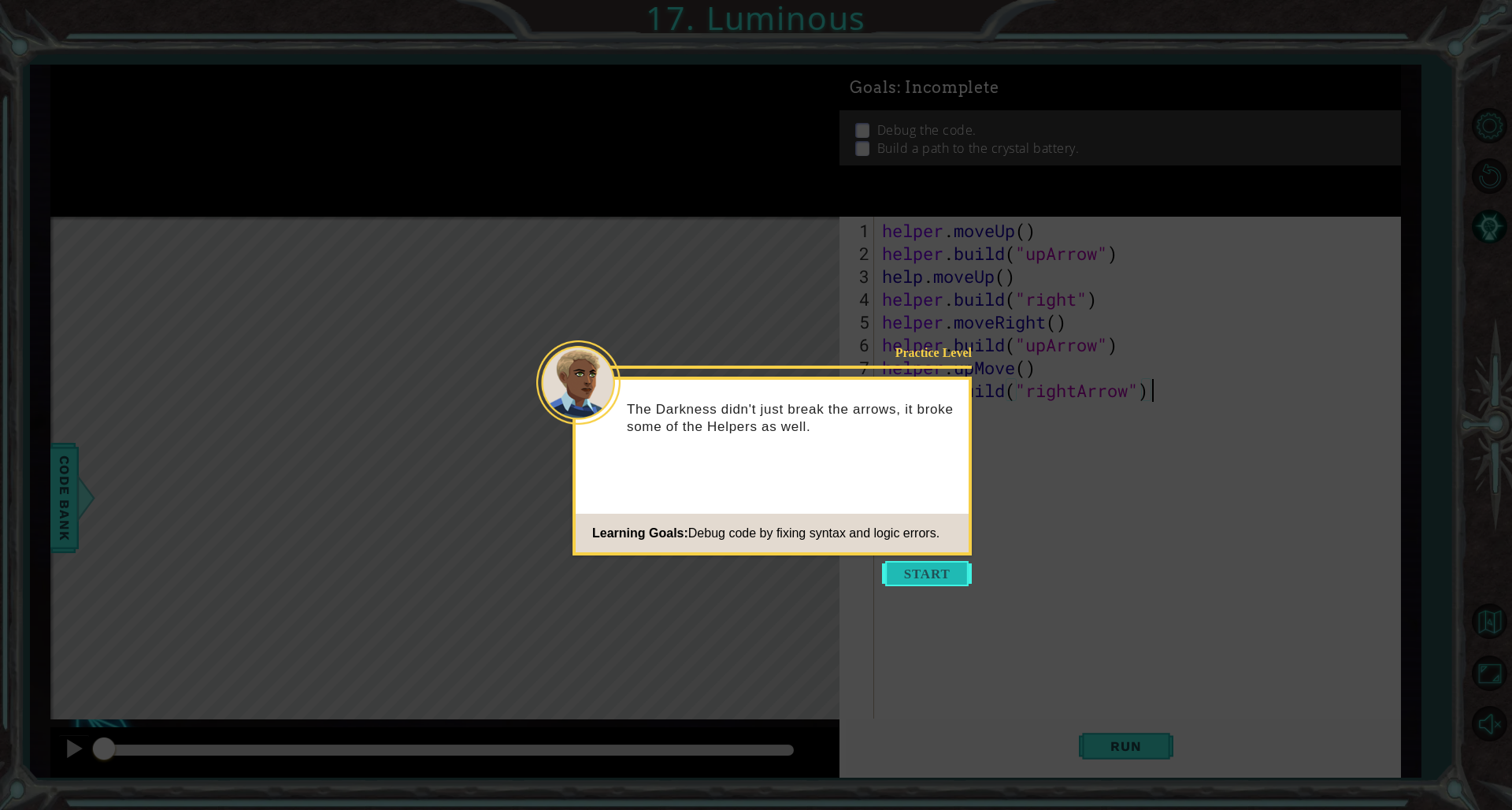
click at [915, 550] on button "Start" at bounding box center [927, 574] width 90 height 25
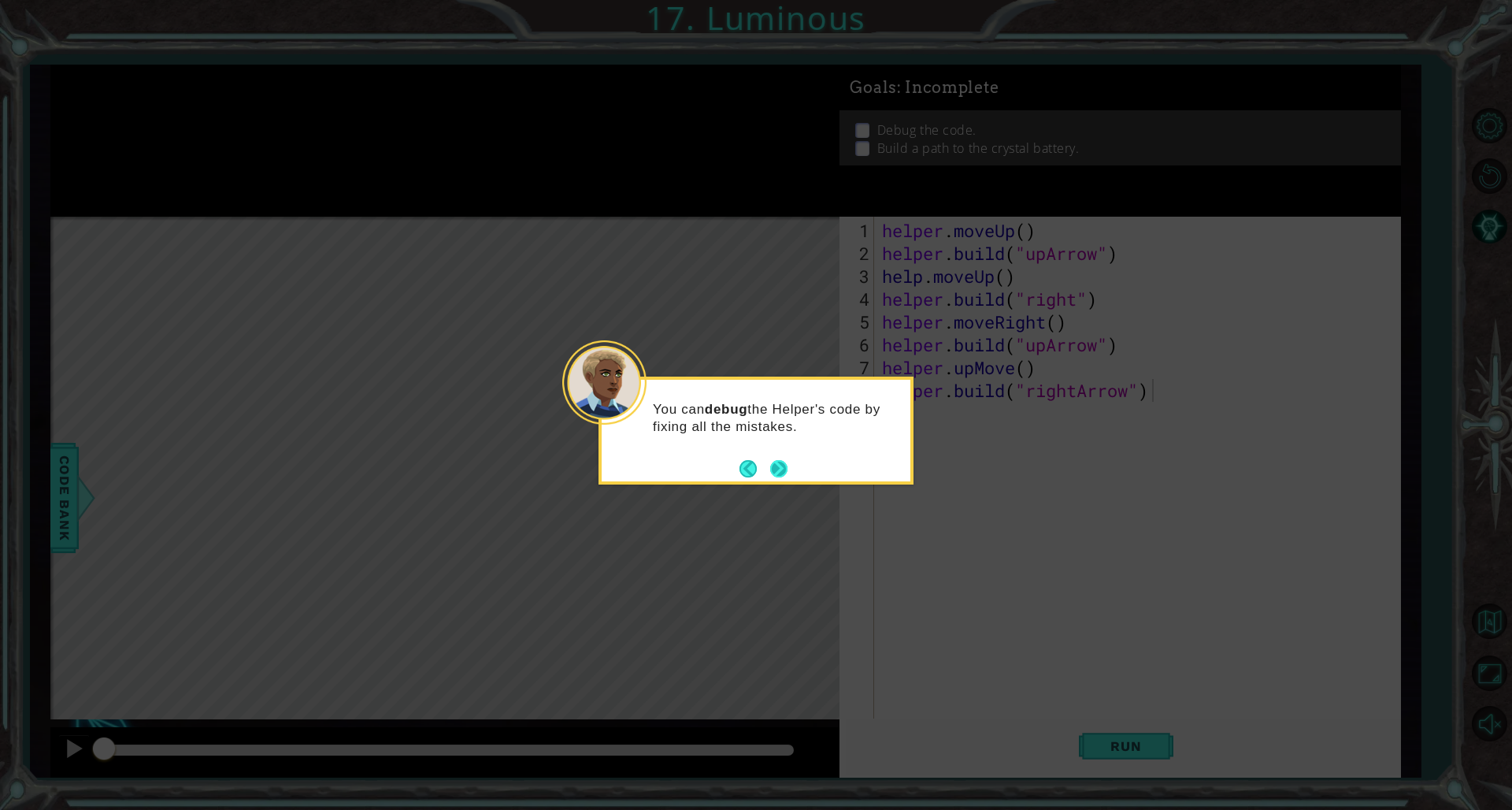
click at [782, 471] on button "Next" at bounding box center [779, 469] width 17 height 17
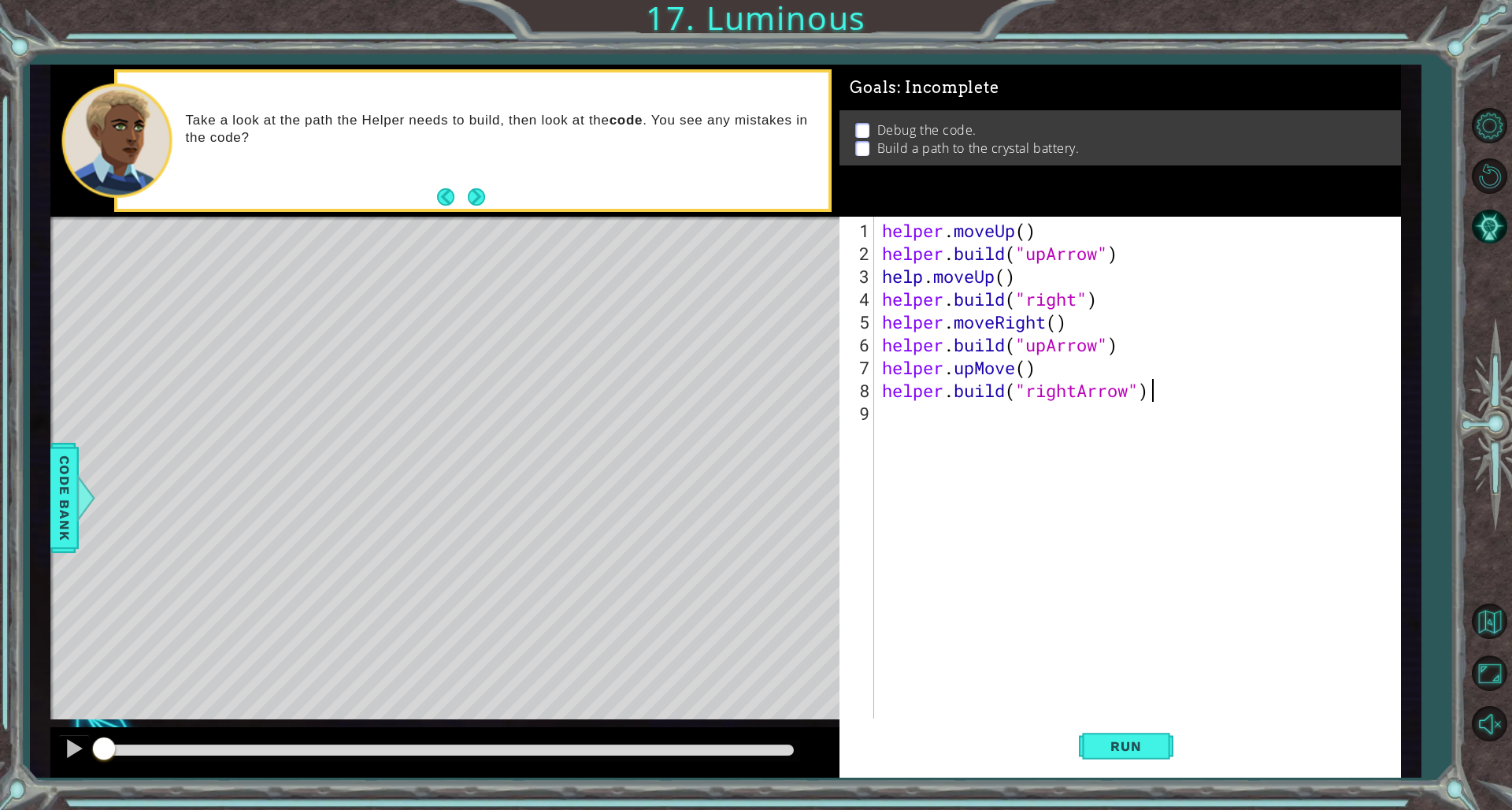
click at [915, 274] on div "helper . moveUp ( ) helper . build ( "upArrow" ) help . moveUp ( ) helper . bui…" at bounding box center [1140, 493] width 523 height 549
click at [915, 276] on div "helper . moveUp ( ) helper . build ( "upArrow" ) help . moveUp ( ) helper . bui…" at bounding box center [1140, 493] width 523 height 549
type textarea "helper.moveUp()"
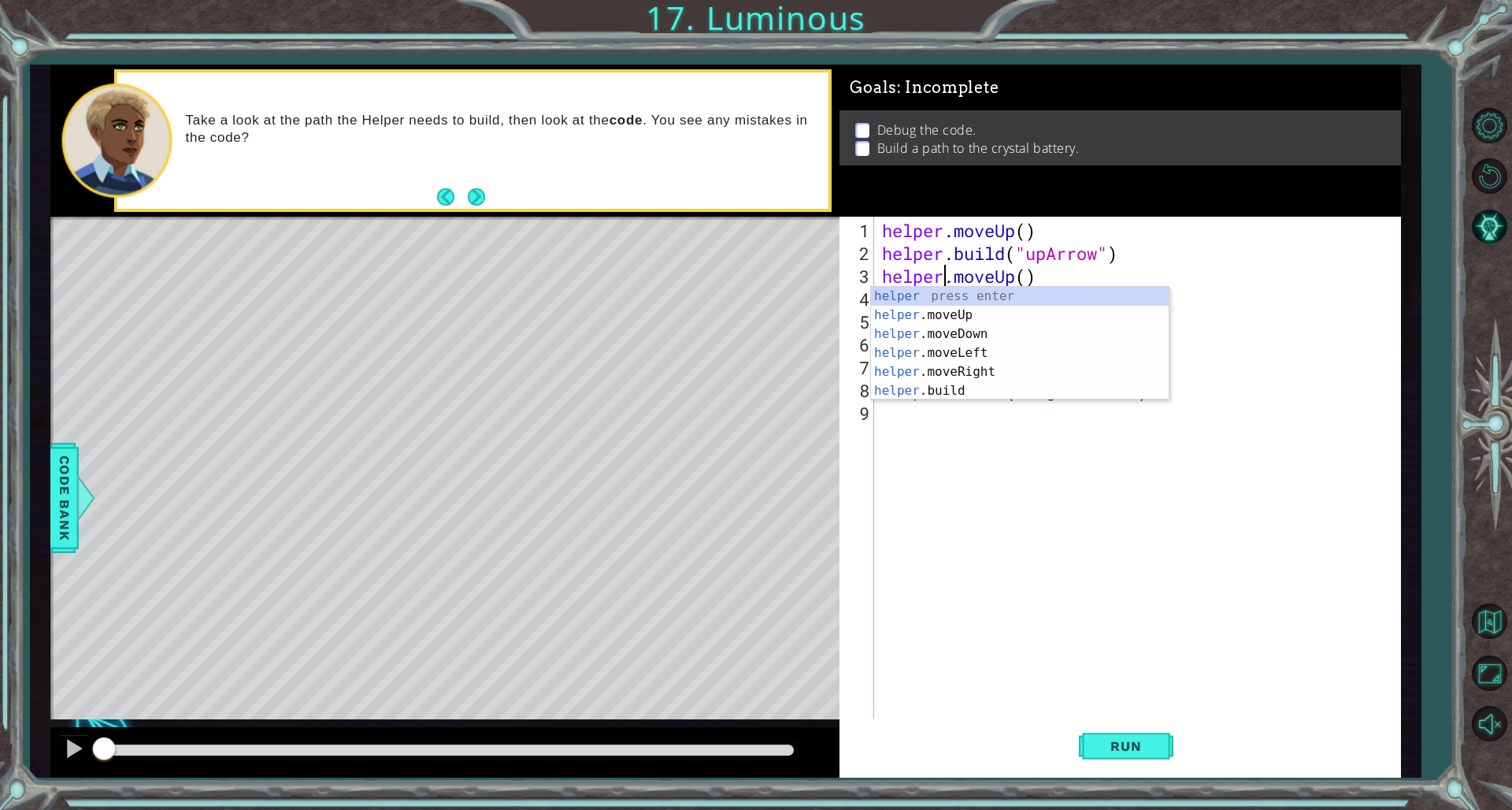
click at [915, 550] on div "helper . moveUp ( ) helper . build ( "upArrow" ) helper . moveUp ( ) helper . b…" at bounding box center [1140, 493] width 523 height 549
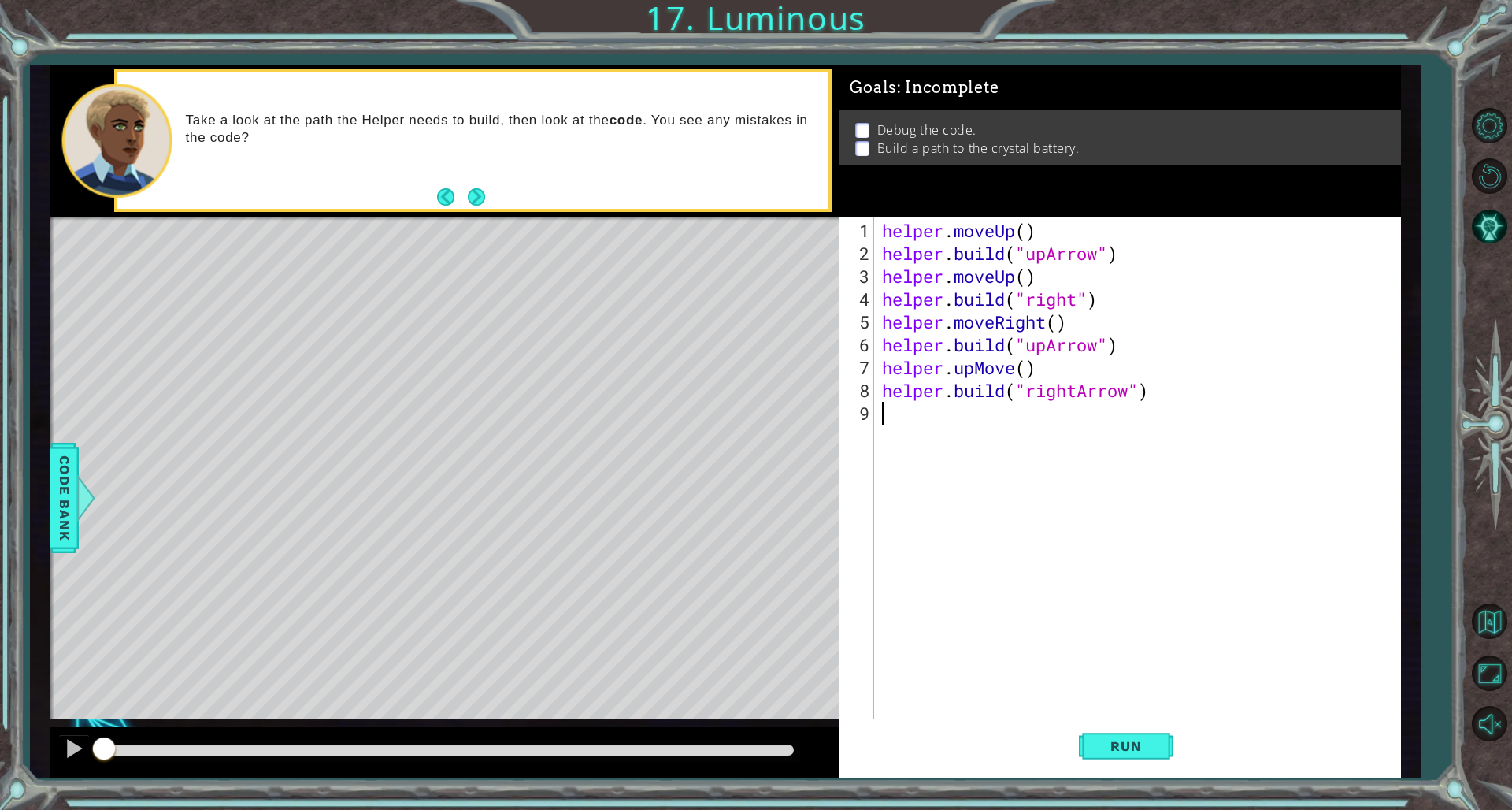
click at [915, 296] on div "helper . moveUp ( ) helper . build ( "upArrow" ) helper . moveUp ( ) helper . b…" at bounding box center [1140, 493] width 523 height 549
type textarea "[DOMAIN_NAME]("rightarrow")"
click at [915, 499] on div "helper . moveUp ( ) helper . build ( "upArrow" ) helper . moveUp ( ) helper . b…" at bounding box center [1140, 493] width 523 height 549
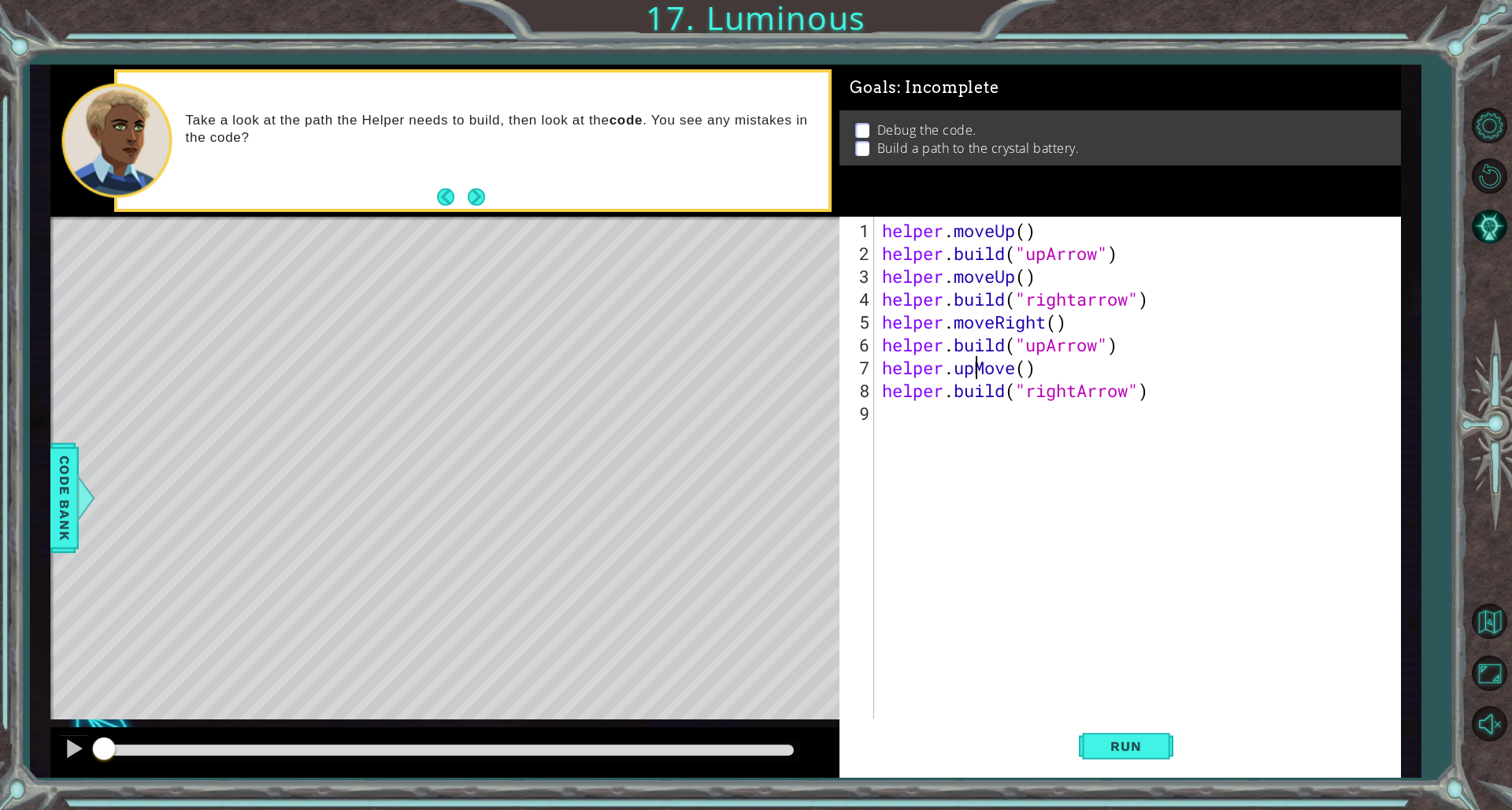
click at [915, 366] on div "helper . moveUp ( ) helper . build ( "upArrow" ) helper . moveUp ( ) helper . b…" at bounding box center [1140, 493] width 523 height 549
click at [915, 368] on div "helper . moveUp ( ) helper . build ( "upArrow" ) helper . moveUp ( ) helper . b…" at bounding box center [1140, 493] width 523 height 549
type textarea "helper.Moveup()"
click at [915, 470] on div "helper . moveUp ( ) helper . build ( "upArrow" ) helper . moveUp ( ) helper . b…" at bounding box center [1140, 493] width 523 height 549
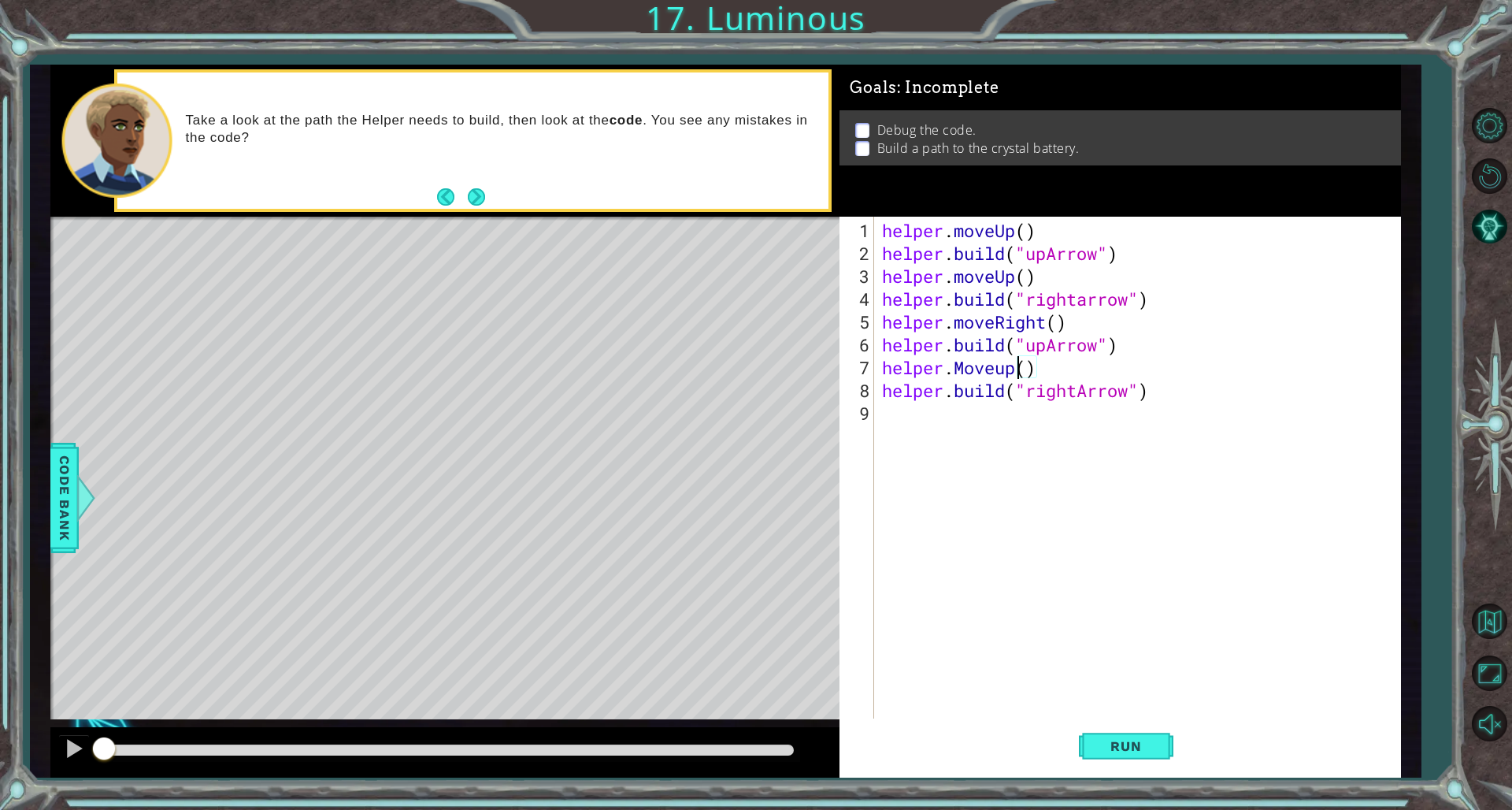
scroll to position [0, 0]
click at [915, 550] on button "Run" at bounding box center [1127, 746] width 95 height 56
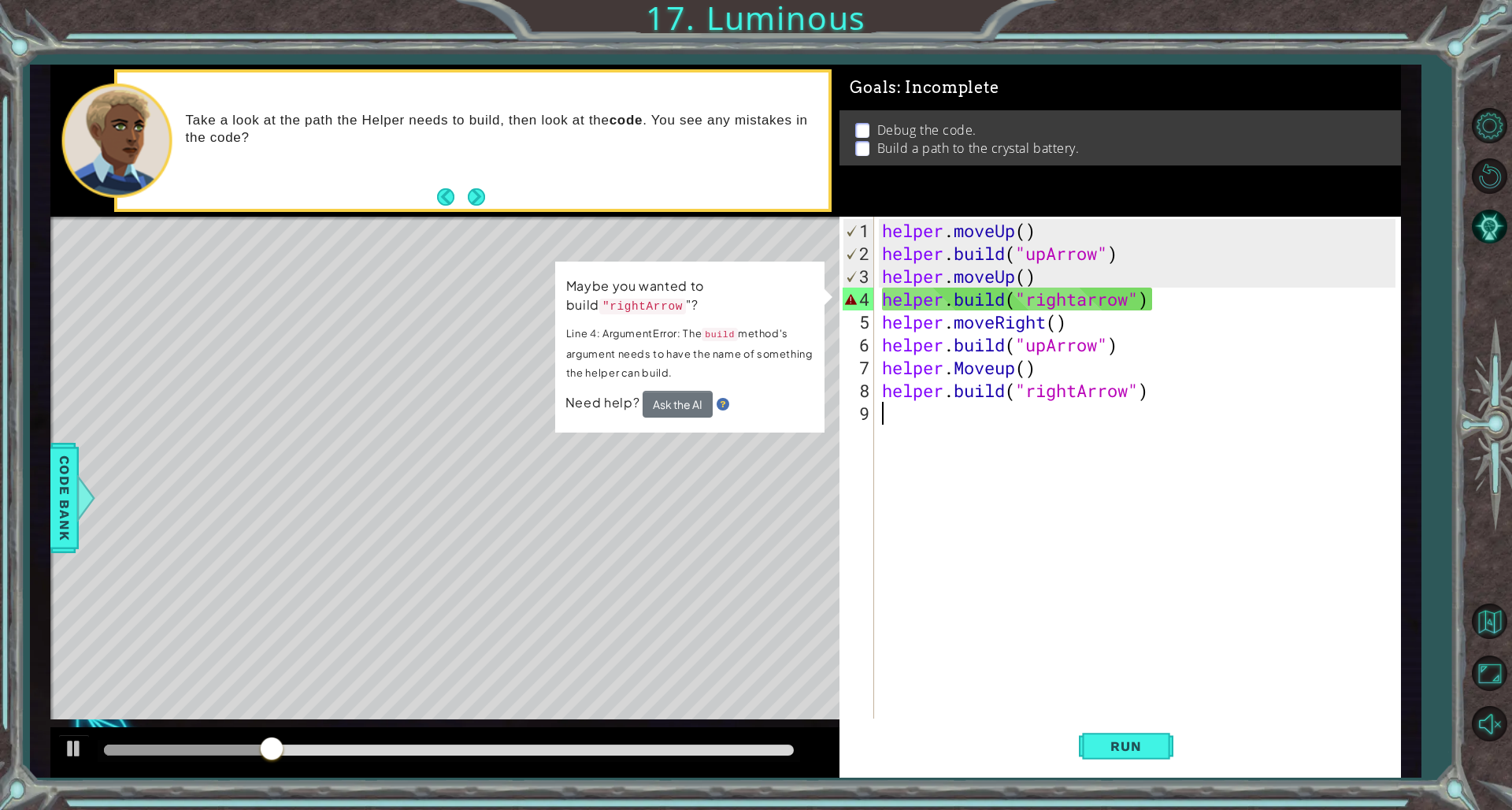
click at [915, 302] on div "helper . moveUp ( ) helper . build ( "upArrow" ) helper . moveUp ( ) helper . b…" at bounding box center [1140, 493] width 523 height 549
click at [915, 300] on div "helper . moveUp ( ) helper . build ( "upArrow" ) helper . moveUp ( ) helper . b…" at bounding box center [1140, 493] width 523 height 549
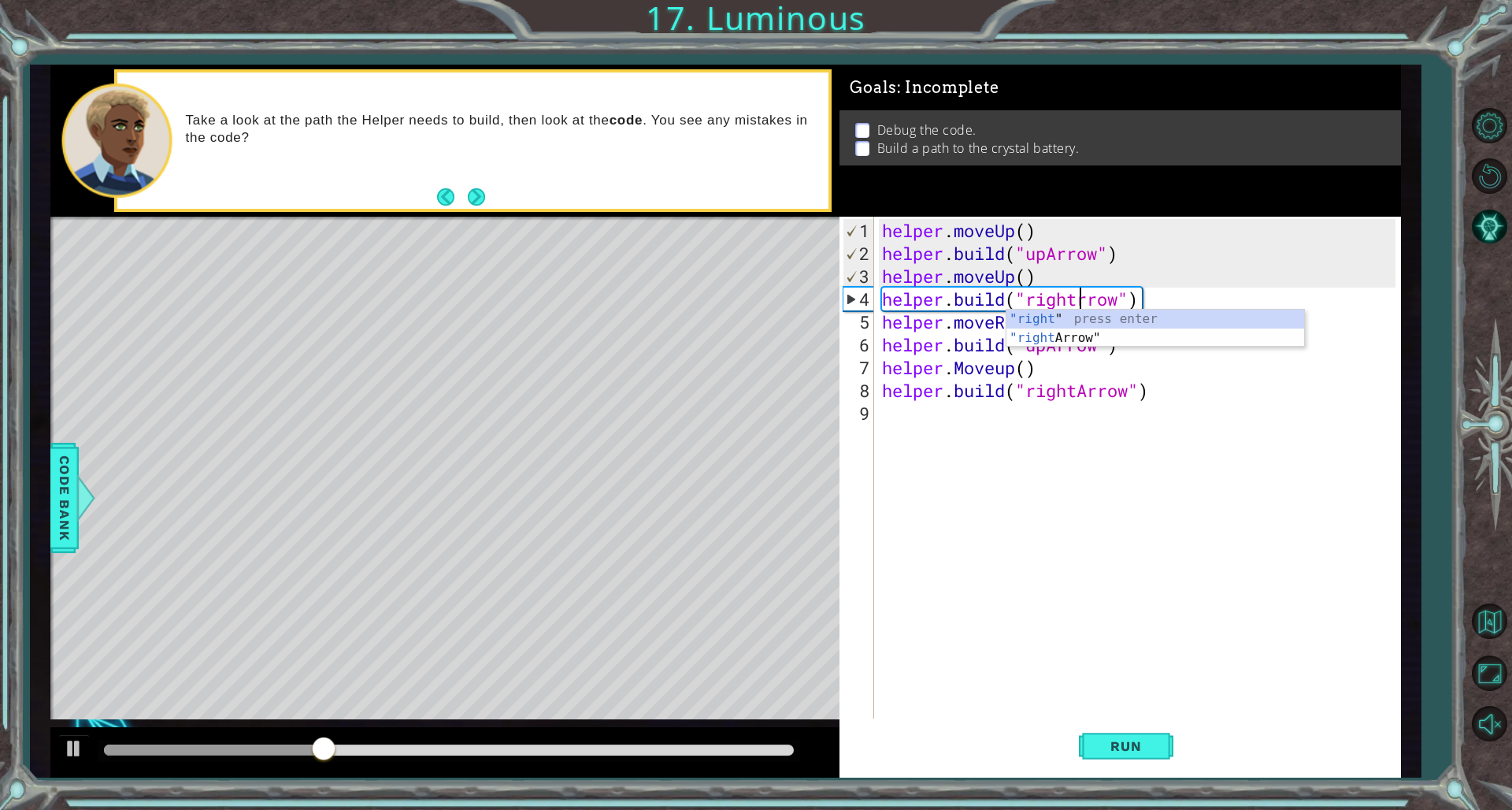
type textarea "[DOMAIN_NAME]("rightArrow")"
click at [915, 550] on div "helper . moveUp ( ) helper . build ( "upArrow" ) helper . moveUp ( ) helper . b…" at bounding box center [1140, 493] width 523 height 549
click at [915, 550] on span "Run" at bounding box center [1126, 746] width 62 height 16
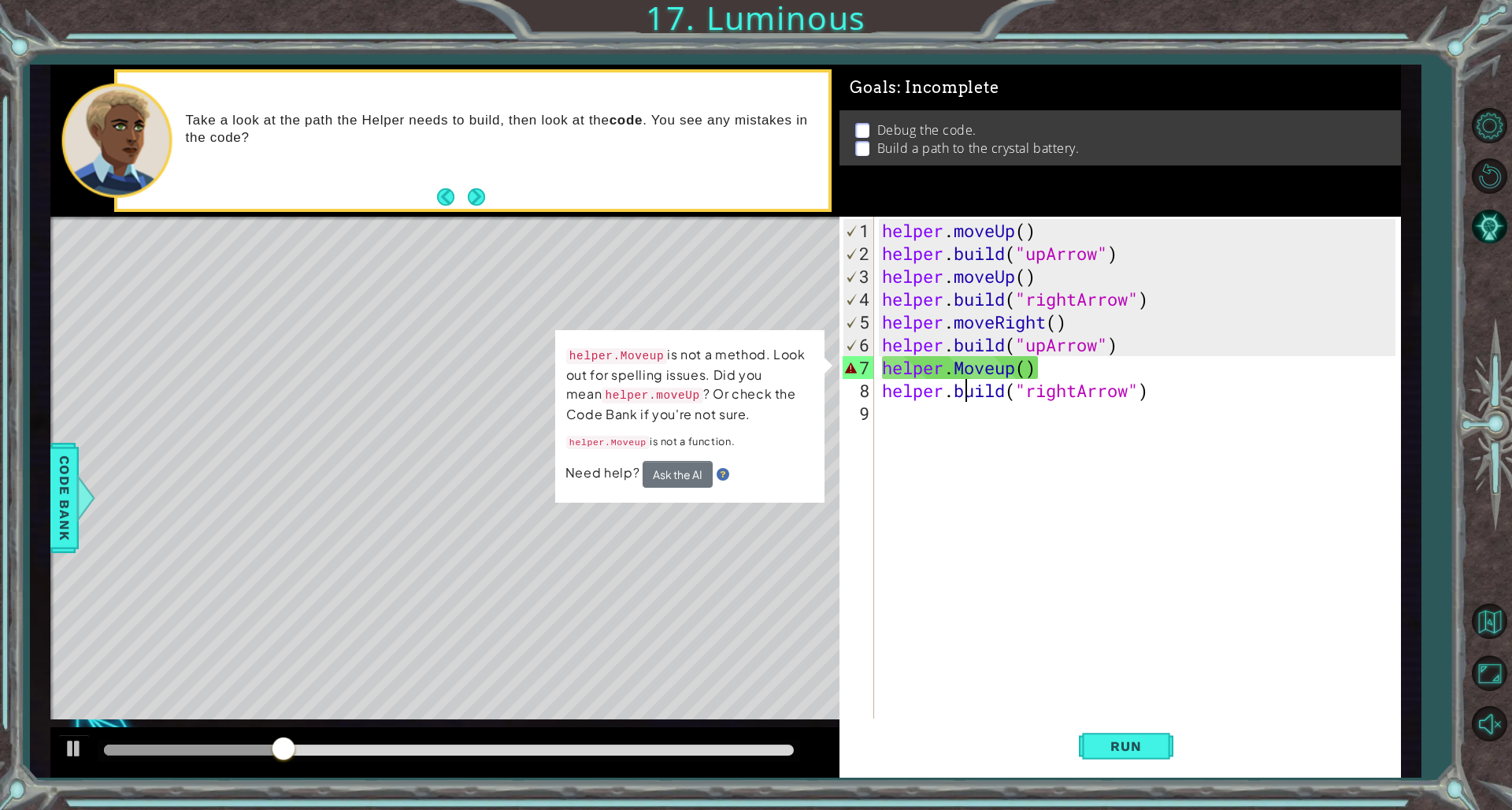
click at [915, 379] on div "helper . moveUp ( ) helper . build ( "upArrow" ) helper . moveUp ( ) helper . b…" at bounding box center [1140, 493] width 523 height 549
click at [915, 374] on div "helper . moveUp ( ) helper . build ( "upArrow" ) helper . moveUp ( ) helper . b…" at bounding box center [1140, 493] width 523 height 549
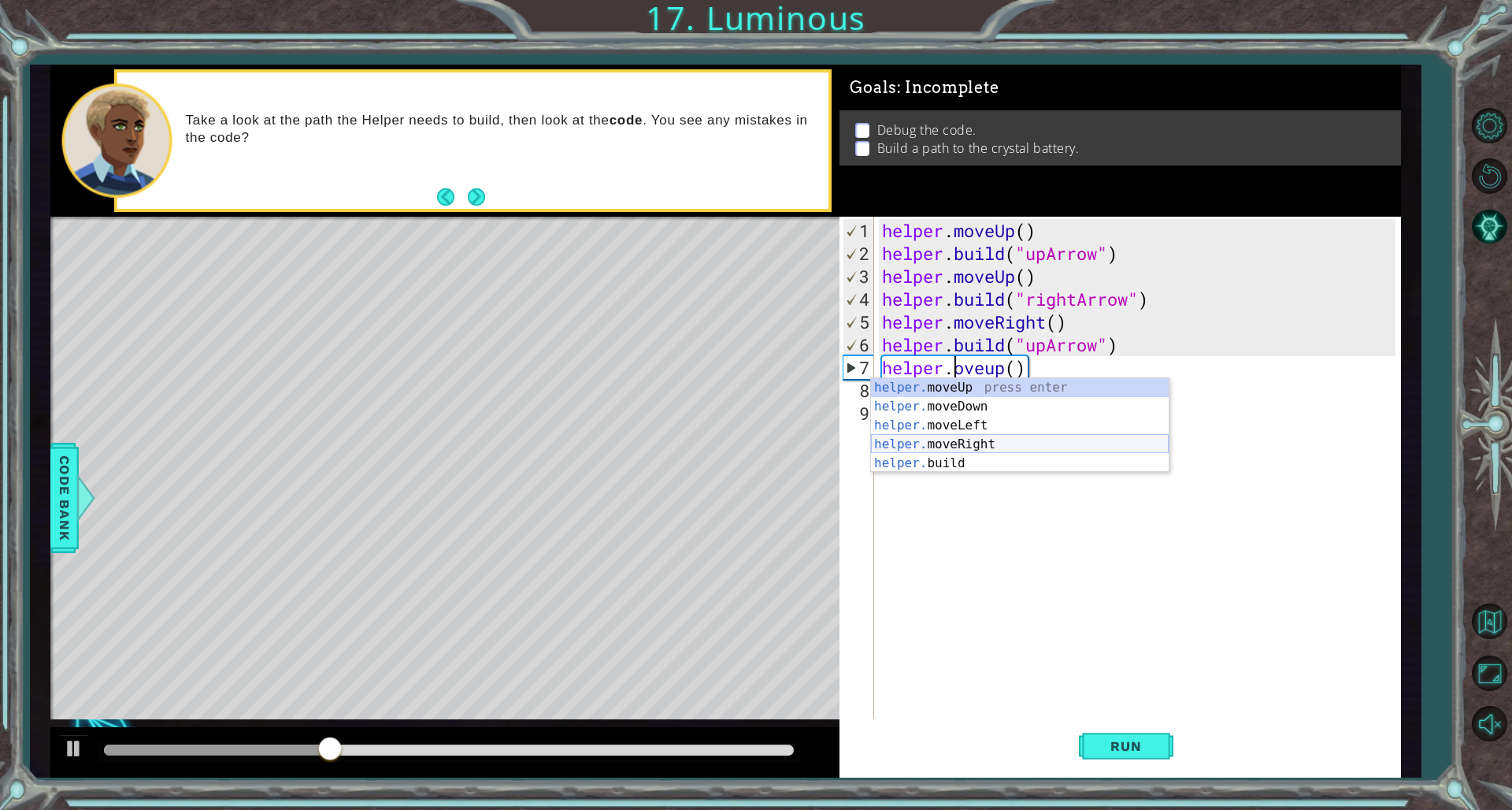
type textarea "helper.moveup()"
drag, startPoint x: 1053, startPoint y: 516, endPoint x: 1061, endPoint y: 539, distance: 24.4
click at [915, 516] on div "helper . moveUp ( ) helper . build ( "upArrow" ) helper . moveUp ( ) helper . b…" at bounding box center [1140, 493] width 523 height 549
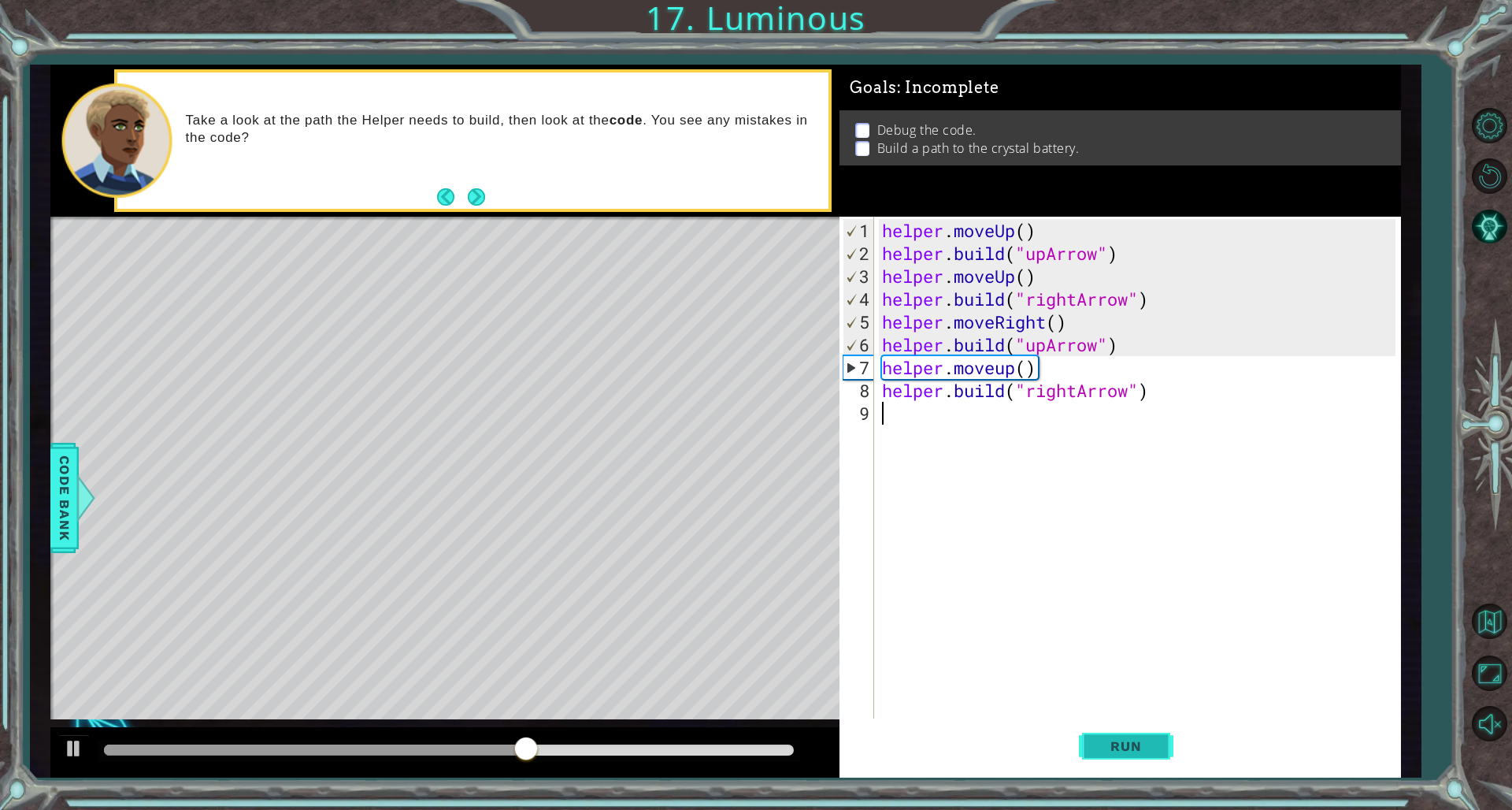
click at [915, 550] on span "Run" at bounding box center [1126, 746] width 62 height 16
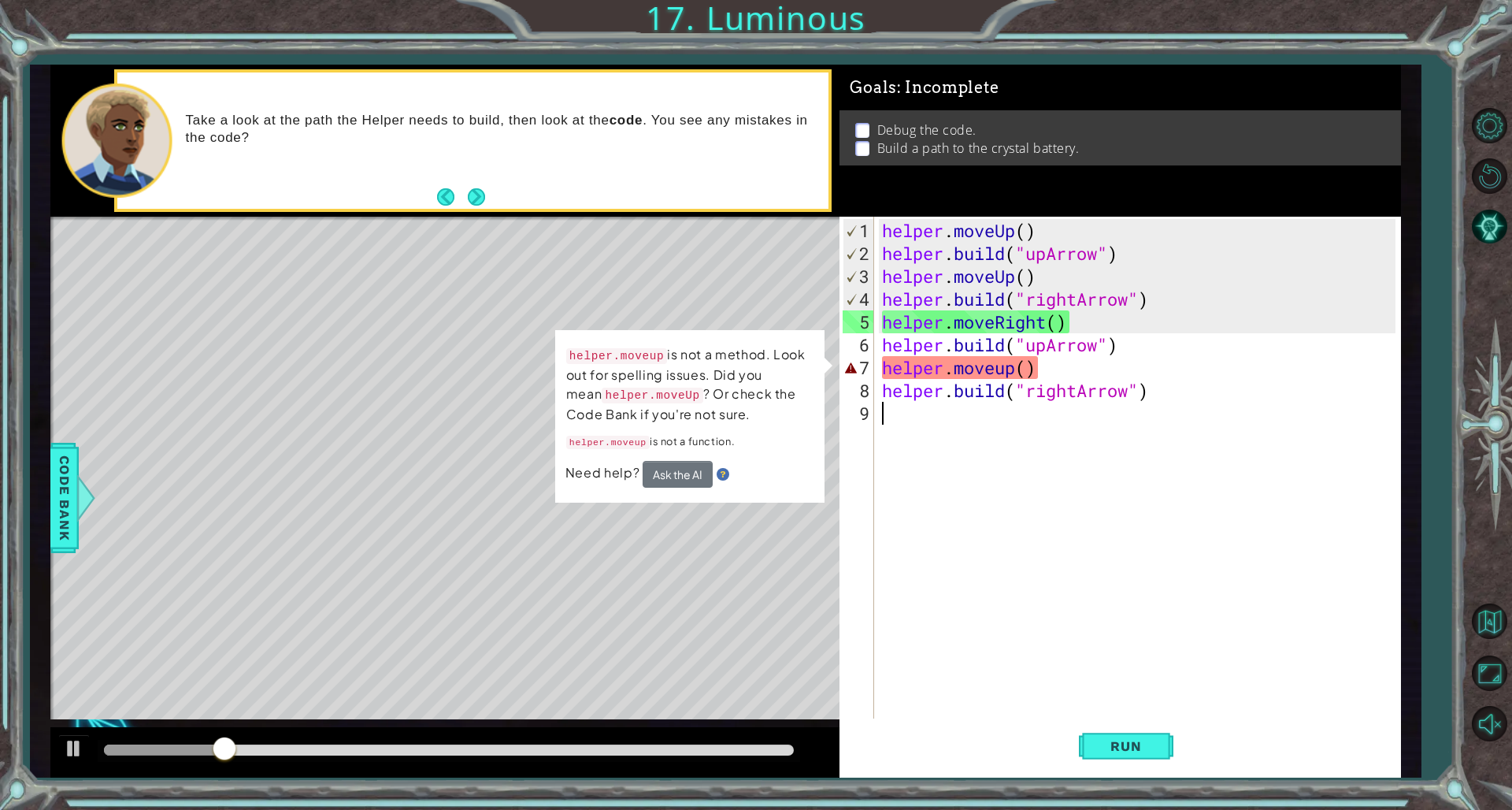
click at [915, 525] on div "helper . moveUp ( ) helper . build ( "upArrow" ) helper . moveUp ( ) helper . b…" at bounding box center [1140, 493] width 523 height 549
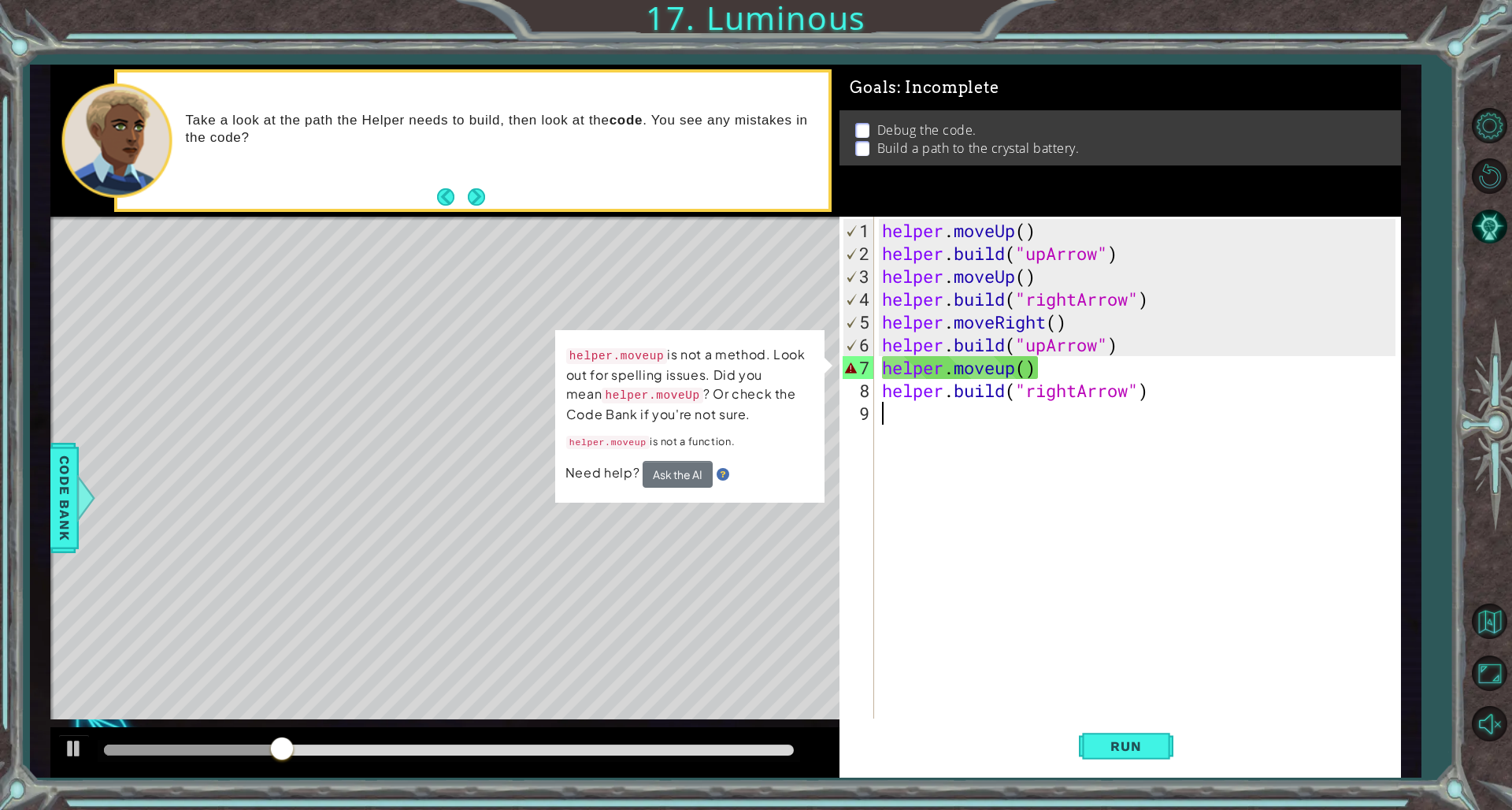
click at [905, 550] on div "helper . moveUp ( ) helper . build ( "upArrow" ) helper . moveUp ( ) helper . b…" at bounding box center [1140, 493] width 523 height 549
click at [845, 478] on div "1 ההההההההההההההההההההההההההההההההההההההההההההההההההההההההההההההההההההההההההההה…" at bounding box center [726, 421] width 1351 height 713
click at [907, 485] on div "helper . moveUp ( ) helper . build ( "upArrow" ) helper . moveUp ( ) helper . b…" at bounding box center [1140, 493] width 523 height 549
drag, startPoint x: 907, startPoint y: 485, endPoint x: 925, endPoint y: 381, distance: 105.5
click at [908, 485] on div "helper . moveUp ( ) helper . build ( "upArrow" ) helper . moveUp ( ) helper . b…" at bounding box center [1140, 493] width 523 height 549
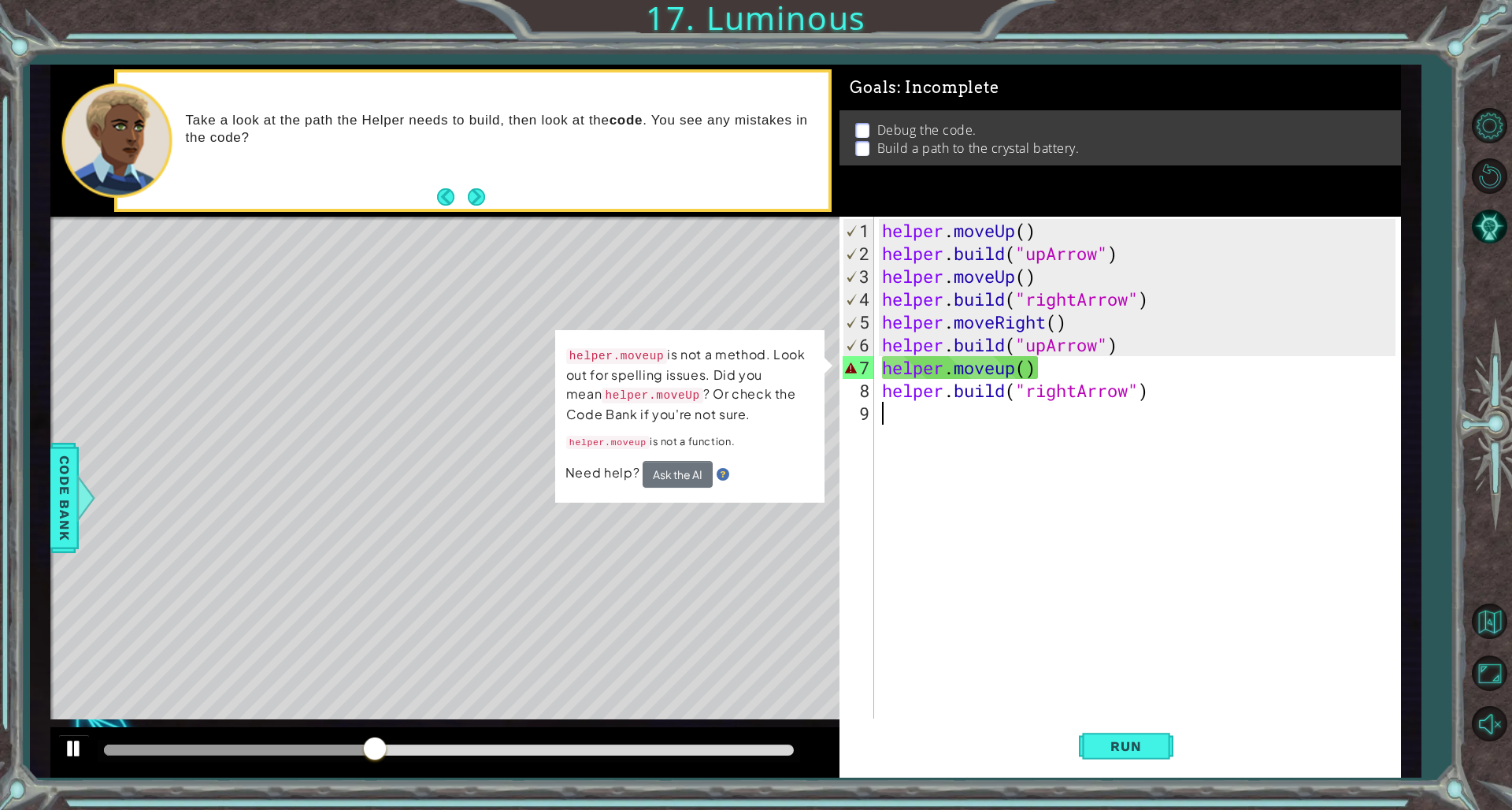
click at [58, 550] on button at bounding box center [74, 750] width 32 height 32
drag, startPoint x: 1099, startPoint y: 372, endPoint x: 920, endPoint y: 358, distance: 179.5
click at [915, 358] on div "helper . moveUp ( ) helper . build ( "upArrow" ) helper . moveUp ( ) helper . b…" at bounding box center [1140, 493] width 523 height 549
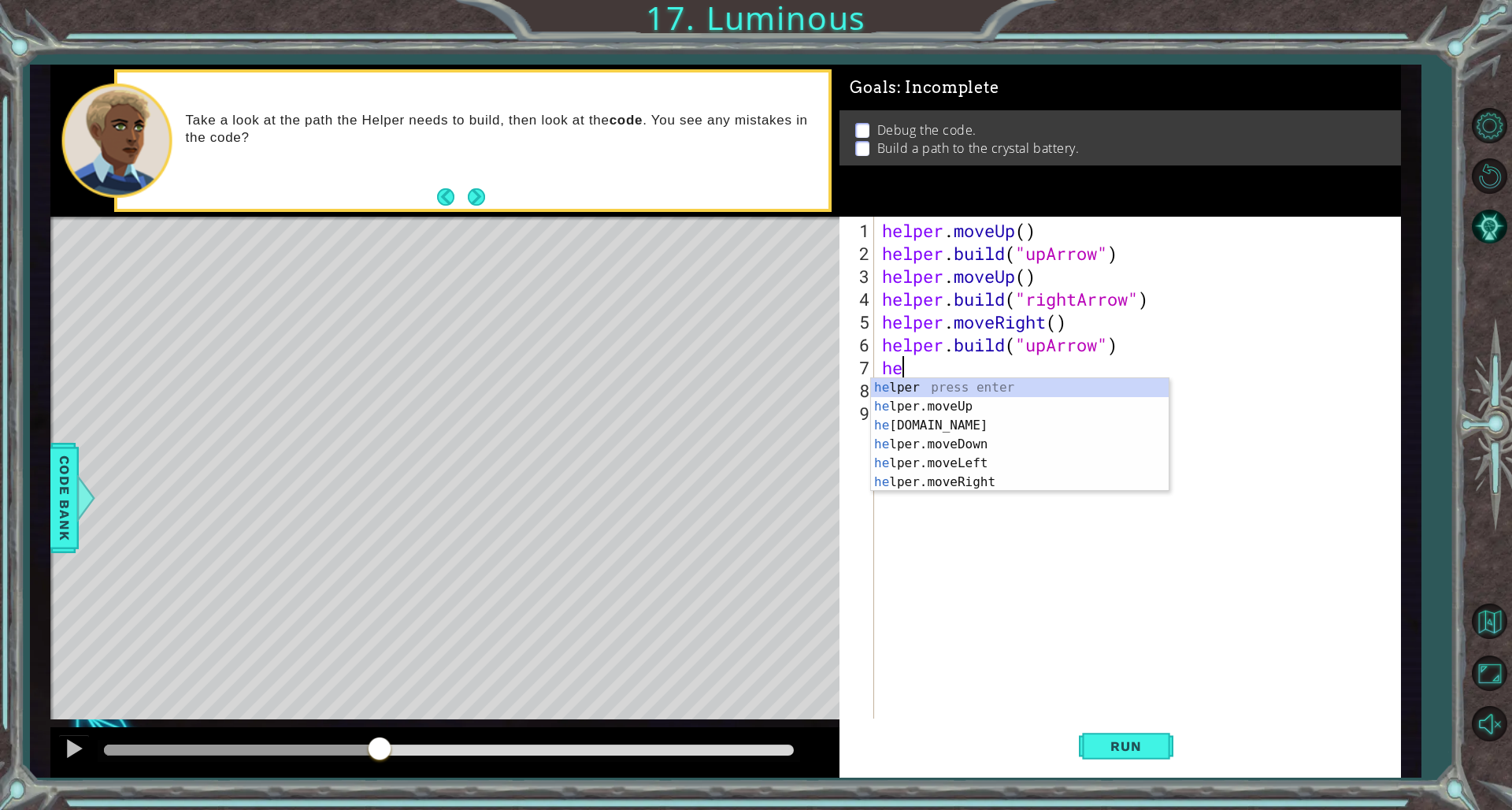
type textarea "h"
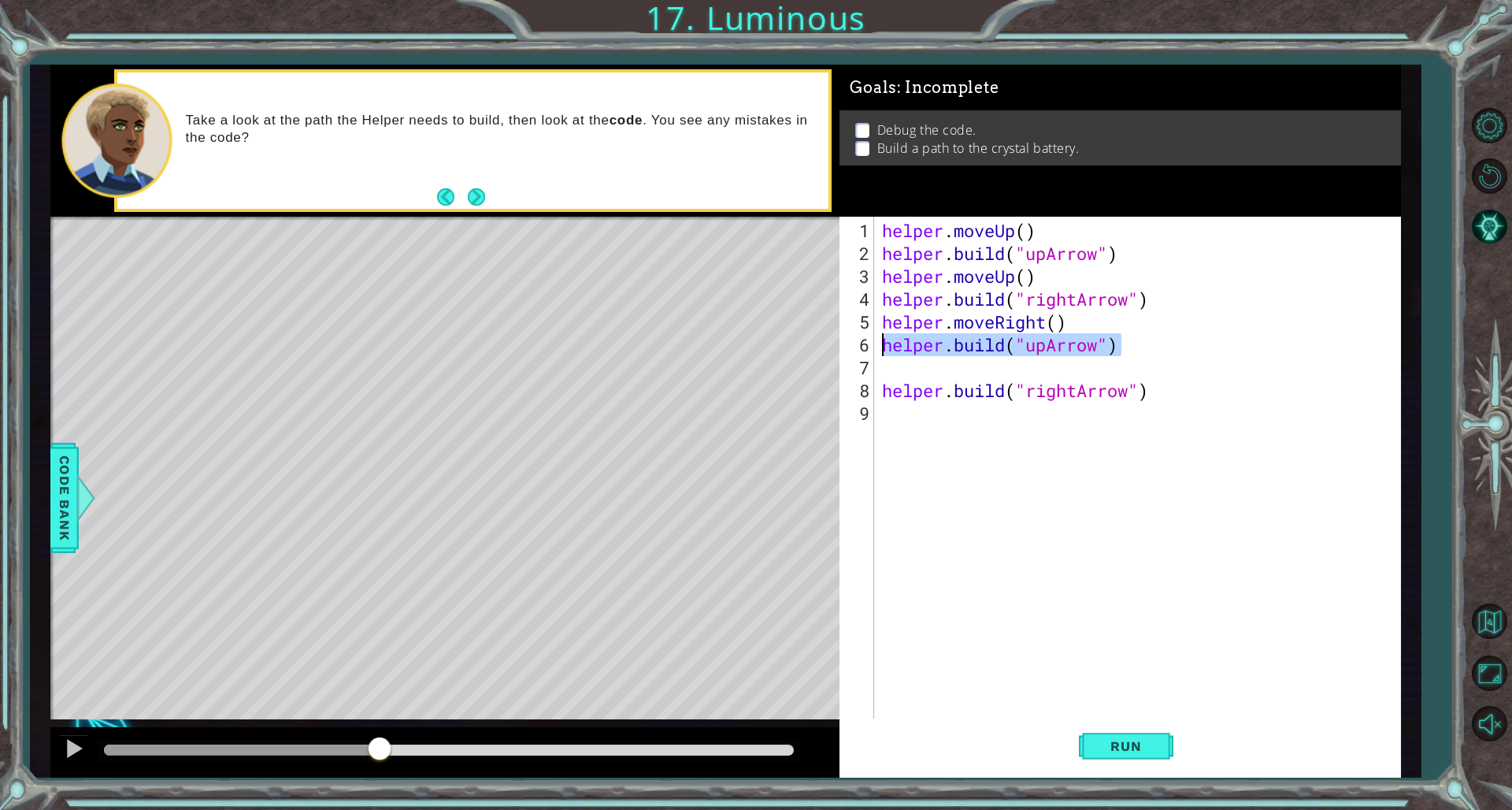
drag, startPoint x: 1082, startPoint y: 346, endPoint x: 1013, endPoint y: 355, distance: 69.6
click at [915, 356] on div "helper . moveUp ( ) helper . build ( "upArrow" ) helper . moveUp ( ) helper . b…" at bounding box center [1140, 493] width 523 height 549
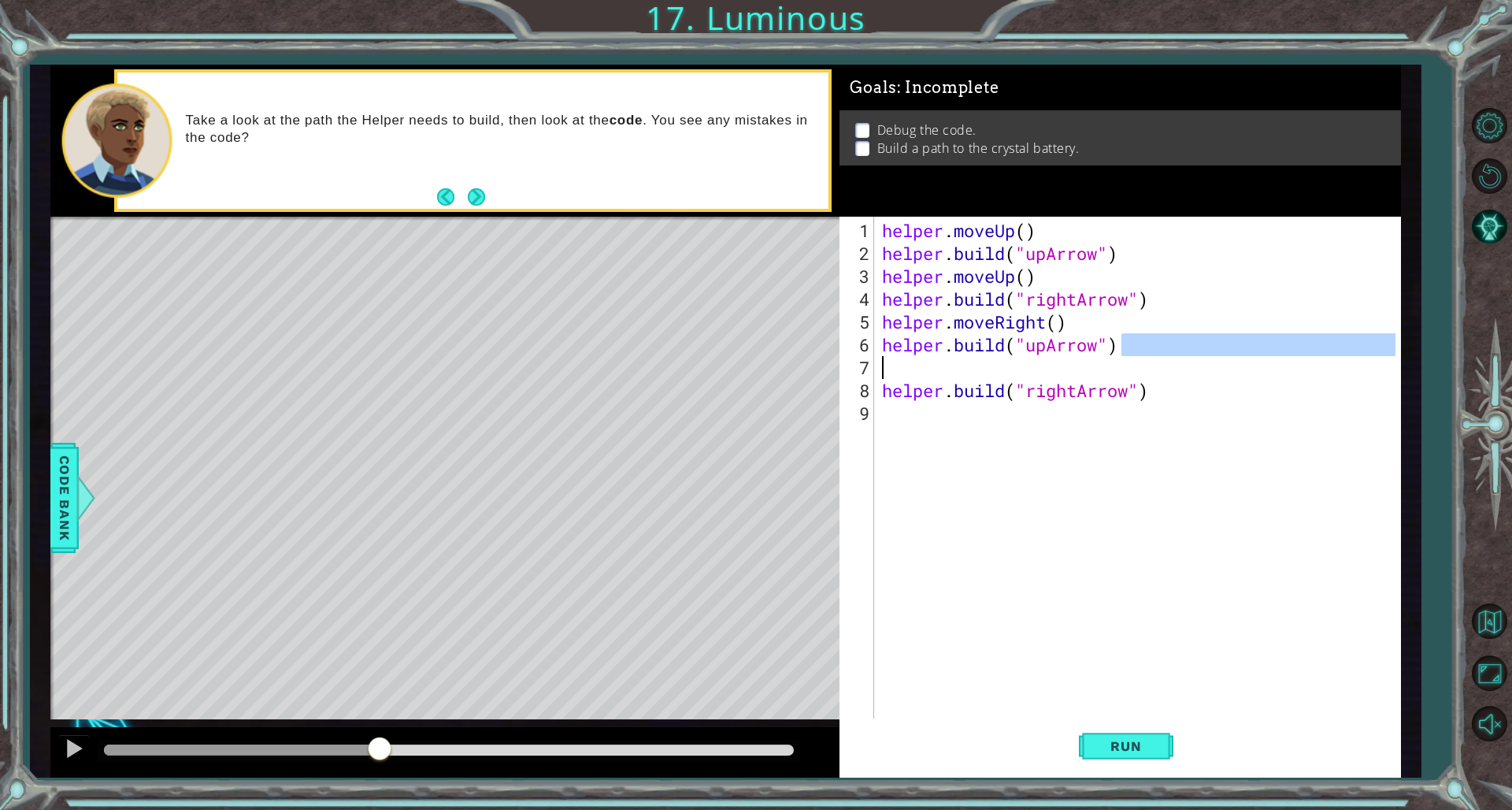
click at [915, 353] on div "helper . moveUp ( ) helper . build ( "upArrow" ) helper . moveUp ( ) helper . b…" at bounding box center [1140, 493] width 523 height 549
click at [915, 344] on div "helper . moveUp ( ) helper . build ( "upArrow" ) helper . moveUp ( ) helper . b…" at bounding box center [1140, 493] width 523 height 549
click at [915, 342] on div "helper . moveUp ( ) helper . build ( "upArrow" ) helper . moveUp ( ) helper . b…" at bounding box center [1140, 493] width 523 height 549
click at [915, 343] on div "helper . moveUp ( ) helper . build ( "upArrow" ) helper . moveUp ( ) helper . b…" at bounding box center [1140, 493] width 523 height 549
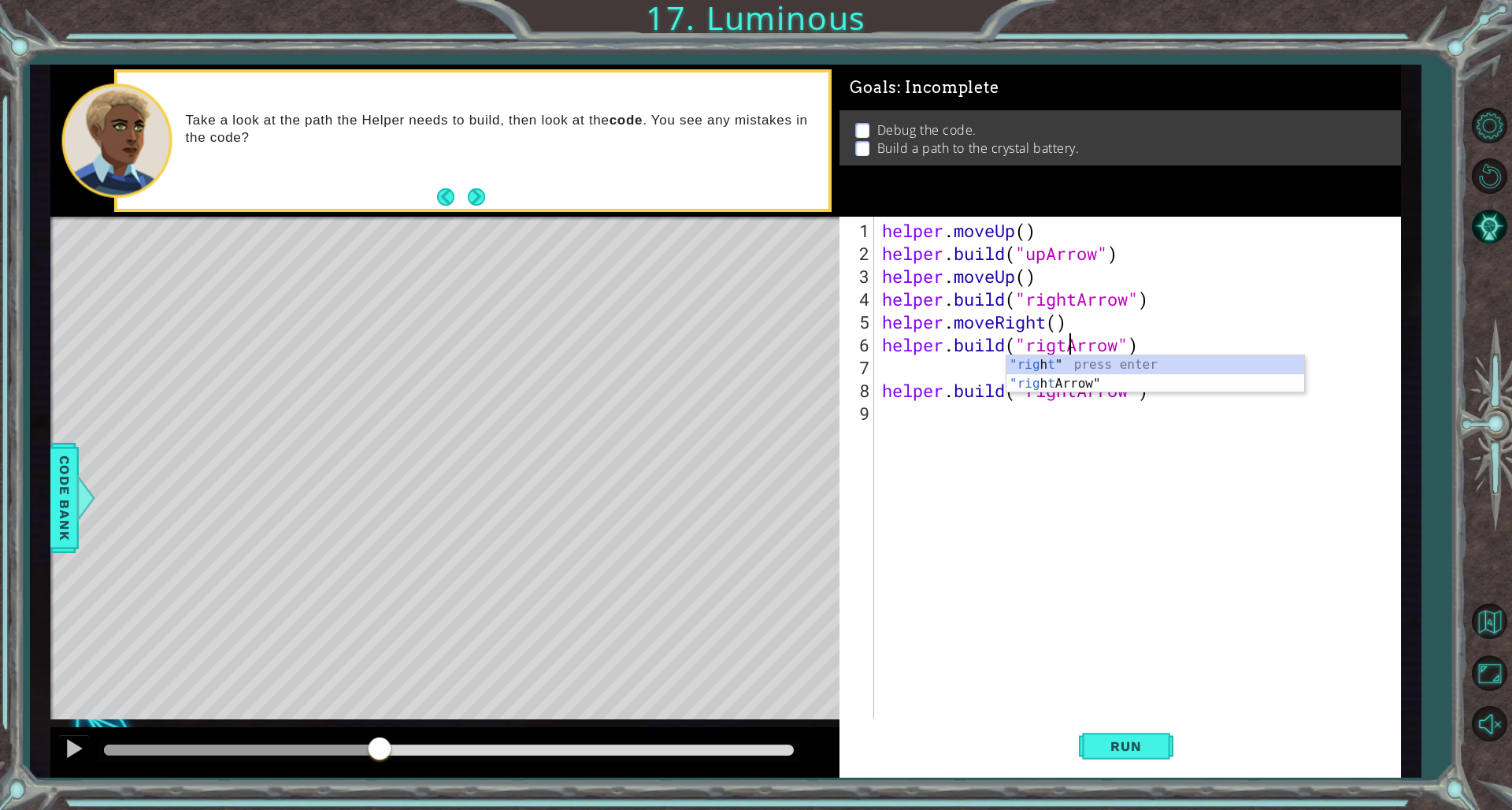
scroll to position [0, 9]
type textarea "[DOMAIN_NAME]("rightArrow")"
click at [915, 519] on div "helper . moveUp ( ) helper . build ( "upArrow" ) helper . moveUp ( ) helper . b…" at bounding box center [1140, 493] width 523 height 549
click at [915, 369] on div "helper . moveUp ( ) helper . build ( "upArrow" ) helper . moveUp ( ) helper . b…" at bounding box center [1140, 493] width 523 height 549
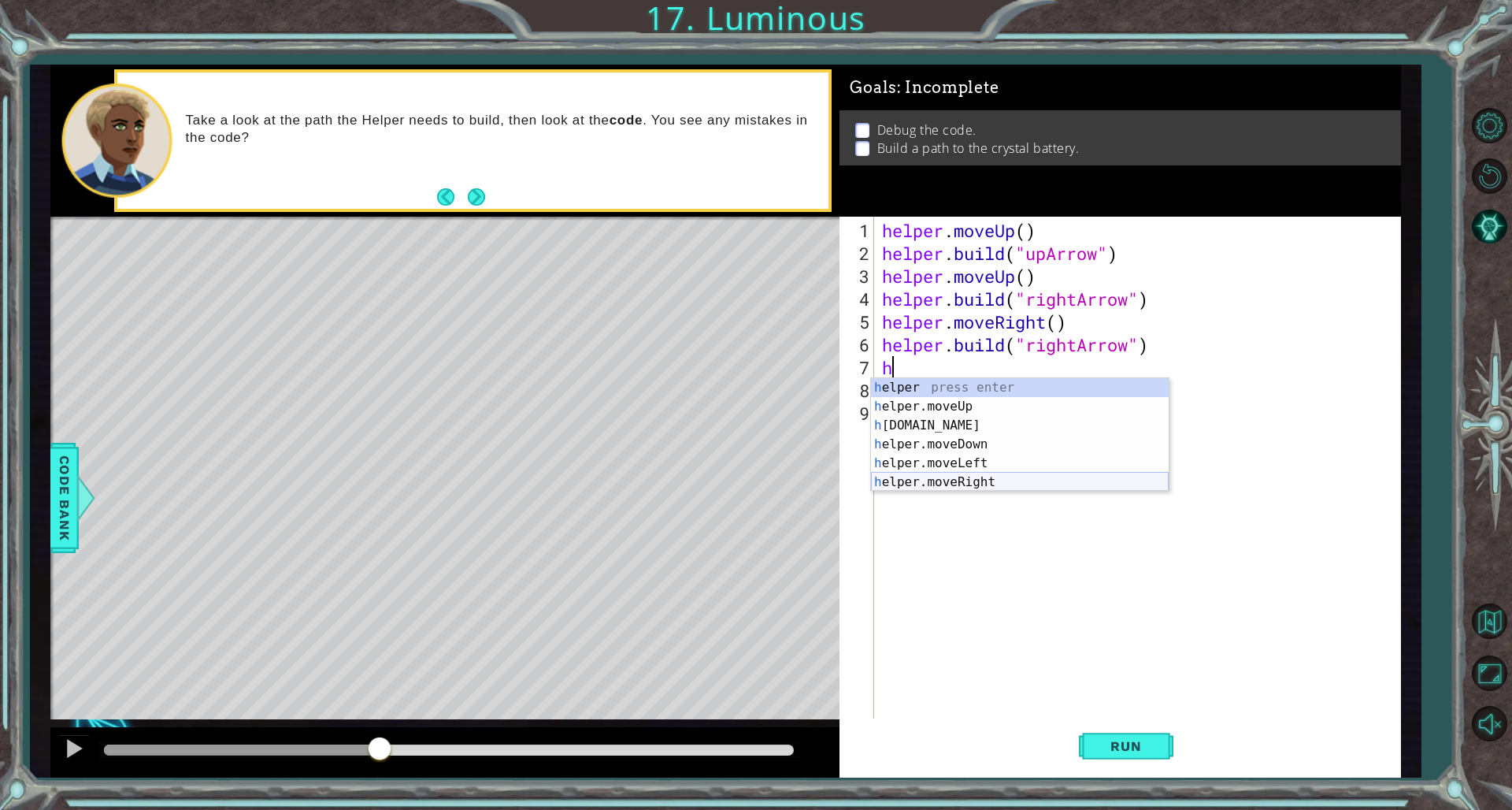
click at [915, 482] on div "h elper press enter h elper.moveUp press enter h [DOMAIN_NAME] press enter h el…" at bounding box center [1020, 454] width 298 height 152
type textarea "helper.moveRight(1)"
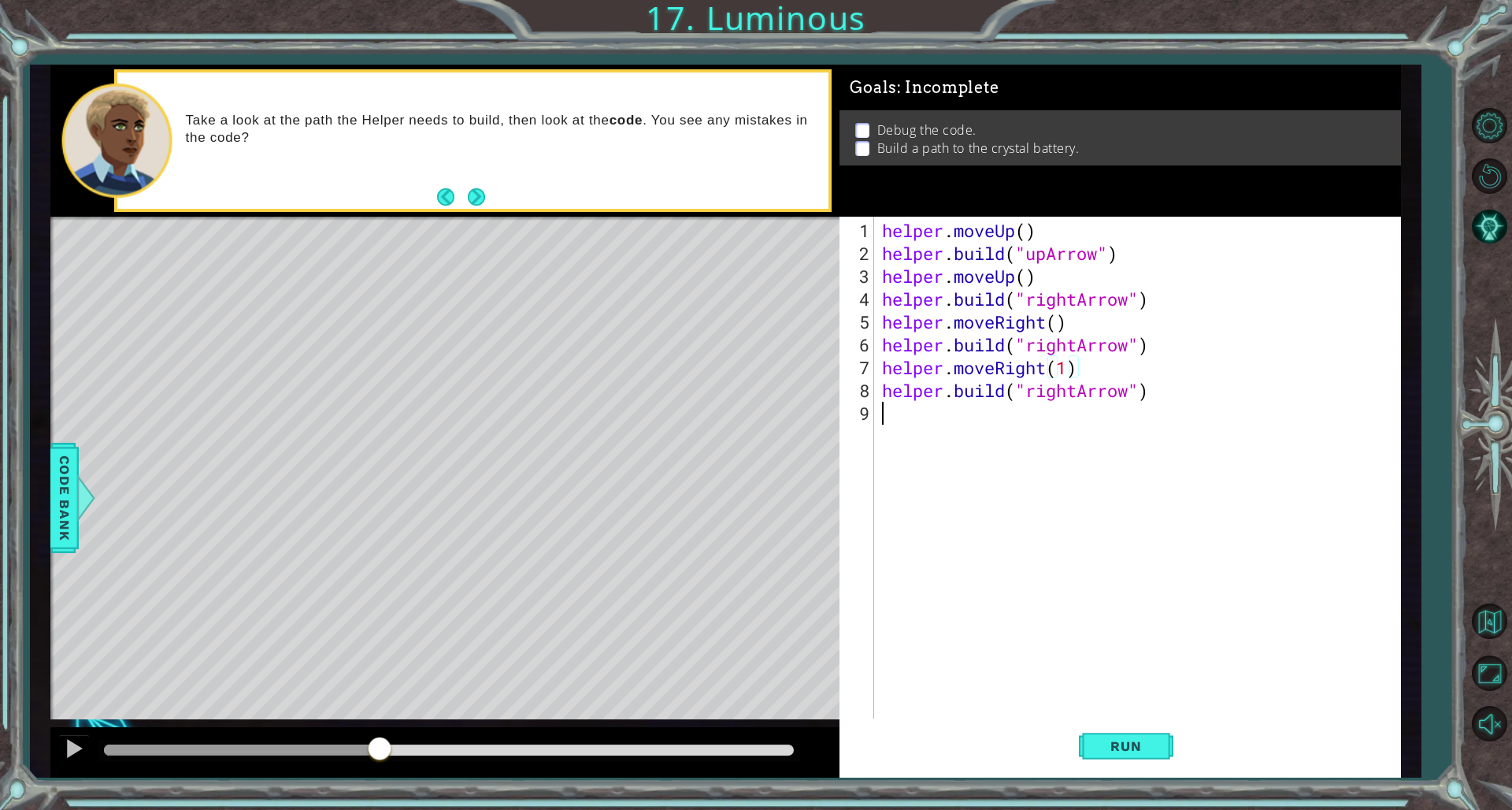
click at [915, 484] on div "helper . moveUp ( ) helper . build ( "upArrow" ) helper . moveUp ( ) helper . b…" at bounding box center [1140, 493] width 523 height 549
click at [915, 393] on div "helper . moveUp ( ) helper . build ( "upArrow" ) helper . moveUp ( ) helper . b…" at bounding box center [1140, 493] width 523 height 549
type textarea "[DOMAIN_NAME]("upArrow")"
click at [915, 550] on div "helper . moveUp ( ) helper . build ( "upArrow" ) helper . moveUp ( ) helper . b…" at bounding box center [1140, 493] width 523 height 549
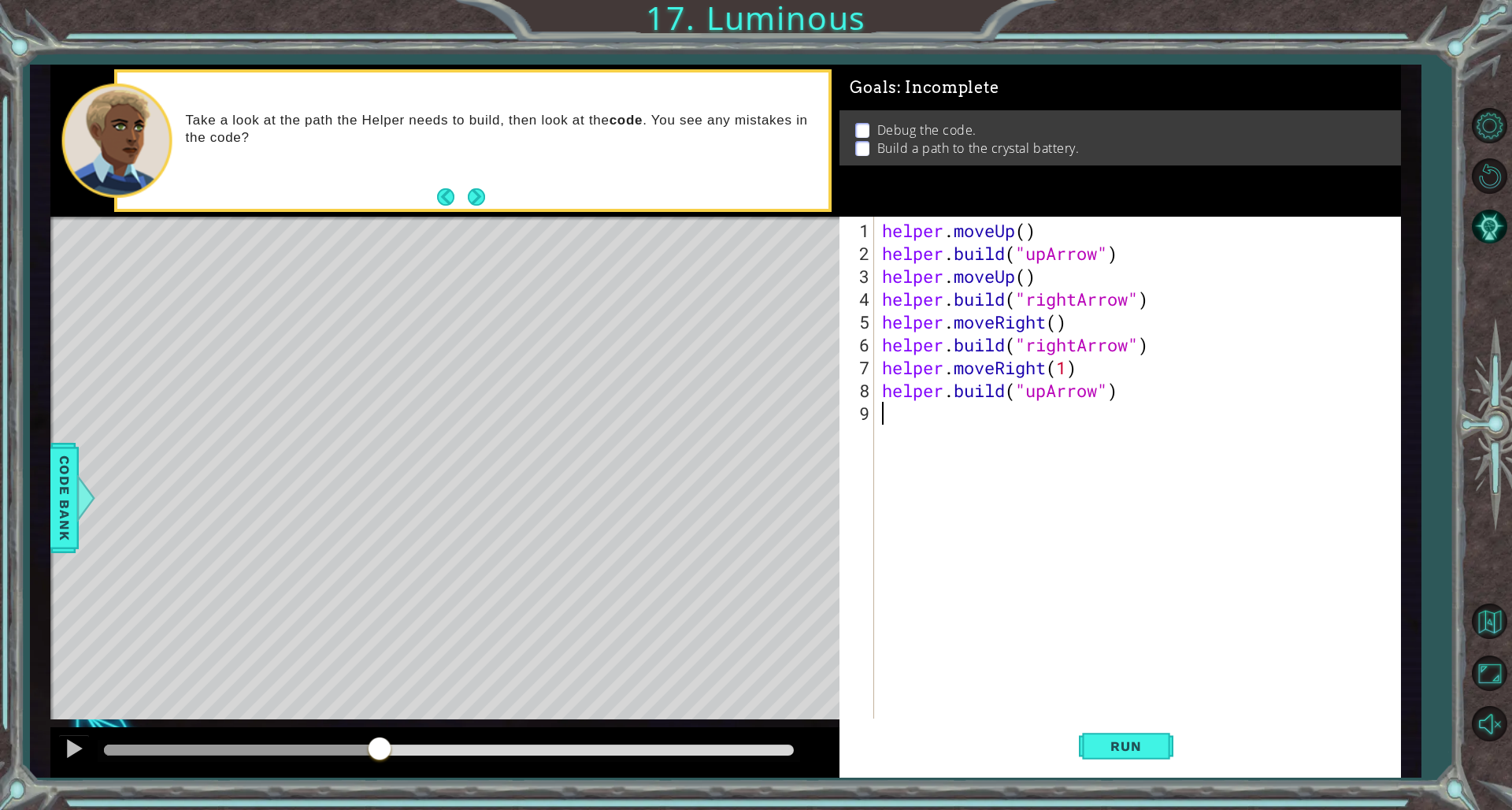
scroll to position [0, 0]
click at [915, 550] on button "Run" at bounding box center [1127, 746] width 95 height 56
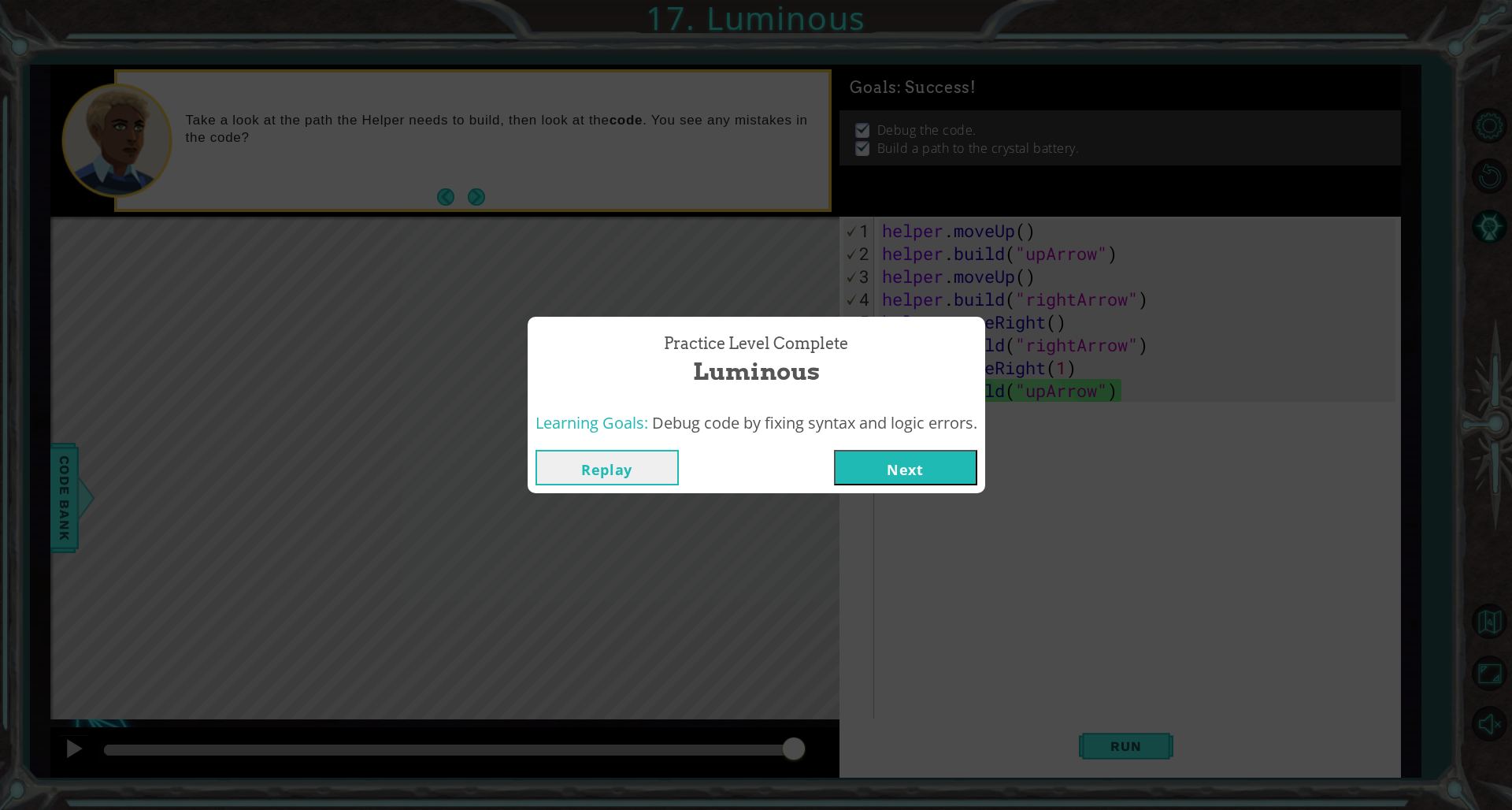
drag, startPoint x: 936, startPoint y: 499, endPoint x: 925, endPoint y: 447, distance: 53.2
click at [915, 498] on div "Practice Level Complete Luminous Learning Goals: Debug code by fixing syntax an…" at bounding box center [756, 405] width 1512 height 810
click at [915, 446] on div "Replay Next" at bounding box center [756, 468] width 458 height 52
click at [914, 470] on button "Next" at bounding box center [905, 467] width 143 height 36
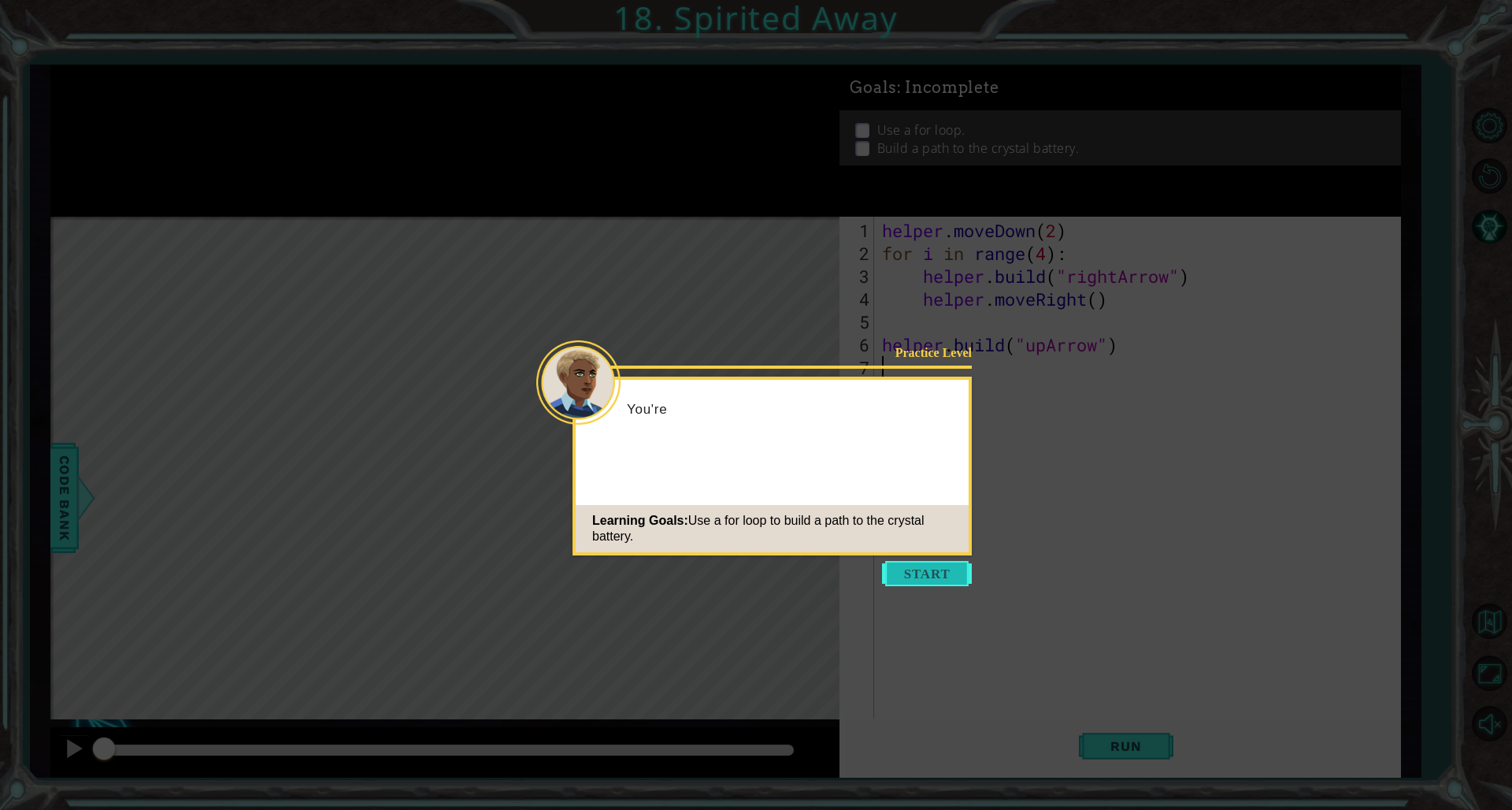
click at [914, 550] on button "Start" at bounding box center [927, 574] width 90 height 25
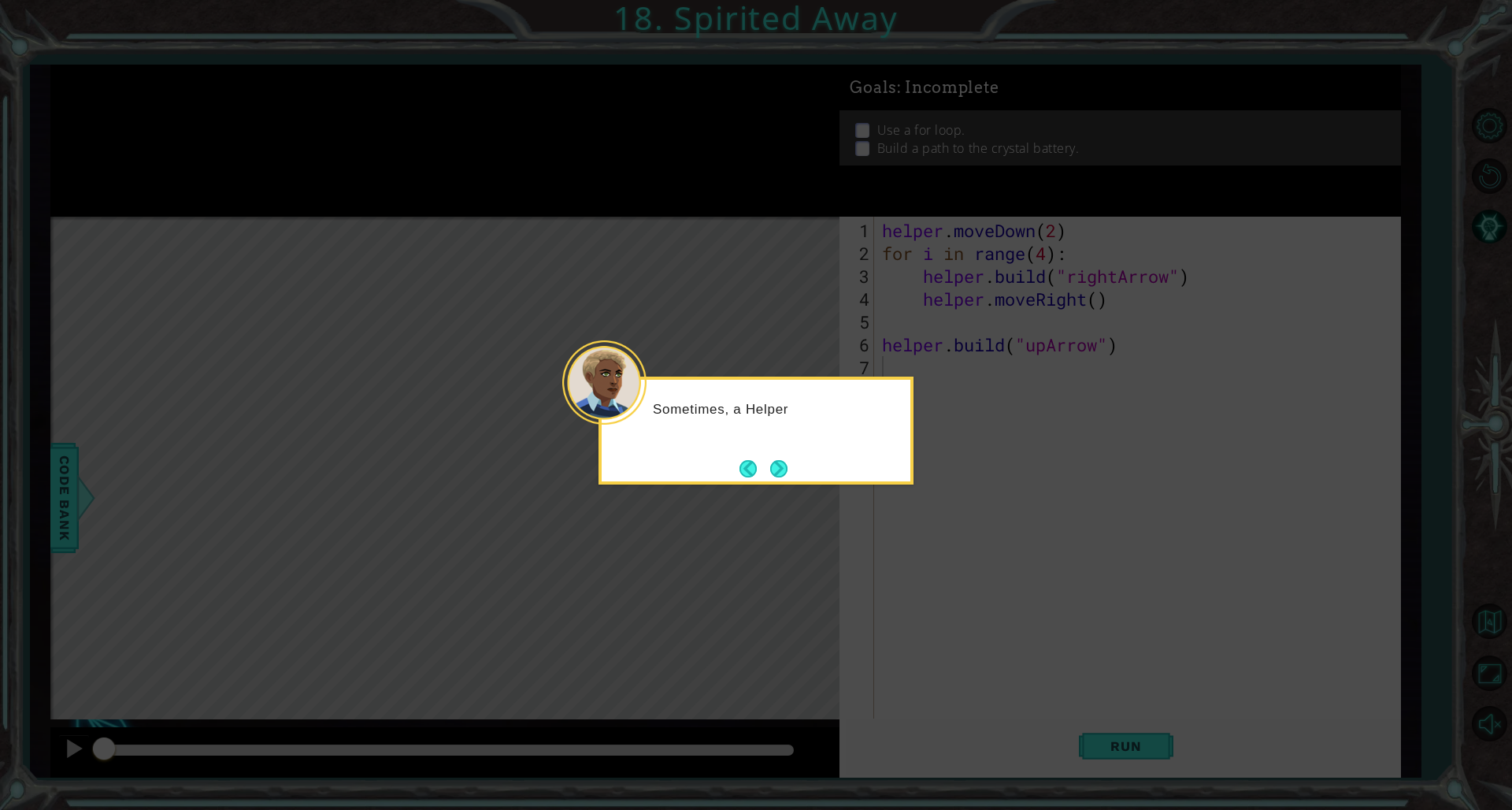
click at [795, 472] on div "Sometimes, a Helper" at bounding box center [756, 430] width 315 height 108
click at [795, 472] on div "Sometimes, a Helper needs t" at bounding box center [756, 430] width 315 height 108
click at [785, 466] on button "Next" at bounding box center [779, 469] width 17 height 17
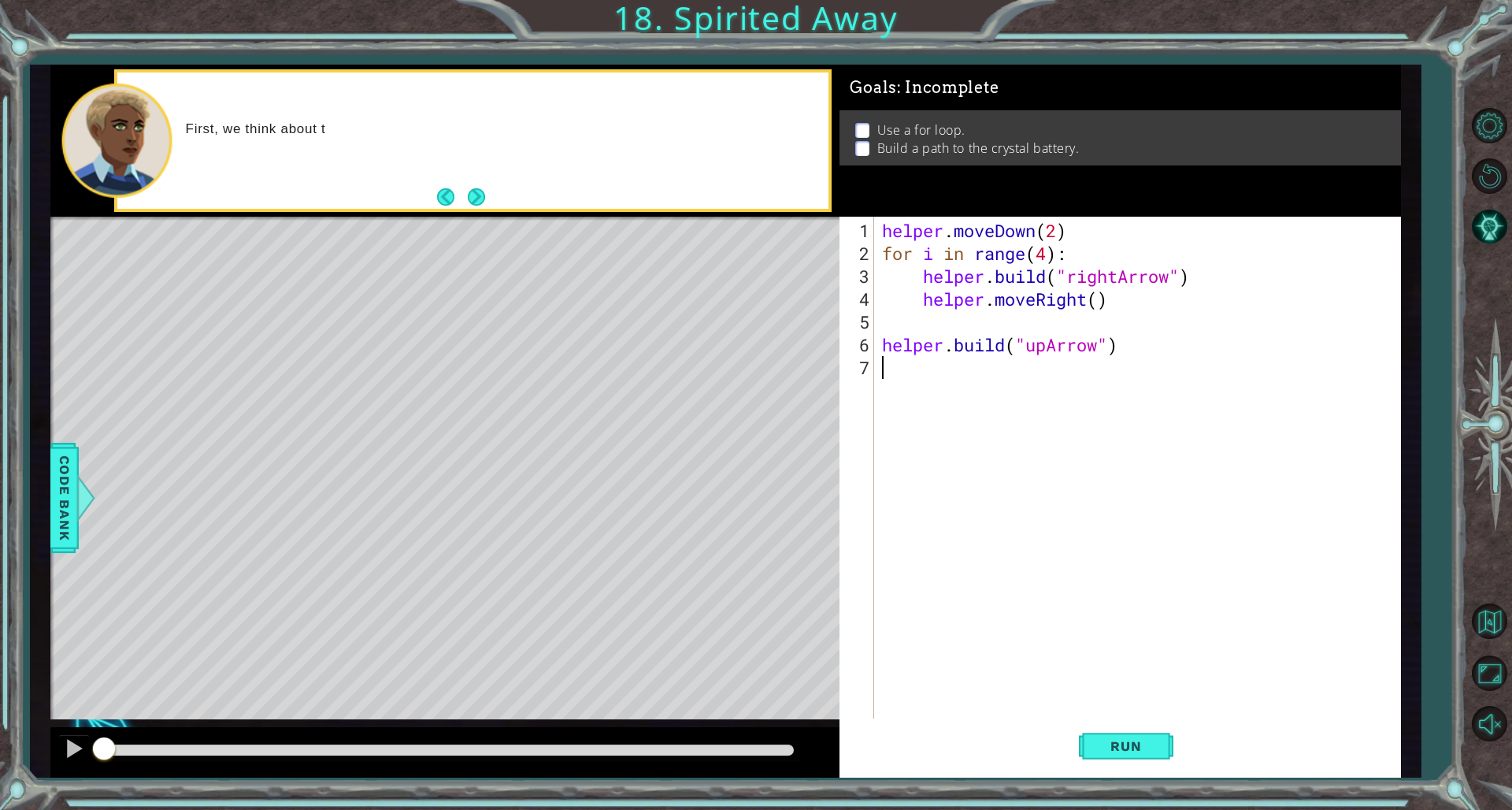
click at [482, 196] on button "Next" at bounding box center [476, 196] width 17 height 17
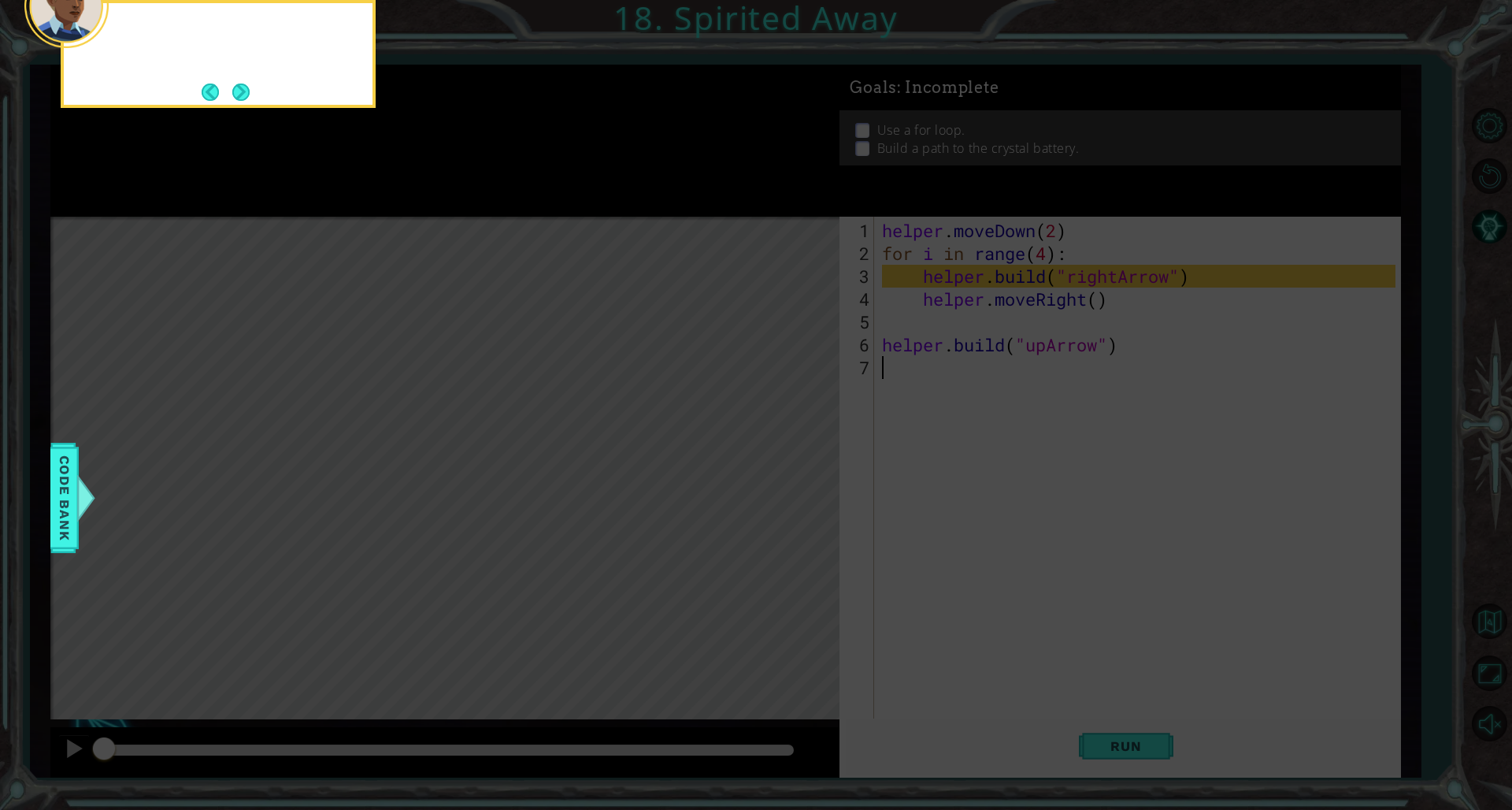
click at [480, 196] on icon at bounding box center [756, 121] width 1512 height 1378
click at [260, 87] on div "See this? Th" at bounding box center [218, 54] width 315 height 108
click at [257, 89] on div "See this? The Helpe" at bounding box center [218, 54] width 315 height 108
click at [250, 93] on button "Next" at bounding box center [240, 92] width 17 height 17
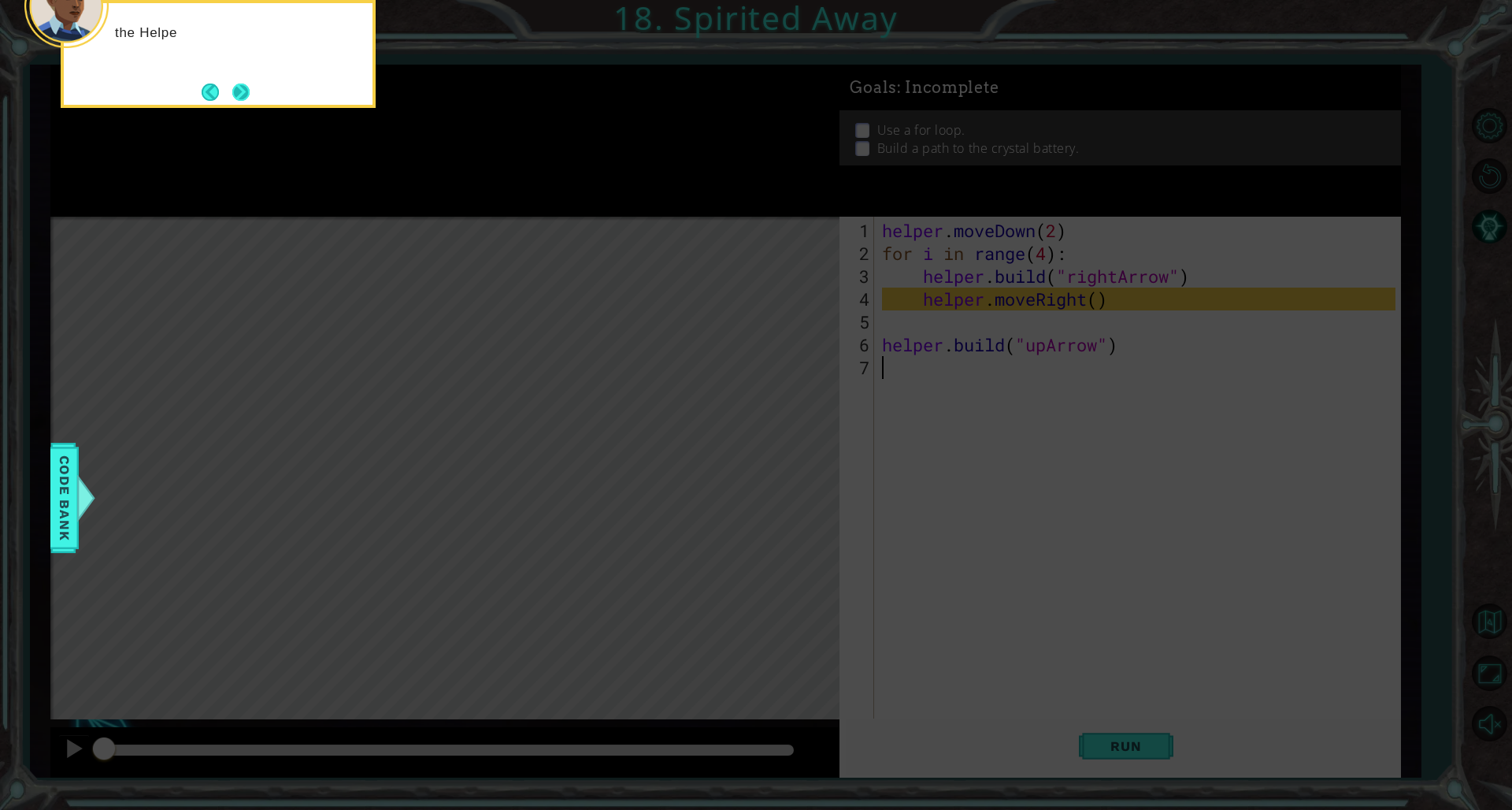
click at [255, 99] on div "the Helpe" at bounding box center [218, 54] width 315 height 108
click at [243, 94] on button "Next" at bounding box center [240, 92] width 17 height 17
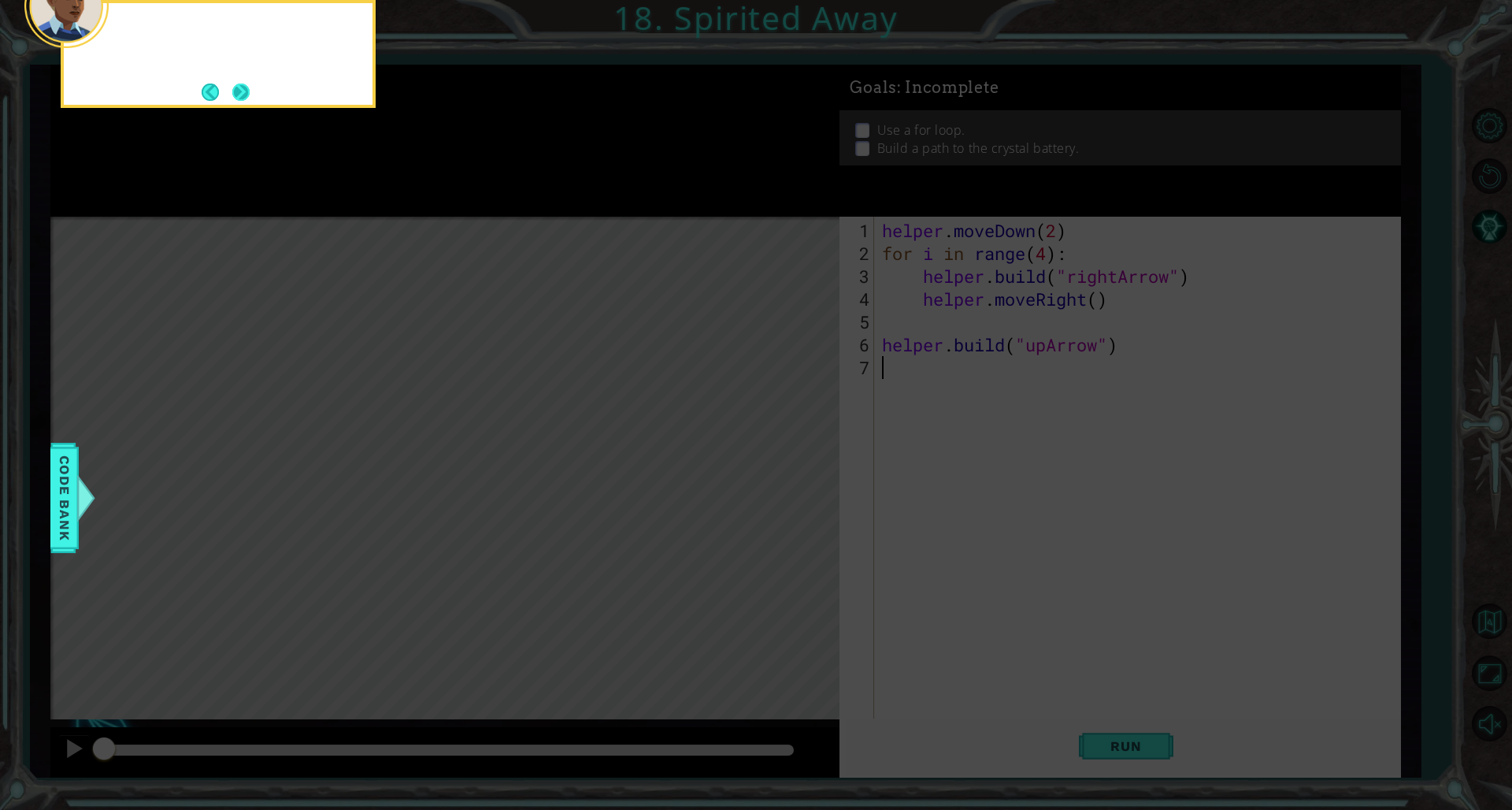
click at [244, 92] on button "Next" at bounding box center [240, 92] width 22 height 22
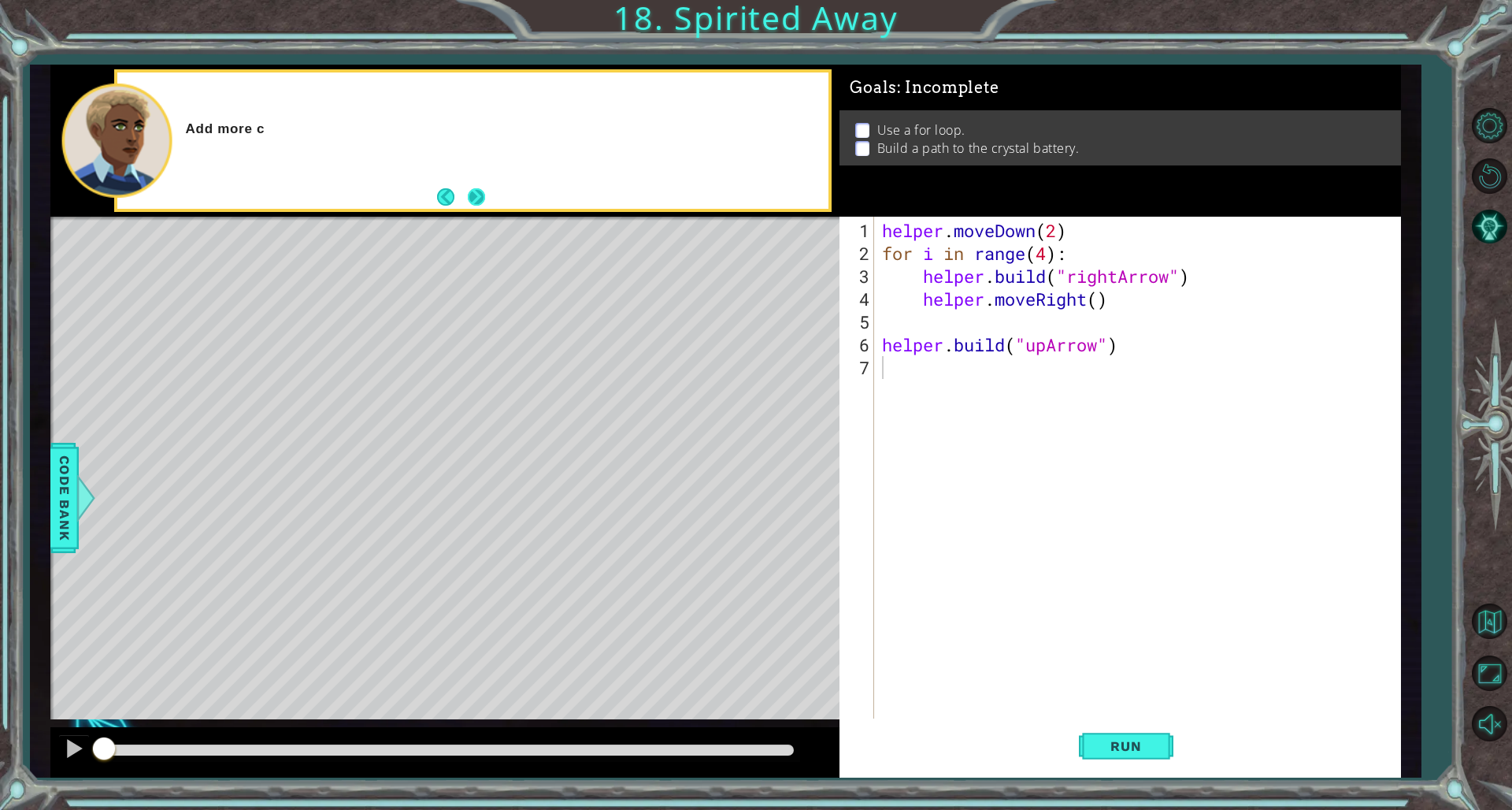
click at [482, 188] on button "Next" at bounding box center [476, 196] width 17 height 17
click at [915, 550] on button "Run" at bounding box center [1127, 746] width 95 height 56
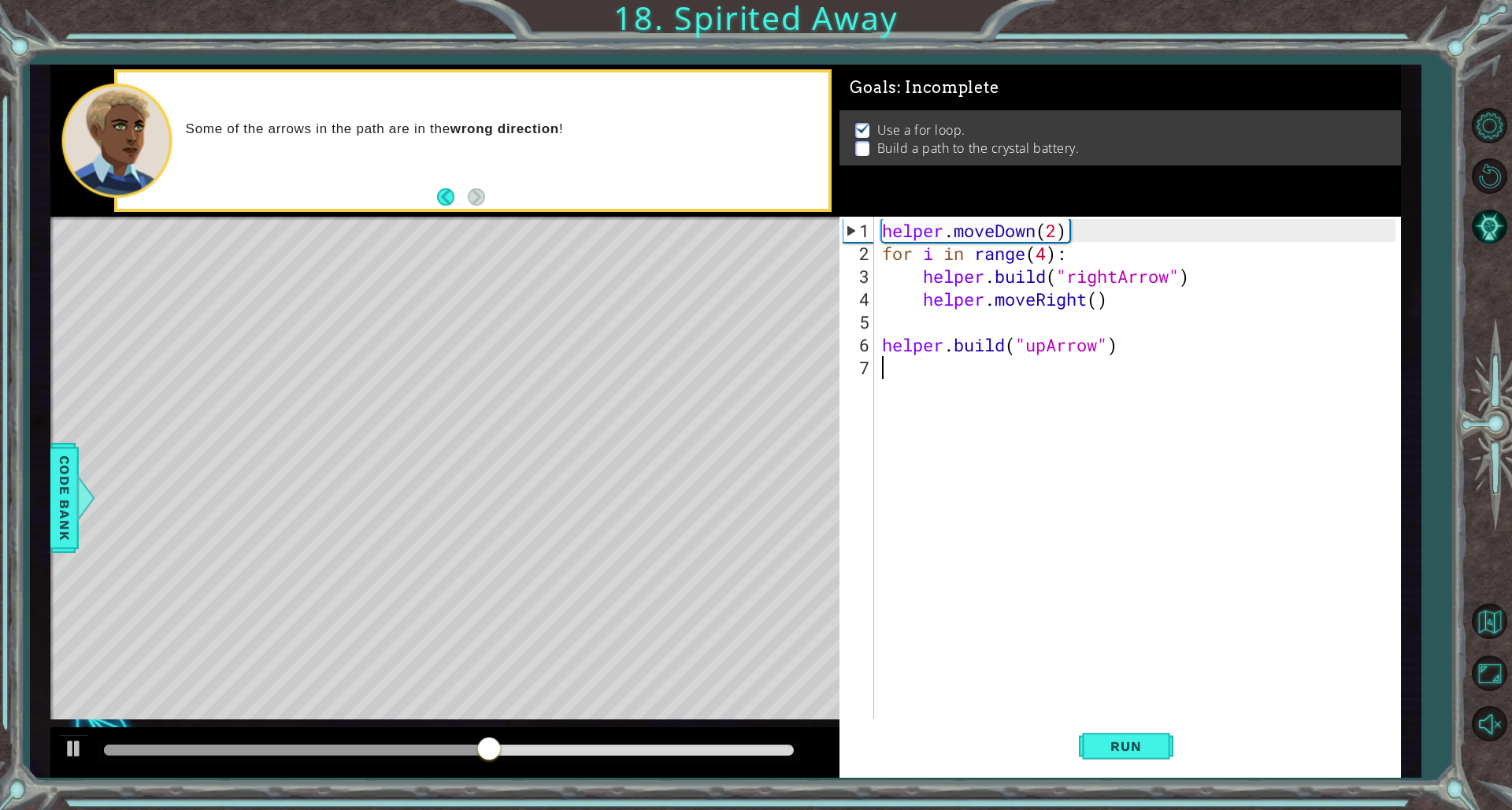
click at [915, 230] on div "helper . moveDown ( 2 ) for i in range ( 4 ) : helper . build ( "rightArrow" ) …" at bounding box center [1140, 493] width 523 height 549
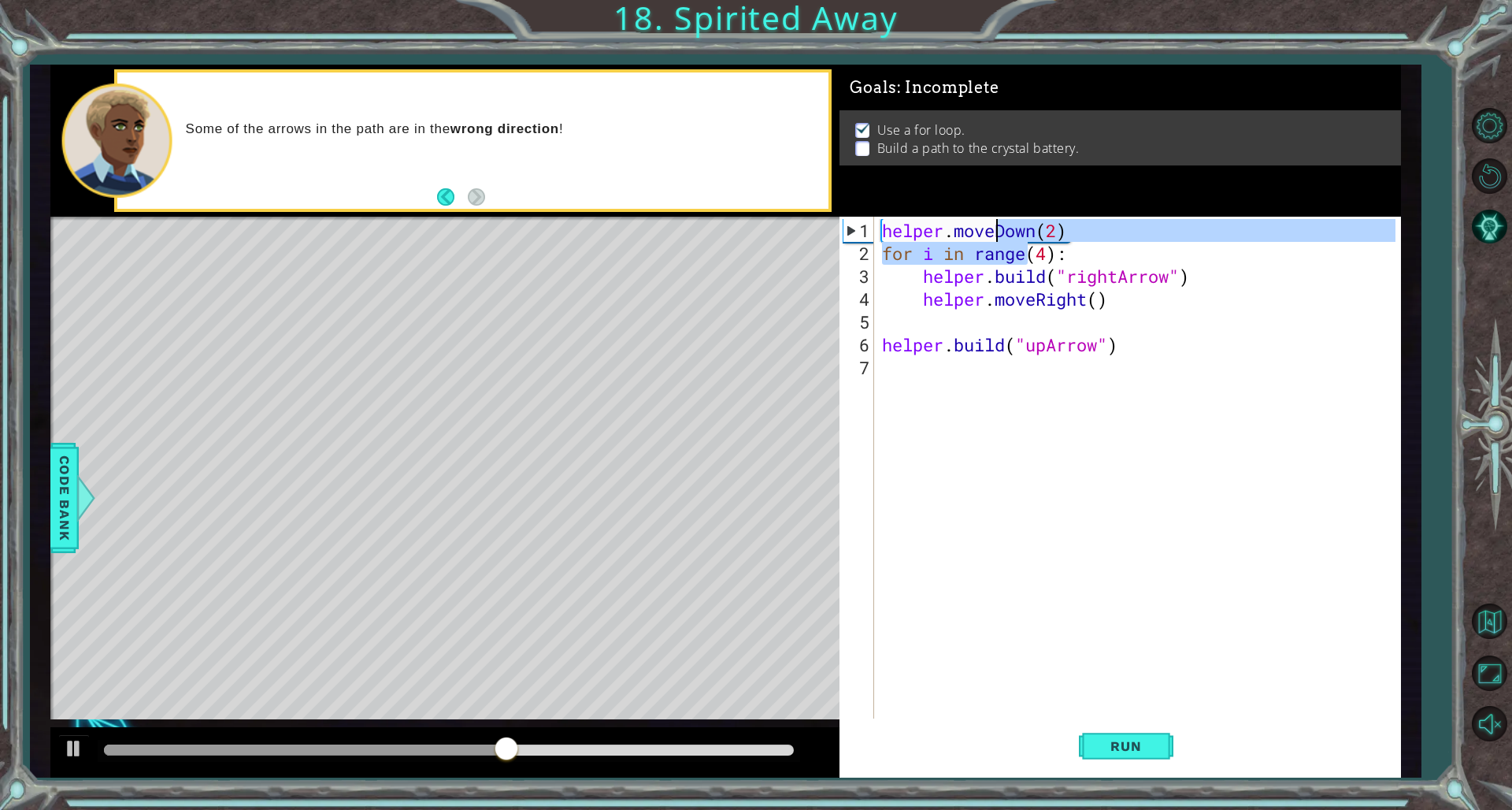
click at [915, 266] on div "helper . moveDown ( 2 ) for i in range ( 4 ) : helper . build ( "rightArrow" ) …" at bounding box center [1140, 493] width 523 height 549
type textarea "[DOMAIN_NAME]("rightArrow")"
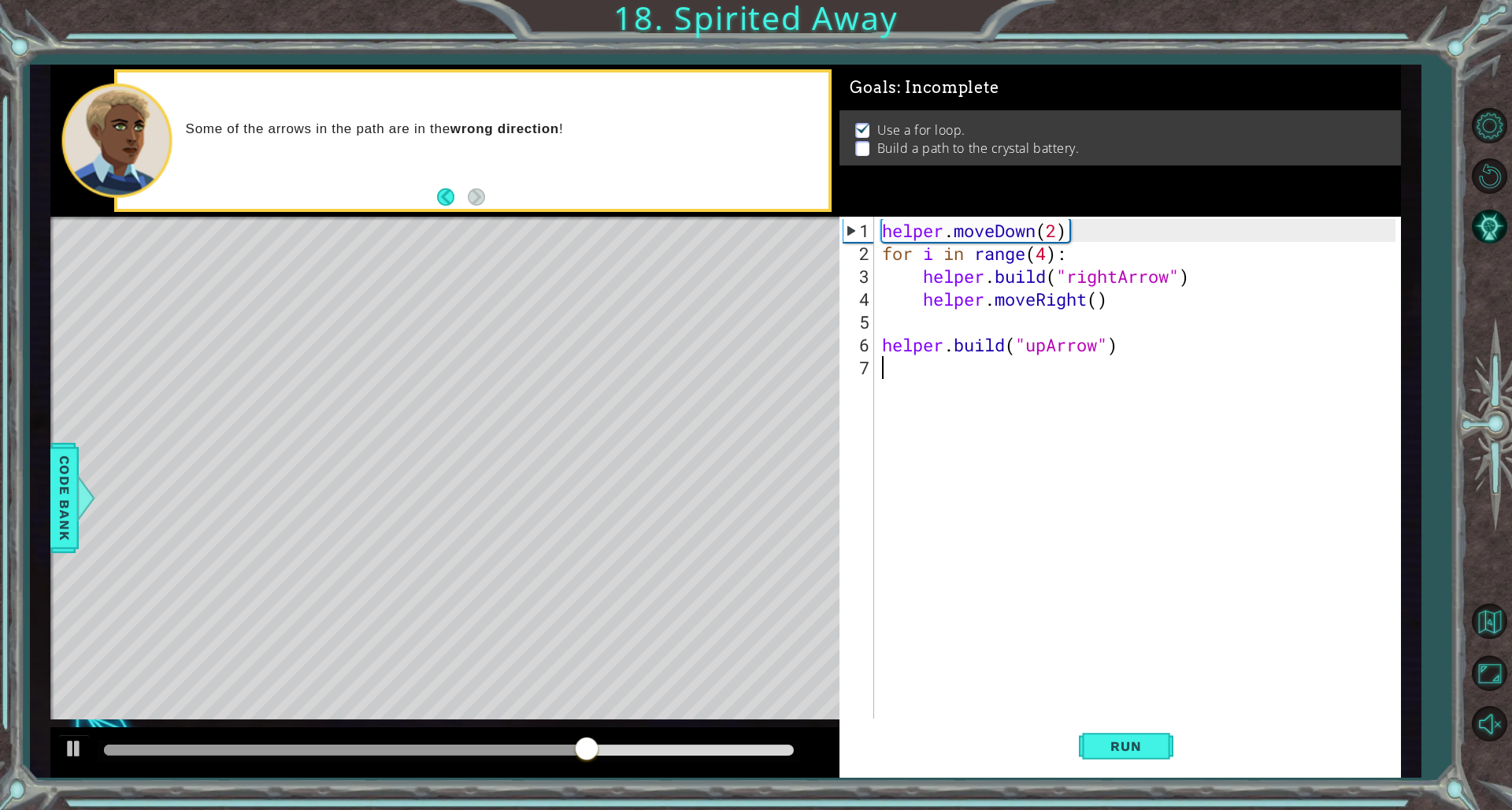
click at [915, 378] on div "helper . moveDown ( 2 ) for i in range ( 4 ) : helper . build ( "rightArrow" ) …" at bounding box center [1140, 493] width 523 height 549
type textarea "h"
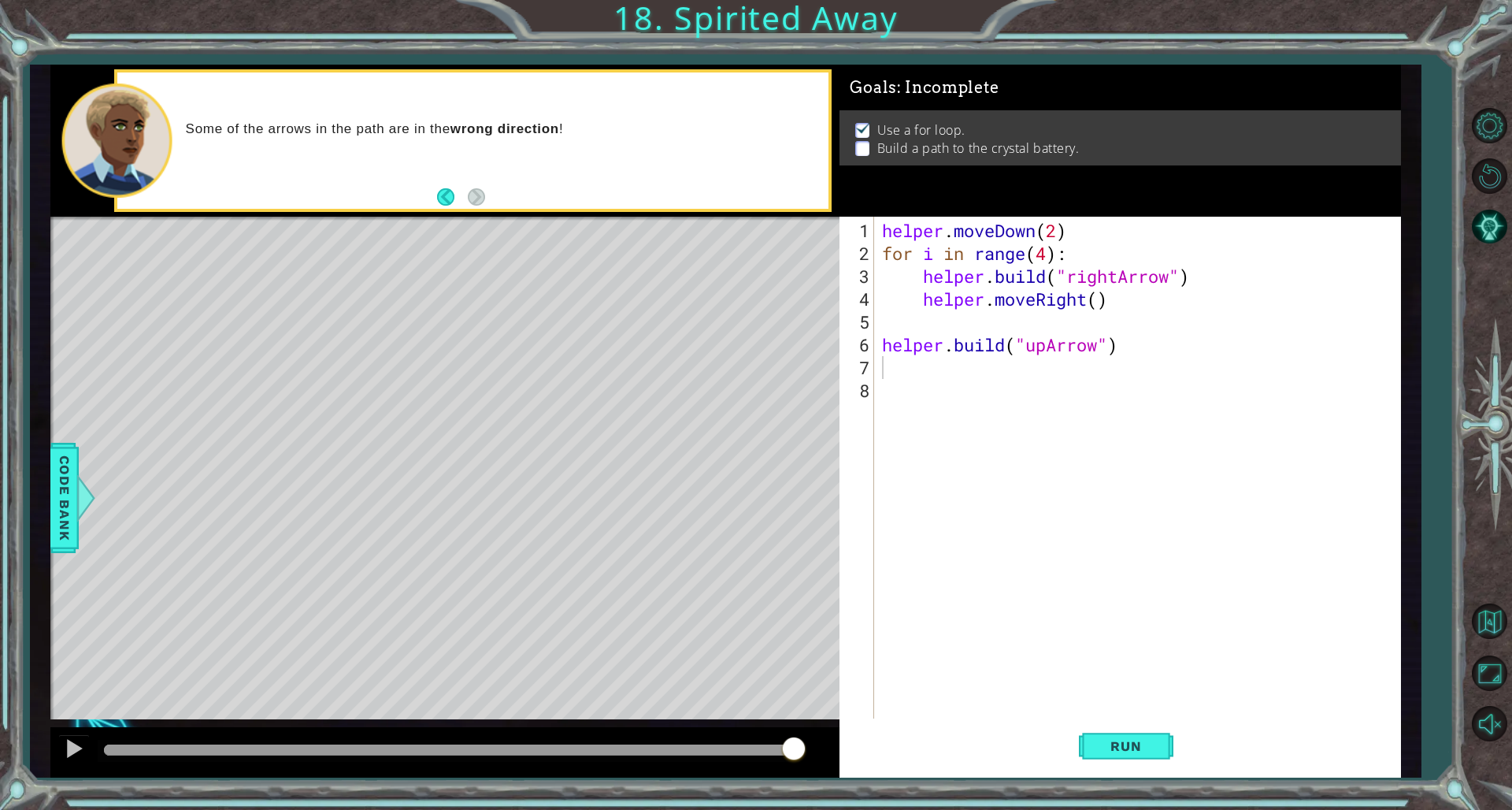
click at [878, 320] on div "1 2 3 4 5 6 7 8 helper . moveDown ( 2 ) for i in range ( 4 ) : helper . build (…" at bounding box center [1117, 468] width 555 height 503
click at [891, 330] on div "helper . moveDown ( 2 ) for i in range ( 4 ) : helper . build ( "rightArrow" ) …" at bounding box center [1140, 493] width 523 height 549
type textarea "for i in range(2):"
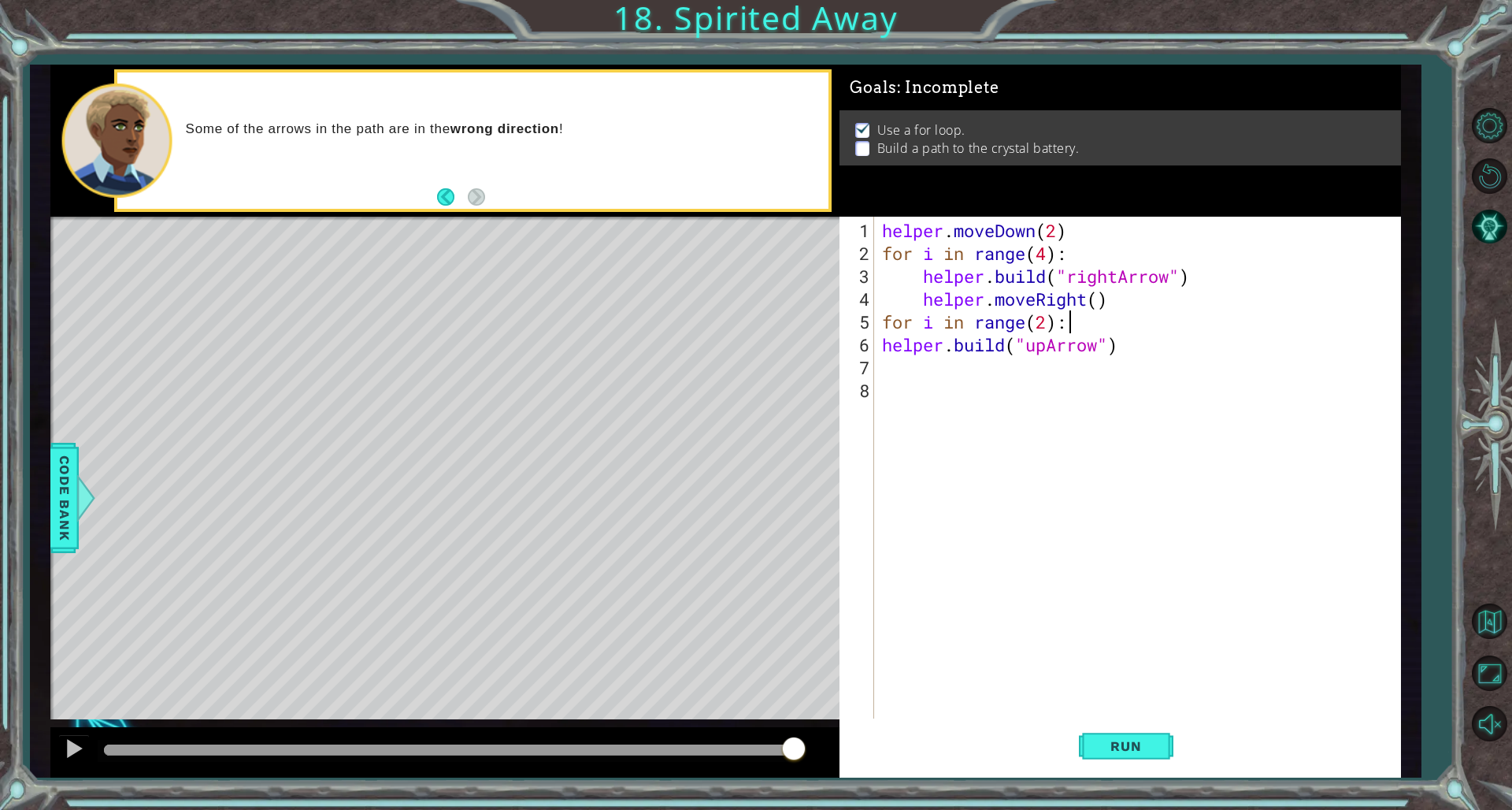
click at [915, 369] on div "helper . moveDown ( 2 ) for i in range ( 4 ) : helper . build ( "rightArrow" ) …" at bounding box center [1140, 493] width 523 height 549
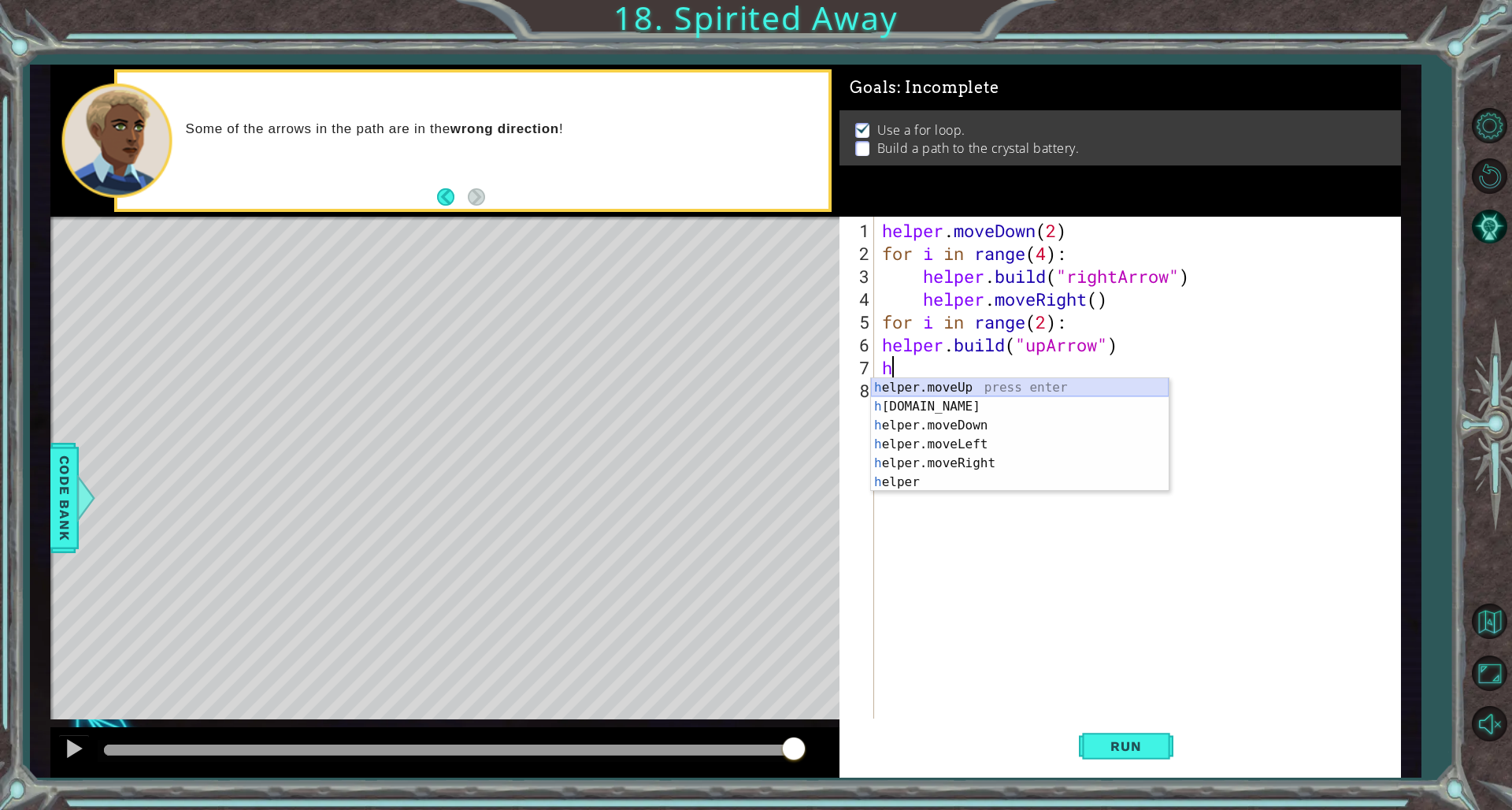
click at [915, 390] on div "h elper.moveUp press enter h [DOMAIN_NAME] press enter h elper.moveDown press e…" at bounding box center [1020, 454] width 298 height 152
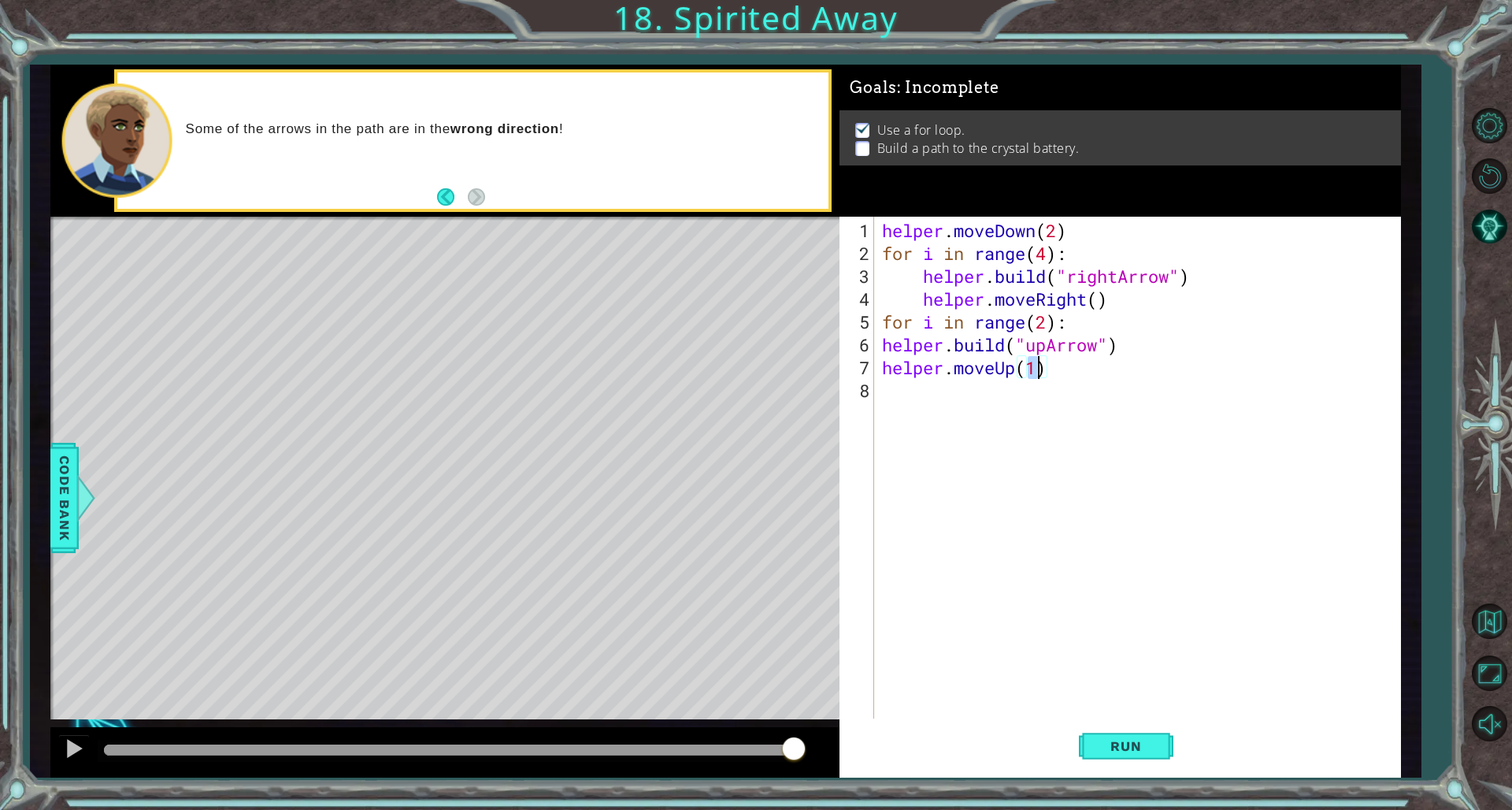
type textarea "helper.moveUp()"
click at [915, 414] on div "helper . moveDown ( 2 ) for i in range ( 4 ) : helper . build ( "rightArrow" ) …" at bounding box center [1140, 493] width 523 height 549
click at [915, 550] on span "Run" at bounding box center [1126, 746] width 62 height 16
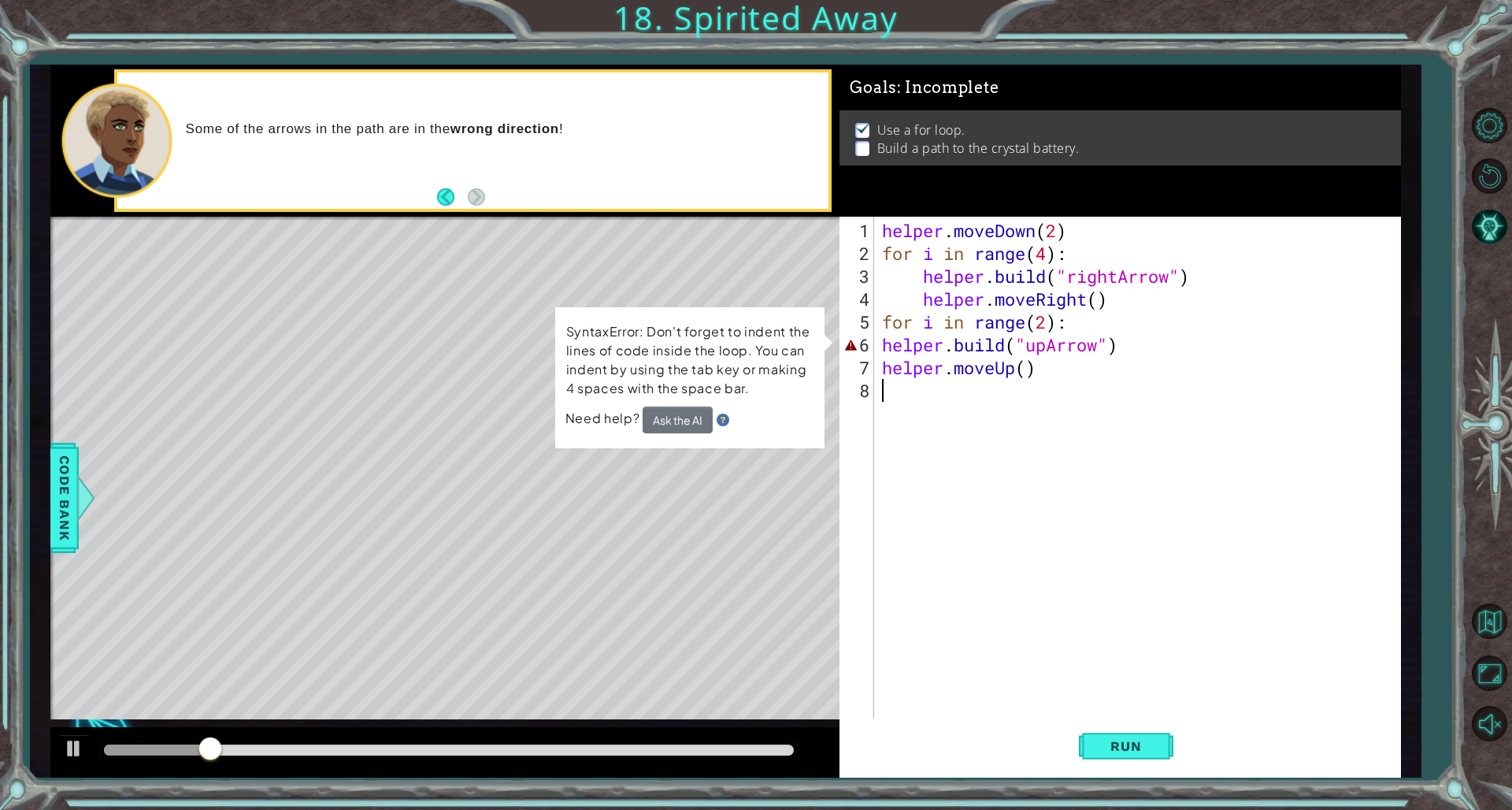
click at [891, 343] on div "helper . moveDown ( 2 ) for i in range ( 4 ) : helper . build ( "rightArrow" ) …" at bounding box center [1140, 493] width 523 height 549
click at [886, 344] on div "helper . moveDown ( 2 ) for i in range ( 4 ) : helper . build ( "rightArrow" ) …" at bounding box center [1140, 493] width 523 height 549
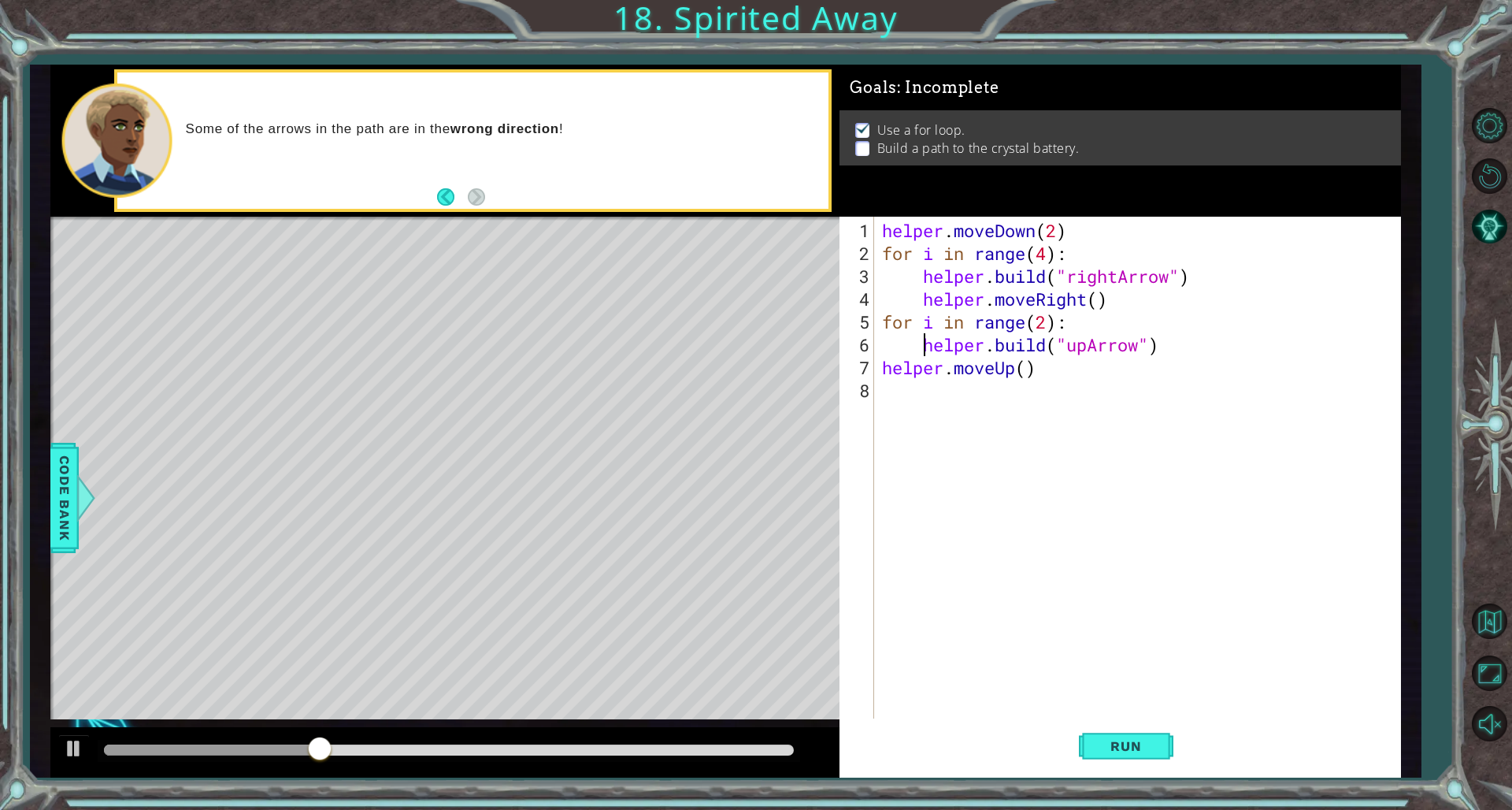
click at [885, 367] on div "helper . moveDown ( 2 ) for i in range ( 4 ) : helper . build ( "rightArrow" ) …" at bounding box center [1140, 493] width 523 height 549
type textarea "helper.moveUp()"
click at [915, 550] on span "Run" at bounding box center [1126, 746] width 62 height 16
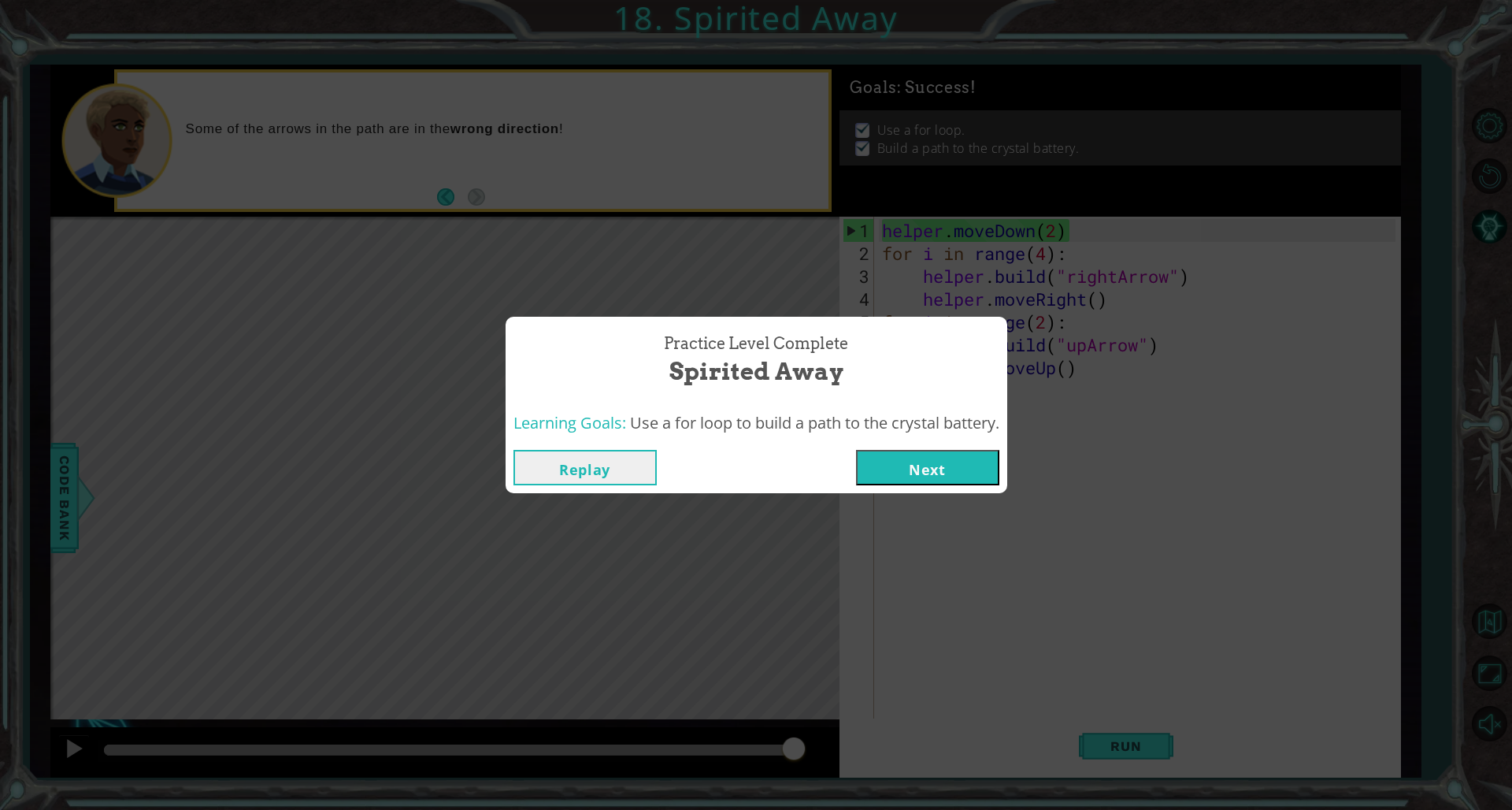
click at [910, 468] on button "Next" at bounding box center [928, 467] width 143 height 36
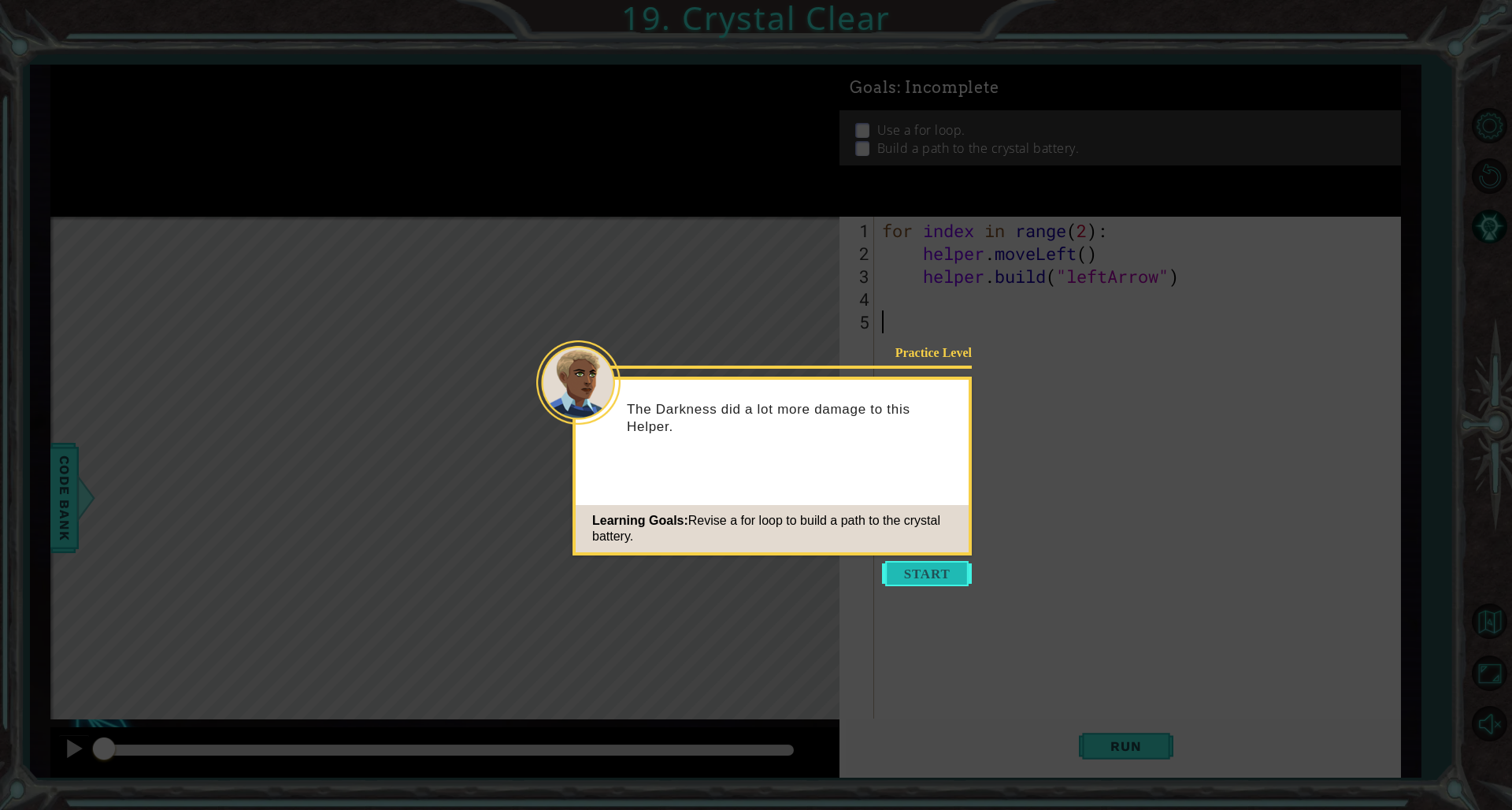
click at [915, 550] on button "Start" at bounding box center [927, 574] width 90 height 25
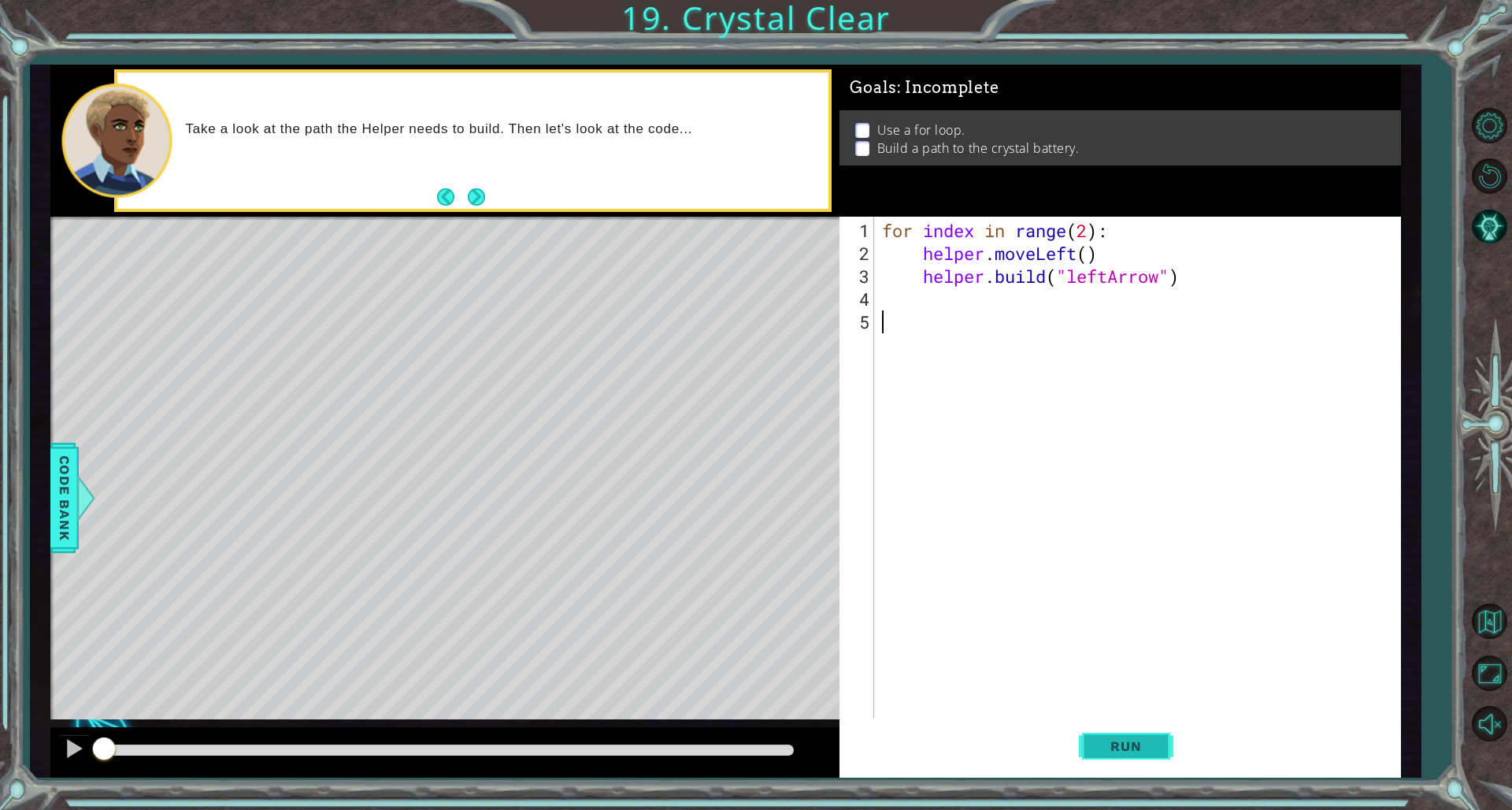
click at [915, 550] on span "Run" at bounding box center [1126, 746] width 62 height 16
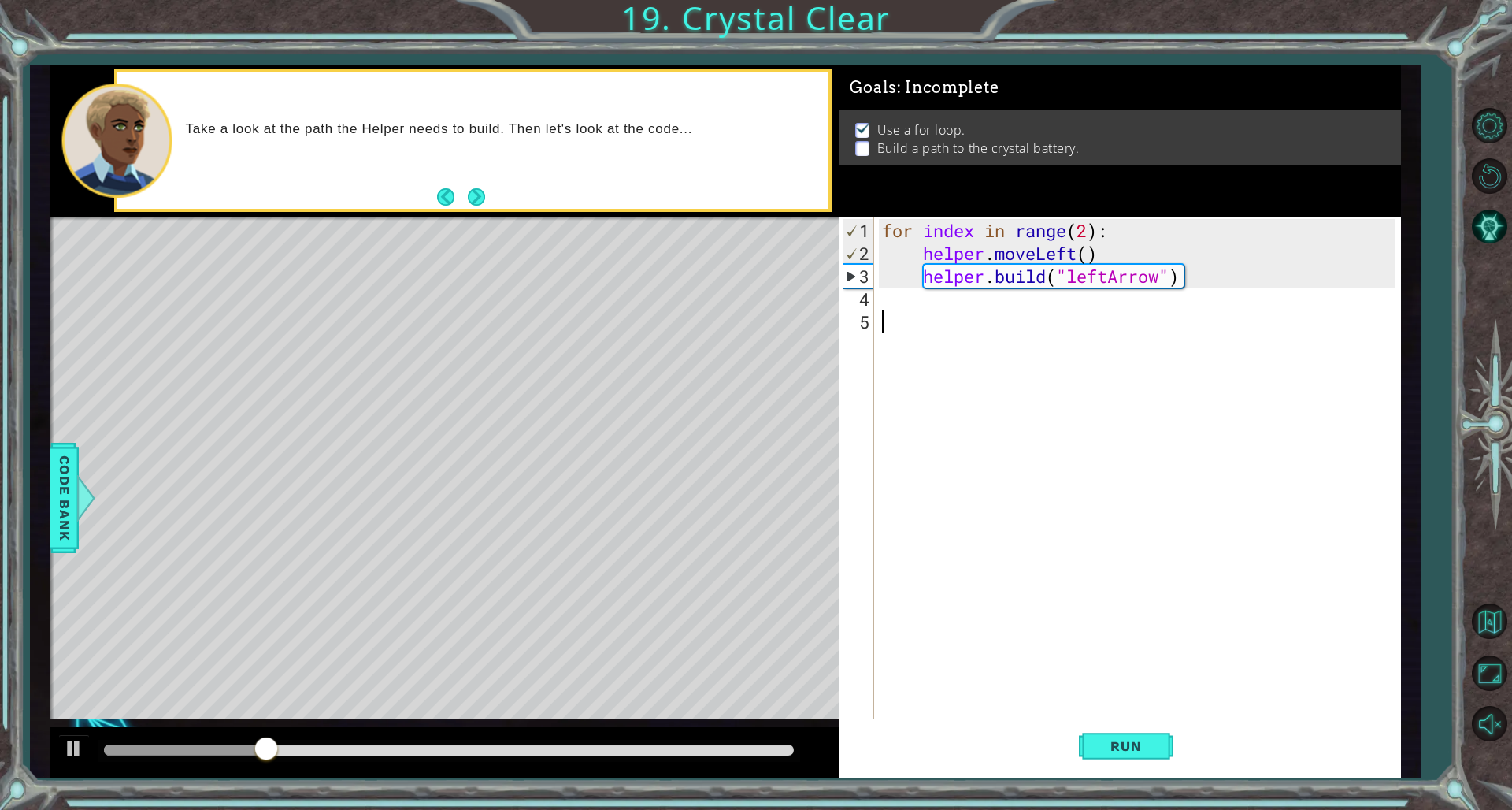
click at [915, 232] on div "for index in range ( 2 ) : helper . moveLeft ( ) helper . build ( "leftArrow" )" at bounding box center [1140, 493] width 523 height 549
type textarea "for index in range(4):"
click at [915, 550] on button "Run" at bounding box center [1127, 746] width 95 height 56
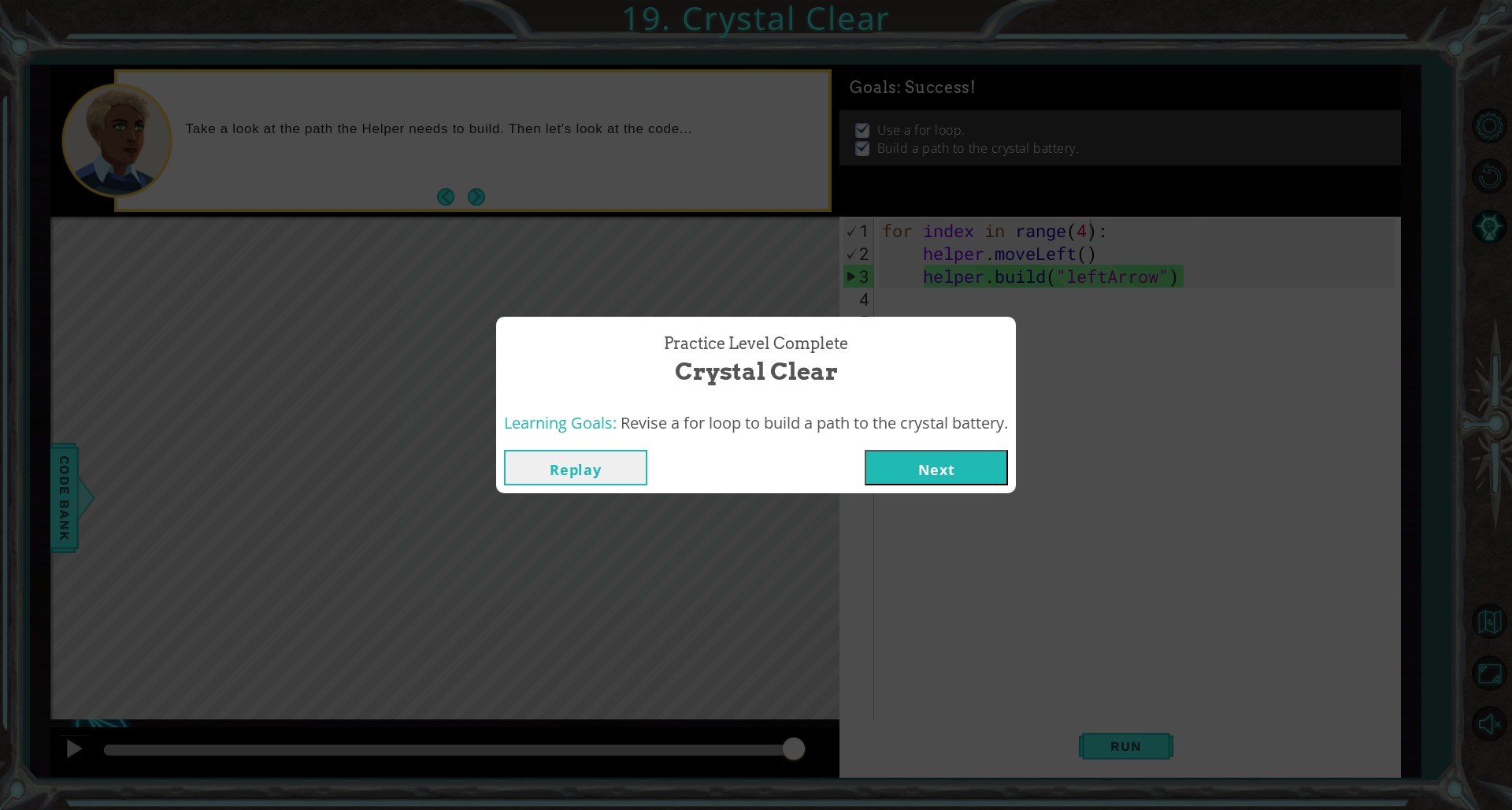
click at [901, 472] on button "Next" at bounding box center [936, 467] width 143 height 36
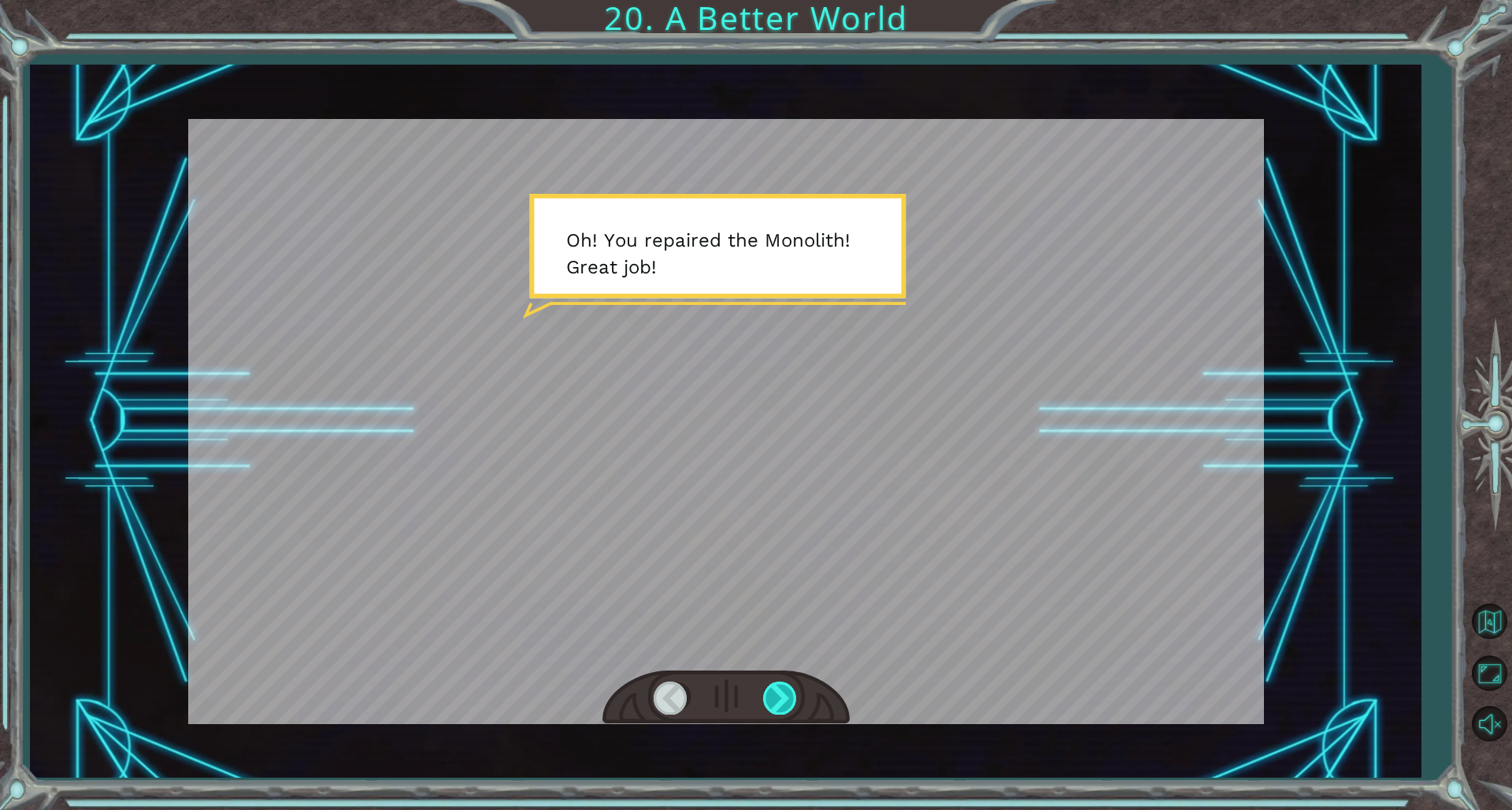
click at [791, 550] on div at bounding box center [781, 698] width 36 height 32
click at [790, 550] on div at bounding box center [781, 698] width 36 height 32
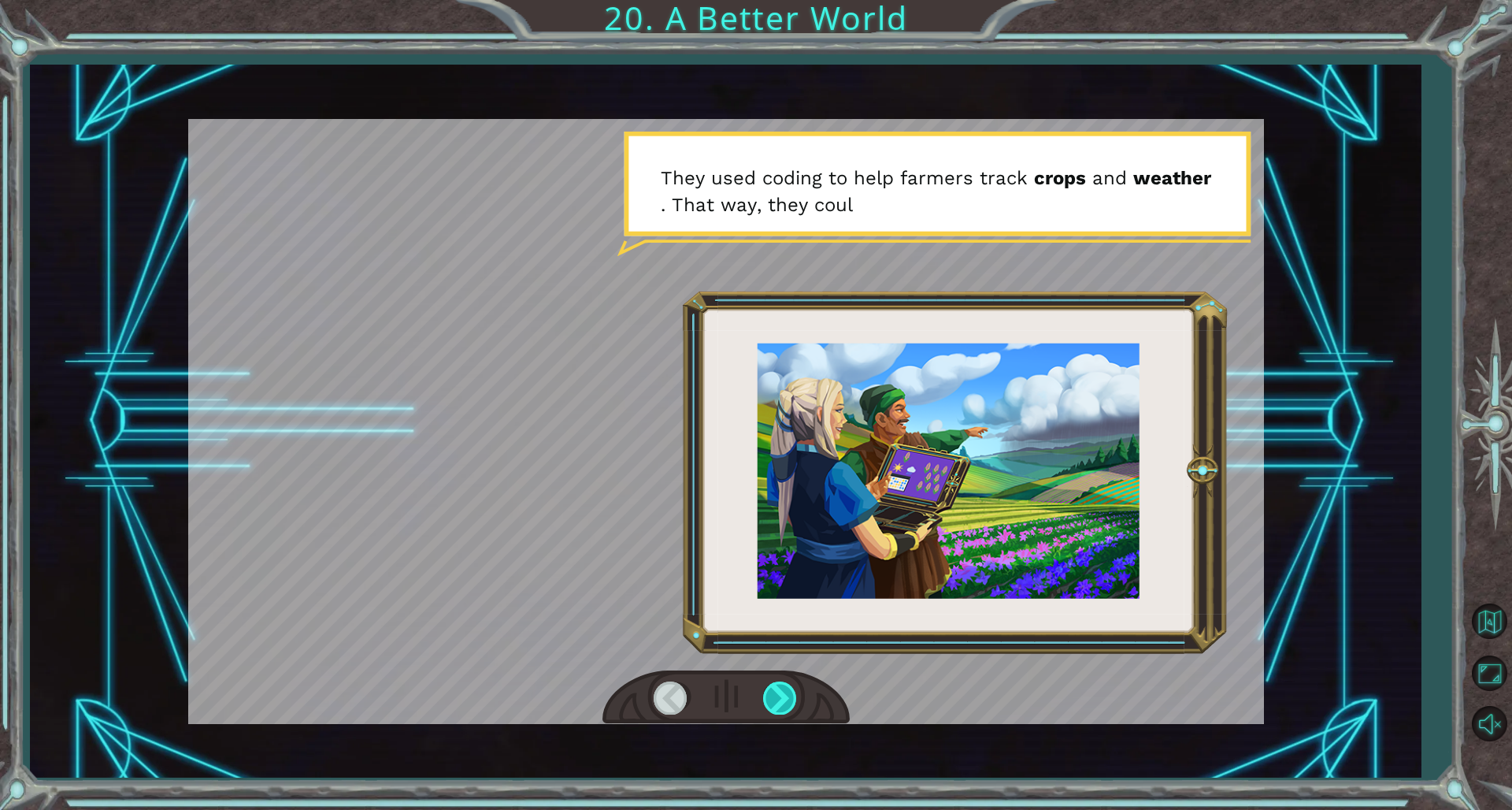
click at [790, 550] on div at bounding box center [781, 698] width 36 height 32
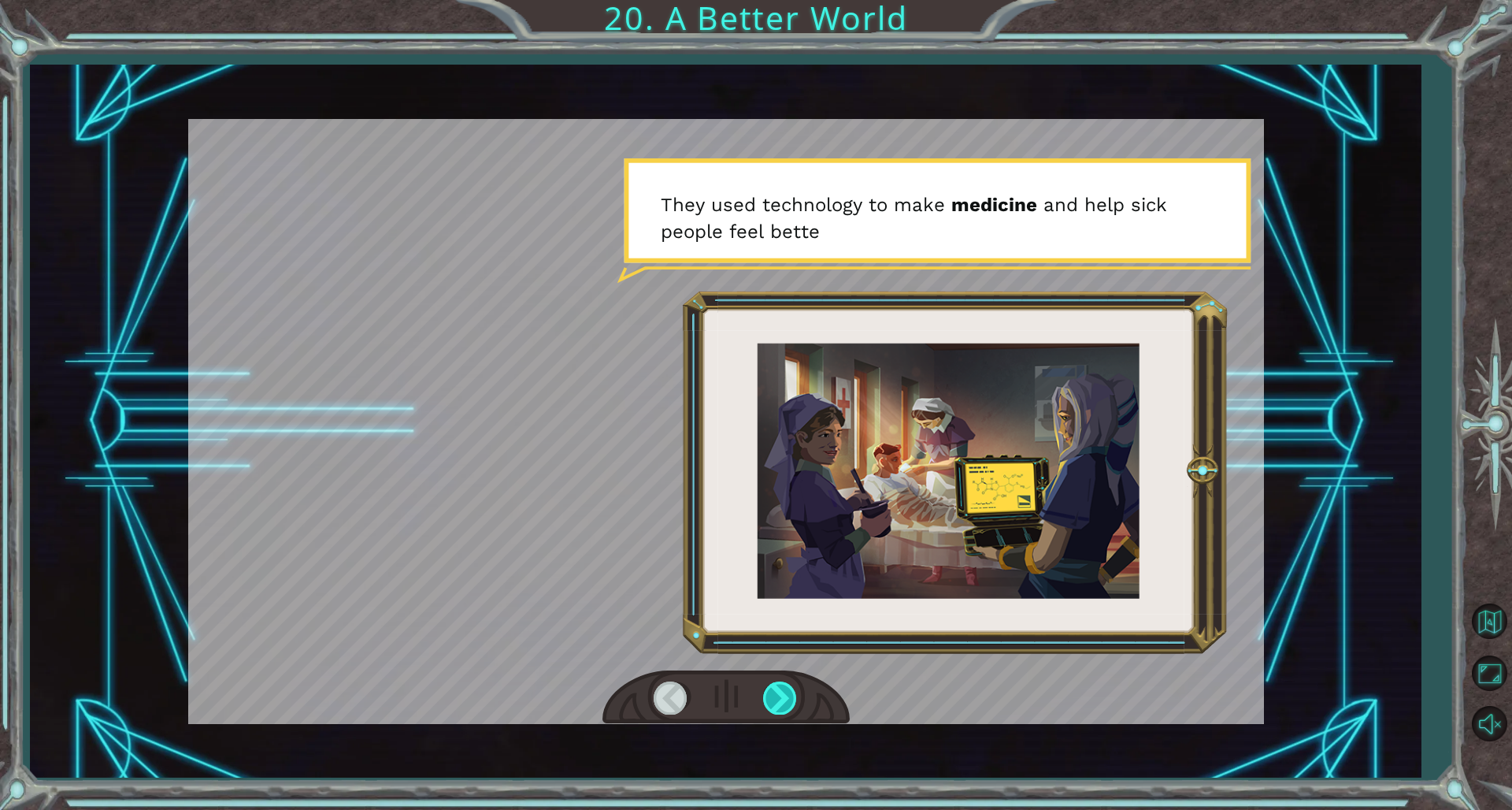
click at [790, 550] on div at bounding box center [781, 698] width 36 height 32
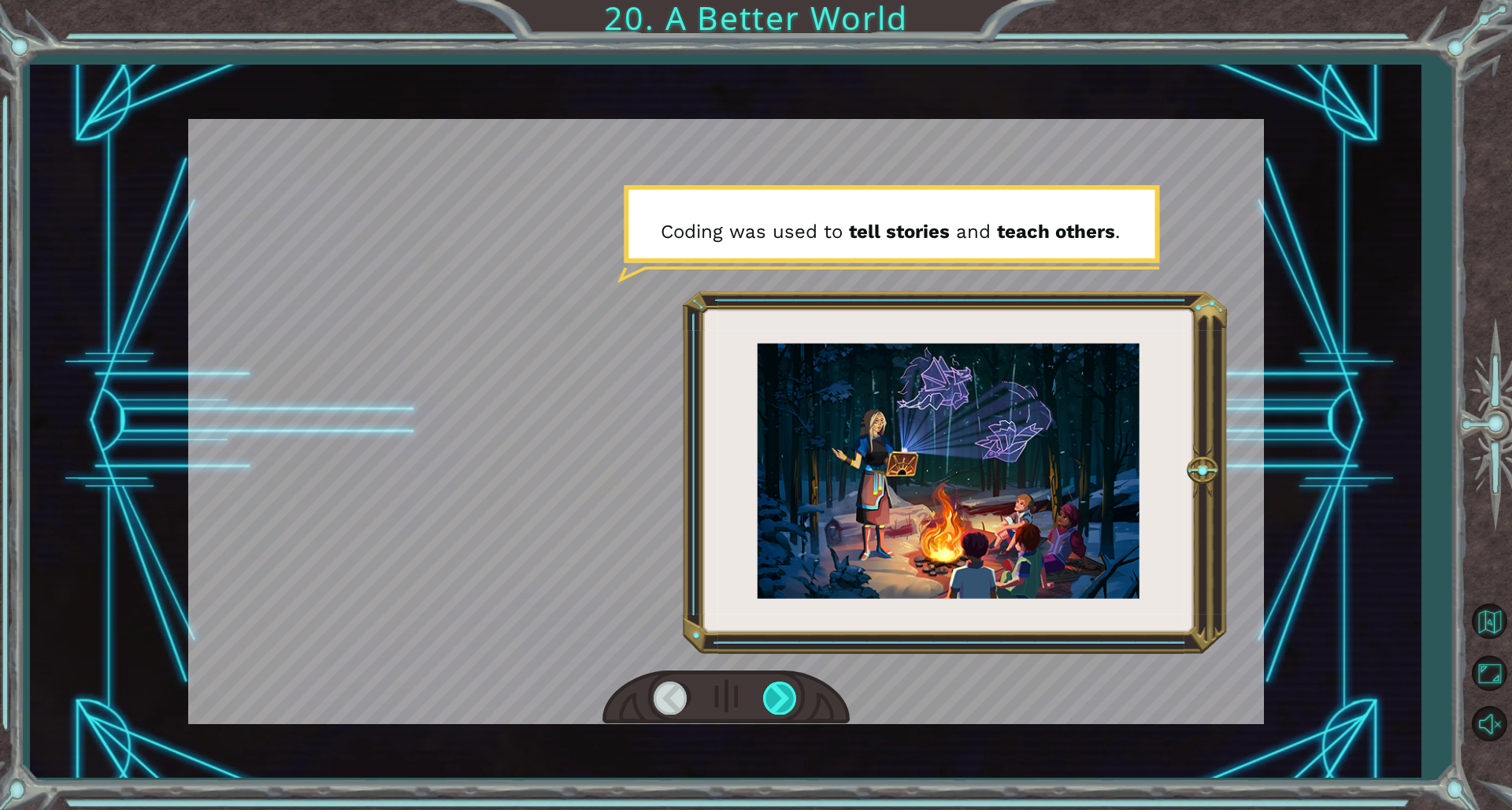
click at [790, 550] on div at bounding box center [781, 698] width 36 height 32
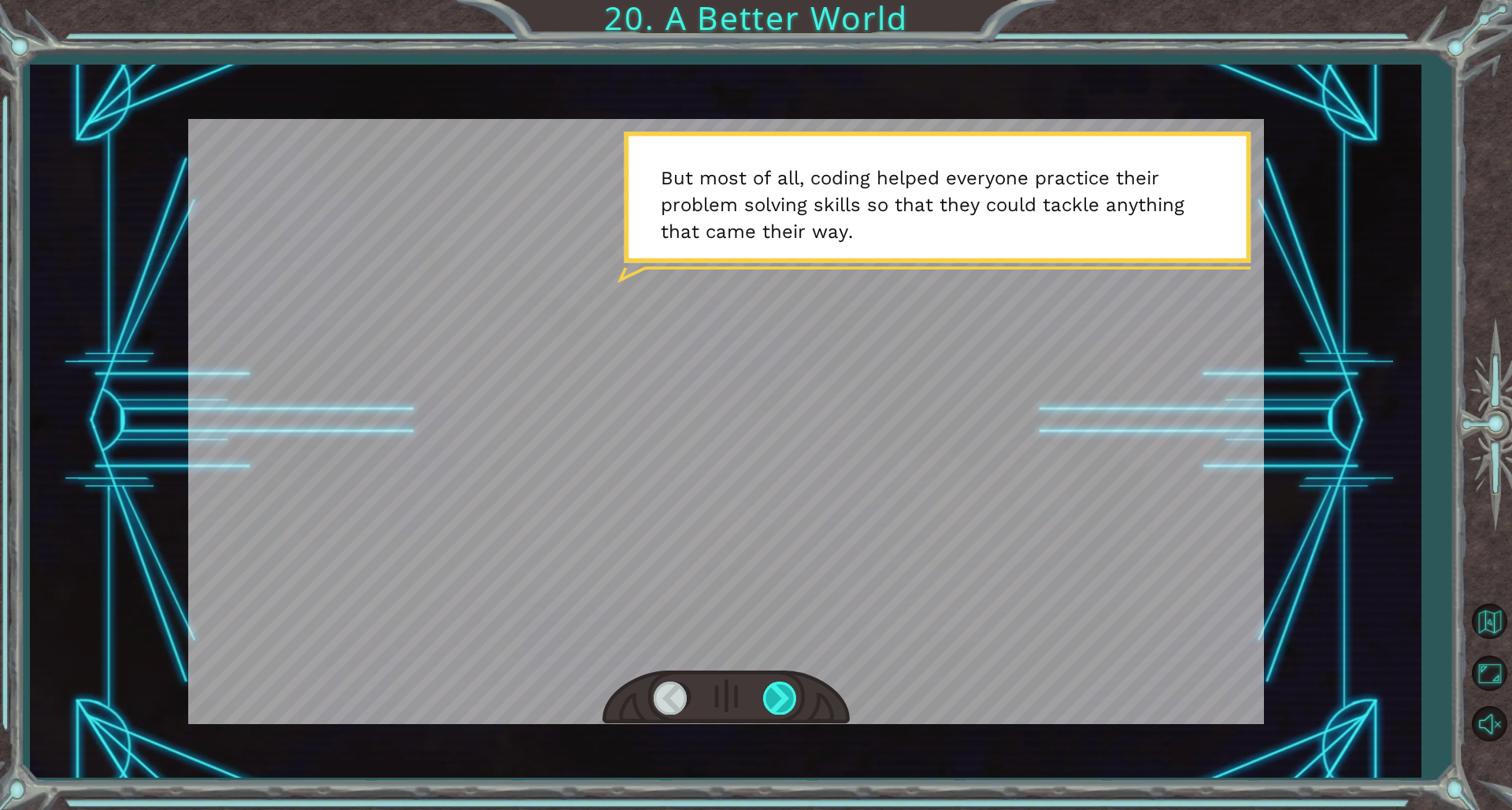
click at [790, 550] on div at bounding box center [781, 698] width 36 height 32
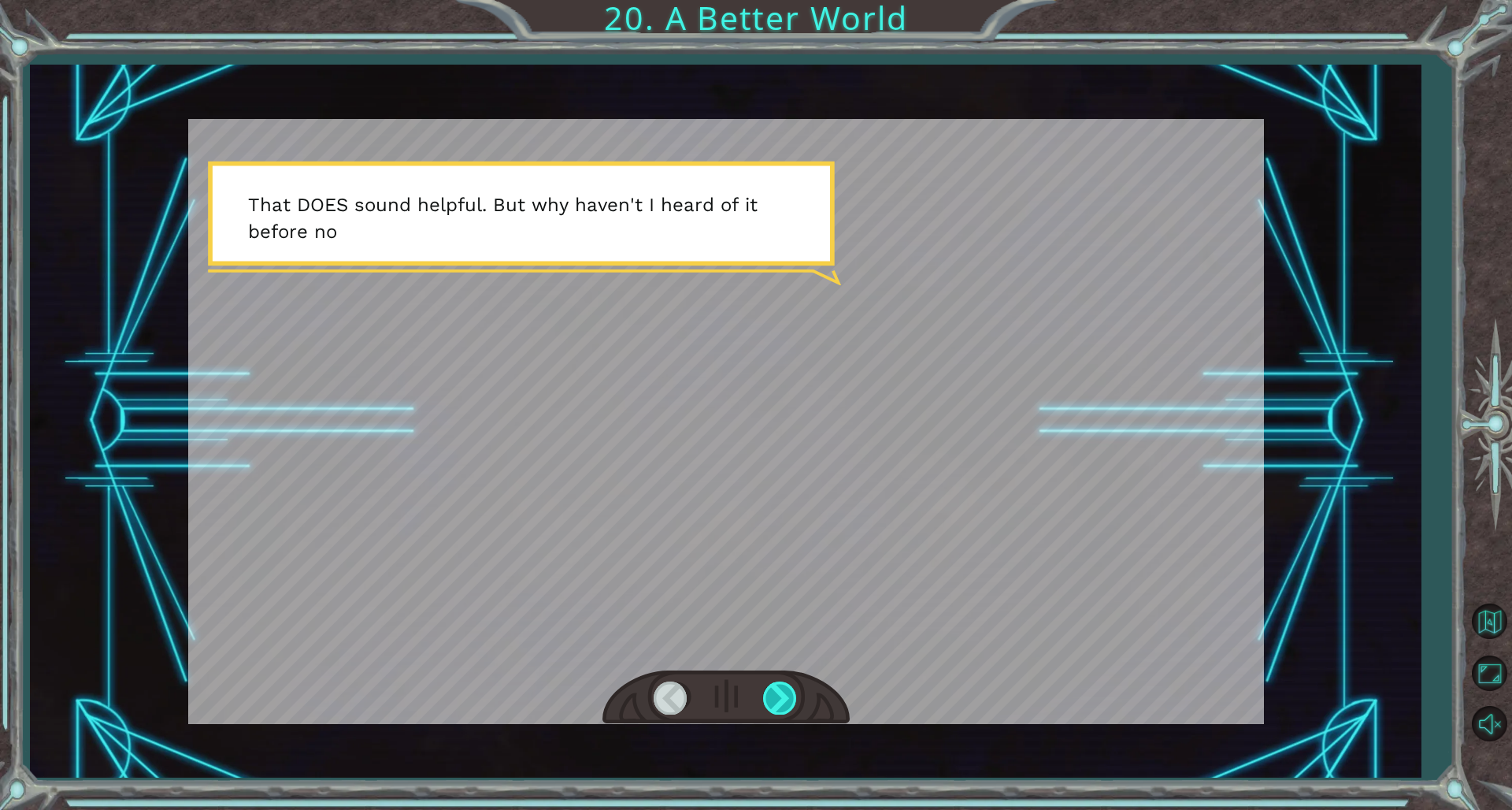
click at [789, 550] on div at bounding box center [781, 698] width 36 height 32
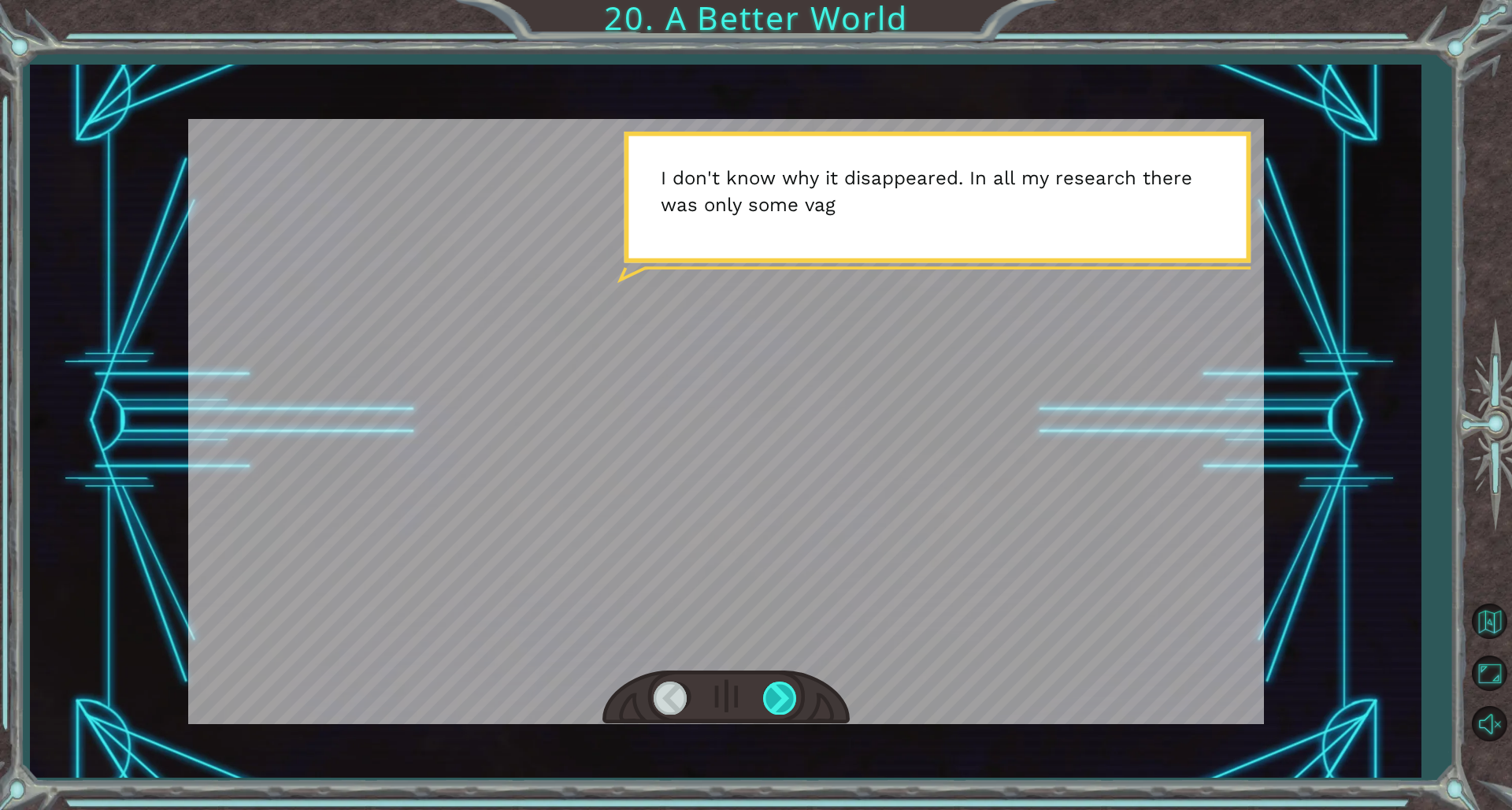
click at [778, 550] on div at bounding box center [781, 698] width 36 height 32
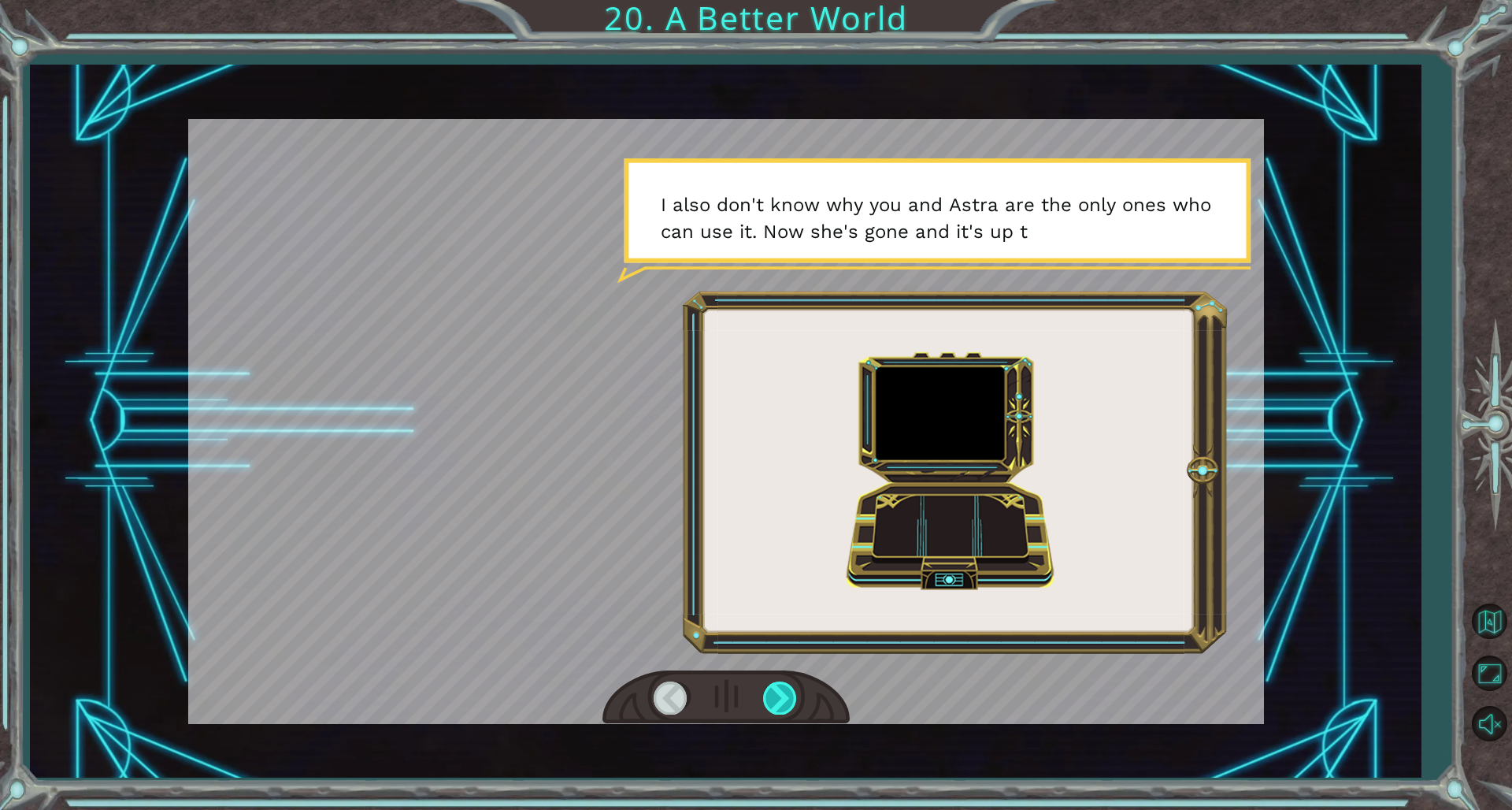
click at [764, 550] on div at bounding box center [781, 698] width 36 height 32
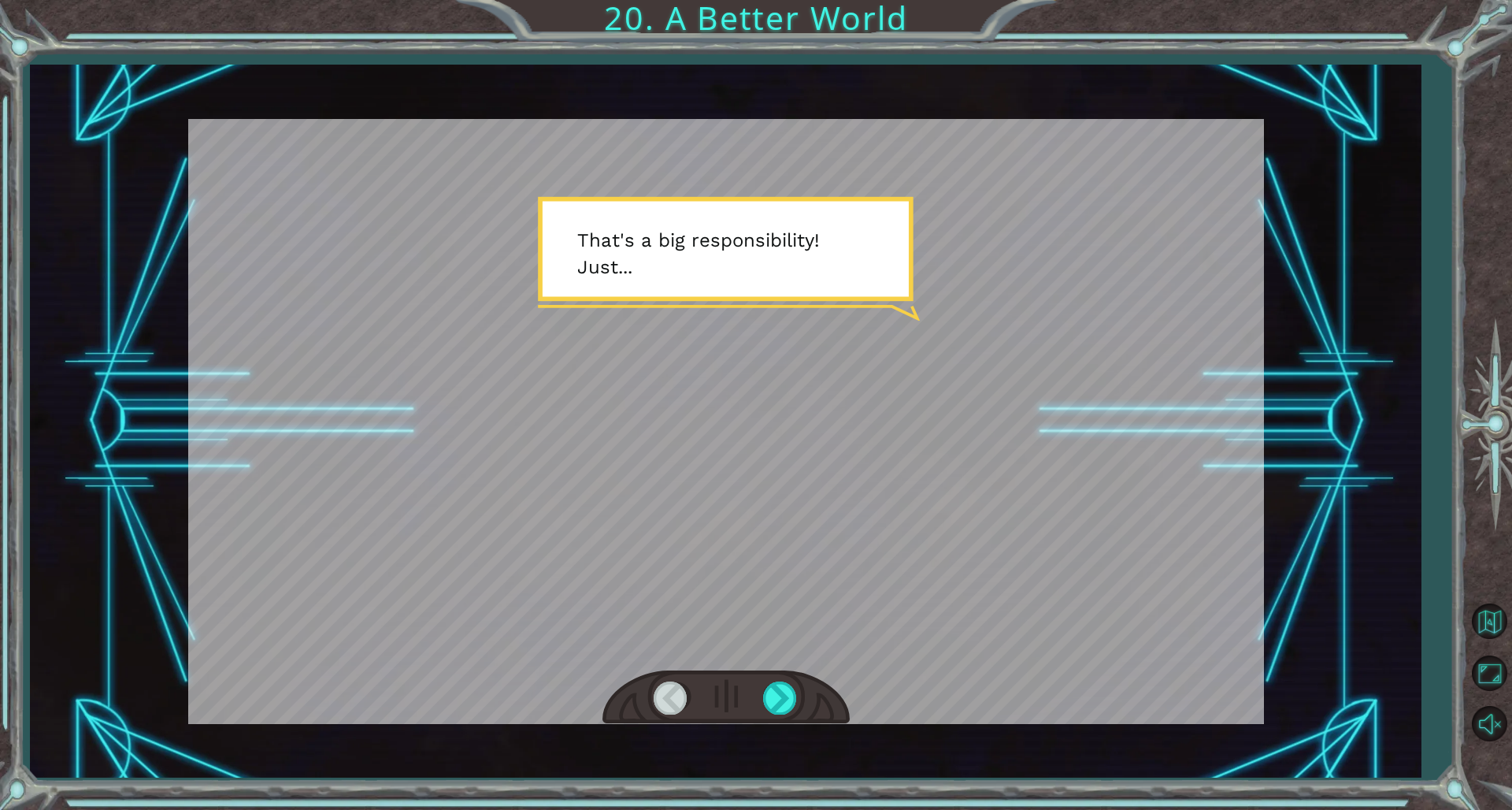
click at [755, 550] on div at bounding box center [726, 697] width 247 height 54
click at [772, 550] on div at bounding box center [781, 698] width 36 height 32
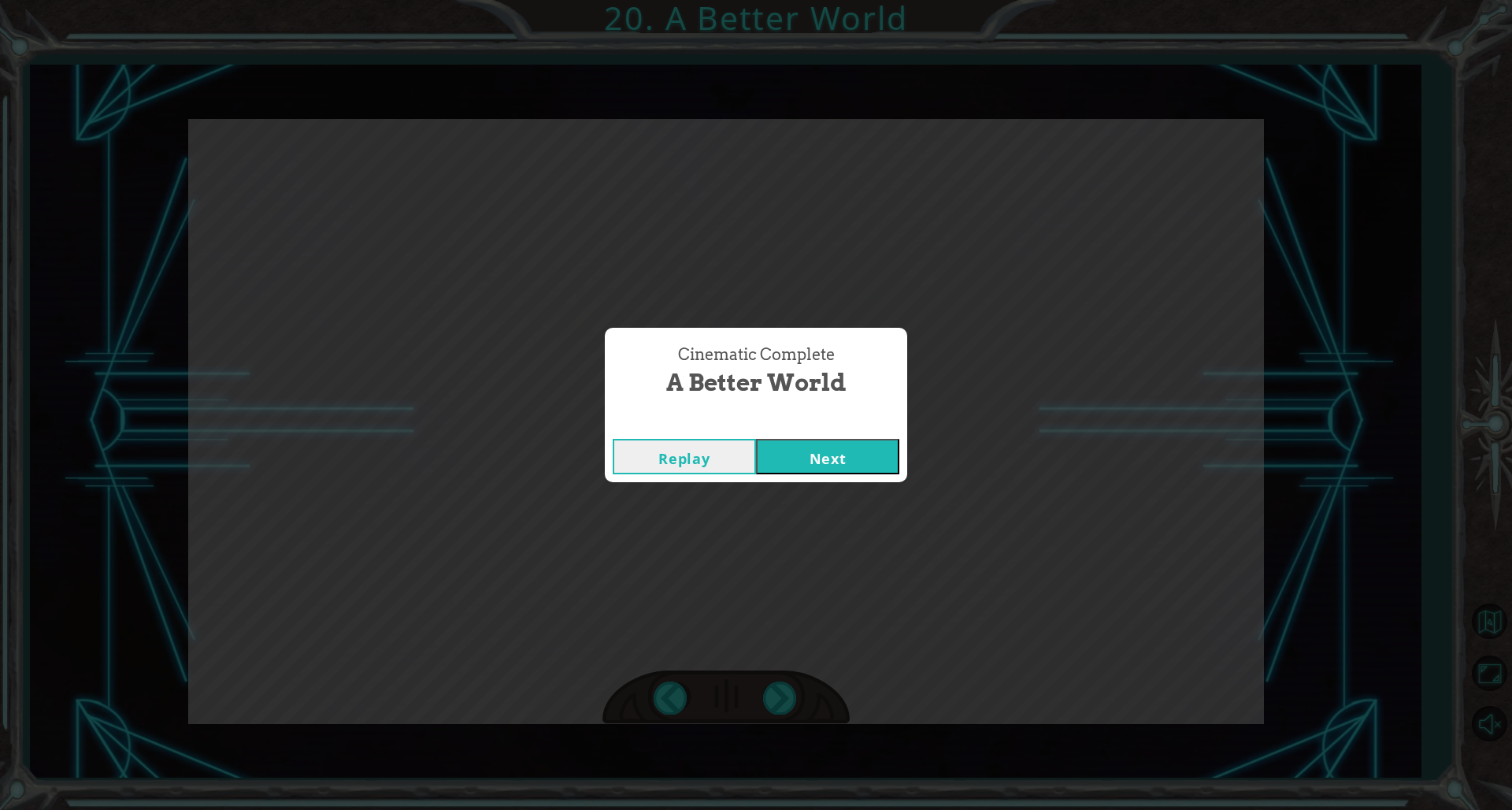
click at [813, 450] on button "Next" at bounding box center [828, 456] width 143 height 36
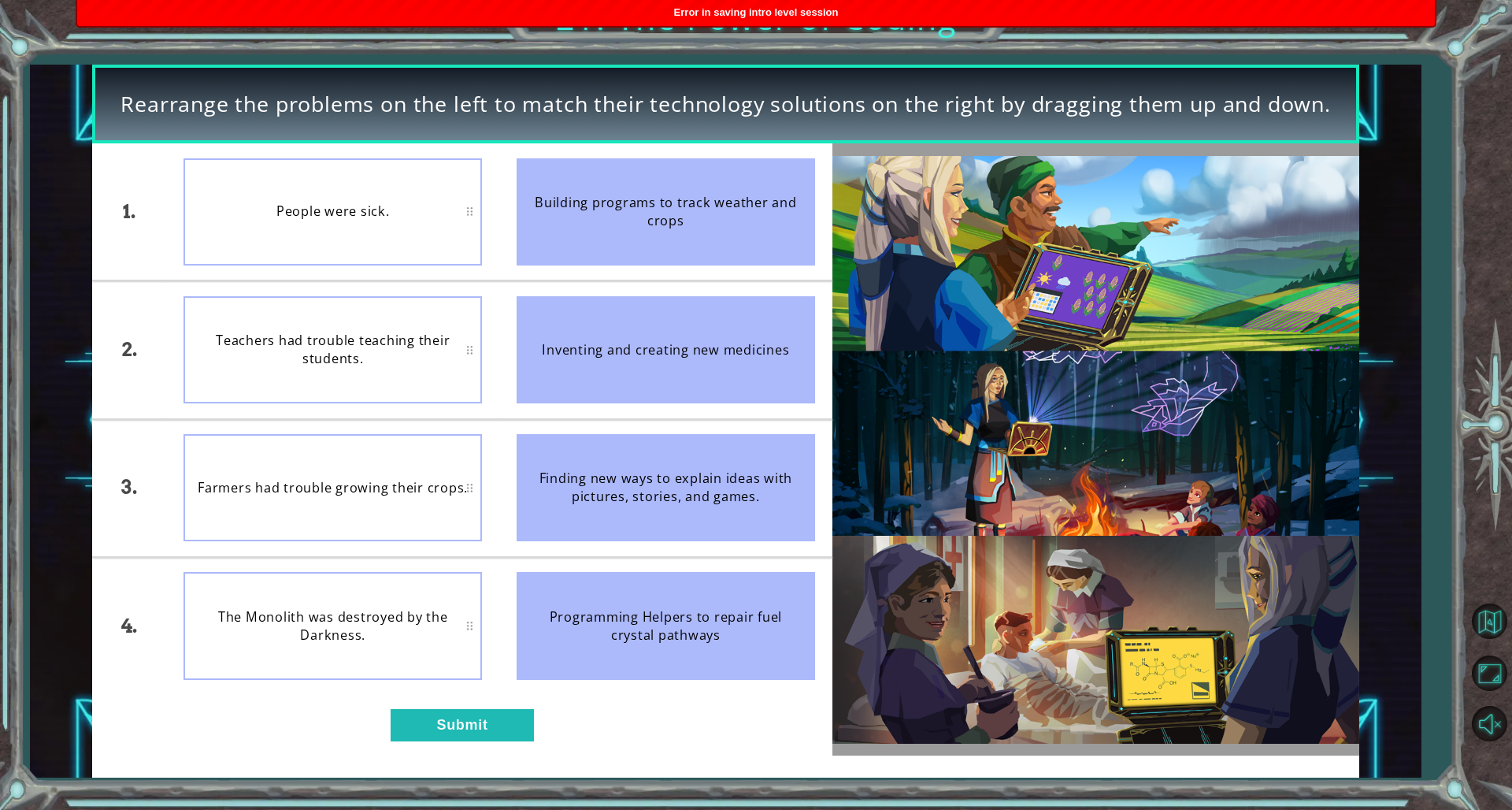
click at [743, 14] on span "Error in saving intro level session" at bounding box center [756, 12] width 165 height 12
click at [743, 14] on div "Rearrange the problems on the left to match their technology solutions on the r…" at bounding box center [756, 405] width 1512 height 810
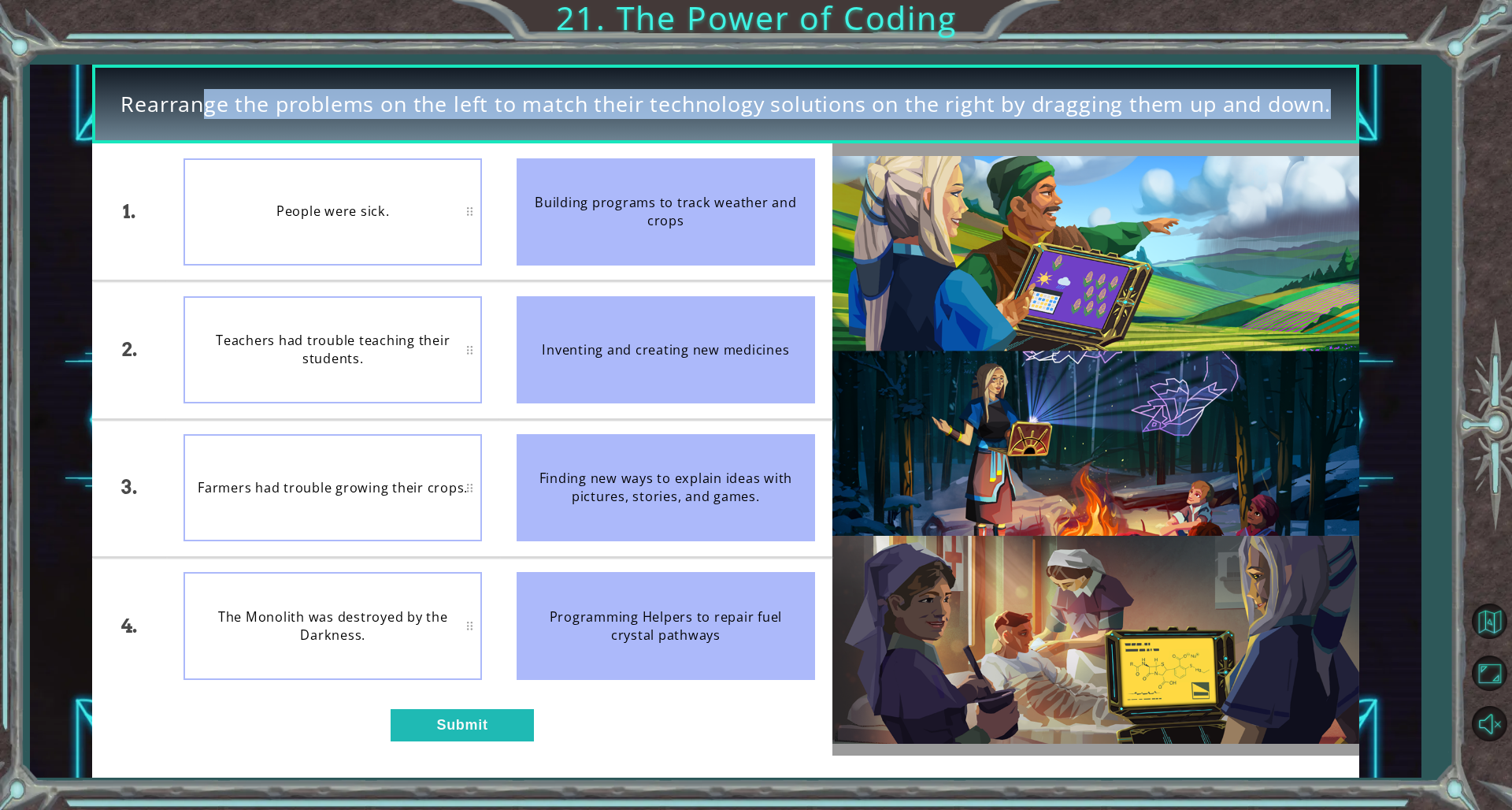
click at [743, 14] on div "Rearrange the problems on the left to match their technology solutions on the r…" at bounding box center [756, 405] width 1512 height 810
click at [736, 22] on div "Rearrange the problems on the left to match their technology solutions on the r…" at bounding box center [756, 405] width 1512 height 810
drag, startPoint x: 646, startPoint y: 194, endPoint x: 617, endPoint y: 269, distance: 80.4
click at [617, 269] on li "Building programs to track weather and crops" at bounding box center [666, 211] width 333 height 137
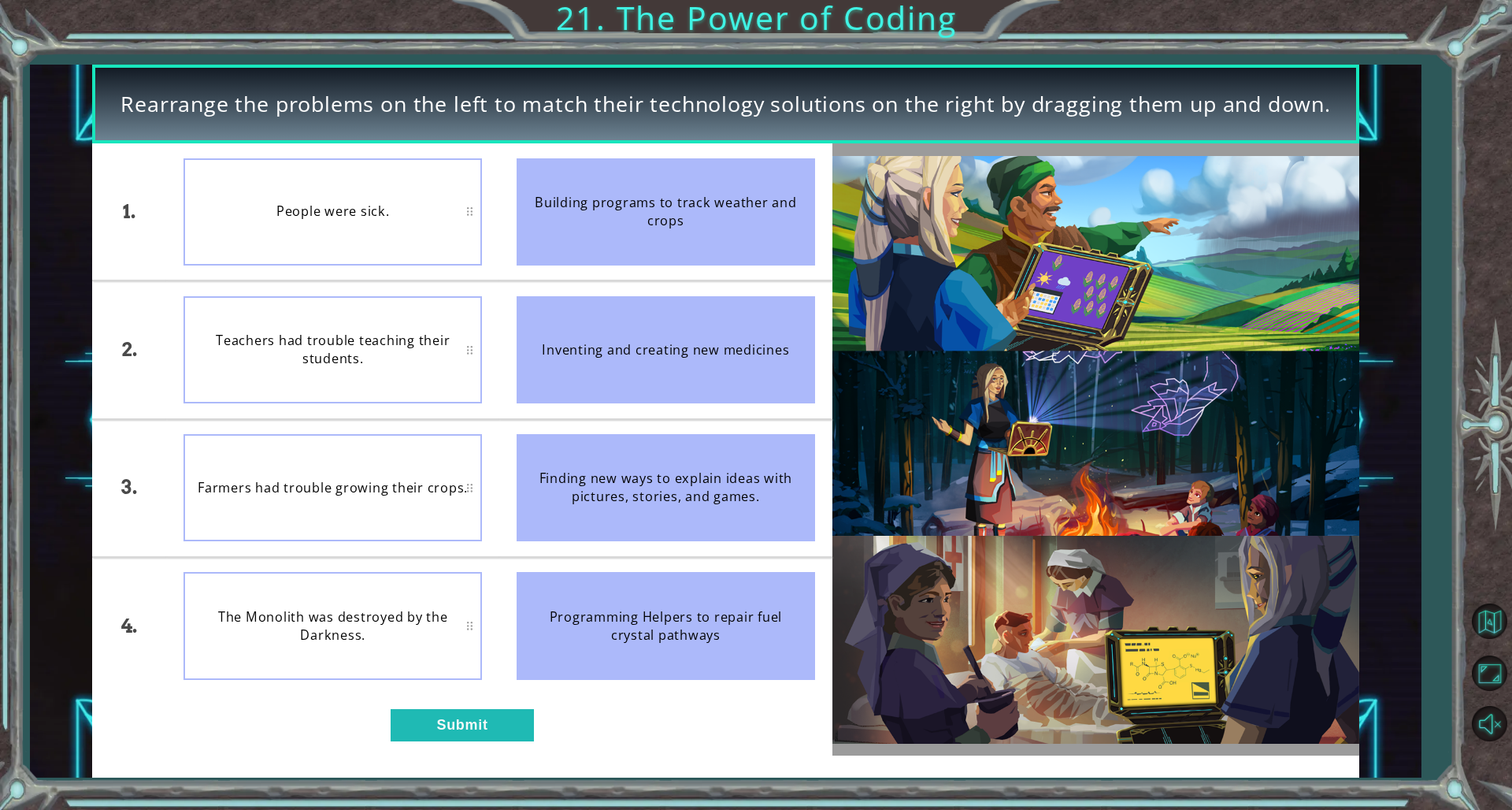
click at [349, 187] on div "People were sick." at bounding box center [333, 211] width 299 height 107
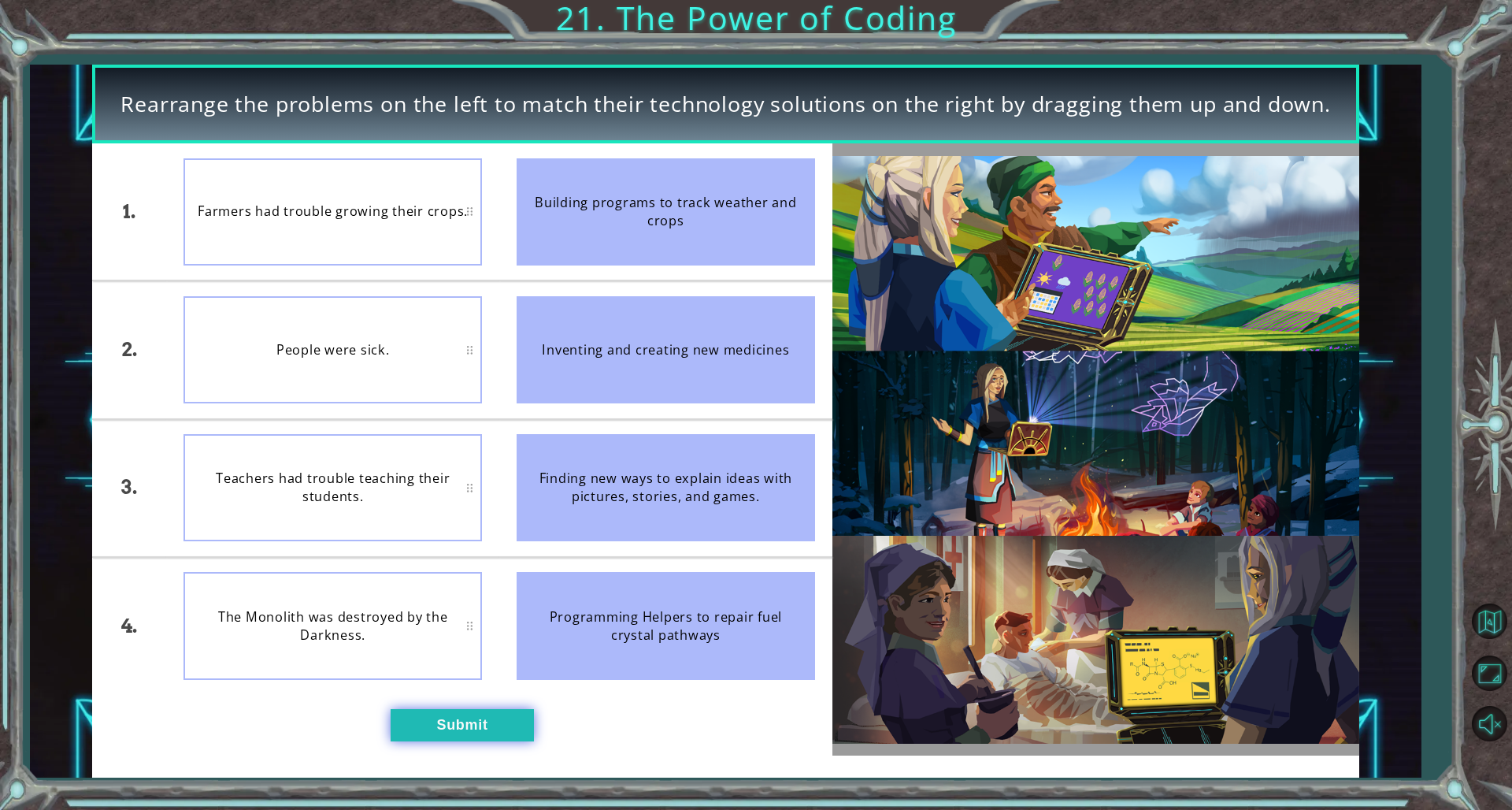
click at [464, 550] on button "Submit" at bounding box center [462, 725] width 143 height 32
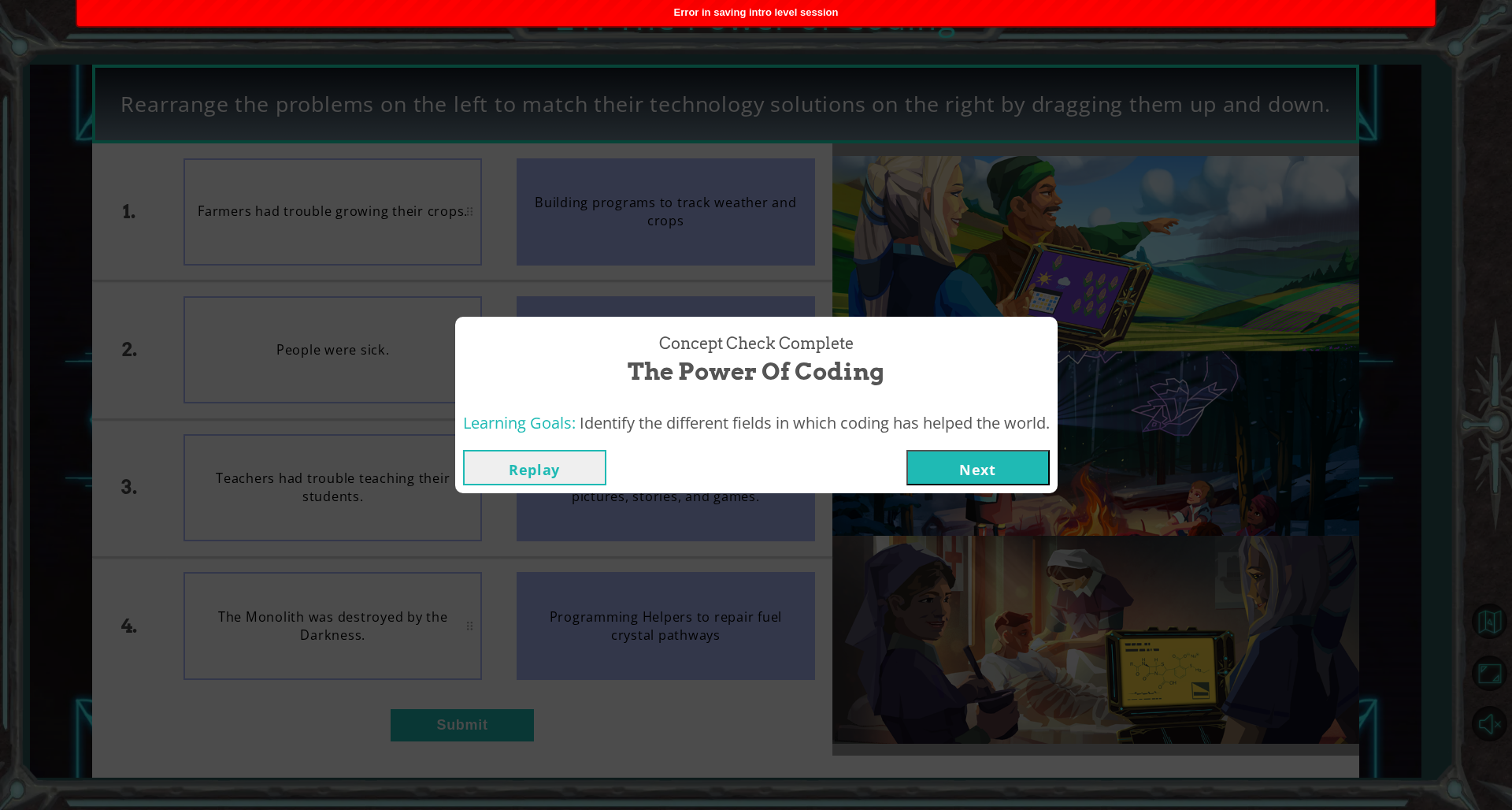
click at [915, 464] on button "Next" at bounding box center [978, 467] width 143 height 36
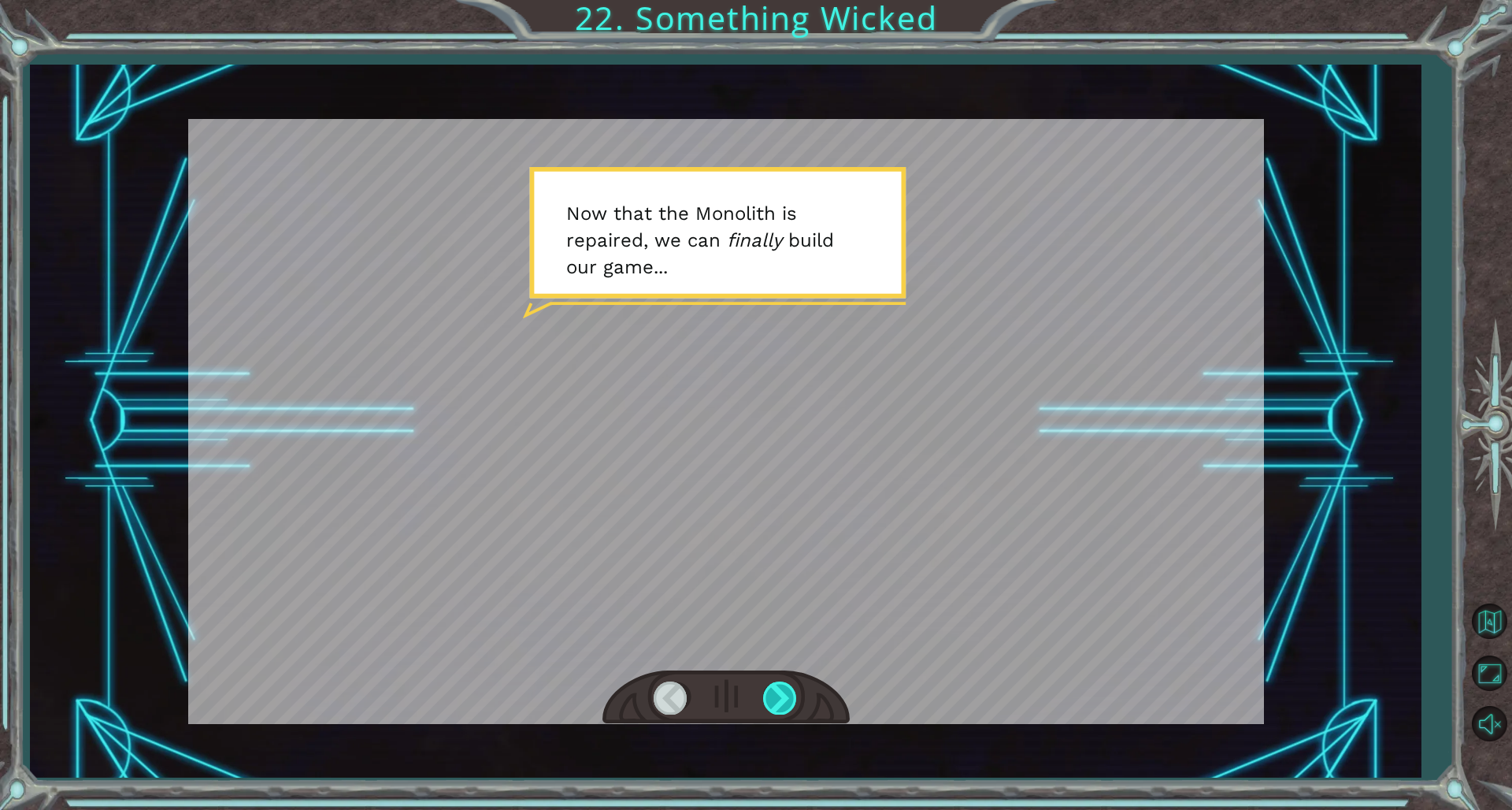
click at [785, 550] on div at bounding box center [781, 698] width 36 height 32
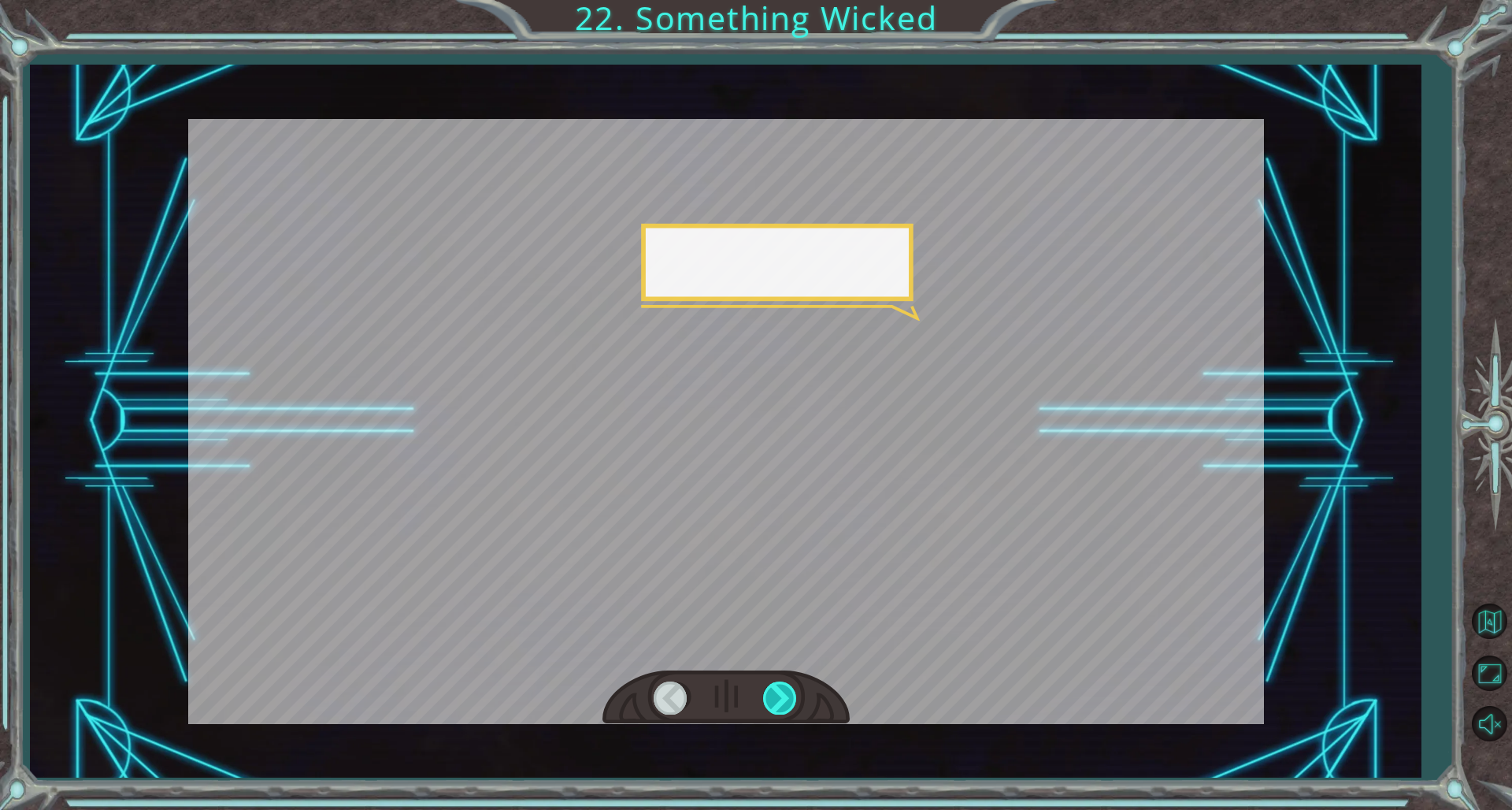
click at [785, 550] on div at bounding box center [781, 698] width 36 height 32
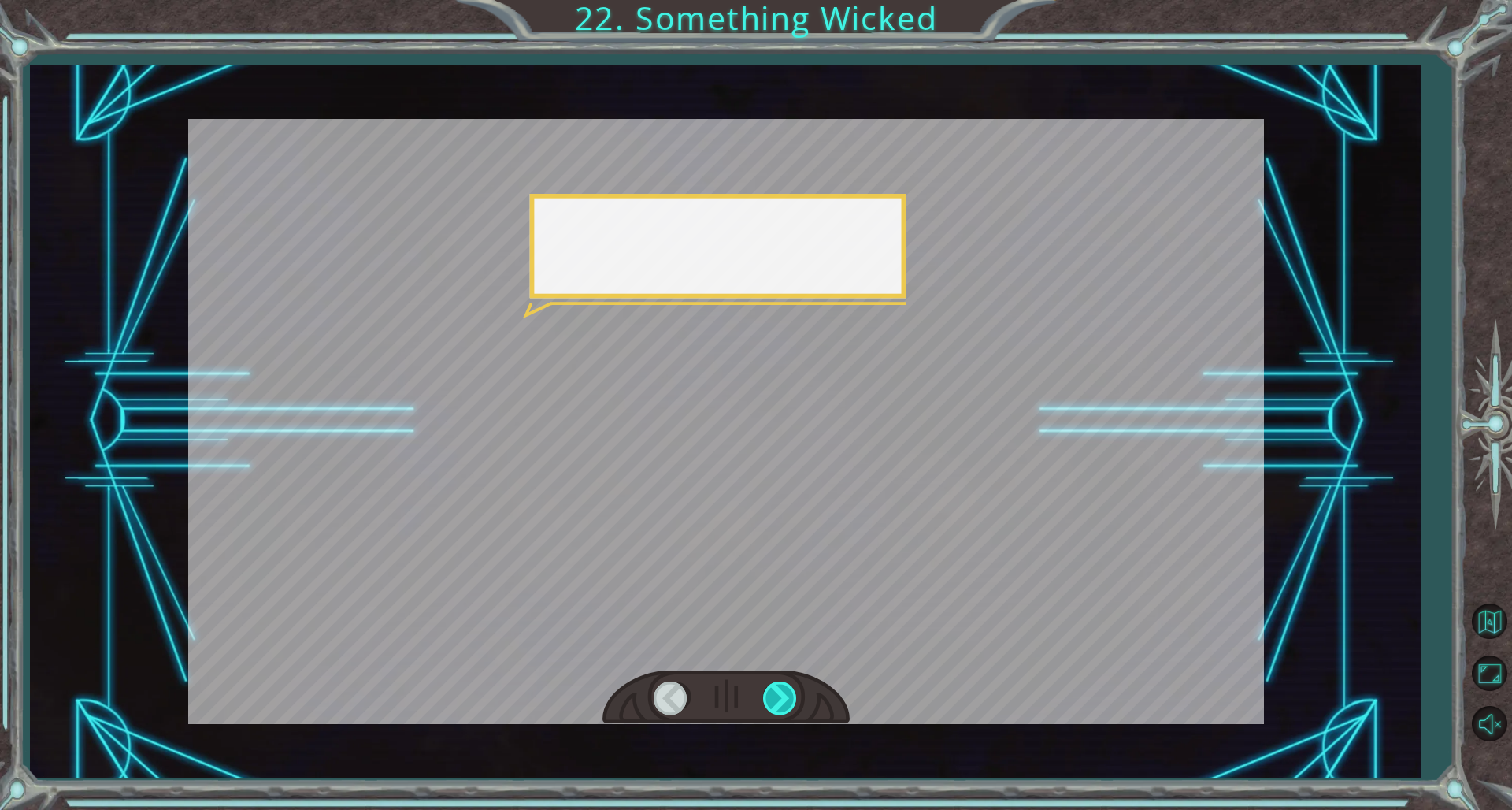
click at [785, 550] on div at bounding box center [781, 698] width 36 height 32
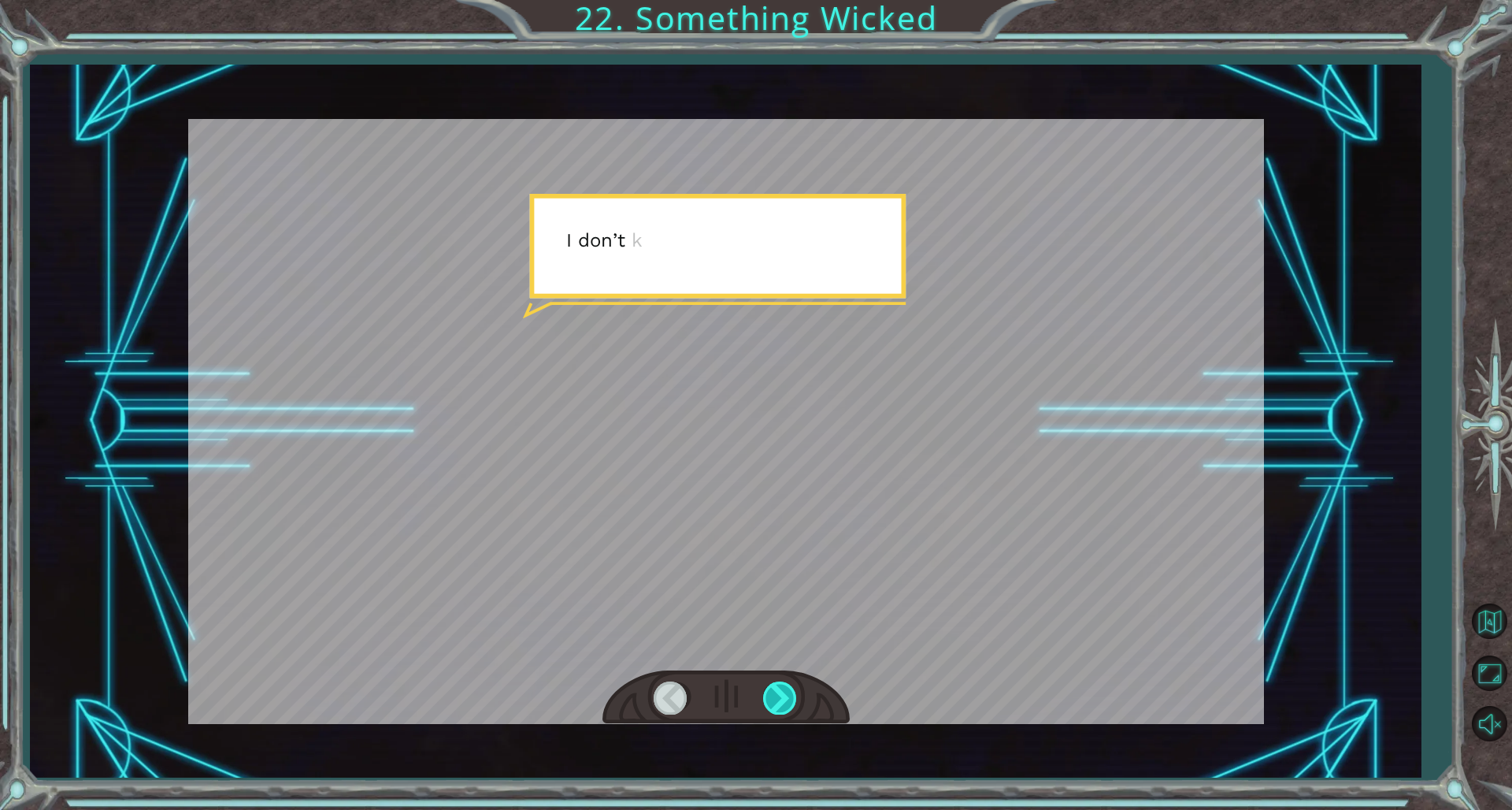
click at [785, 550] on div at bounding box center [781, 698] width 36 height 32
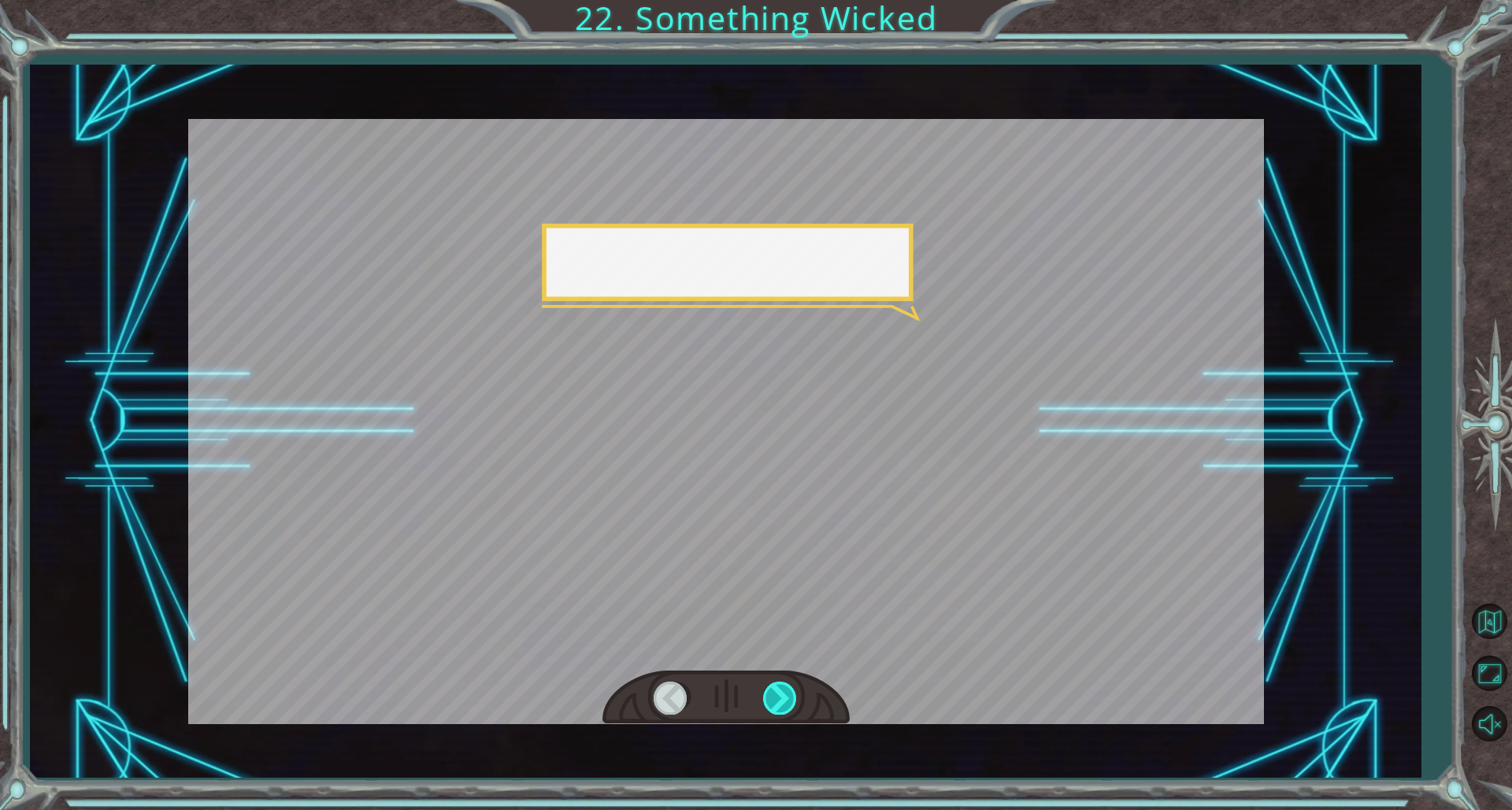
click at [785, 550] on div at bounding box center [781, 698] width 36 height 32
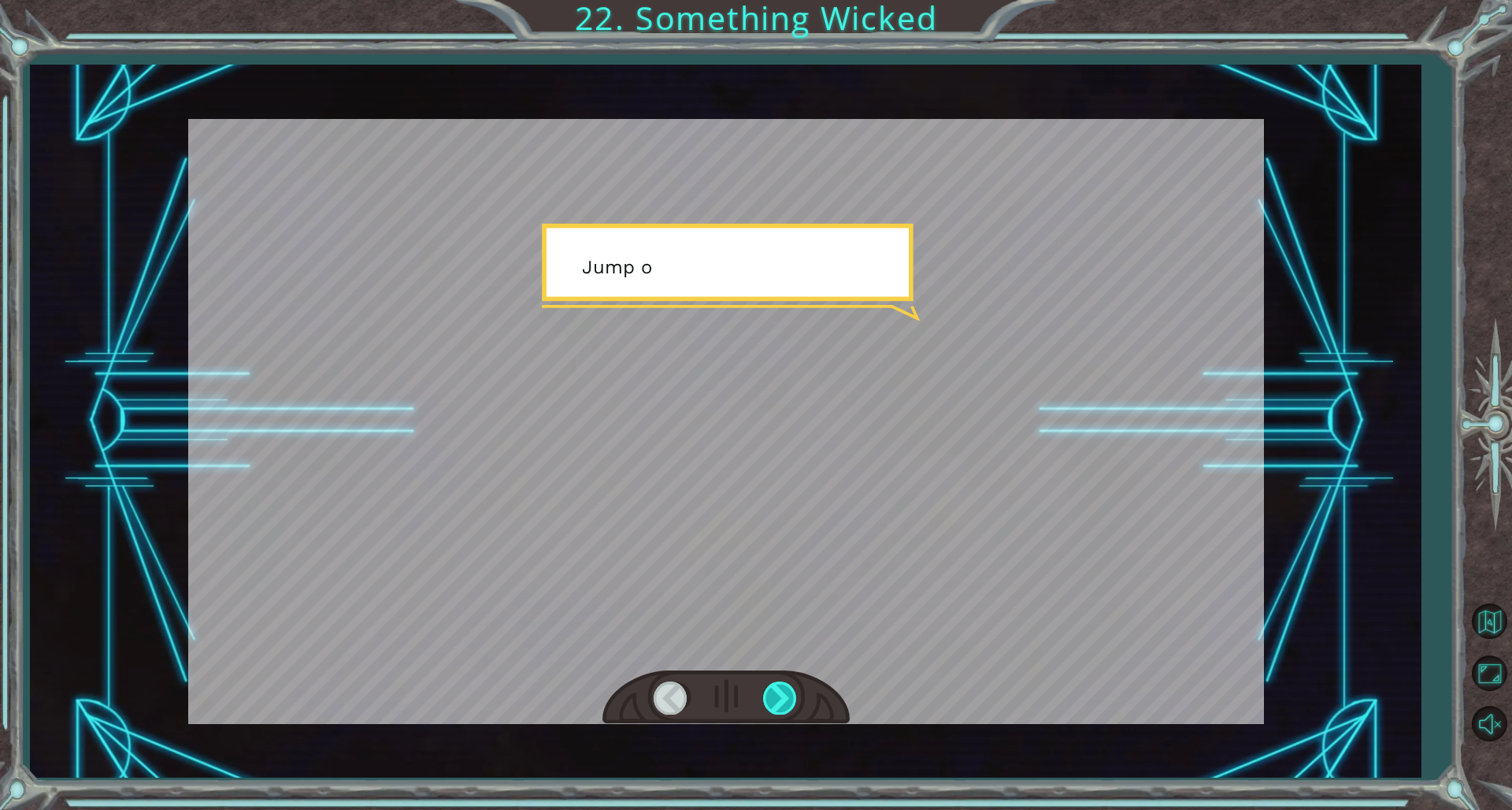
click at [785, 550] on div at bounding box center [781, 698] width 36 height 32
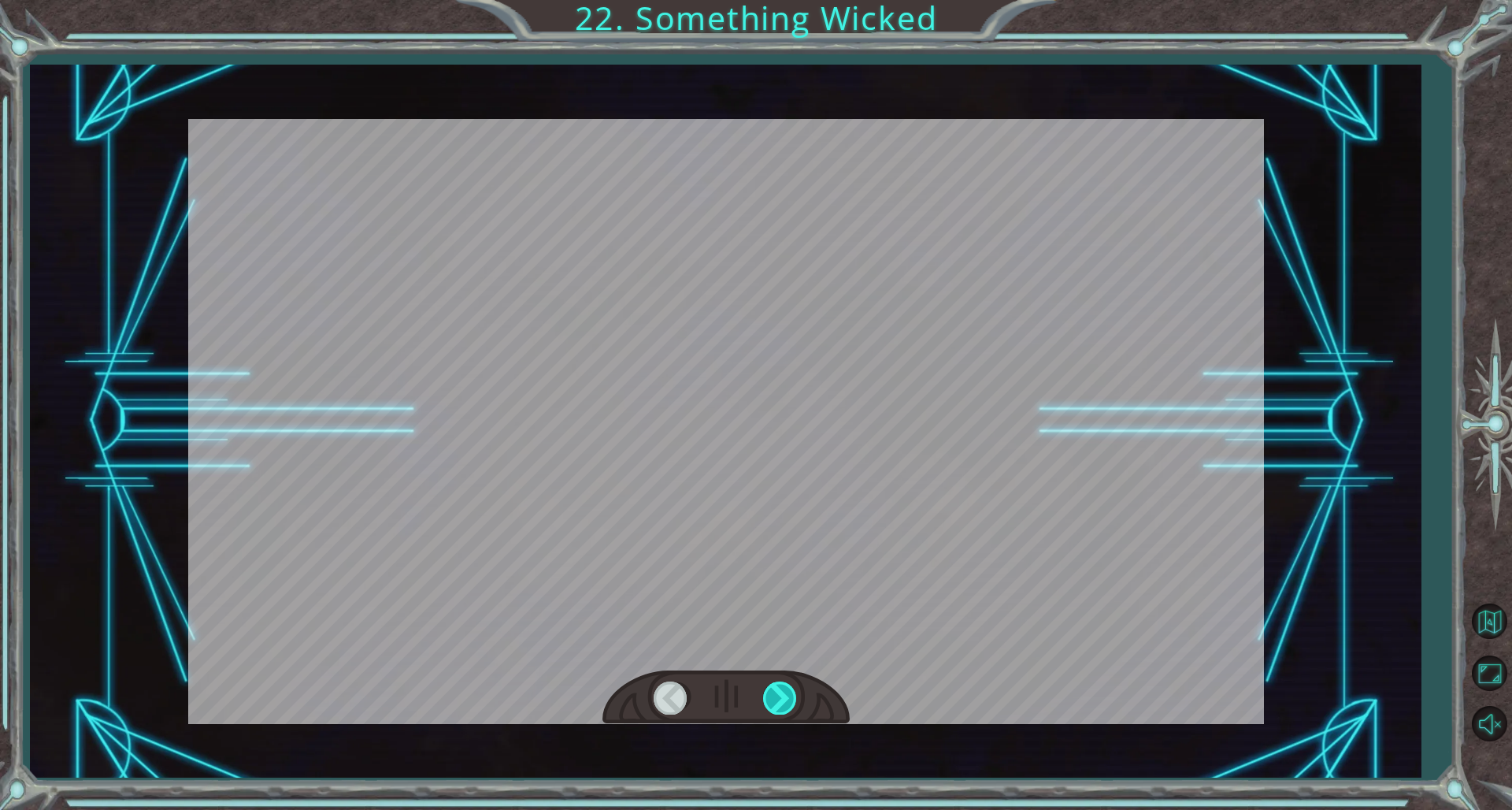
click at [785, 550] on div at bounding box center [781, 698] width 36 height 32
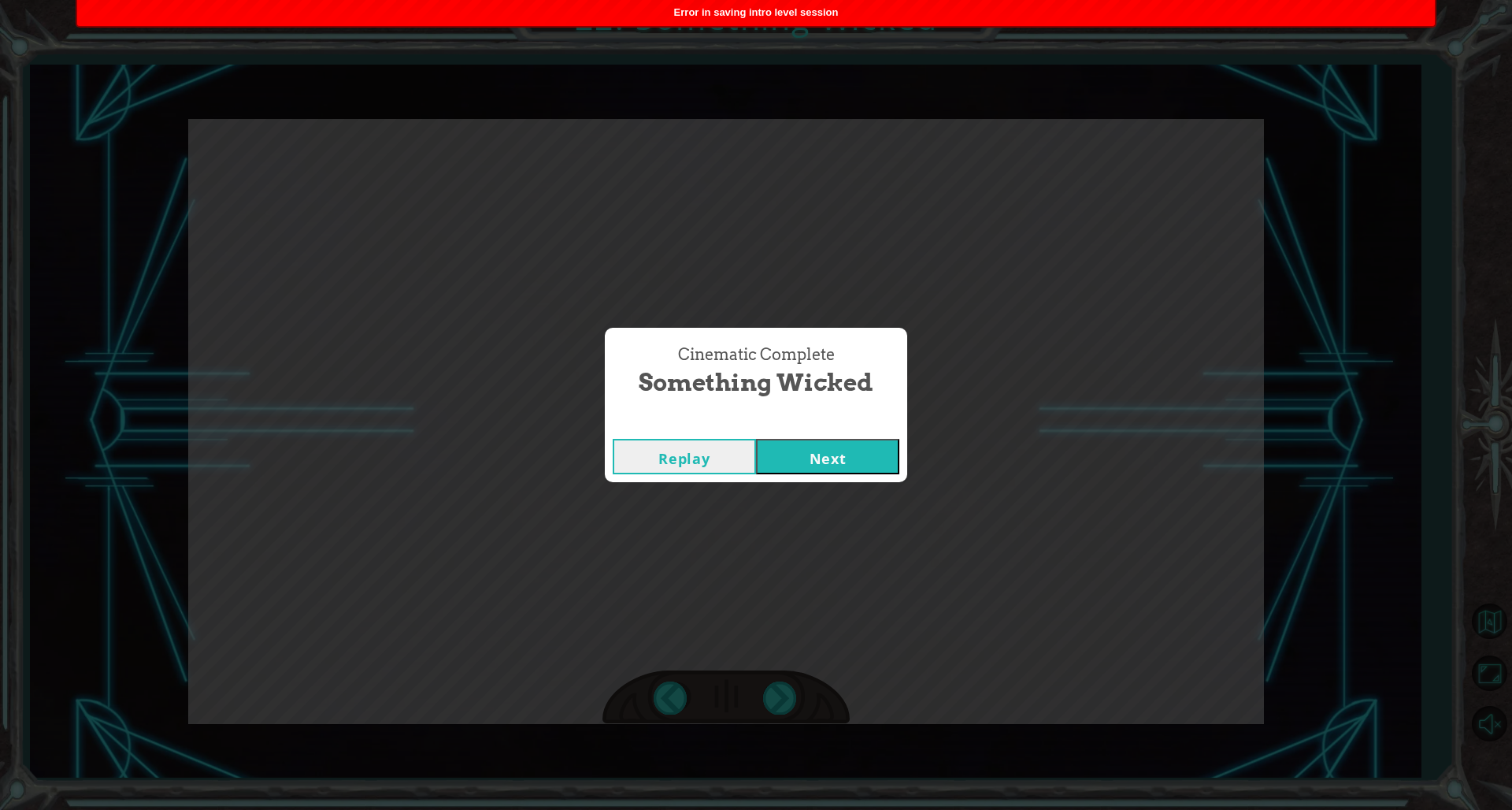
click at [832, 440] on button "Next" at bounding box center [828, 456] width 143 height 36
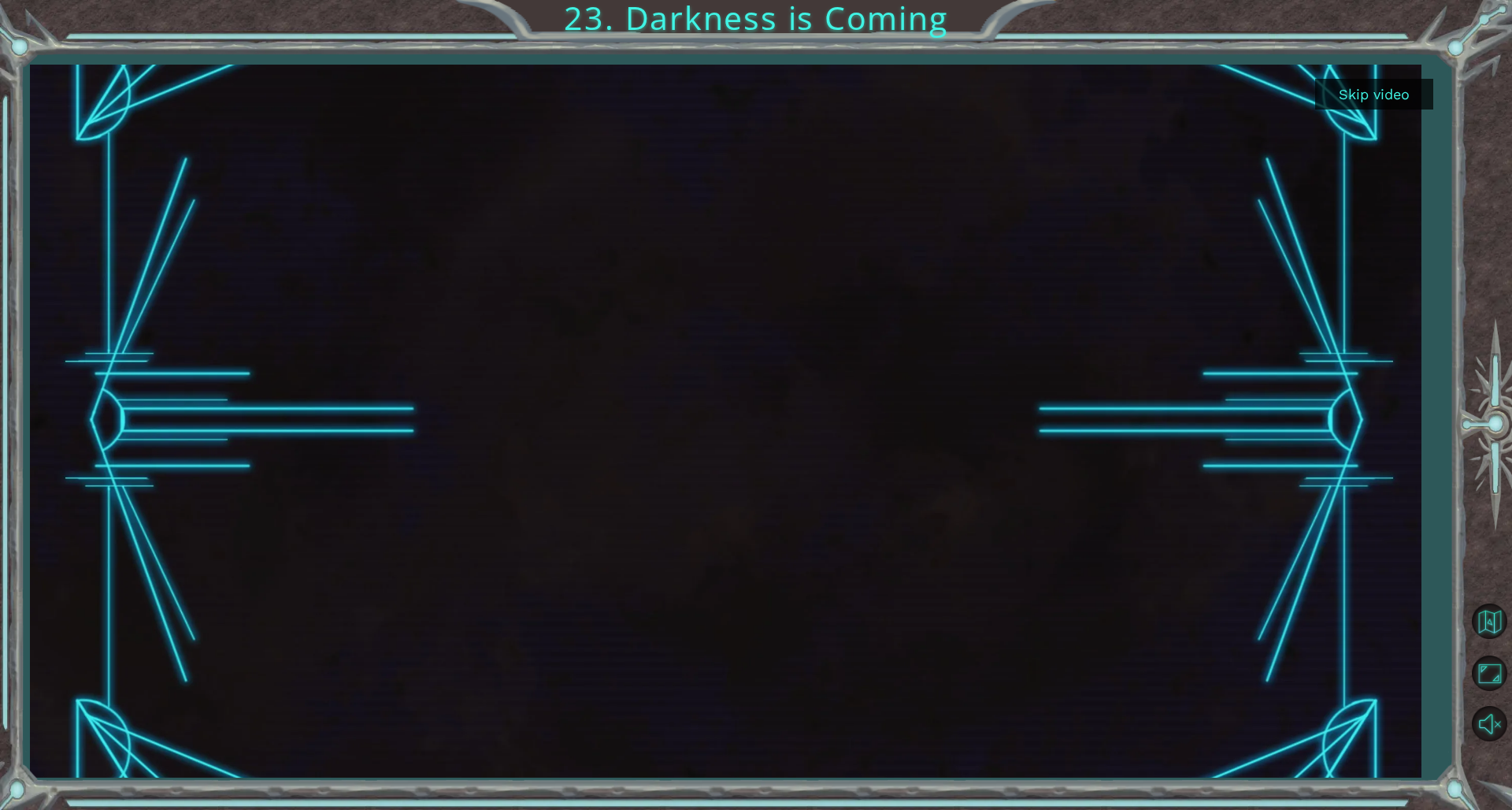
click at [915, 94] on button "Skip video" at bounding box center [1375, 94] width 118 height 31
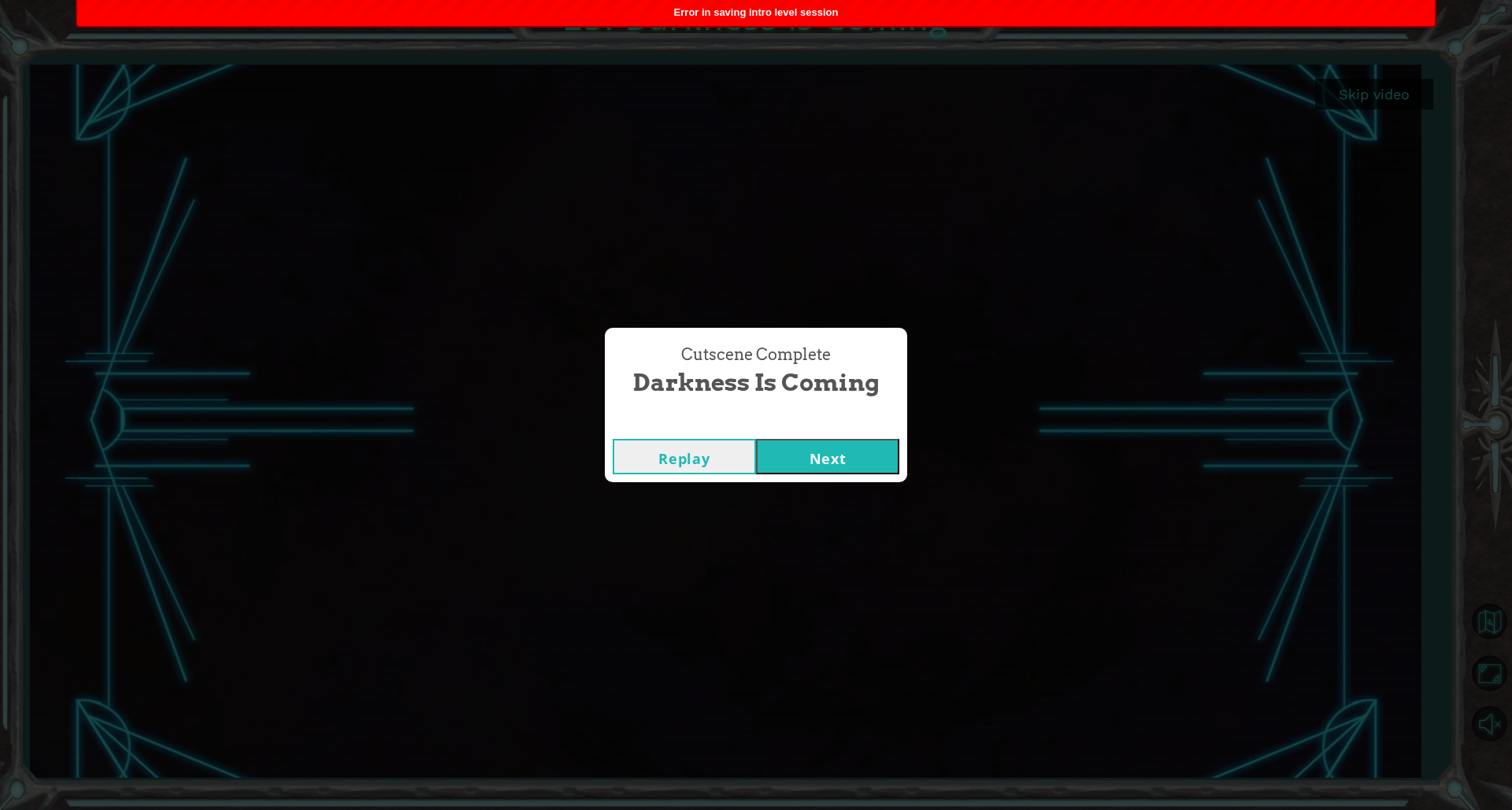
click at [756, 450] on div "Replay Next" at bounding box center [756, 456] width 287 height 36
click at [811, 455] on button "Next" at bounding box center [828, 456] width 143 height 36
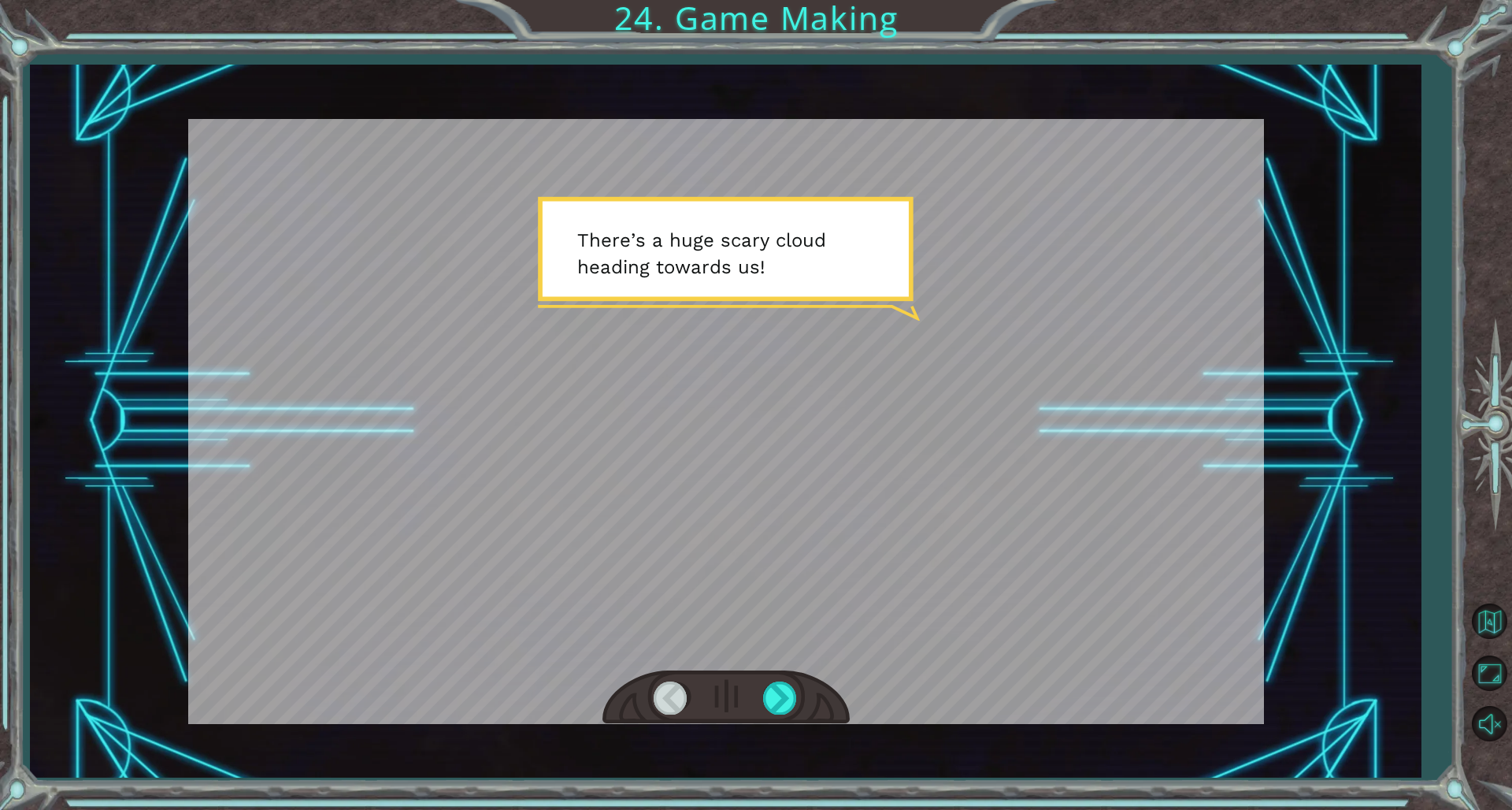
click at [783, 550] on div at bounding box center [726, 421] width 1076 height 605
click at [789, 550] on div at bounding box center [726, 421] width 1076 height 605
click at [755, 550] on div at bounding box center [726, 697] width 247 height 54
click at [757, 550] on div at bounding box center [726, 697] width 247 height 54
click at [765, 550] on div at bounding box center [781, 698] width 36 height 32
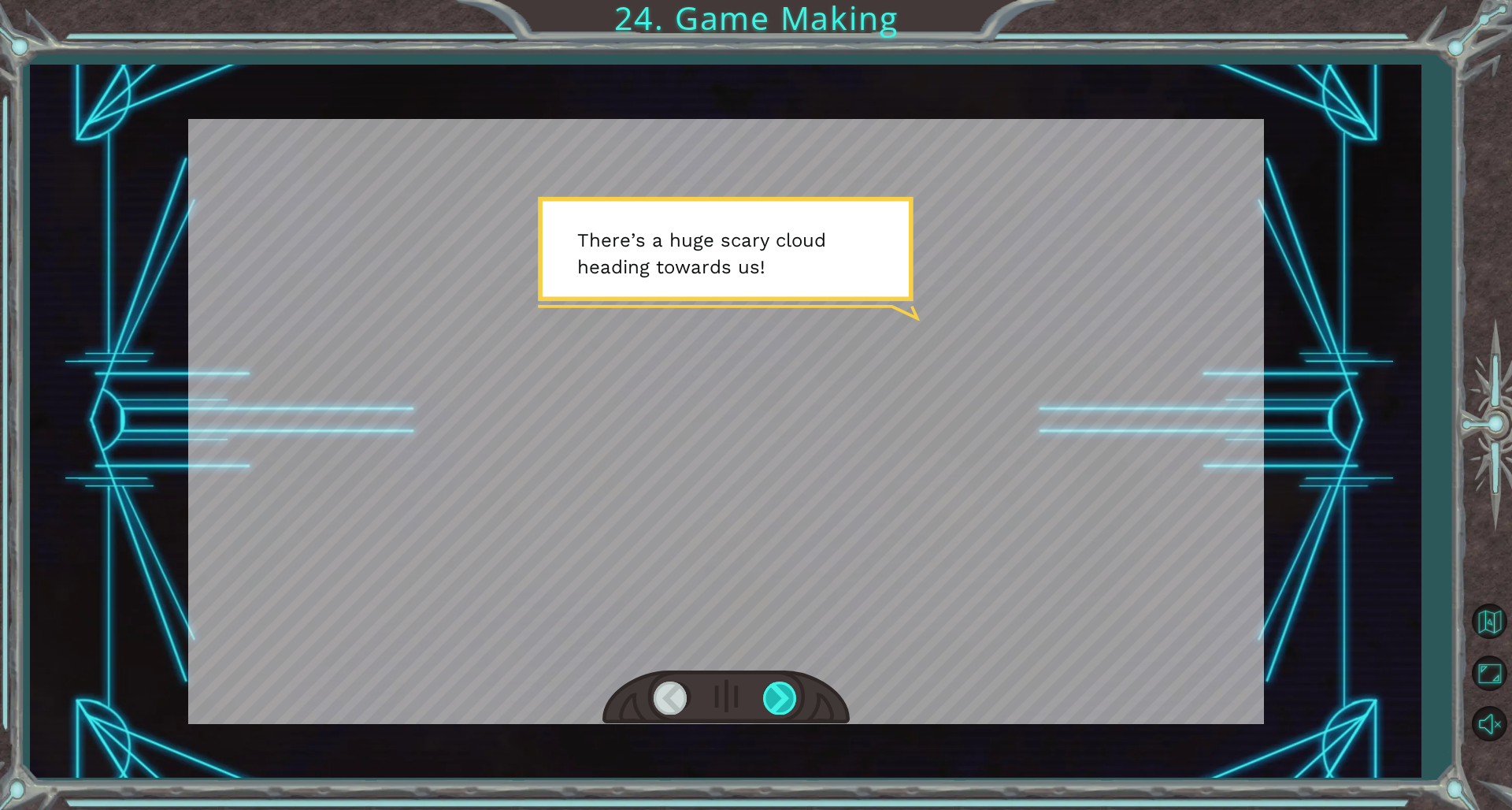
click at [765, 550] on div at bounding box center [781, 698] width 36 height 32
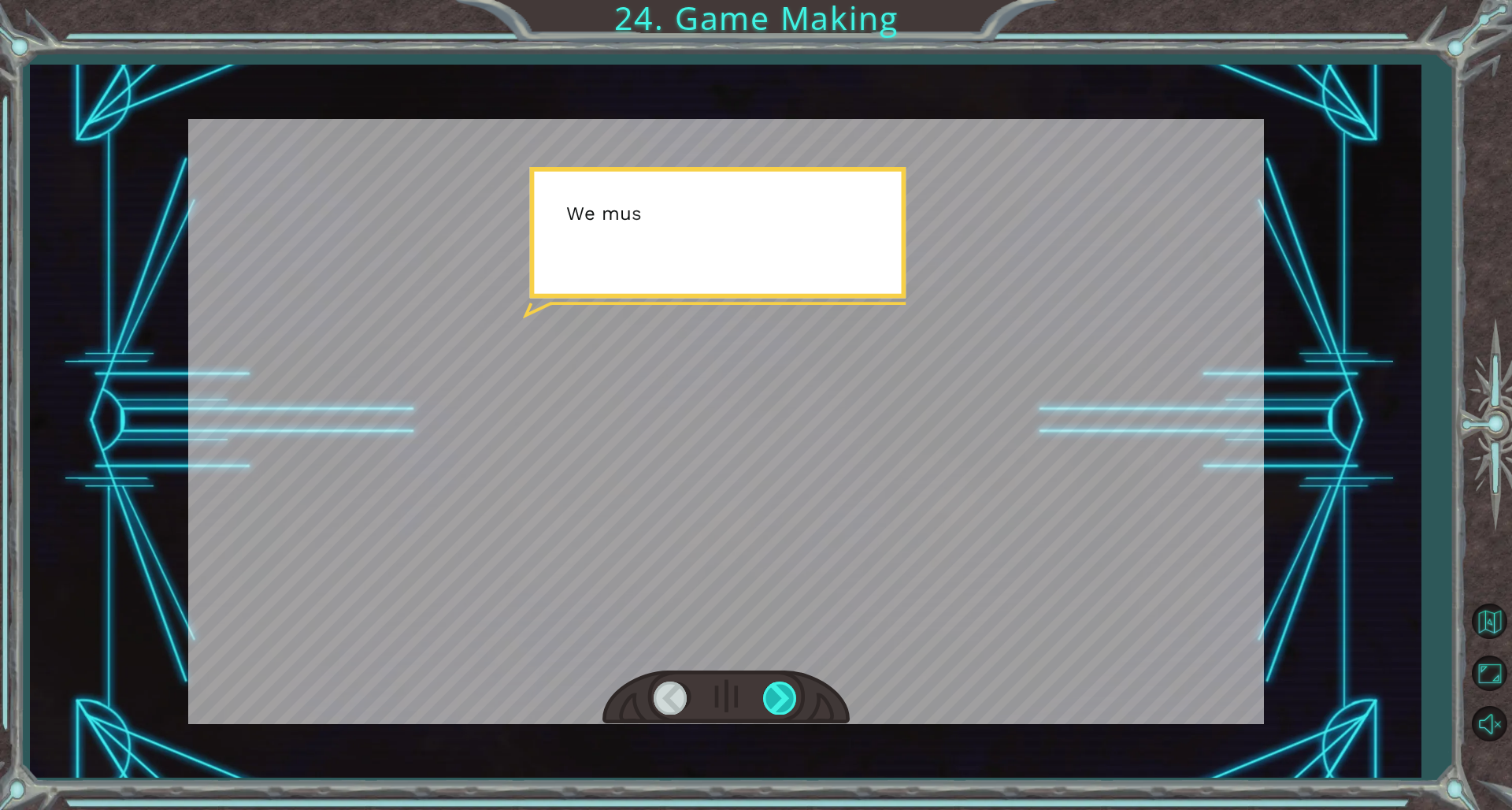
click at [767, 550] on div at bounding box center [781, 698] width 36 height 32
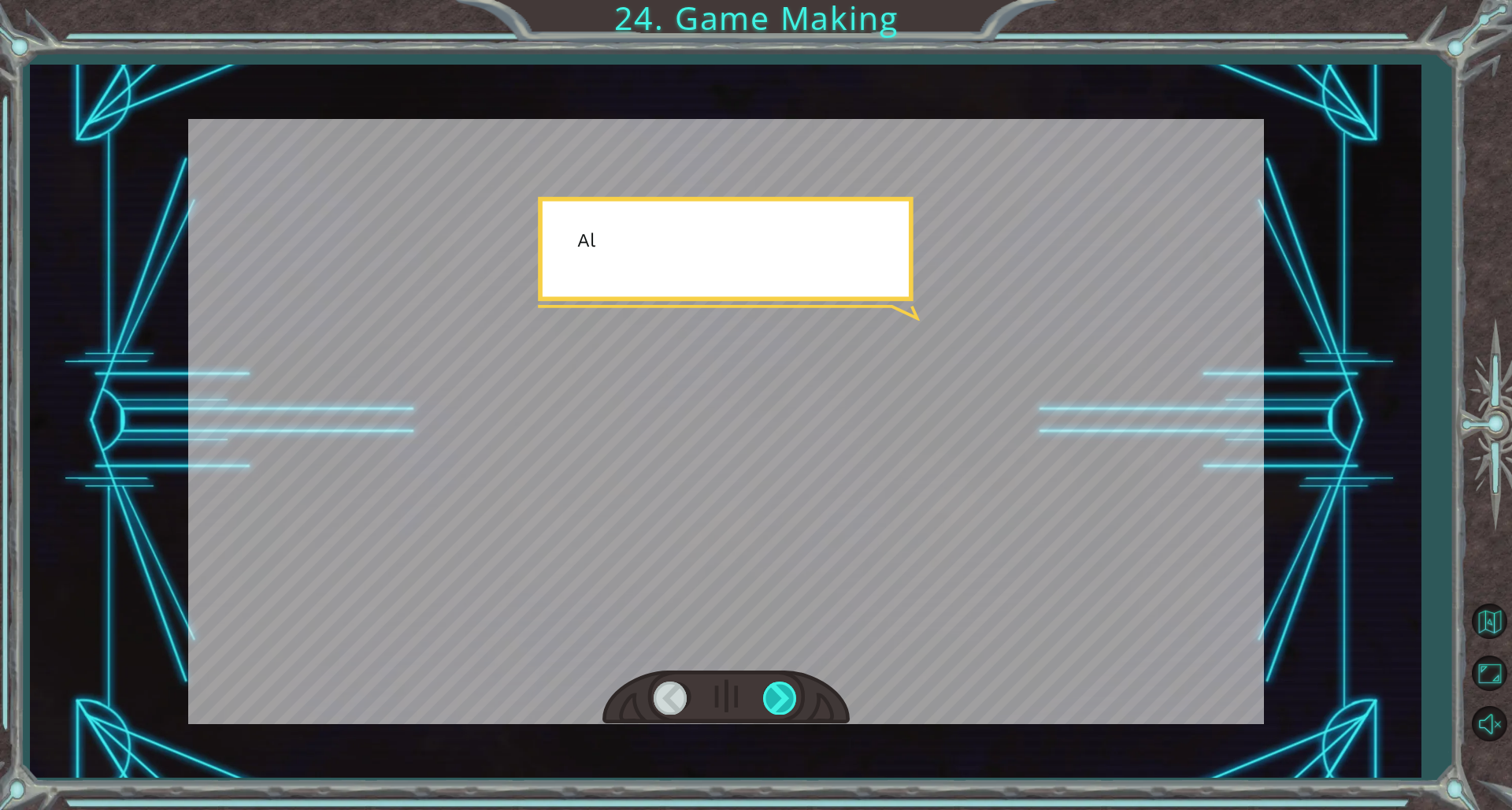
click at [767, 550] on div at bounding box center [781, 698] width 36 height 32
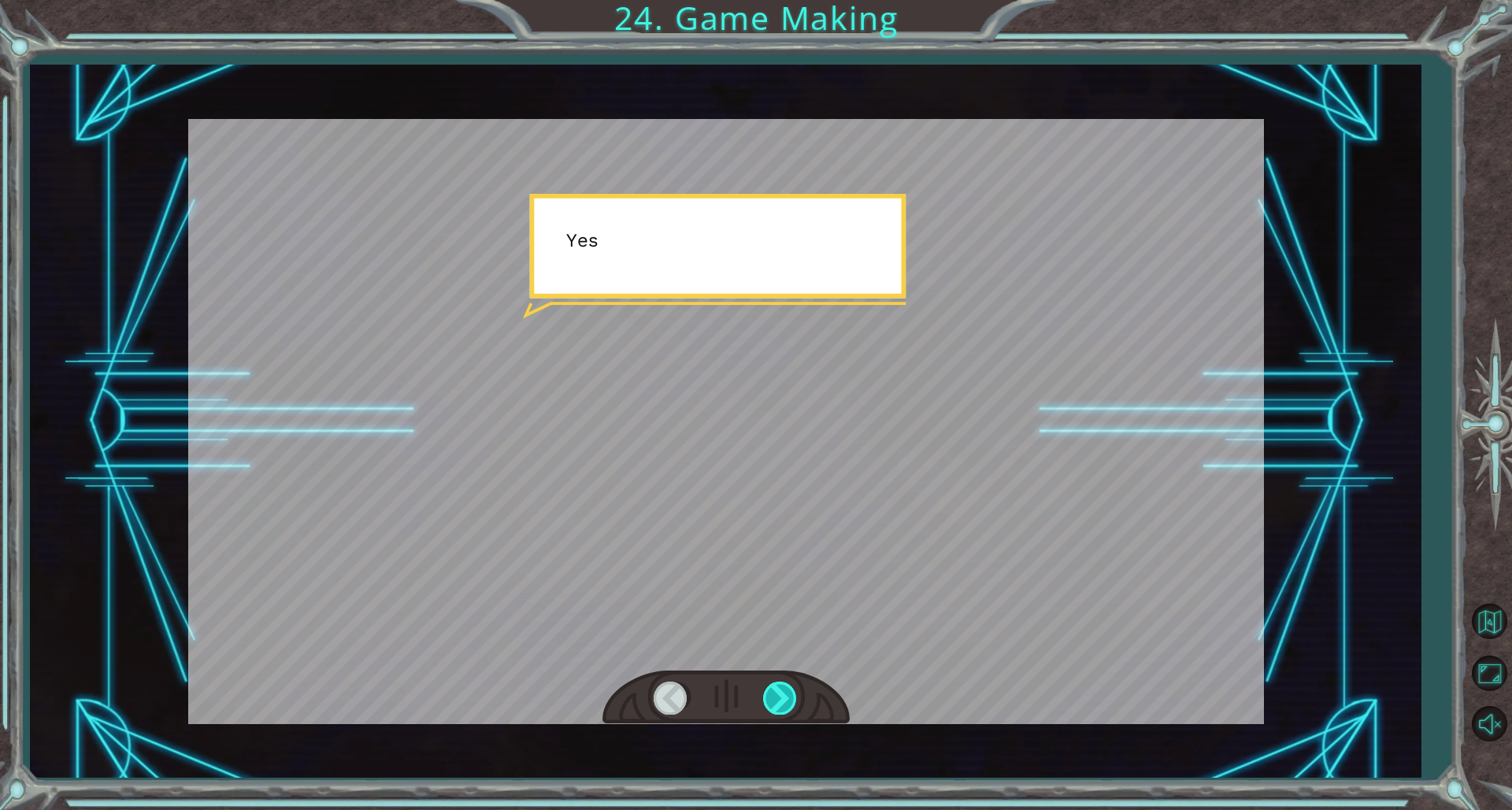
click at [767, 550] on div at bounding box center [781, 698] width 36 height 32
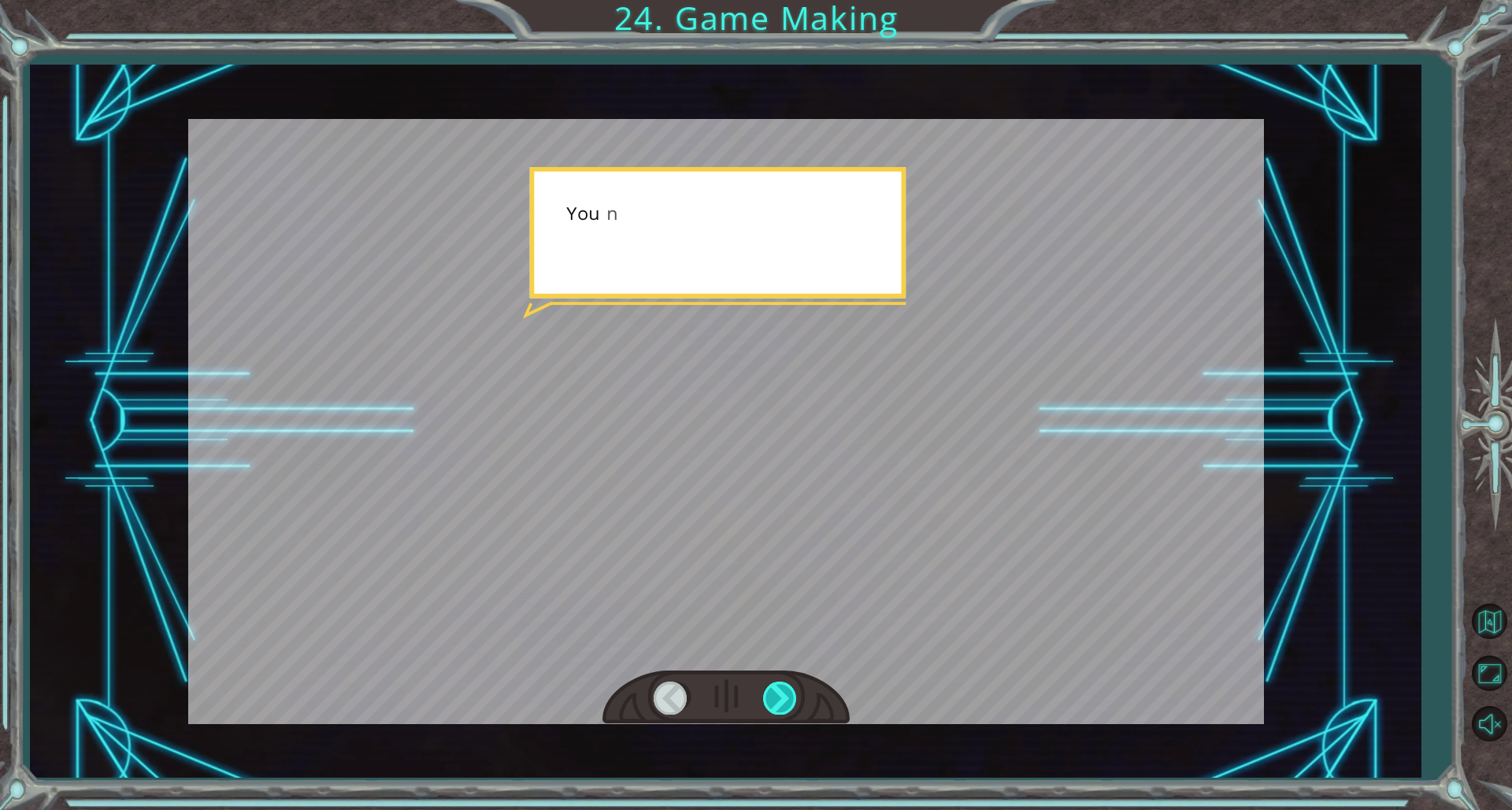
click at [767, 550] on div at bounding box center [781, 698] width 36 height 32
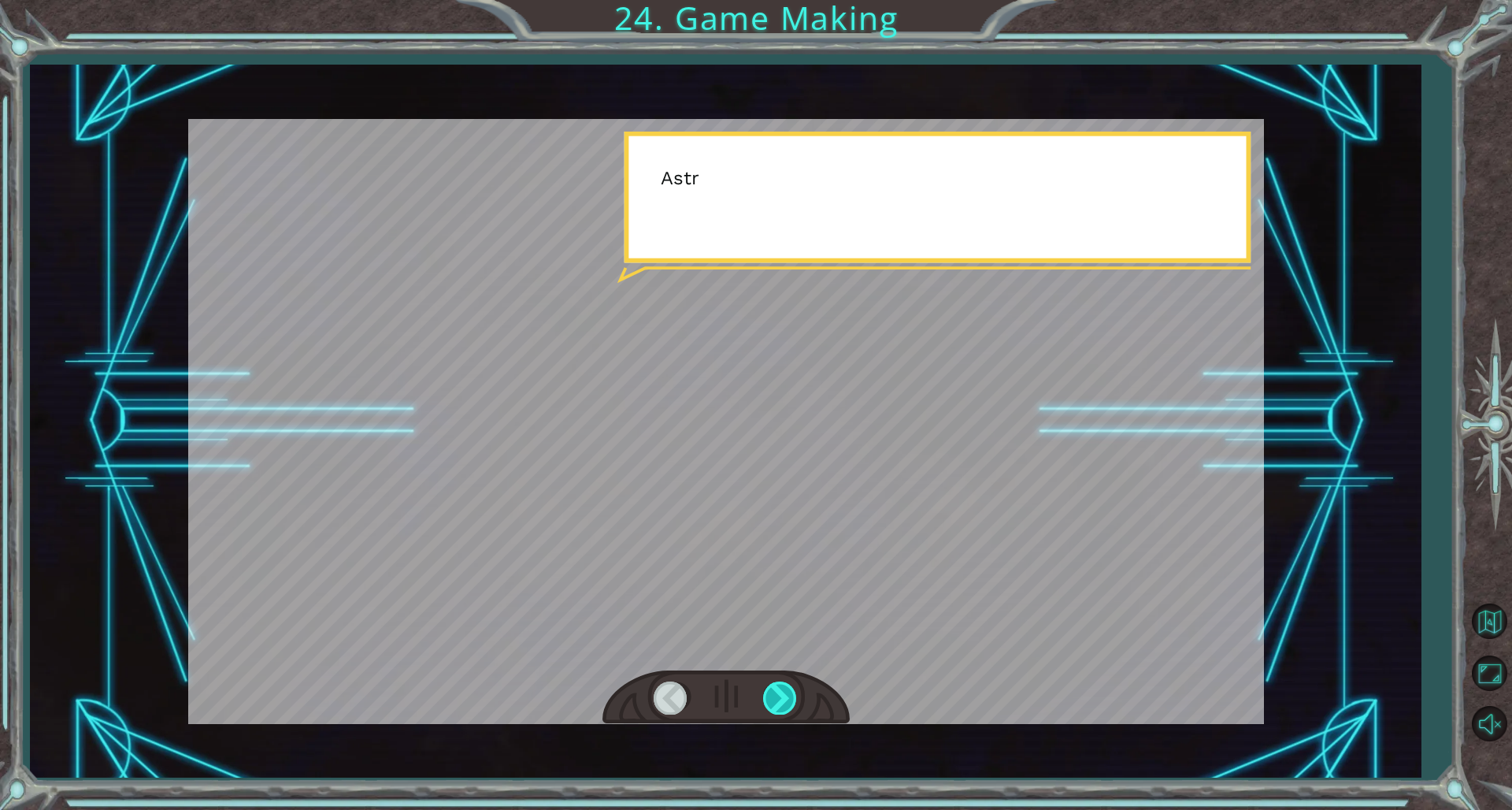
click at [767, 550] on div at bounding box center [781, 698] width 36 height 32
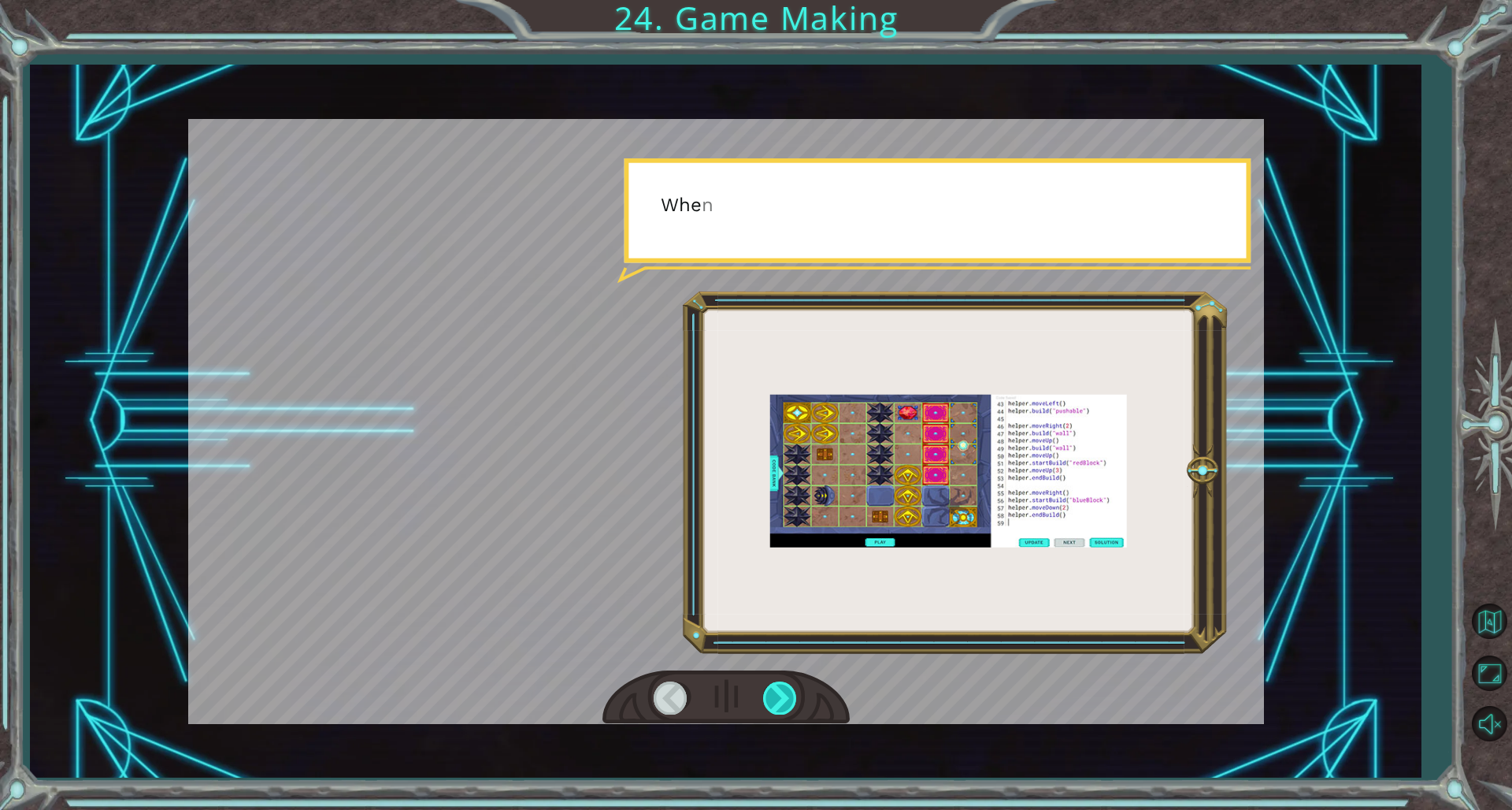
click at [767, 550] on div at bounding box center [781, 698] width 36 height 32
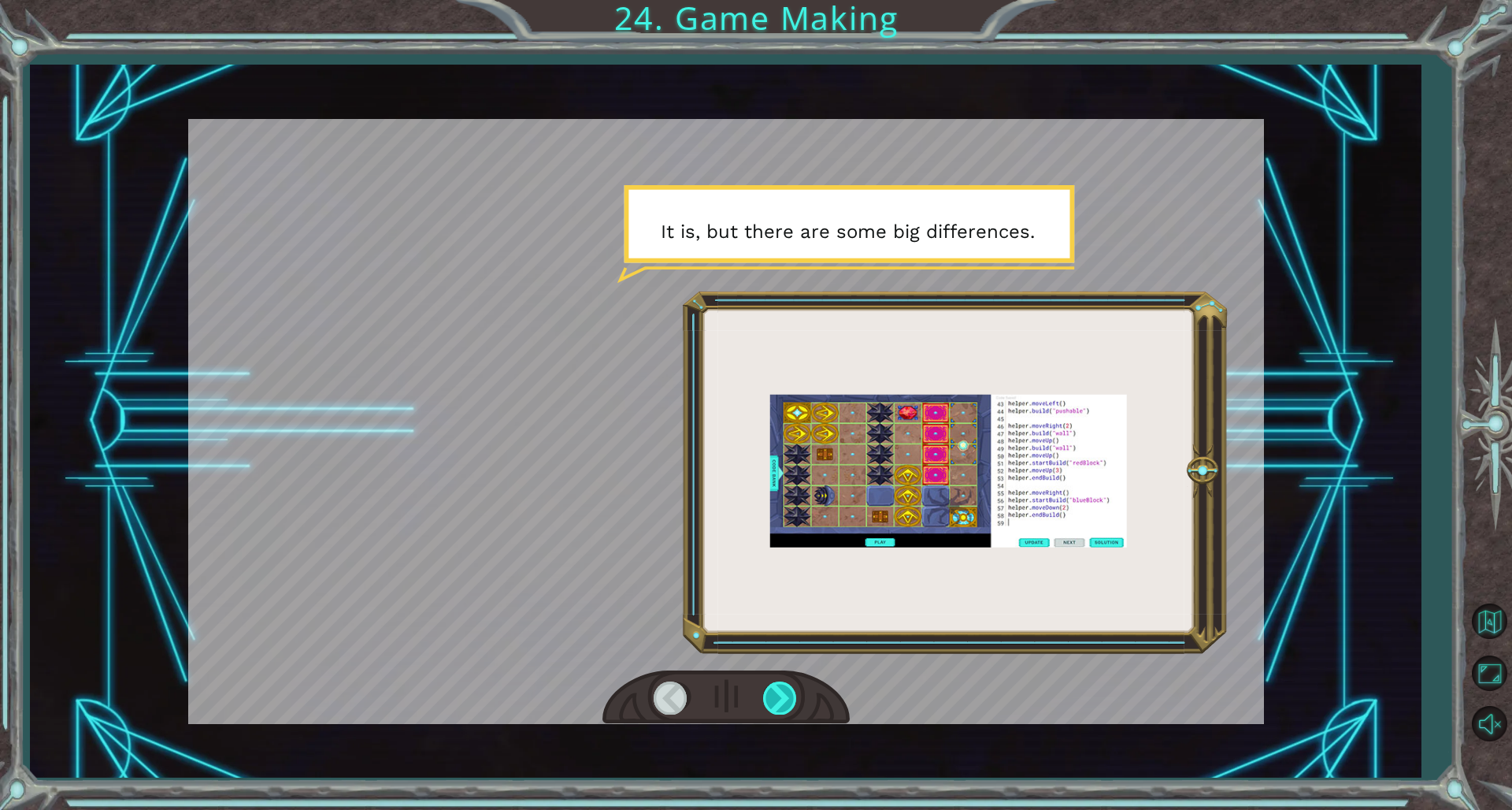
click at [763, 550] on div at bounding box center [781, 698] width 36 height 32
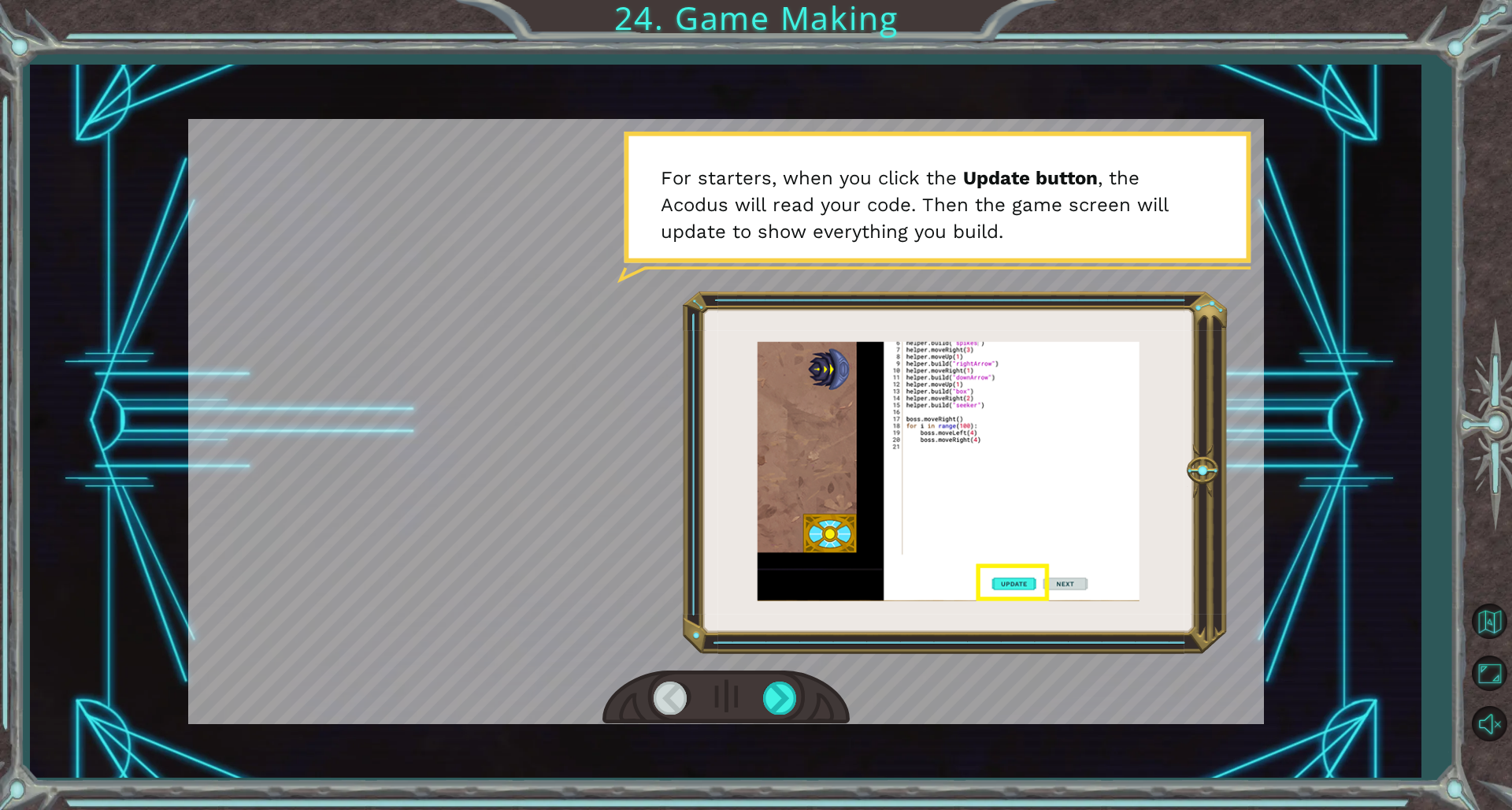
click at [758, 550] on div at bounding box center [726, 697] width 247 height 54
click at [716, 550] on div at bounding box center [726, 697] width 247 height 54
click at [782, 550] on div at bounding box center [781, 698] width 36 height 32
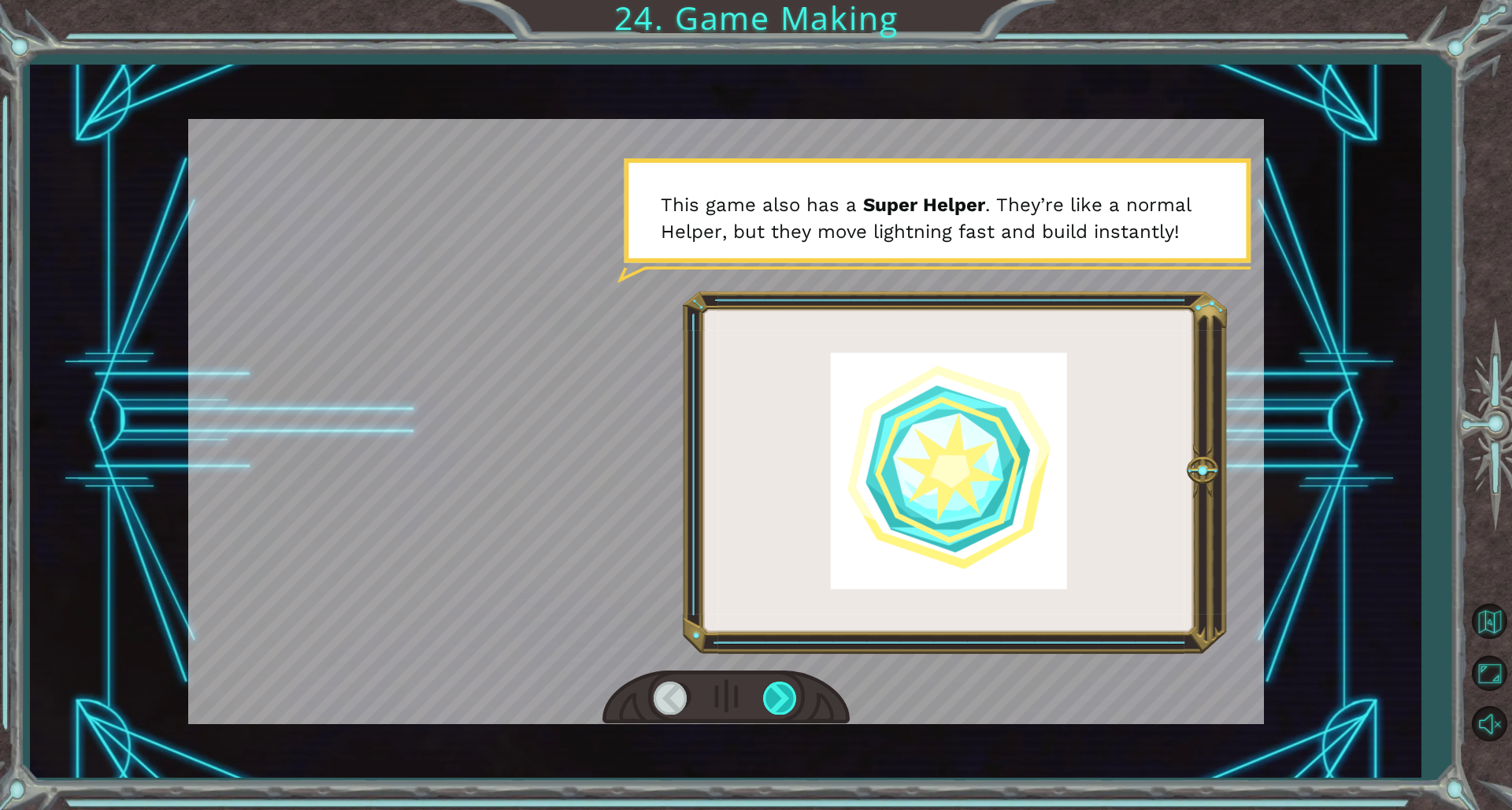
click at [774, 550] on div at bounding box center [781, 698] width 36 height 32
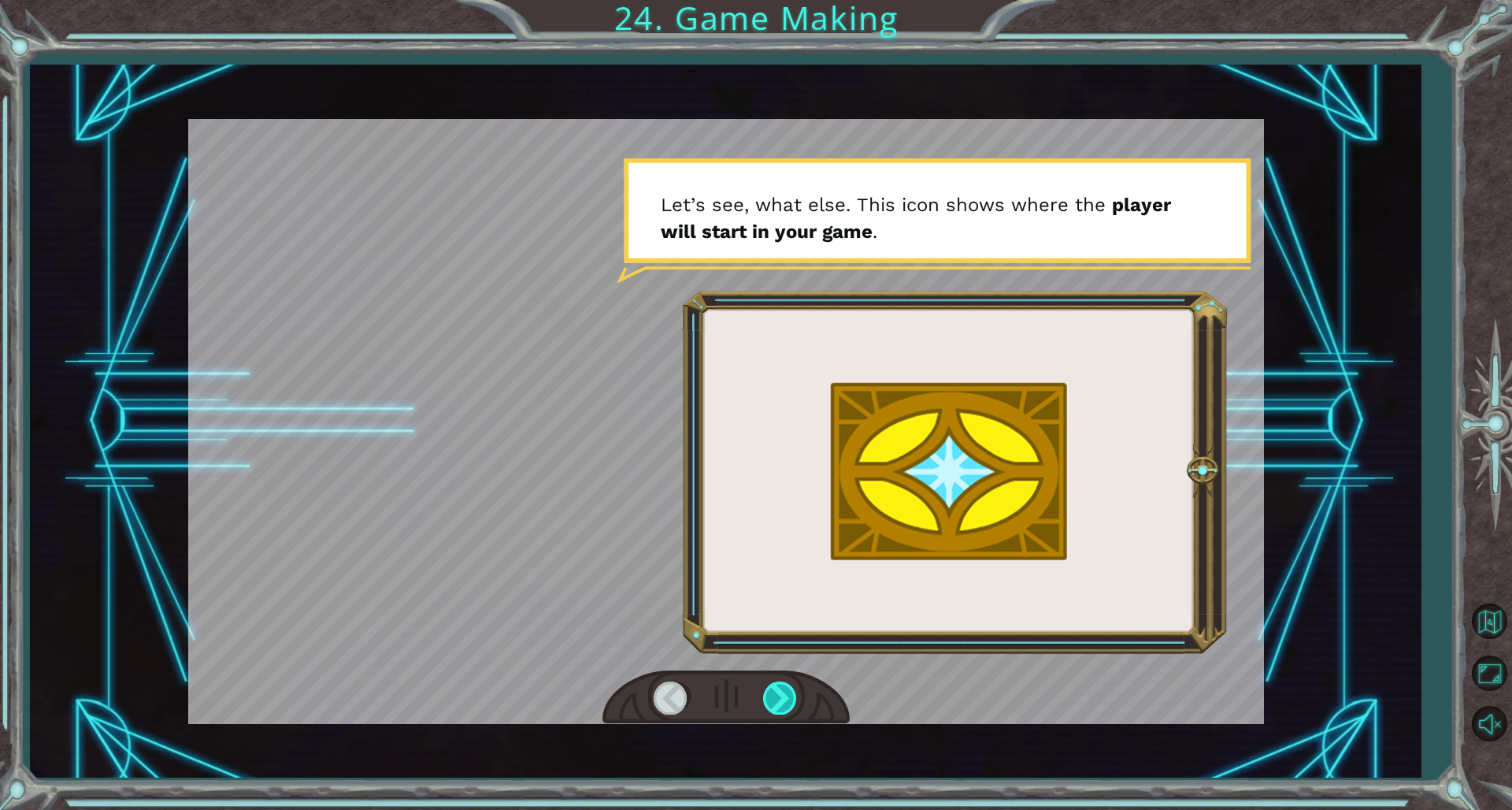
click at [774, 550] on div at bounding box center [781, 698] width 36 height 32
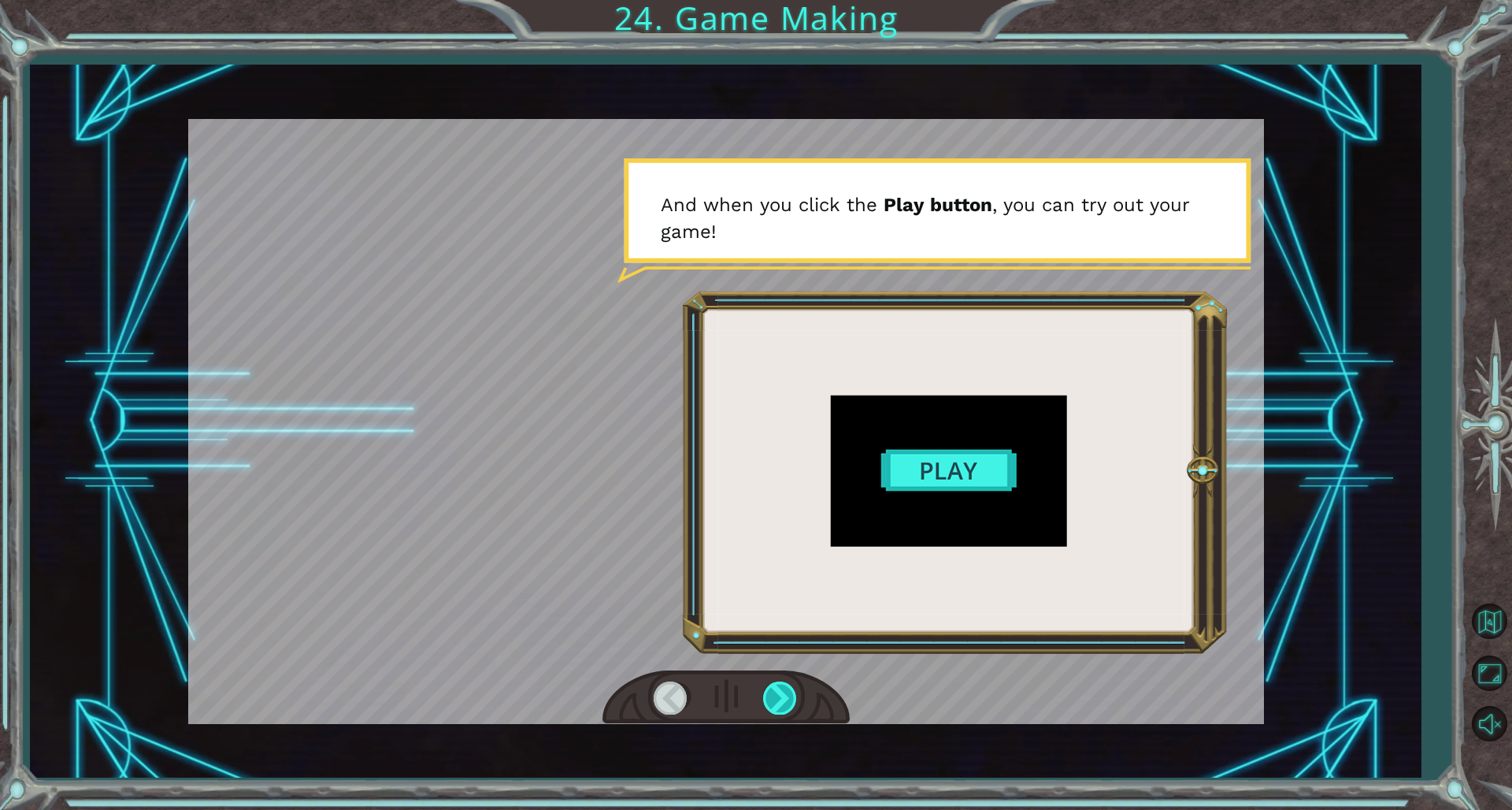
click at [774, 550] on div at bounding box center [781, 698] width 36 height 32
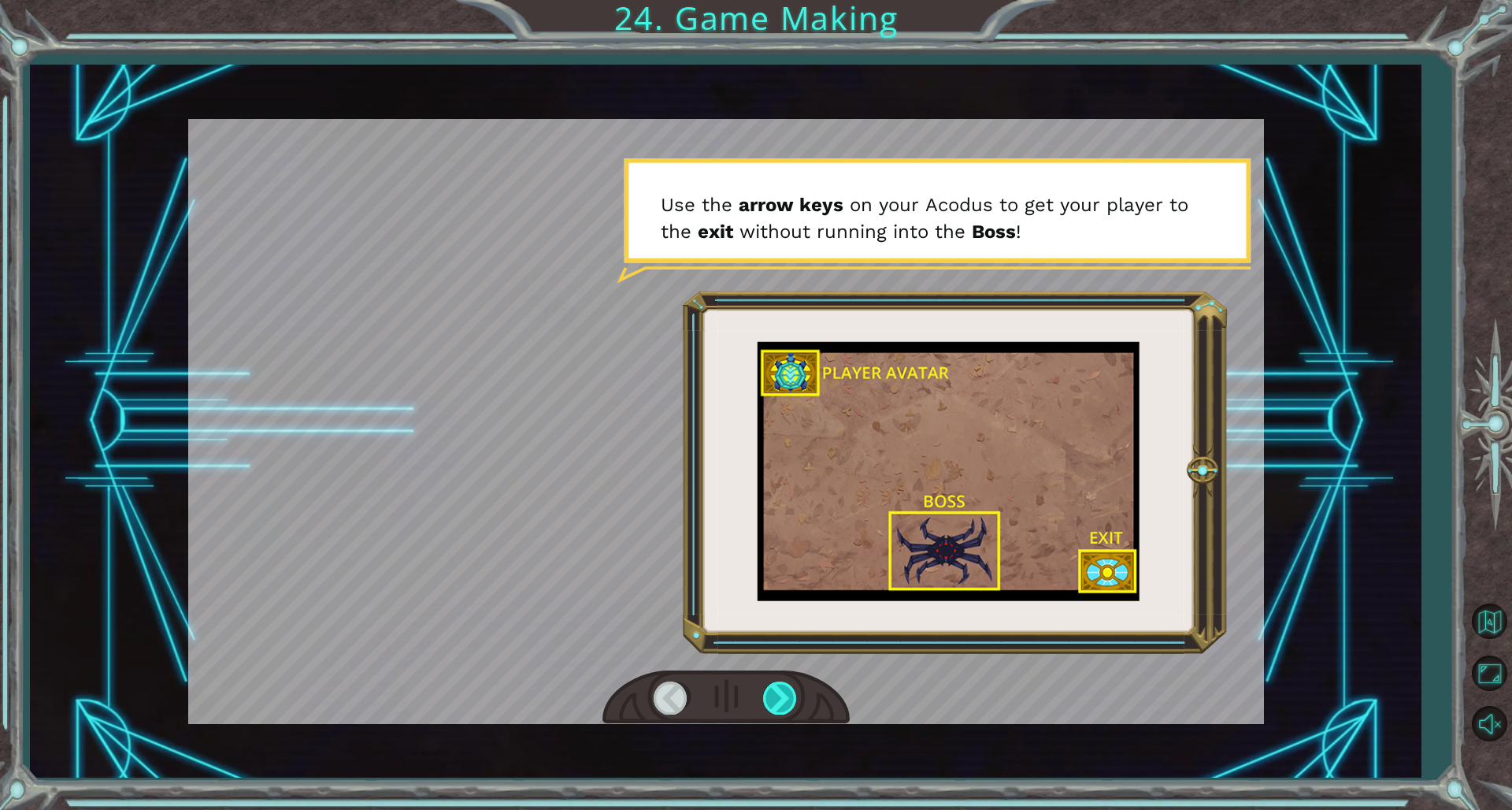
click at [774, 550] on div at bounding box center [781, 698] width 36 height 32
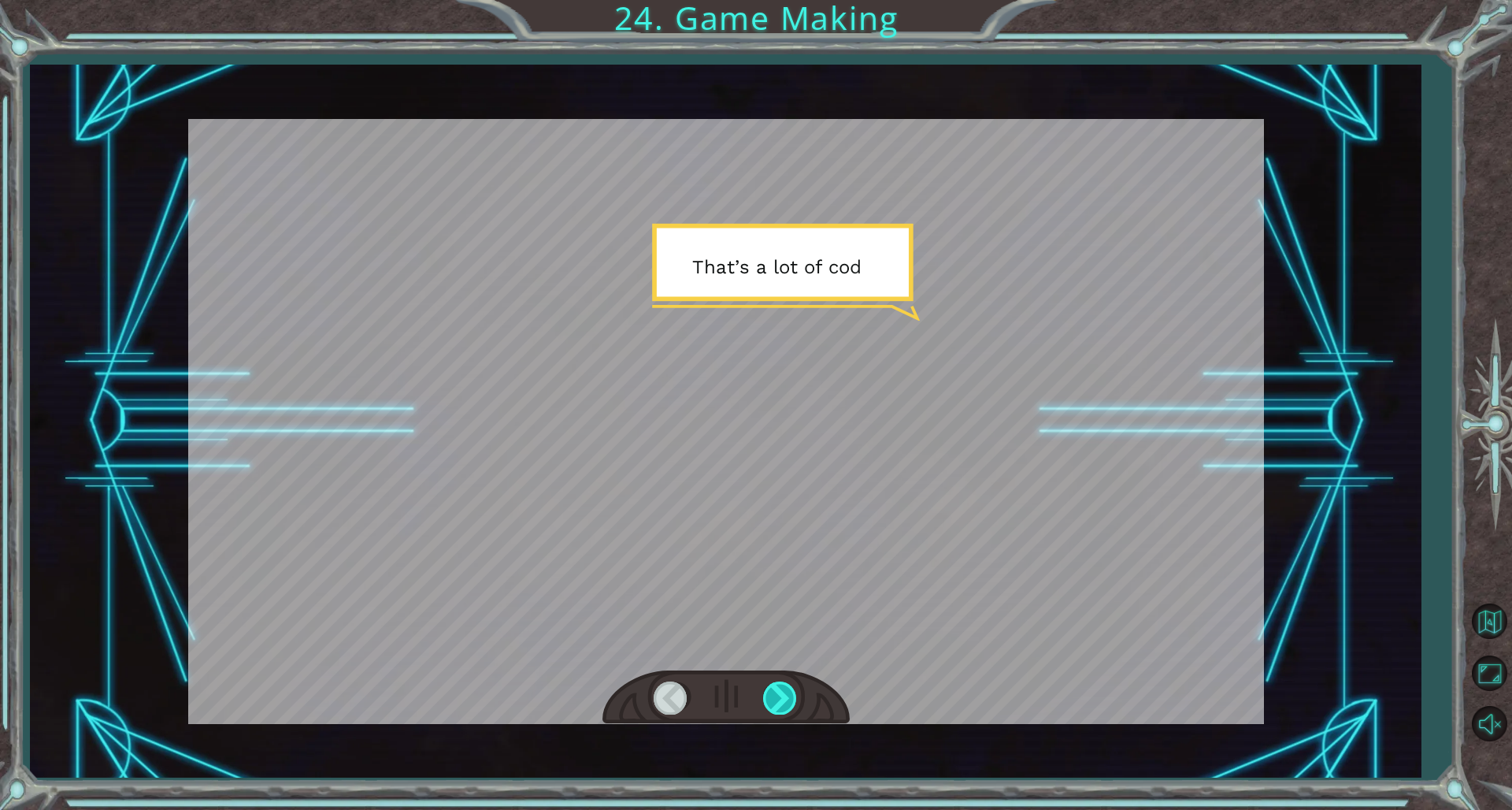
click at [774, 550] on div at bounding box center [781, 698] width 36 height 32
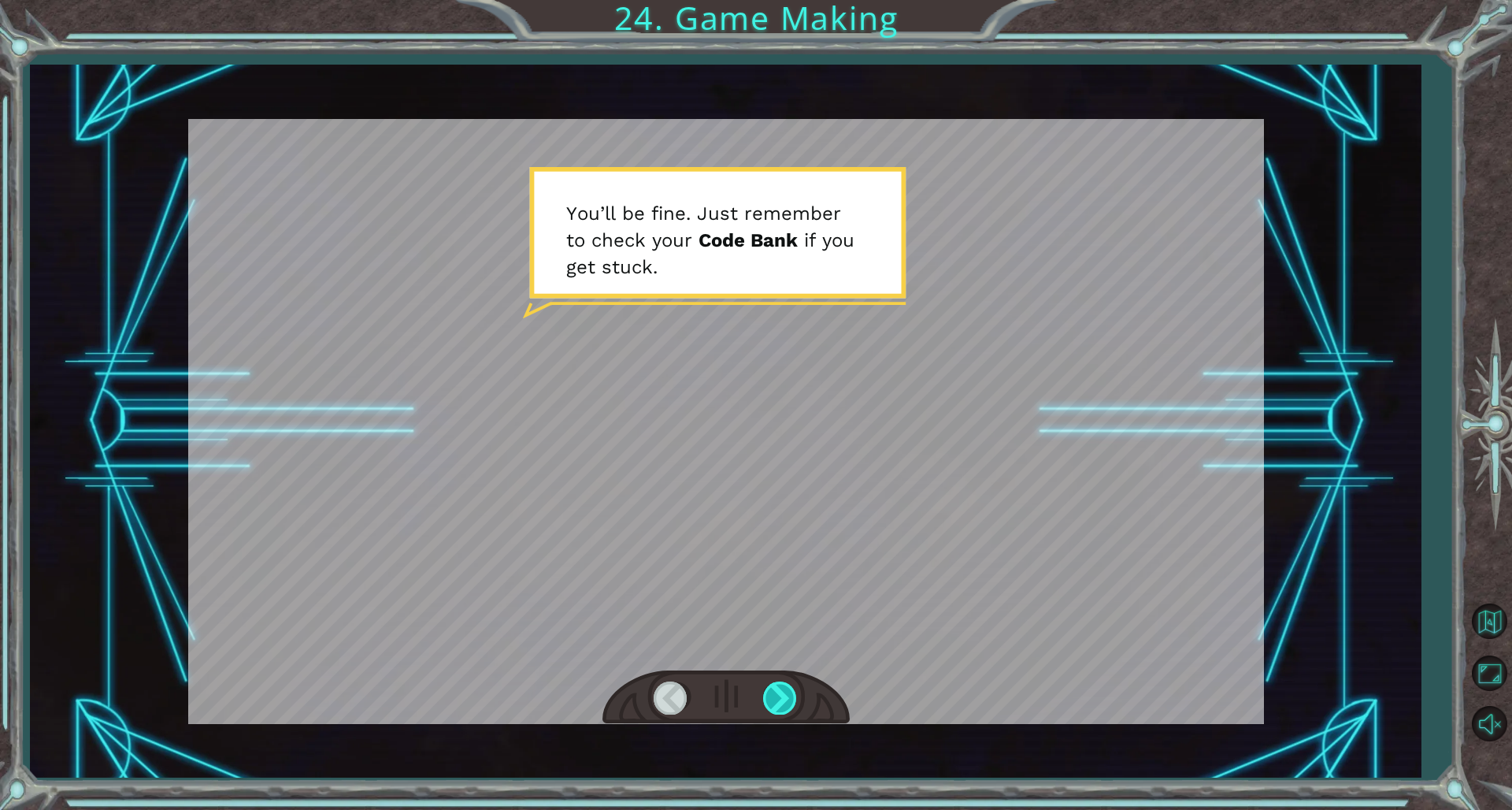
click at [774, 550] on div at bounding box center [781, 698] width 36 height 32
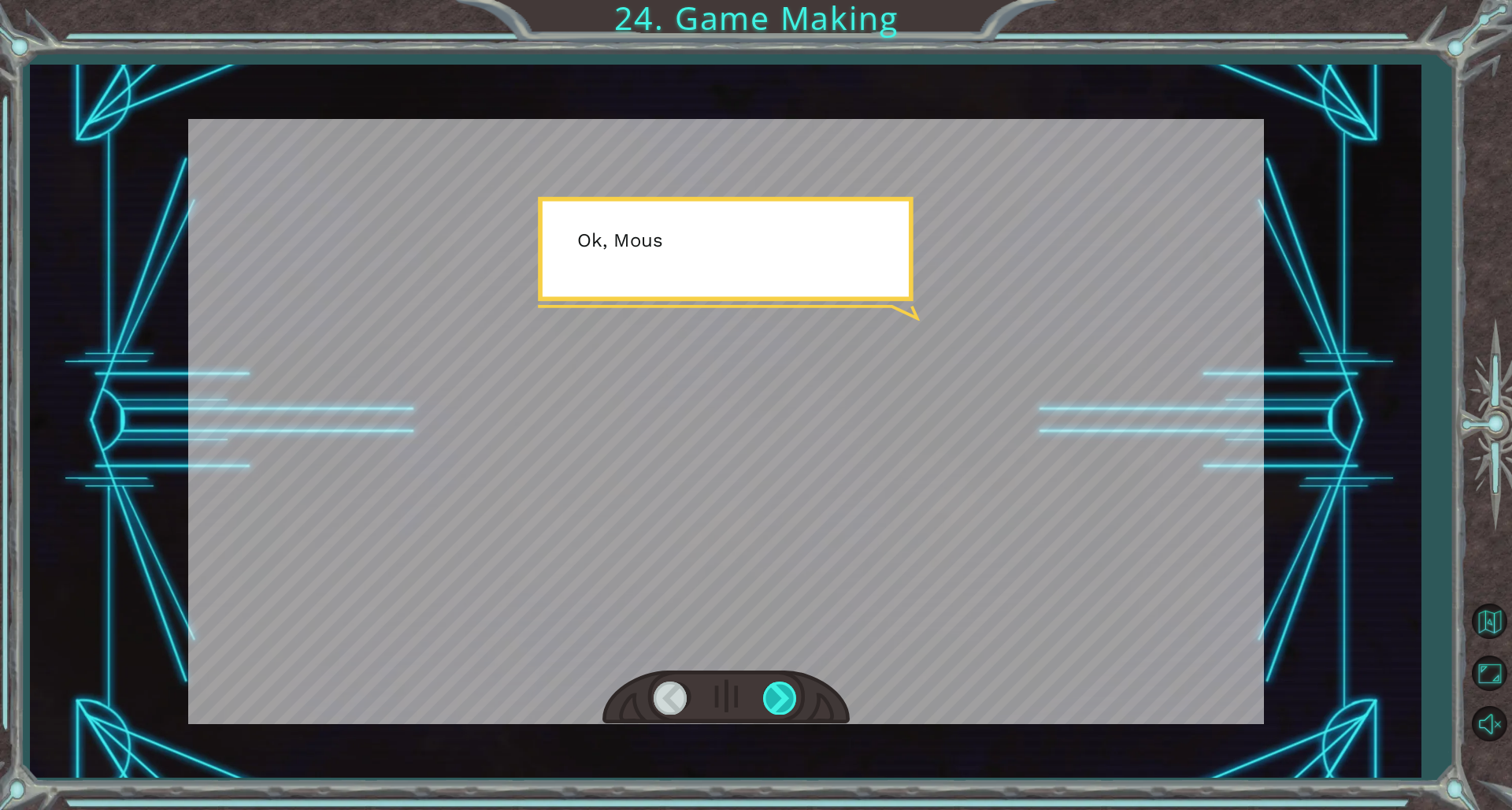
click at [774, 550] on div at bounding box center [781, 698] width 36 height 32
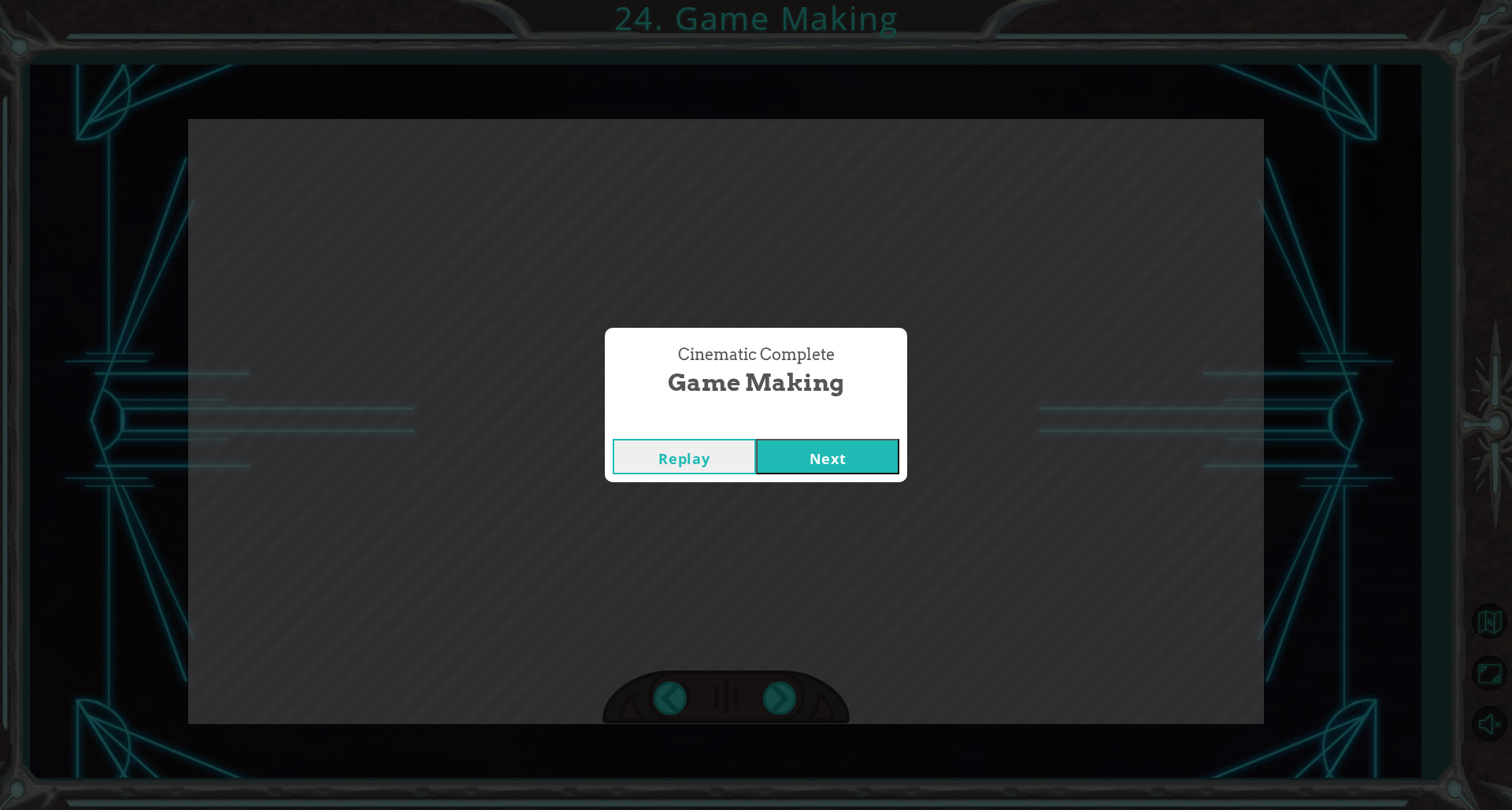
click at [805, 467] on button "Next" at bounding box center [828, 456] width 143 height 36
